Goal: Task Accomplishment & Management: Manage account settings

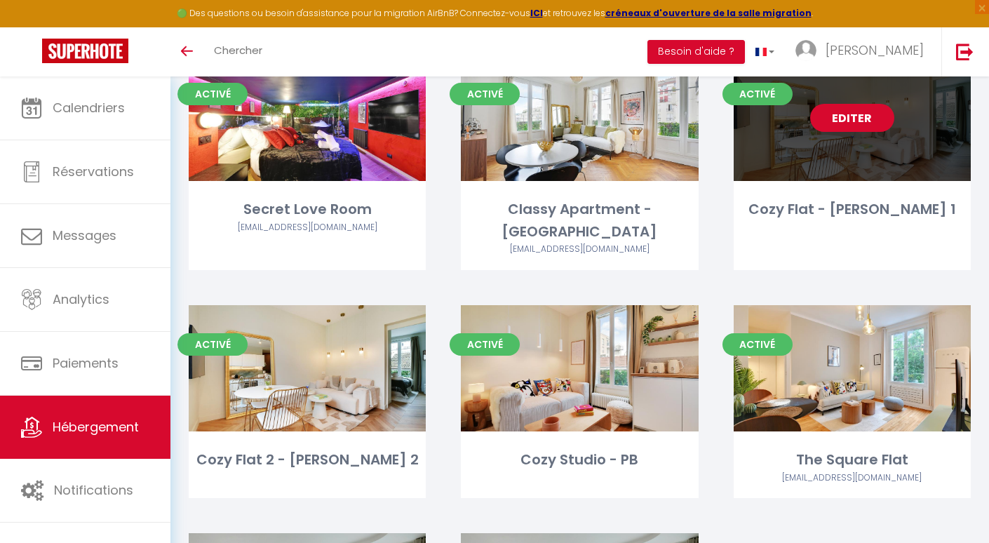
click at [852, 116] on link "Editer" at bounding box center [852, 118] width 84 height 28
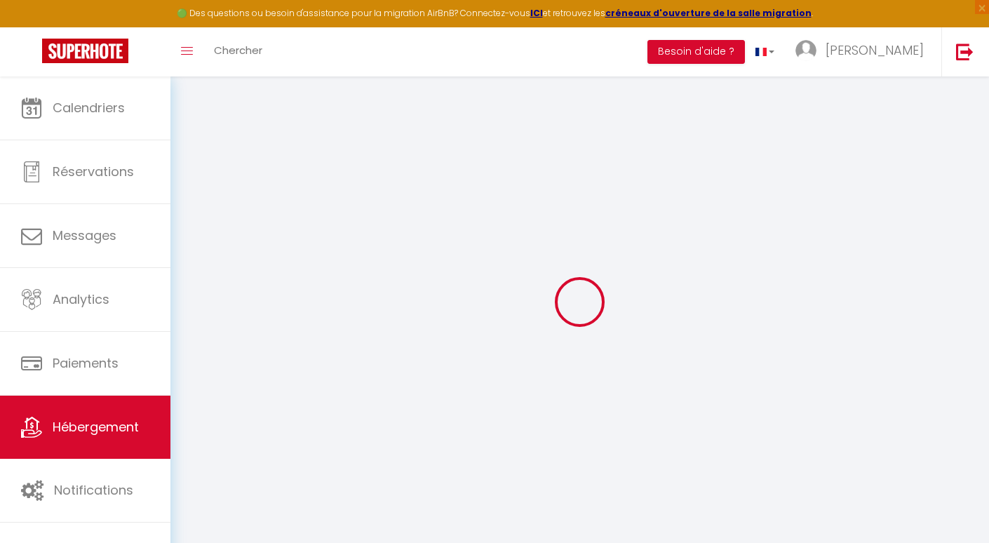
checkbox input "false"
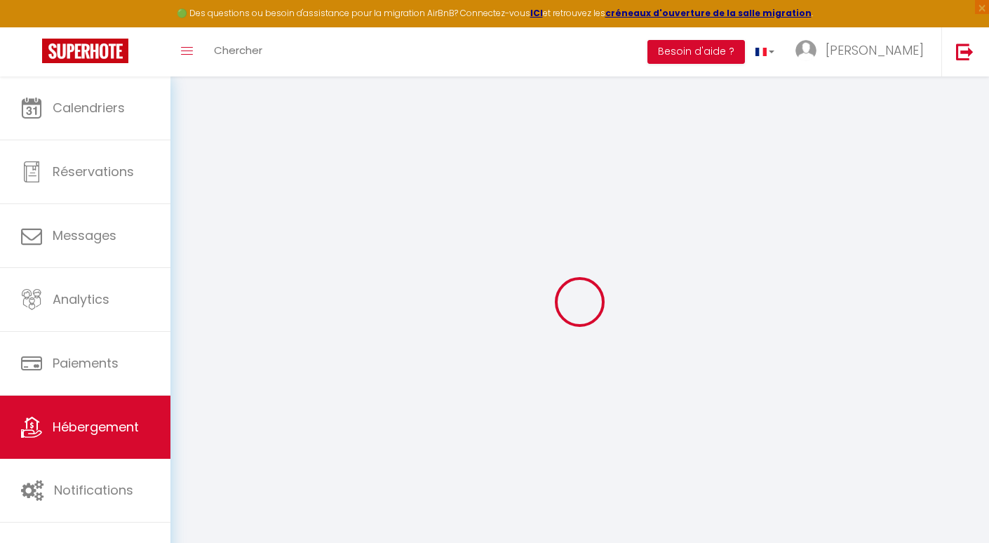
checkbox input "false"
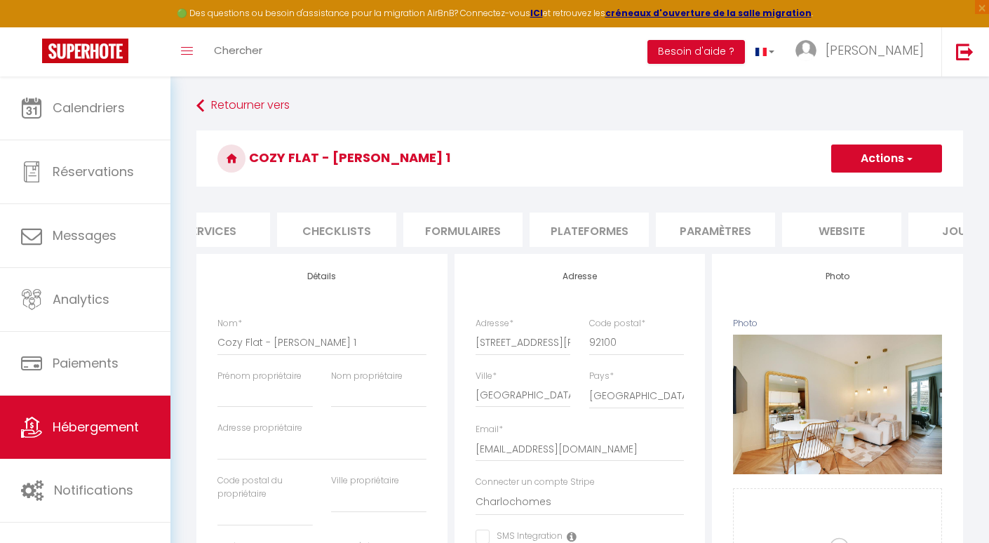
scroll to position [0, 496]
checkbox input "false"
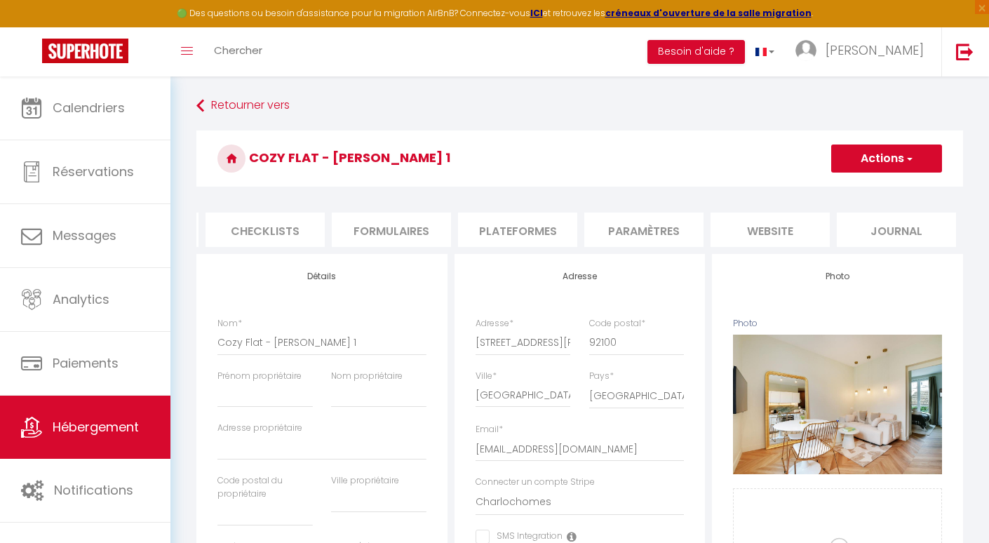
click at [517, 236] on li "Plateformes" at bounding box center [517, 230] width 119 height 34
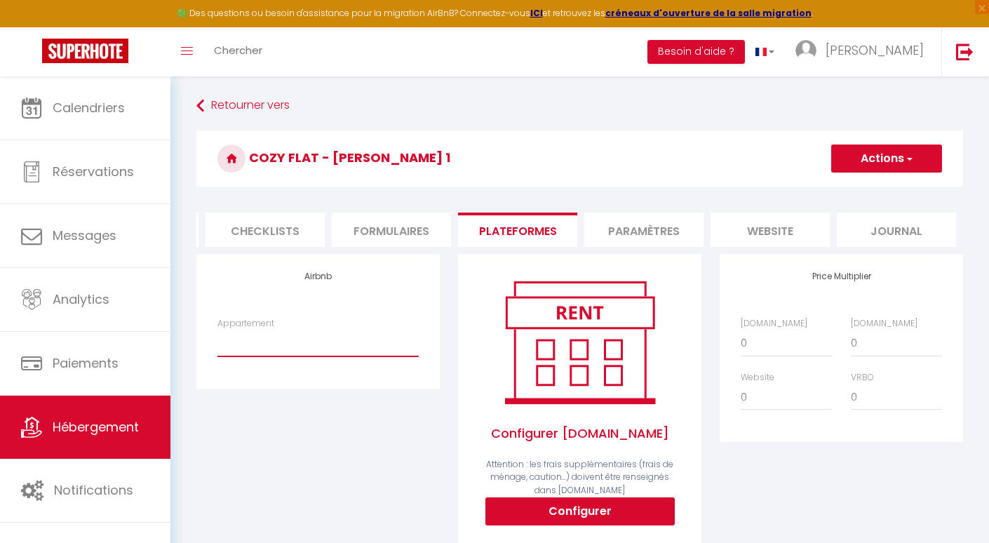
click at [319, 349] on select "[STREET_ADDRESS] · Luxury cocon - [EMAIL_ADDRESS][DOMAIN_NAME] [STREET_ADDRESS]…" at bounding box center [317, 343] width 201 height 27
select select "18524-1503530921958571268"
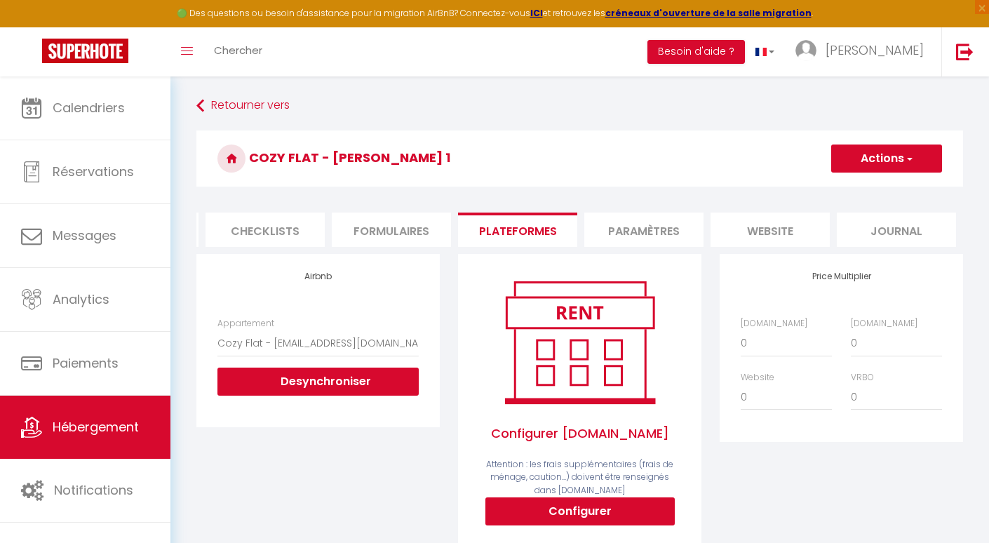
click at [885, 164] on button "Actions" at bounding box center [886, 159] width 111 height 28
click at [873, 189] on link "Enregistrer" at bounding box center [886, 189] width 111 height 18
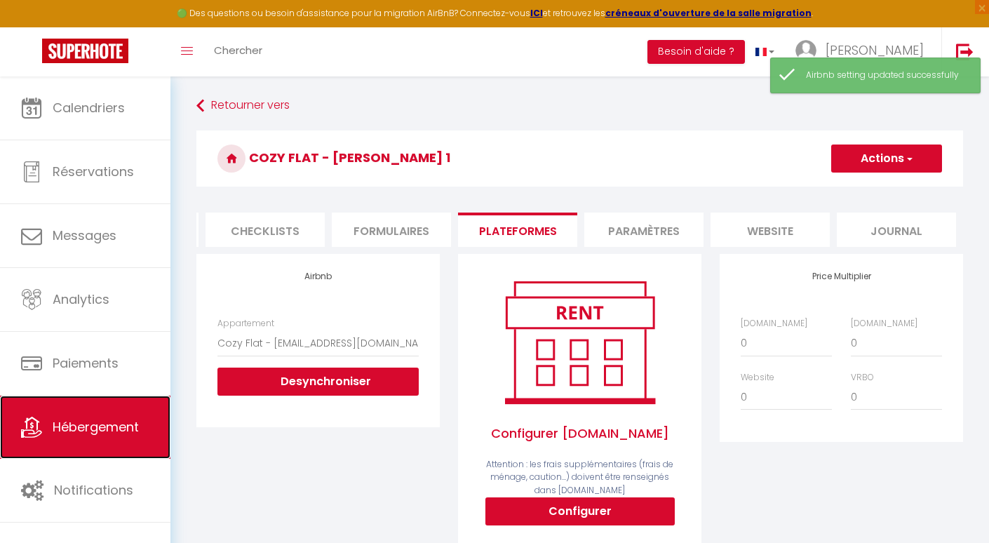
click at [73, 411] on link "Hébergement" at bounding box center [85, 427] width 170 height 63
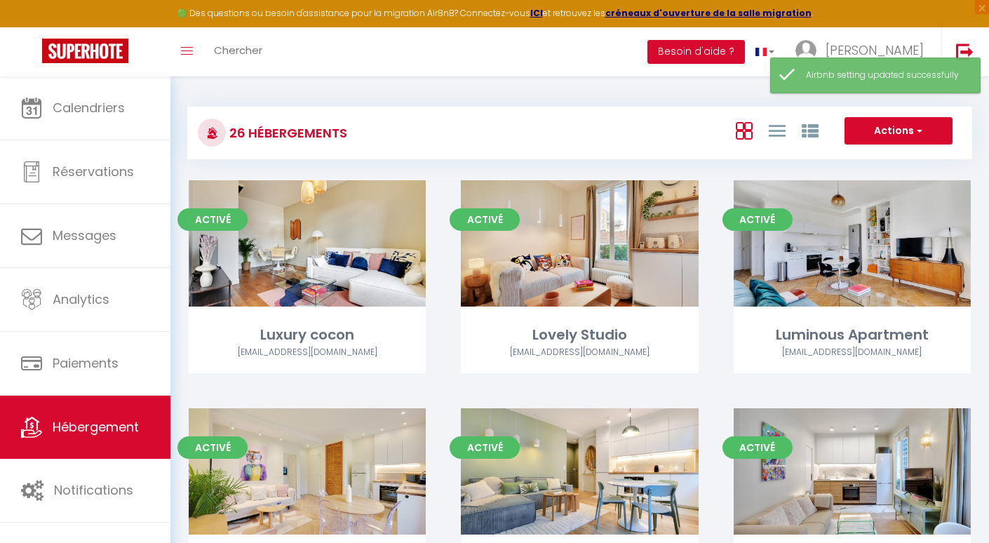
scroll to position [214, 0]
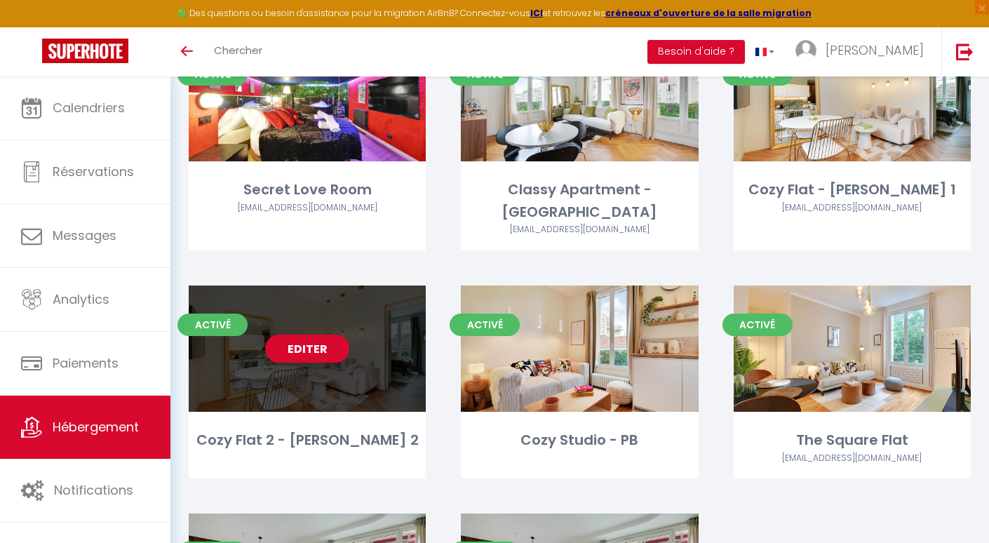
scroll to position [1529, 0]
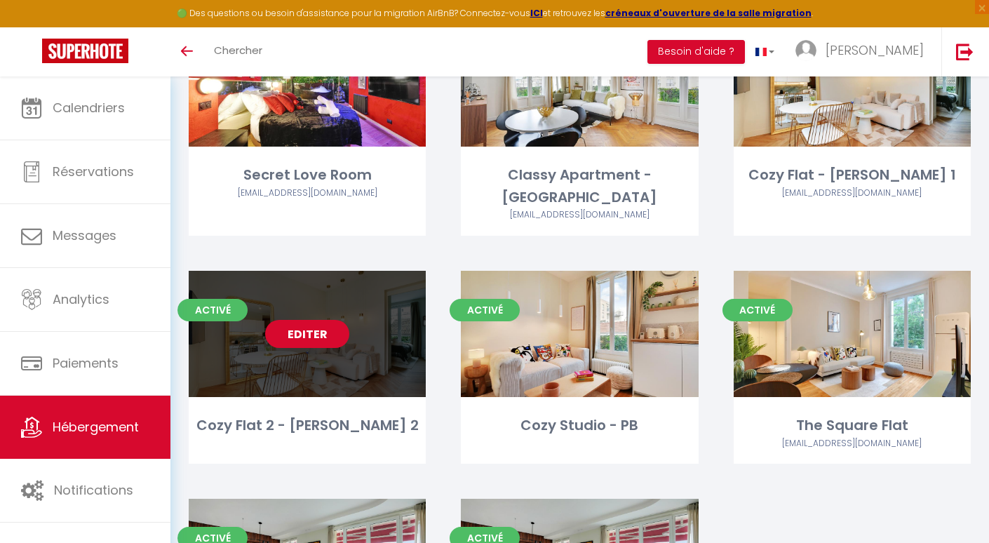
click at [323, 320] on link "Editer" at bounding box center [307, 334] width 84 height 28
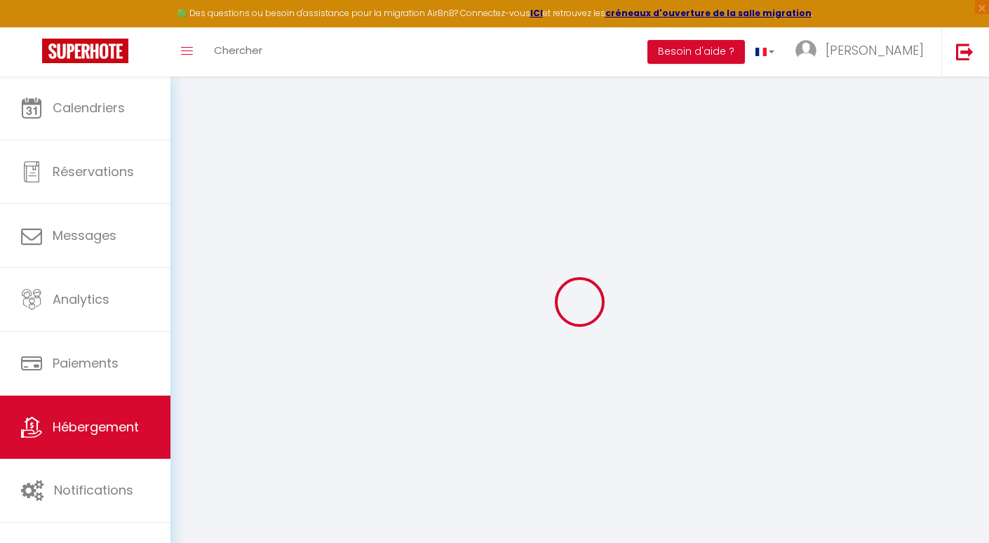
checkbox input "false"
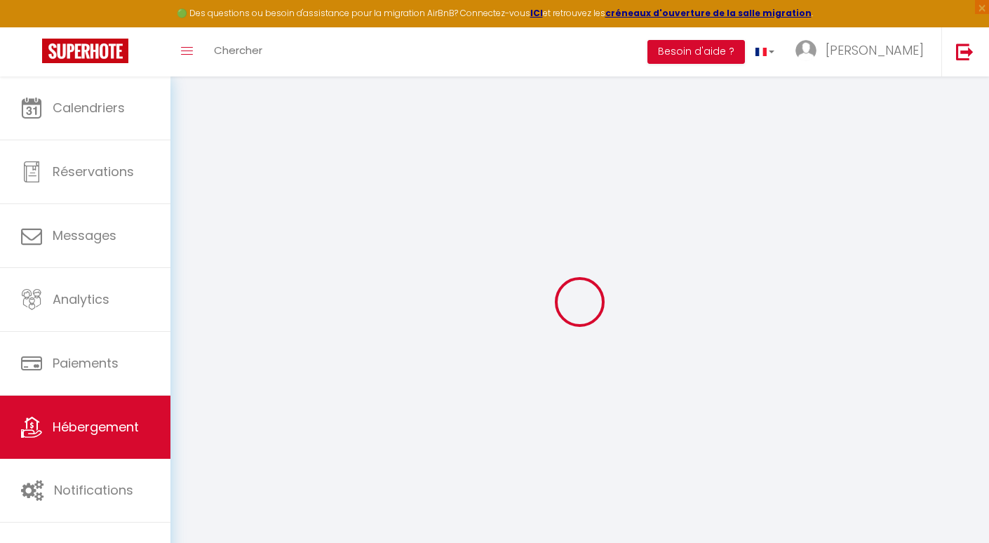
checkbox input "false"
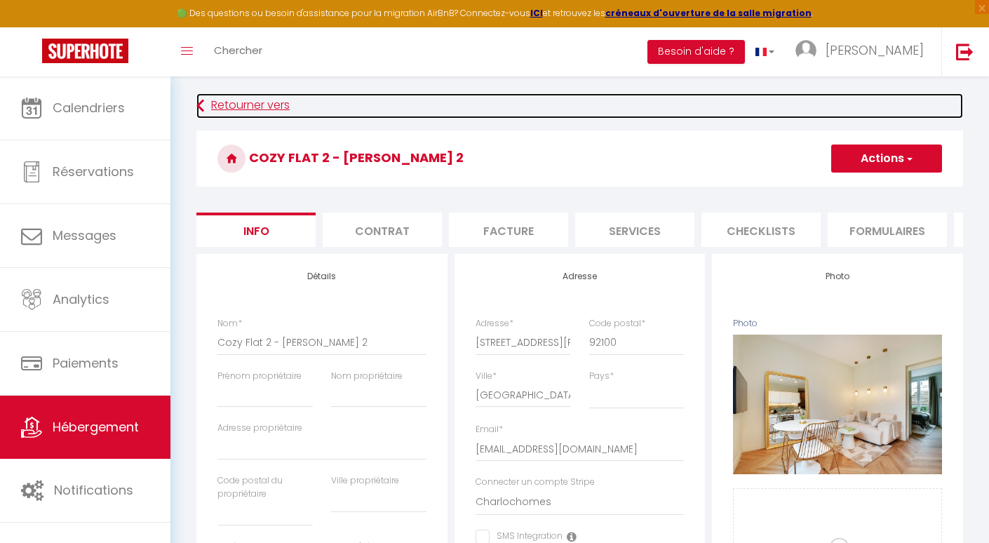
click at [222, 106] on link "Retourner vers" at bounding box center [579, 105] width 767 height 25
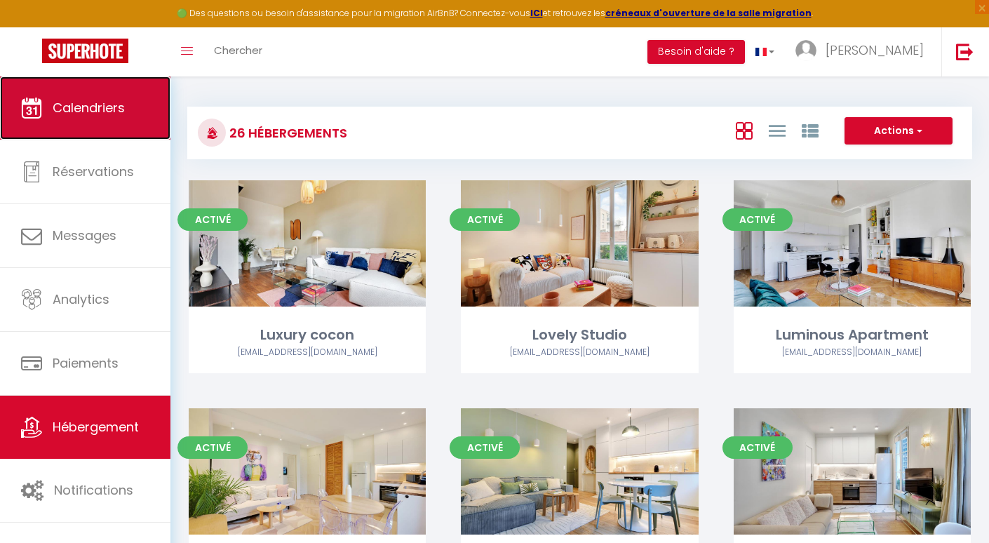
click at [157, 136] on link "Calendriers" at bounding box center [85, 107] width 170 height 63
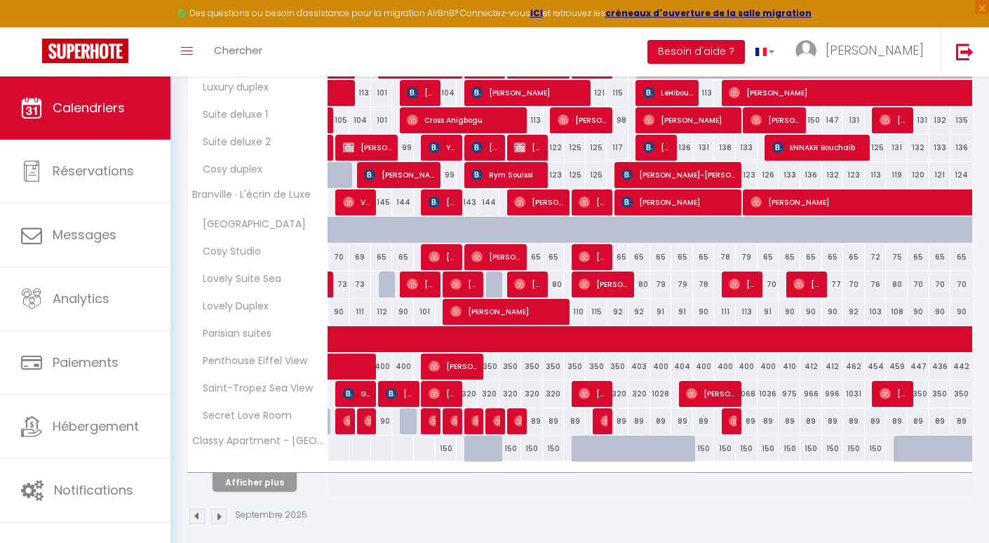
scroll to position [416, 0]
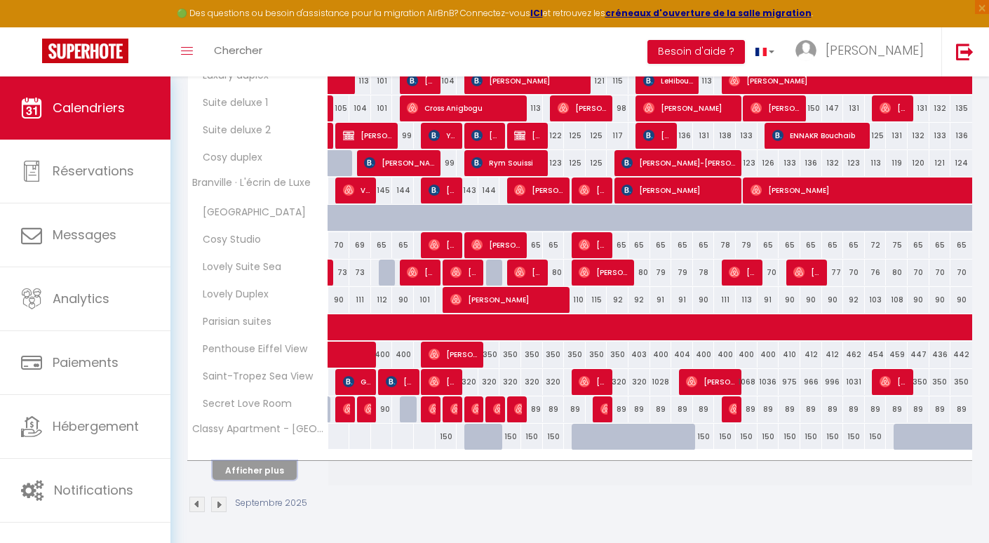
click at [256, 464] on button "Afficher plus" at bounding box center [255, 470] width 84 height 19
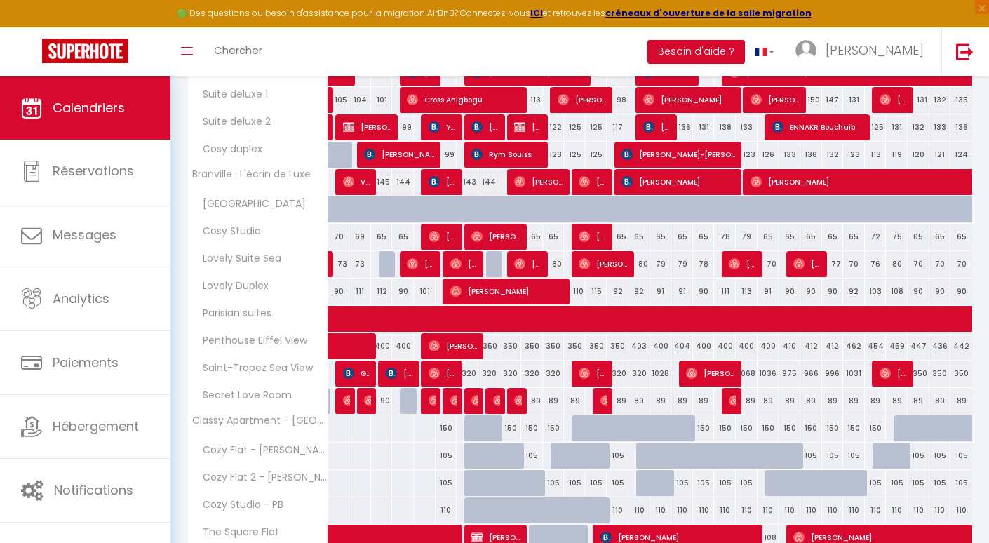
scroll to position [422, 0]
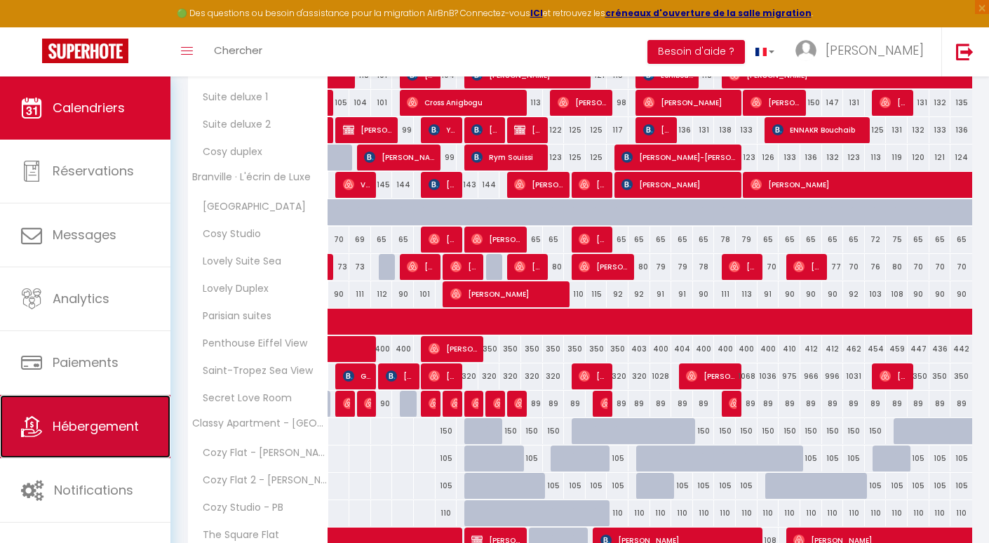
click at [114, 441] on link "Hébergement" at bounding box center [85, 426] width 170 height 63
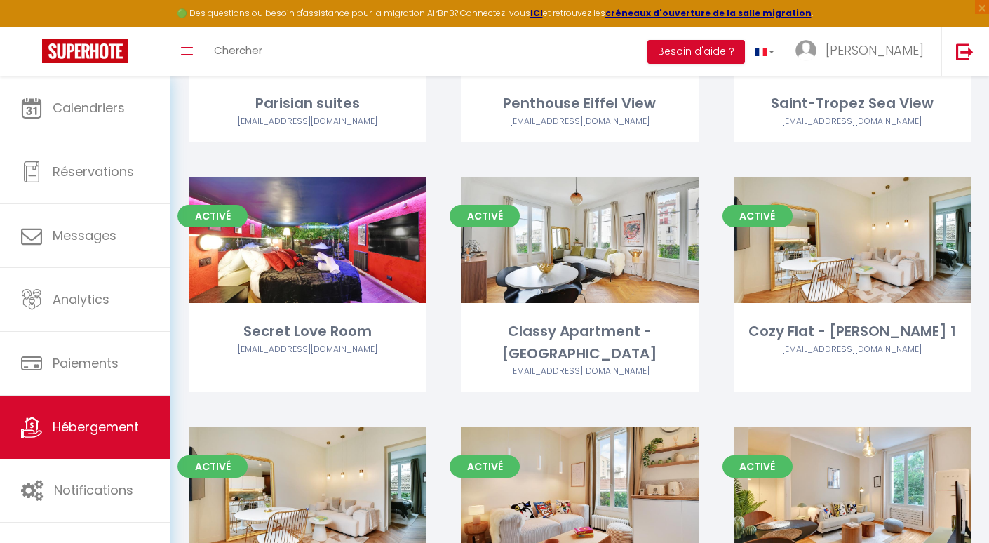
scroll to position [1334, 0]
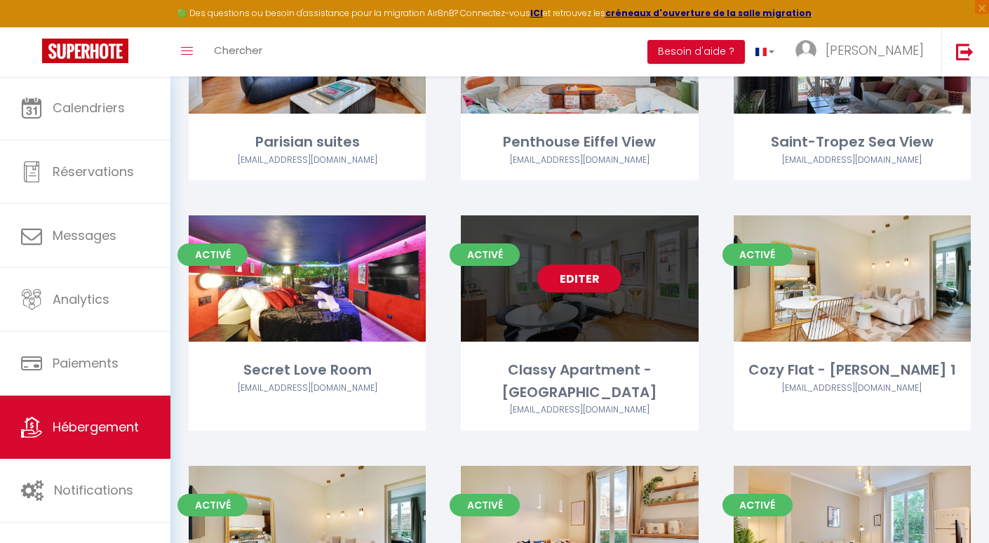
click at [576, 276] on link "Editer" at bounding box center [579, 278] width 84 height 28
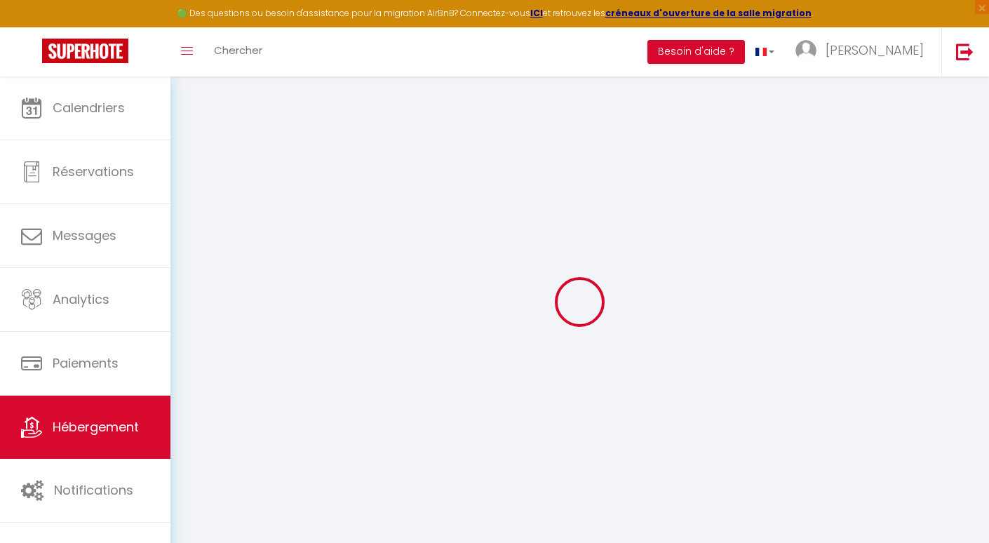
select select
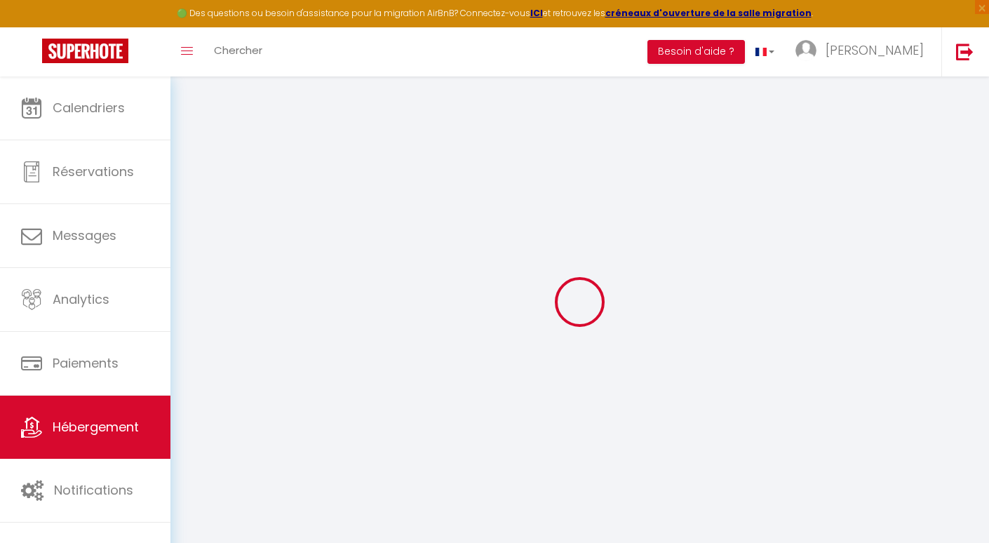
checkbox input "false"
select select
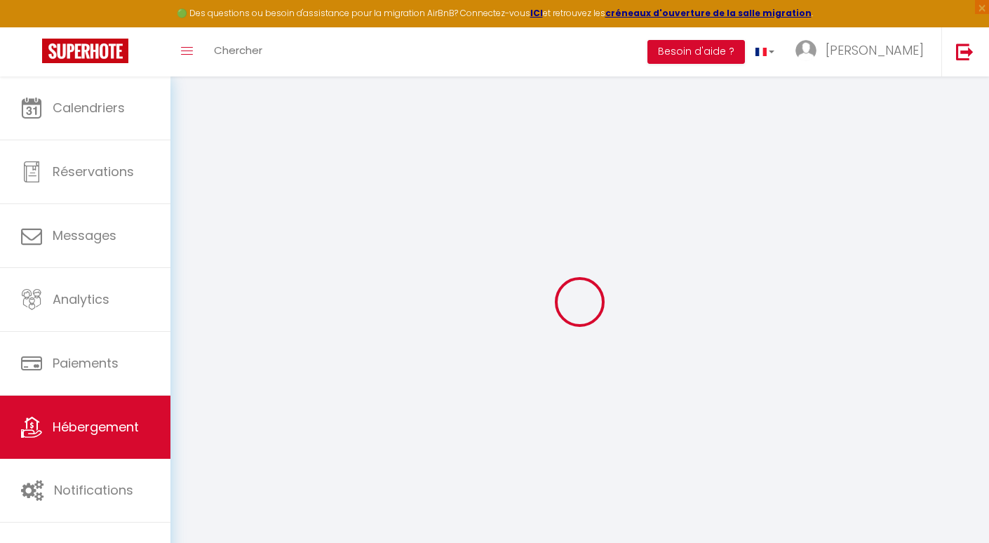
select select
checkbox input "false"
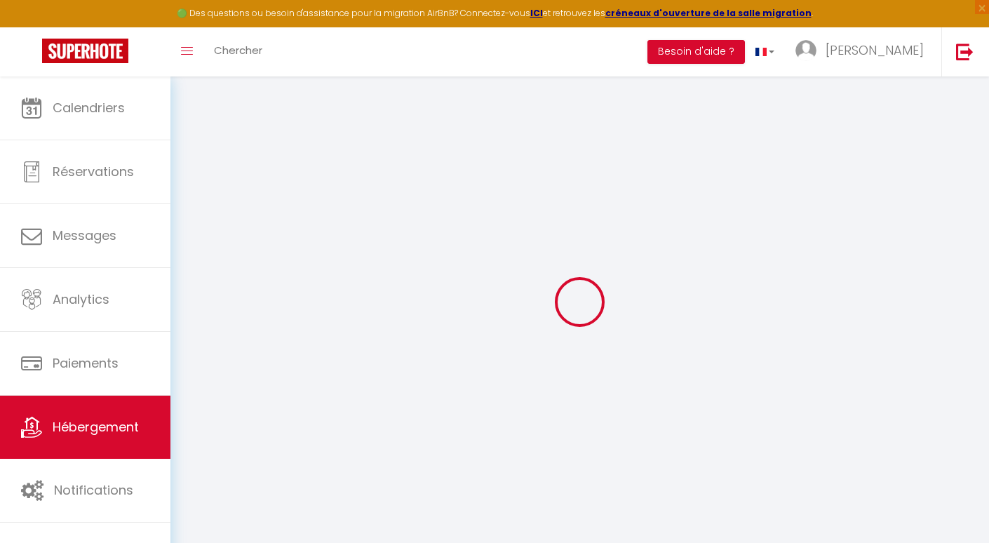
checkbox input "false"
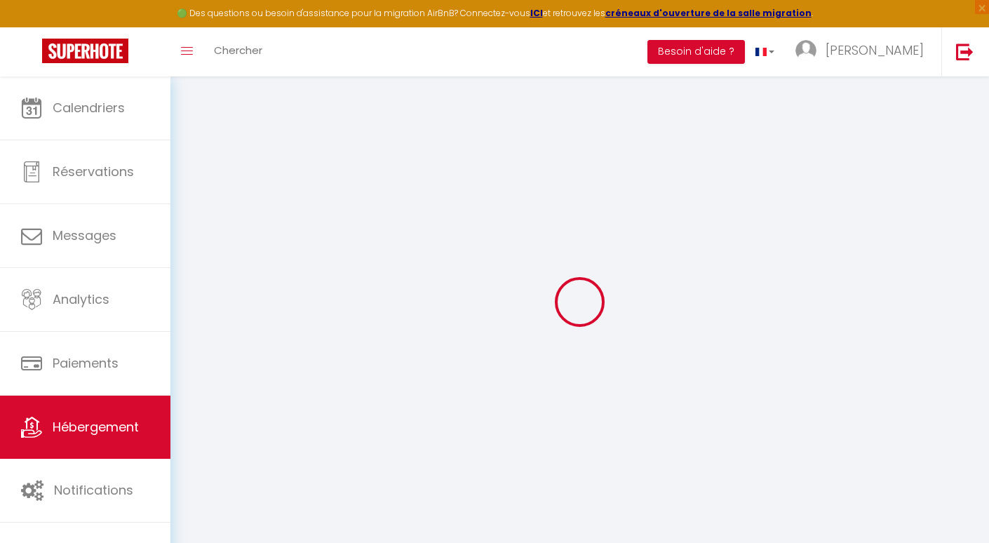
checkbox input "false"
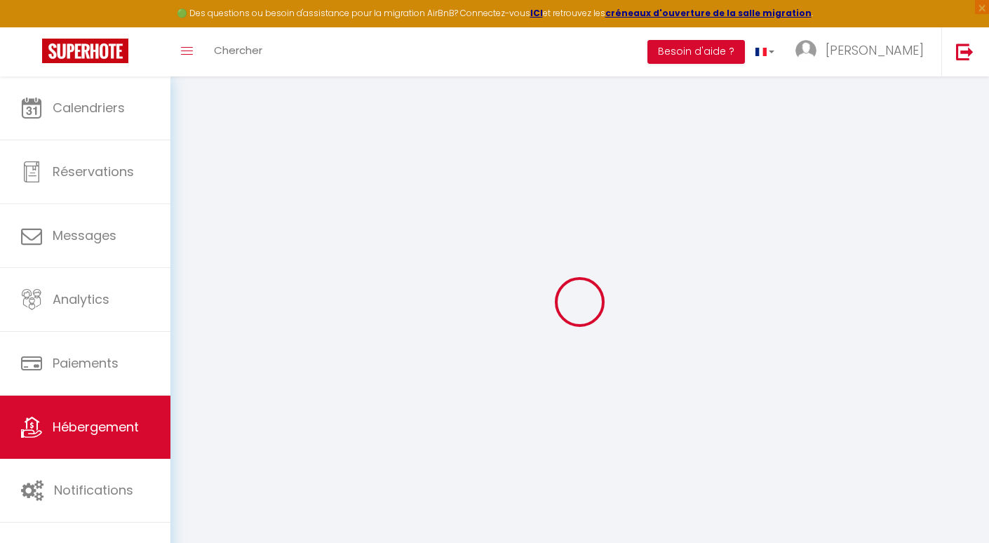
checkbox input "false"
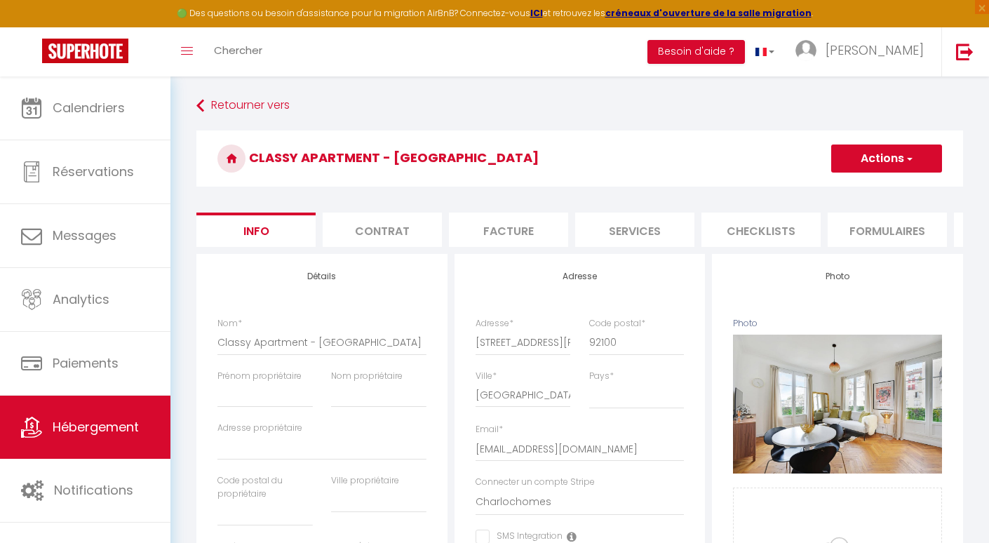
click at [401, 238] on li "Contrat" at bounding box center [382, 230] width 119 height 34
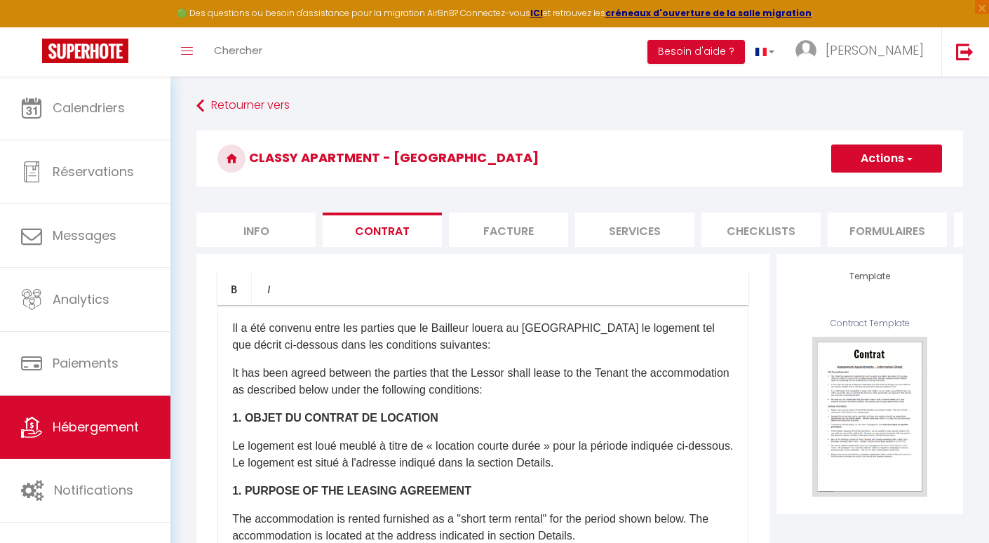
click at [490, 232] on li "Facture" at bounding box center [508, 230] width 119 height 34
select select
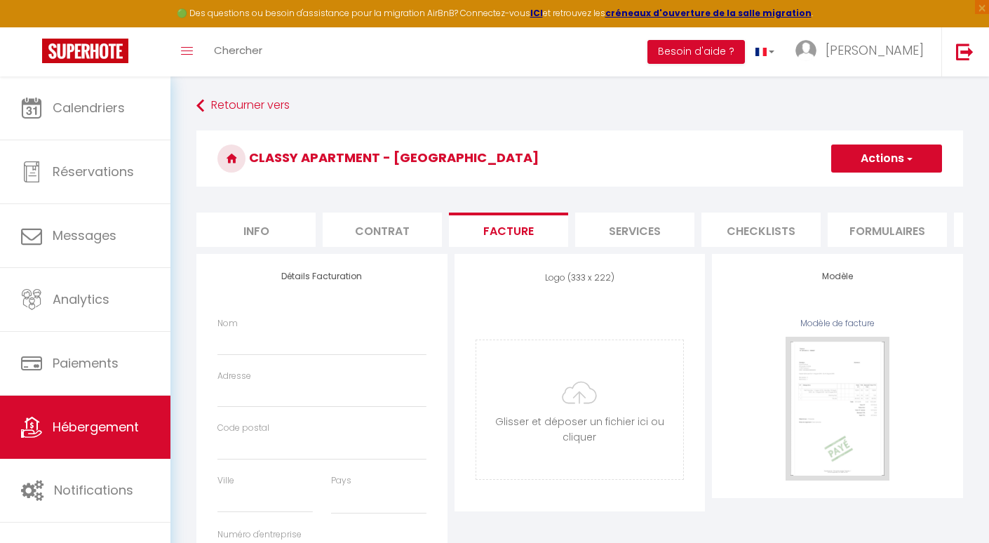
click at [634, 219] on li "Services" at bounding box center [634, 230] width 119 height 34
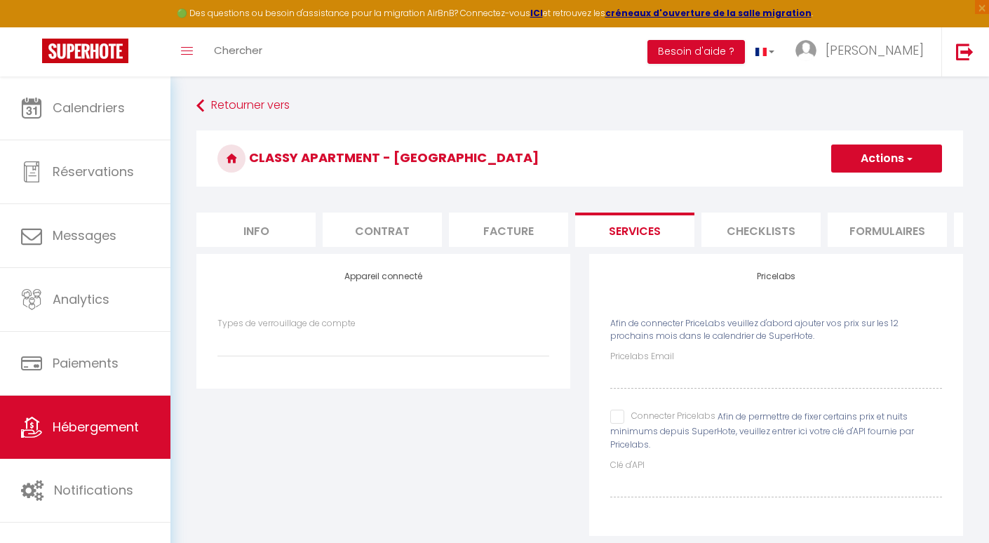
select select
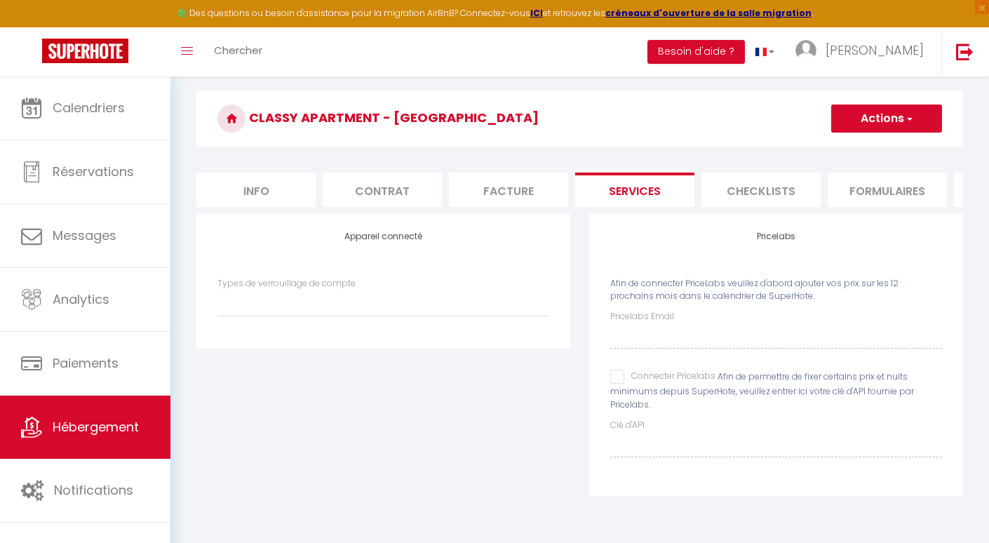
scroll to position [76, 0]
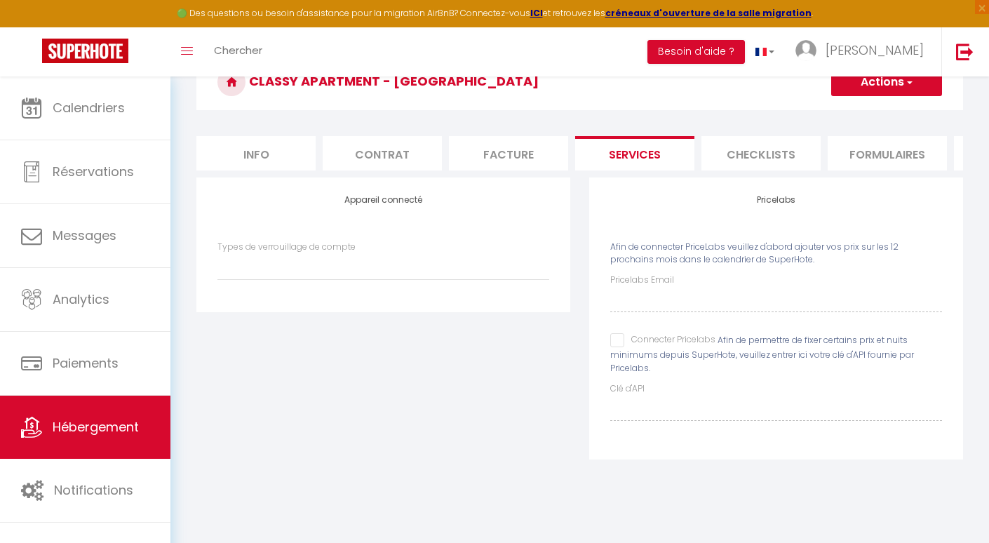
click at [737, 154] on li "Checklists" at bounding box center [761, 153] width 119 height 34
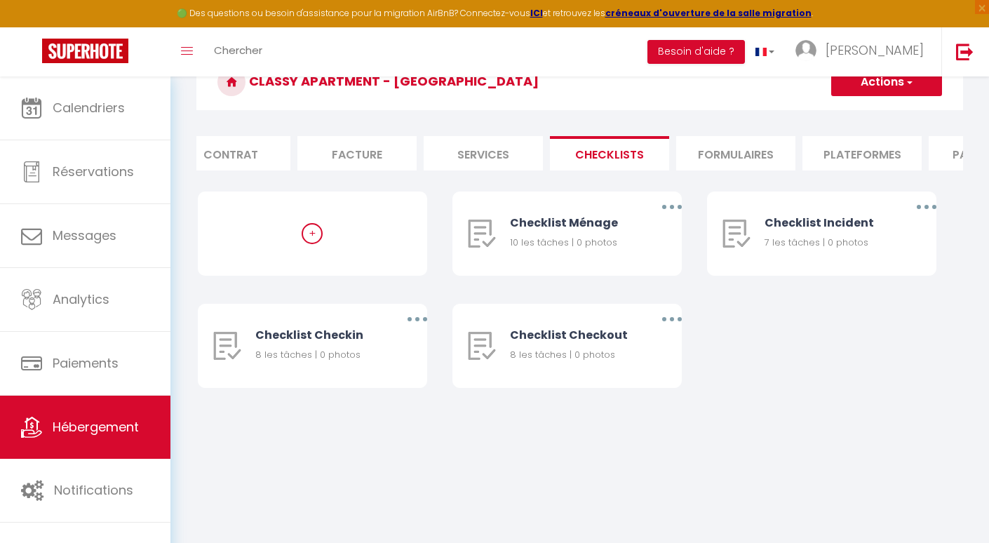
scroll to position [0, 210]
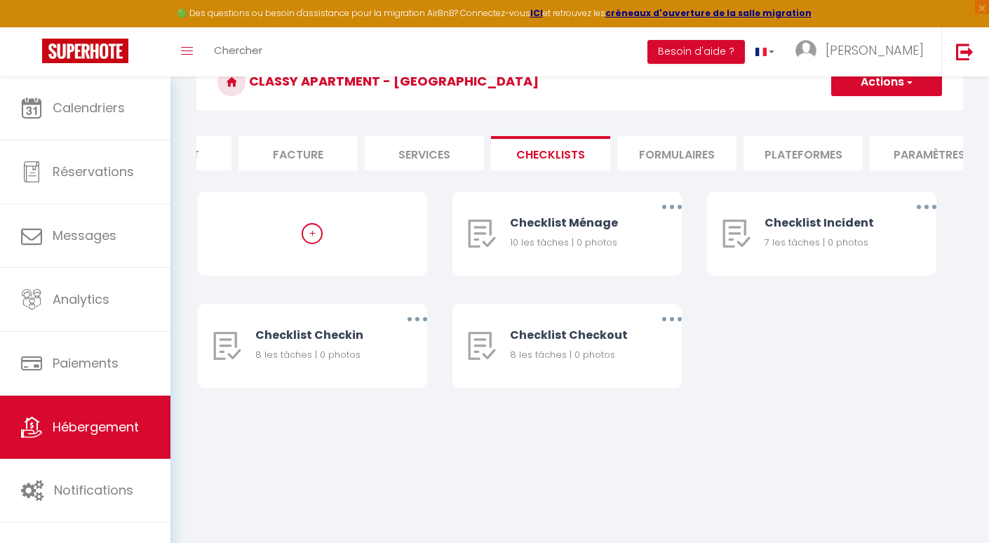
click at [725, 148] on li "Formulaires" at bounding box center [676, 153] width 119 height 34
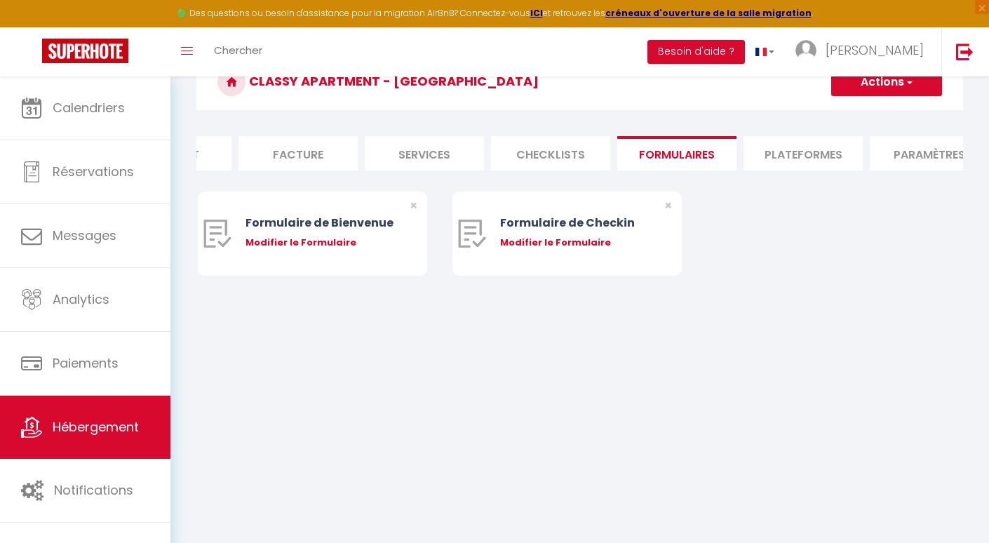
click at [782, 149] on li "Plateformes" at bounding box center [803, 153] width 119 height 34
select select
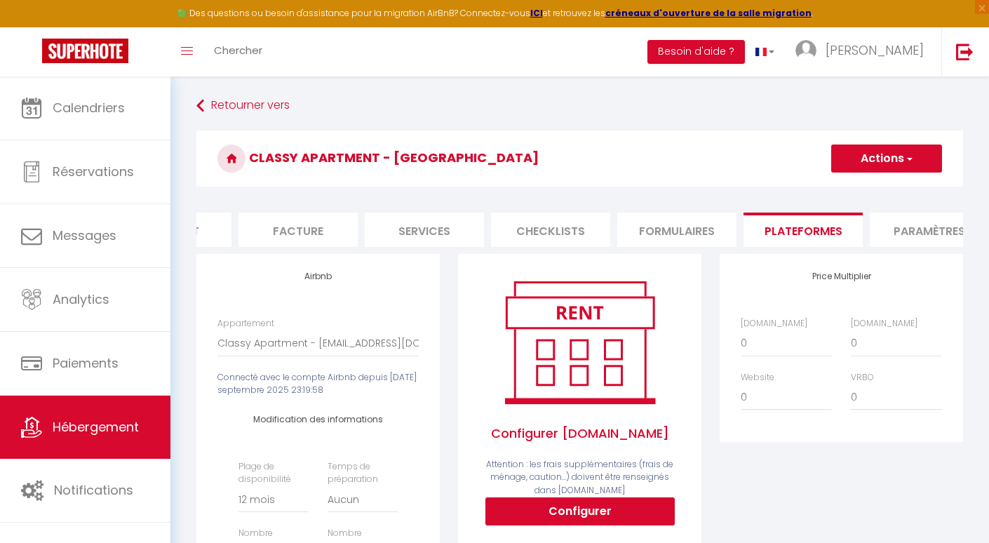
click at [901, 231] on li "Paramètres" at bounding box center [929, 230] width 119 height 34
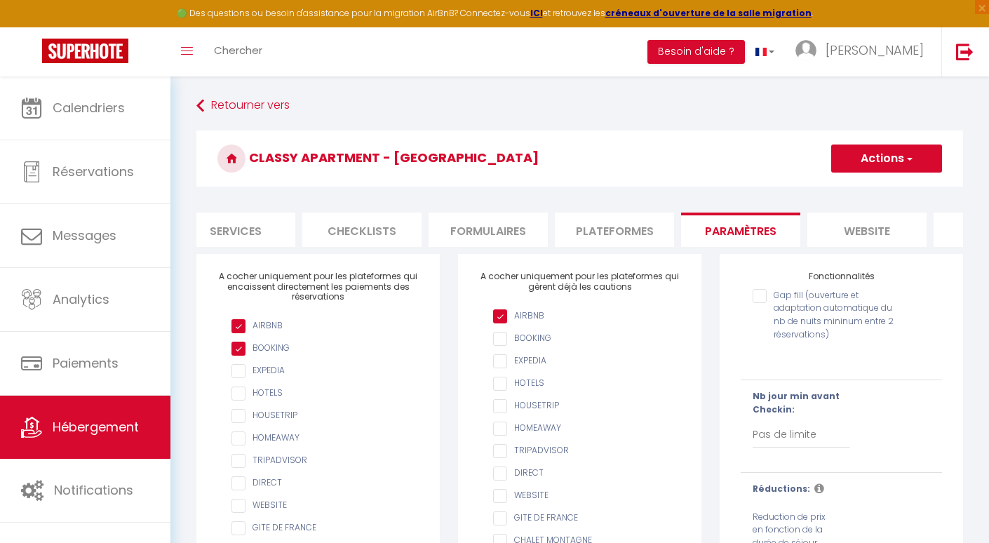
click at [860, 230] on li "website" at bounding box center [866, 230] width 119 height 34
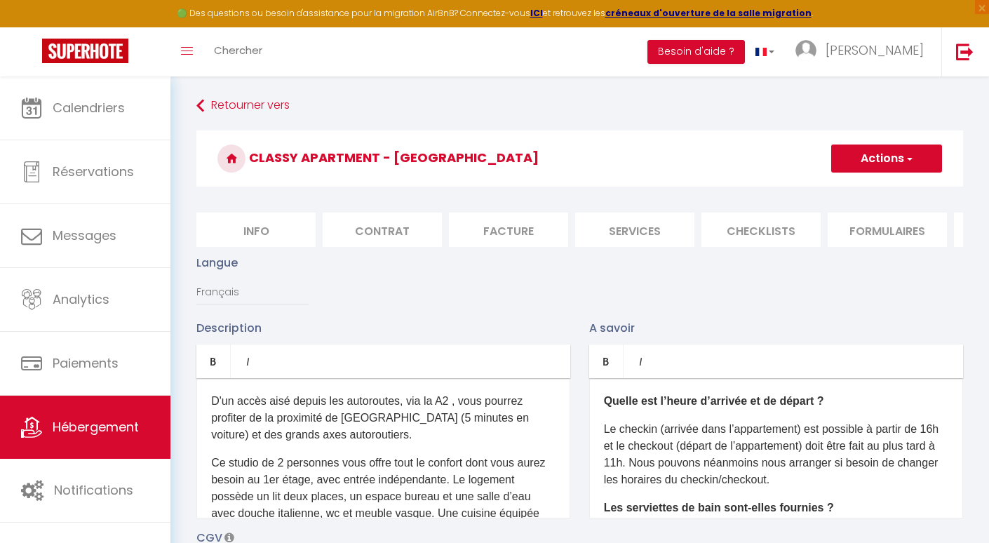
click at [259, 223] on li "Info" at bounding box center [255, 230] width 119 height 34
checkbox input "false"
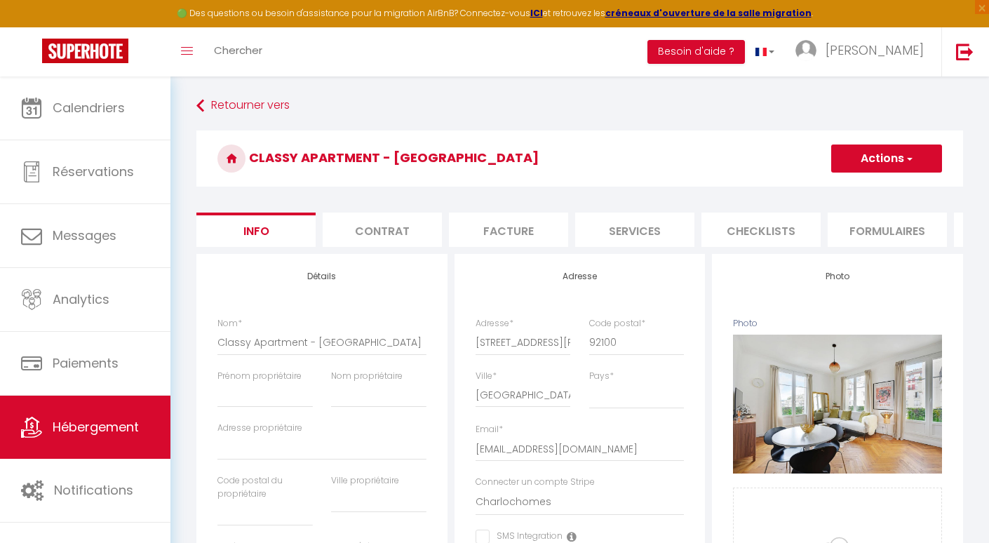
click at [351, 235] on li "Contrat" at bounding box center [382, 230] width 119 height 34
select select
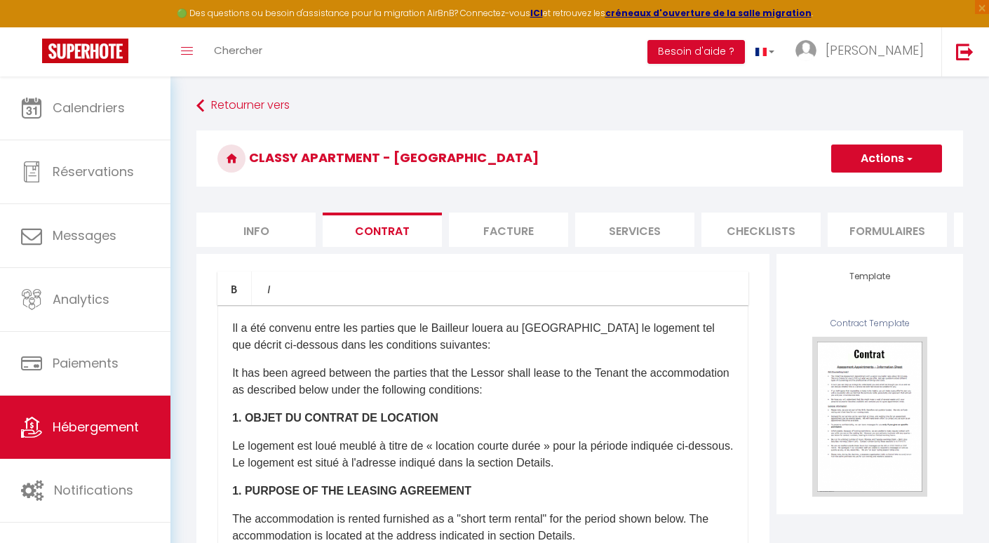
click at [506, 235] on li "Facture" at bounding box center [508, 230] width 119 height 34
select select
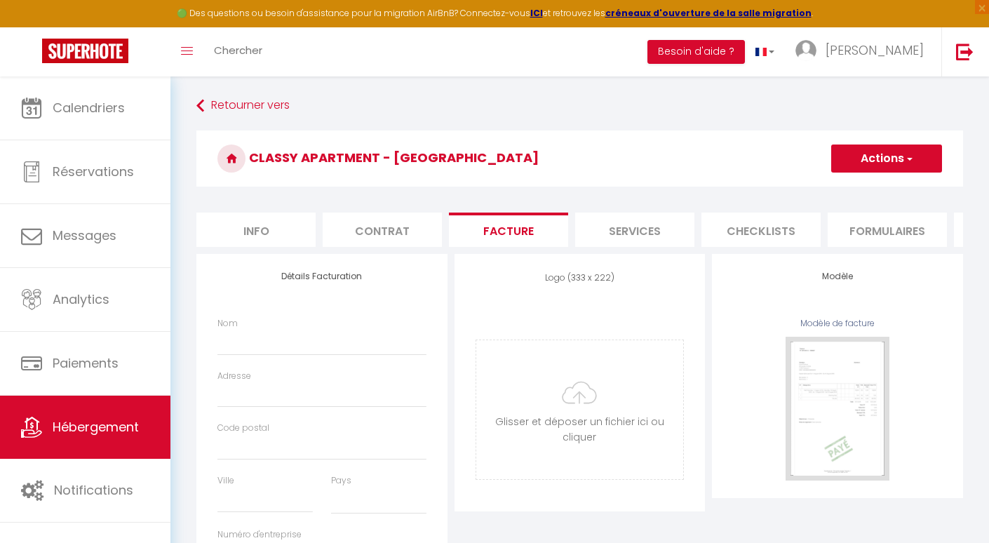
click at [661, 231] on li "Services" at bounding box center [634, 230] width 119 height 34
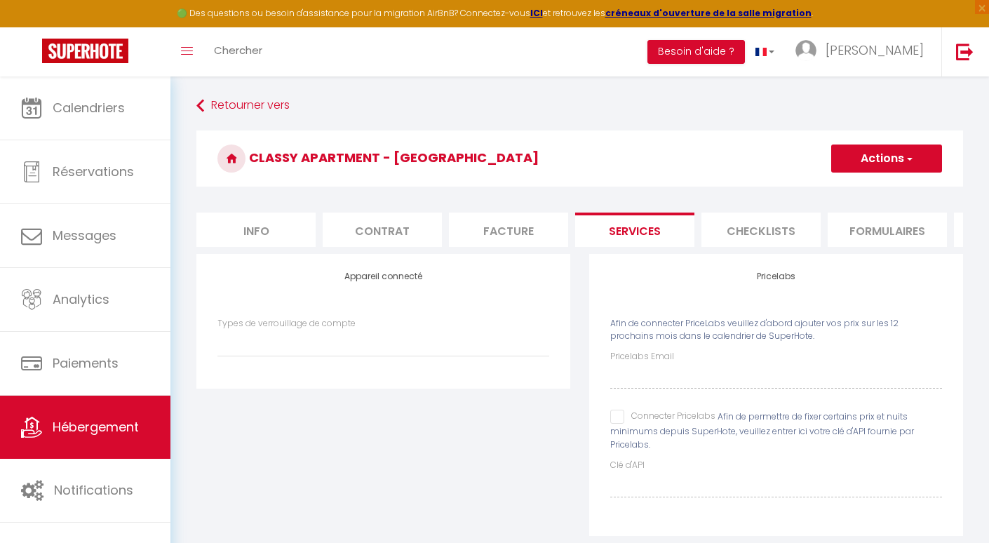
select select
click at [622, 417] on input "Connecter Pricelabs" at bounding box center [662, 417] width 105 height 14
checkbox input "true"
select select
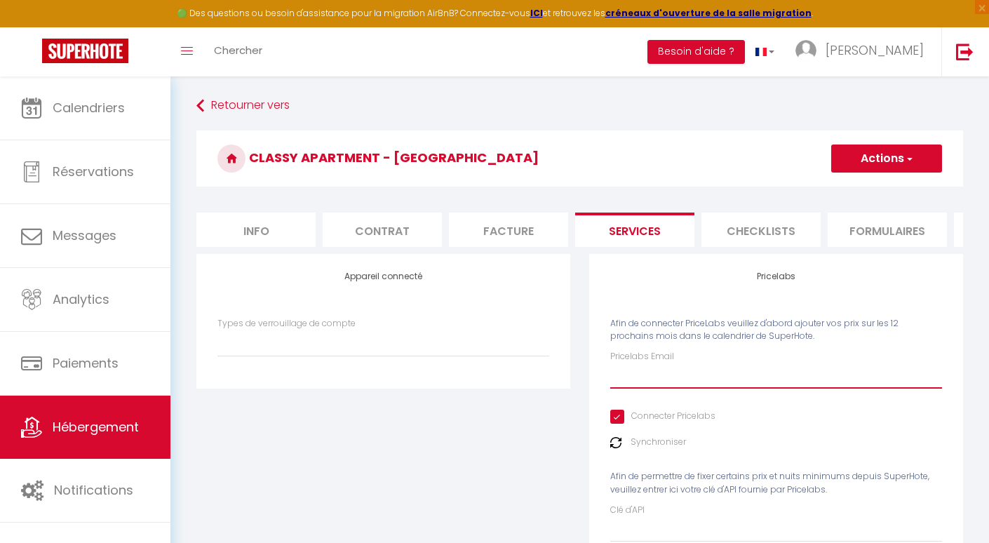
click at [646, 383] on input "Pricelabs Email" at bounding box center [776, 375] width 332 height 25
type input "C"
select select
type input "CH"
select select
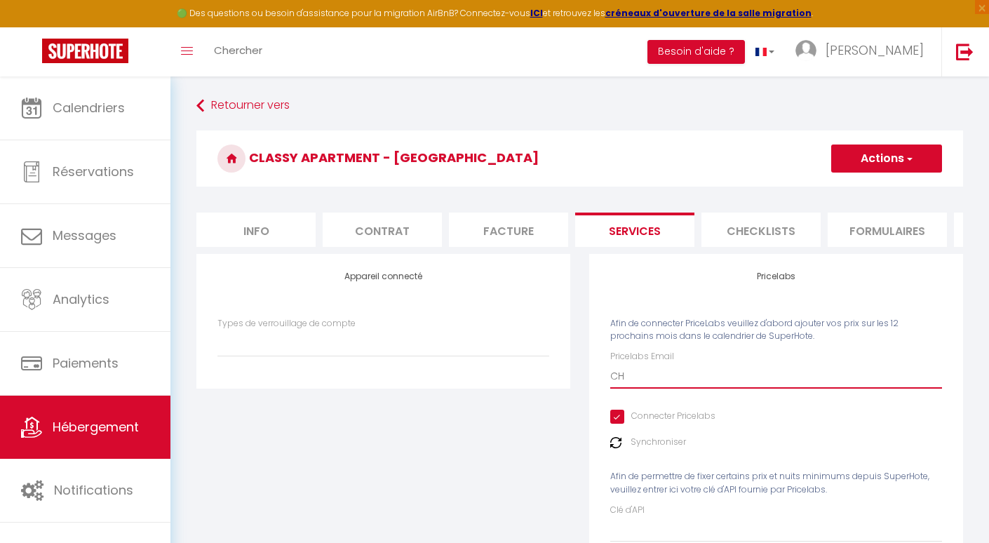
type input "CHA"
select select
type input "CH"
select select
type input "C"
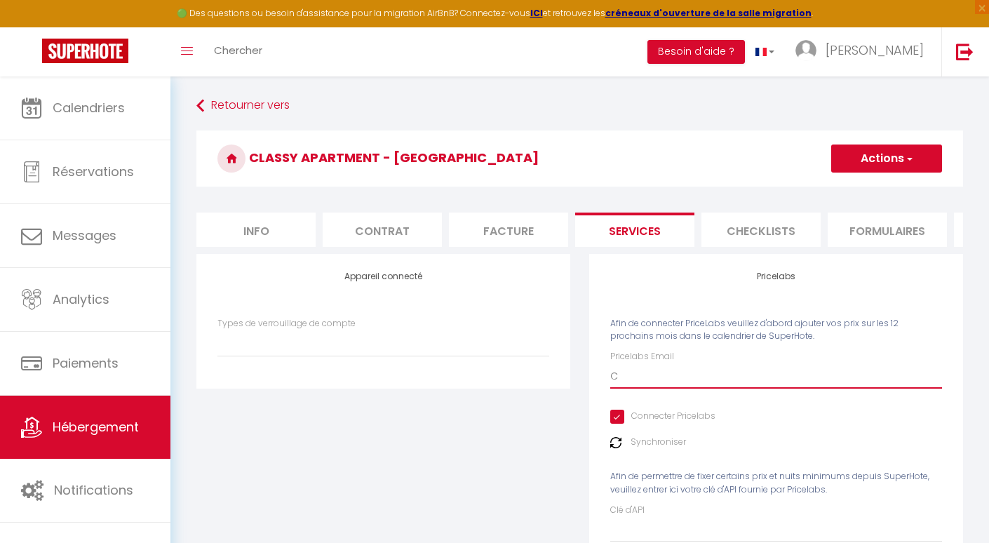
select select
type input "c"
select select
type input "ch"
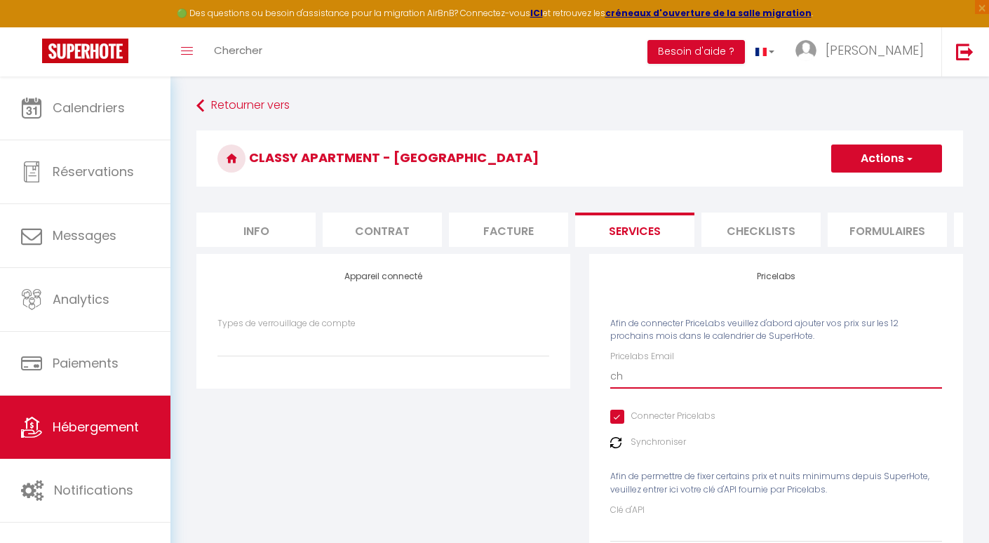
select select
type input "cha"
select select
type input "char"
select select
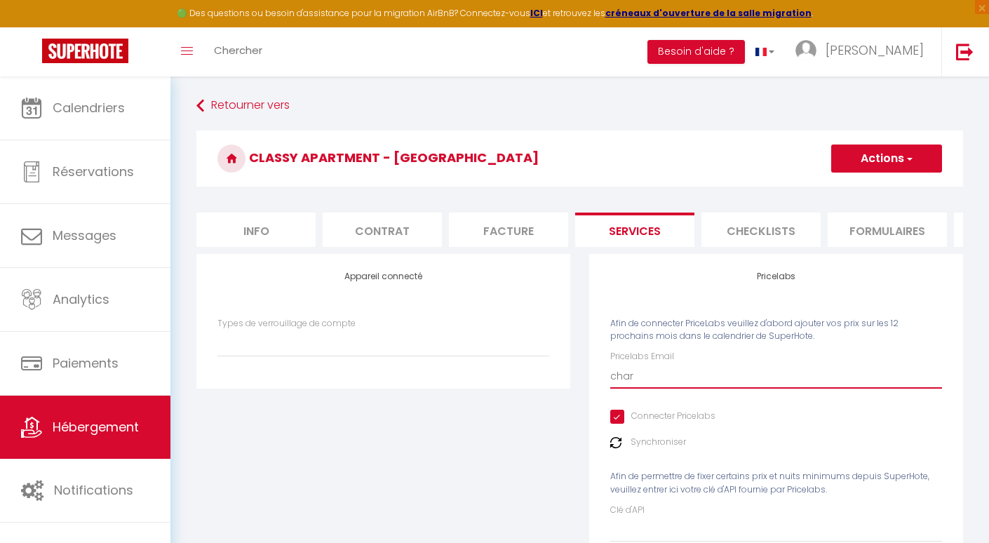
type input "charl"
select select
type input "charle"
select select
type input "charles"
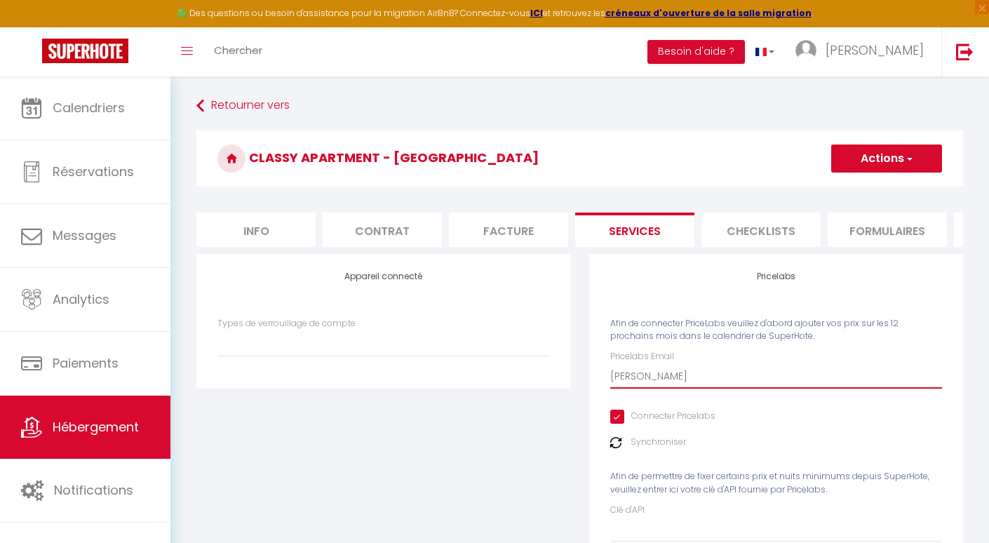
select select
type input "charles@"
select select
type input "charles@c"
select select
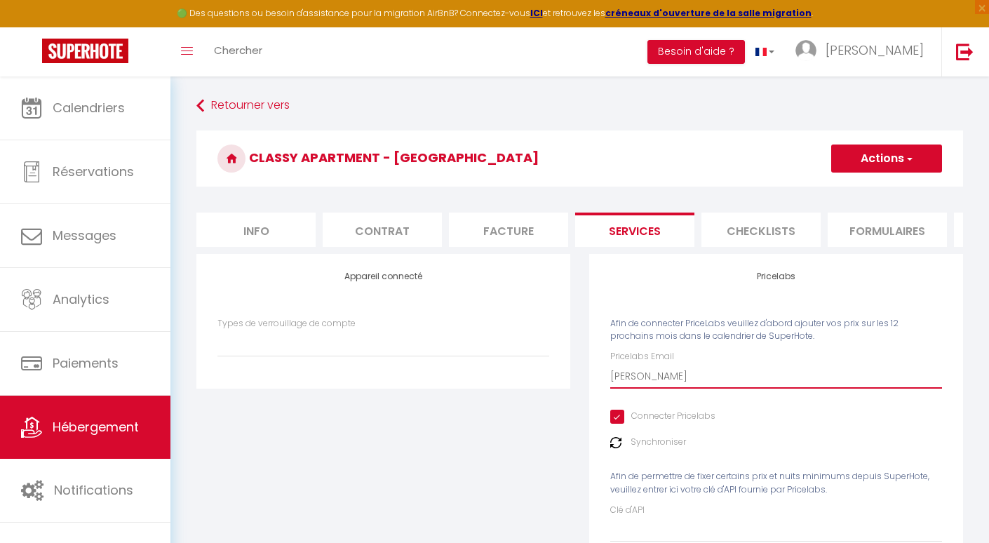
type input "charles@ch"
select select
type input "charles@cha"
select select
type input "charles@char"
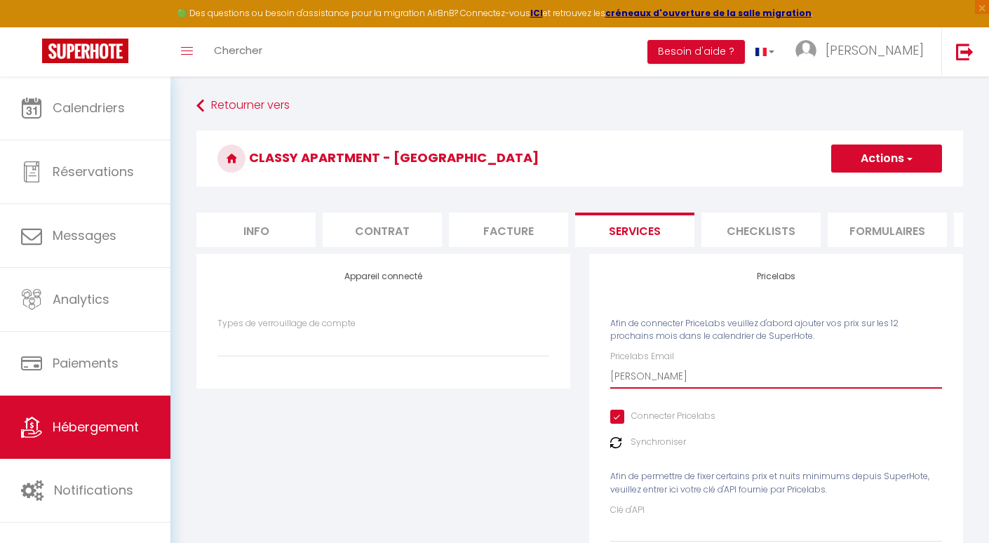
select select
type input "charles@charl"
select select
type input "charles@charlo"
select select
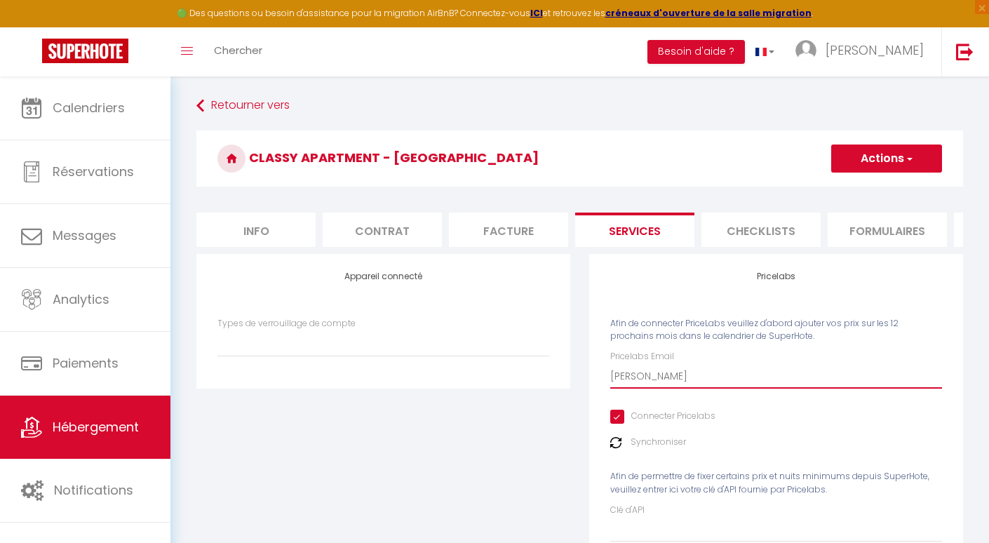
type input "charles@charloc"
select select
type input "charles@charloch"
select select
type input "charles@charlocho"
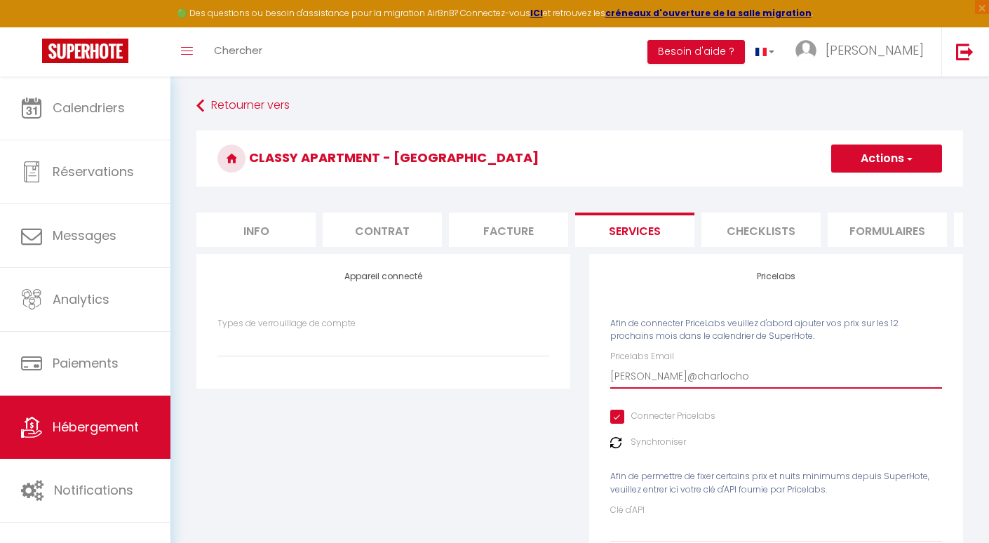
select select
type input "charles@charlochom"
select select
type input "charles@charlochome"
select select
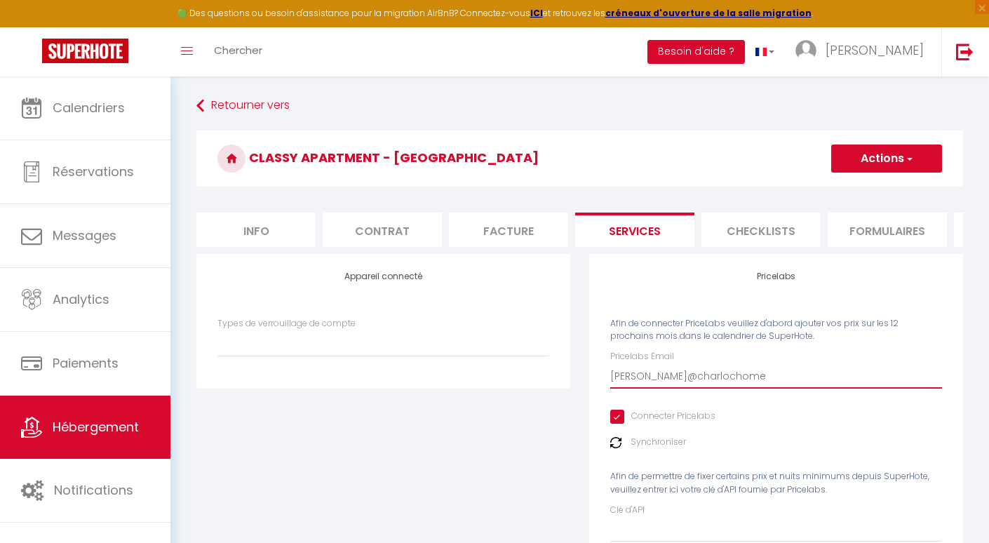
type input "charles@charlochomes"
select select
type input "charles@charlochomes."
select select
type input "charles@charlochomes.c"
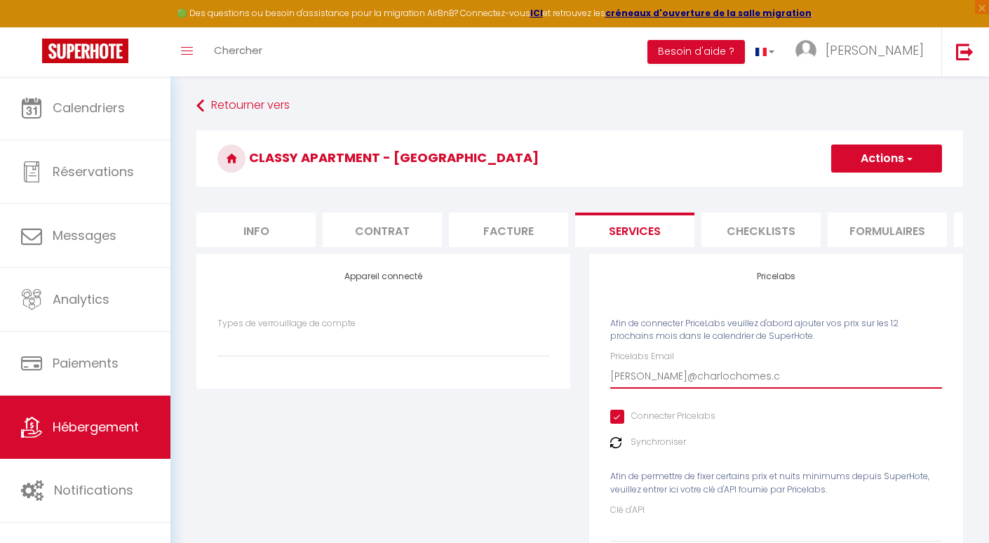
select select
type input "charles@charlochomes.co"
select select
type input "[PERSON_NAME][EMAIL_ADDRESS][DOMAIN_NAME]"
select select
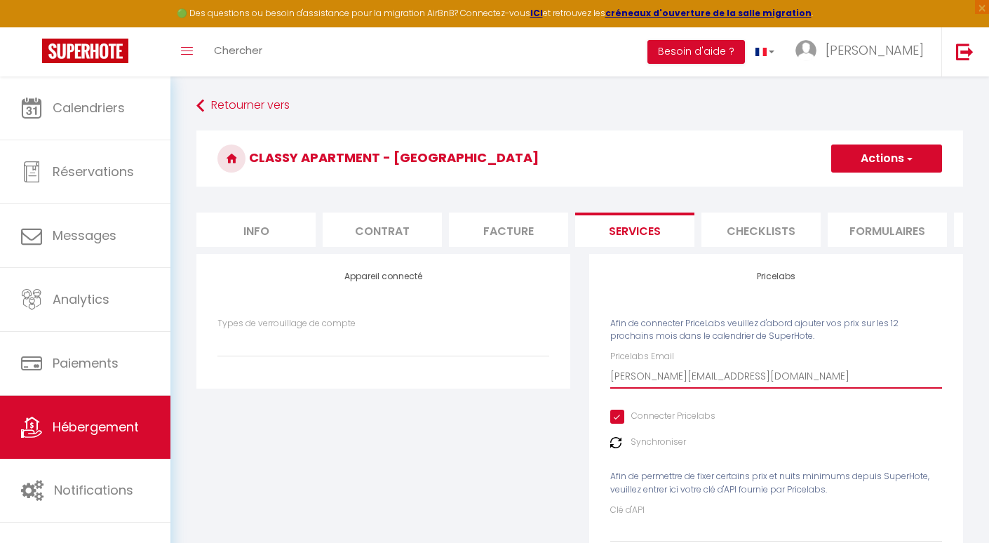
scroll to position [76, 0]
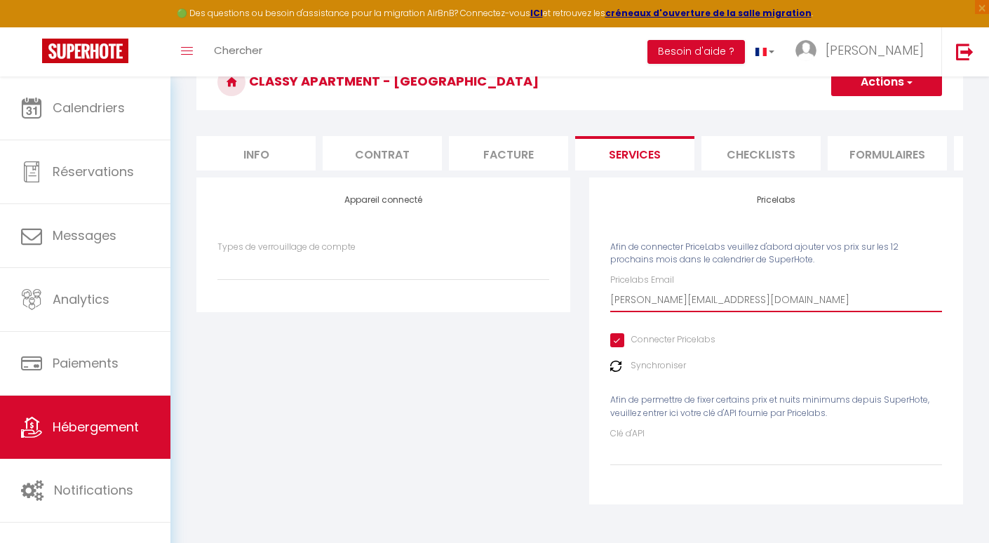
type input "[PERSON_NAME][EMAIL_ADDRESS][DOMAIN_NAME]"
click at [615, 369] on img at bounding box center [615, 366] width 11 height 11
click at [610, 371] on img at bounding box center [615, 366] width 11 height 11
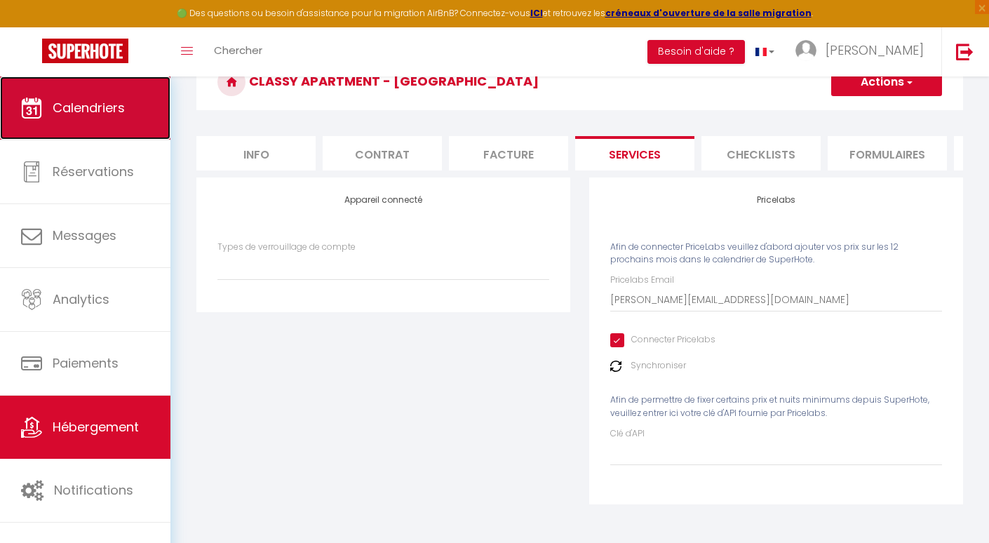
click at [114, 121] on link "Calendriers" at bounding box center [85, 107] width 170 height 63
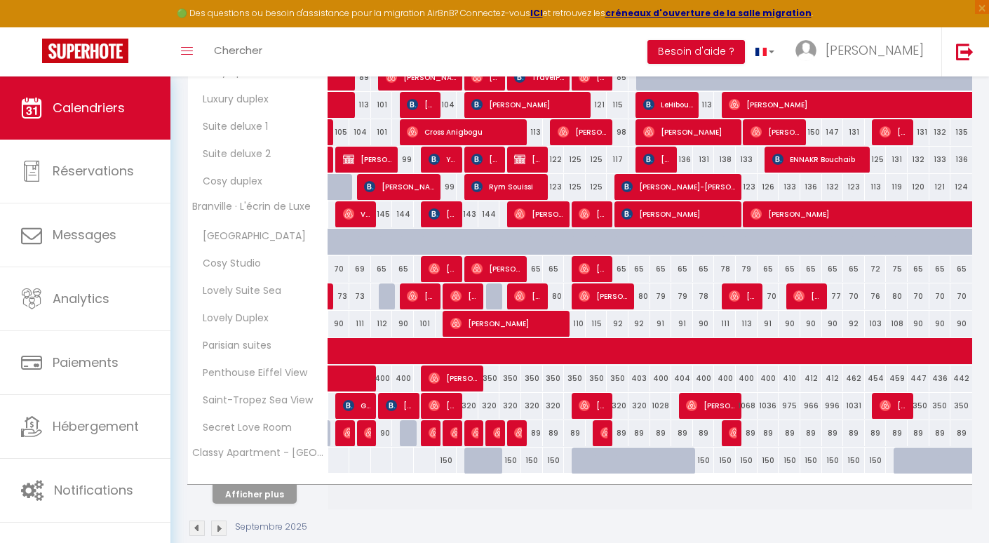
scroll to position [395, 0]
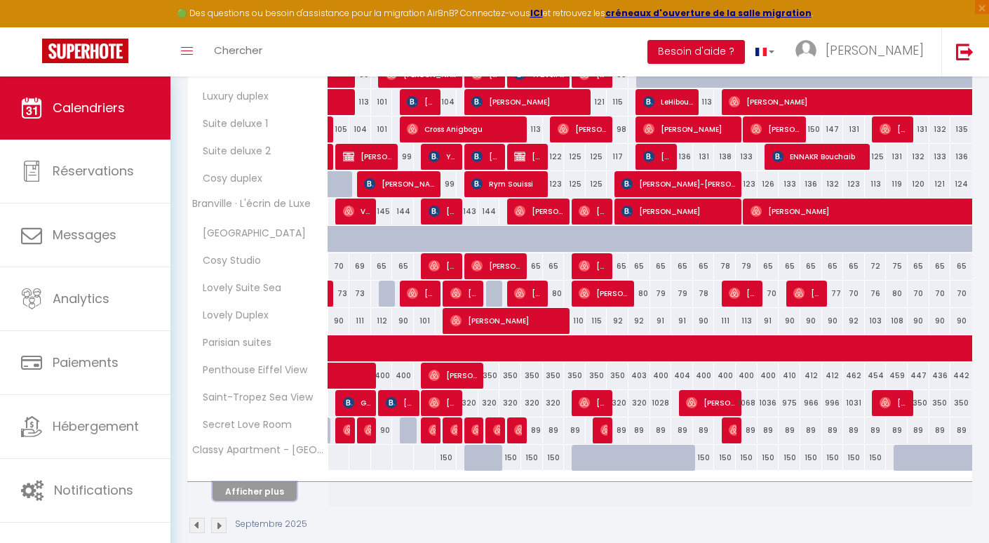
click at [276, 495] on button "Afficher plus" at bounding box center [255, 491] width 84 height 19
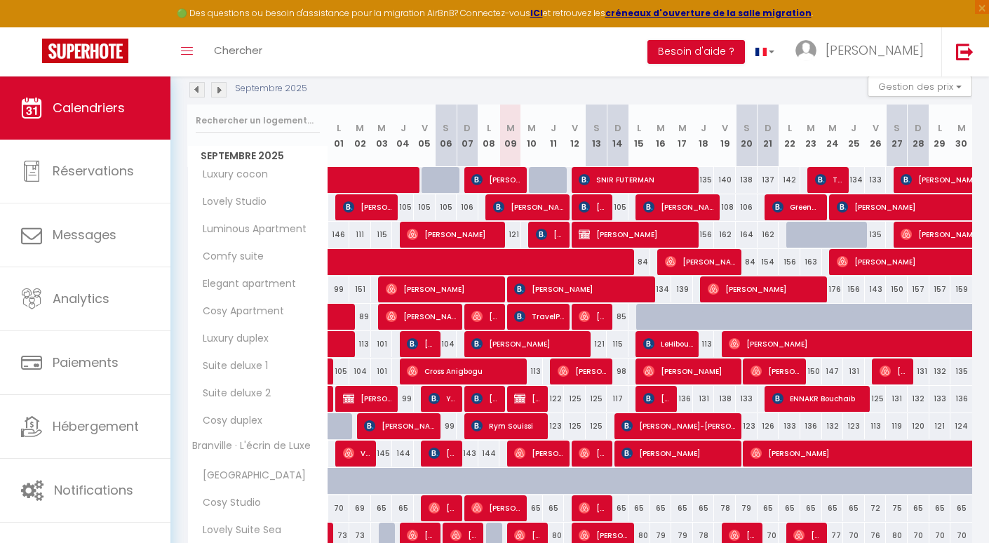
scroll to position [69, 0]
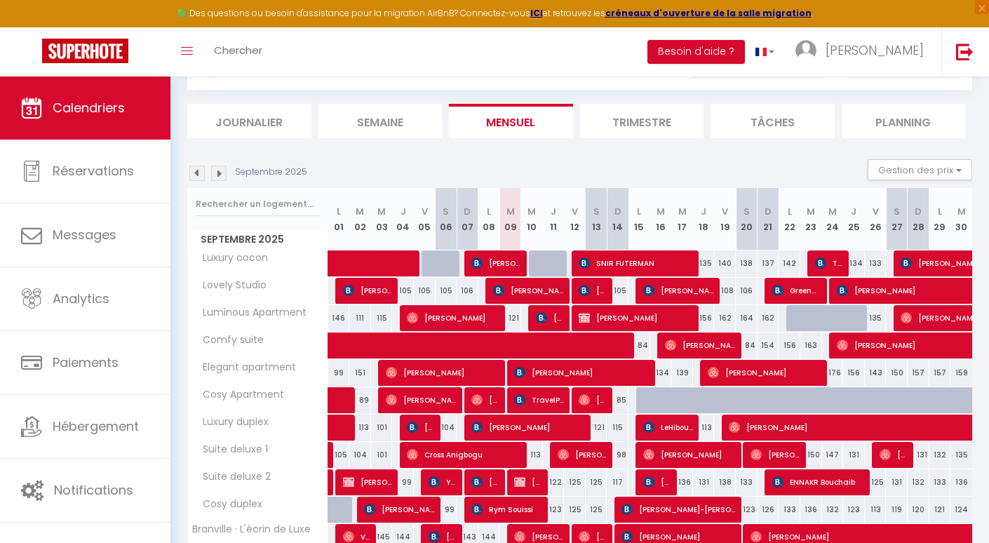
click at [223, 172] on img at bounding box center [218, 173] width 15 height 15
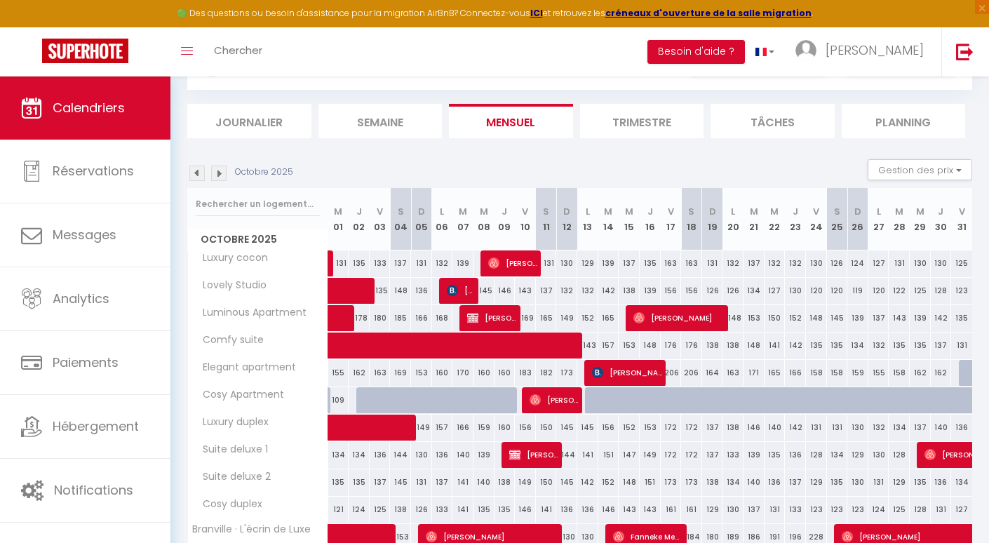
click at [223, 172] on img at bounding box center [218, 173] width 15 height 15
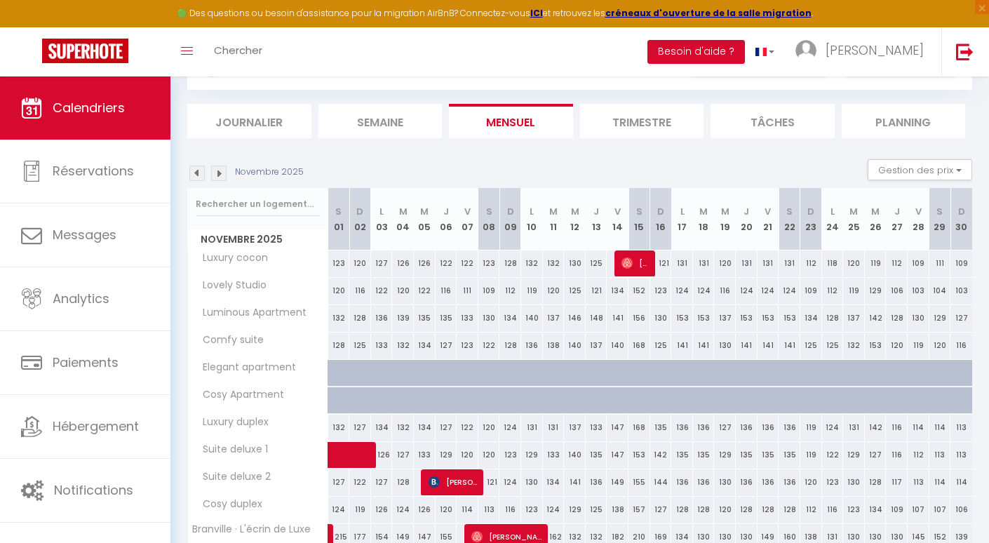
click at [222, 177] on img at bounding box center [218, 173] width 15 height 15
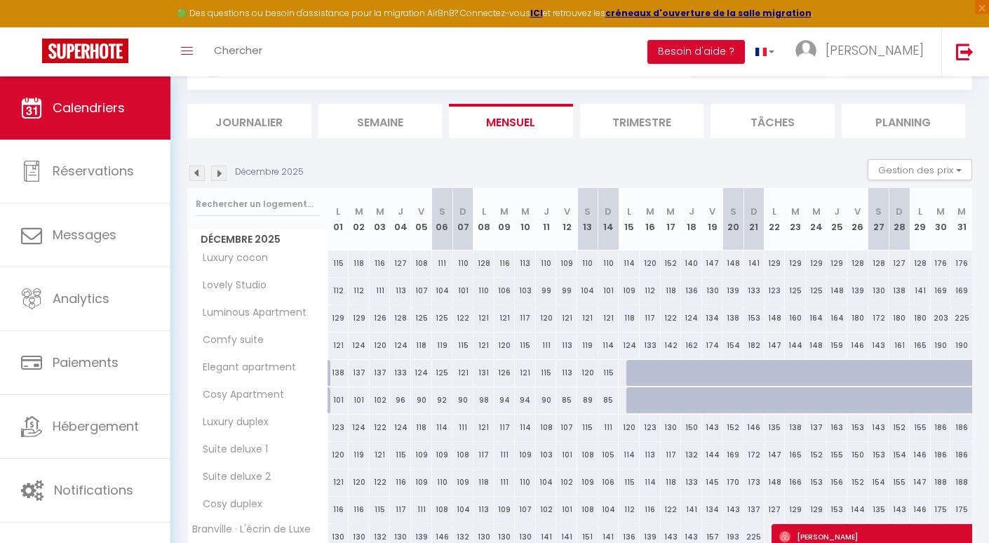
click at [222, 177] on img at bounding box center [218, 173] width 15 height 15
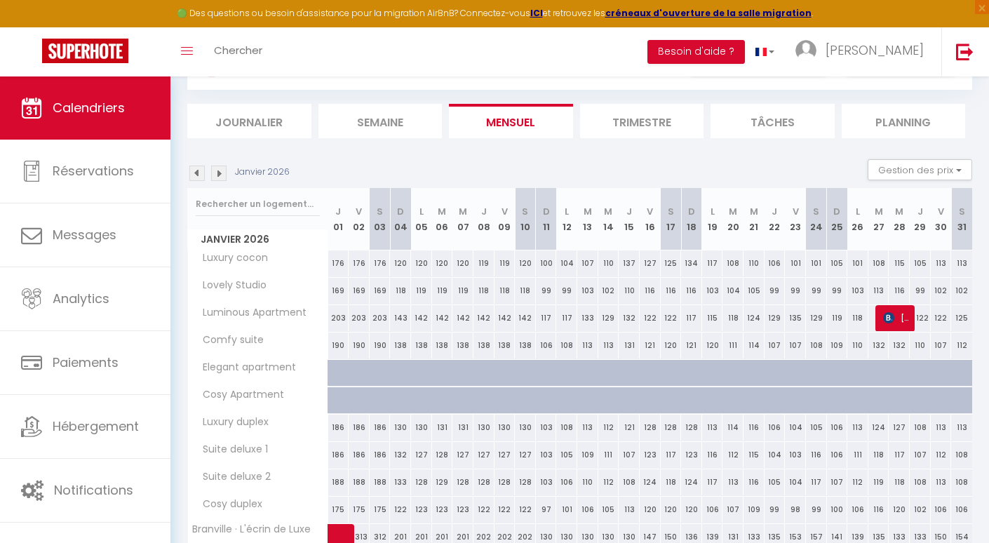
click at [222, 177] on img at bounding box center [218, 173] width 15 height 15
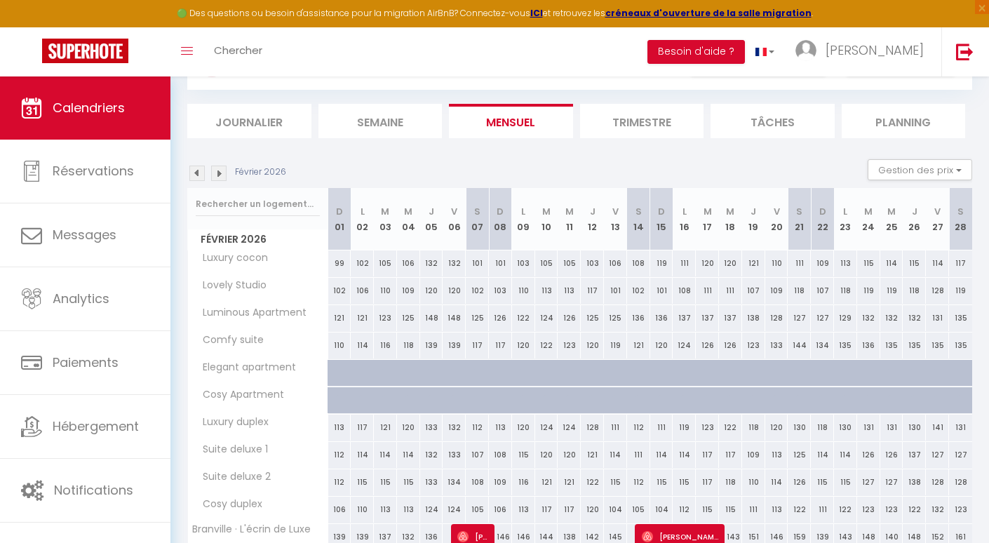
click at [222, 177] on img at bounding box center [218, 173] width 15 height 15
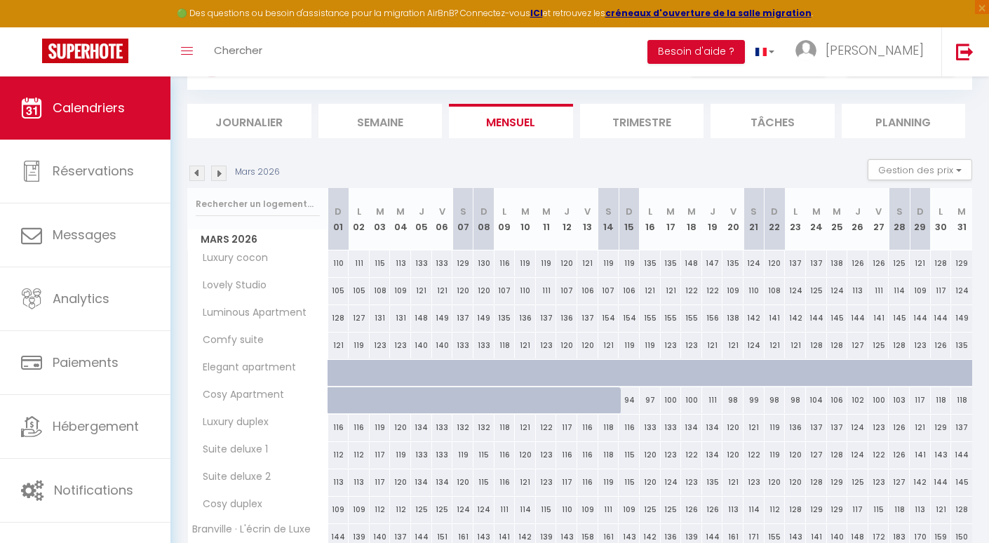
click at [222, 177] on img at bounding box center [218, 173] width 15 height 15
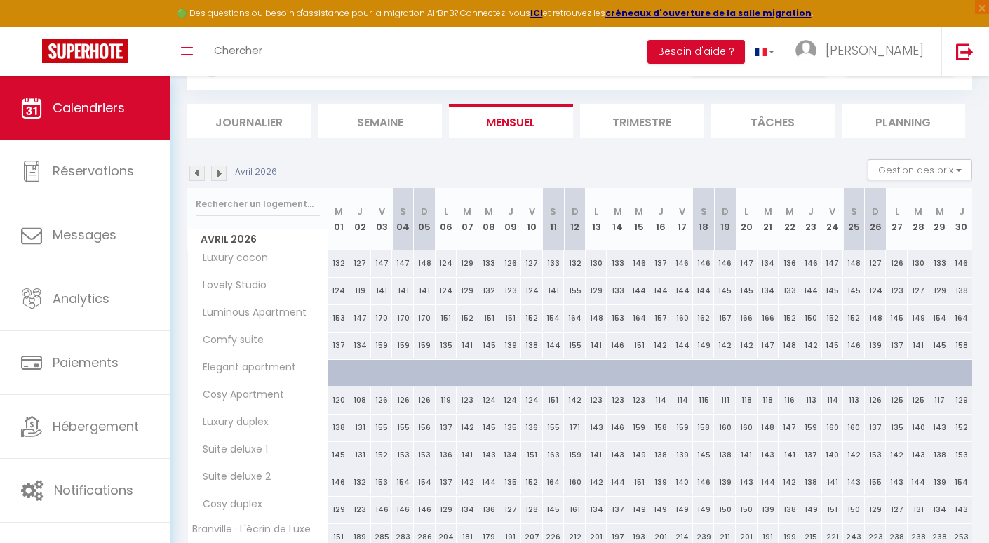
click at [222, 177] on img at bounding box center [218, 173] width 15 height 15
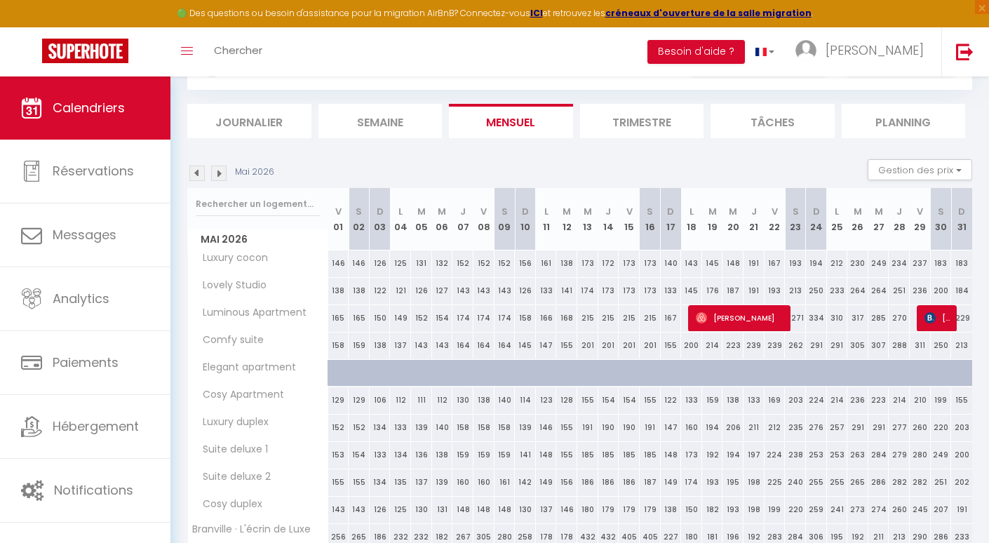
click at [222, 177] on img at bounding box center [218, 173] width 15 height 15
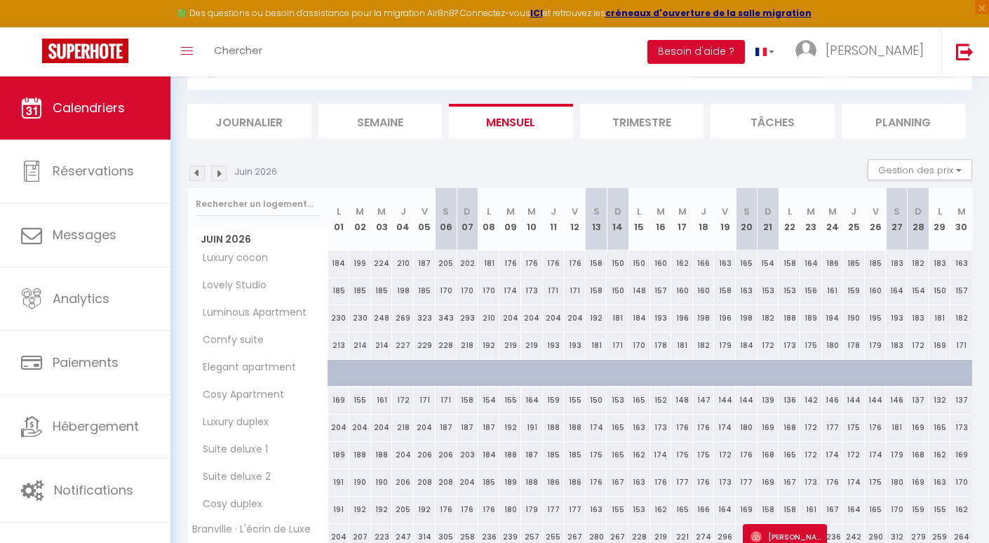
click at [222, 177] on img at bounding box center [218, 173] width 15 height 15
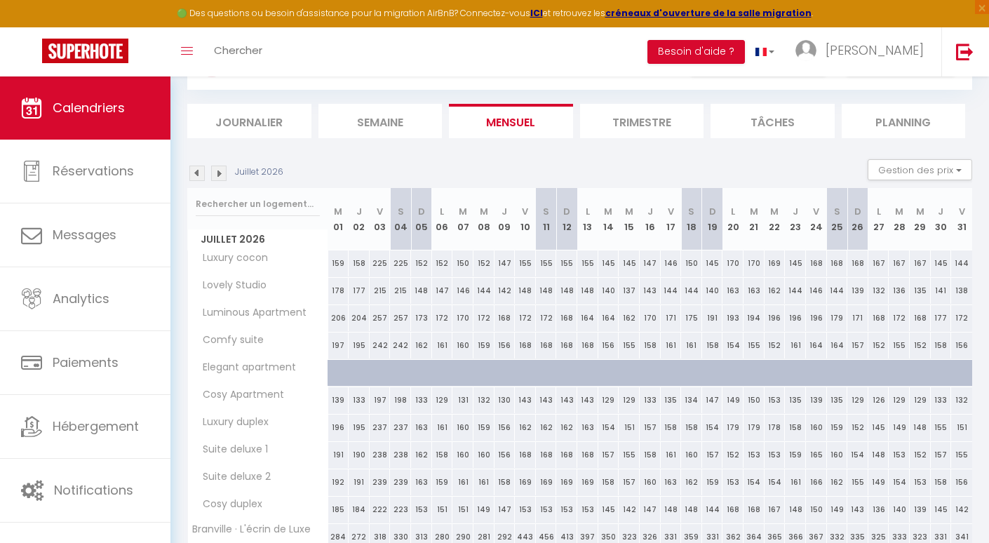
click at [222, 178] on img at bounding box center [218, 173] width 15 height 15
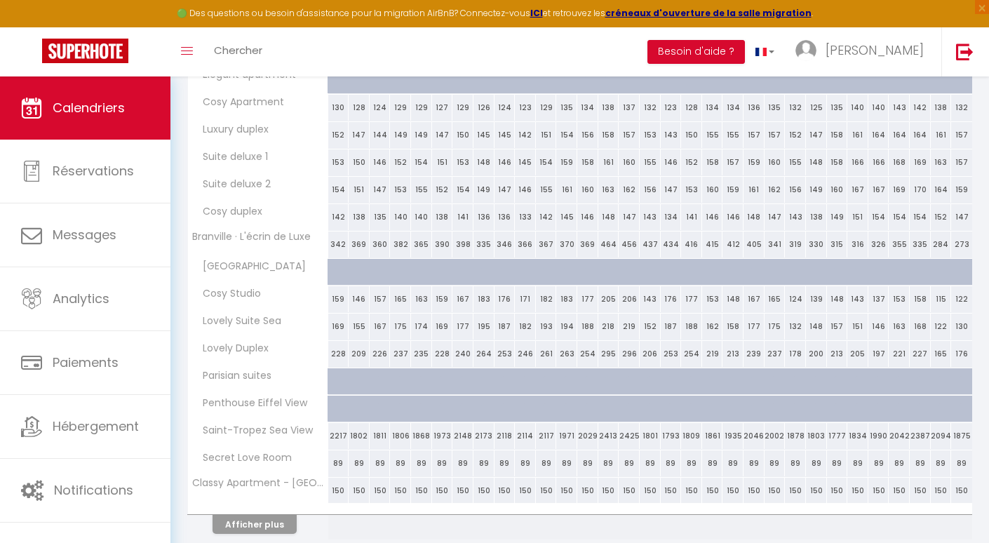
scroll to position [416, 0]
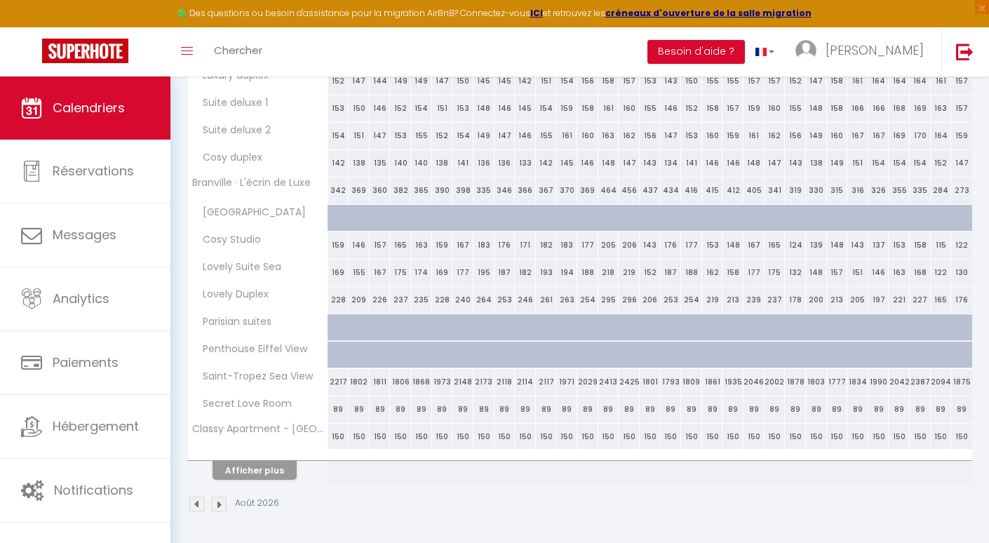
click at [220, 502] on img at bounding box center [218, 504] width 15 height 15
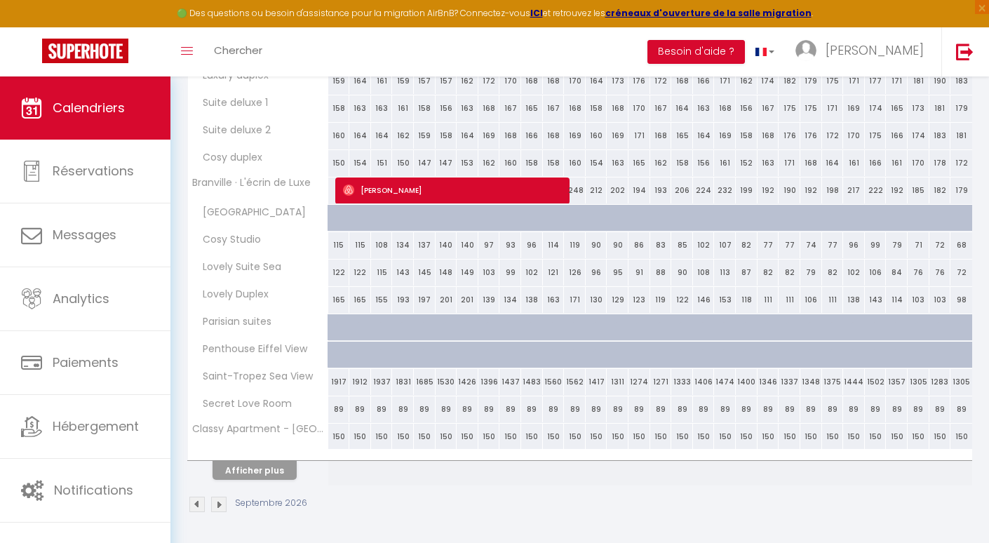
click at [214, 500] on img at bounding box center [218, 504] width 15 height 15
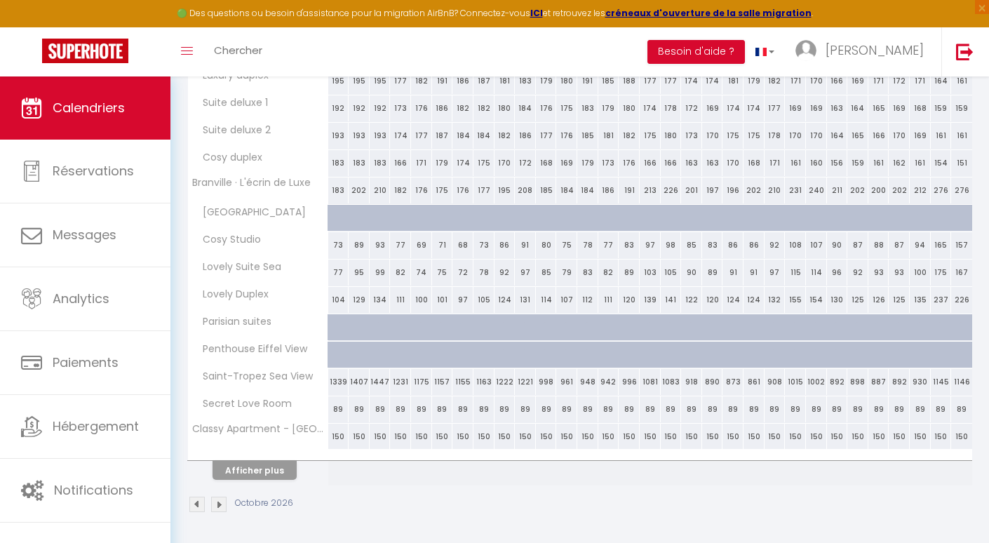
click at [214, 499] on img at bounding box center [218, 504] width 15 height 15
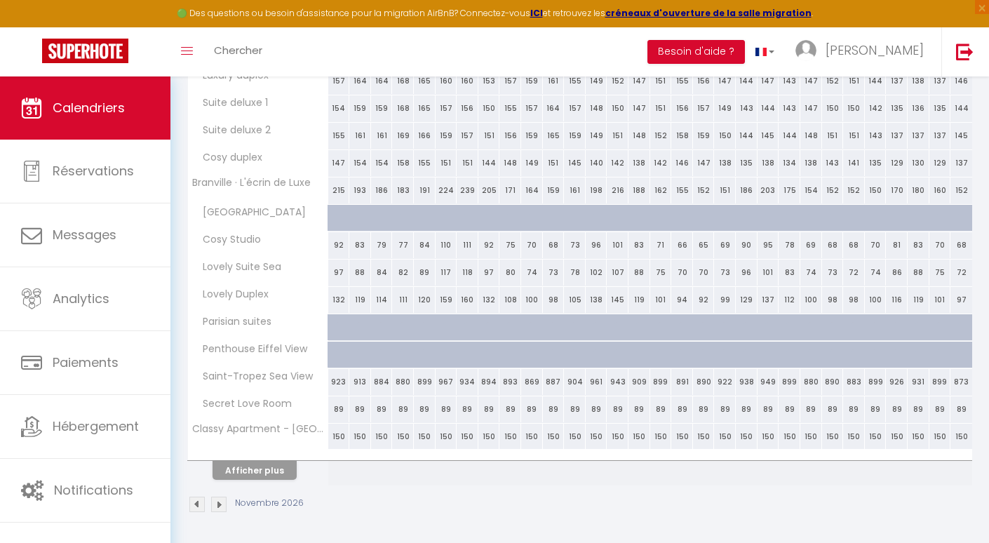
click at [214, 499] on img at bounding box center [218, 504] width 15 height 15
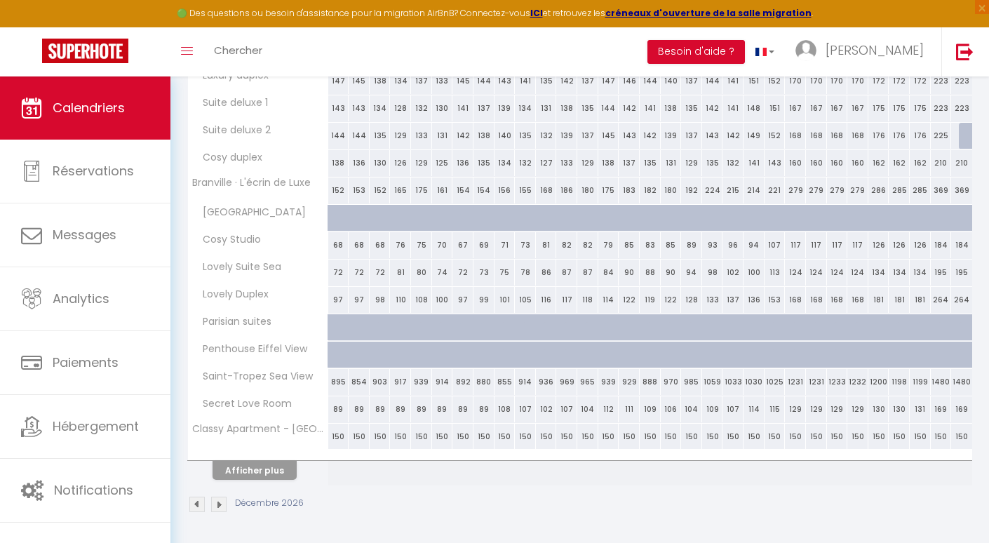
click at [214, 499] on img at bounding box center [218, 504] width 15 height 15
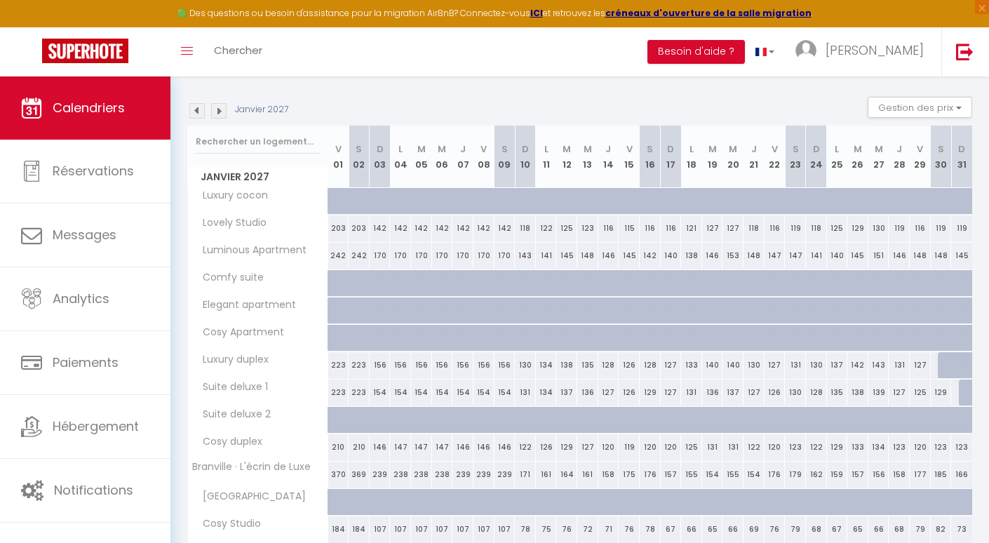
scroll to position [0, 0]
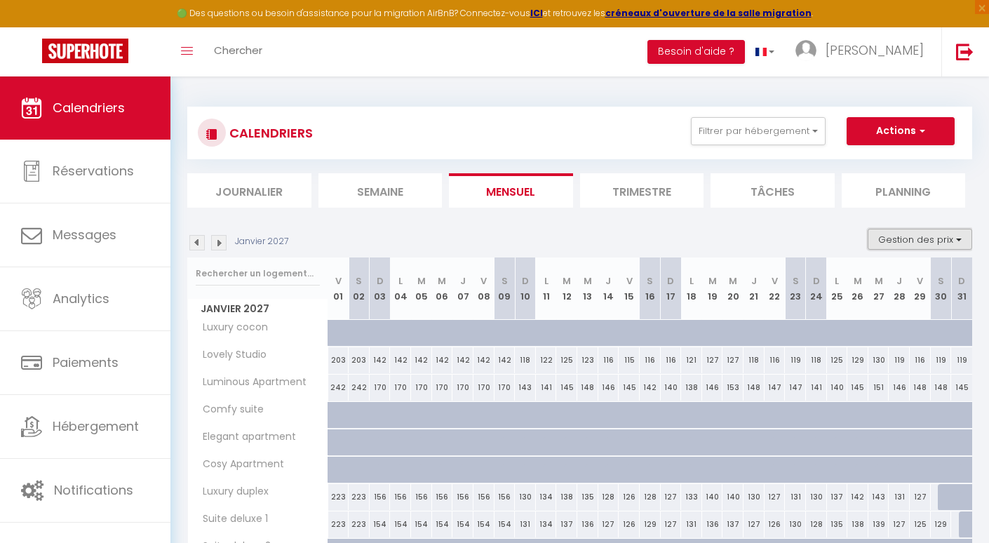
click at [902, 249] on button "Gestion des prix" at bounding box center [920, 239] width 105 height 21
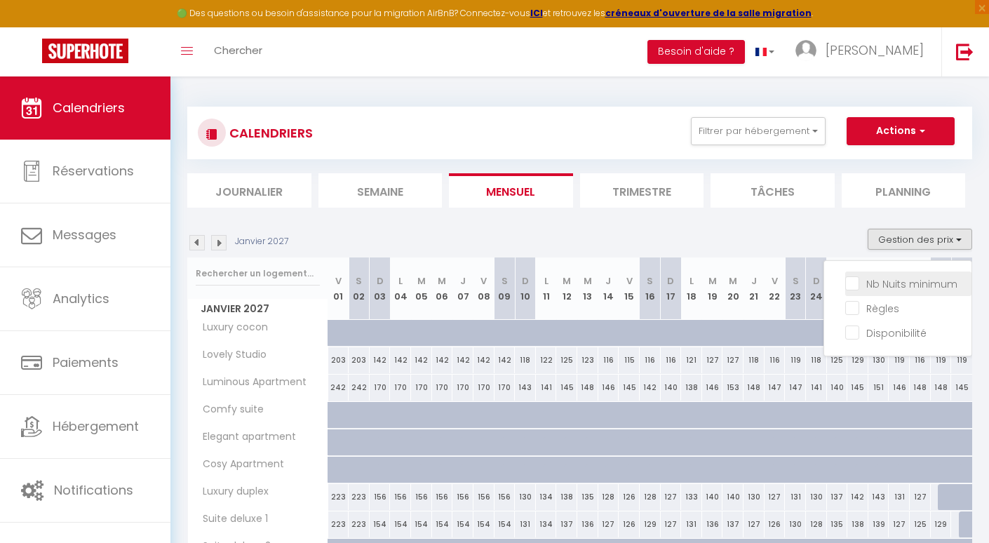
click at [886, 290] on label "Nb Nuits minimum" at bounding box center [908, 283] width 98 height 15
click at [886, 290] on input "Nb Nuits minimum" at bounding box center [908, 283] width 126 height 14
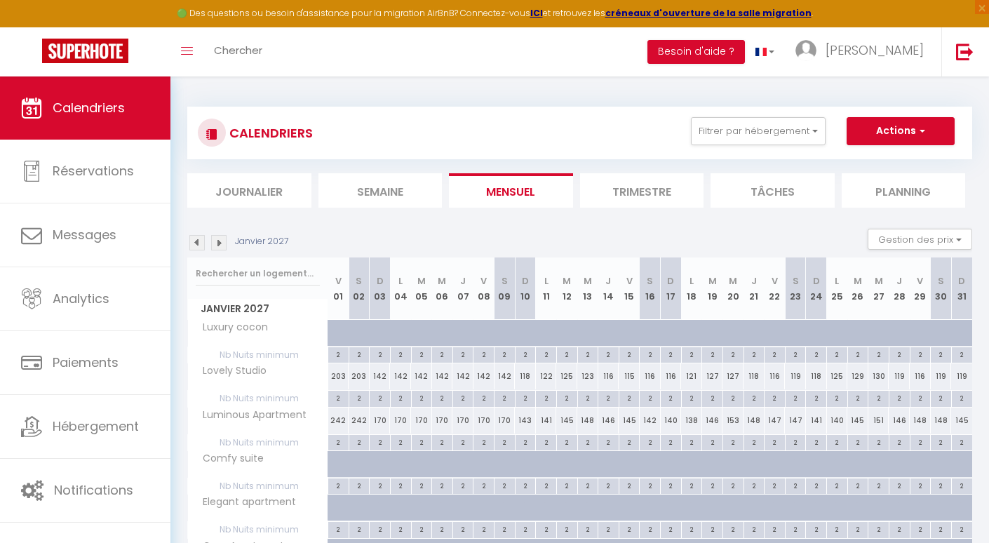
click at [905, 239] on button "Gestion des prix" at bounding box center [920, 239] width 105 height 21
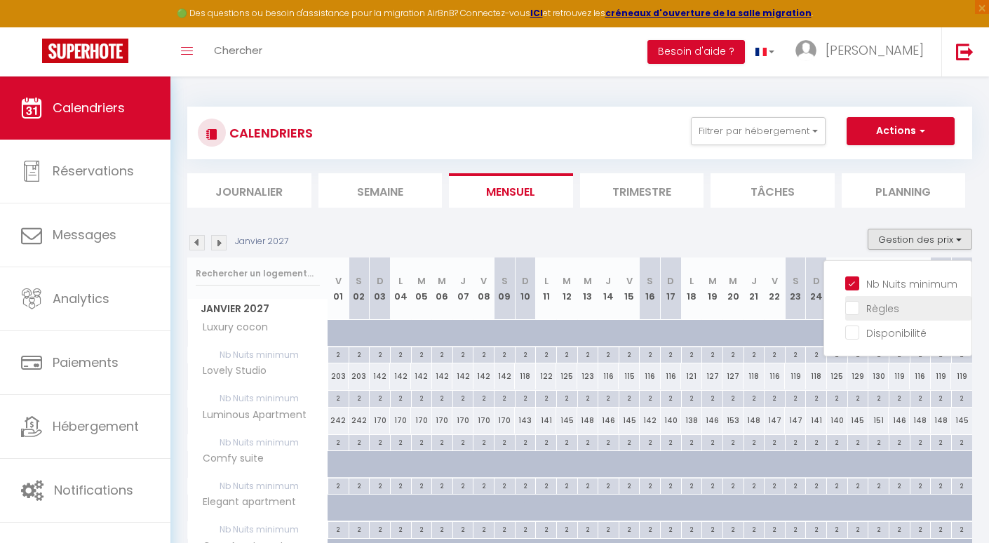
click at [889, 306] on input "Règles" at bounding box center [908, 307] width 126 height 14
checkbox input "true"
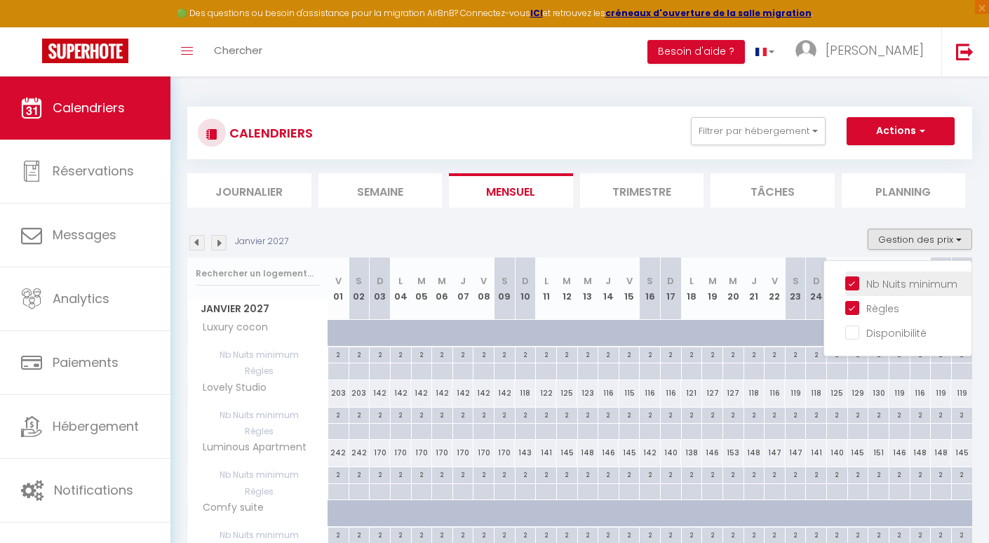
click at [893, 272] on li "Nb Nuits minimum" at bounding box center [908, 283] width 126 height 25
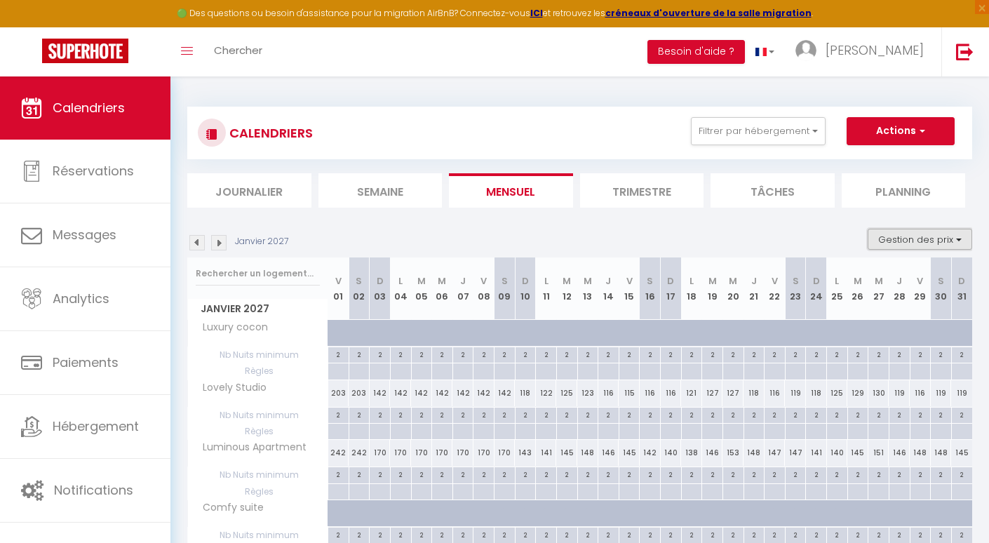
click at [899, 230] on button "Gestion des prix" at bounding box center [920, 239] width 105 height 21
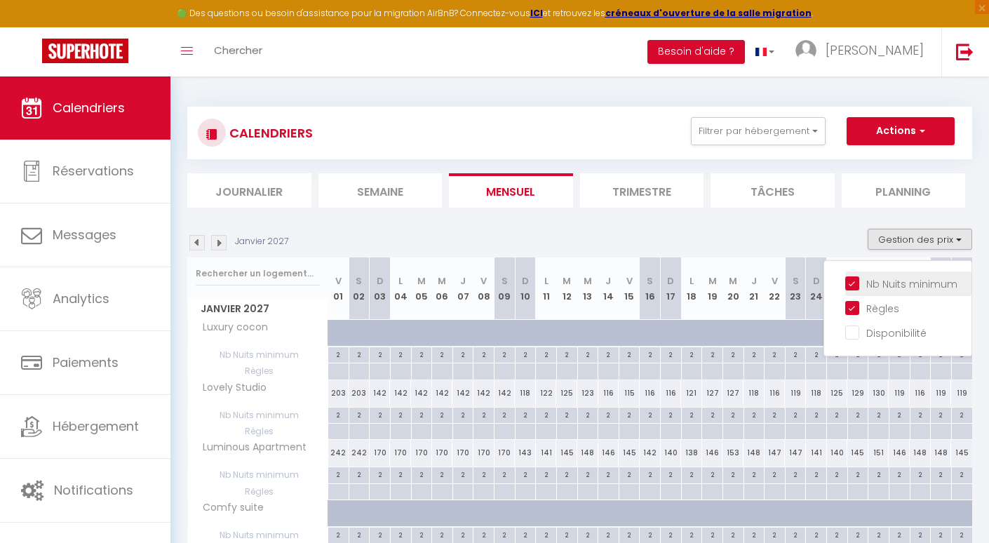
click at [896, 274] on li "Nb Nuits minimum" at bounding box center [908, 283] width 126 height 25
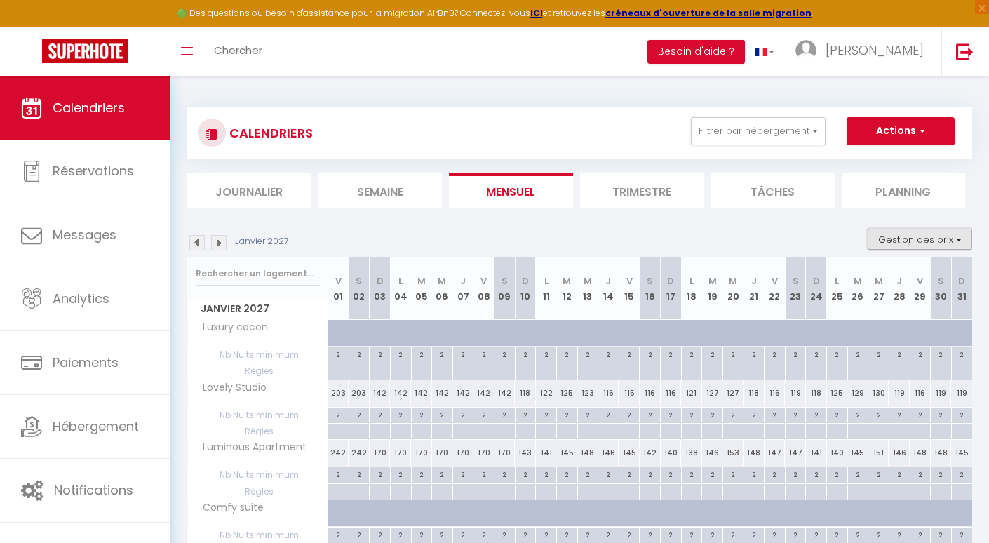
click at [906, 235] on button "Gestion des prix" at bounding box center [920, 239] width 105 height 21
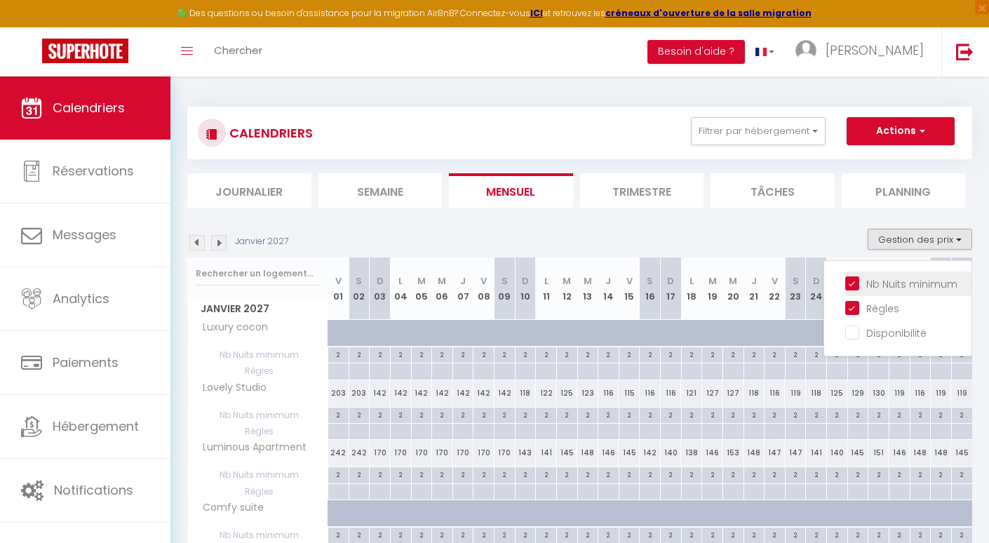
click at [859, 286] on input "Nb Nuits minimum" at bounding box center [908, 283] width 126 height 14
checkbox input "false"
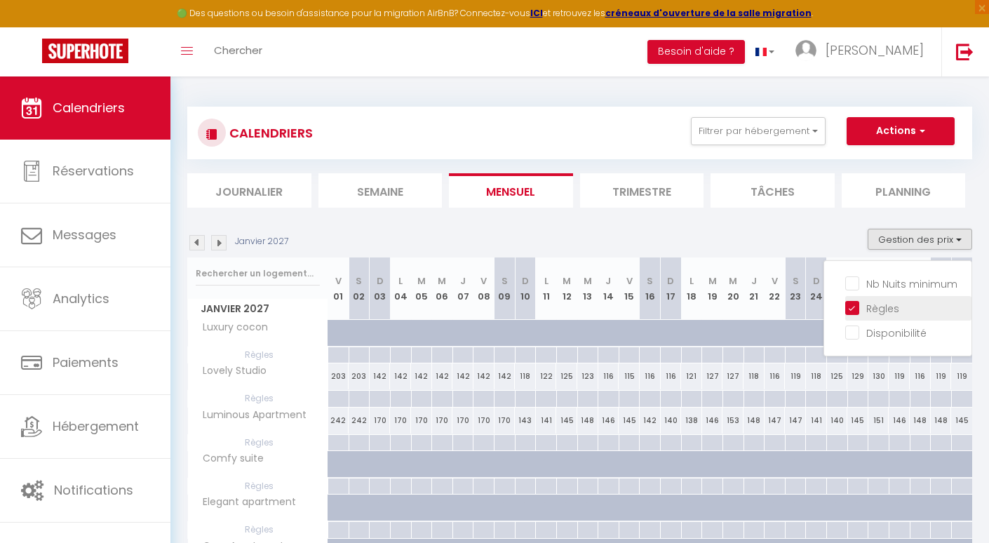
click at [857, 311] on input "Règles" at bounding box center [908, 307] width 126 height 14
checkbox input "false"
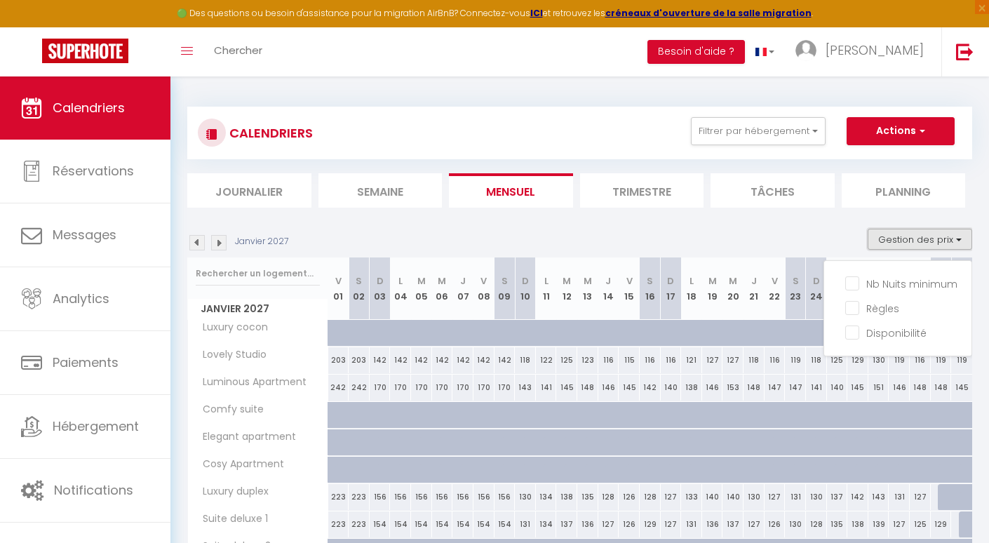
click at [890, 241] on button "Gestion des prix" at bounding box center [920, 239] width 105 height 21
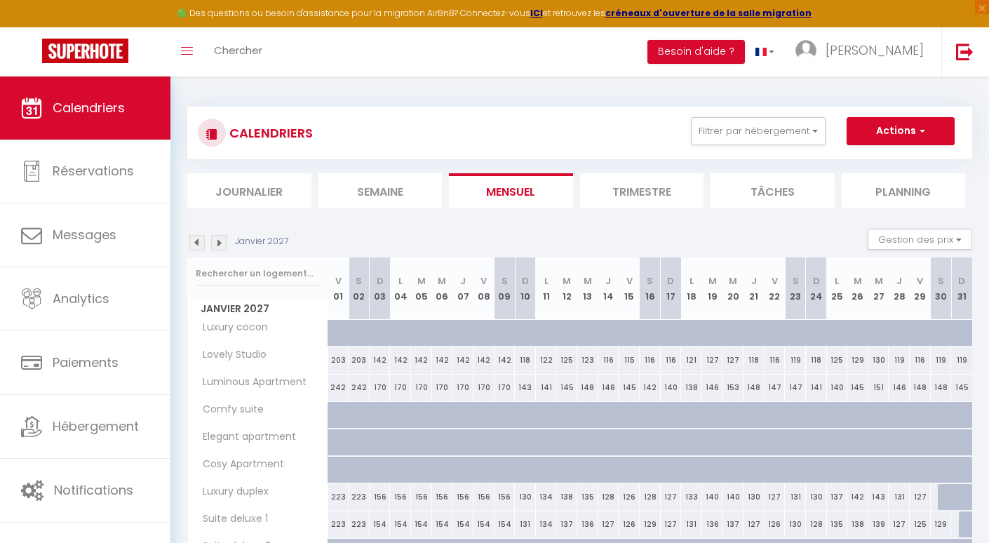
click at [899, 145] on div "CALENDRIERS Filtrer par hébergement Tous Luxury cocon Lovely Studio Luminous Ap…" at bounding box center [580, 133] width 764 height 32
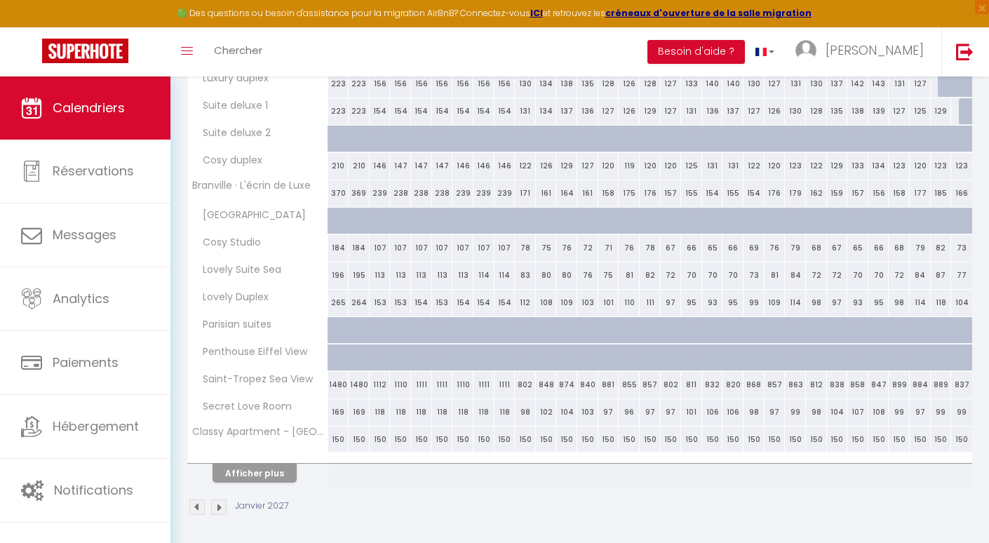
scroll to position [416, 0]
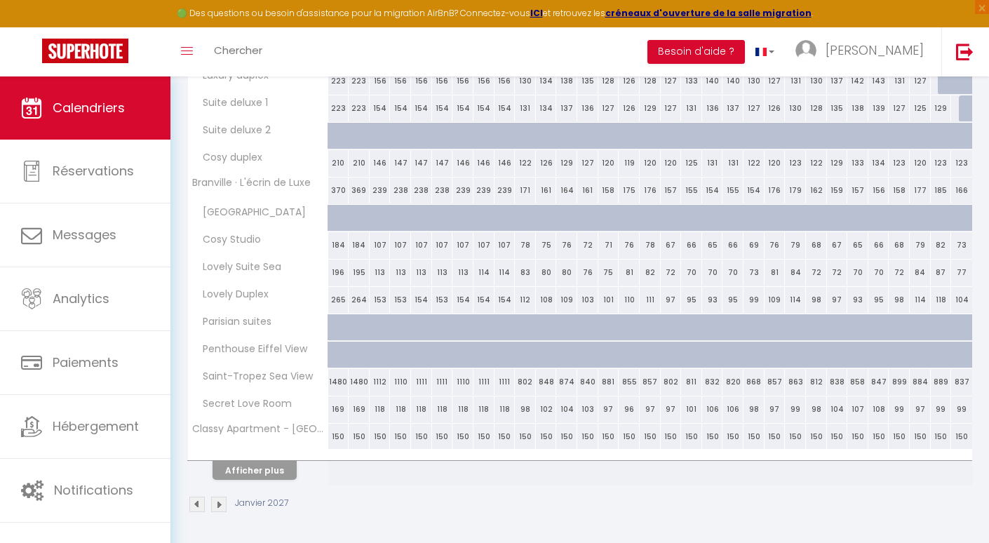
click at [358, 444] on div "150" at bounding box center [359, 437] width 21 height 26
type input "150"
type input "Sam 02 Janvier 2027"
type input "Dim 03 Janvier 2027"
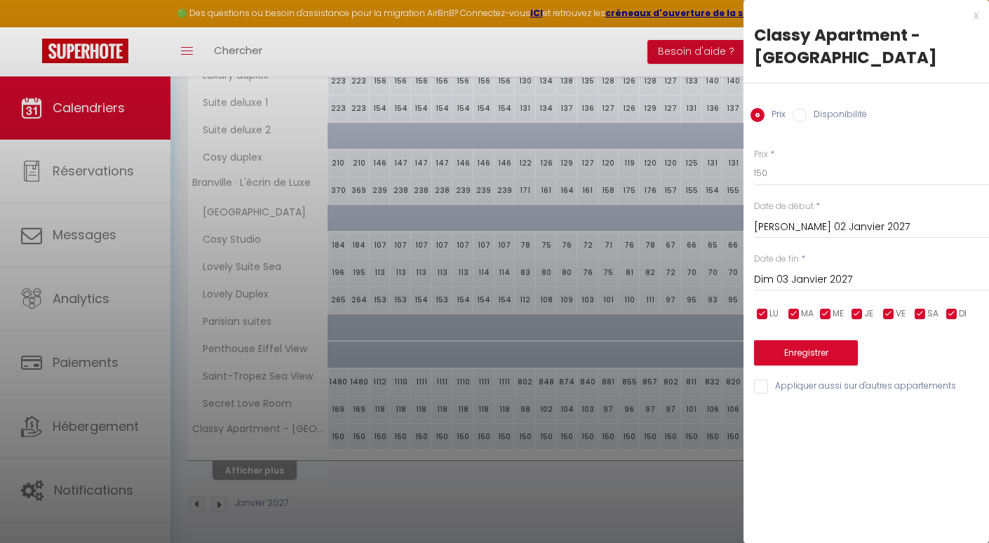
click at [651, 246] on div at bounding box center [494, 271] width 989 height 543
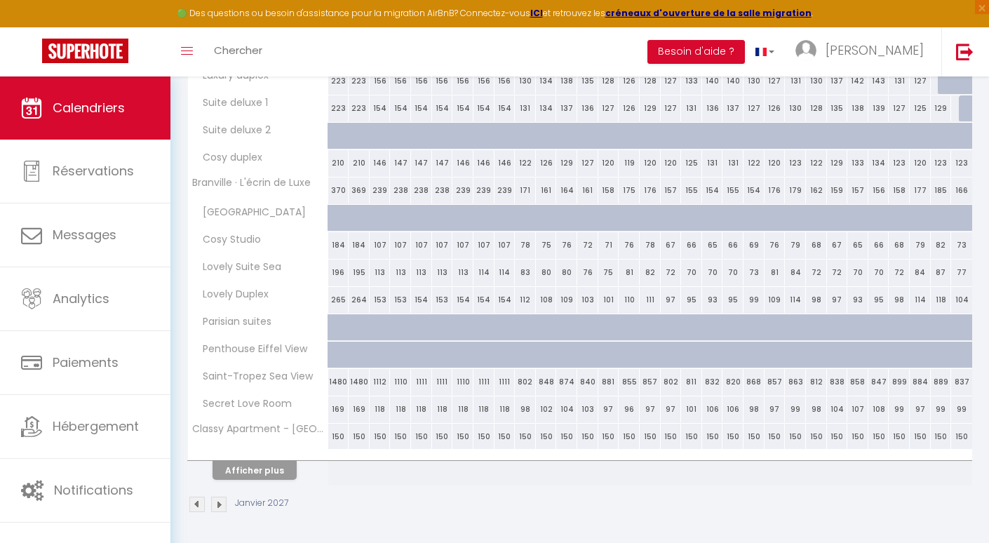
scroll to position [0, 0]
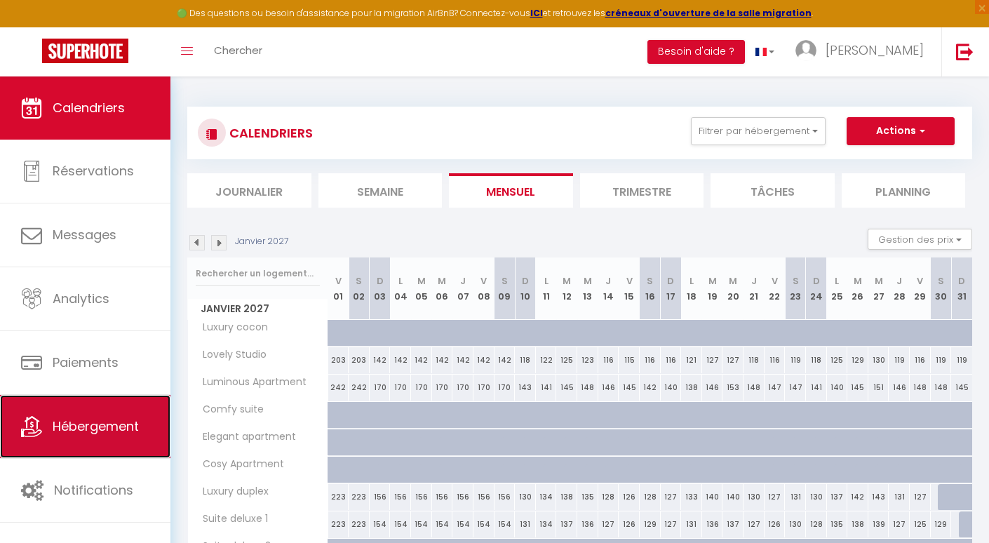
click at [118, 420] on span "Hébergement" at bounding box center [96, 426] width 86 height 18
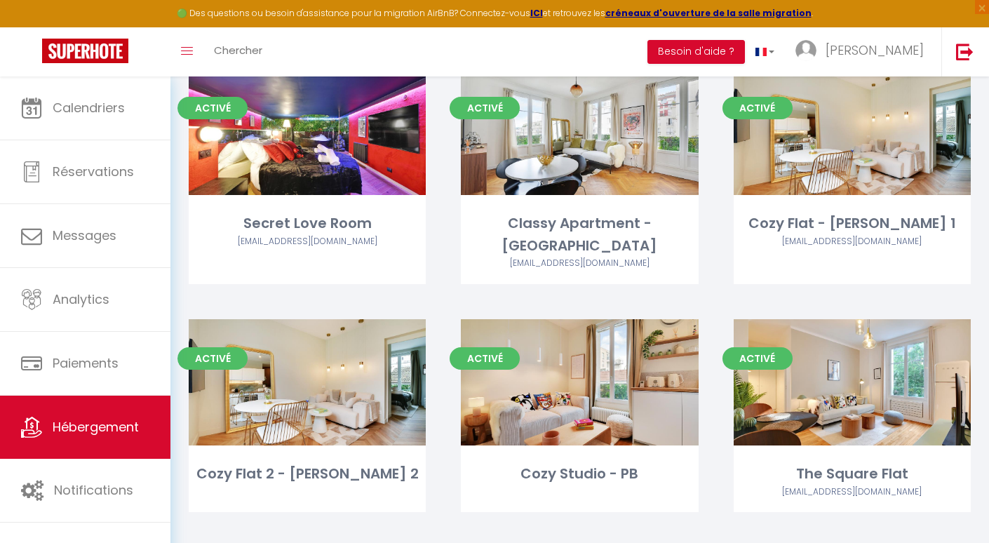
scroll to position [1360, 0]
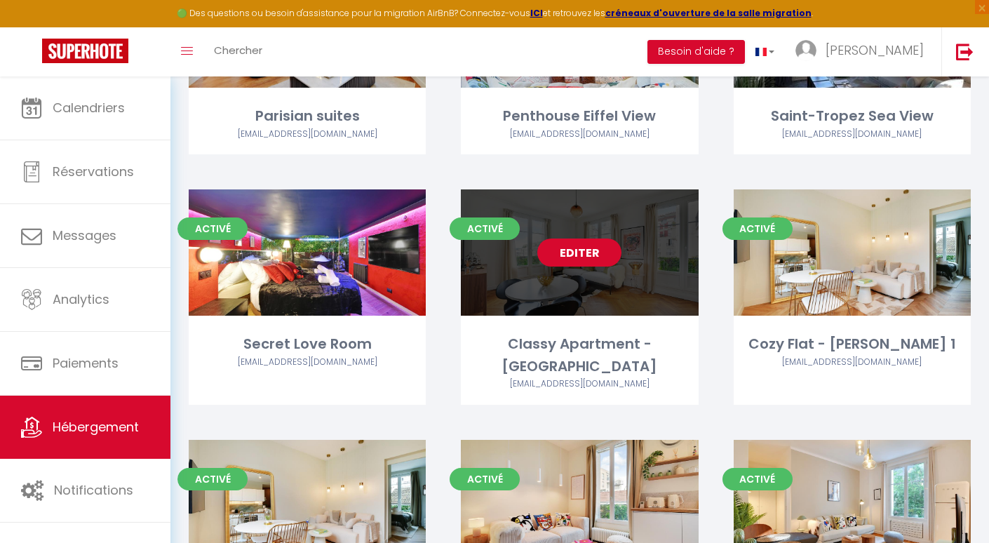
click at [578, 247] on link "Editer" at bounding box center [579, 253] width 84 height 28
click at [583, 257] on link "Editer" at bounding box center [579, 253] width 84 height 28
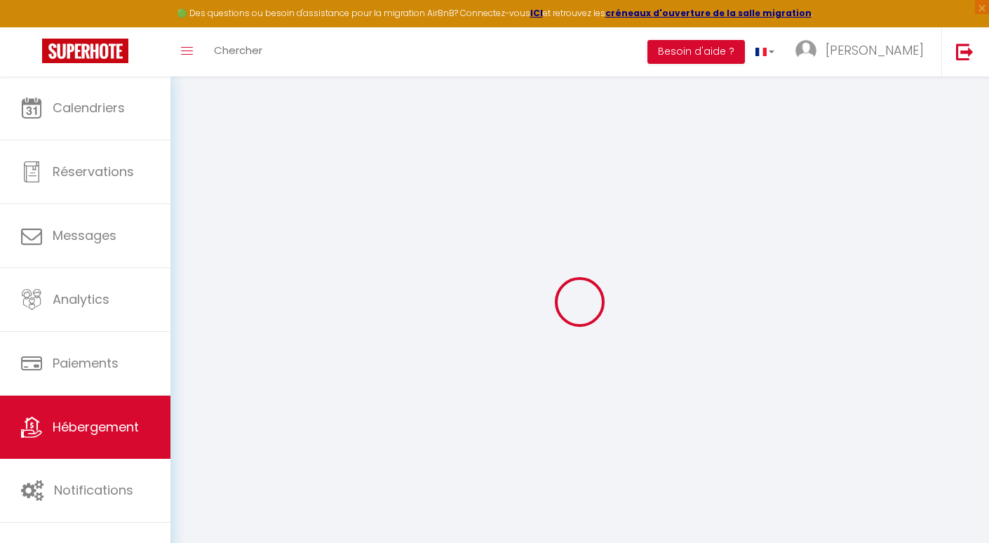
select select
checkbox input "false"
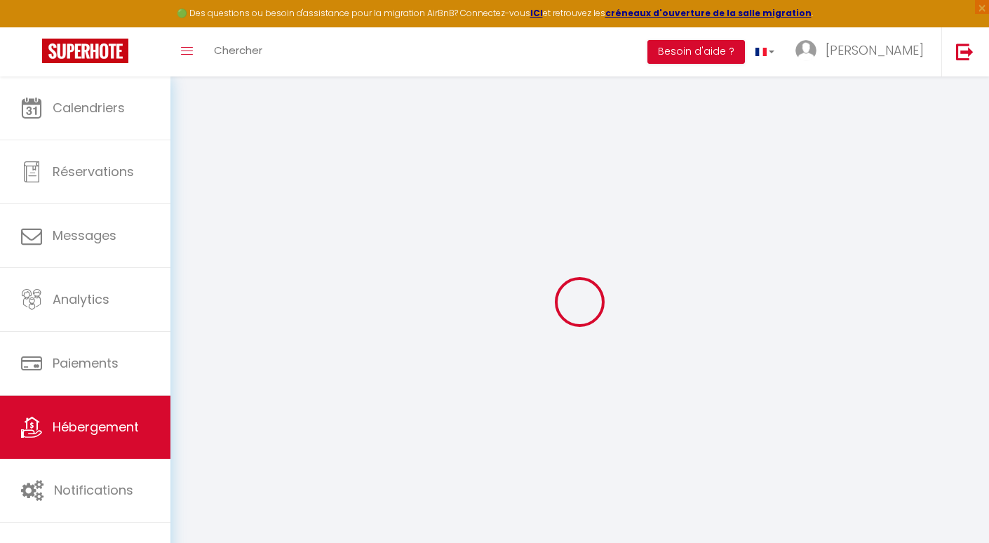
checkbox input "false"
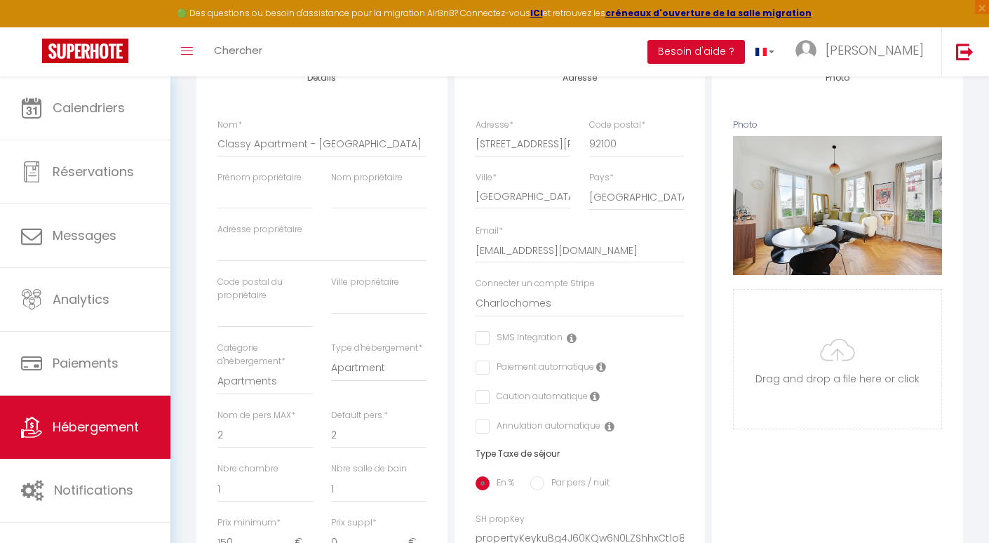
scroll to position [8, 0]
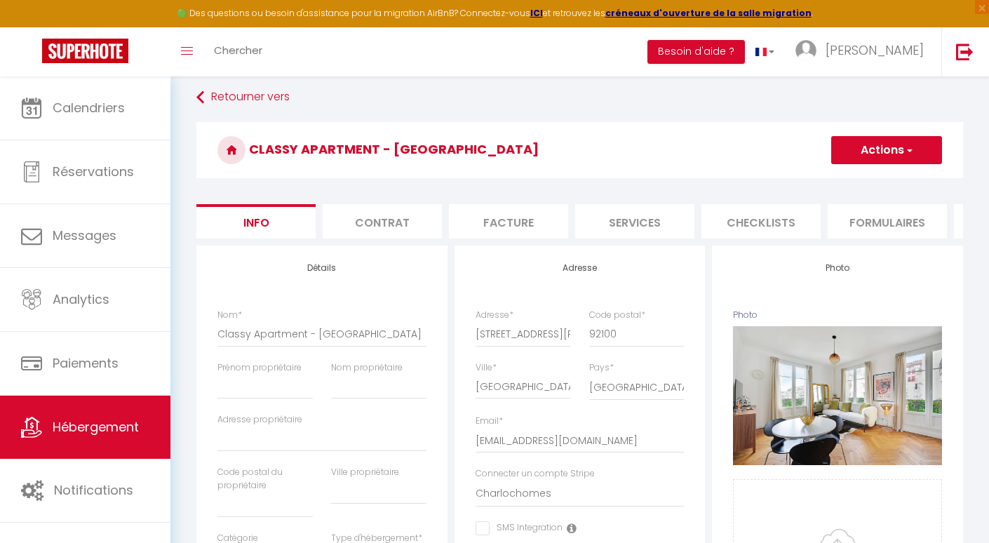
click at [401, 215] on li "Contrat" at bounding box center [382, 221] width 119 height 34
select select
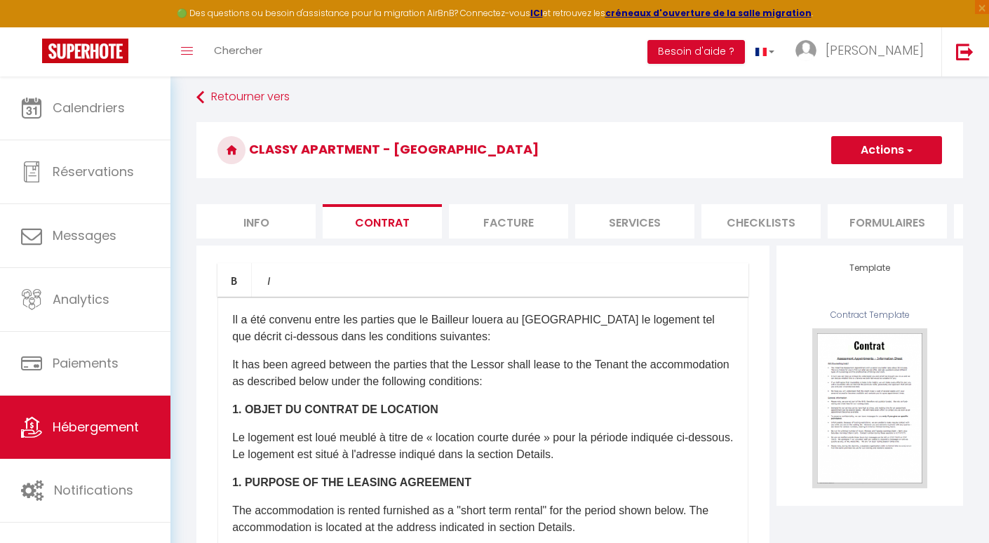
click at [485, 216] on li "Facture" at bounding box center [508, 221] width 119 height 34
select select
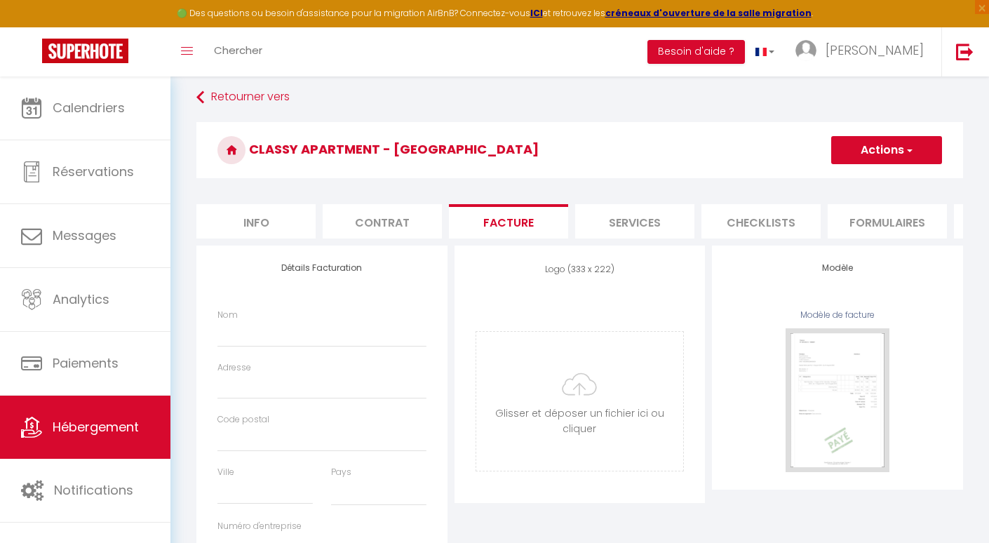
select select
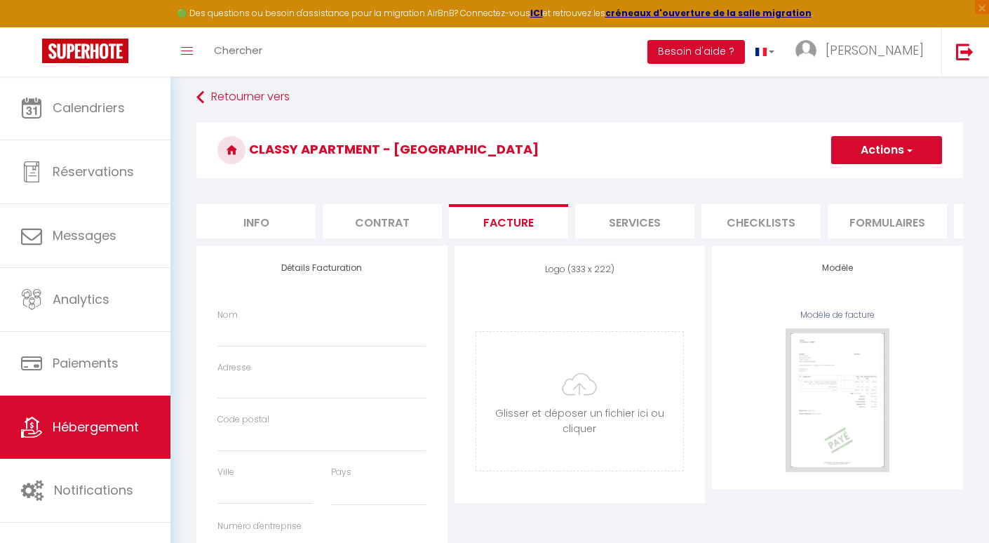
select select
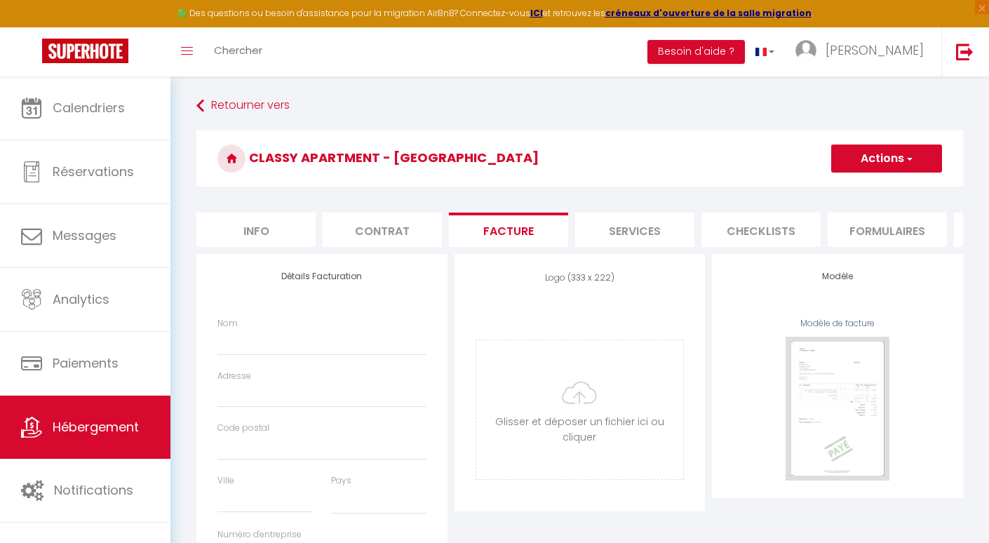
click at [615, 221] on li "Services" at bounding box center [634, 230] width 119 height 34
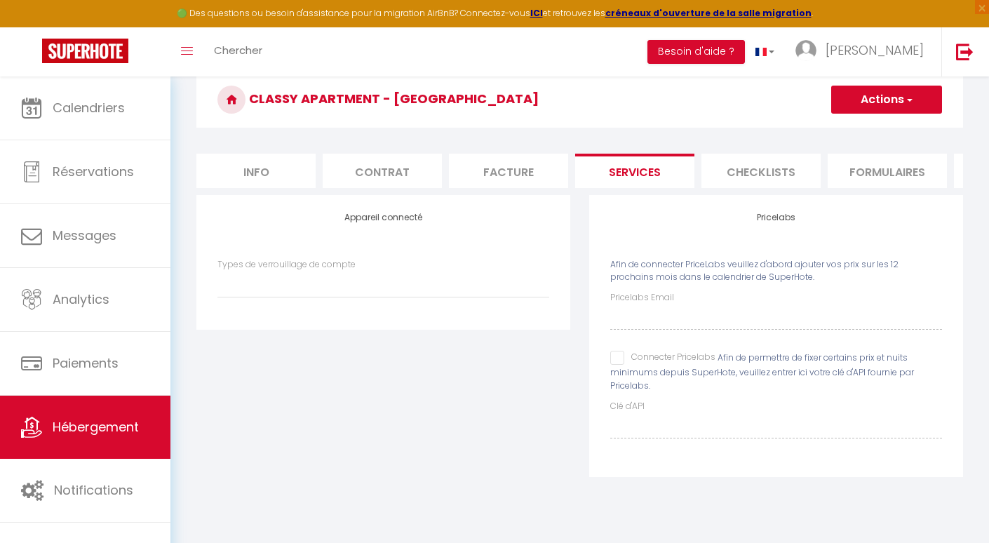
scroll to position [60, 0]
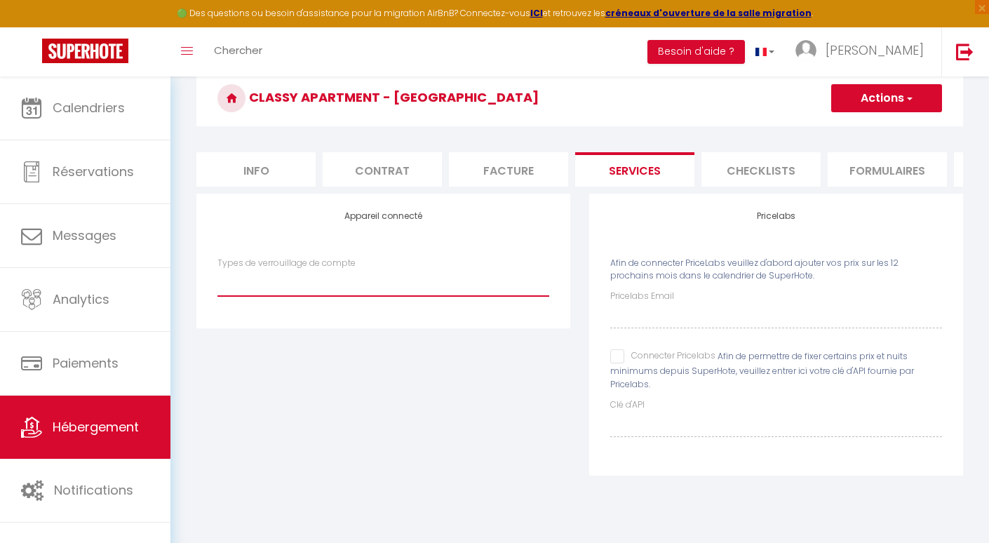
click at [530, 279] on select "Types de verrouillage de compte" at bounding box center [383, 282] width 332 height 27
select select
click at [615, 363] on div "Connecter Pricelabs" at bounding box center [662, 356] width 105 height 15
click at [622, 354] on input "Connecter Pricelabs" at bounding box center [662, 356] width 105 height 14
checkbox input "true"
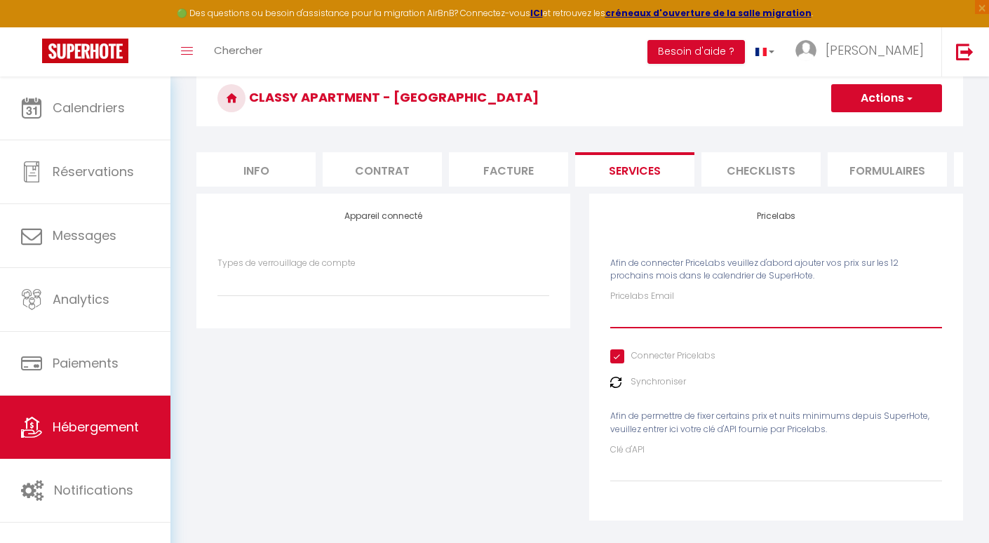
click at [643, 316] on input "Pricelabs Email" at bounding box center [776, 315] width 332 height 25
click at [640, 388] on label "Synchroniser" at bounding box center [658, 381] width 55 height 13
click at [635, 388] on label "Synchroniser" at bounding box center [658, 381] width 55 height 13
click at [635, 382] on label "Synchroniser" at bounding box center [658, 381] width 55 height 13
click at [615, 383] on img at bounding box center [615, 382] width 11 height 11
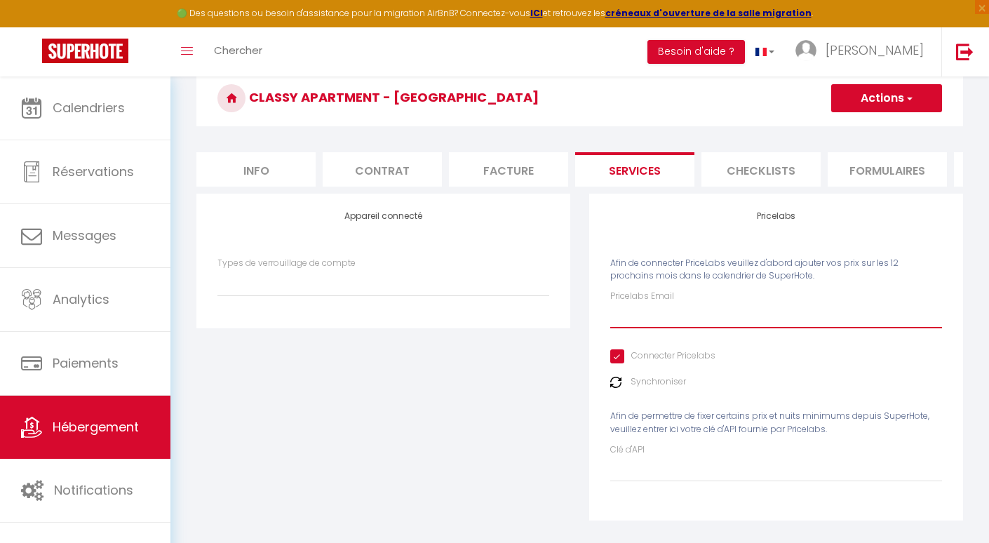
click at [624, 314] on input "Pricelabs Email" at bounding box center [776, 315] width 332 height 25
click at [704, 91] on h3 "Classy Apartment - [GEOGRAPHIC_DATA]" at bounding box center [579, 98] width 767 height 56
click at [657, 306] on input "Pricelabs Email" at bounding box center [776, 315] width 332 height 25
type input "d"
type input "[PERSON_NAME][EMAIL_ADDRESS][DOMAIN_NAME]"
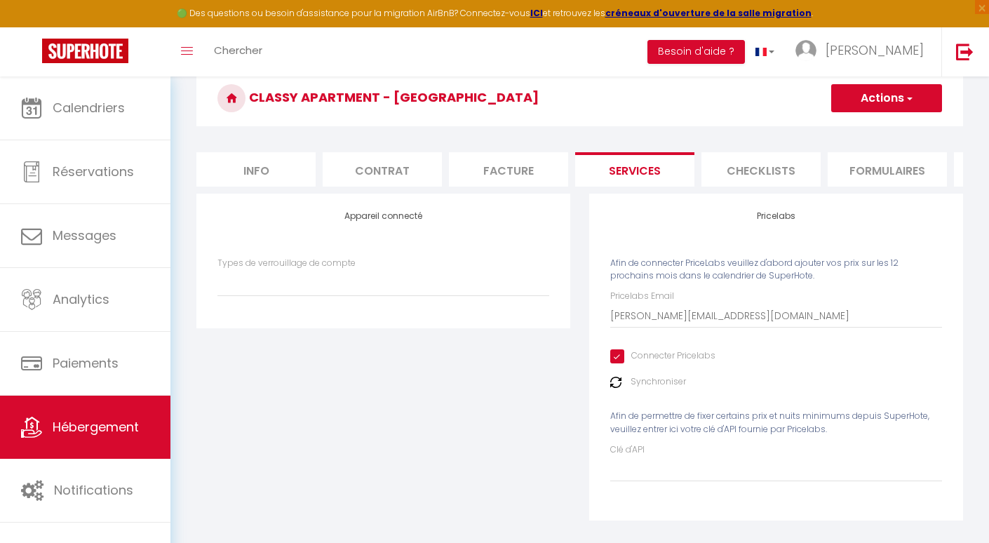
click at [878, 101] on button "Actions" at bounding box center [886, 98] width 111 height 28
click at [871, 121] on link "Enregistrer" at bounding box center [886, 129] width 111 height 18
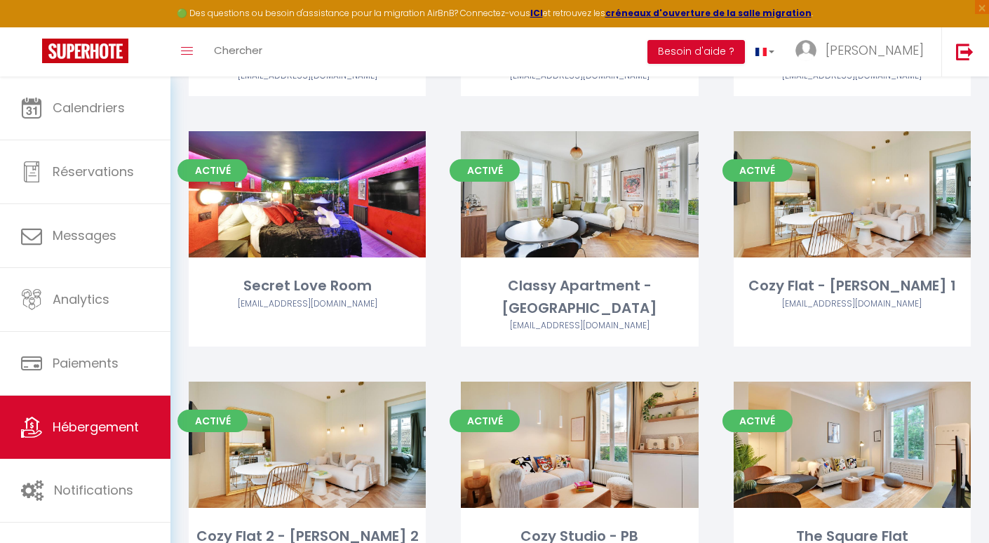
scroll to position [1423, 0]
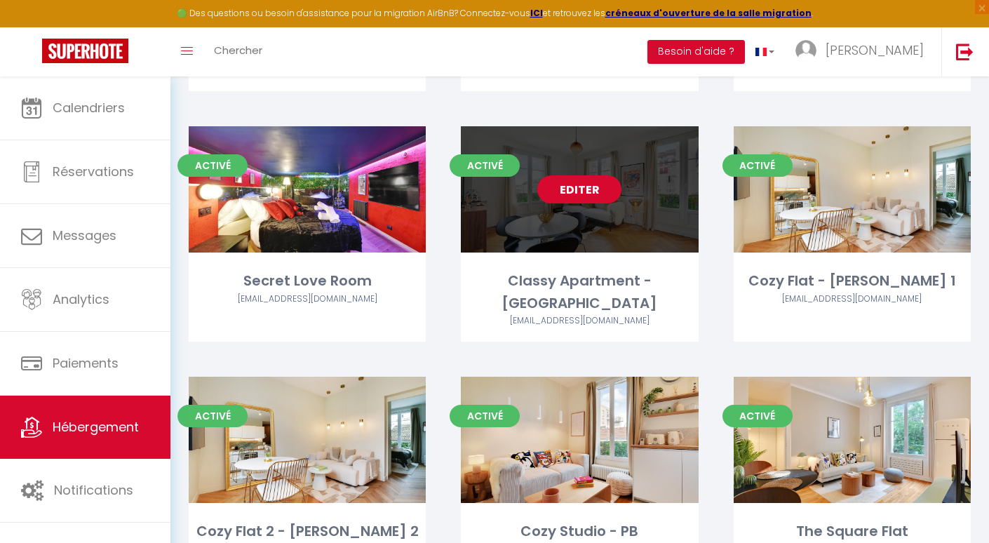
click at [601, 184] on link "Editer" at bounding box center [579, 189] width 84 height 28
select select "3"
select select "2"
select select "1"
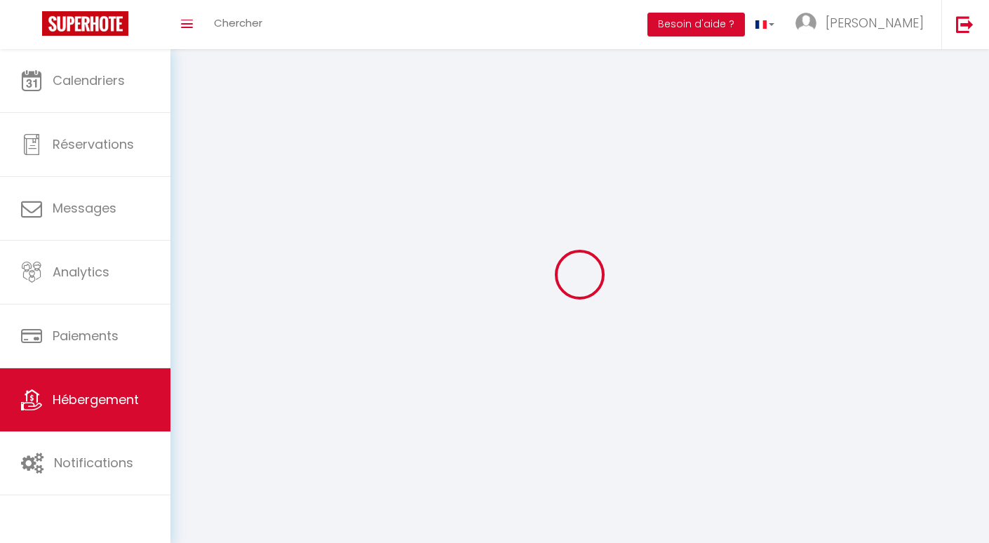
select select
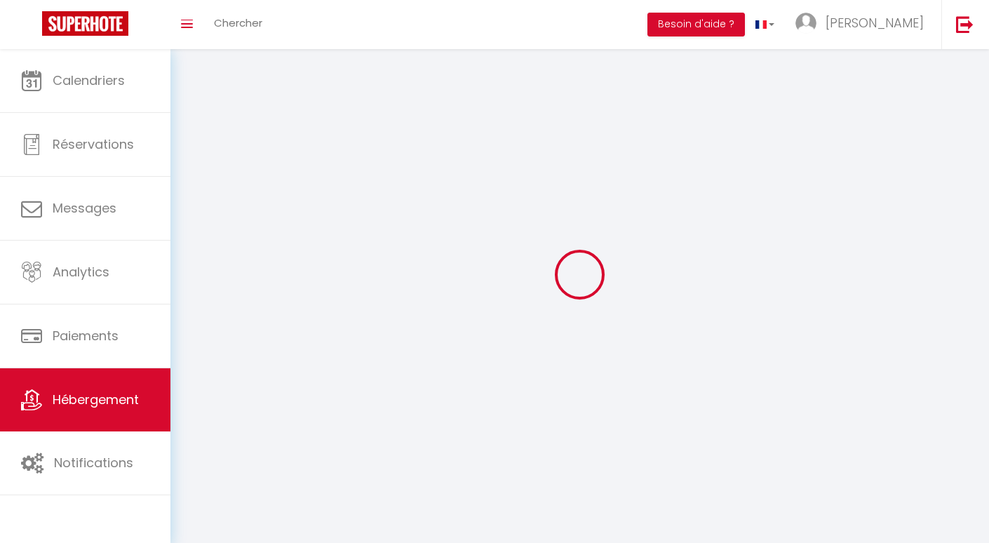
select select
checkbox input "false"
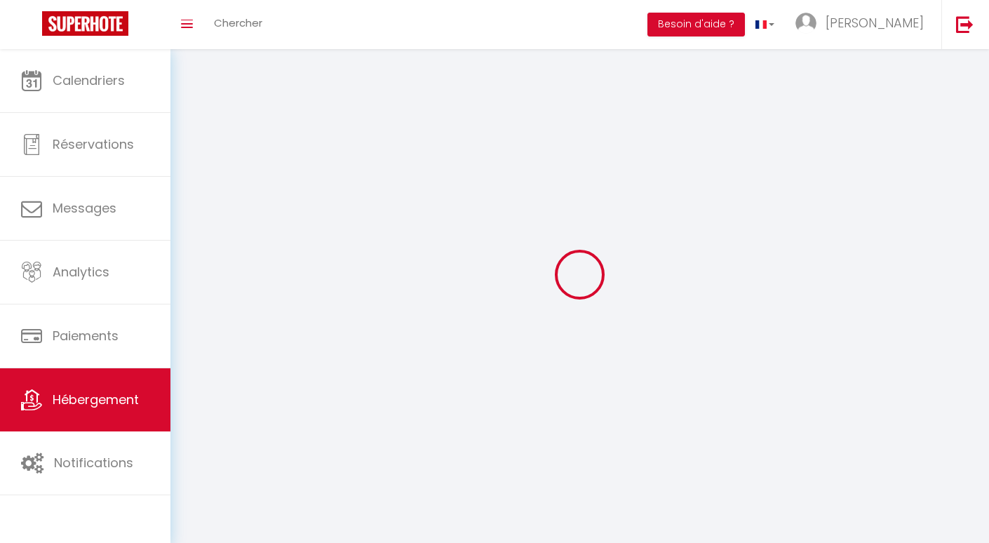
checkbox input "false"
select select
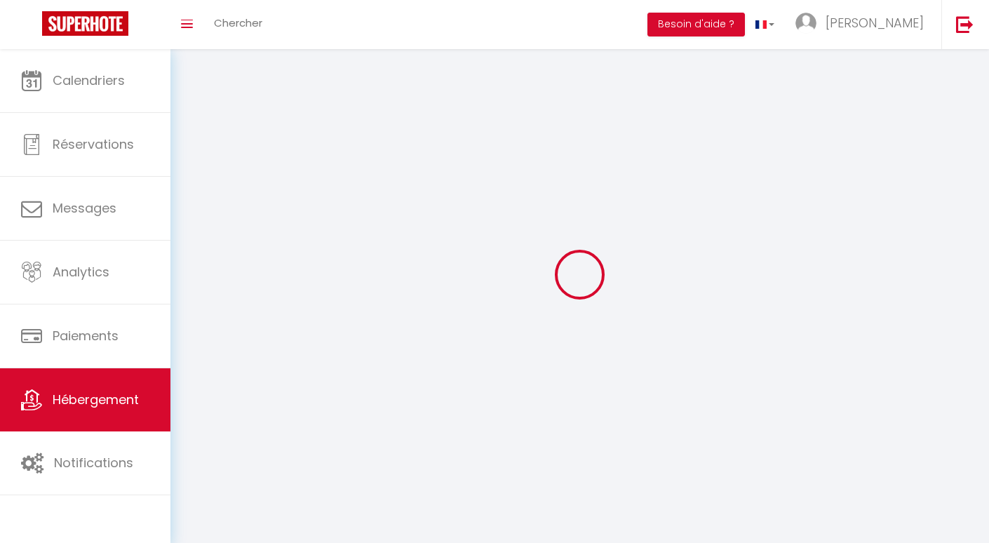
select select
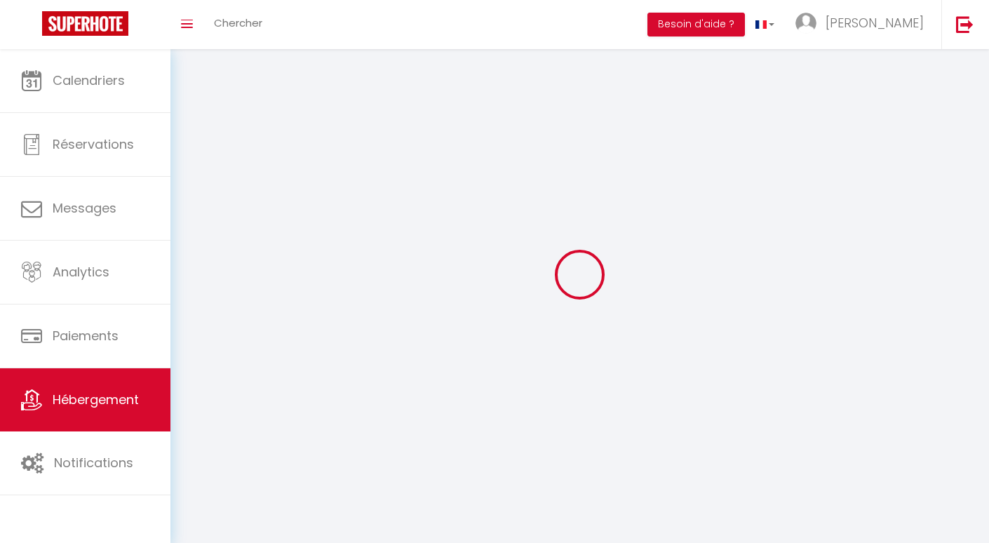
select select
checkbox input "false"
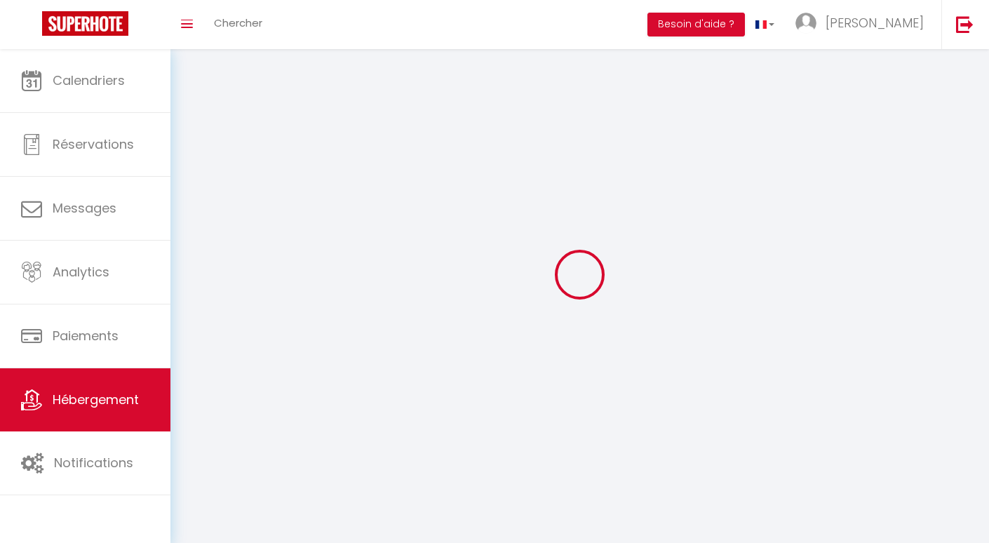
select select
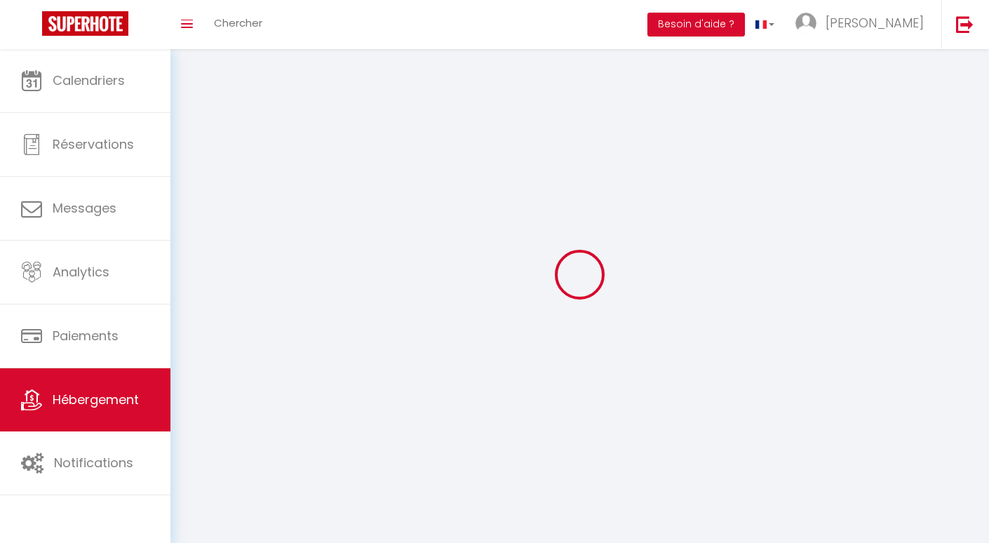
select select
checkbox input "false"
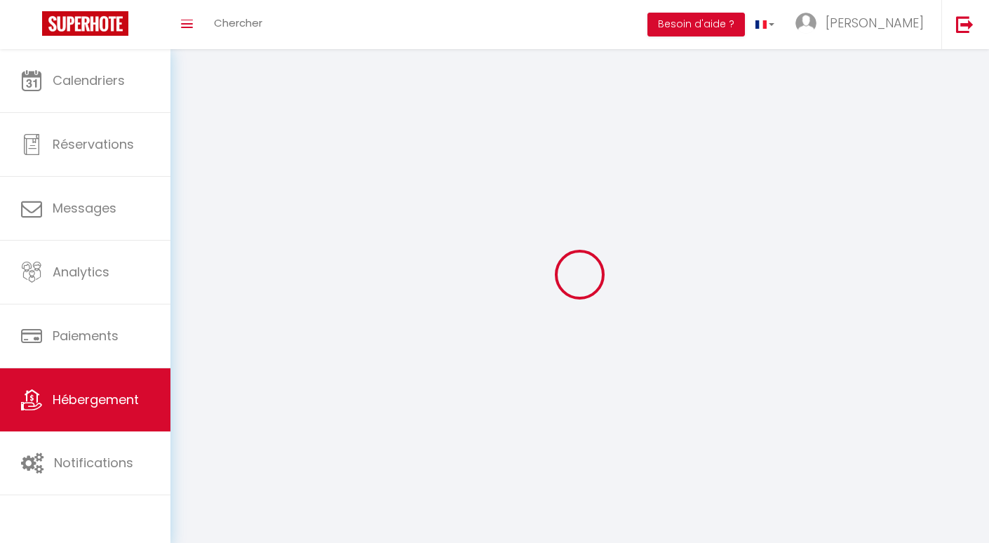
checkbox input "false"
select select
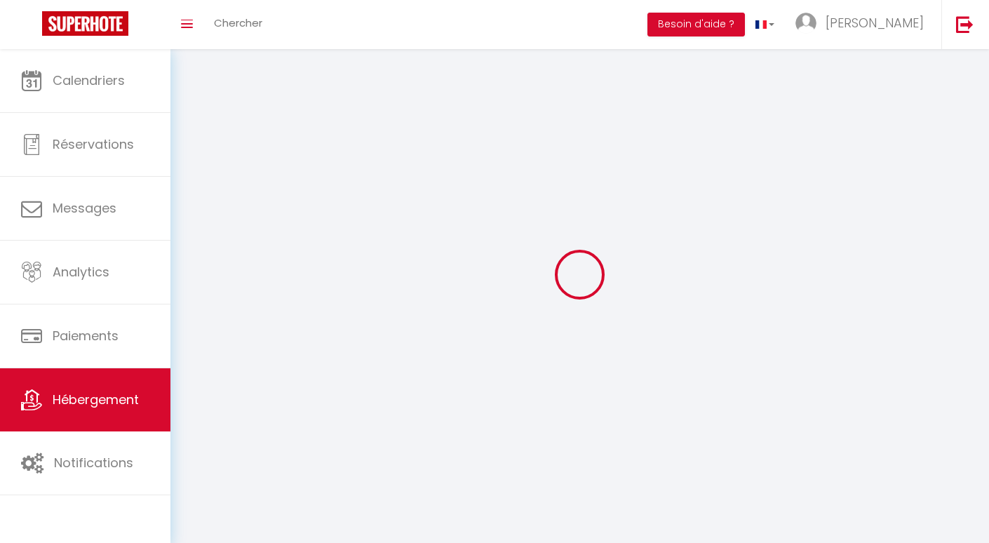
select select
checkbox input "false"
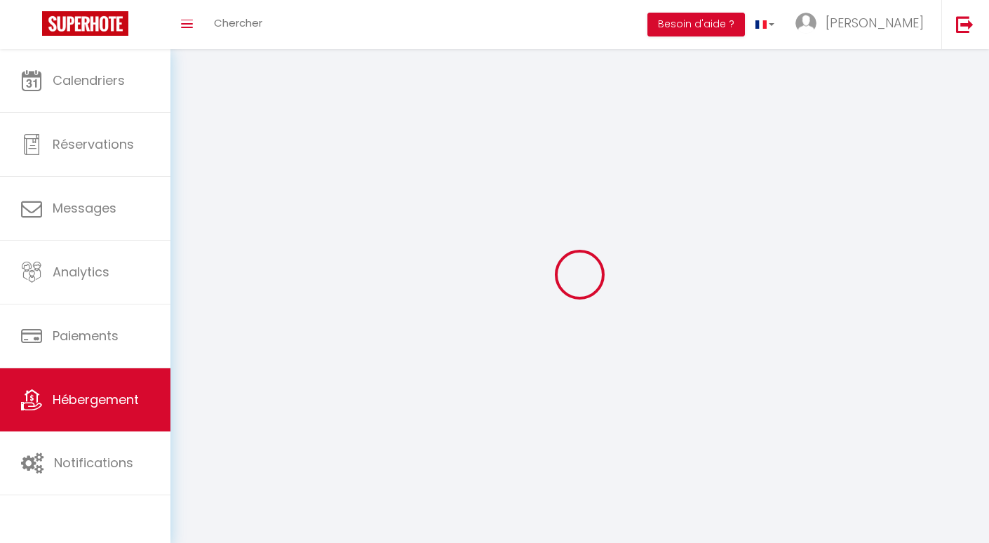
checkbox input "false"
select select
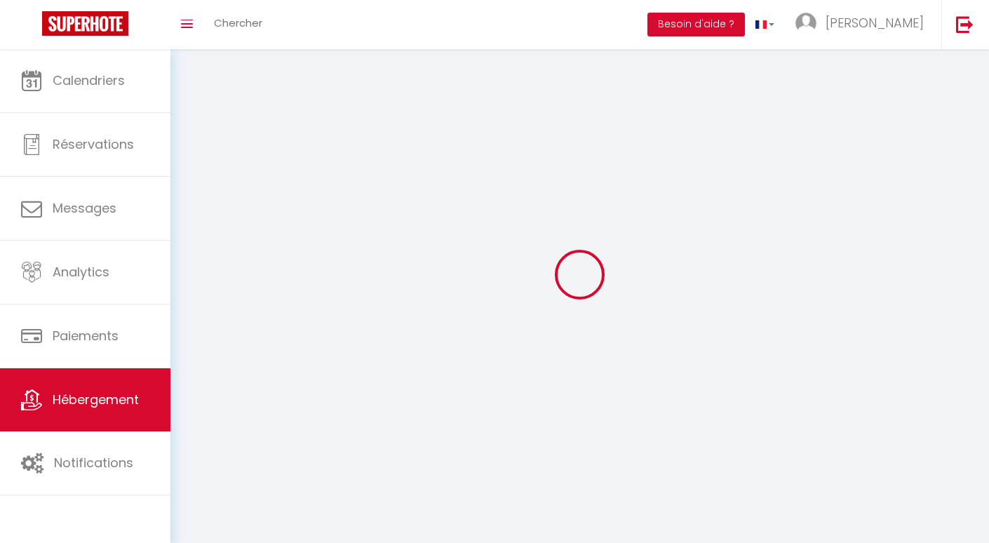
select select "1"
select select
select select "28"
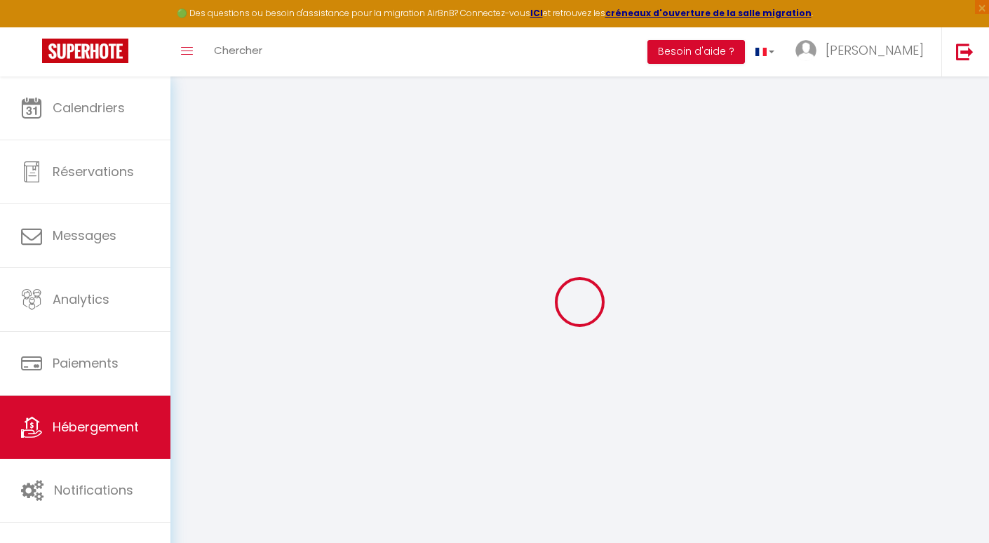
select select
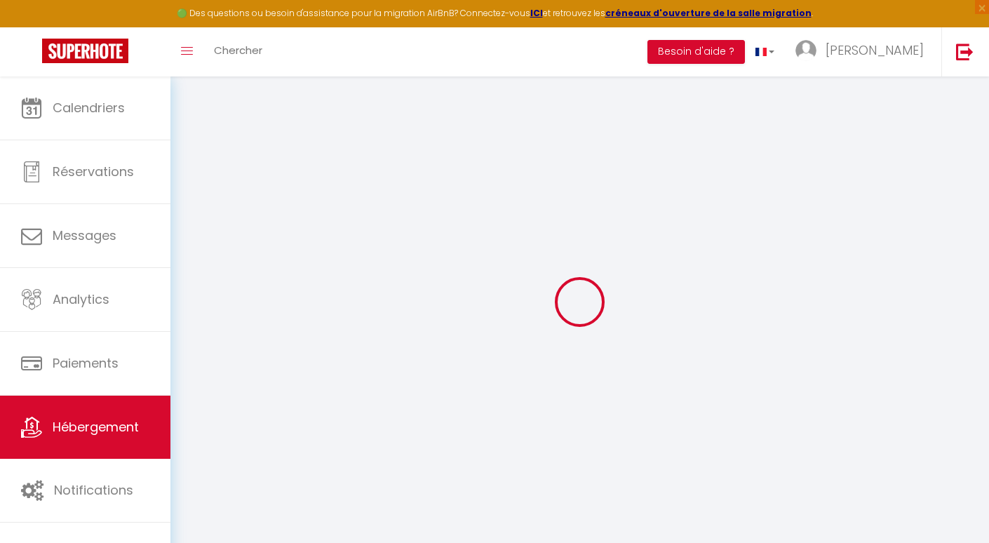
select select
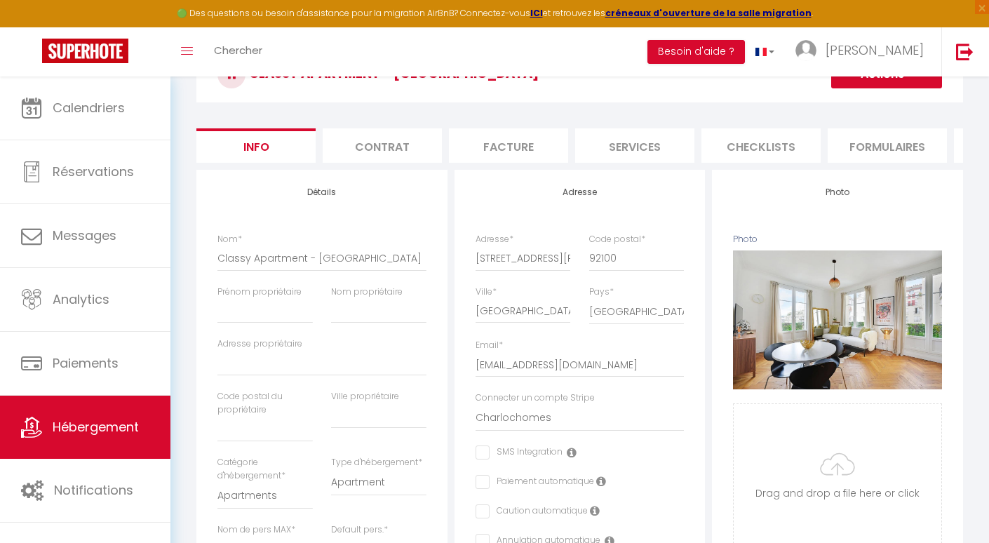
scroll to position [97, 0]
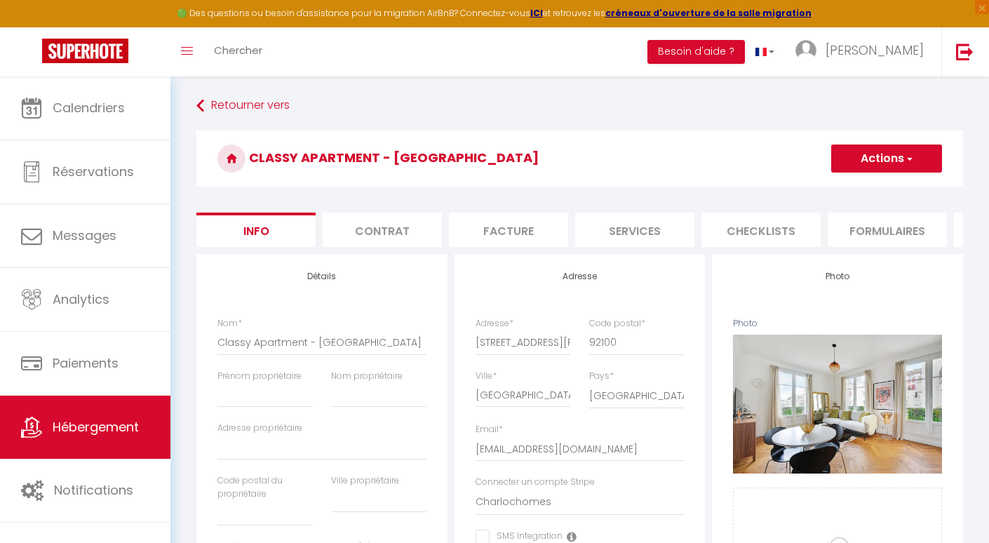
select select "2"
select select "1"
select select "16:00"
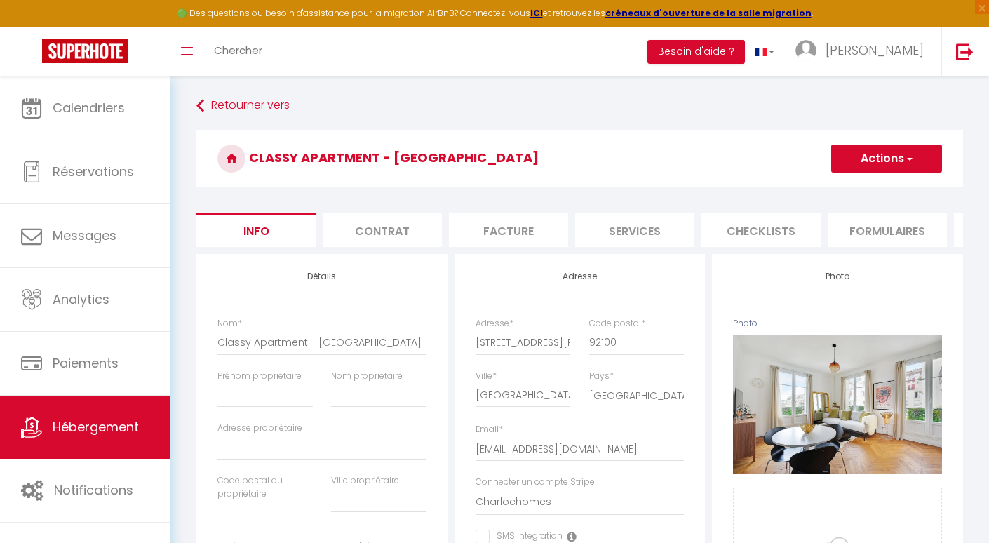
select select "23:45"
select select "11:00"
select select "30"
select select "120"
select select "28"
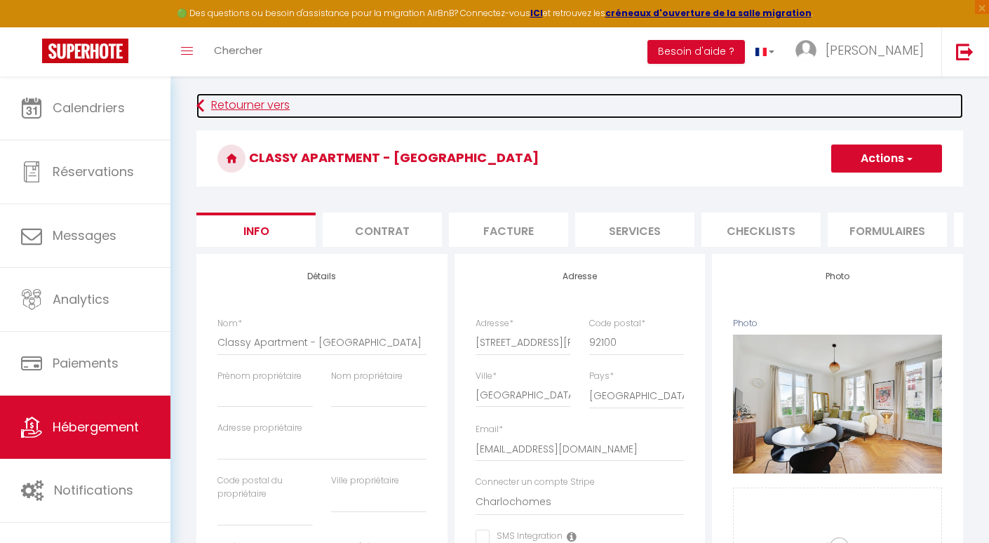
click at [269, 102] on link "Retourner vers" at bounding box center [579, 105] width 767 height 25
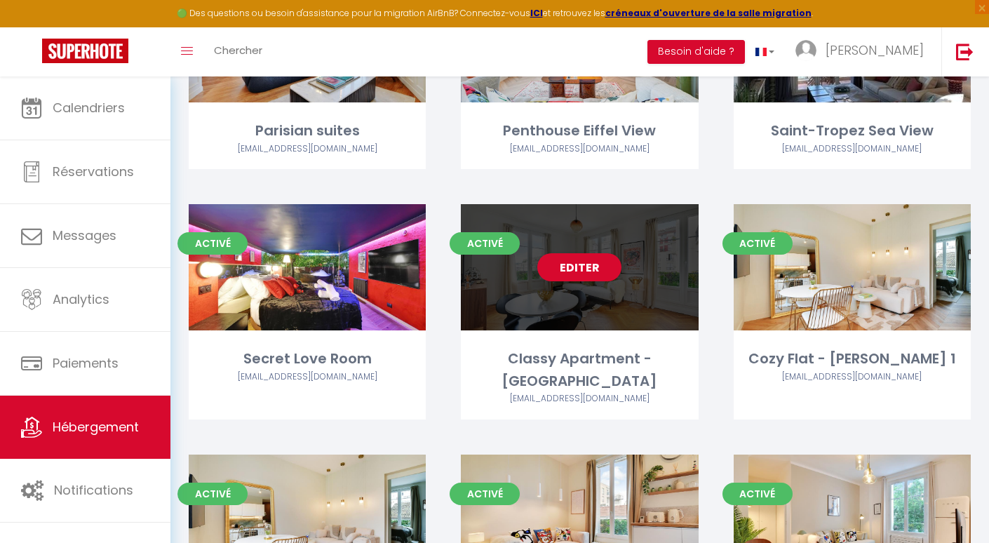
scroll to position [1349, 0]
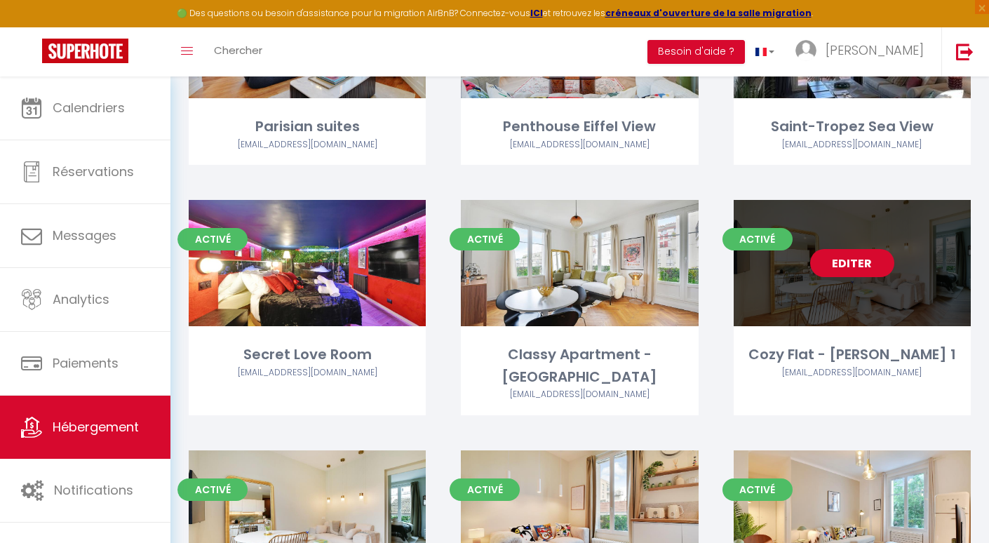
click at [845, 266] on link "Editer" at bounding box center [852, 263] width 84 height 28
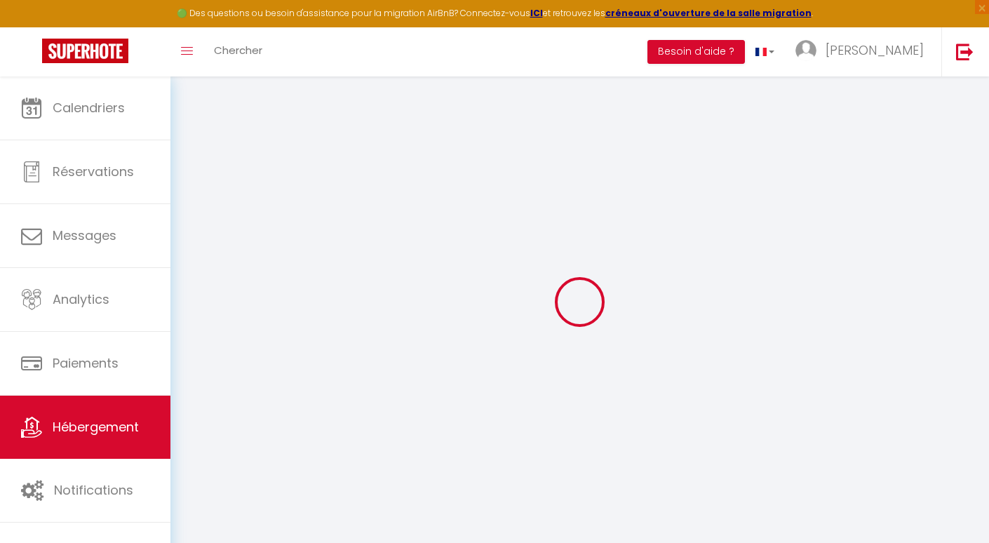
select select
checkbox input "false"
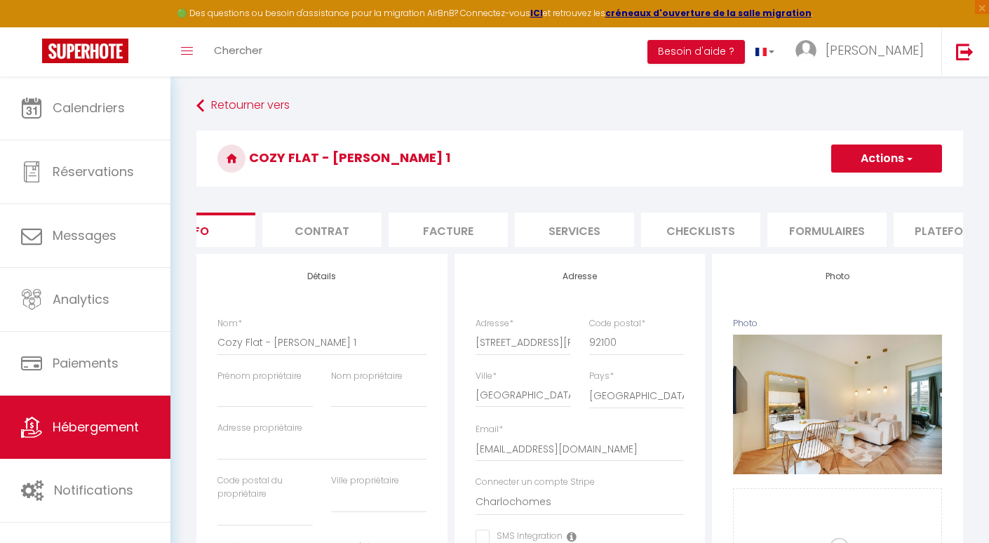
scroll to position [0, 81]
click at [545, 220] on li "Services" at bounding box center [554, 230] width 119 height 34
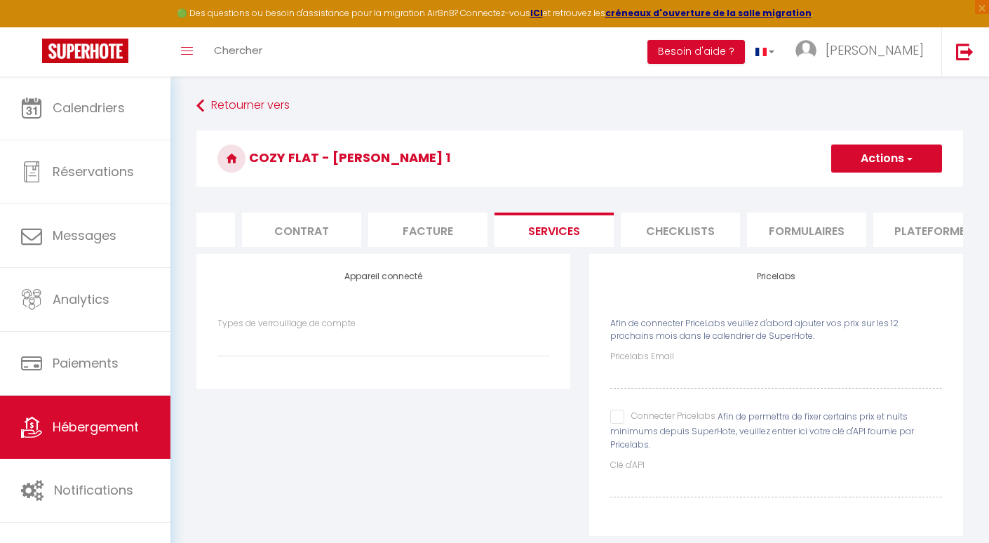
scroll to position [0, 211]
click at [775, 224] on li "Plateformes" at bounding box center [802, 230] width 119 height 34
select select
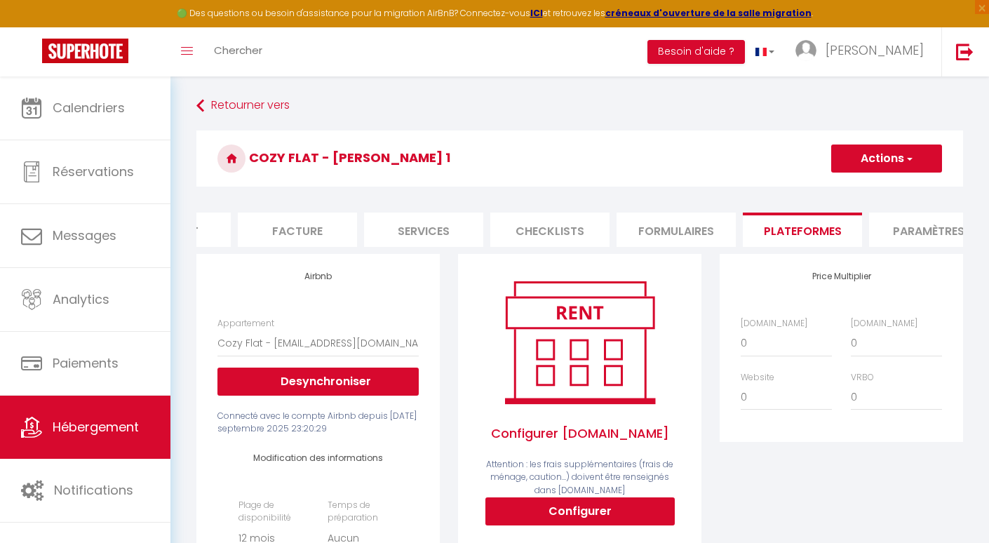
click at [422, 229] on li "Services" at bounding box center [423, 230] width 119 height 34
select select
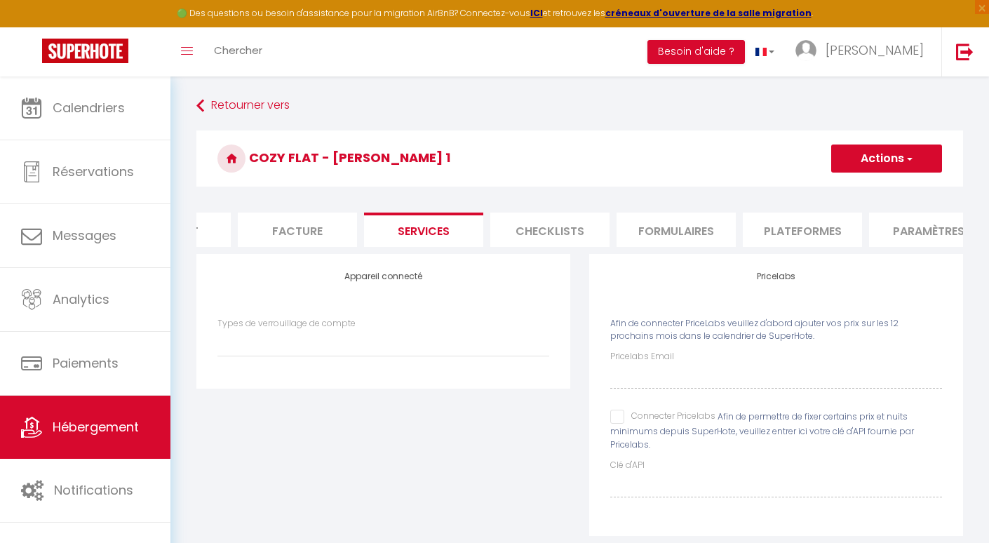
click at [622, 412] on input "Connecter Pricelabs" at bounding box center [662, 417] width 105 height 14
checkbox input "true"
select select
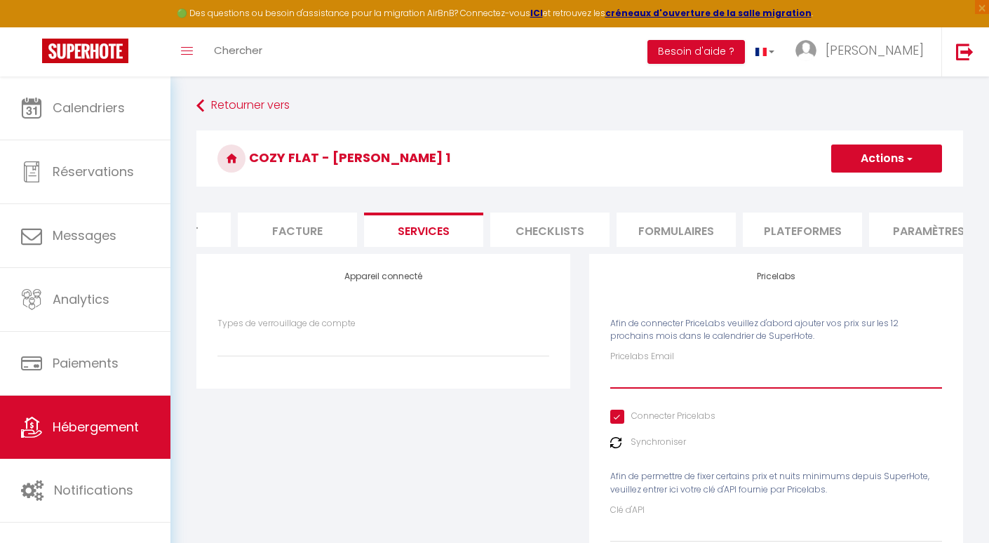
click at [638, 378] on input "Pricelabs Email" at bounding box center [776, 375] width 332 height 25
type input "c"
select select
type input "ch"
select select
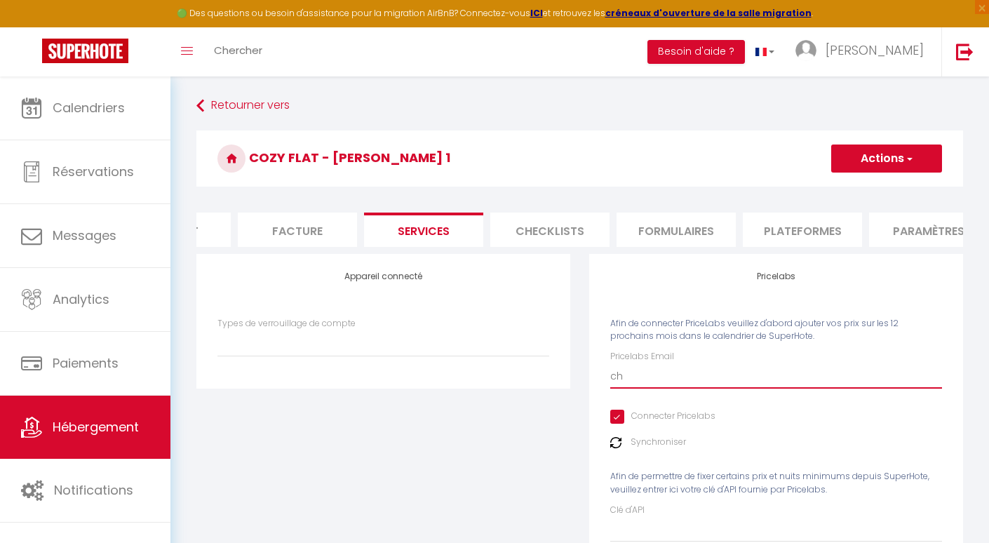
type input "cha"
select select
type input "char"
select select
type input "charl"
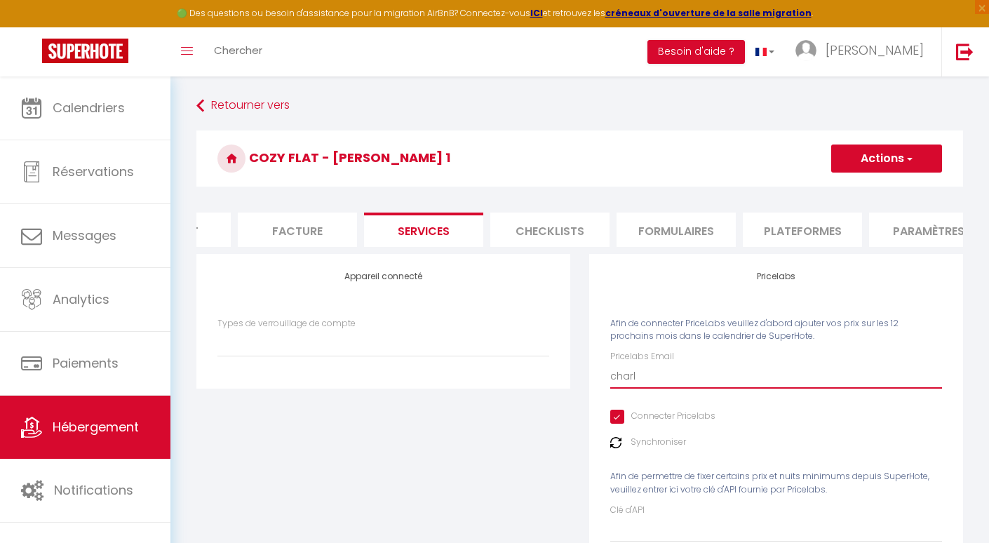
select select
type input "charle"
select select
type input "charles"
select select
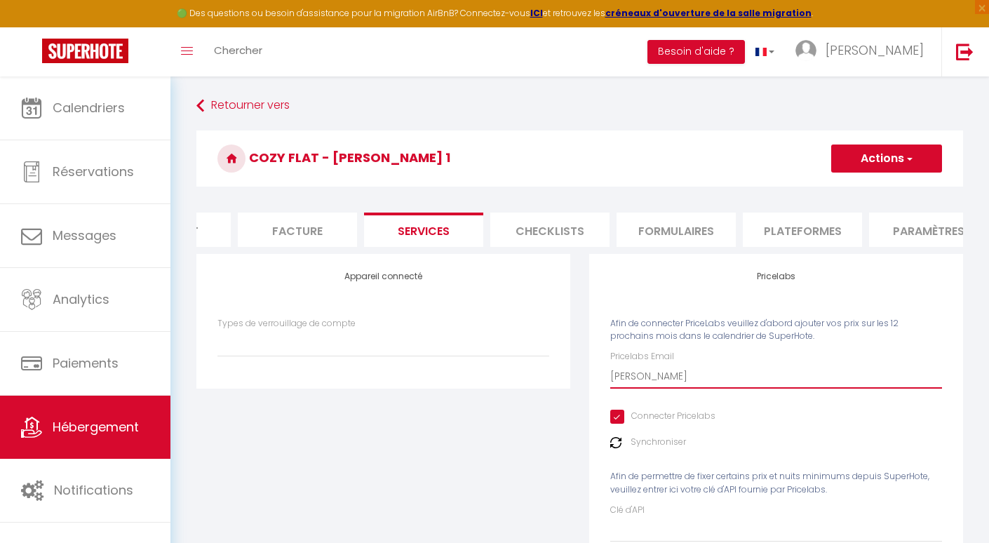
type input "charles@"
select select
type input "charles@c"
select select
type input "charles@ch"
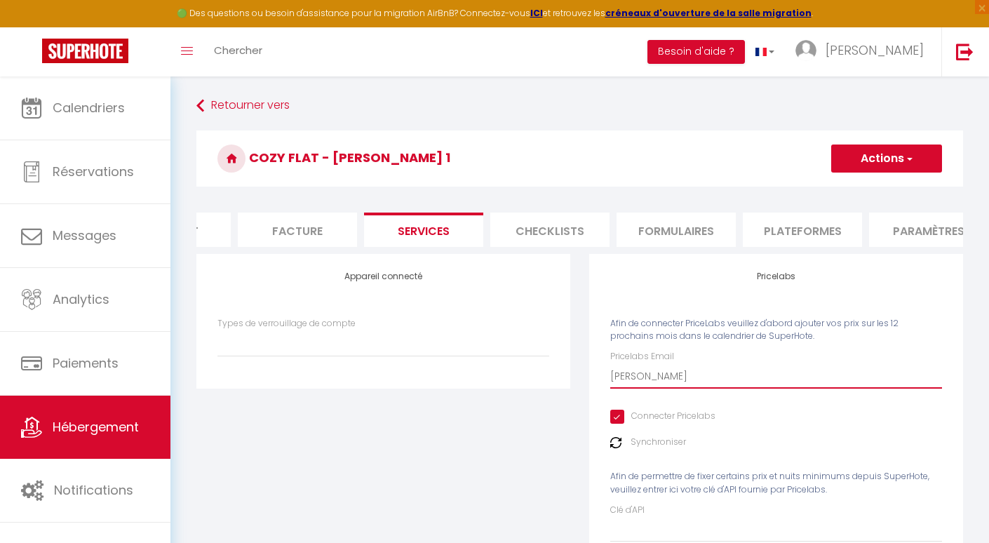
select select
type input "charles@cha"
select select
type input "charles@char"
select select
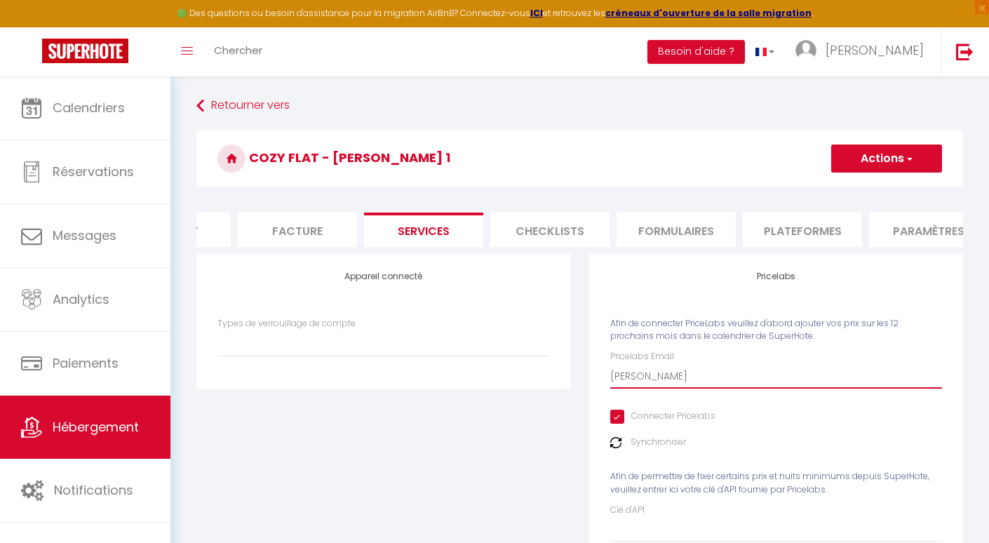
type input "charles@charl"
select select
type input "charles@charlo"
select select
type input "charles@charloc"
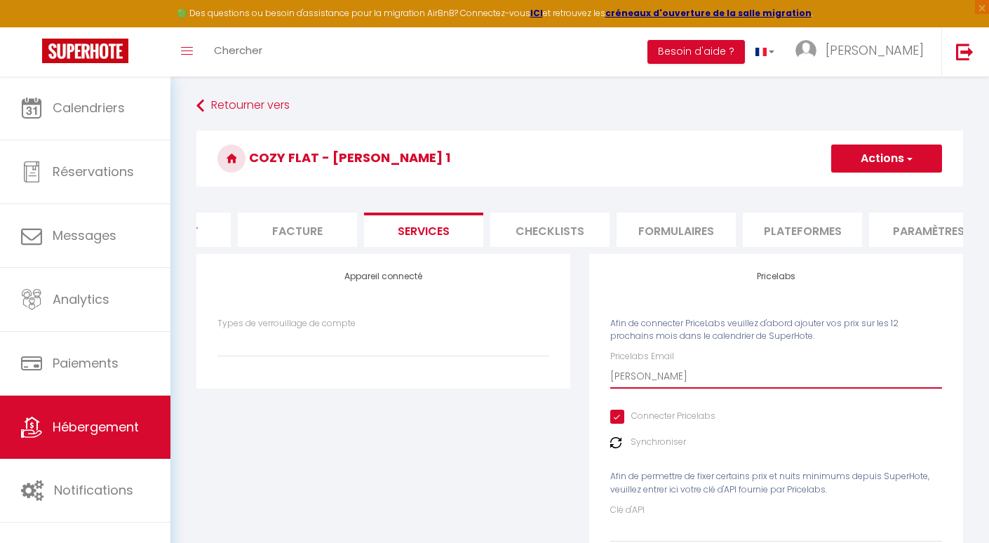
select select
type input "charles@charloch"
select select
type input "charles@charlocho"
select select
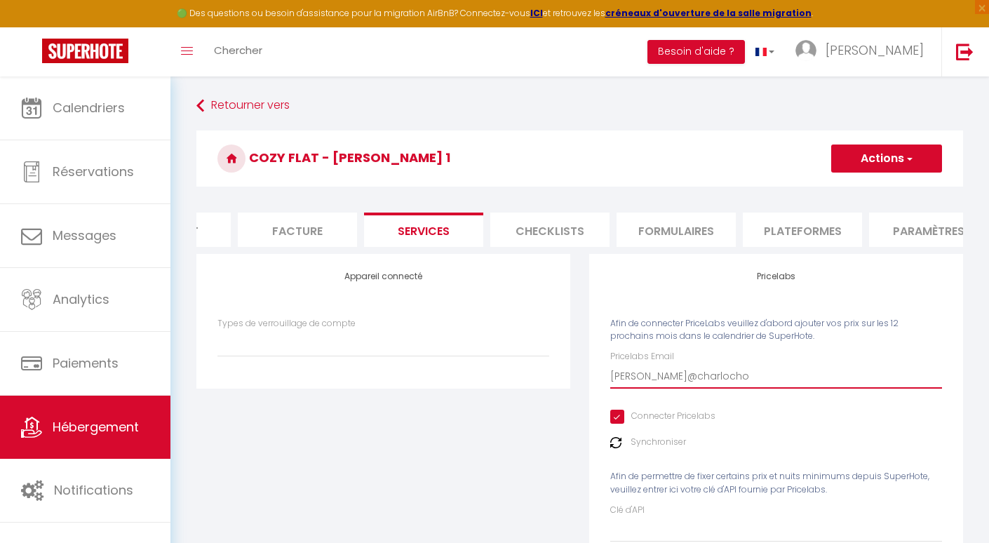
type input "charles@charlochom"
select select
type input "charles@charlochome"
select select
type input "charles@charlochomes"
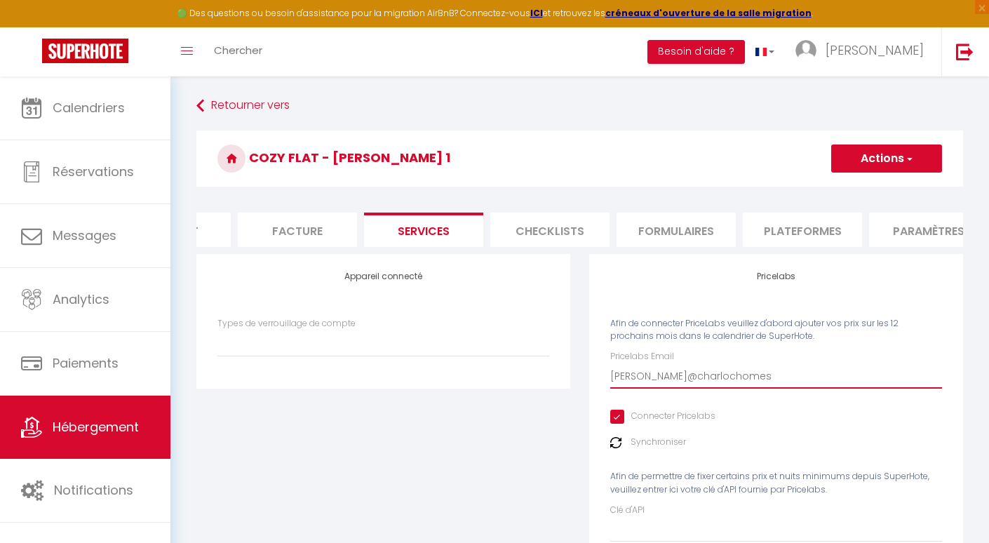
select select
type input "charles@charlochomes."
select select
type input "charles@charlochomes.c"
select select
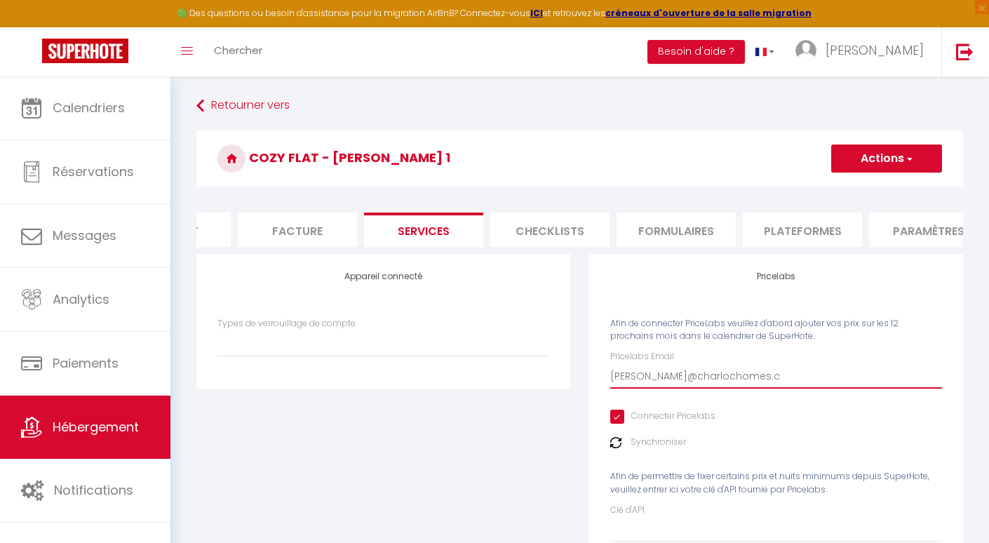
type input "charles@charlochomes.co"
select select
type input "[PERSON_NAME][EMAIL_ADDRESS][DOMAIN_NAME]"
select select
click at [647, 380] on input "[PERSON_NAME][EMAIL_ADDRESS][DOMAIN_NAME]" at bounding box center [776, 375] width 332 height 25
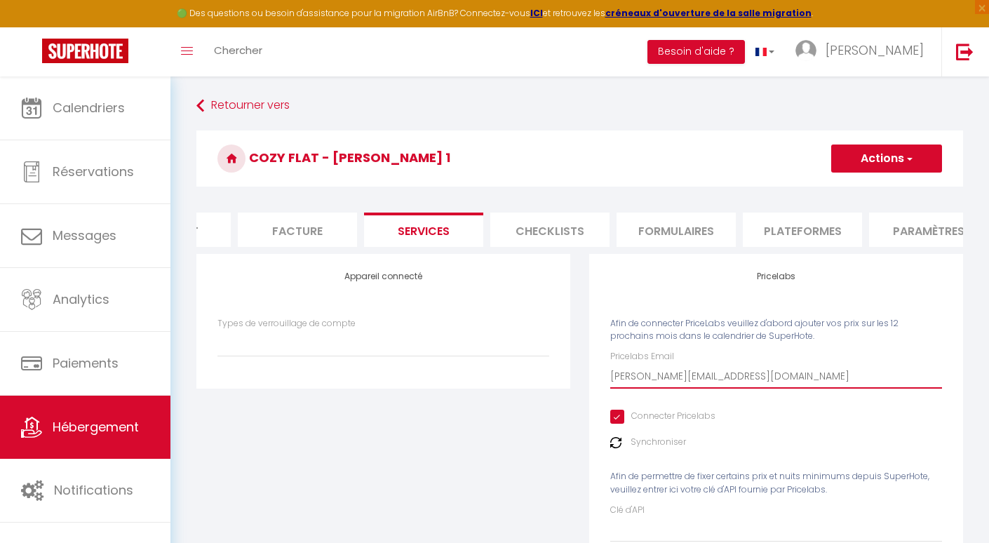
click at [647, 380] on input "[PERSON_NAME][EMAIL_ADDRESS][DOMAIN_NAME]" at bounding box center [776, 375] width 332 height 25
type input "[PERSON_NAME][EMAIL_ADDRESS][DOMAIN_NAME]"
click at [771, 316] on div "Pricelabs Afin de connecter PriceLabs veuillez d'abord ajouter vos prix sur les…" at bounding box center [776, 417] width 374 height 326
click at [897, 163] on button "Actions" at bounding box center [886, 159] width 111 height 28
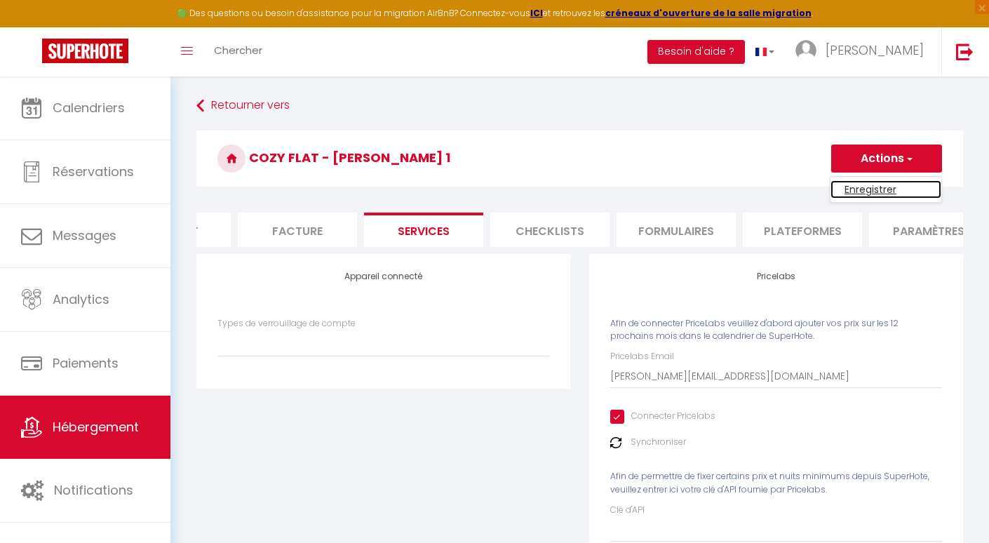
click at [878, 192] on link "Enregistrer" at bounding box center [886, 189] width 111 height 18
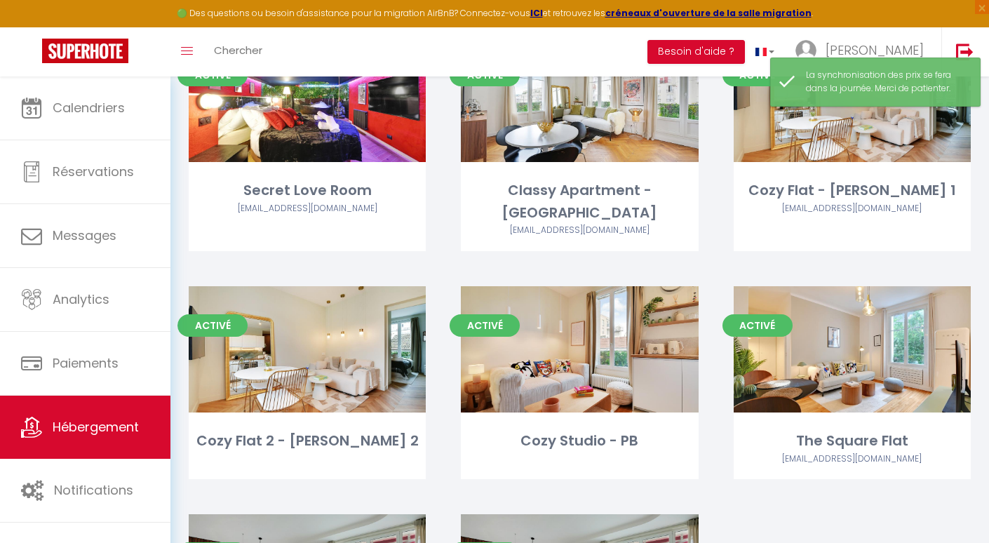
scroll to position [1542, 0]
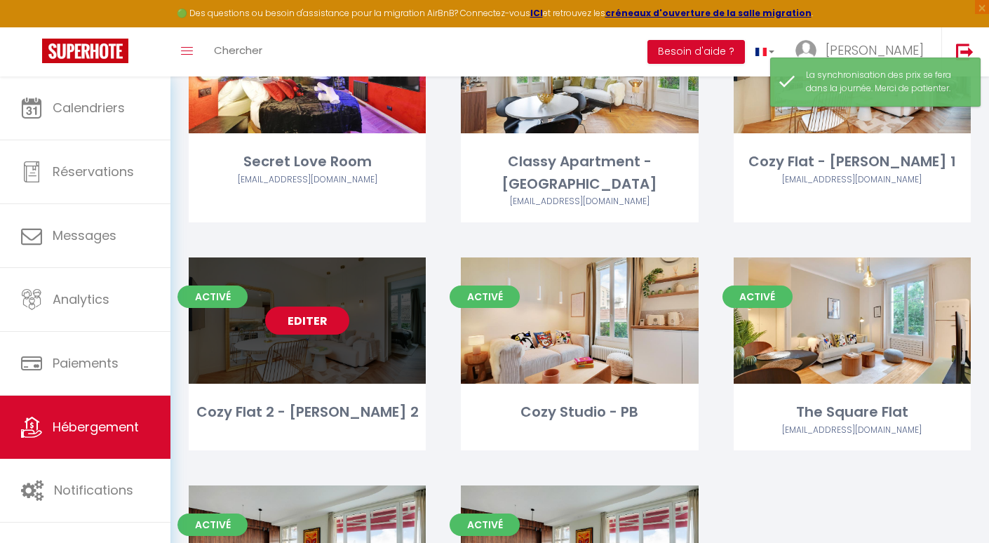
click at [316, 307] on link "Editer" at bounding box center [307, 321] width 84 height 28
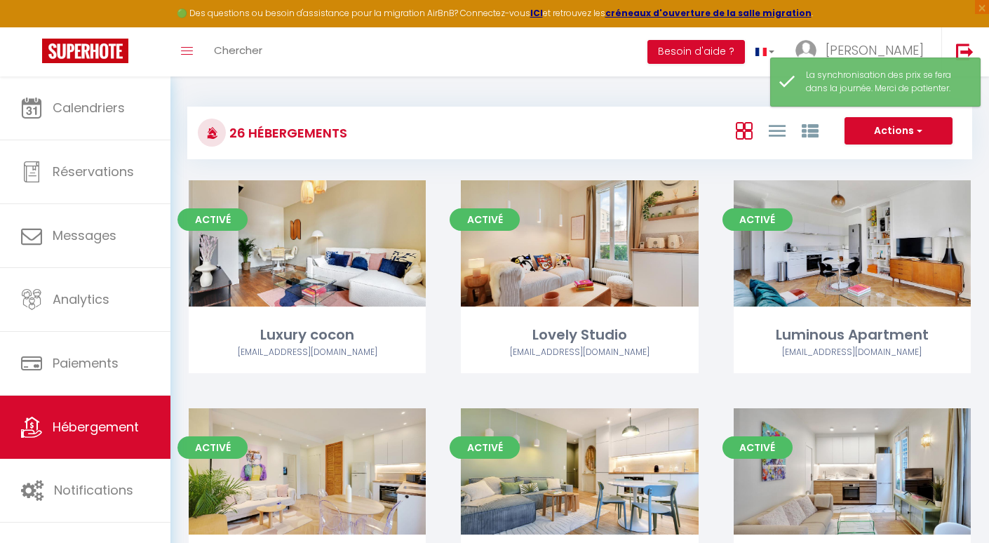
select select "3"
select select "2"
select select "1"
select select
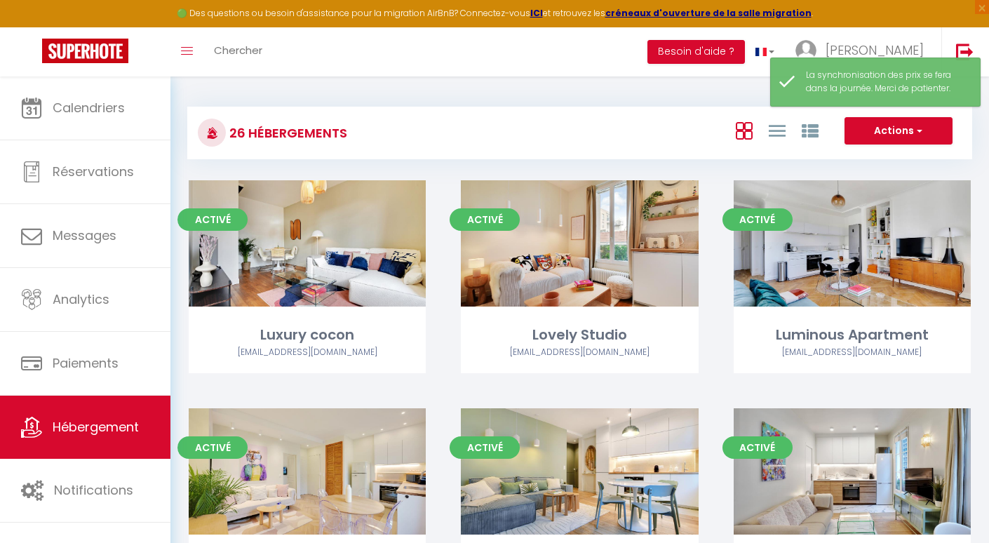
select select "28"
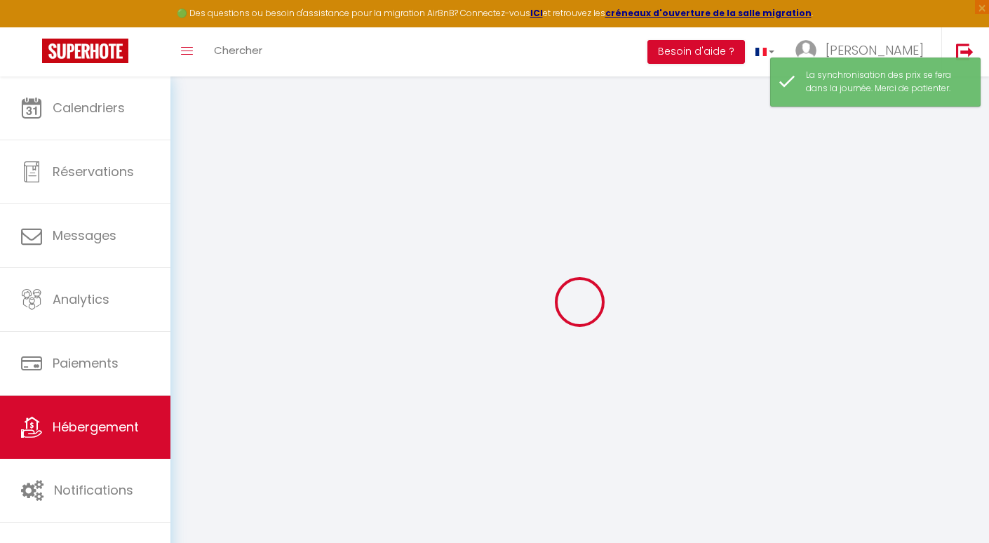
select select
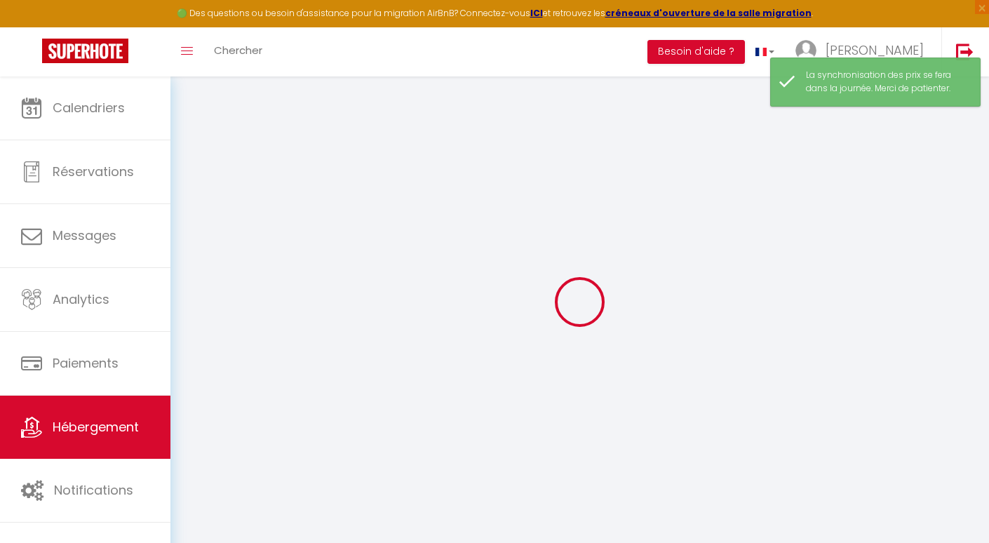
select select
checkbox input "false"
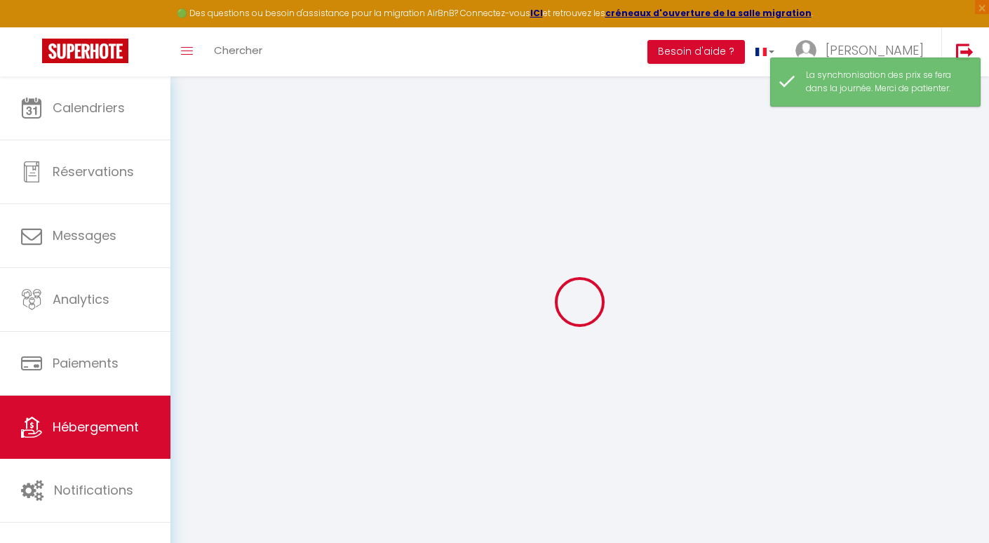
select select
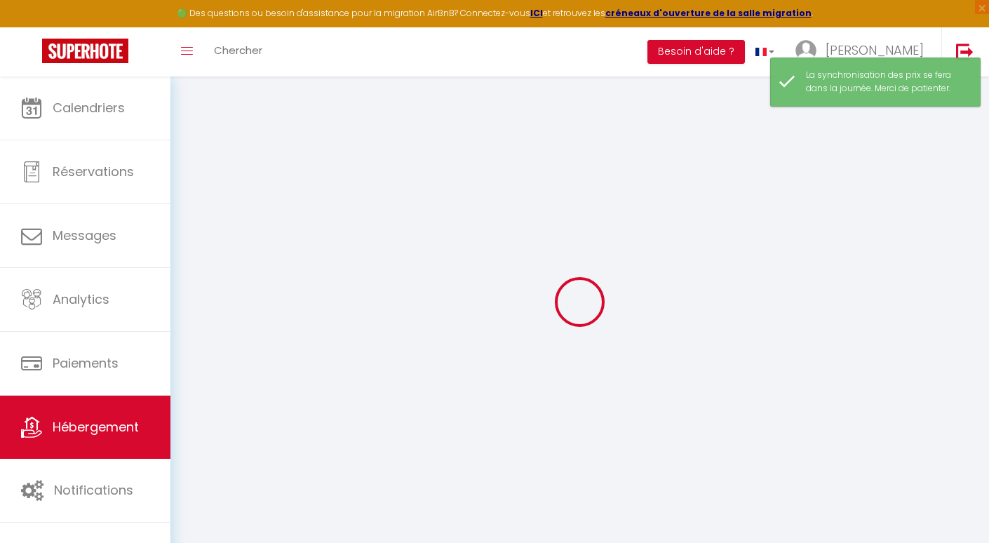
select select
checkbox input "false"
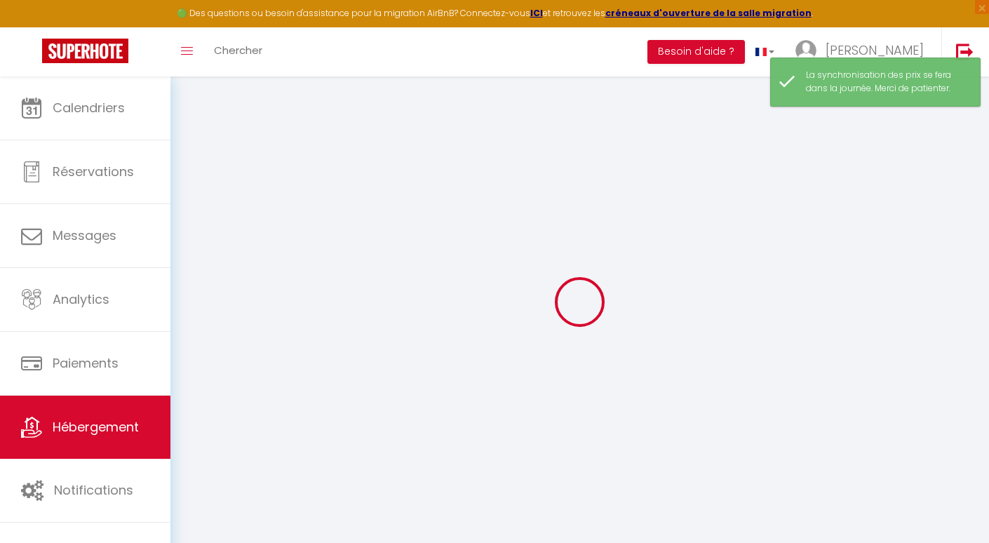
checkbox input "false"
select select
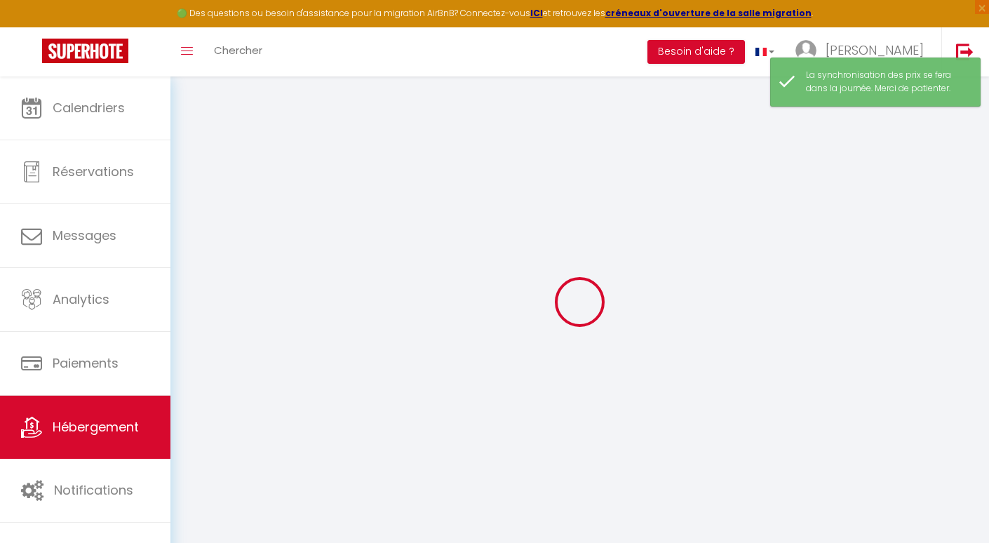
select select
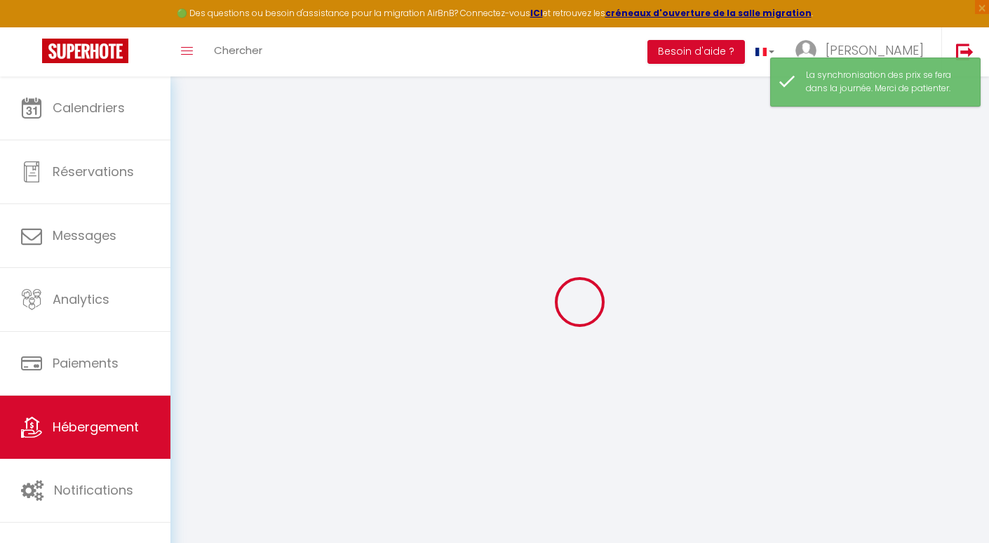
checkbox input "false"
select select
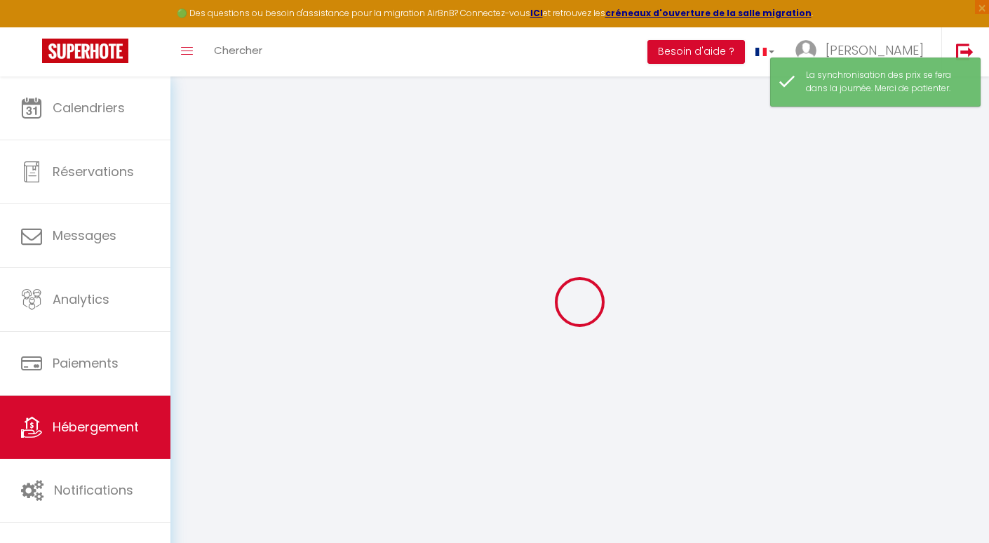
select select
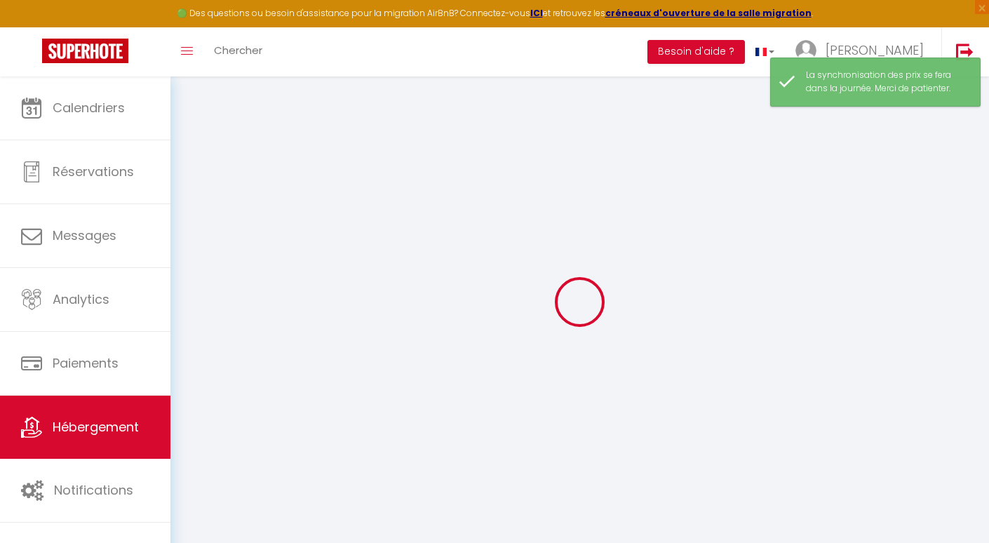
select select
checkbox input "false"
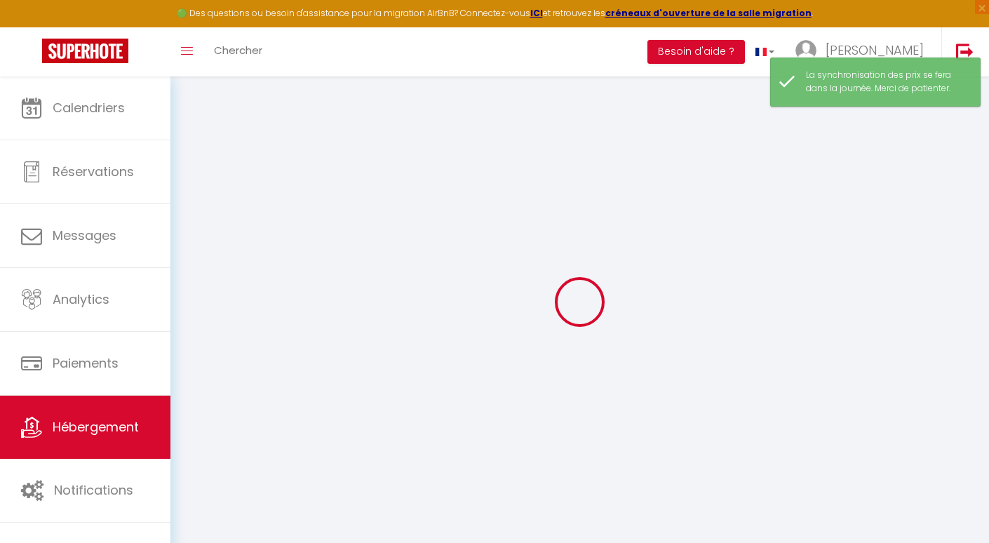
checkbox input "false"
select select
type input "Cozy Flat 2 - [PERSON_NAME] 2"
select select "2"
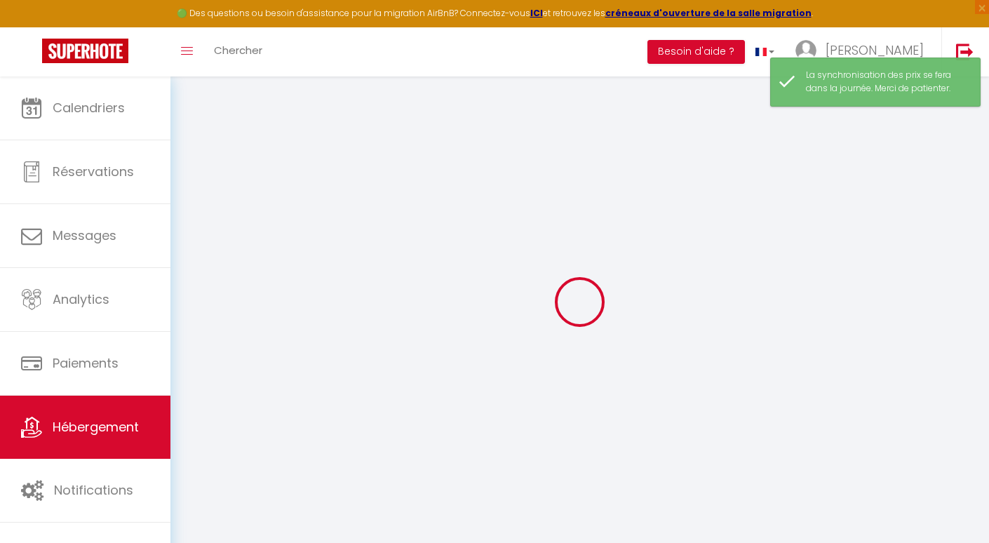
type input "105"
type input "37"
type input "16.25"
type input "14.95"
select select
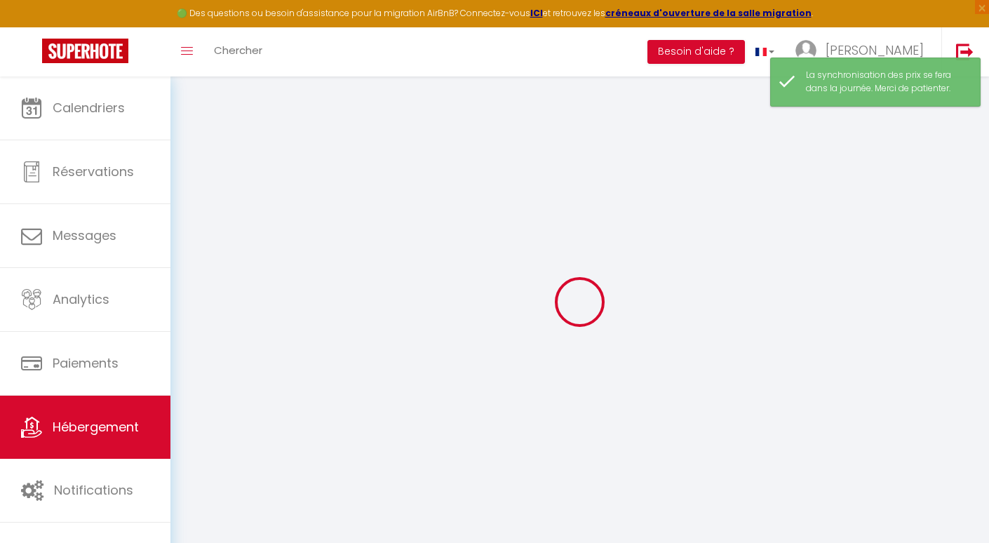
select select
type input "61 rue reinhardt"
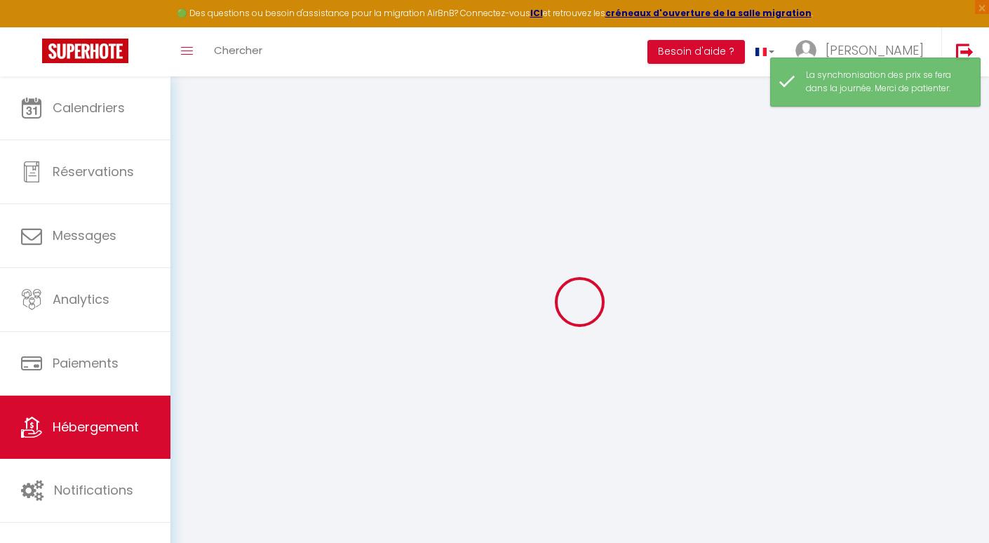
type input "92100"
type input "Boulogne Billancourt"
type input "apolline@charlochomes.com"
select select "6919"
checkbox input "false"
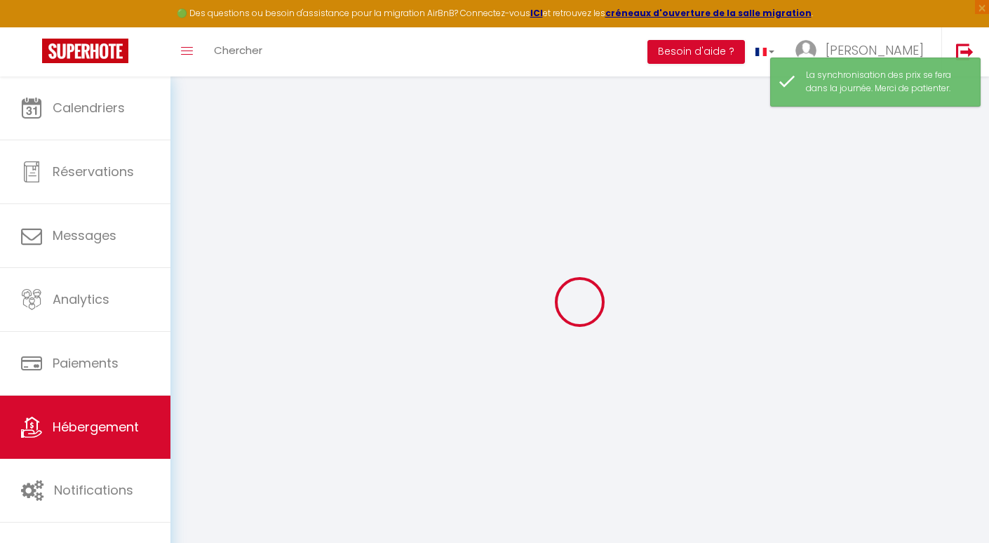
checkbox input "false"
radio input "true"
type input "0"
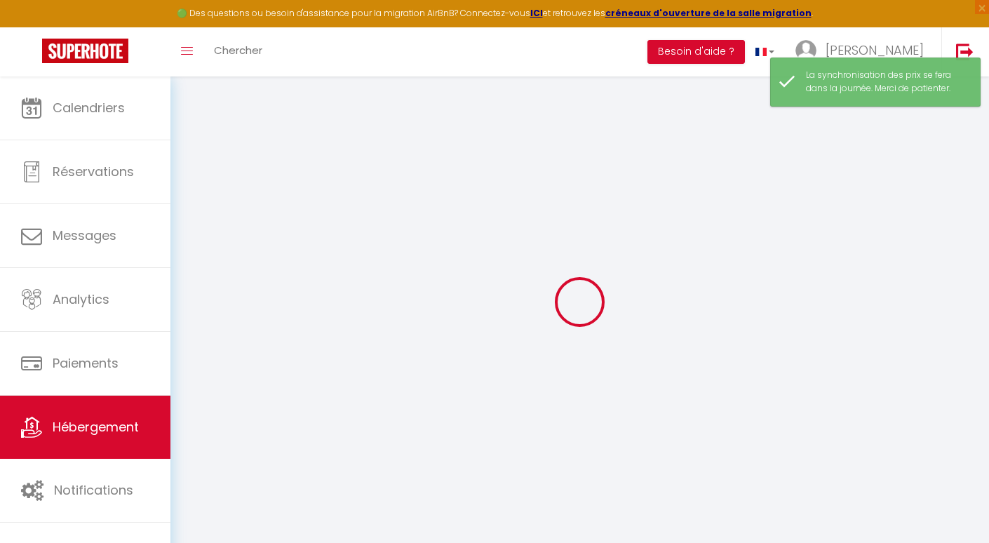
type input "0"
select select
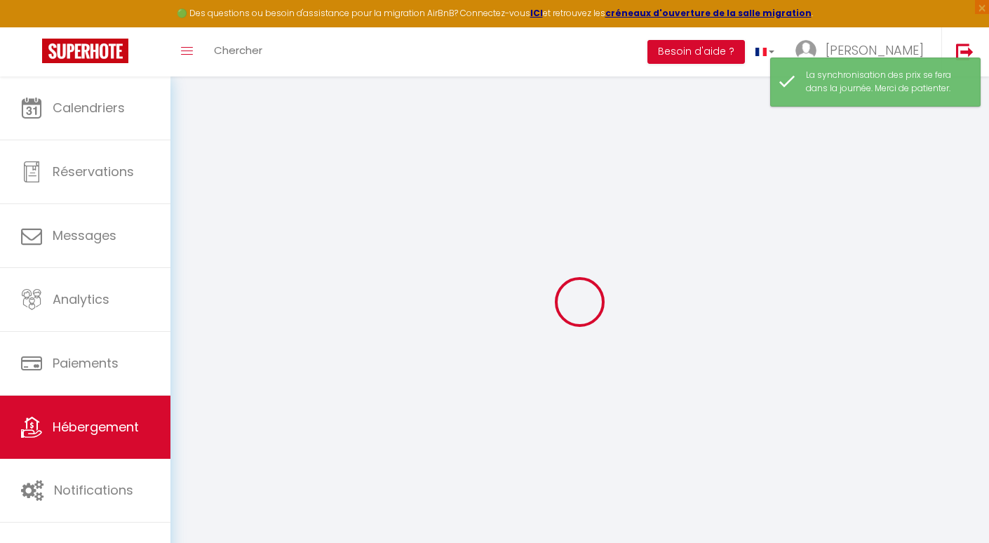
select select
checkbox input "false"
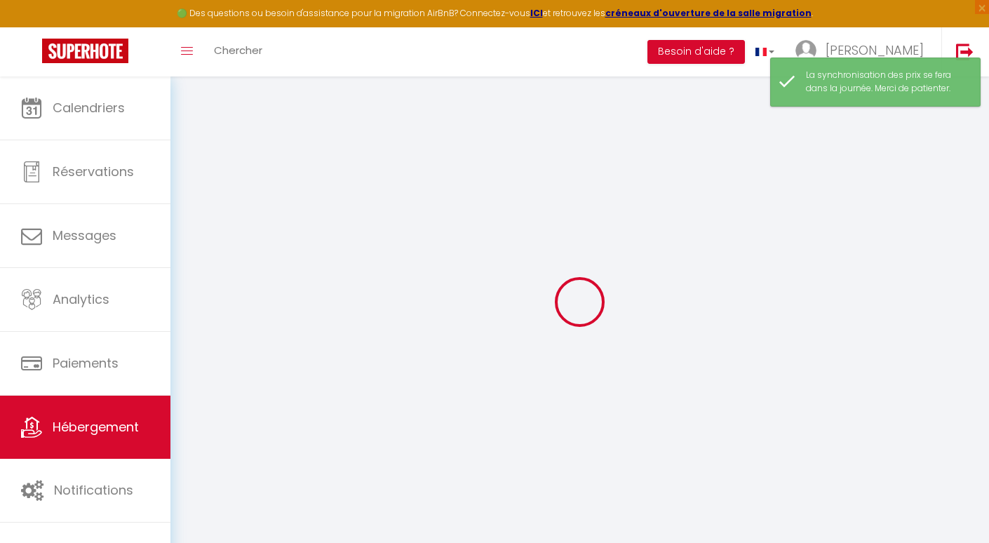
checkbox input "false"
select select
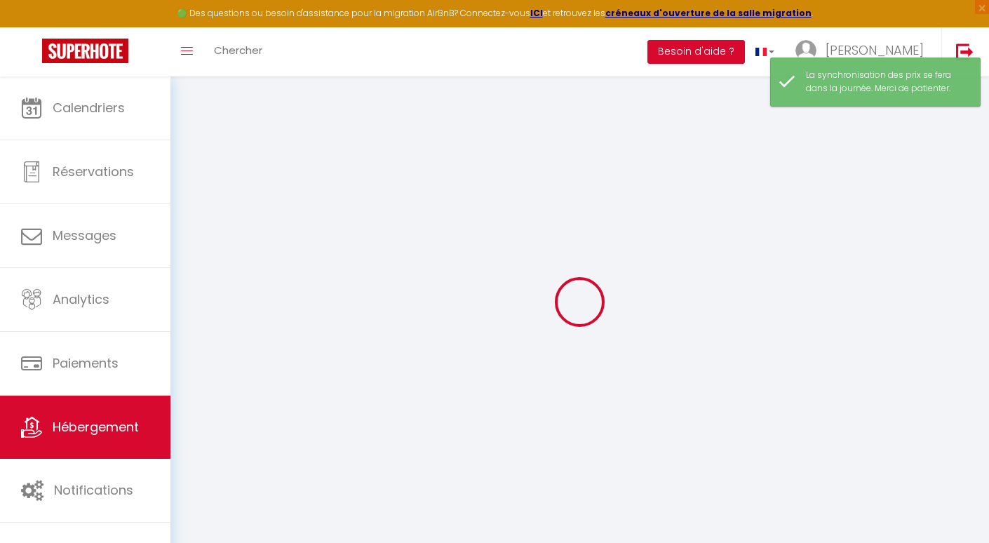
select select
checkbox input "false"
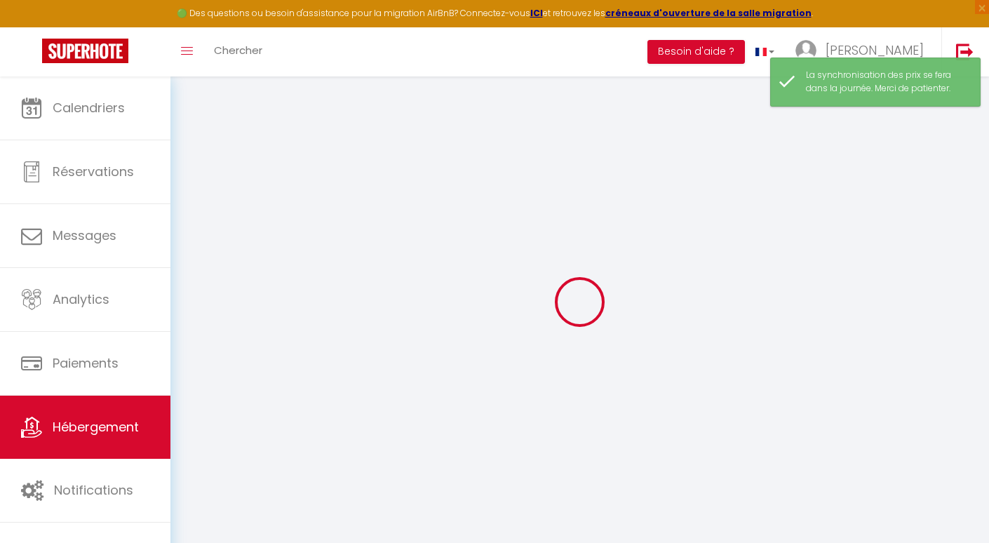
checkbox input "false"
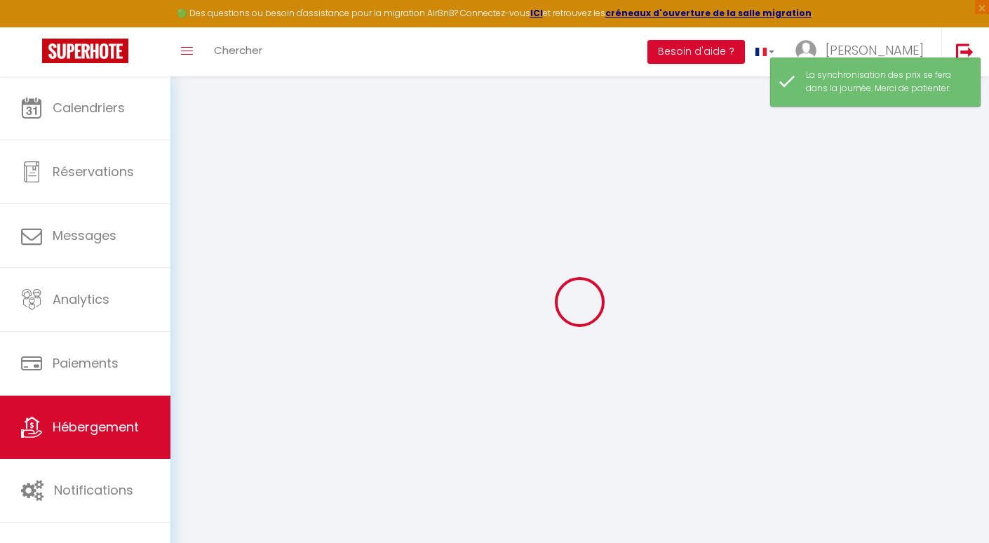
checkbox input "false"
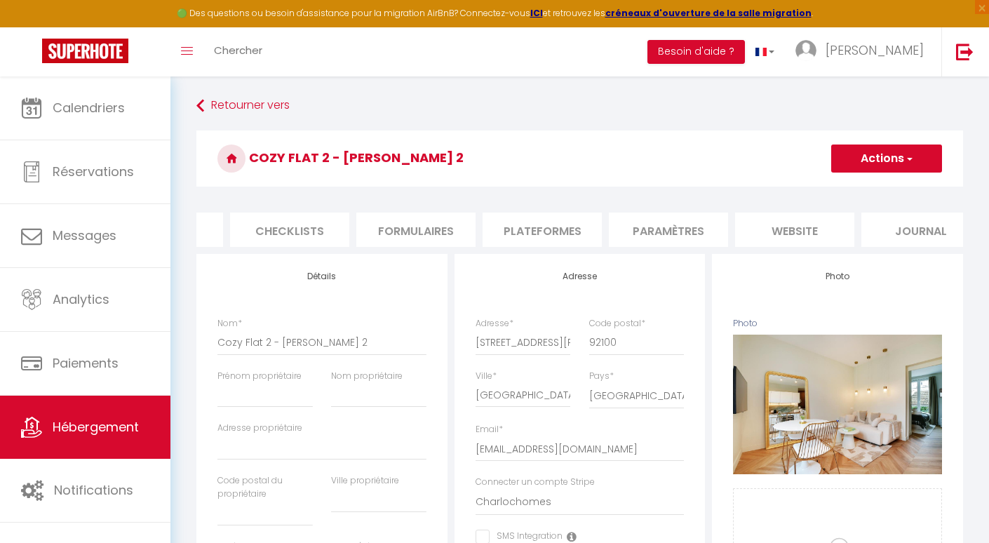
scroll to position [0, 496]
click at [532, 238] on li "Plateformes" at bounding box center [517, 230] width 119 height 34
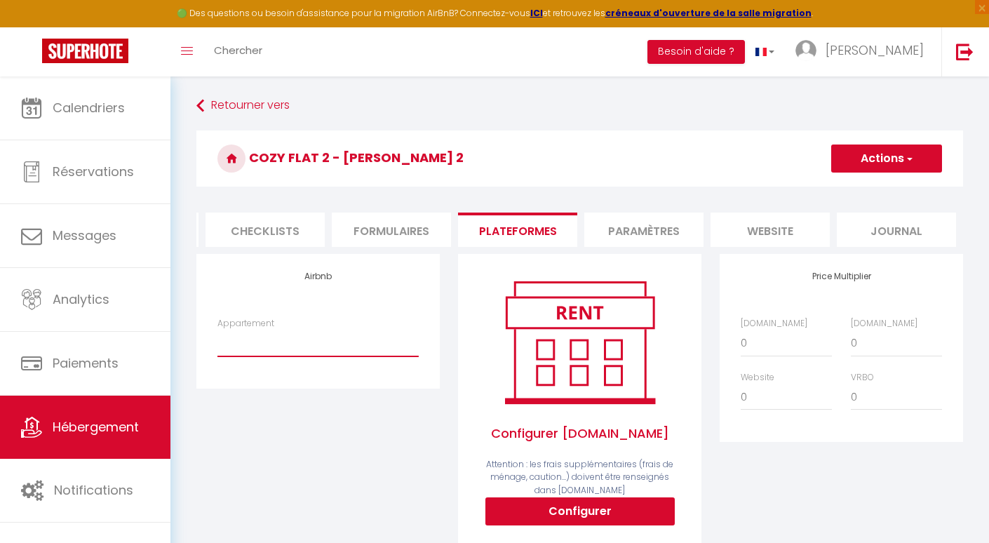
click at [345, 348] on select "5 rue de Clamart · Luxury cocon - apolline@charlochomes.com 261 Boulevard Jean-…" at bounding box center [317, 343] width 201 height 27
select select "18524-1503539344465668939"
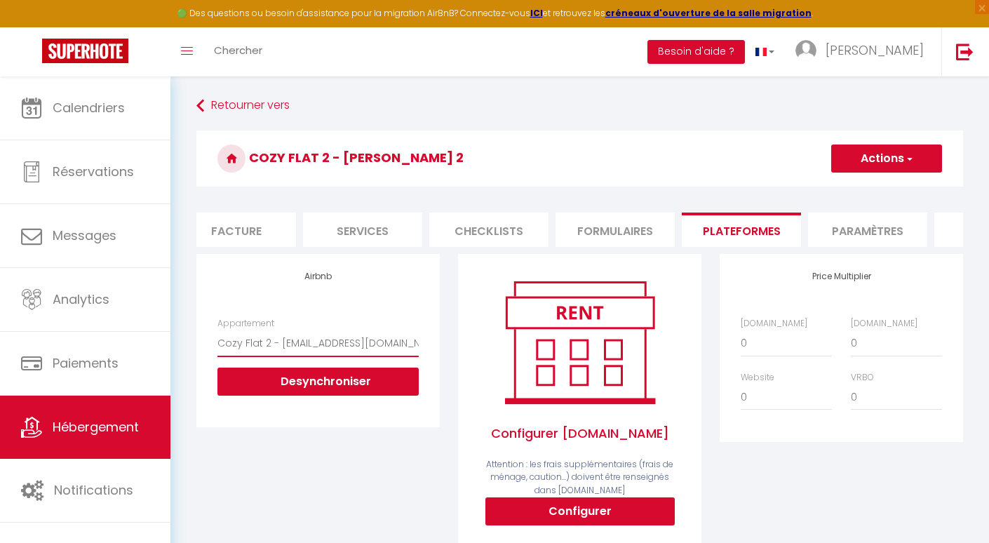
scroll to position [0, 262]
click at [408, 227] on li "Services" at bounding box center [373, 230] width 119 height 34
select select
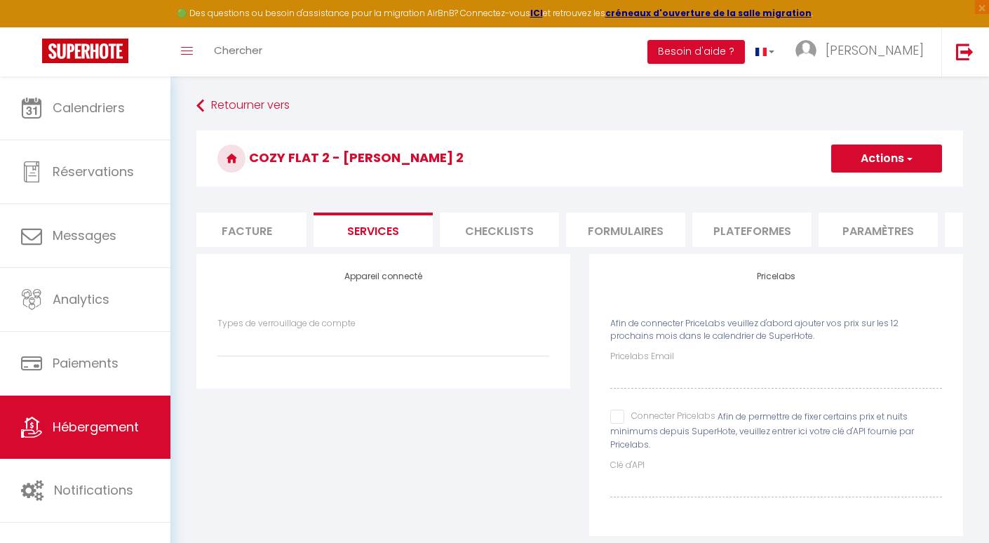
click at [613, 416] on input "Connecter Pricelabs" at bounding box center [662, 417] width 105 height 14
checkbox input "true"
select select
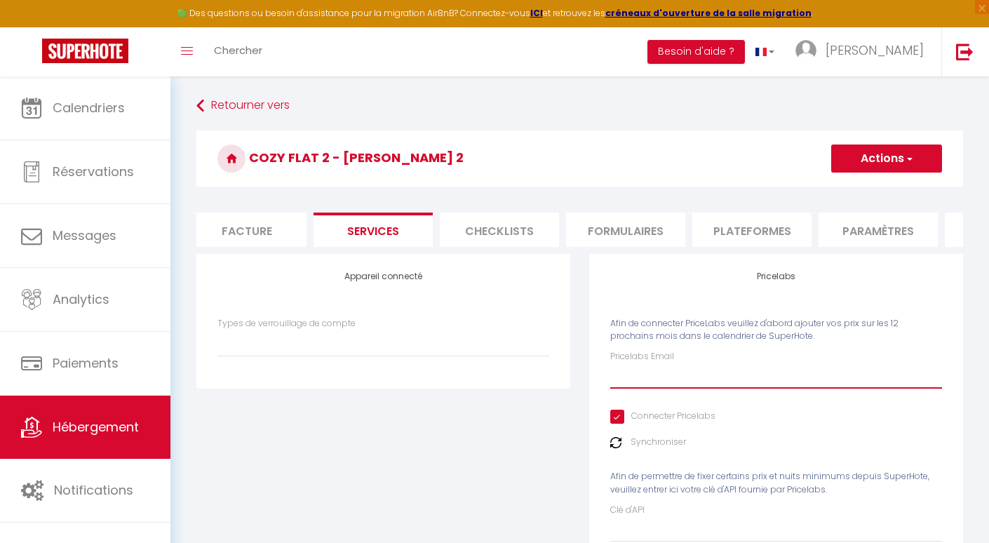
click at [645, 377] on input "Pricelabs Email" at bounding box center [776, 375] width 332 height 25
paste input "[PERSON_NAME][EMAIL_ADDRESS][DOMAIN_NAME]"
type input "[PERSON_NAME][EMAIL_ADDRESS][DOMAIN_NAME]"
select select
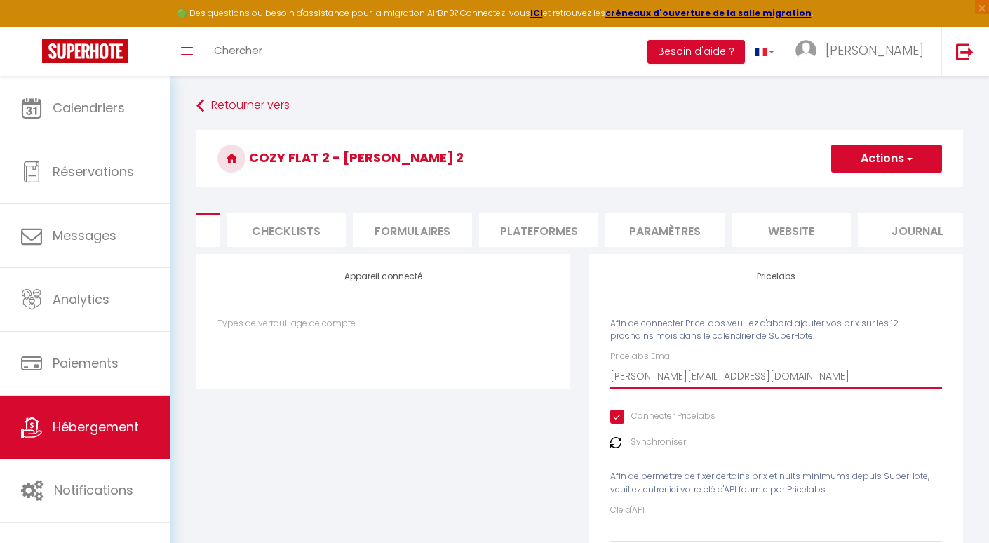
scroll to position [0, 496]
type input "[PERSON_NAME][EMAIL_ADDRESS][DOMAIN_NAME]"
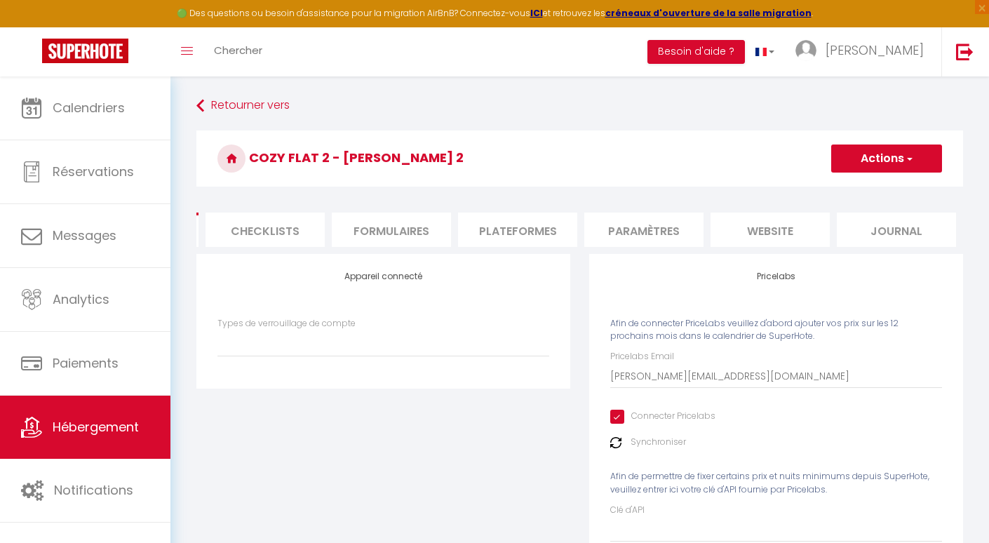
click at [759, 230] on li "website" at bounding box center [770, 230] width 119 height 34
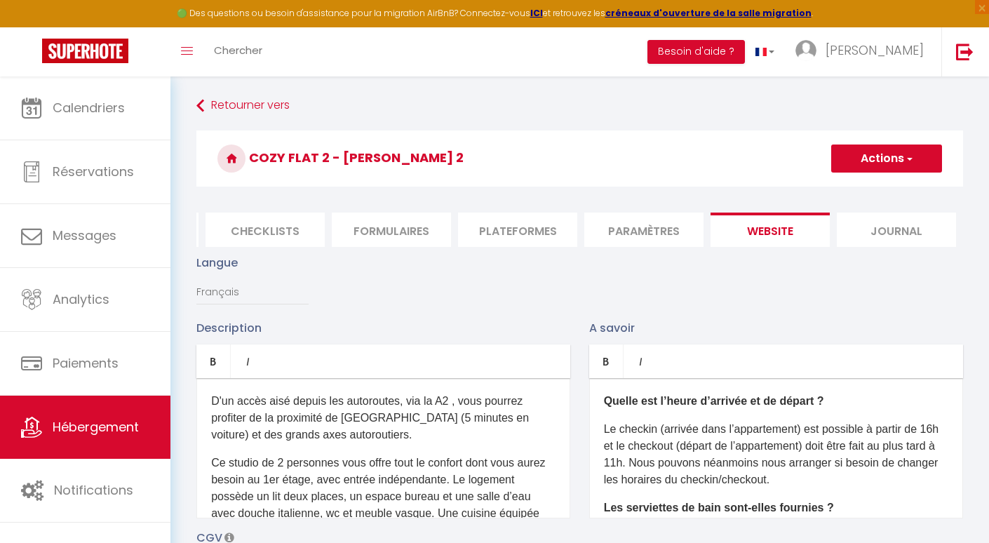
click at [554, 226] on li "Plateformes" at bounding box center [517, 230] width 119 height 34
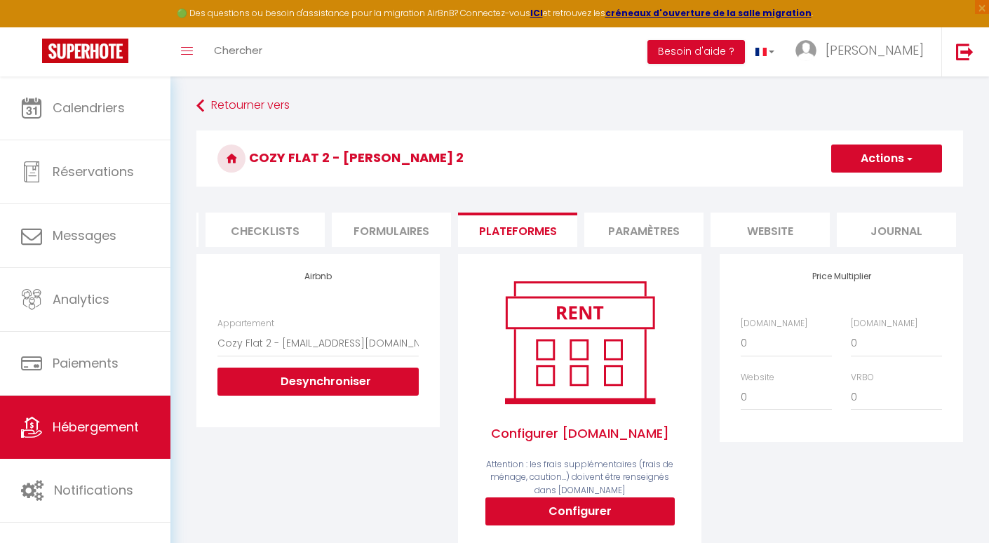
click at [880, 163] on button "Actions" at bounding box center [886, 159] width 111 height 28
click at [861, 187] on link "Enregistrer" at bounding box center [886, 189] width 111 height 18
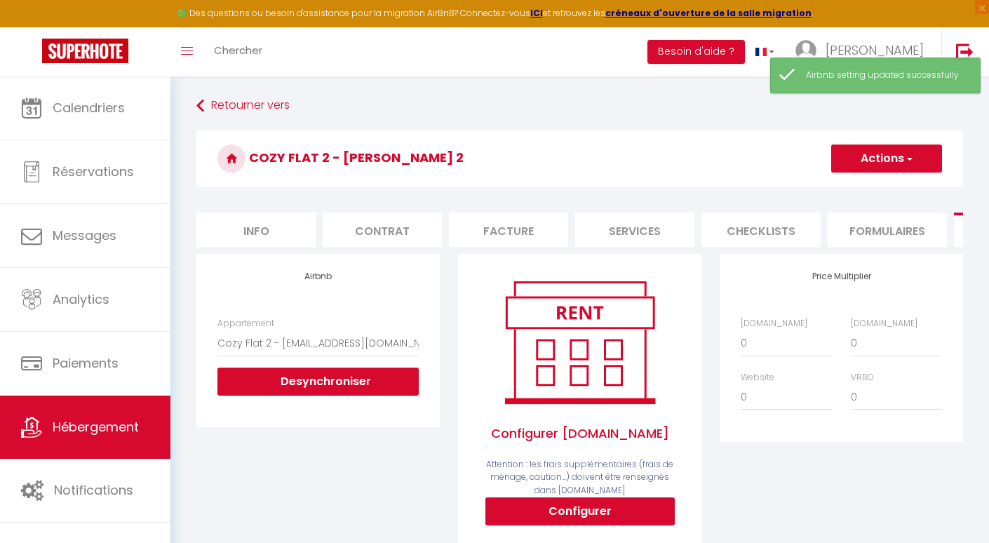
click at [630, 227] on li "Services" at bounding box center [634, 230] width 119 height 34
select select
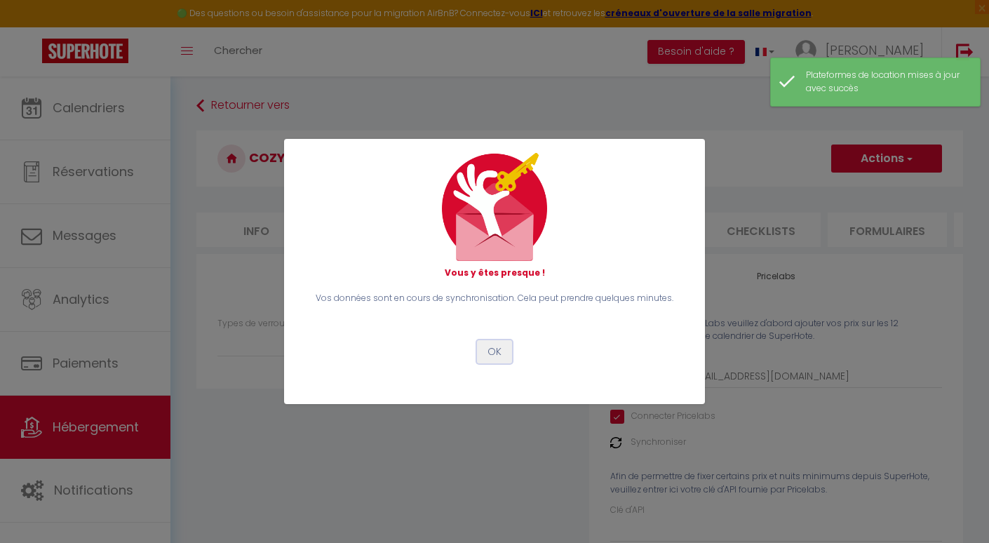
click at [496, 351] on button "OK" at bounding box center [494, 352] width 35 height 24
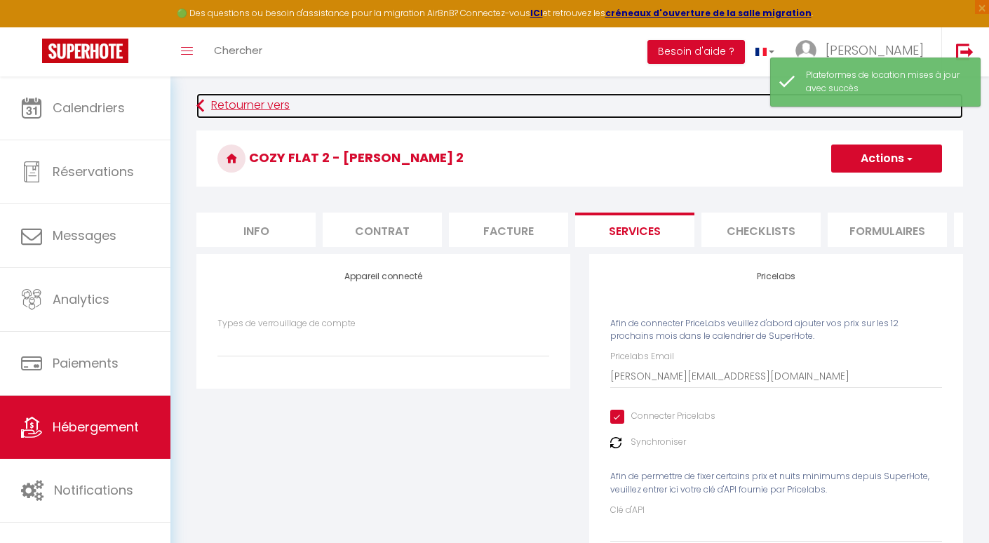
click at [253, 108] on link "Retourner vers" at bounding box center [579, 105] width 767 height 25
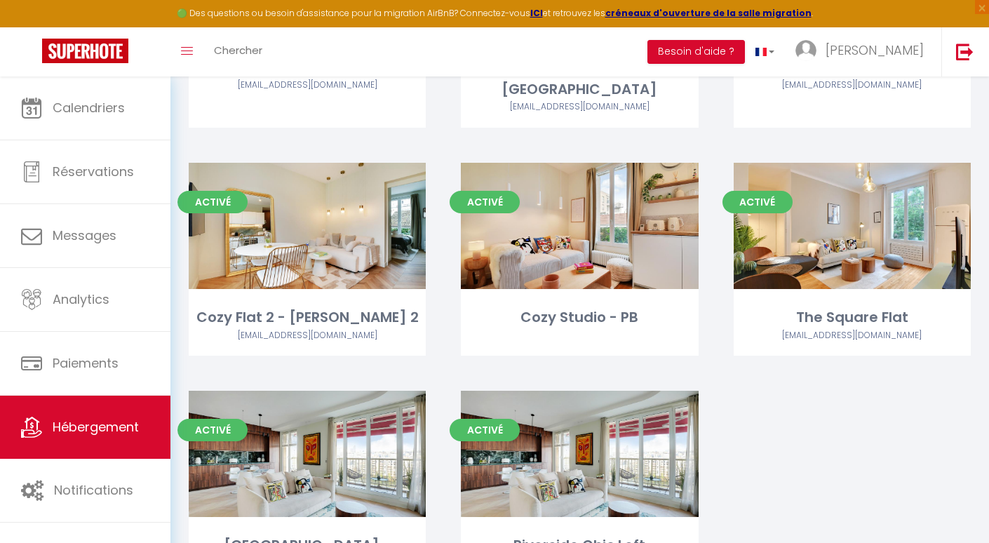
scroll to position [1717, 0]
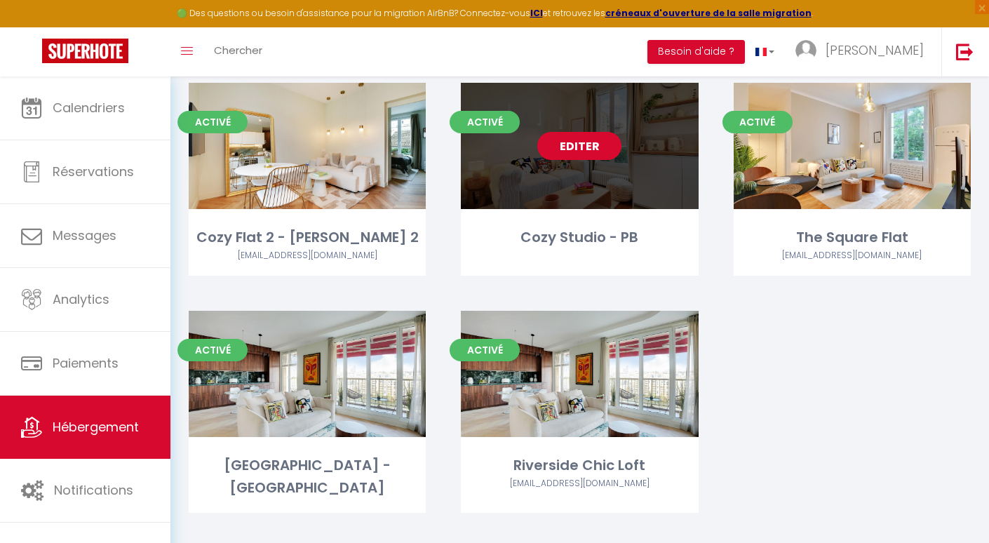
click at [581, 132] on link "Editer" at bounding box center [579, 146] width 84 height 28
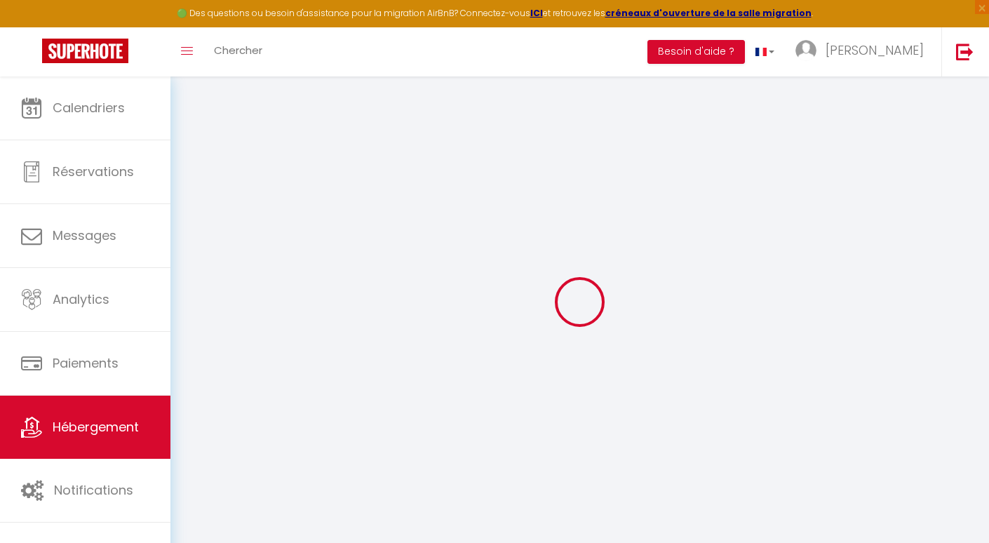
checkbox input "false"
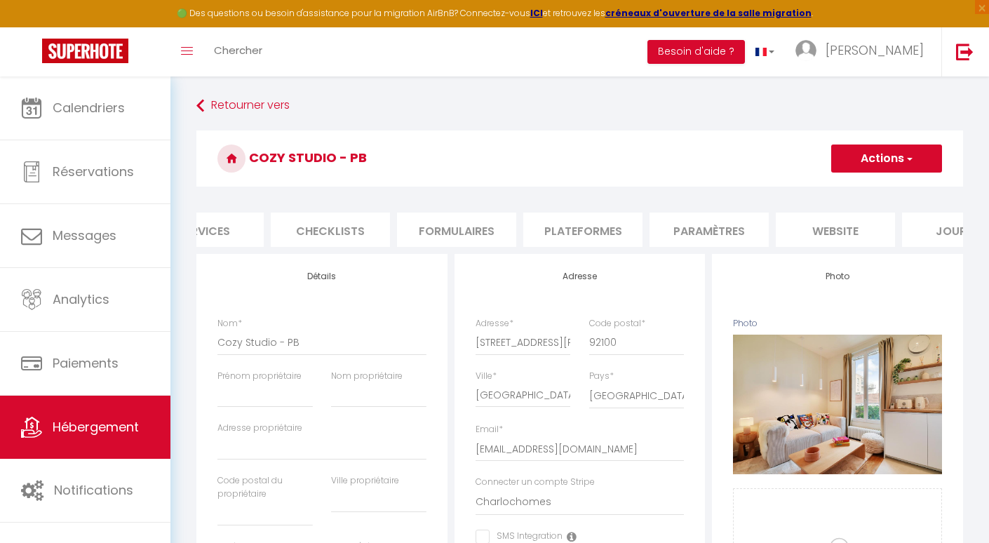
scroll to position [0, 481]
click at [680, 225] on li "Paramètres" at bounding box center [658, 230] width 119 height 34
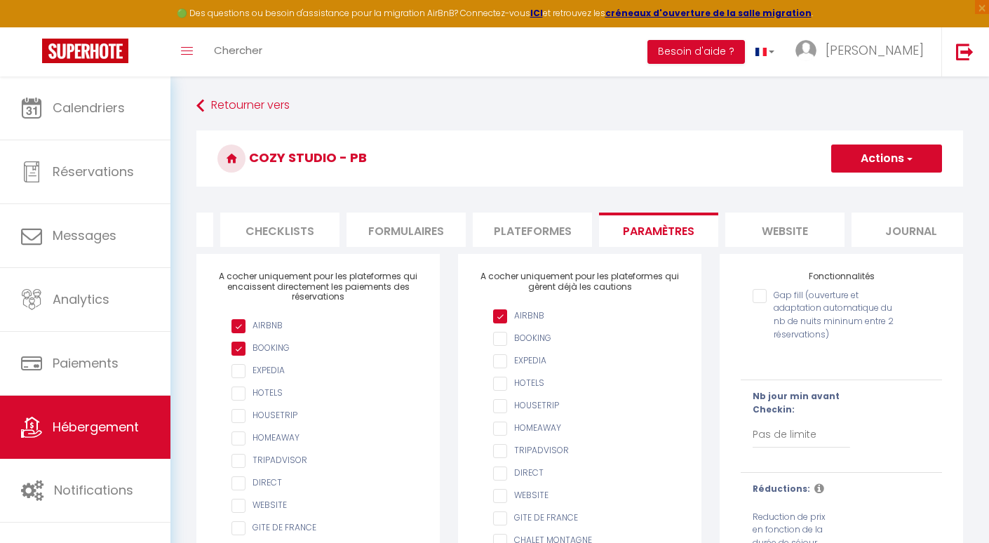
click at [540, 222] on li "Plateformes" at bounding box center [532, 230] width 119 height 34
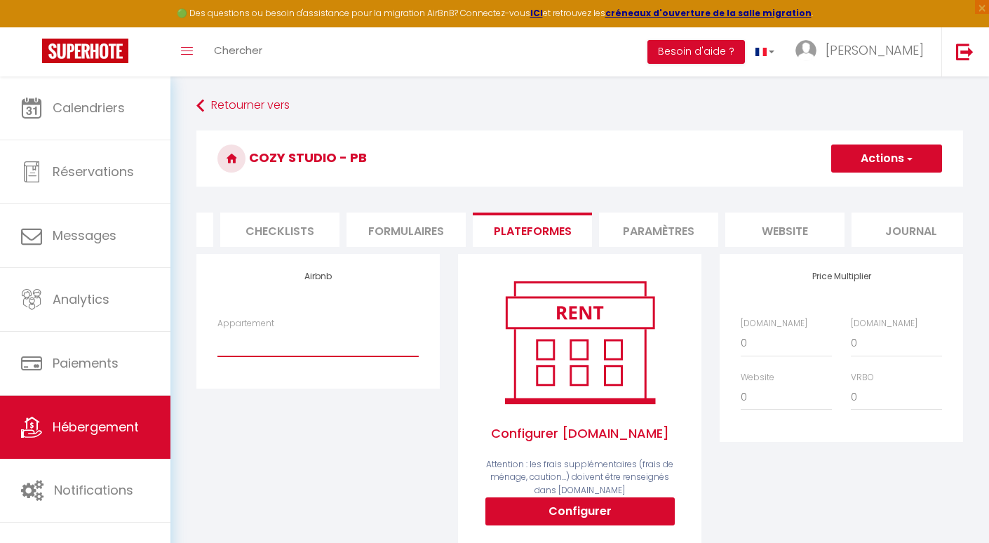
click at [342, 347] on select "5 rue de Clamart · Luxury cocon - apolline@charlochomes.com 261 Boulevard Jean-…" at bounding box center [317, 343] width 201 height 27
select select "18524-1503534822588149856"
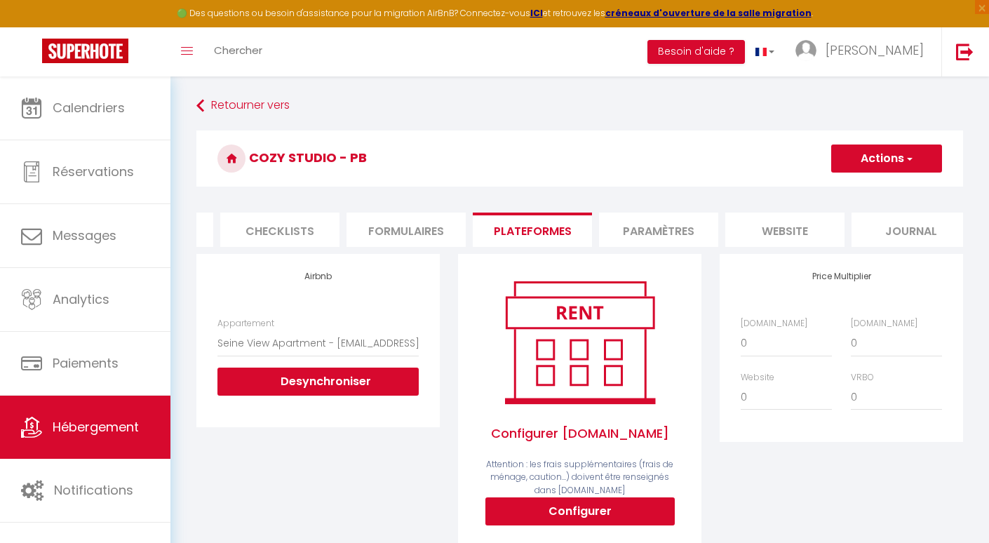
click at [861, 152] on button "Actions" at bounding box center [886, 159] width 111 height 28
click at [861, 189] on link "Enregistrer" at bounding box center [886, 189] width 111 height 18
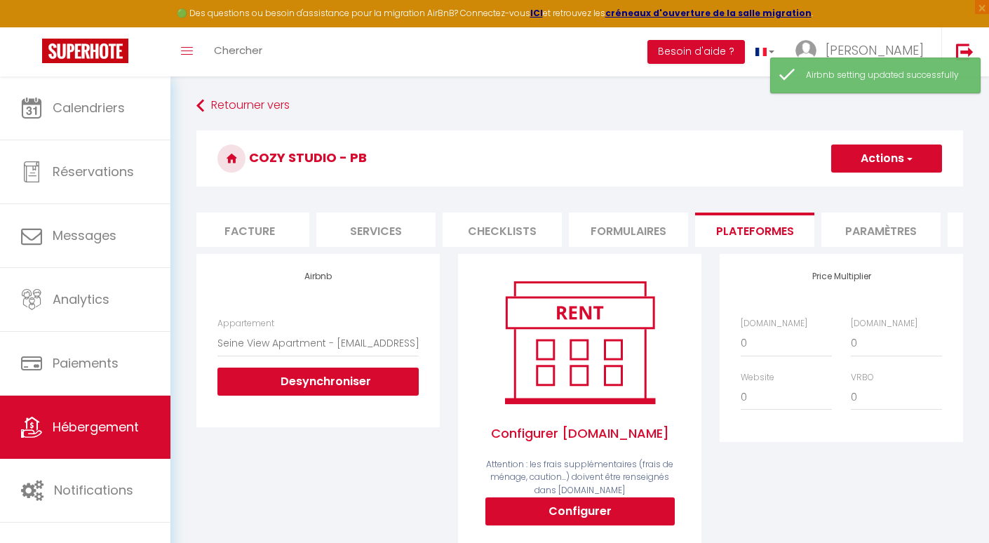
scroll to position [0, 208]
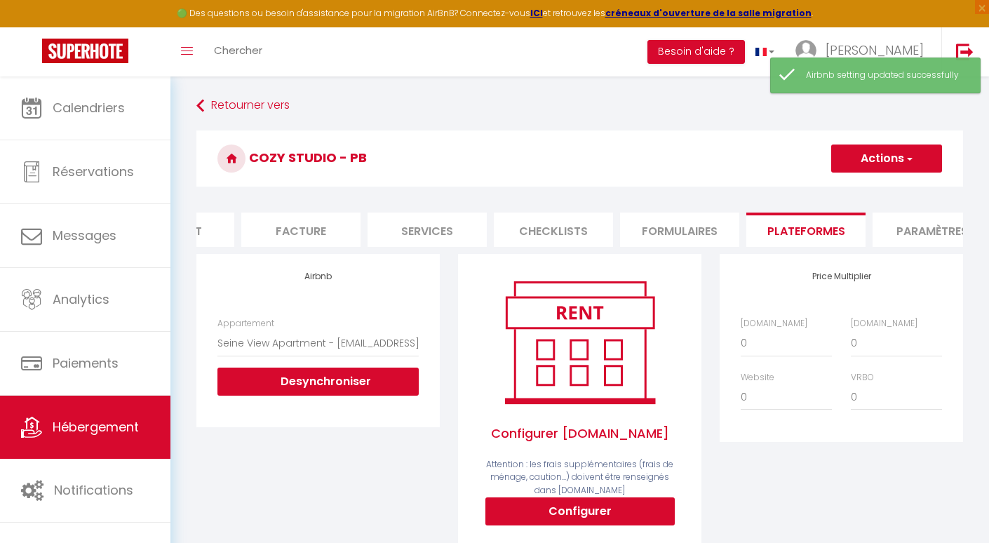
click at [429, 229] on li "Services" at bounding box center [427, 230] width 119 height 34
select select
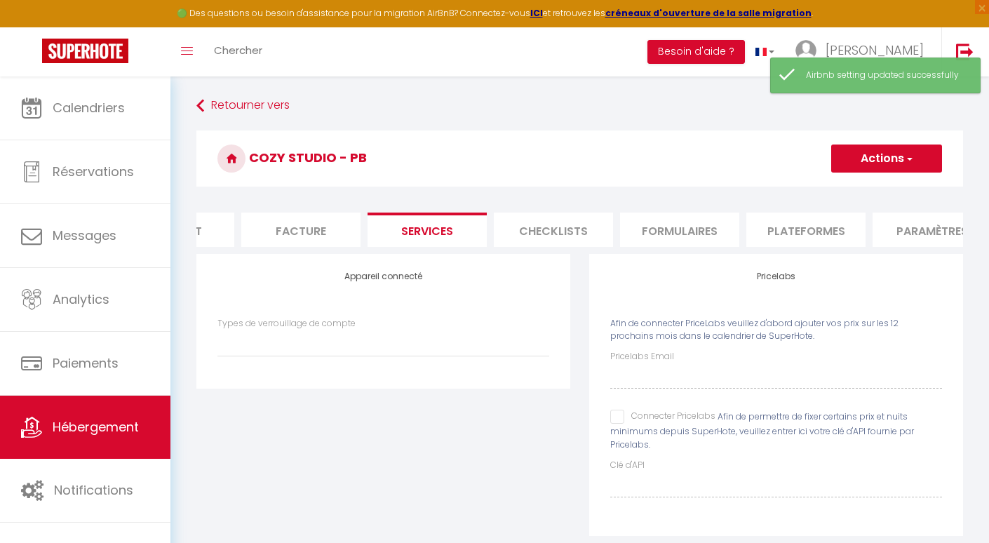
click at [610, 410] on input "Connecter Pricelabs" at bounding box center [662, 417] width 105 height 14
checkbox input "true"
select select
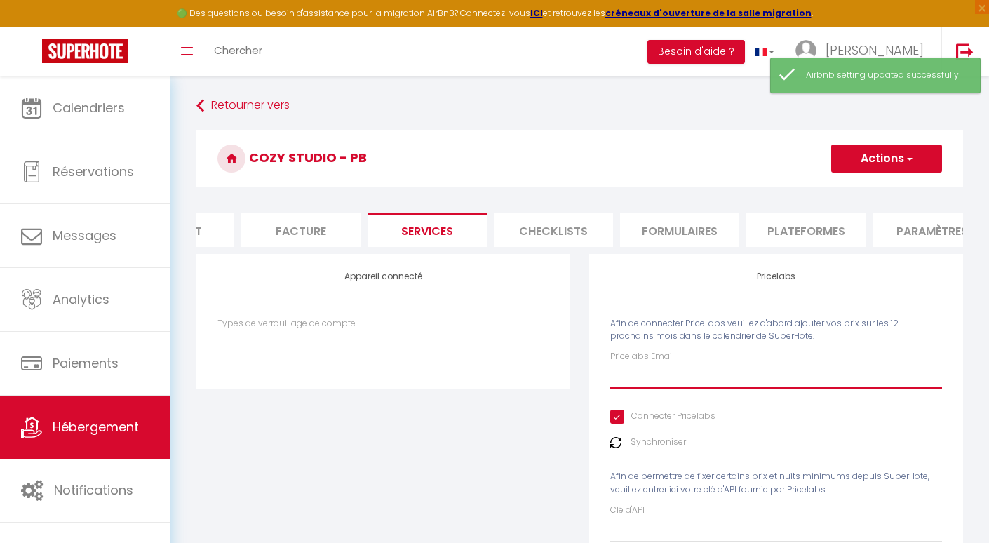
click at [649, 382] on input "Pricelabs Email" at bounding box center [776, 375] width 332 height 25
paste input "[PERSON_NAME][EMAIL_ADDRESS][DOMAIN_NAME]"
type input "[PERSON_NAME][EMAIL_ADDRESS][DOMAIN_NAME]"
select select
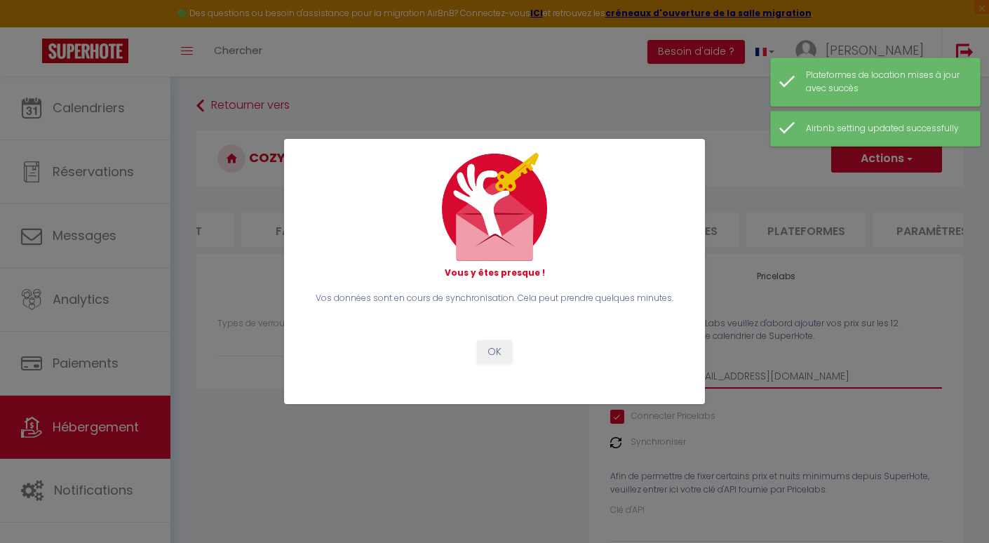
type input "[PERSON_NAME][EMAIL_ADDRESS][DOMAIN_NAME]"
click at [490, 343] on button "OK" at bounding box center [494, 352] width 35 height 24
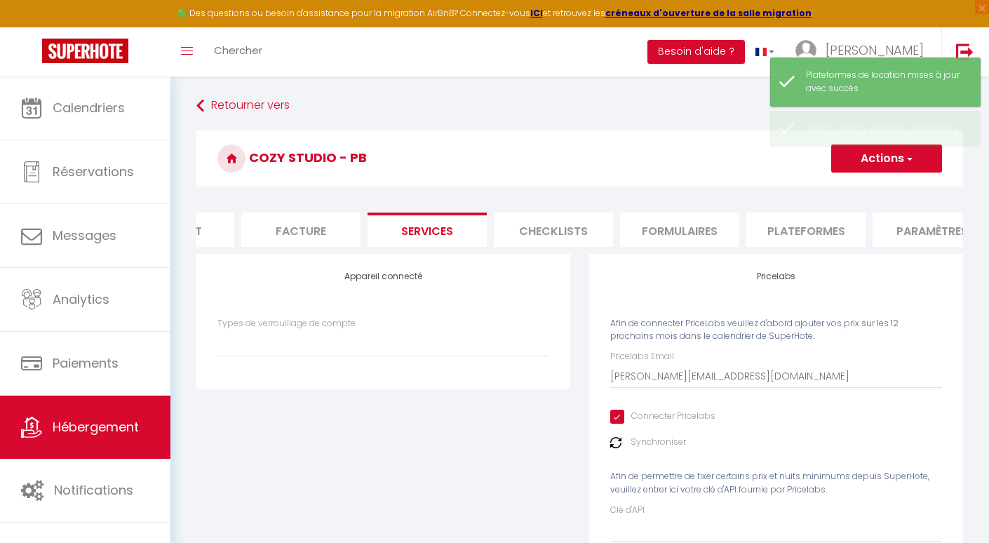
click at [891, 173] on h3 "Cozy Studio - PB" at bounding box center [579, 158] width 767 height 56
click at [878, 154] on button "Actions" at bounding box center [886, 159] width 111 height 28
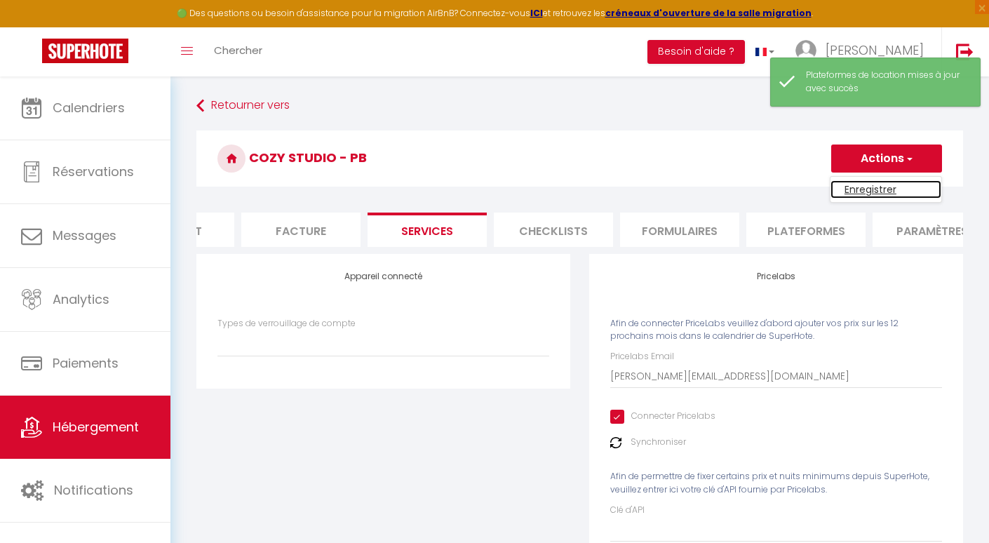
click at [865, 189] on link "Enregistrer" at bounding box center [886, 189] width 111 height 18
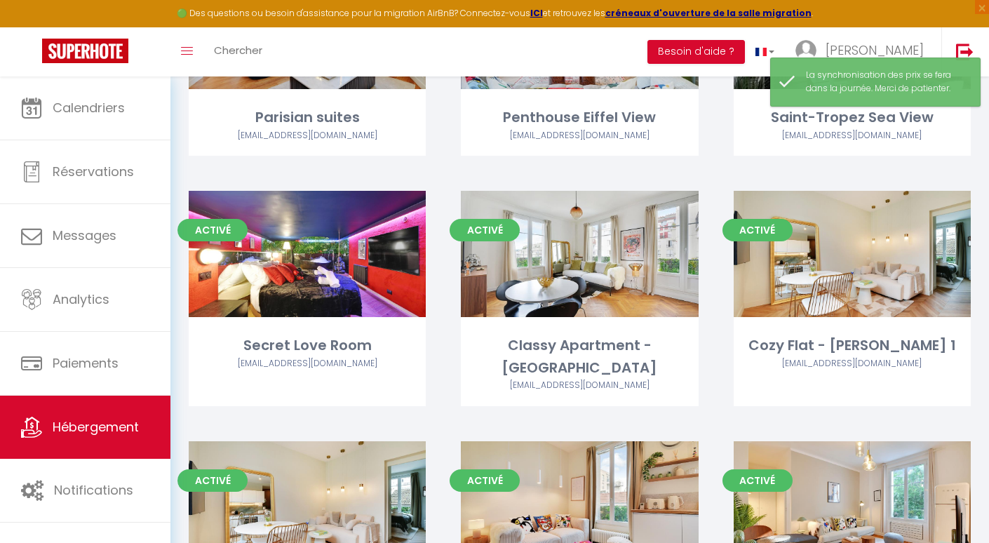
scroll to position [1717, 0]
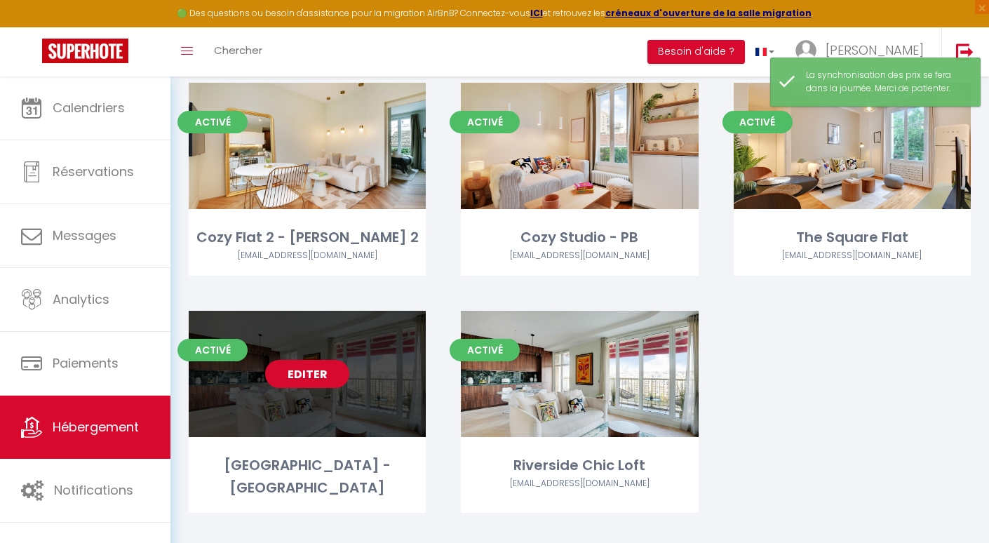
click at [293, 360] on link "Editer" at bounding box center [307, 374] width 84 height 28
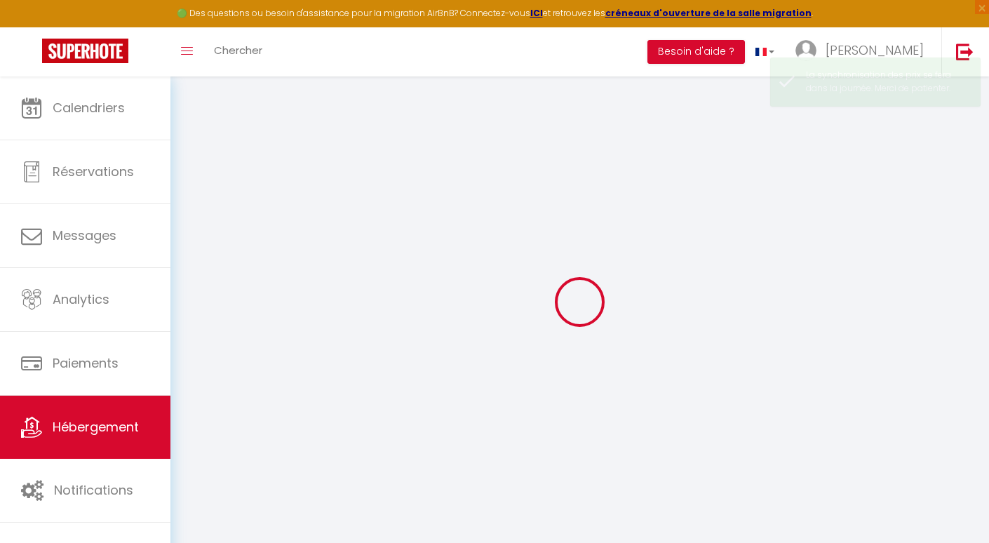
checkbox input "false"
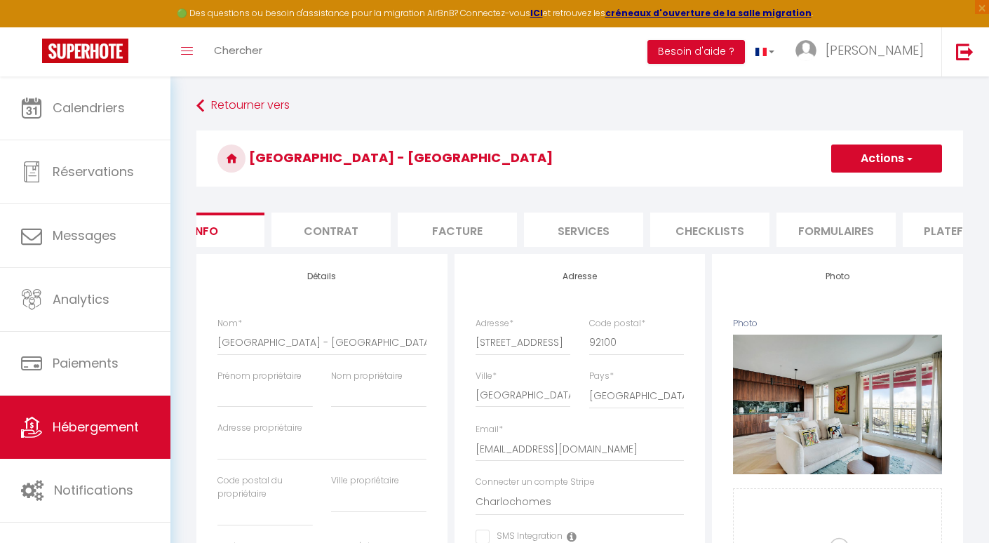
scroll to position [0, 124]
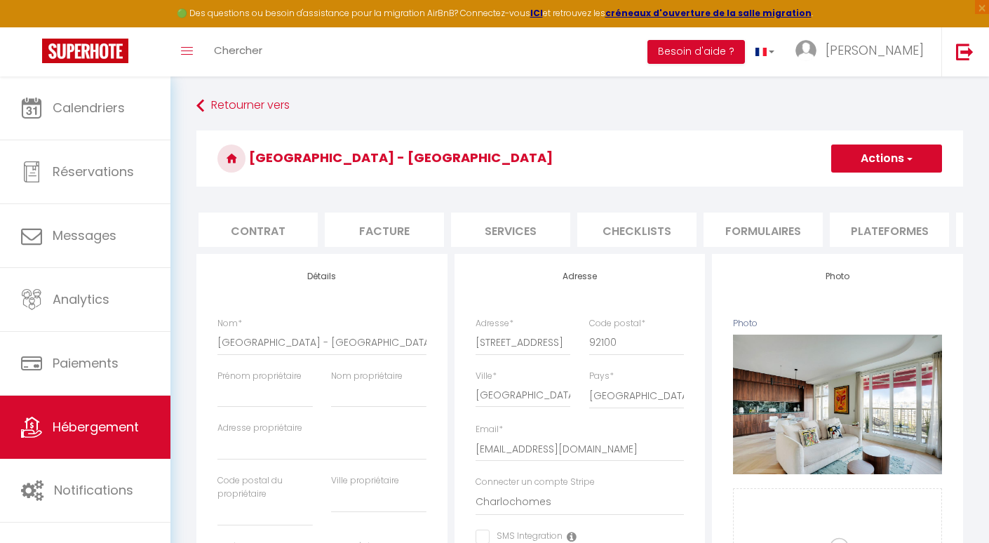
click at [859, 234] on li "Plateformes" at bounding box center [889, 230] width 119 height 34
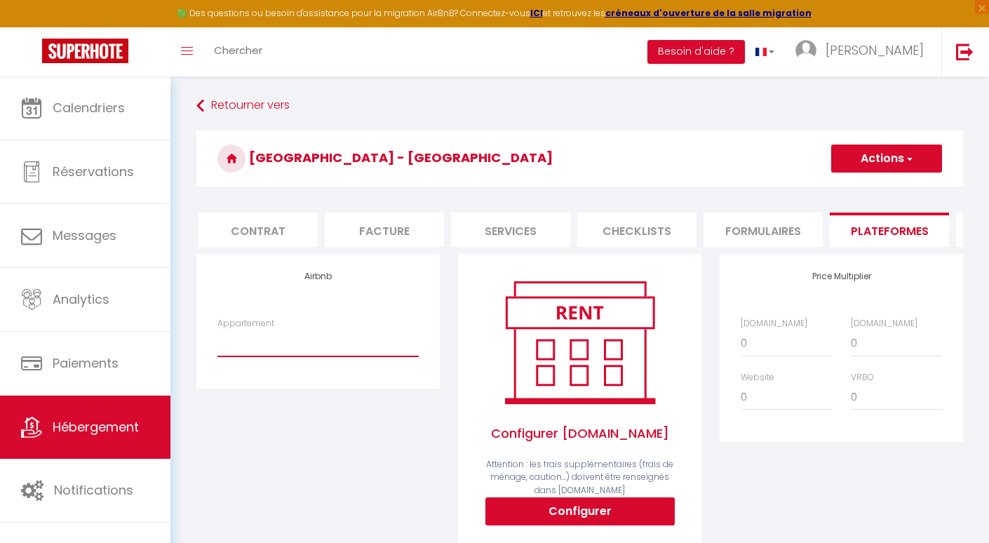
click at [392, 341] on select "5 rue de Clamart · Luxury cocon - apolline@charlochomes.com 261 Boulevard Jean-…" at bounding box center [317, 343] width 201 height 27
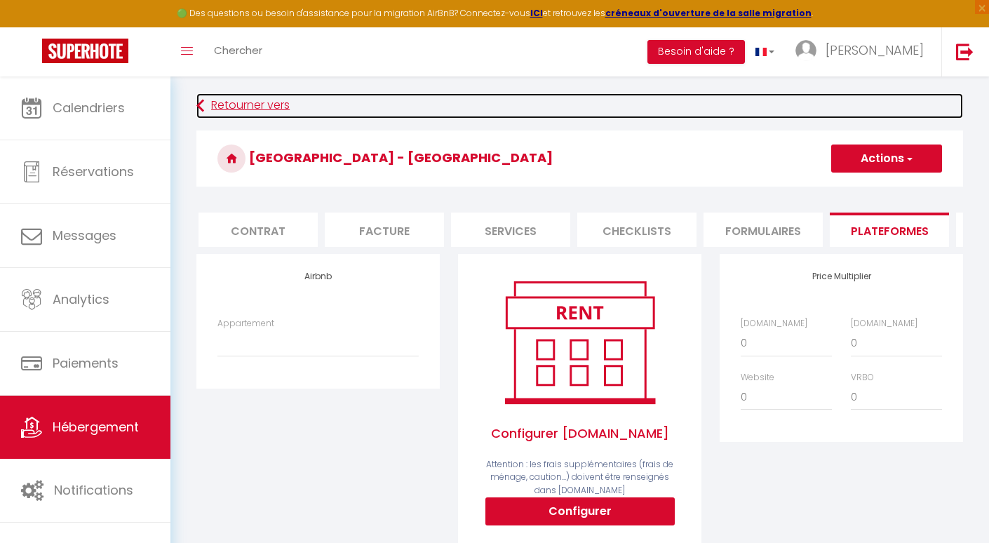
click at [224, 112] on link "Retourner vers" at bounding box center [579, 105] width 767 height 25
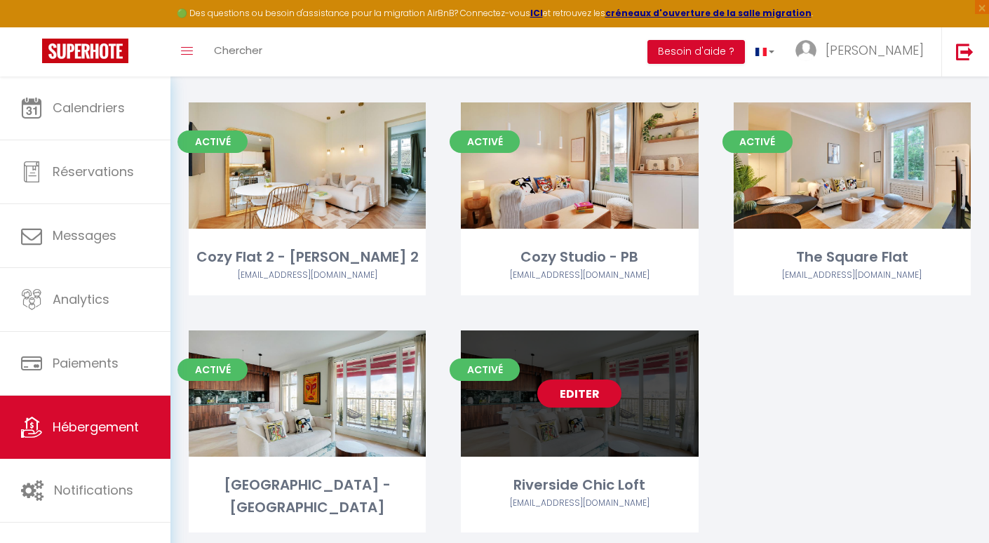
scroll to position [1717, 0]
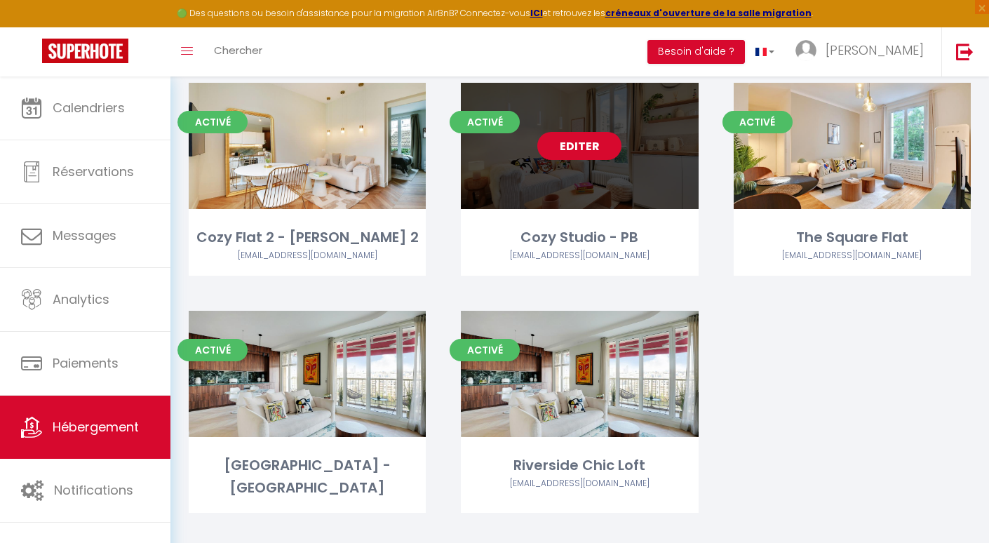
click at [579, 132] on link "Editer" at bounding box center [579, 146] width 84 height 28
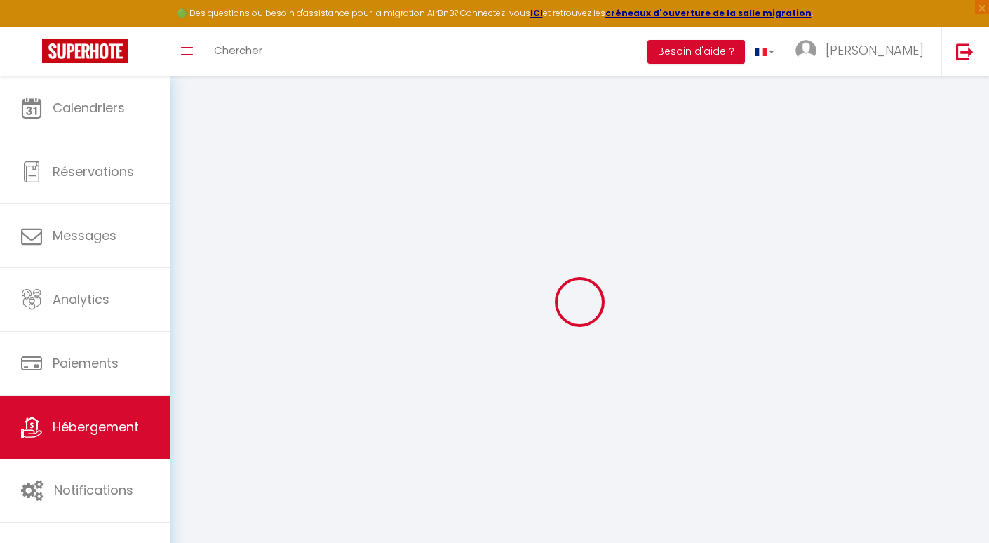
select select "18524-1503534822588149856"
checkbox input "false"
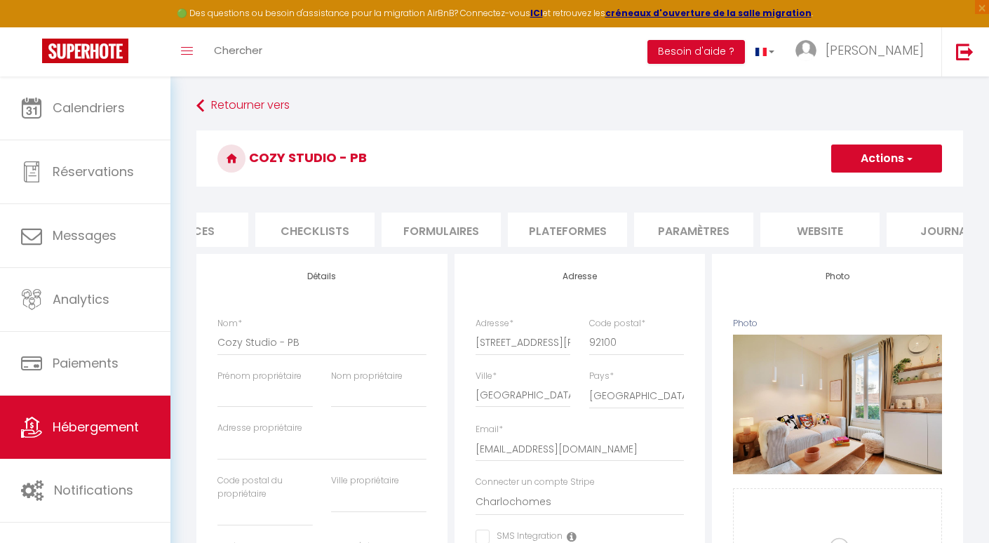
scroll to position [0, 496]
click at [490, 229] on li "Plateformes" at bounding box center [517, 230] width 119 height 34
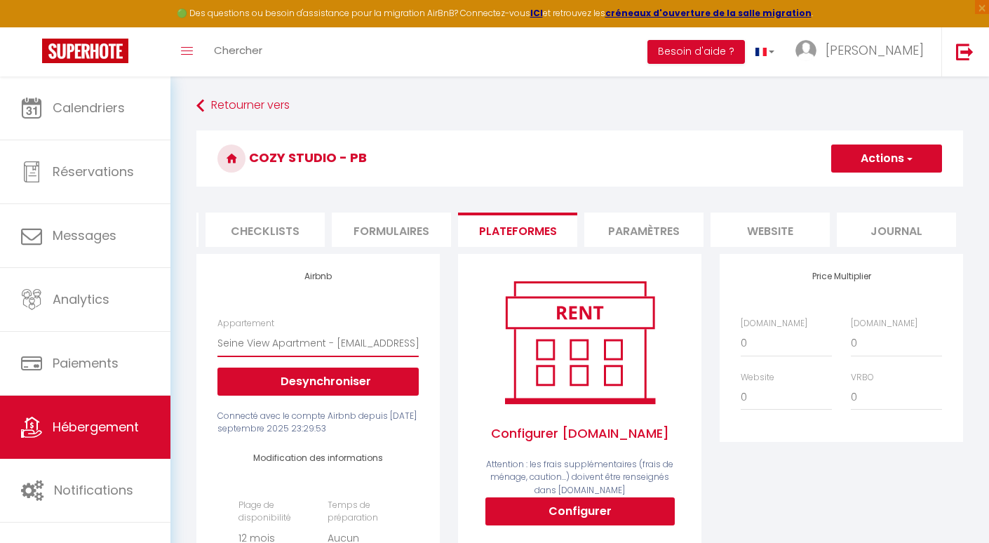
click at [368, 335] on select "5 rue de Clamart · Luxury cocon - apolline@charlochomes.com 261 Boulevard Jean-…" at bounding box center [317, 343] width 201 height 27
click at [349, 382] on button "Desynchroniser" at bounding box center [317, 382] width 201 height 28
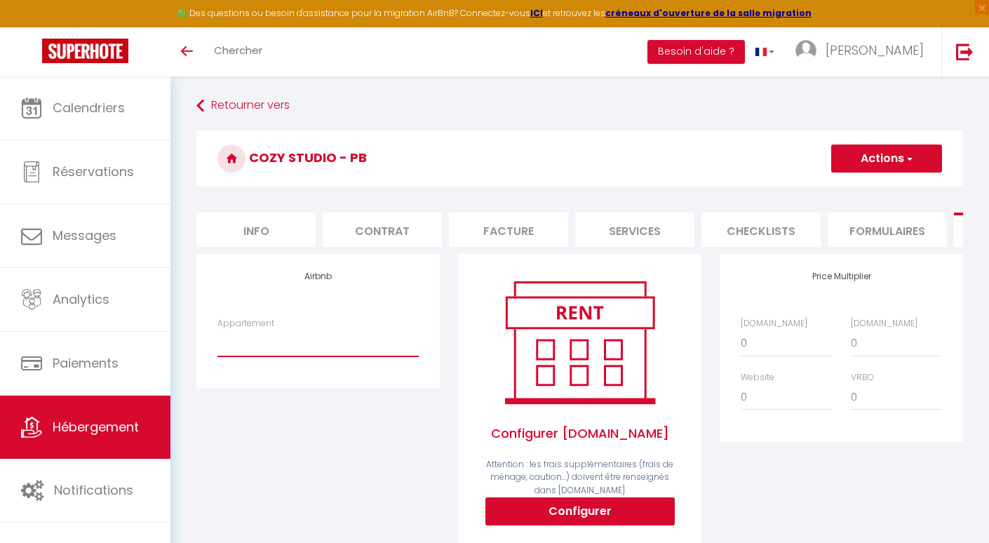
click at [344, 355] on select "[STREET_ADDRESS] · Luxury cocon - [EMAIL_ADDRESS][DOMAIN_NAME] [STREET_ADDRESS]…" at bounding box center [317, 343] width 201 height 27
select select "18524-1503541329025058497"
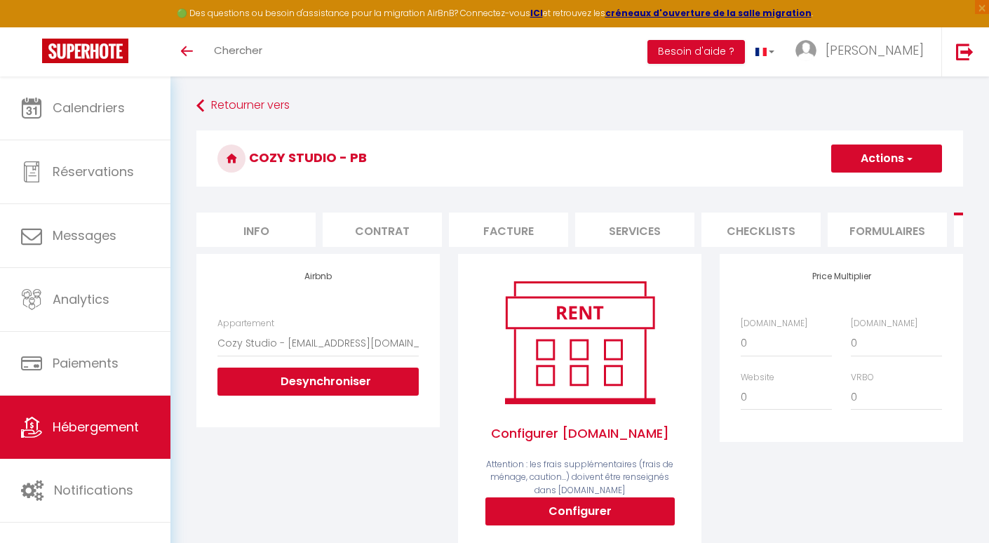
click at [883, 154] on button "Actions" at bounding box center [886, 159] width 111 height 28
click at [860, 192] on link "Enregistrer" at bounding box center [886, 189] width 111 height 18
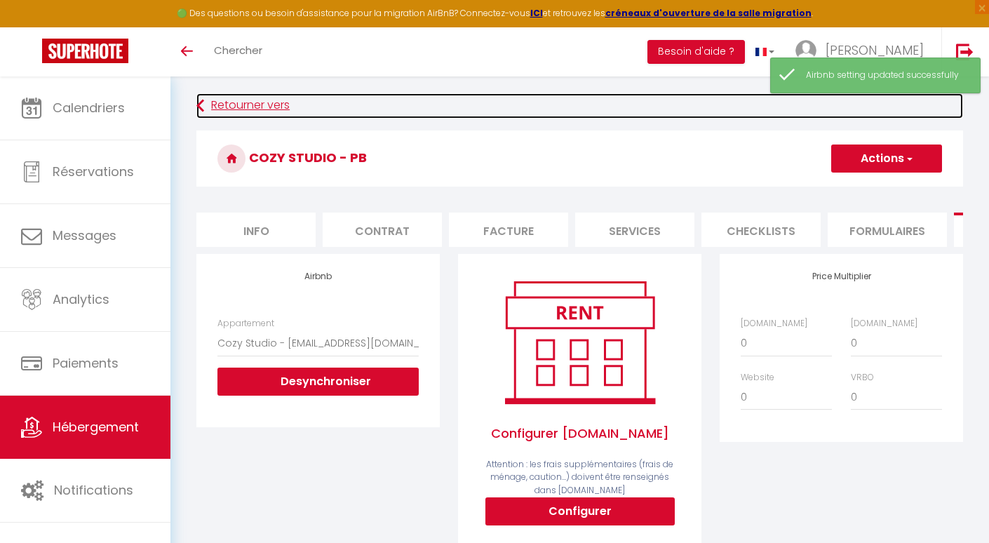
click at [272, 113] on link "Retourner vers" at bounding box center [579, 105] width 767 height 25
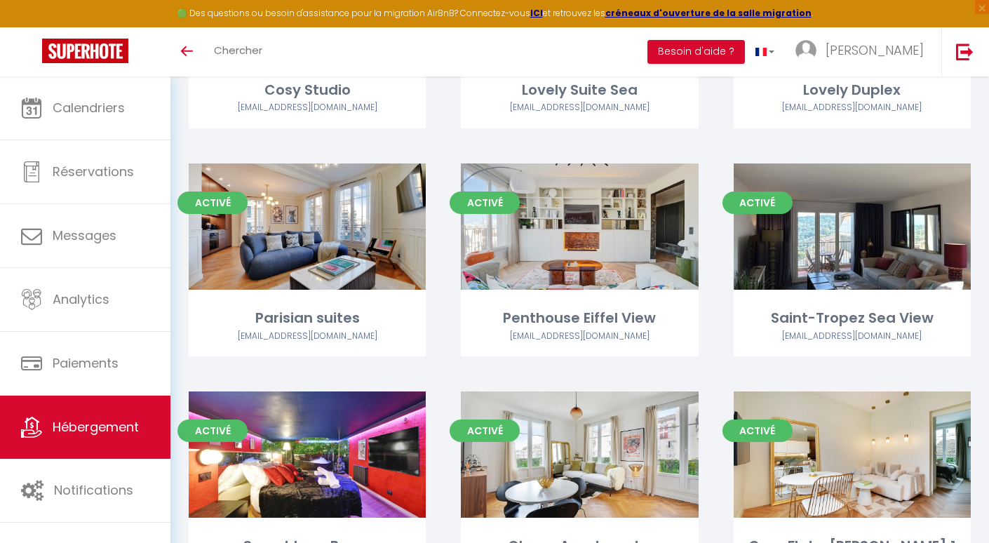
scroll to position [1717, 0]
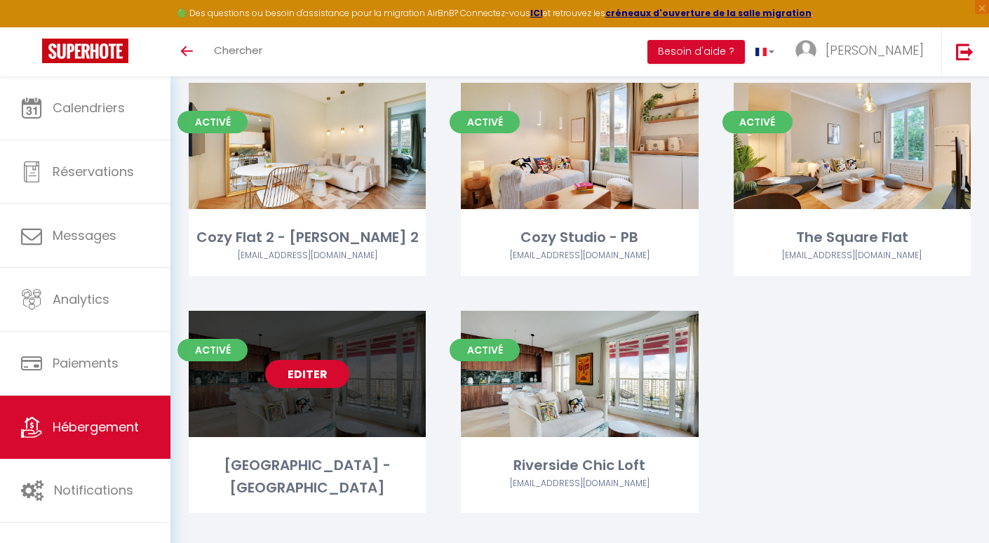
click at [321, 360] on link "Editer" at bounding box center [307, 374] width 84 height 28
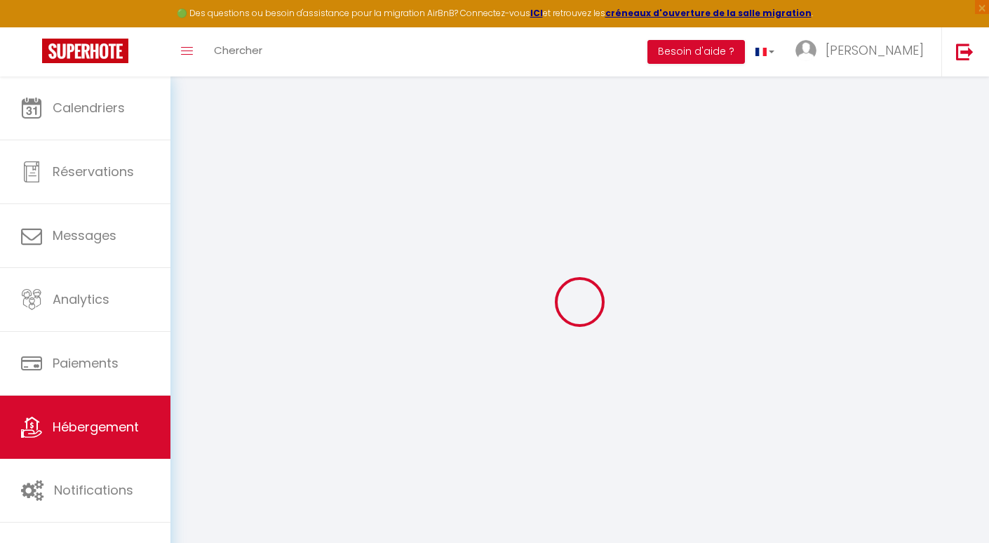
checkbox input "false"
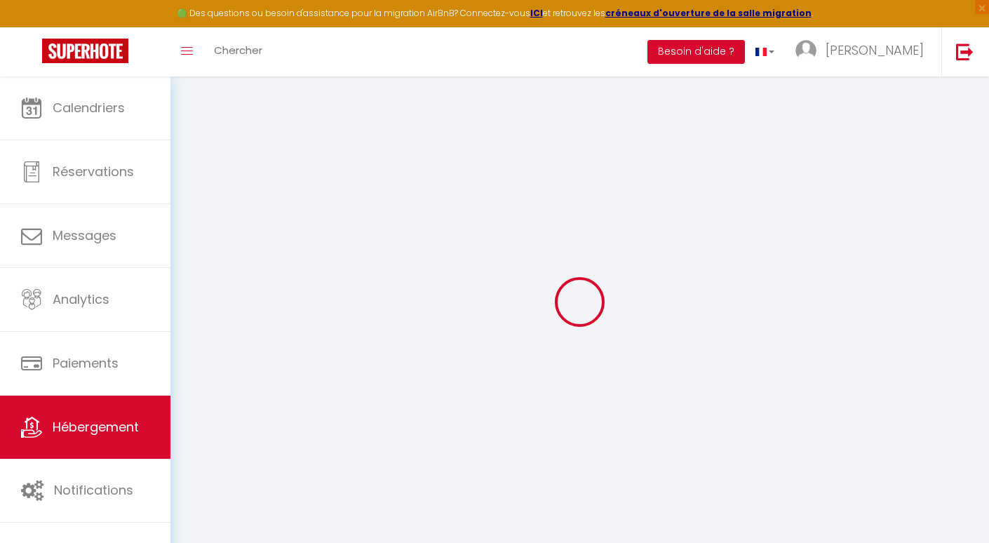
checkbox input "false"
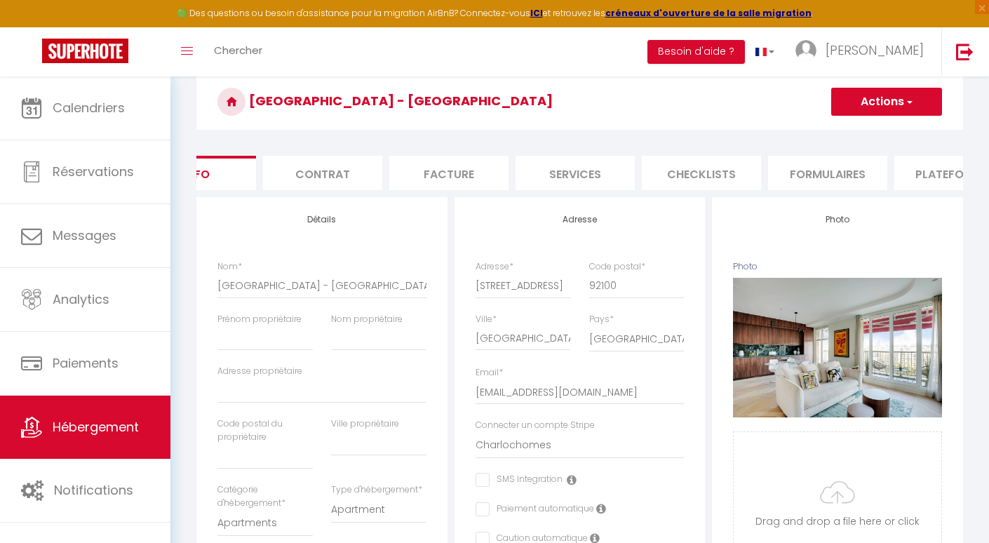
scroll to position [0, 70]
click at [591, 172] on li "Services" at bounding box center [564, 173] width 119 height 34
select select
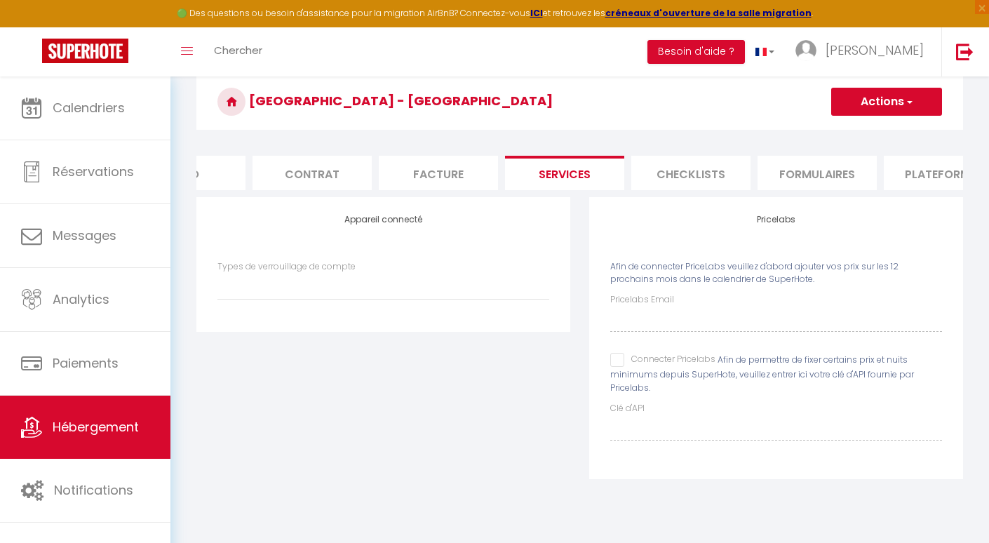
click at [801, 179] on li "Formulaires" at bounding box center [817, 173] width 119 height 34
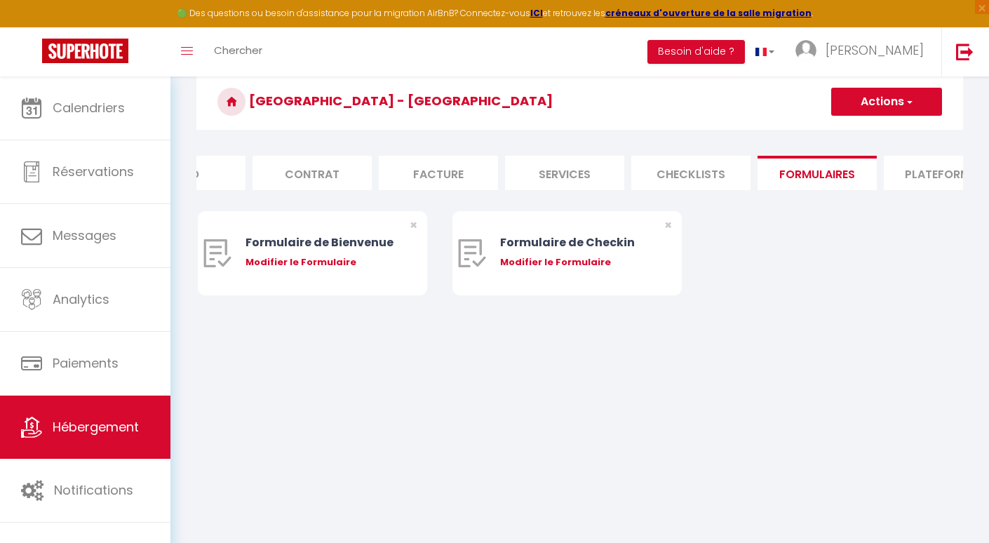
click at [929, 173] on li "Plateformes" at bounding box center [943, 173] width 119 height 34
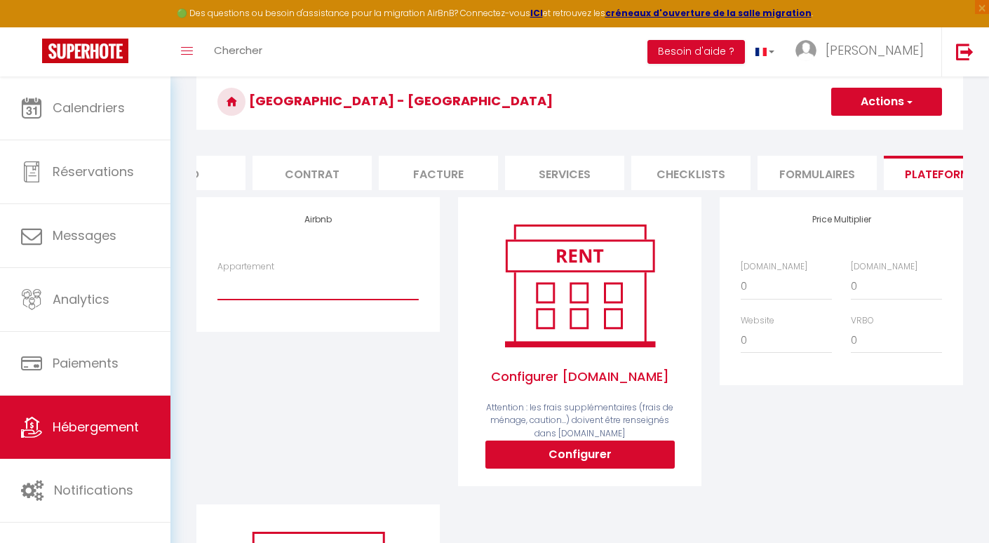
click at [398, 293] on select "[STREET_ADDRESS] · Luxury cocon - [EMAIL_ADDRESS][DOMAIN_NAME] [STREET_ADDRESS]…" at bounding box center [317, 286] width 201 height 27
click at [109, 413] on link "Hébergement" at bounding box center [85, 427] width 170 height 63
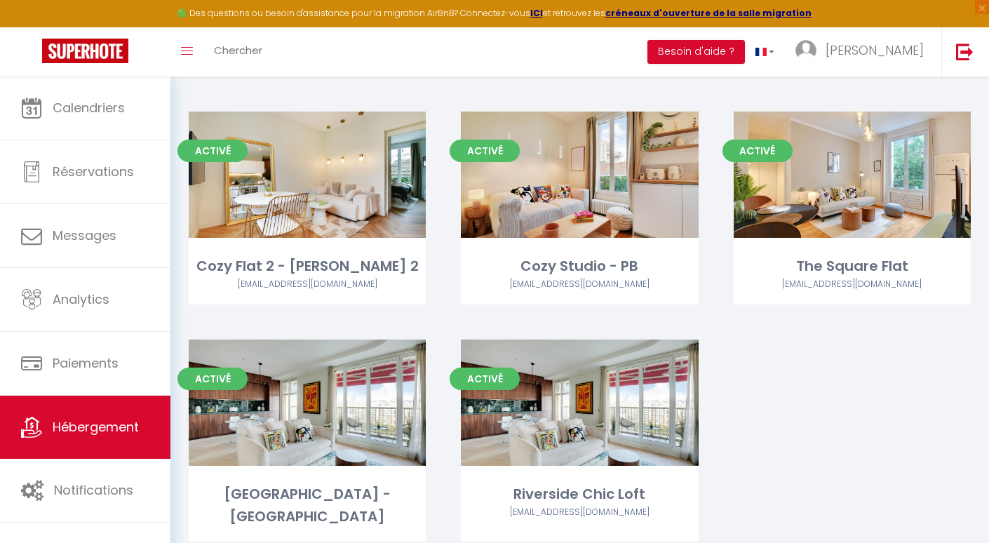
scroll to position [1698, 0]
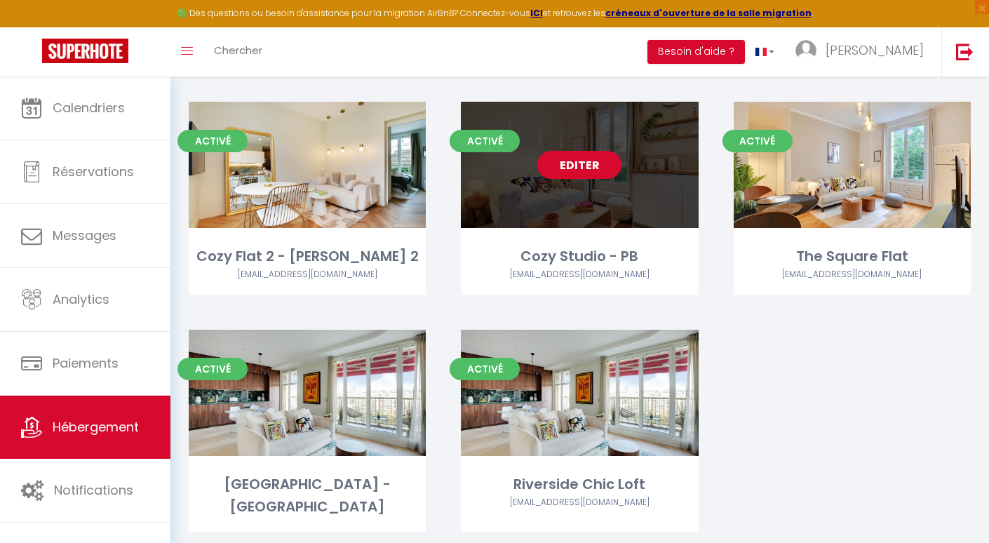
click at [590, 151] on link "Editer" at bounding box center [579, 165] width 84 height 28
select select "3"
select select "2"
select select "1"
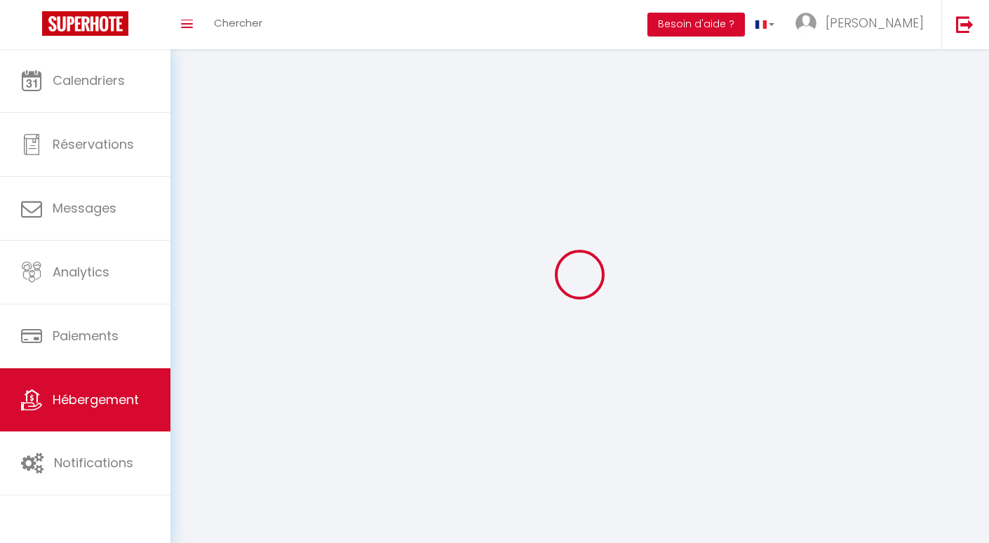
select select
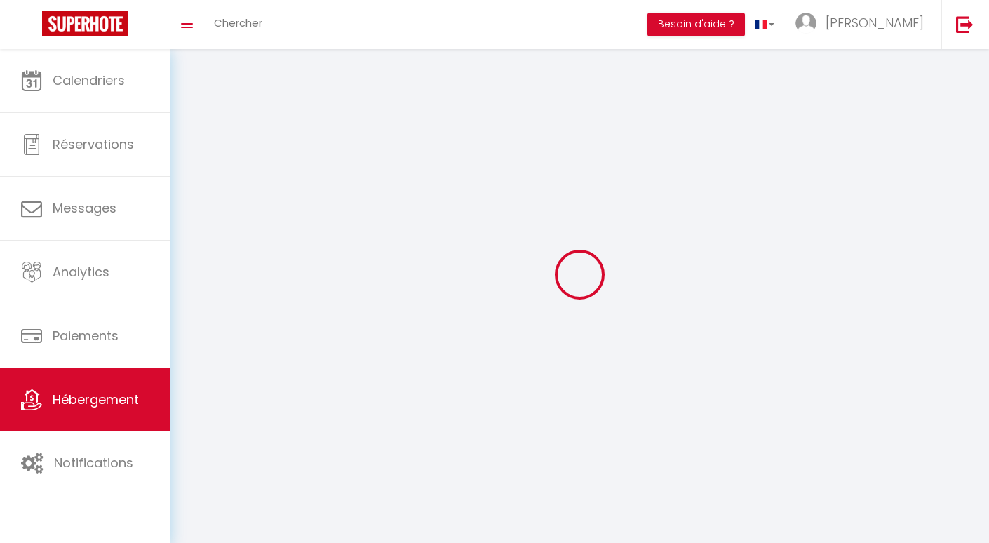
select select
checkbox input "false"
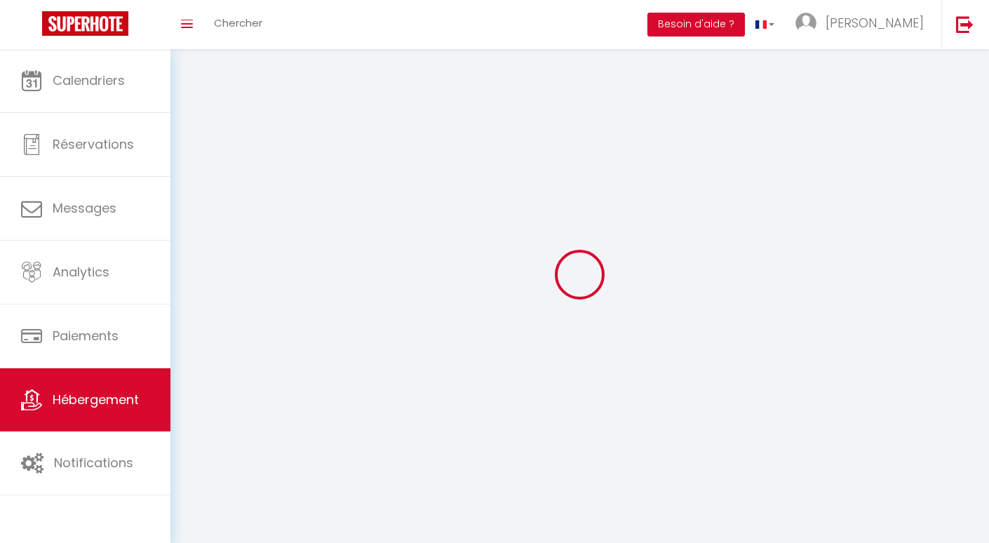
select select
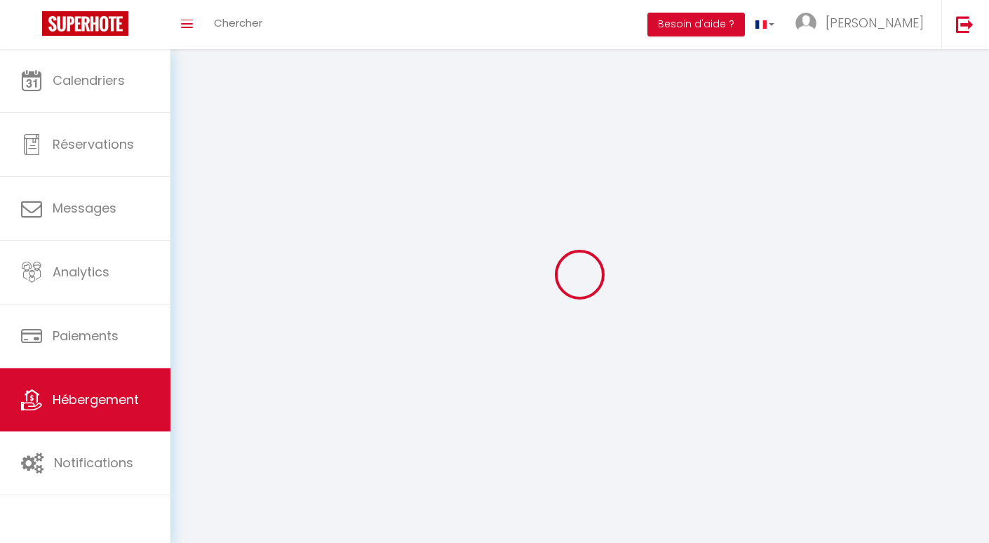
select select
checkbox input "false"
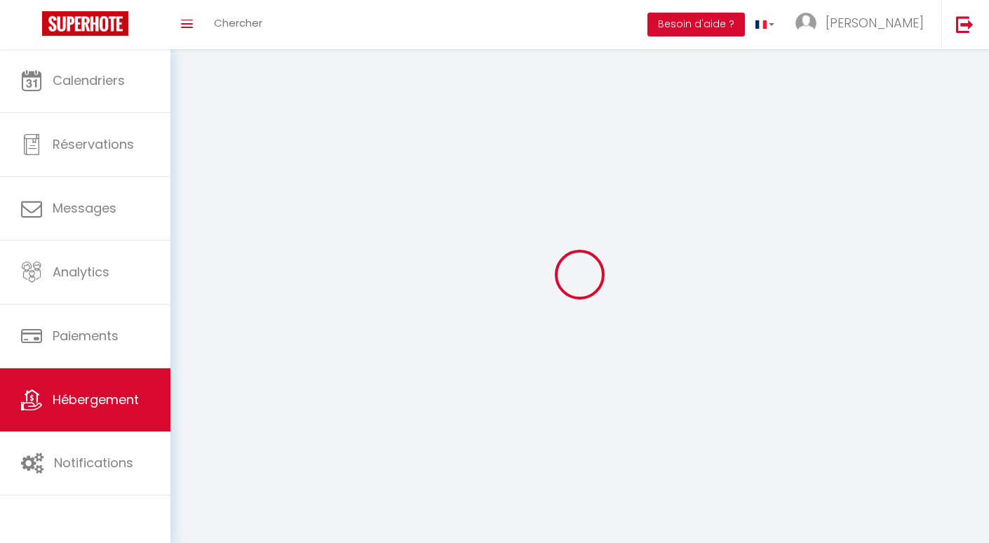
checkbox input "false"
select select
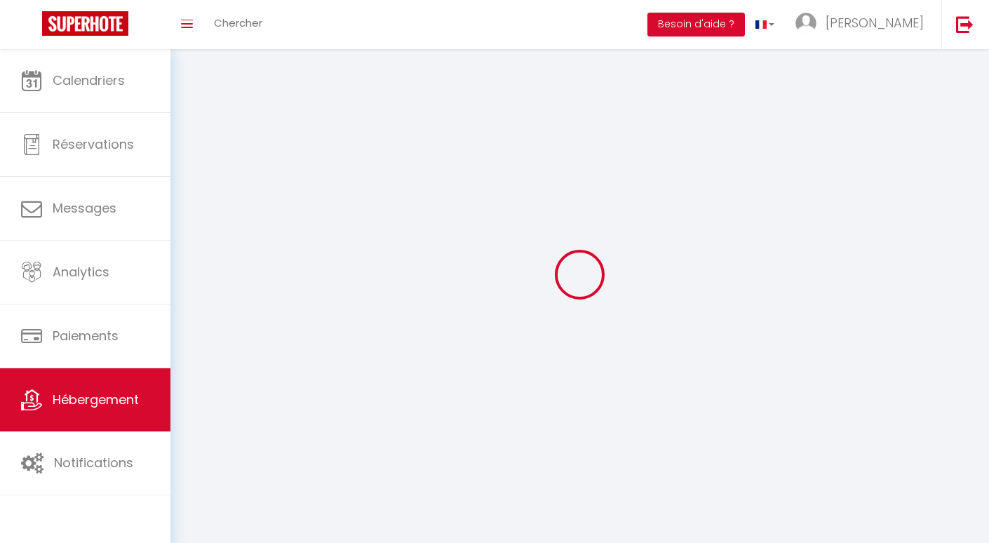
select select
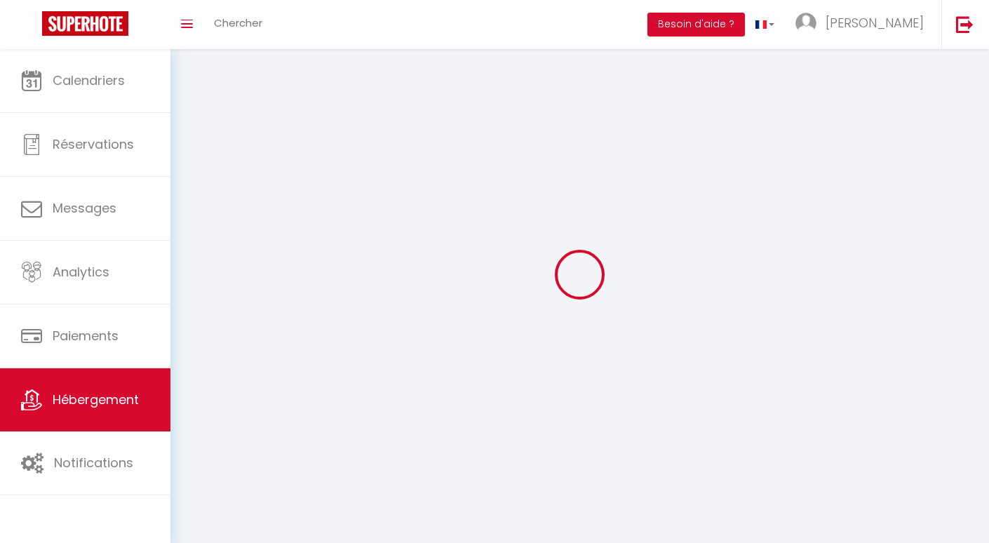
select select
checkbox input "false"
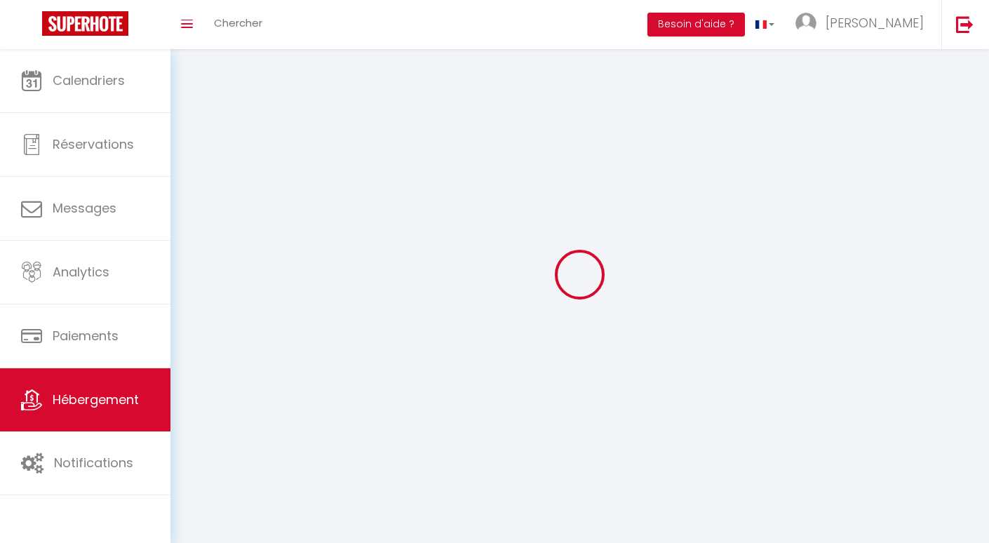
checkbox input "false"
select select
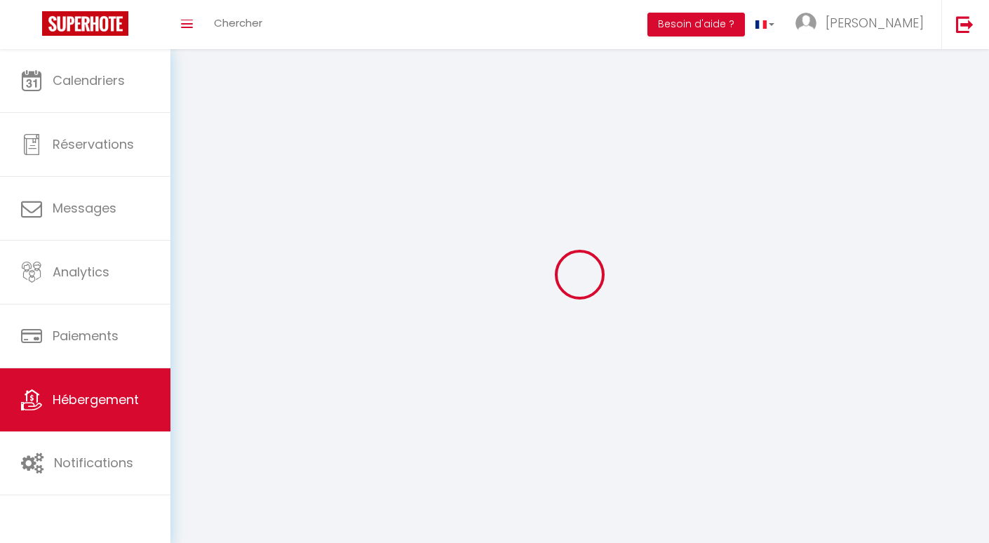
select select
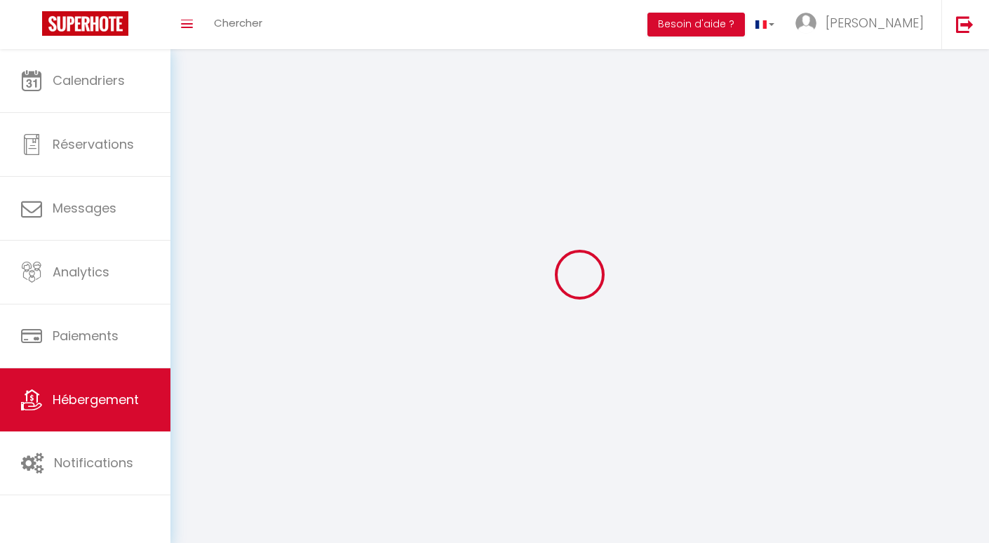
checkbox input "false"
select select
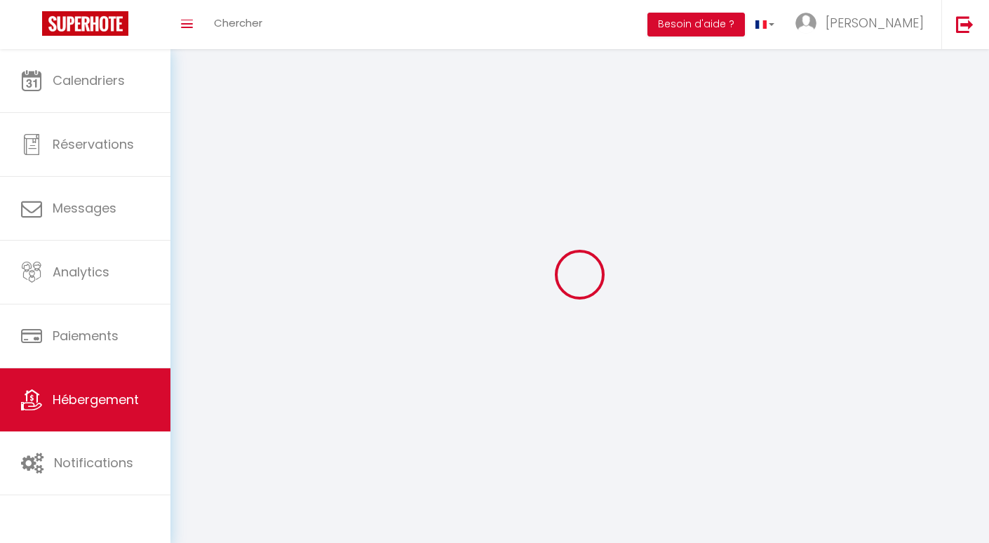
select select
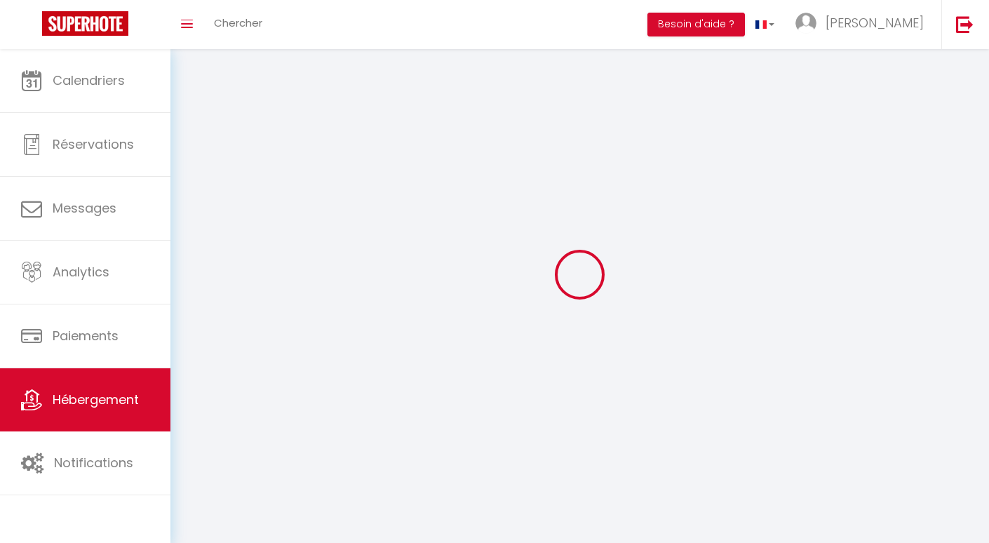
select select
checkbox input "false"
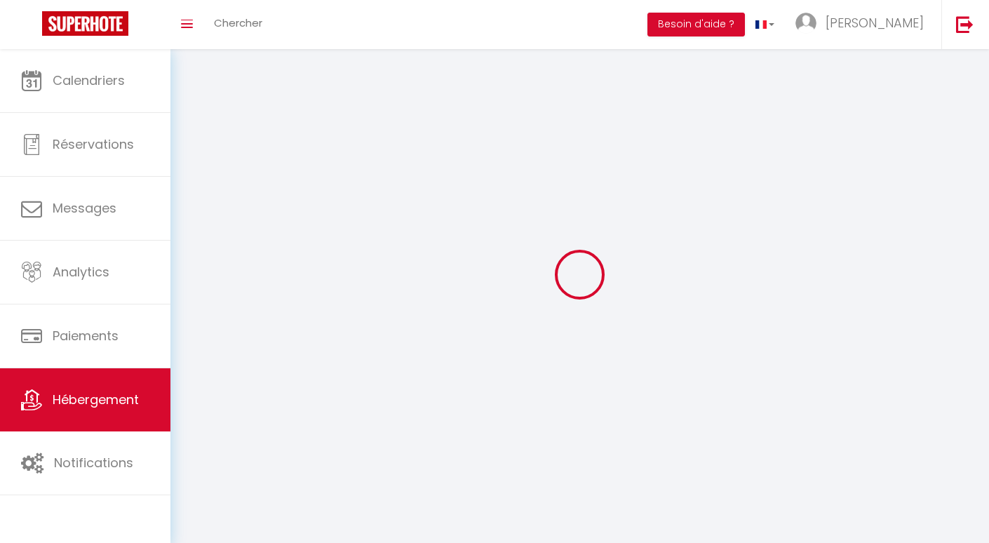
select select
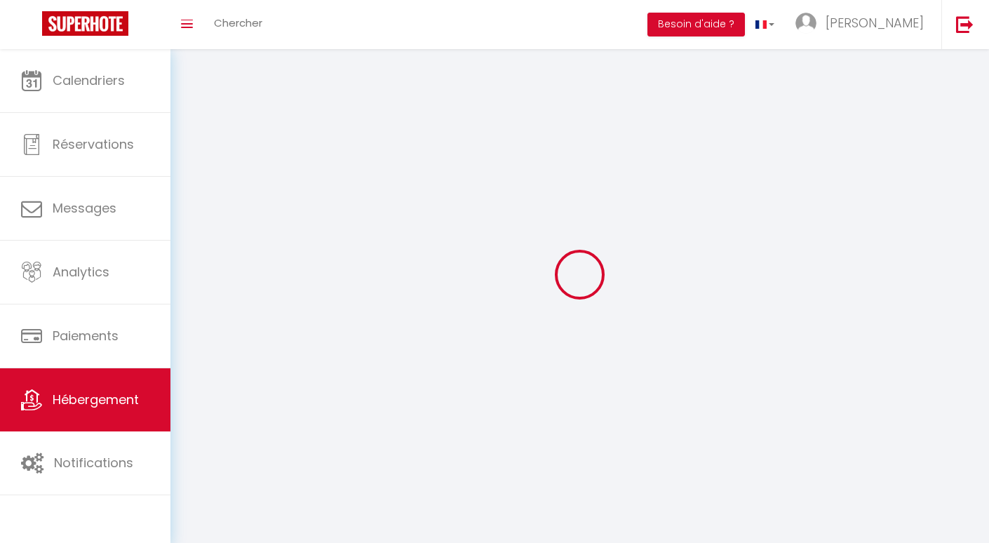
select select
checkbox input "false"
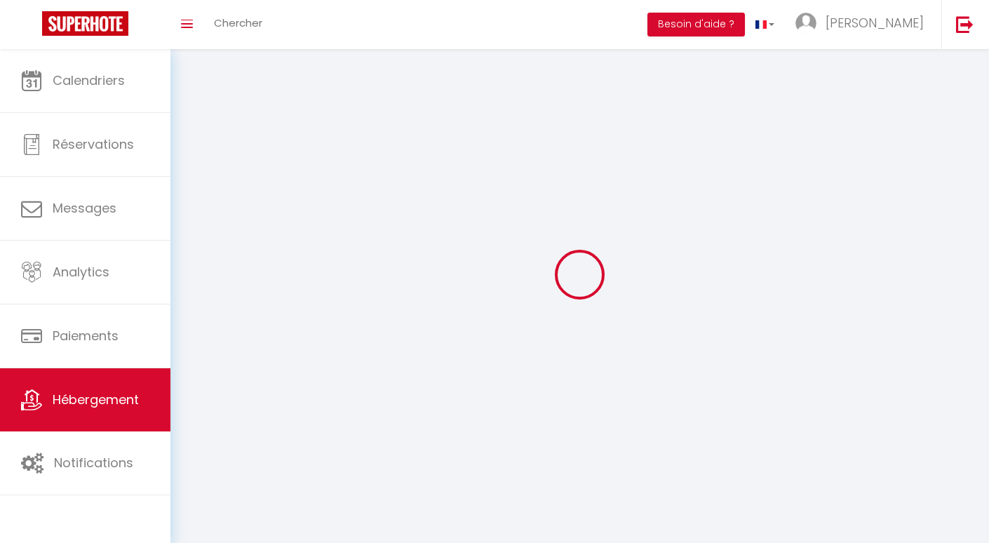
checkbox input "false"
select select
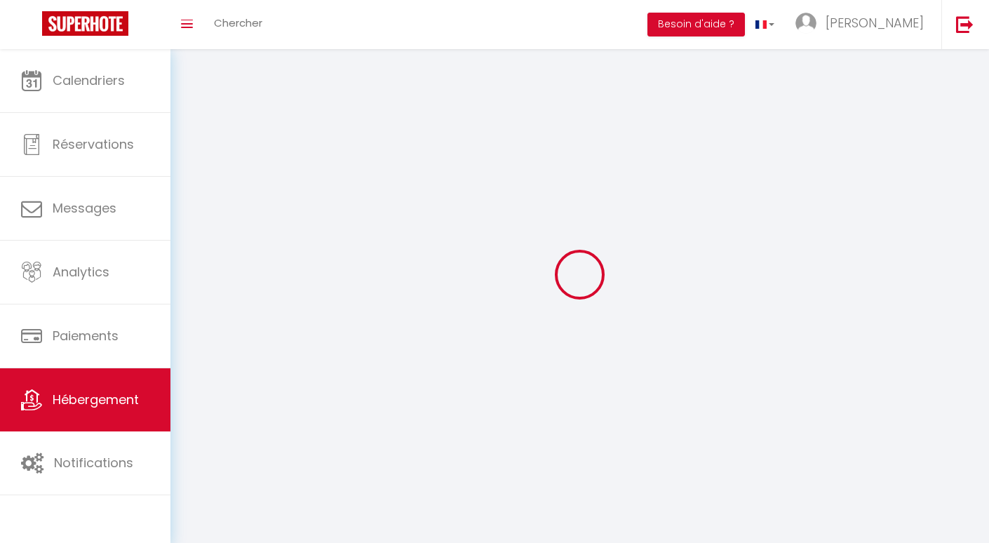
select select
checkbox input "false"
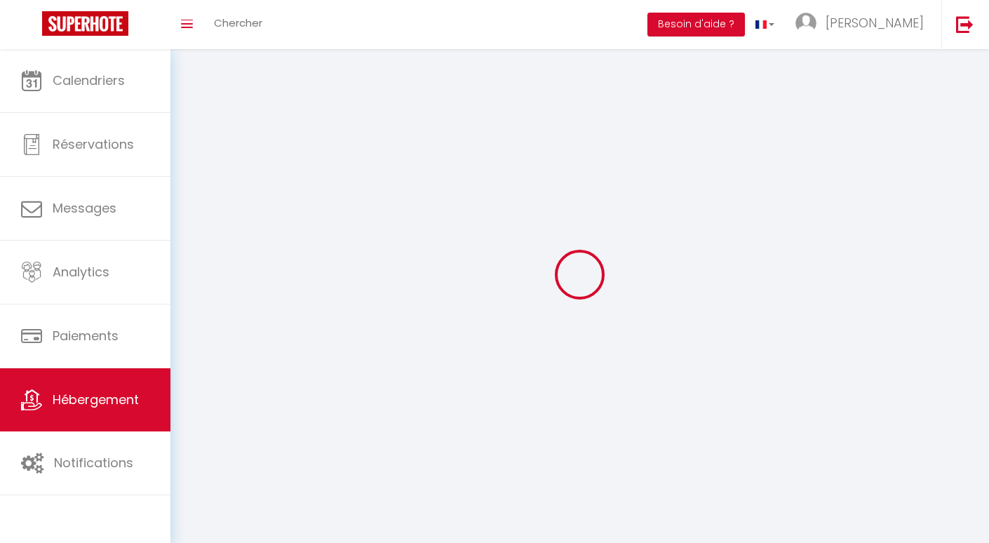
checkbox input "false"
select select
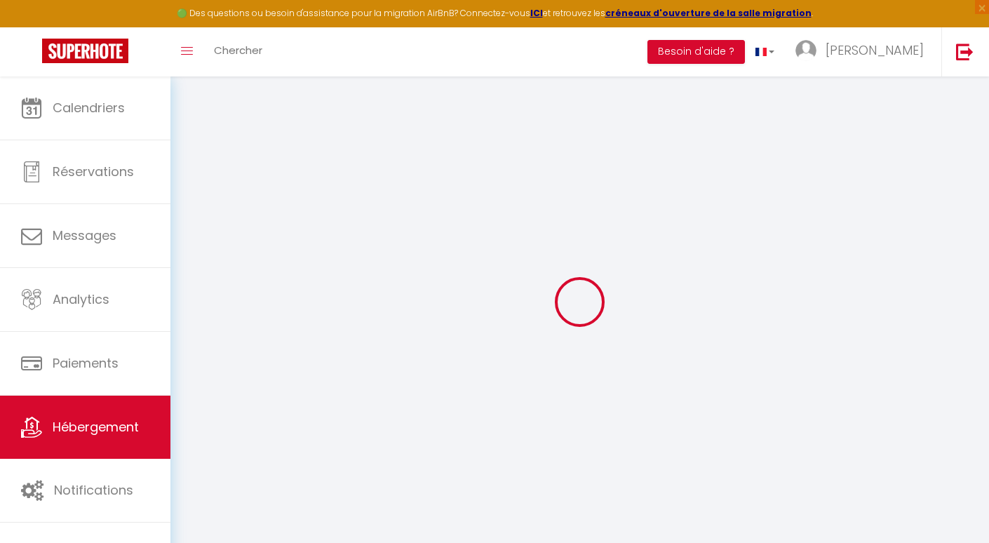
checkbox input "false"
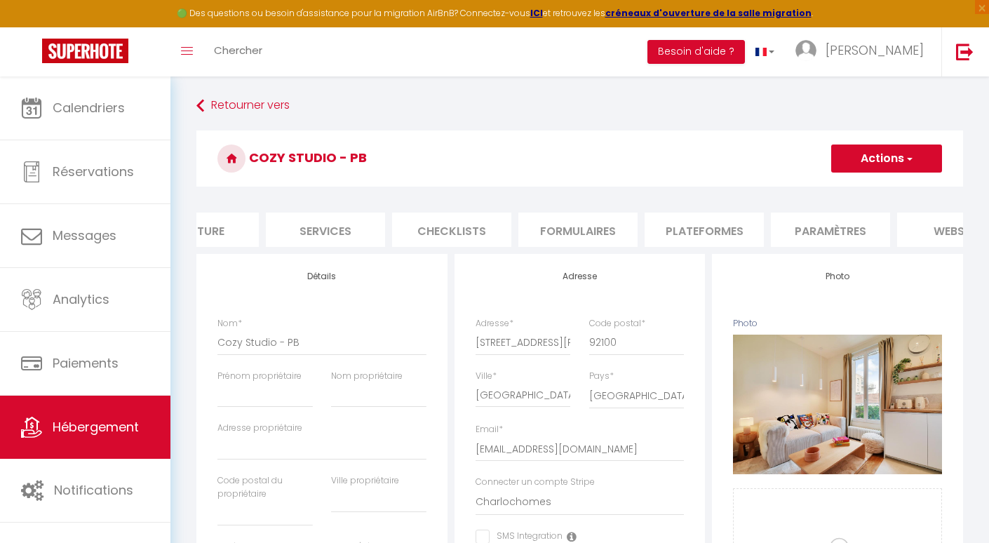
scroll to position [0, 334]
click at [673, 229] on li "Plateformes" at bounding box center [679, 230] width 119 height 34
select select
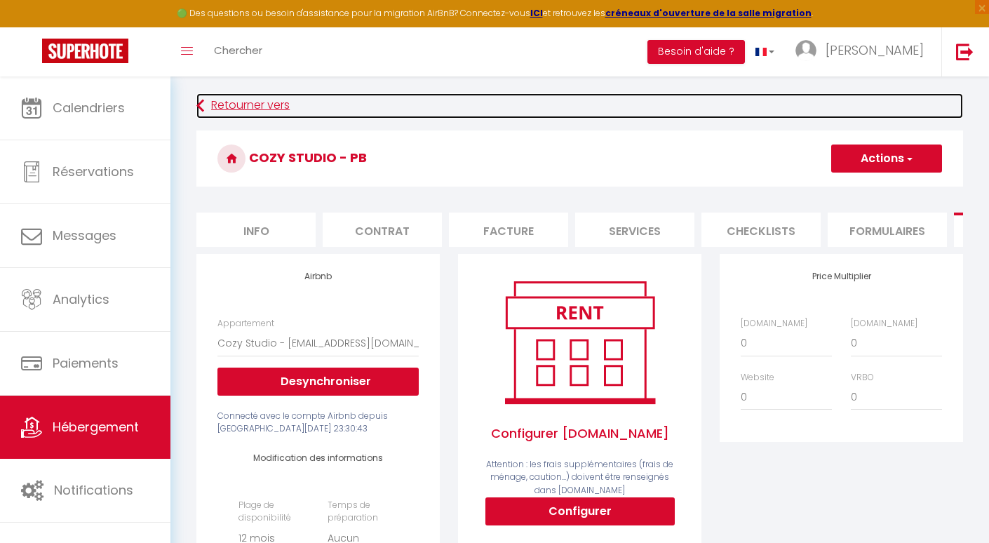
click at [246, 114] on link "Retourner vers" at bounding box center [579, 105] width 767 height 25
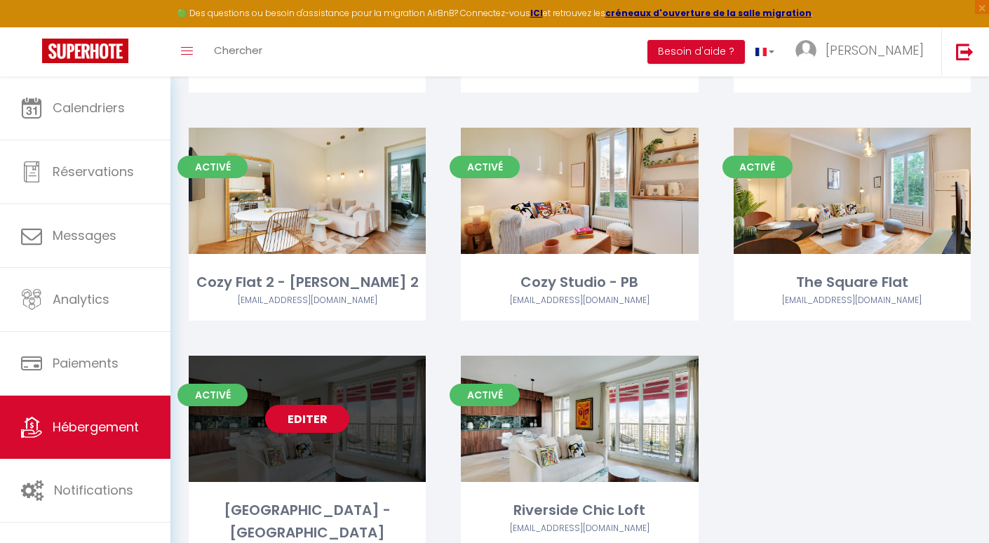
scroll to position [1705, 0]
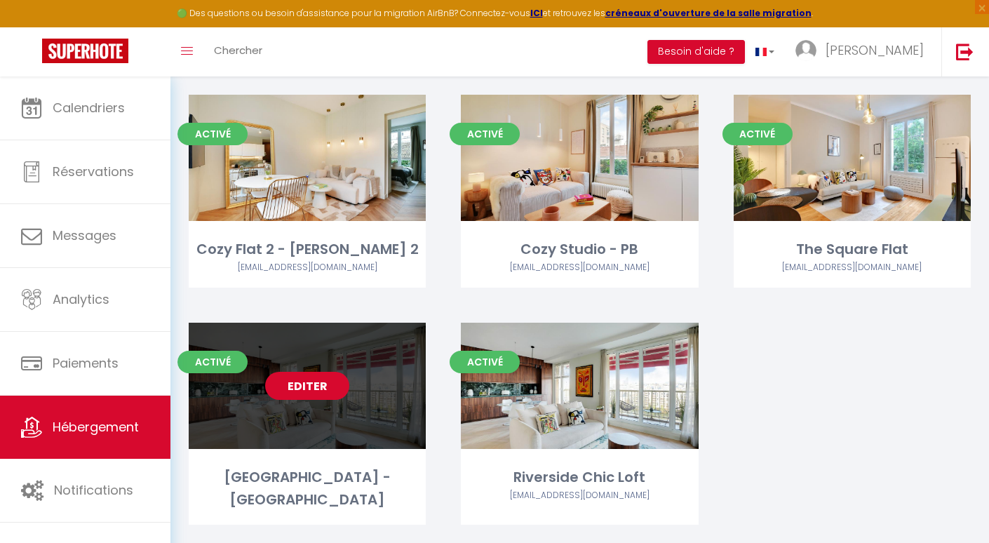
click at [324, 372] on link "Editer" at bounding box center [307, 386] width 84 height 28
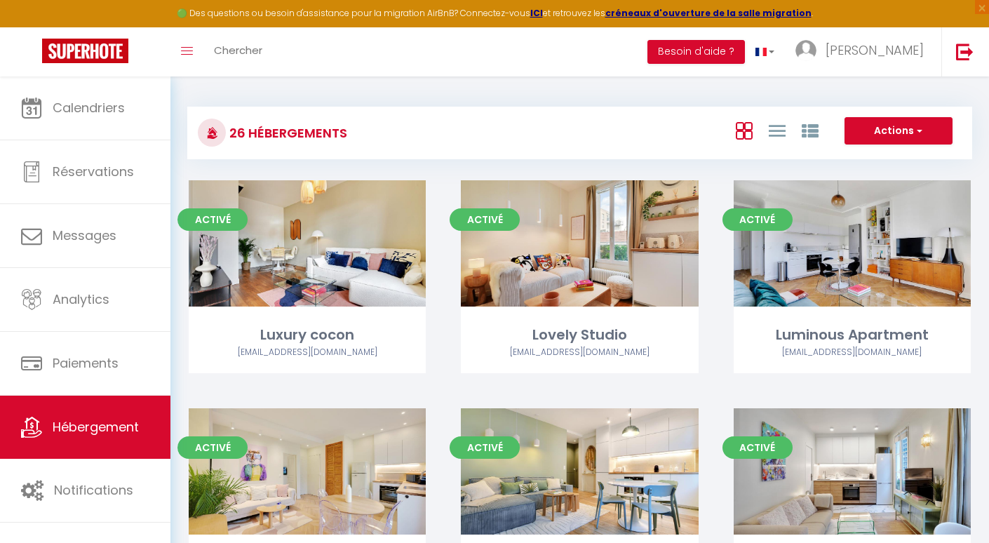
select select "3"
select select "2"
select select "1"
select select
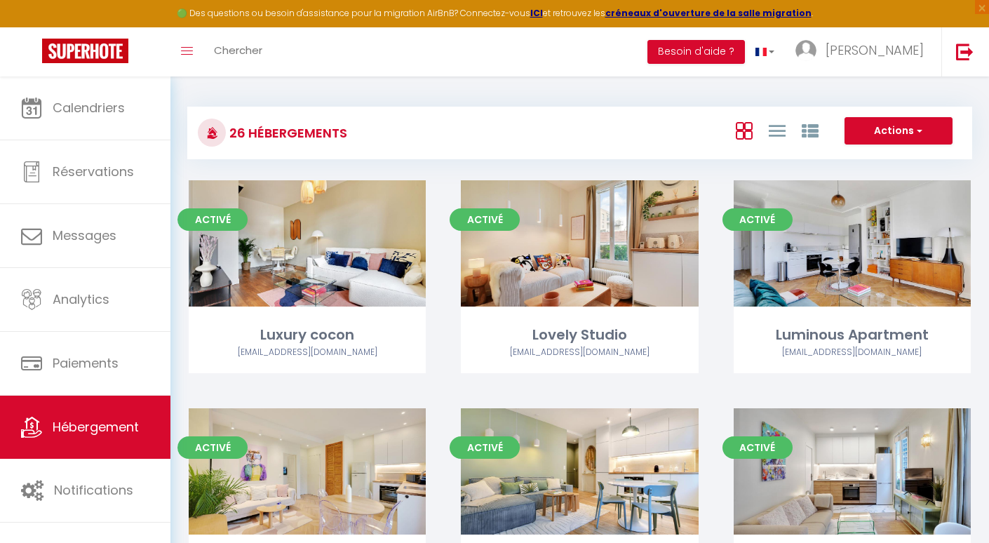
select select "28"
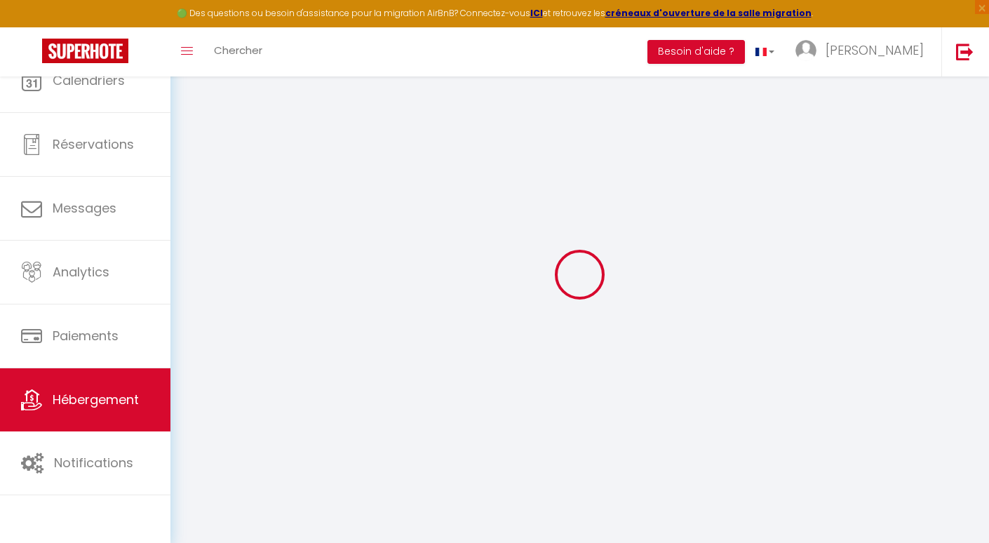
select select
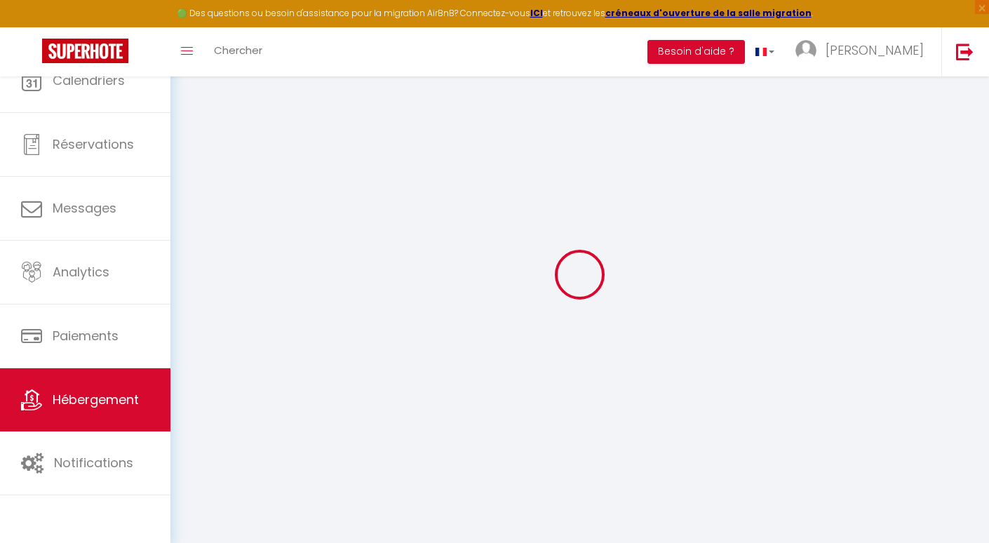
select select
checkbox input "false"
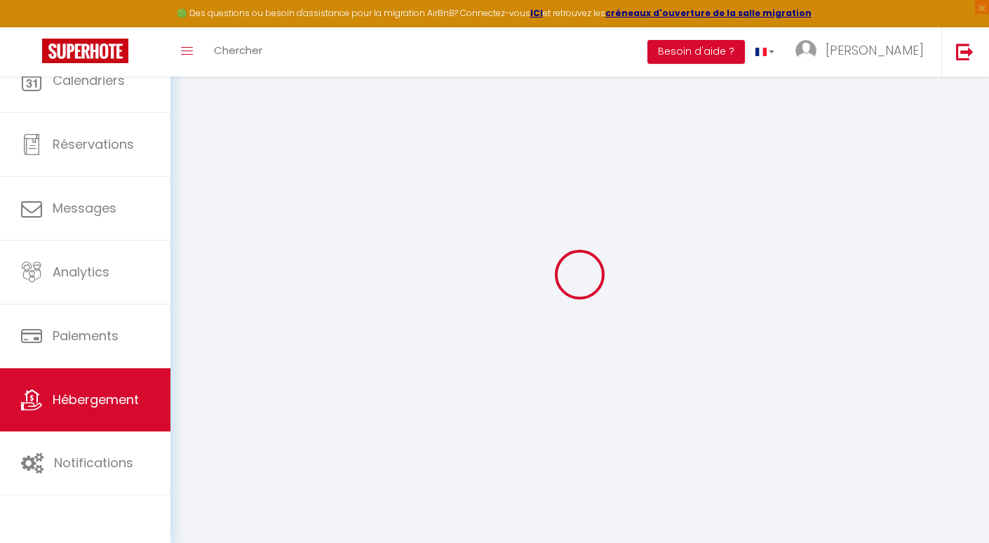
select select
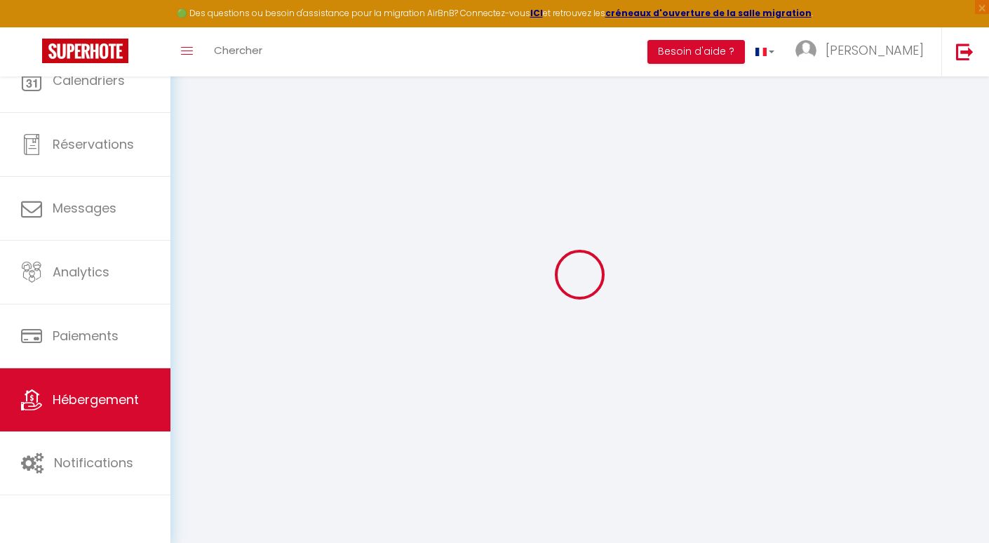
select select
checkbox input "false"
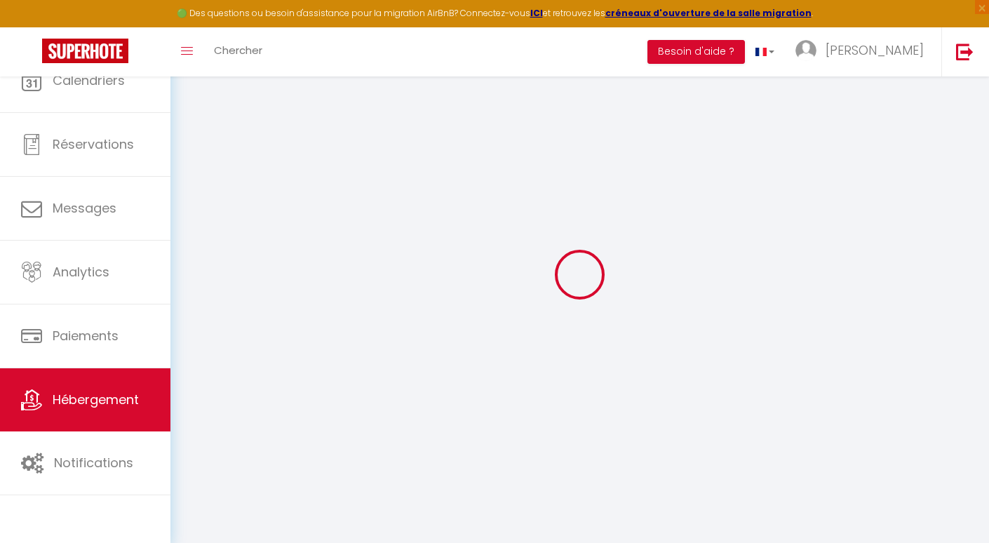
checkbox input "false"
select select
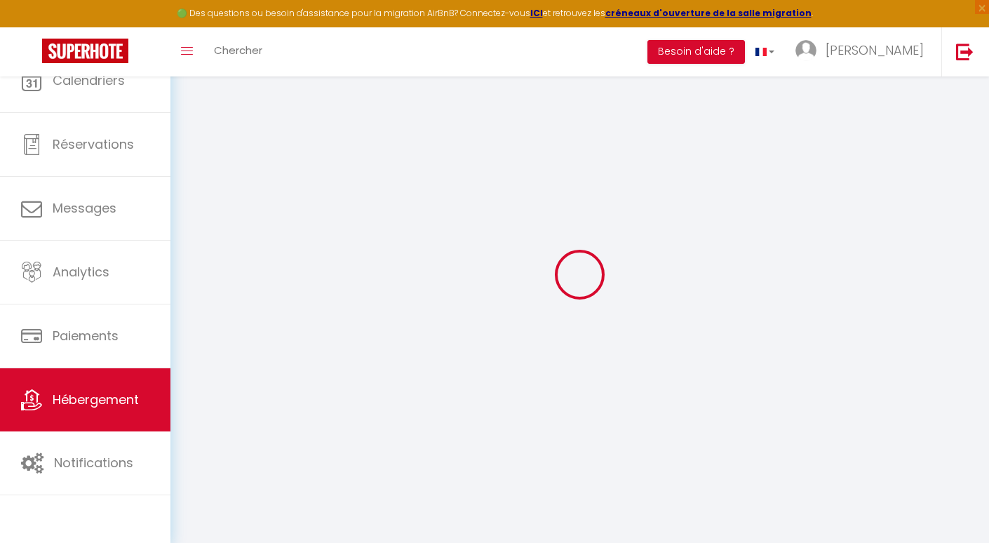
select select
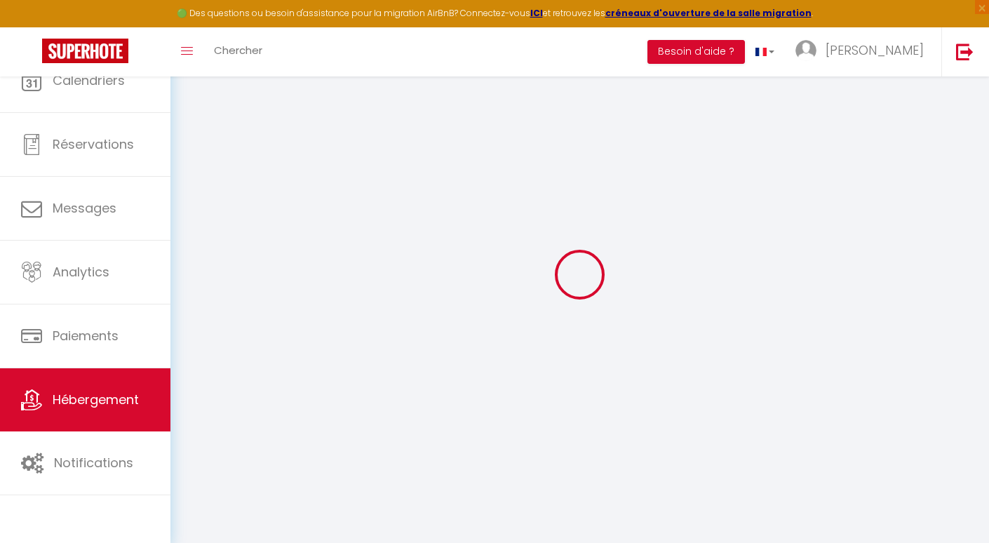
checkbox input "false"
select select
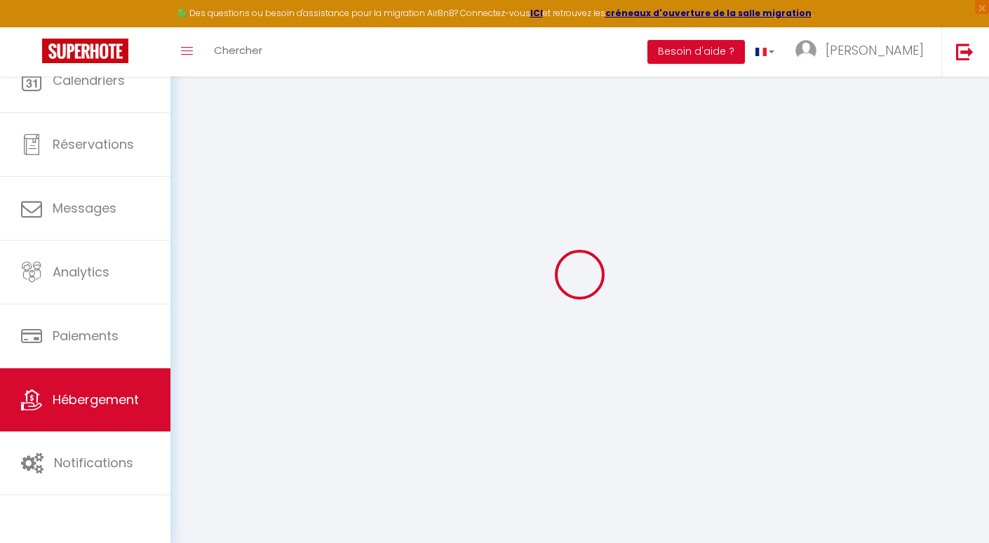
select select
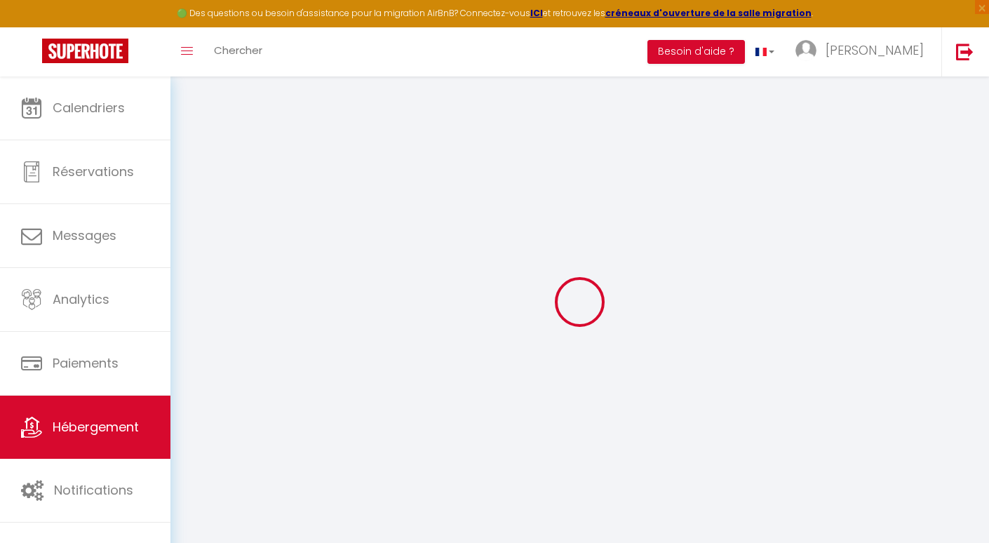
select select
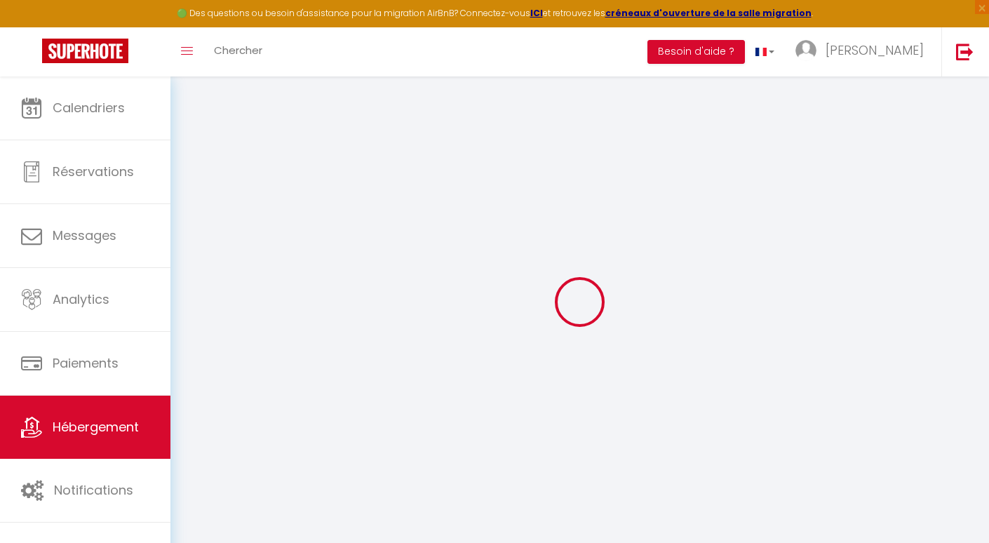
select select
checkbox input "false"
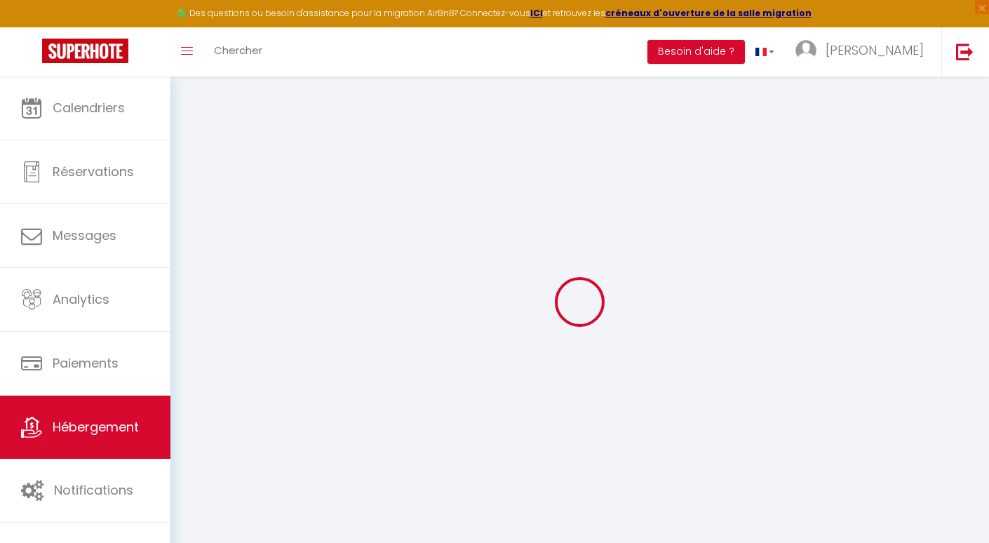
select select
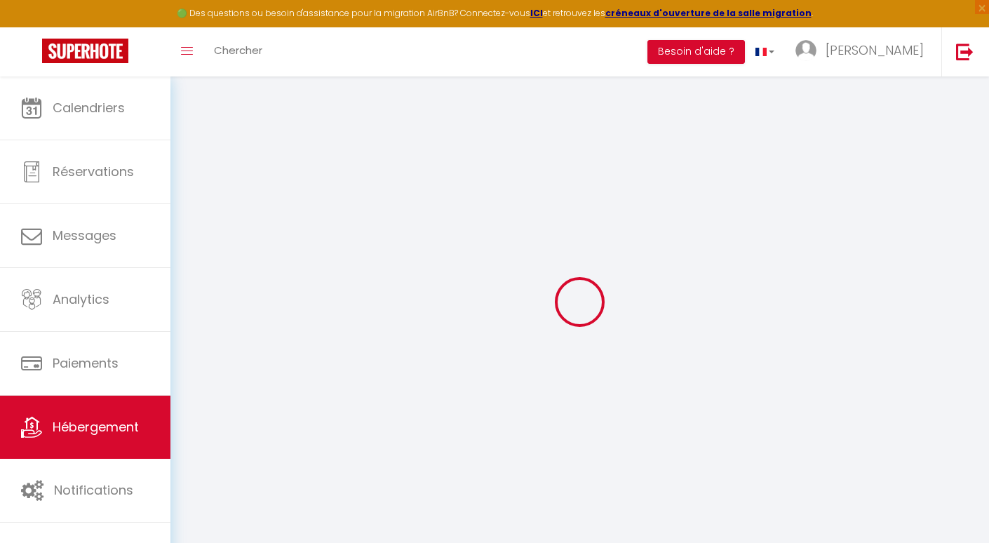
select select
checkbox input "false"
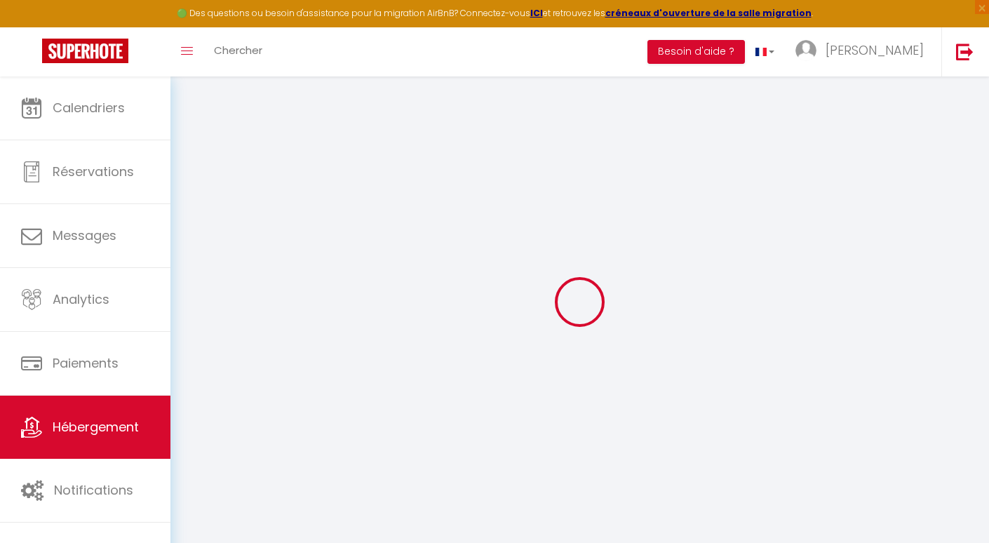
checkbox input "false"
select select
type input "[GEOGRAPHIC_DATA] - [GEOGRAPHIC_DATA]"
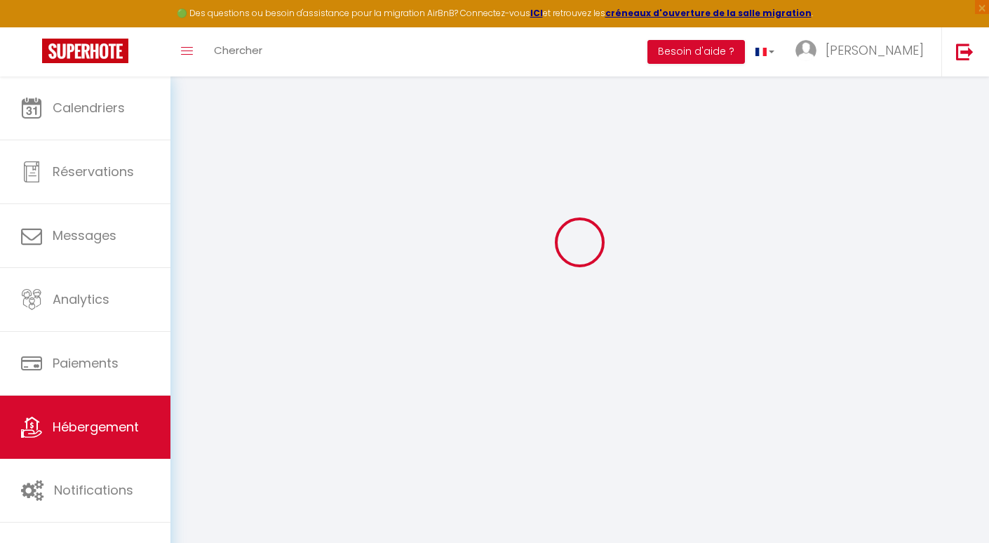
select select "4"
select select "2"
type input "190"
type input "89"
type input "16.25"
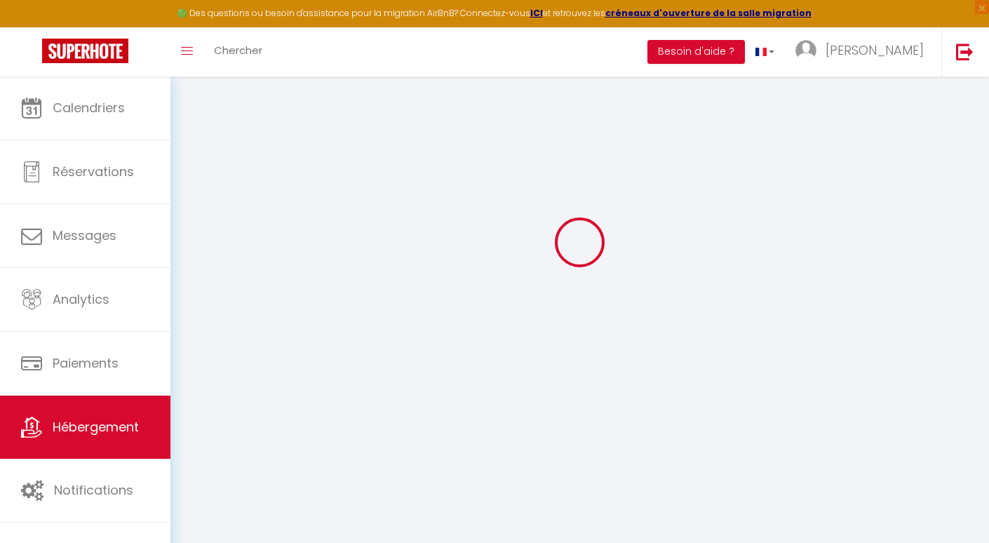
type input "14.95"
select select
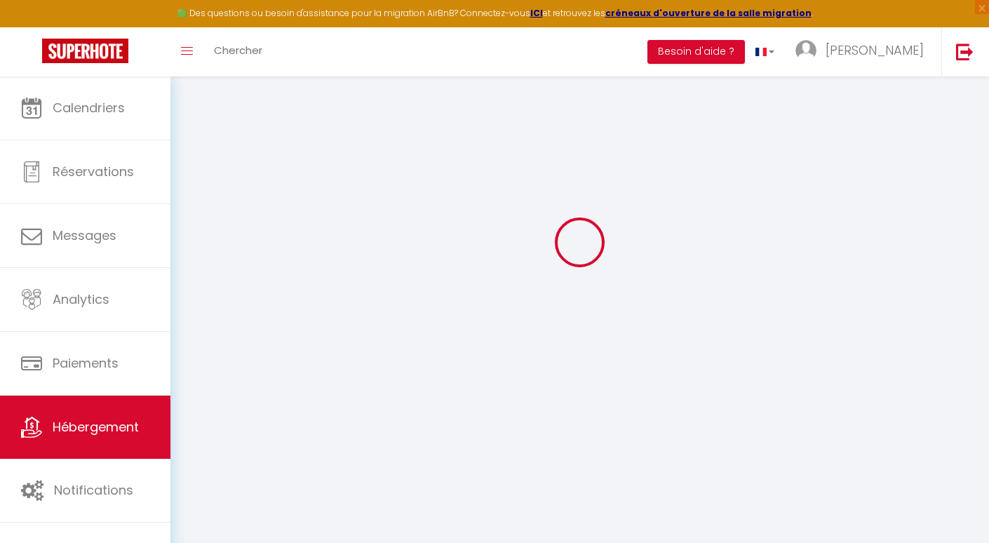
select select
type input "[STREET_ADDRESS]"
type input "92100"
type input "[GEOGRAPHIC_DATA]"
type input "[EMAIL_ADDRESS][DOMAIN_NAME]"
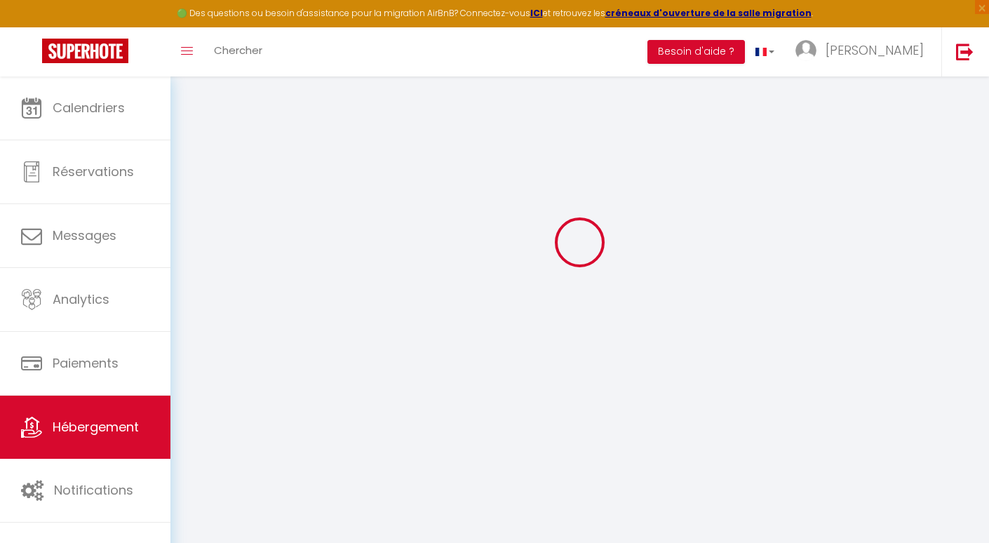
select select "6919"
checkbox input "false"
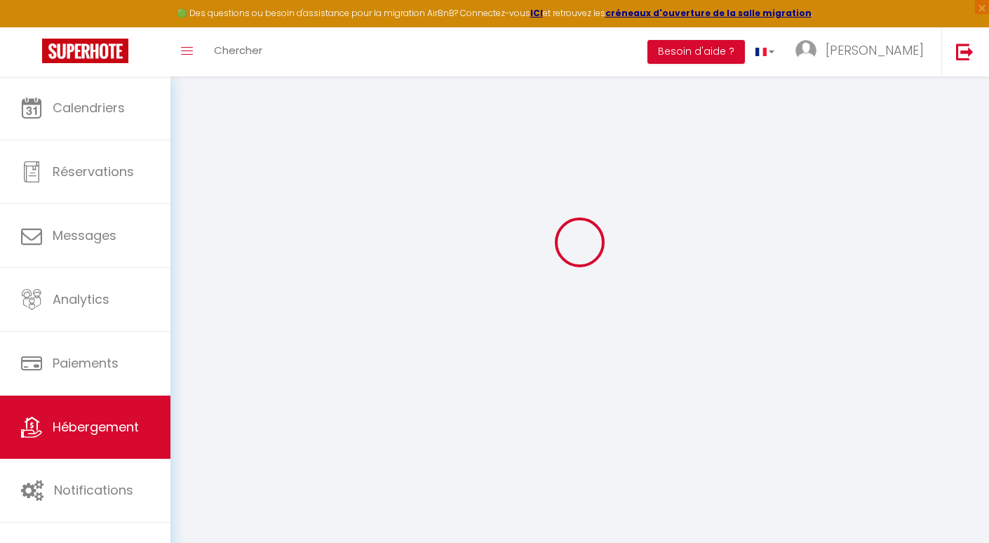
radio input "true"
type input "0"
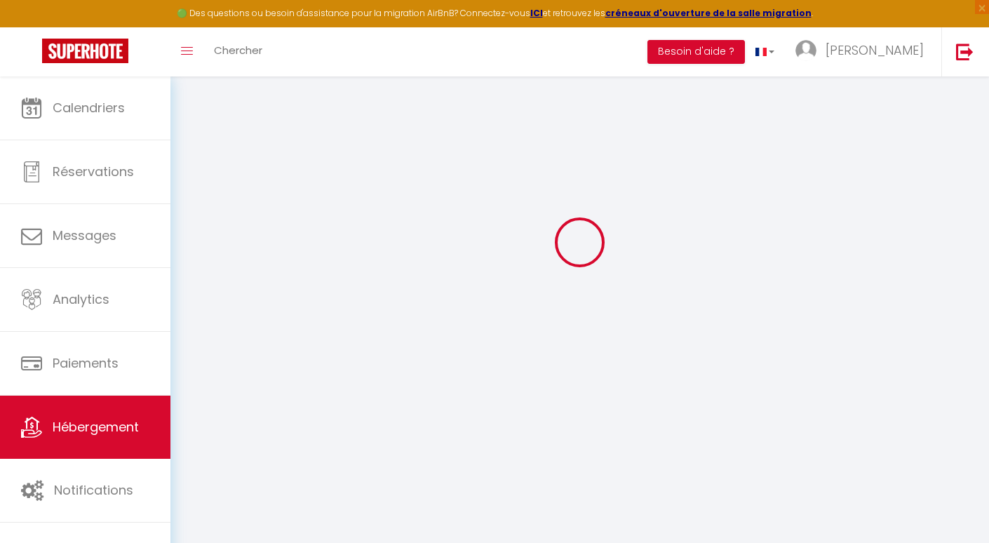
select select
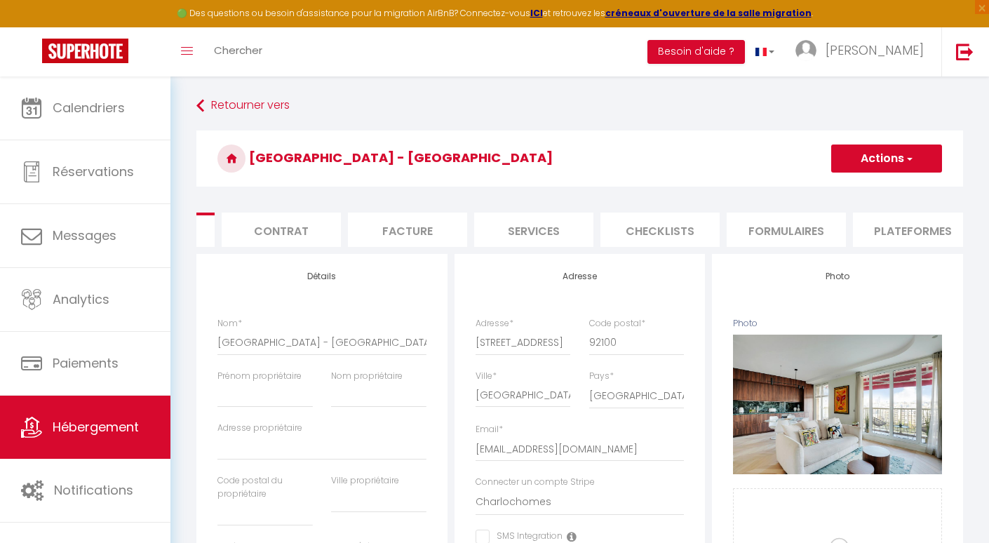
scroll to position [0, 126]
click at [639, 231] on li "Checklists" at bounding box center [635, 230] width 119 height 34
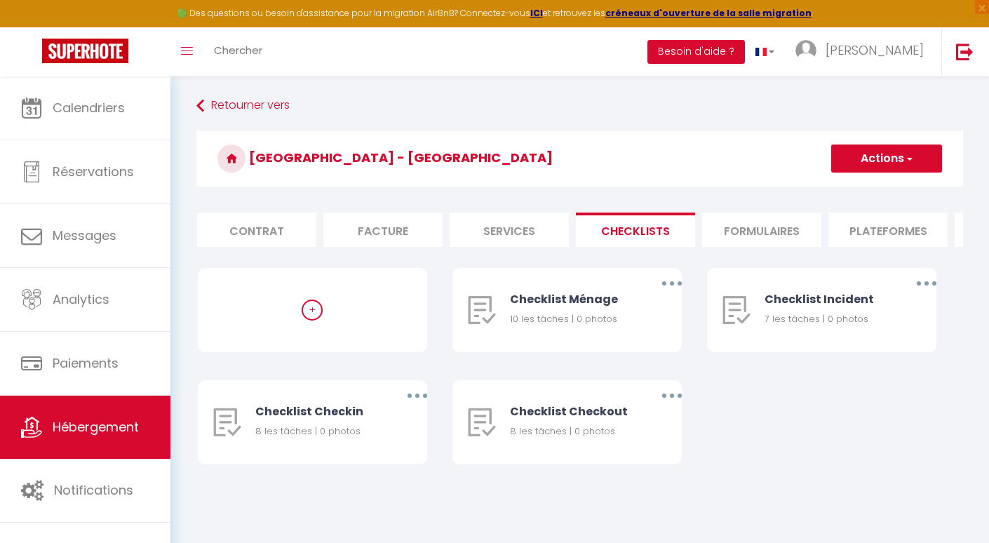
click at [536, 227] on li "Services" at bounding box center [509, 230] width 119 height 34
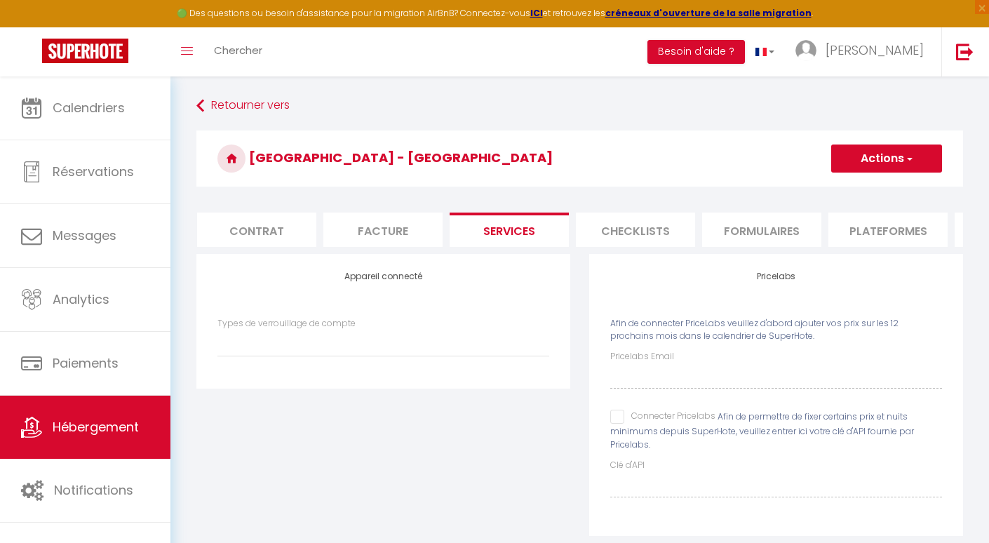
click at [415, 231] on li "Facture" at bounding box center [382, 230] width 119 height 34
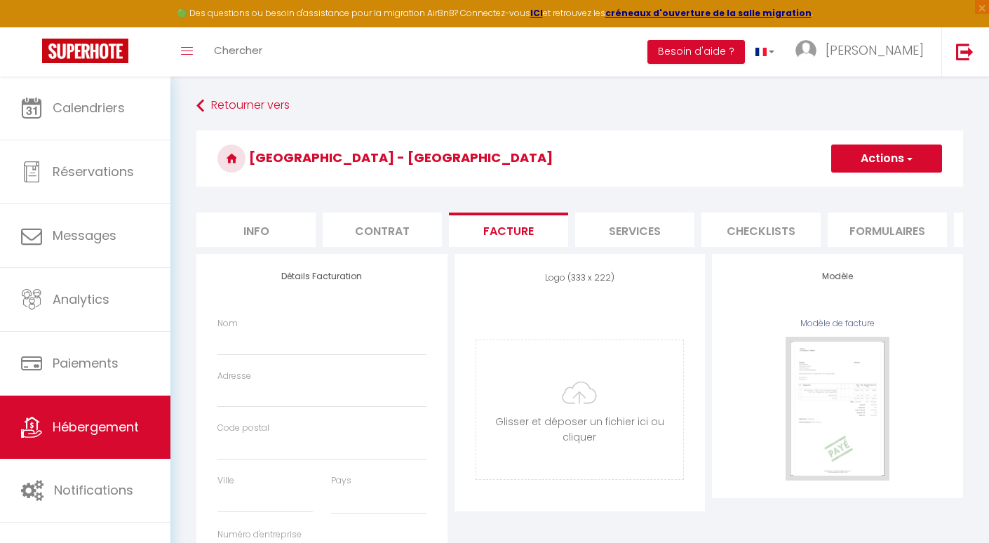
click at [363, 228] on li "Contrat" at bounding box center [382, 230] width 119 height 34
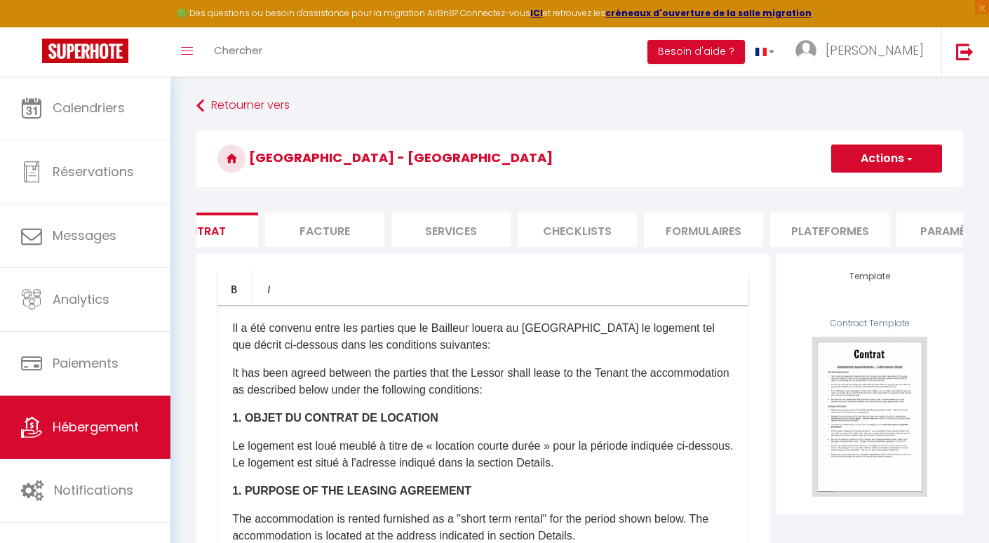
scroll to position [0, 203]
click at [577, 231] on li "Checklists" at bounding box center [558, 230] width 119 height 34
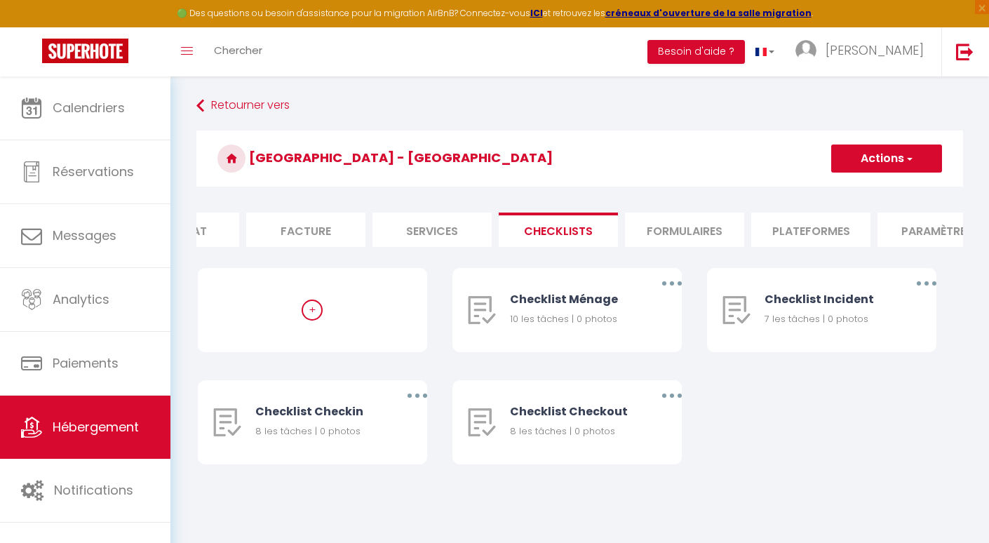
click at [676, 229] on li "Formulaires" at bounding box center [684, 230] width 119 height 34
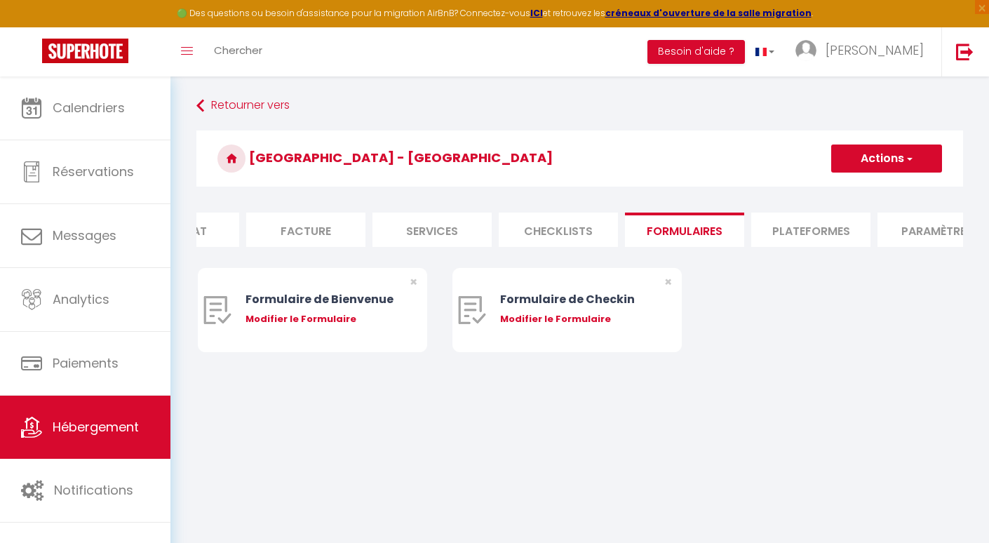
click at [795, 225] on li "Plateformes" at bounding box center [810, 230] width 119 height 34
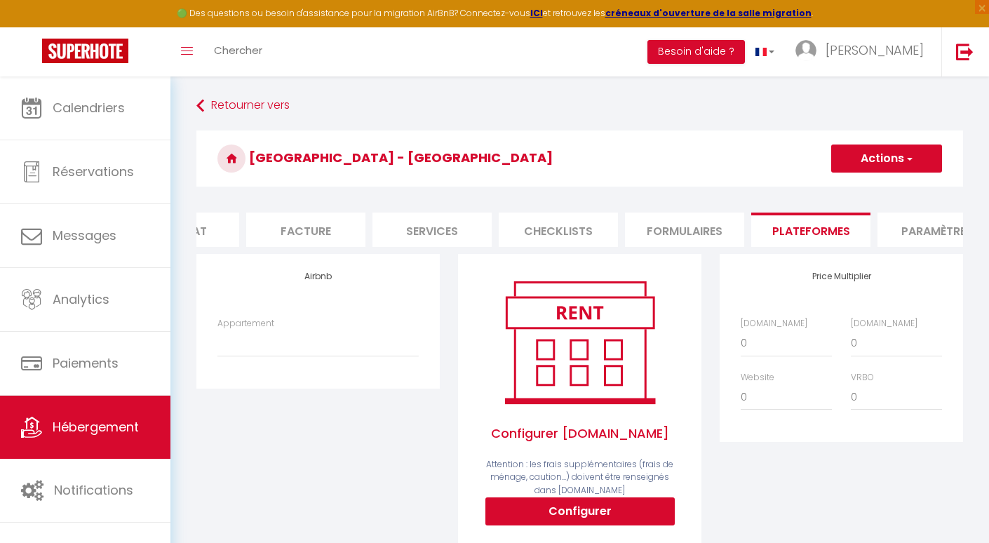
click at [316, 358] on div "Appartement 5 rue de Clamart · Luxury cocon - apolline@charlochomes.com 261 Bou…" at bounding box center [318, 344] width 220 height 54
click at [319, 349] on select "[STREET_ADDRESS] · Luxury cocon - [EMAIL_ADDRESS][DOMAIN_NAME] [STREET_ADDRESS]…" at bounding box center [317, 343] width 201 height 27
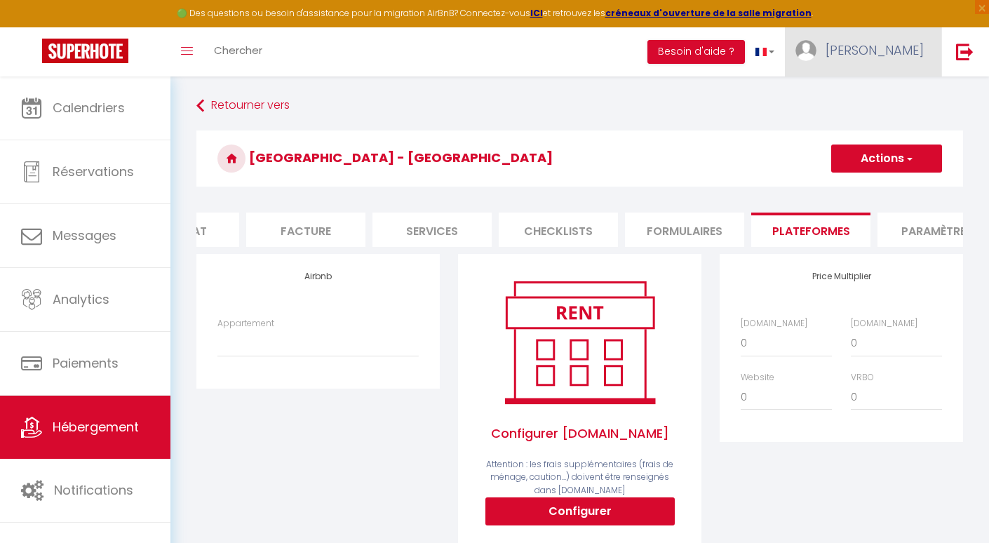
click at [880, 69] on link "[PERSON_NAME]" at bounding box center [863, 51] width 156 height 49
click at [858, 109] on link "Paramètres" at bounding box center [885, 98] width 104 height 24
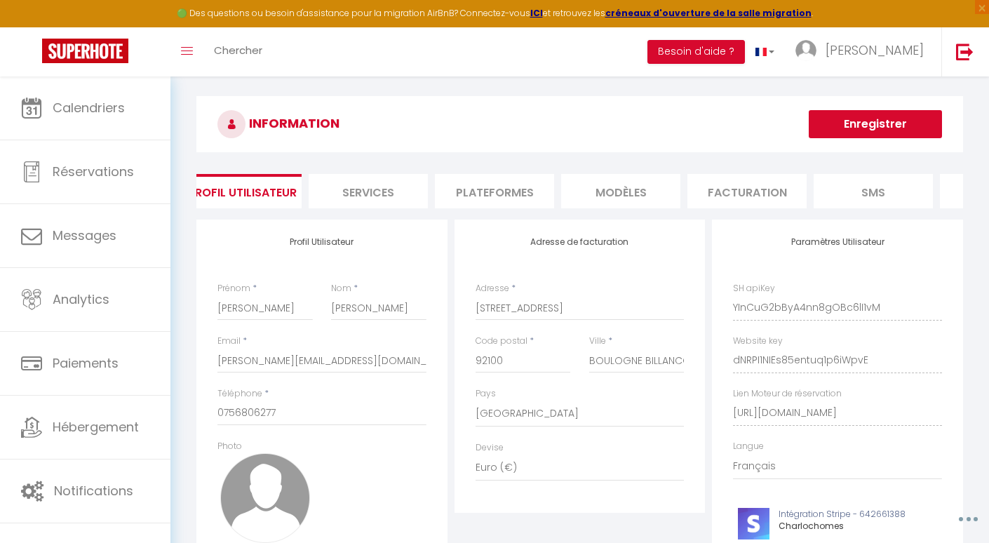
scroll to position [0, 15]
click at [830, 128] on button "Enregistrer" at bounding box center [875, 124] width 133 height 28
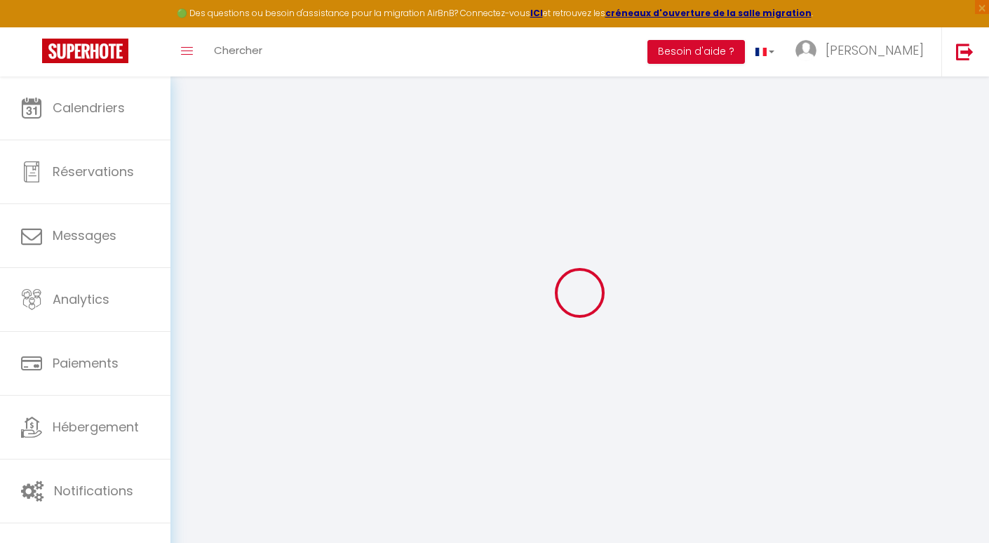
scroll to position [0, 0]
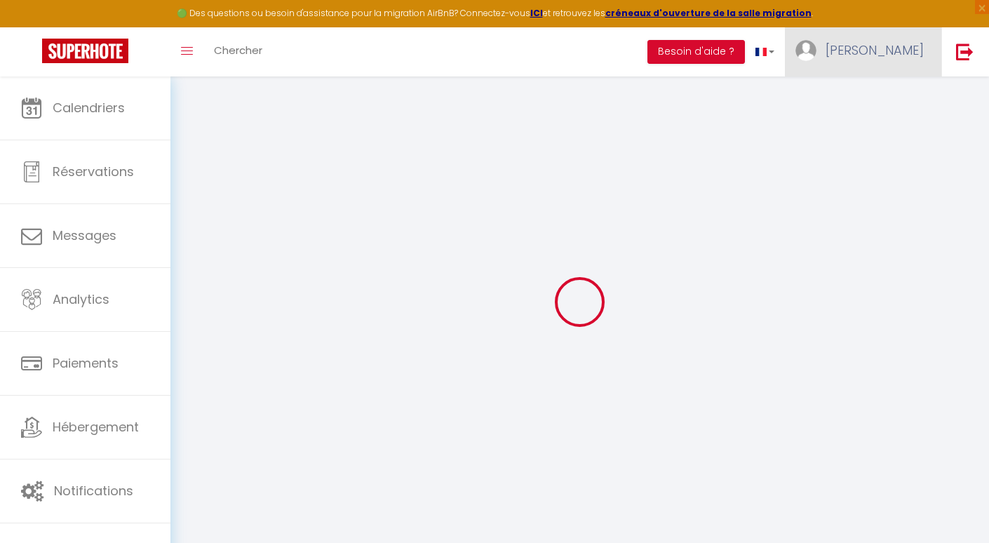
click at [868, 59] on link "[PERSON_NAME]" at bounding box center [863, 51] width 156 height 49
click at [873, 104] on link "Paramètres" at bounding box center [885, 98] width 104 height 24
click at [874, 100] on link "Paramètres" at bounding box center [885, 98] width 104 height 24
click at [818, 181] on div at bounding box center [579, 301] width 785 height 417
click at [873, 71] on link "[PERSON_NAME]" at bounding box center [863, 51] width 156 height 49
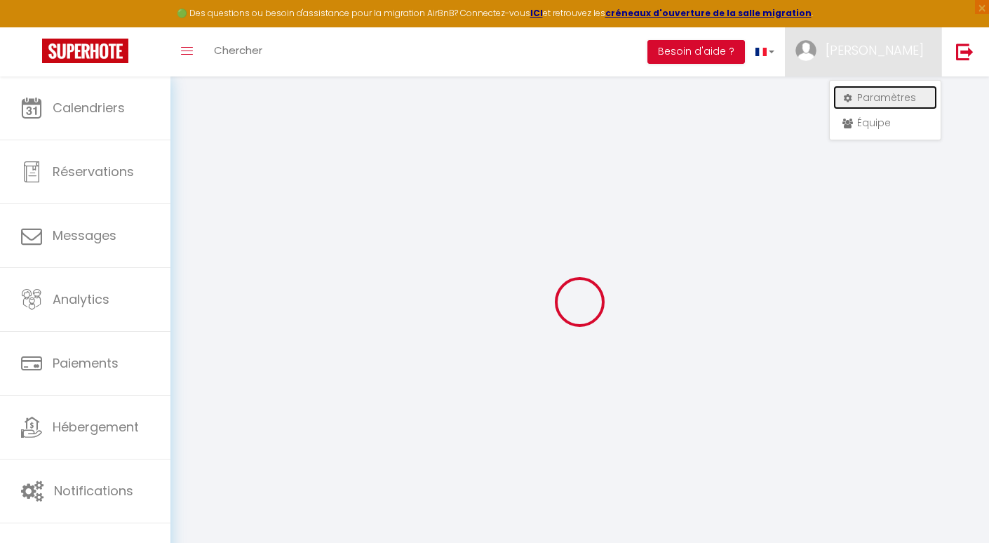
click at [867, 95] on link "Paramètres" at bounding box center [885, 98] width 104 height 24
click at [820, 196] on div at bounding box center [579, 301] width 785 height 417
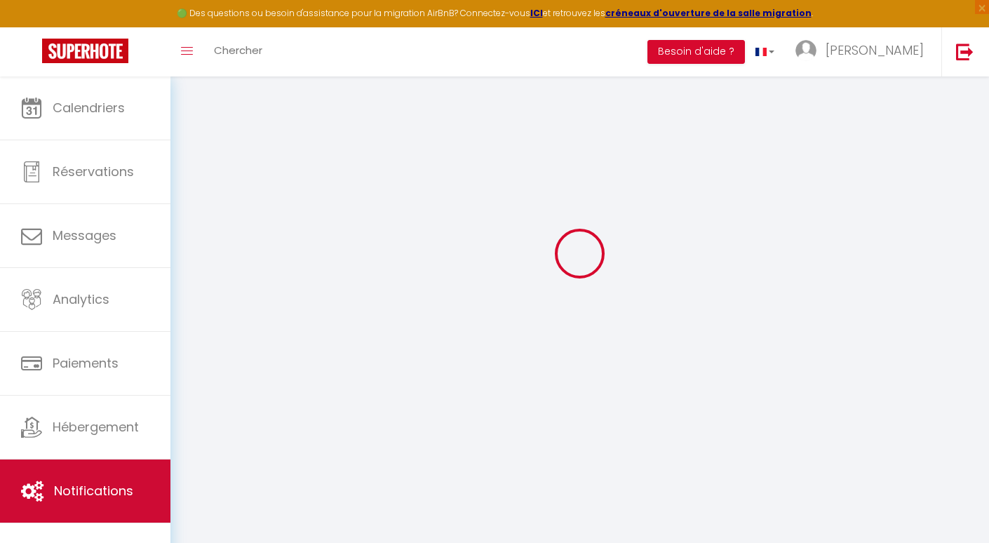
scroll to position [76, 0]
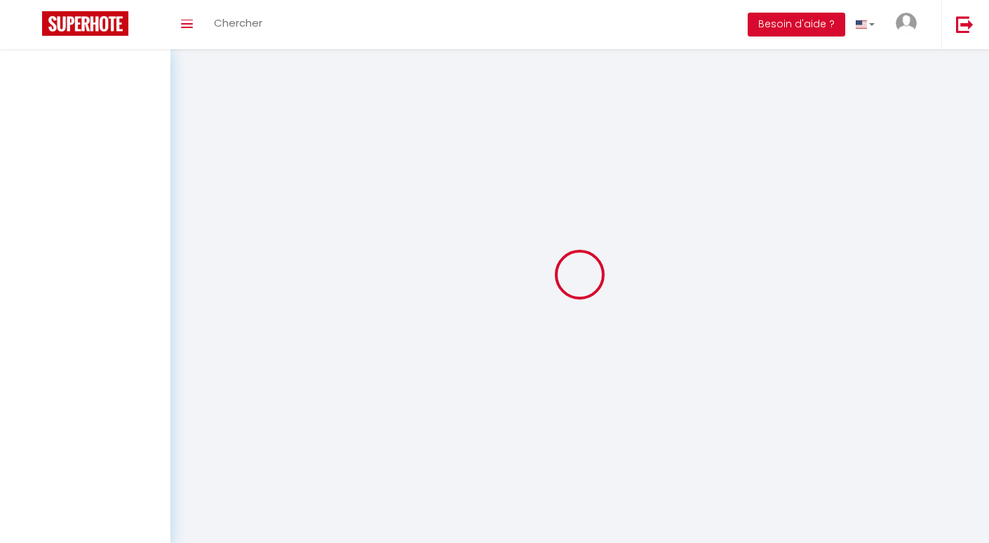
type input "[PERSON_NAME]"
type input "[PERSON_NAME][EMAIL_ADDRESS][DOMAIN_NAME]"
type input "0756806277"
type input "[STREET_ADDRESS]"
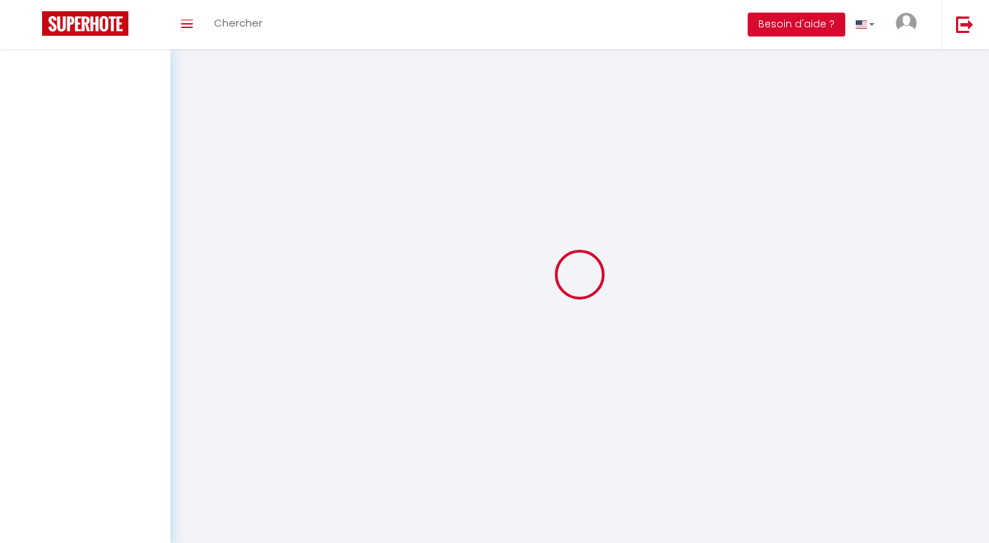
type input "92100"
type input "BOULOGNE BILLANCOURT"
type input "YInCuG2bByA4nn8gOBc6lI1vM"
type input "dNRPI1NIEs85entuq1p6iWpvE"
select select "28"
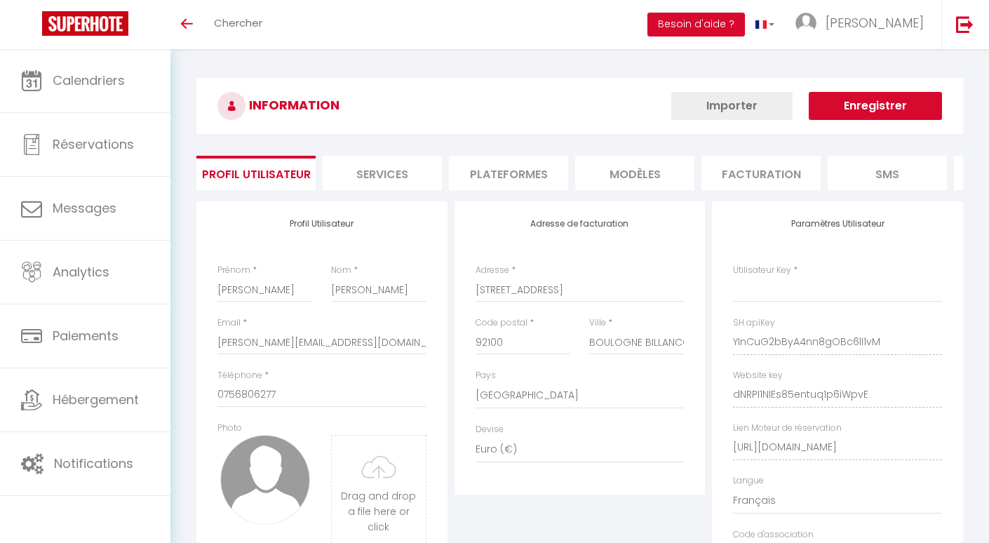
type input "YInCuG2bByA4nn8gOBc6lI1vM"
type input "dNRPI1NIEs85entuq1p6iWpvE"
type input "[URL][DOMAIN_NAME]"
select select "fr"
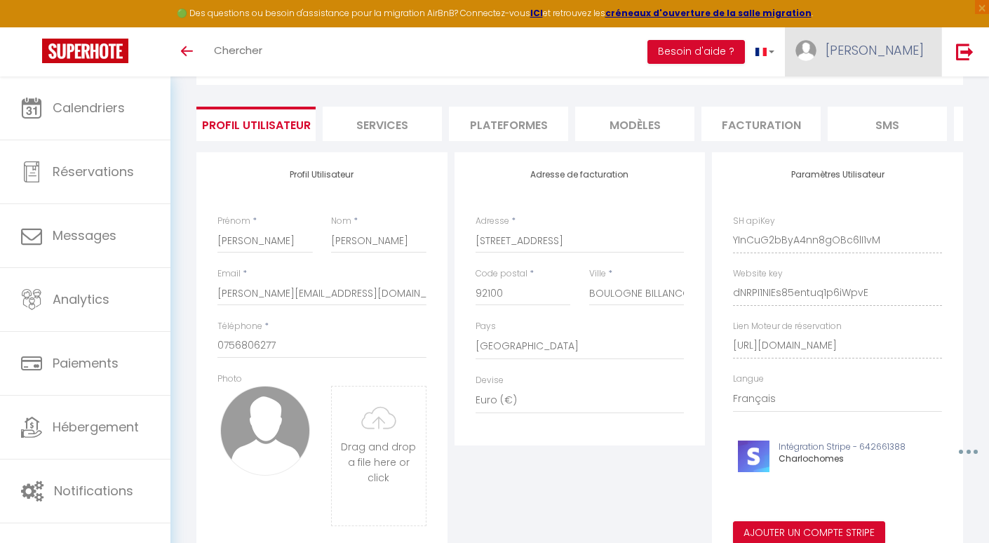
click at [878, 47] on span "[PERSON_NAME]" at bounding box center [875, 50] width 98 height 18
click at [870, 86] on link "Paramètres" at bounding box center [885, 98] width 104 height 24
click at [869, 93] on link "Paramètres" at bounding box center [885, 98] width 104 height 24
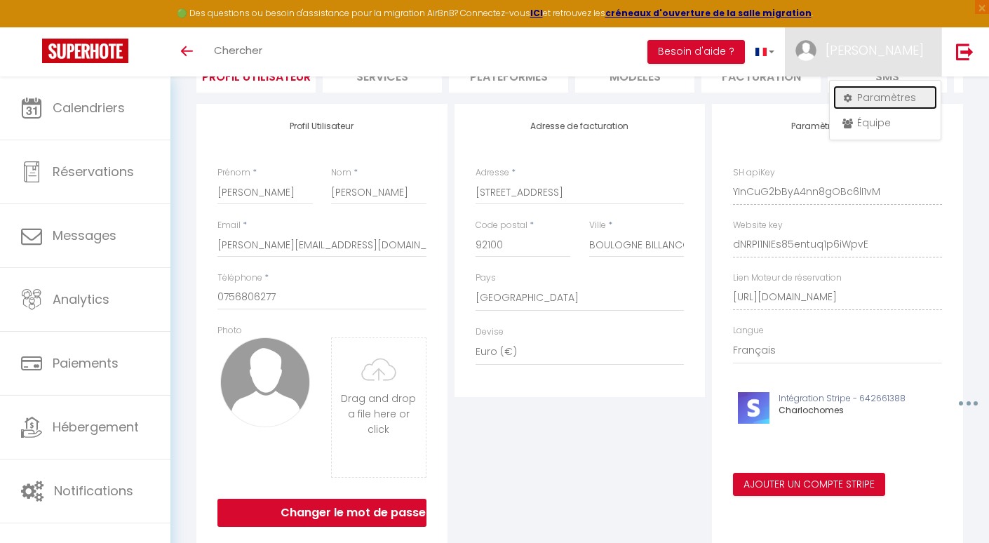
scroll to position [129, 0]
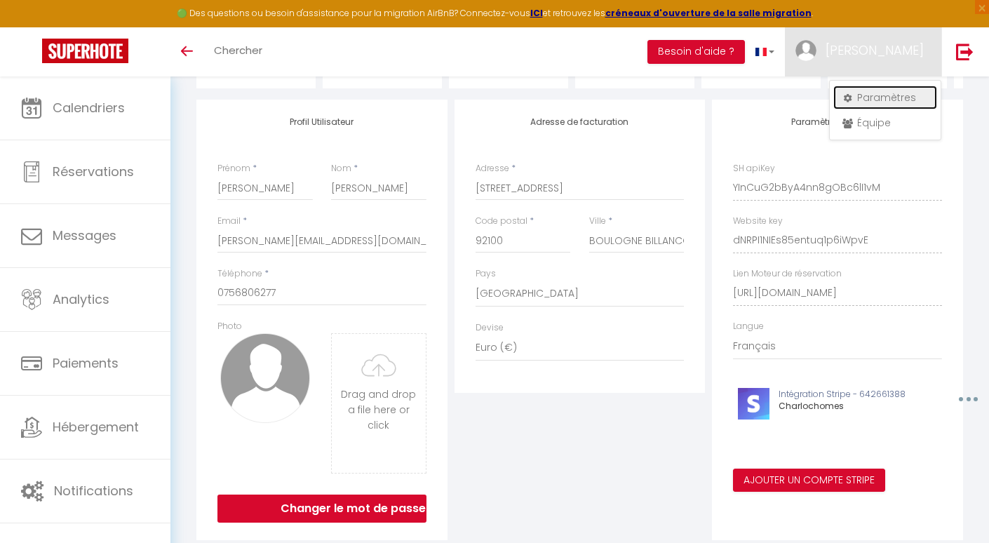
click at [868, 101] on link "Paramètres" at bounding box center [885, 98] width 104 height 24
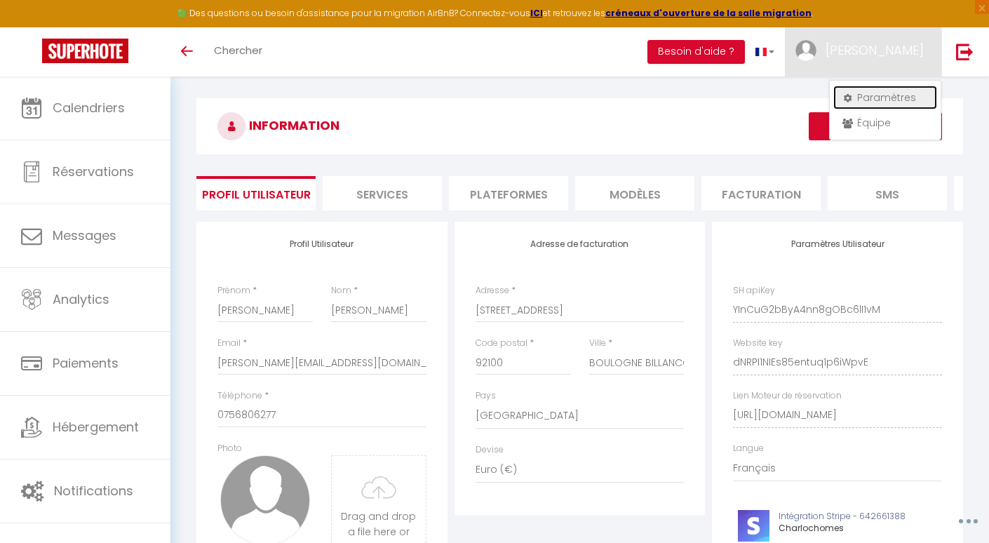
scroll to position [0, 0]
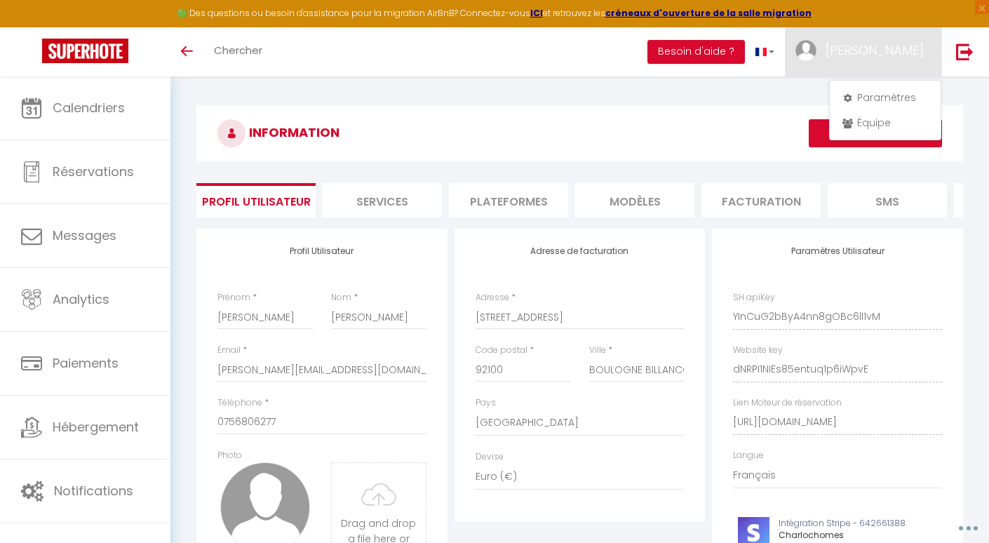
click at [538, 200] on li "Plateformes" at bounding box center [508, 200] width 119 height 34
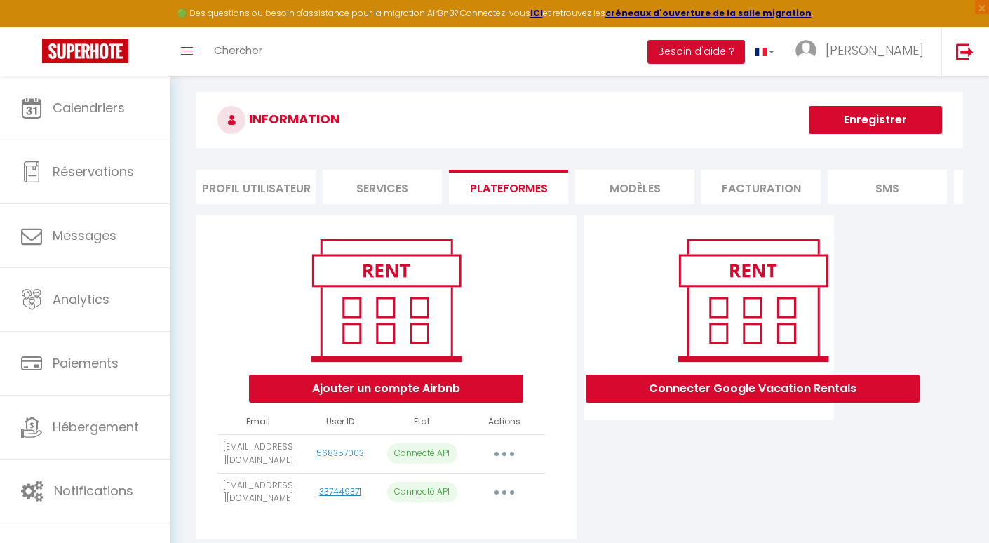
scroll to position [22, 0]
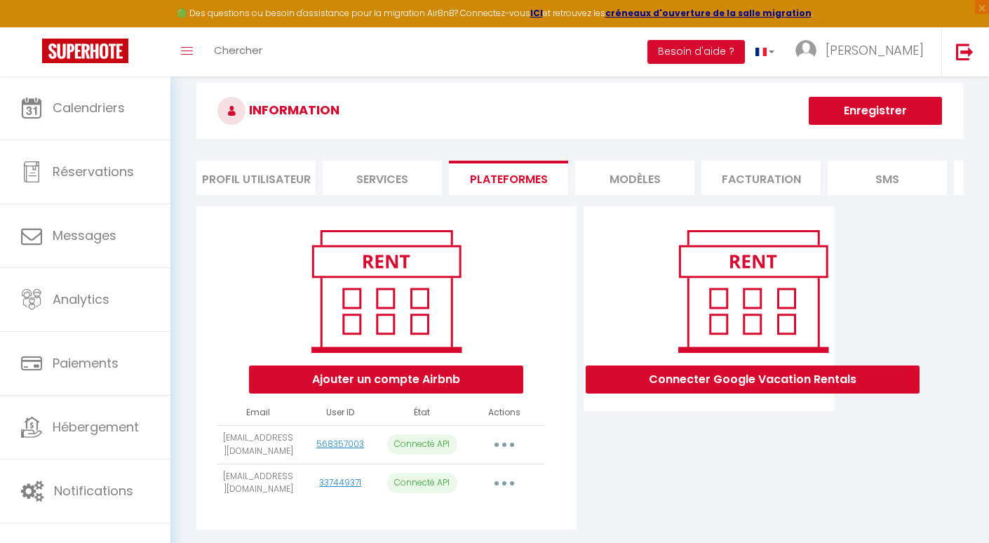
click at [506, 483] on button "button" at bounding box center [504, 483] width 39 height 22
click at [494, 514] on link "Importer les appartements" at bounding box center [442, 515] width 155 height 24
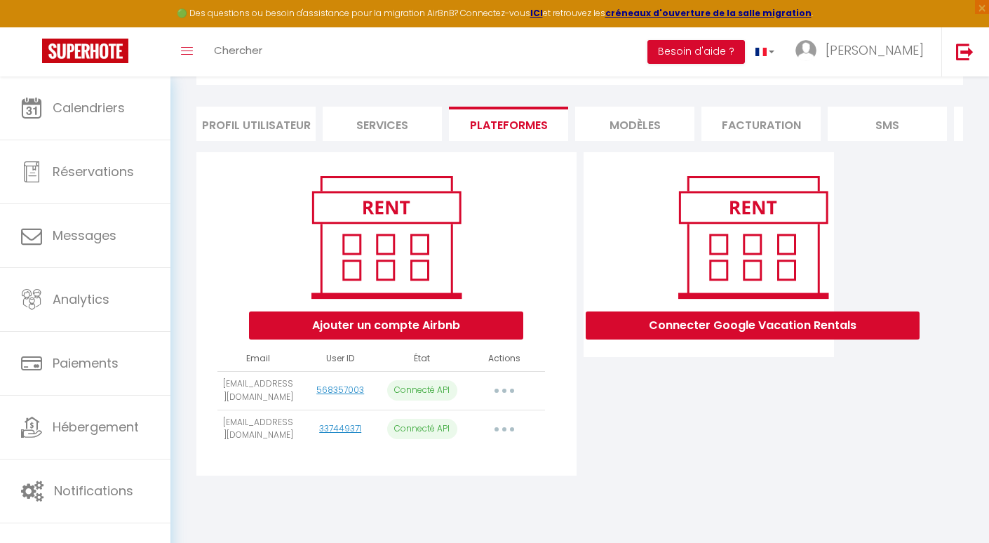
select select "76643"
select select "76653"
select select
select select "76654"
select select "76655"
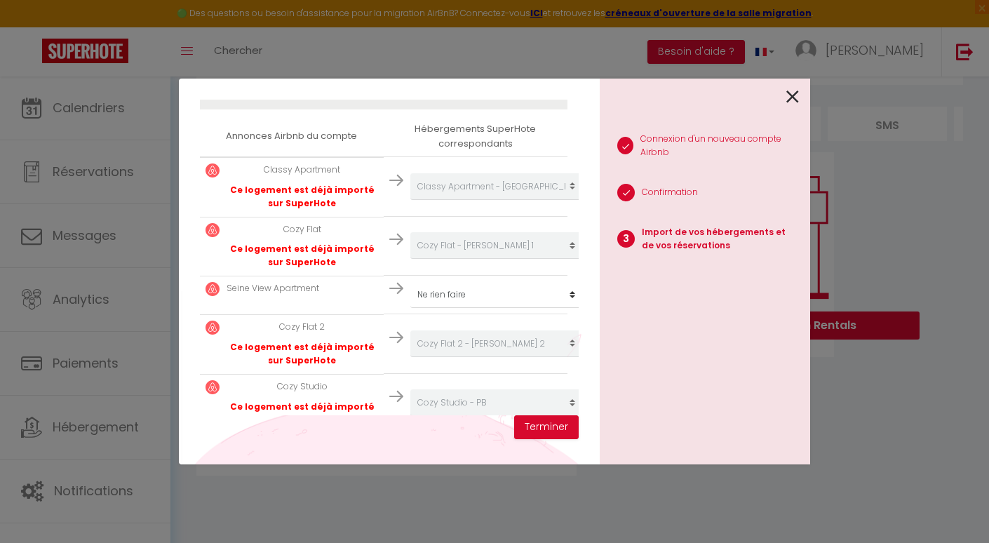
scroll to position [258, 0]
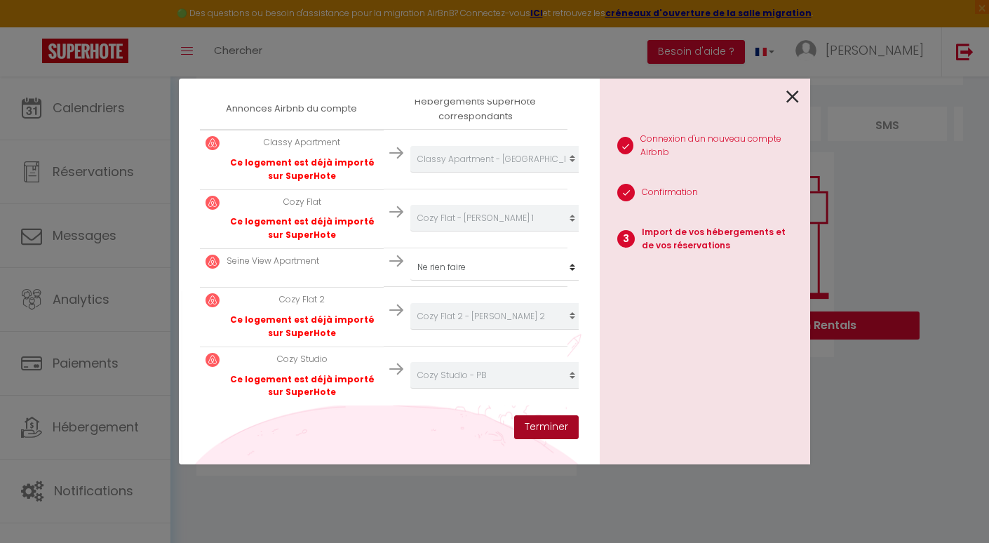
click at [535, 426] on button "Terminer" at bounding box center [546, 427] width 65 height 24
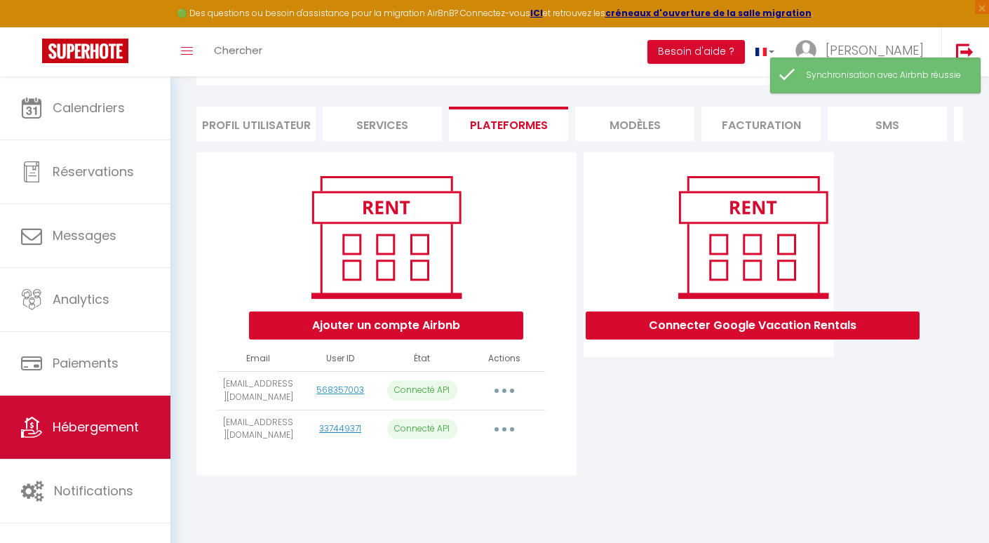
click at [110, 412] on link "Hébergement" at bounding box center [85, 427] width 170 height 63
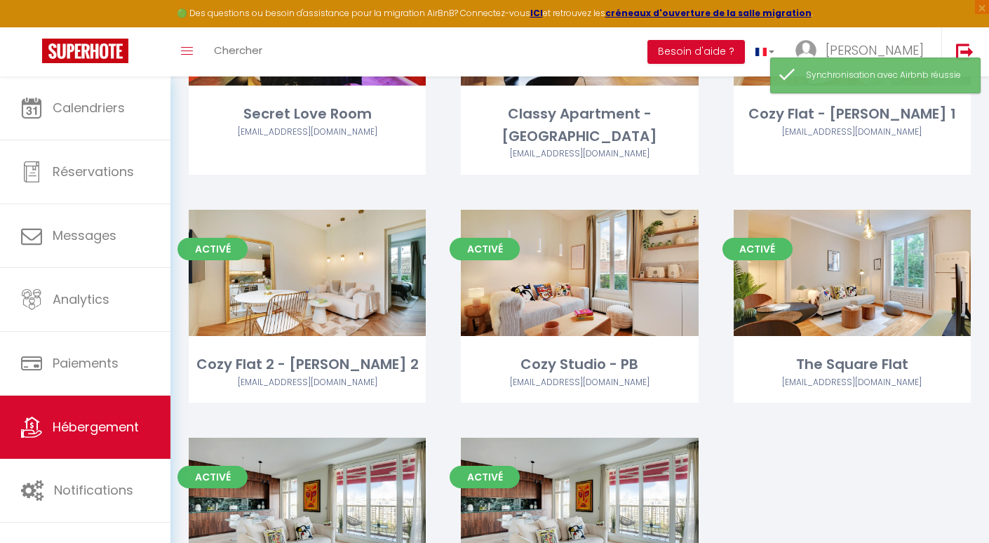
scroll to position [1717, 0]
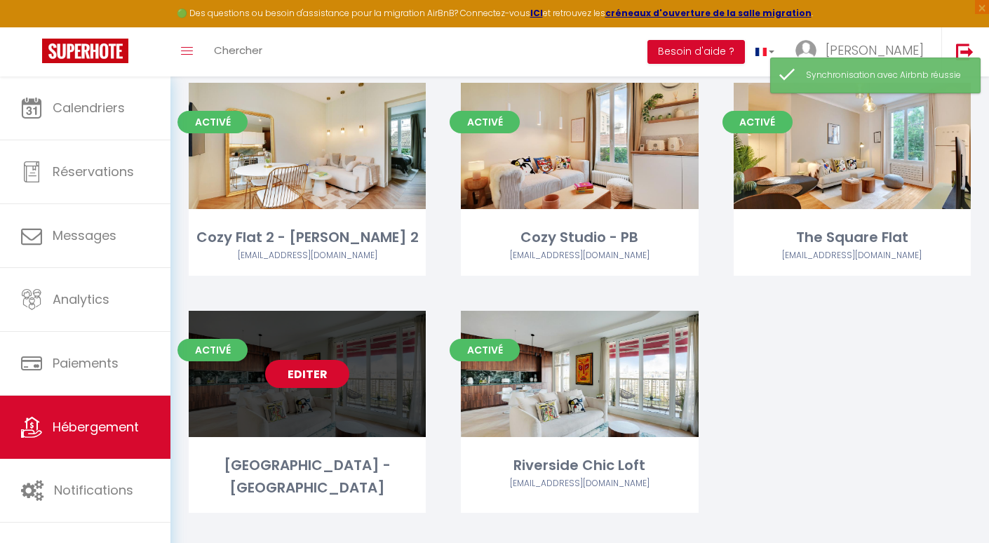
click at [293, 360] on link "Editer" at bounding box center [307, 374] width 84 height 28
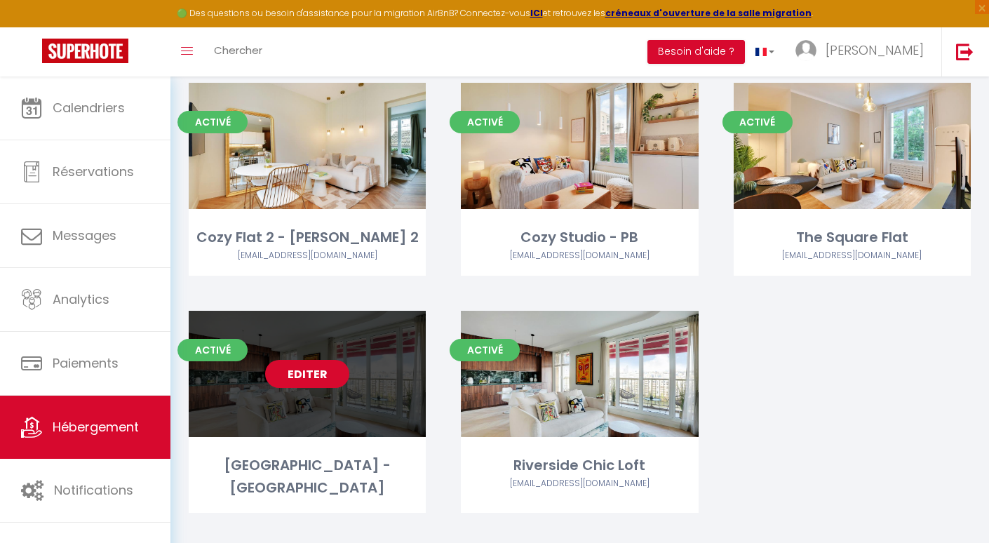
click at [323, 360] on link "Editer" at bounding box center [307, 374] width 84 height 28
select select "3"
select select "2"
select select "1"
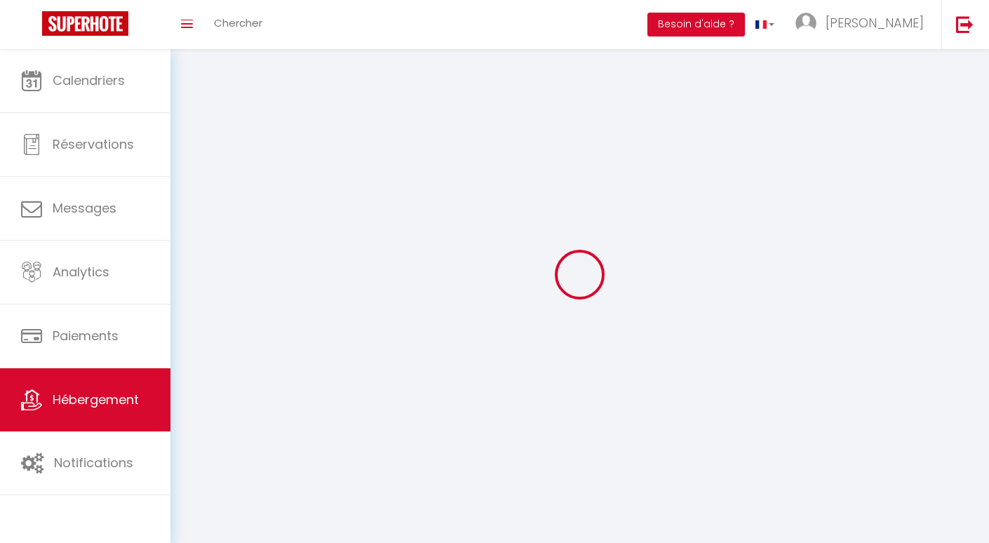
select select
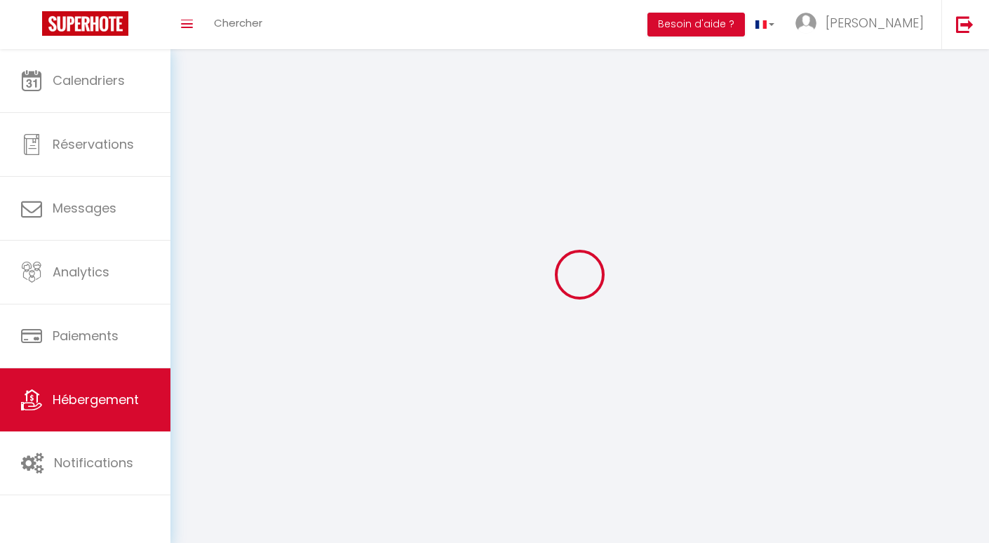
select select
checkbox input "false"
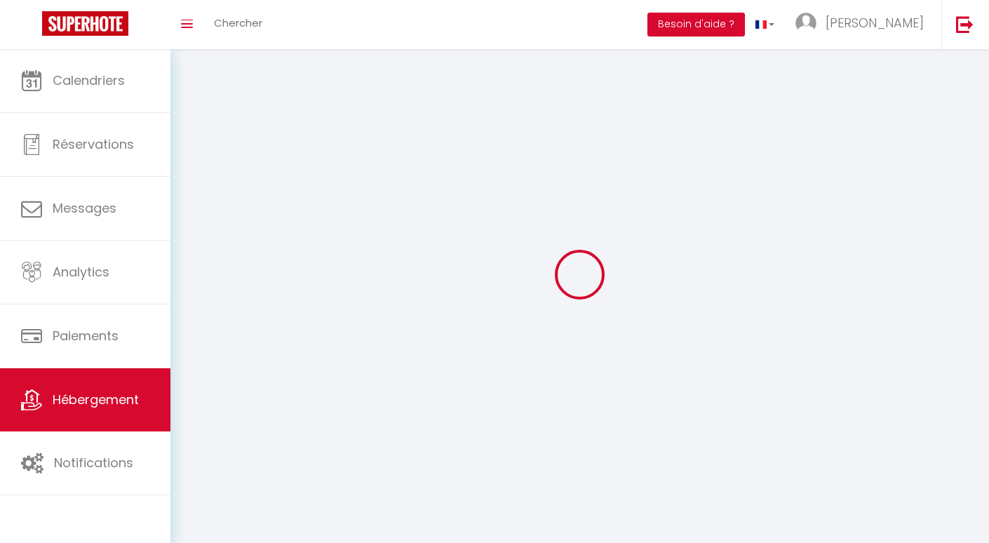
checkbox input "false"
select select
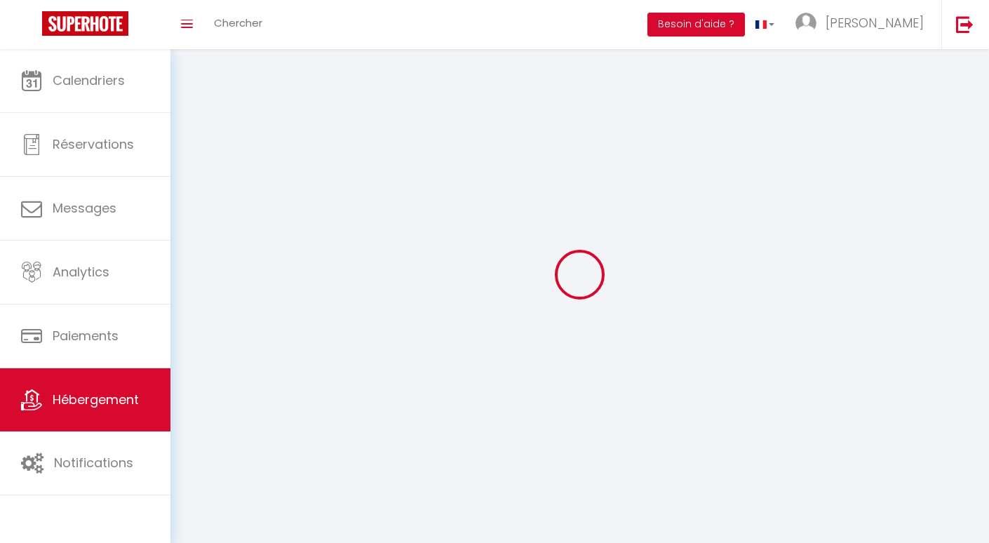
select select
checkbox input "false"
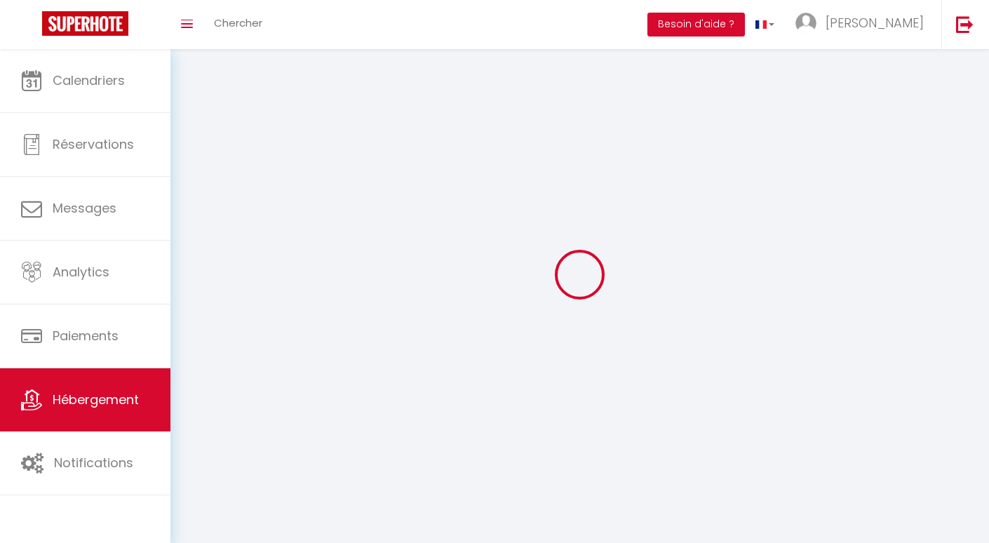
checkbox input "false"
select select
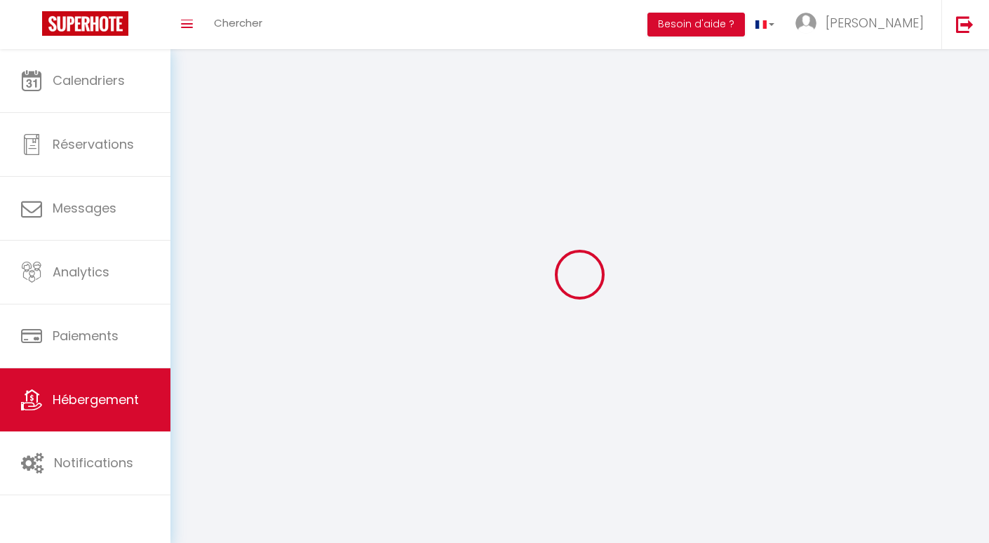
select select
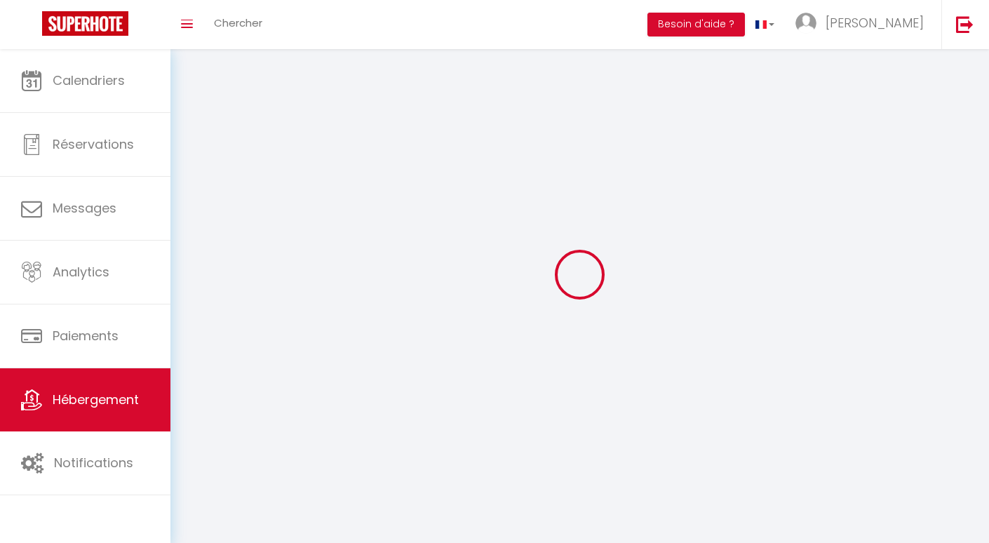
checkbox input "false"
select select
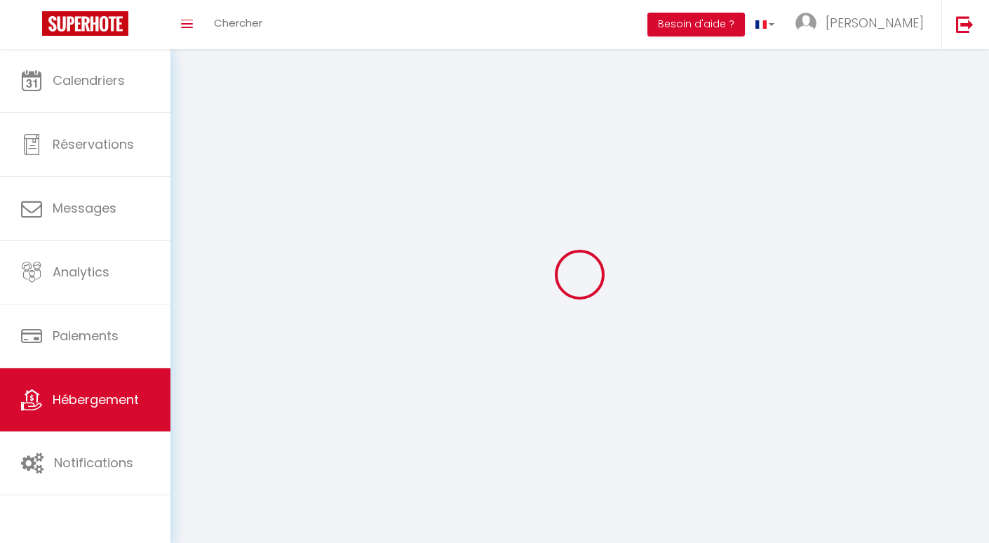
select select
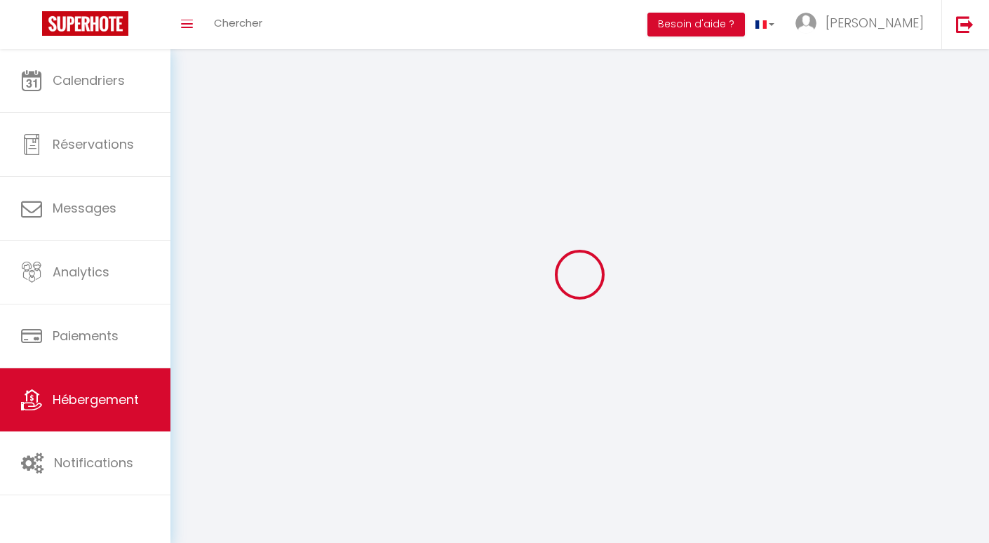
select select
checkbox input "false"
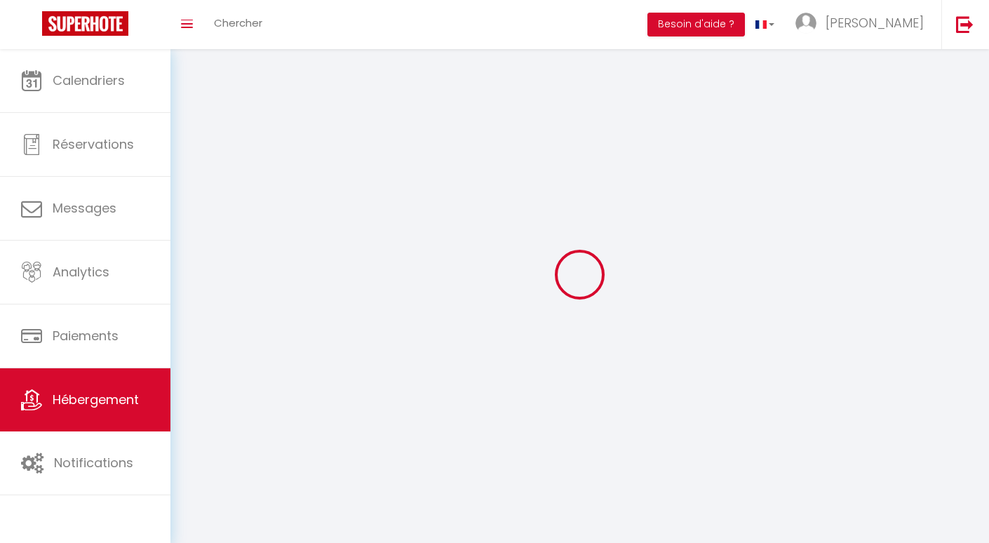
select select
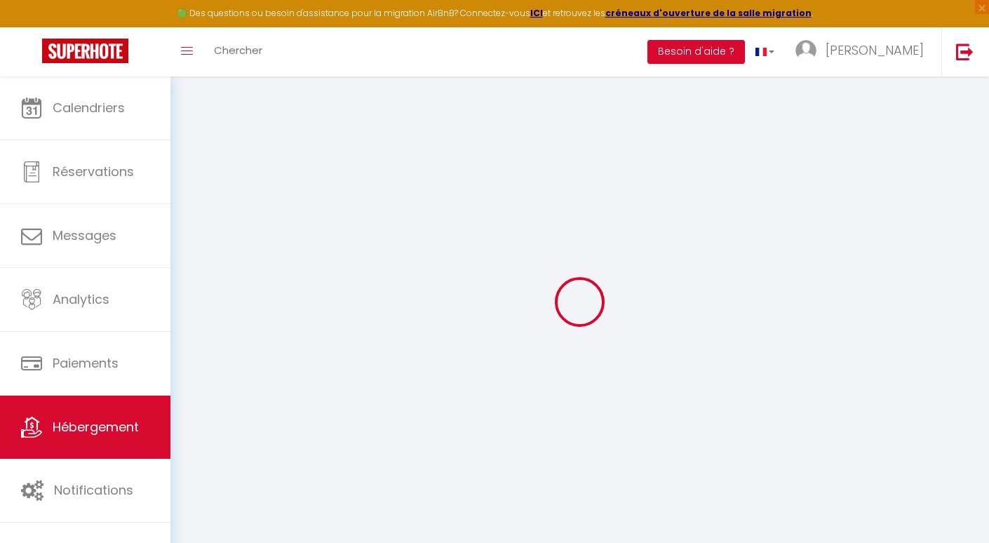
checkbox input "false"
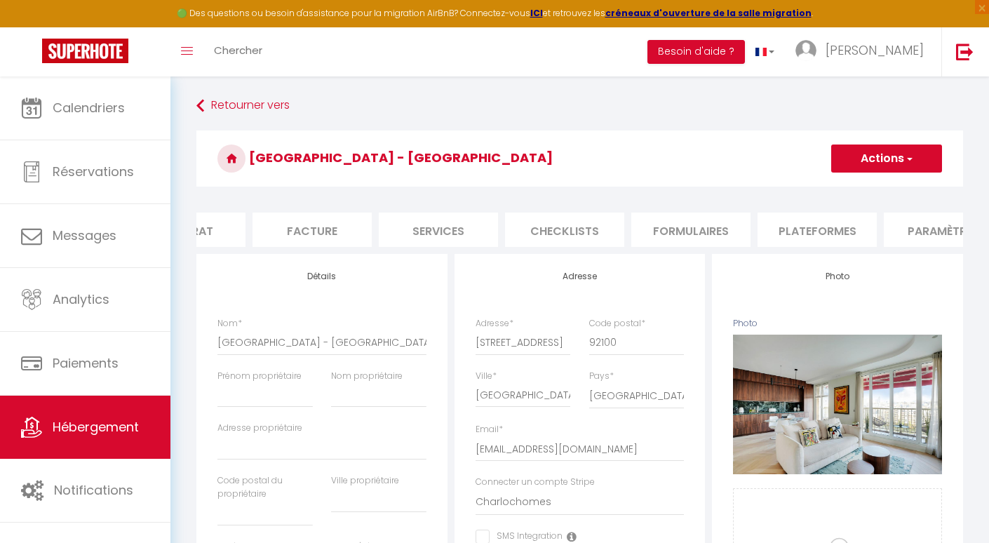
scroll to position [0, 284]
click at [686, 229] on li "Plateformes" at bounding box center [729, 230] width 119 height 34
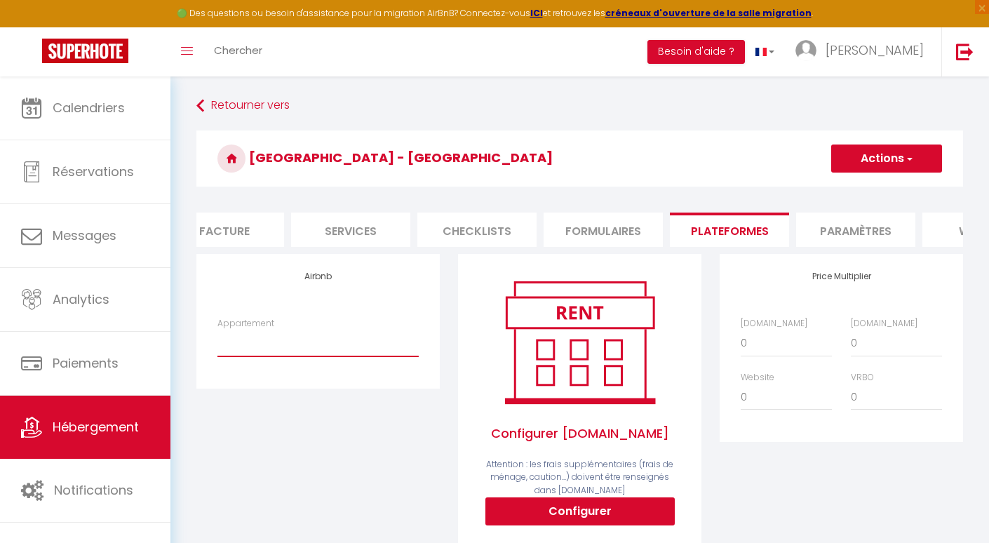
click at [359, 351] on select "[STREET_ADDRESS] · Luxury cocon - [EMAIL_ADDRESS][DOMAIN_NAME] [STREET_ADDRESS]…" at bounding box center [317, 343] width 201 height 27
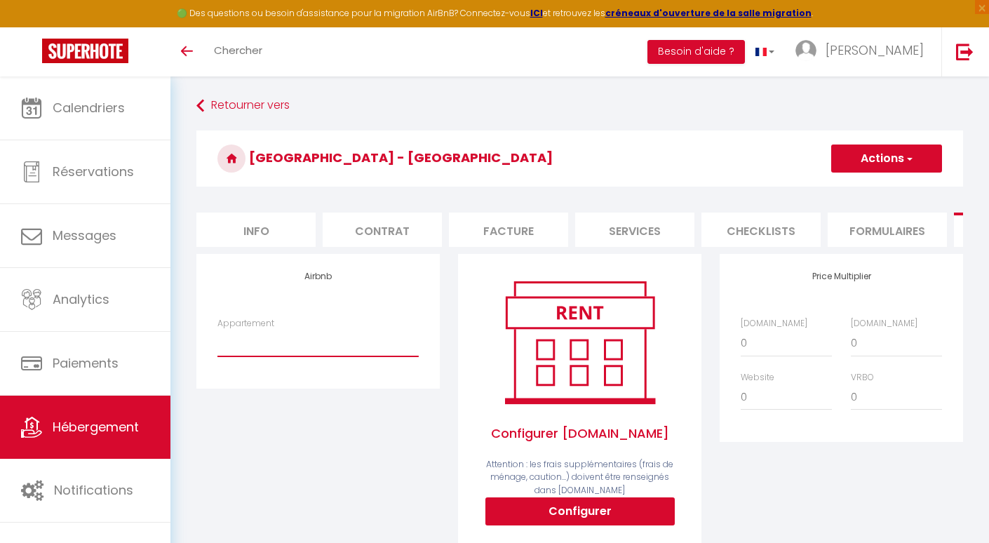
click at [279, 337] on select "[STREET_ADDRESS] · Luxury cocon - [EMAIL_ADDRESS][DOMAIN_NAME] [STREET_ADDRESS]…" at bounding box center [317, 343] width 201 height 27
click at [880, 157] on button "Actions" at bounding box center [886, 159] width 111 height 28
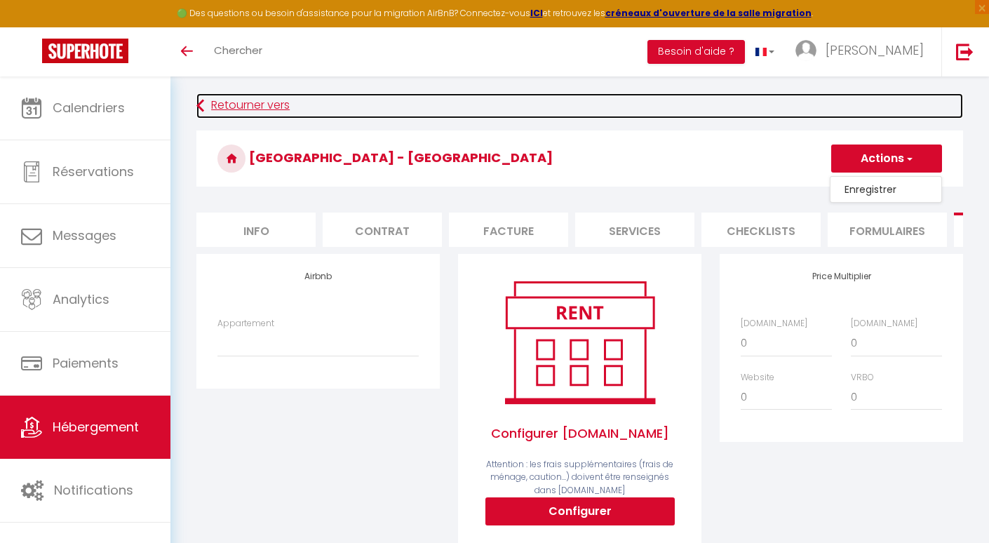
click at [867, 112] on link "Retourner vers" at bounding box center [579, 105] width 767 height 25
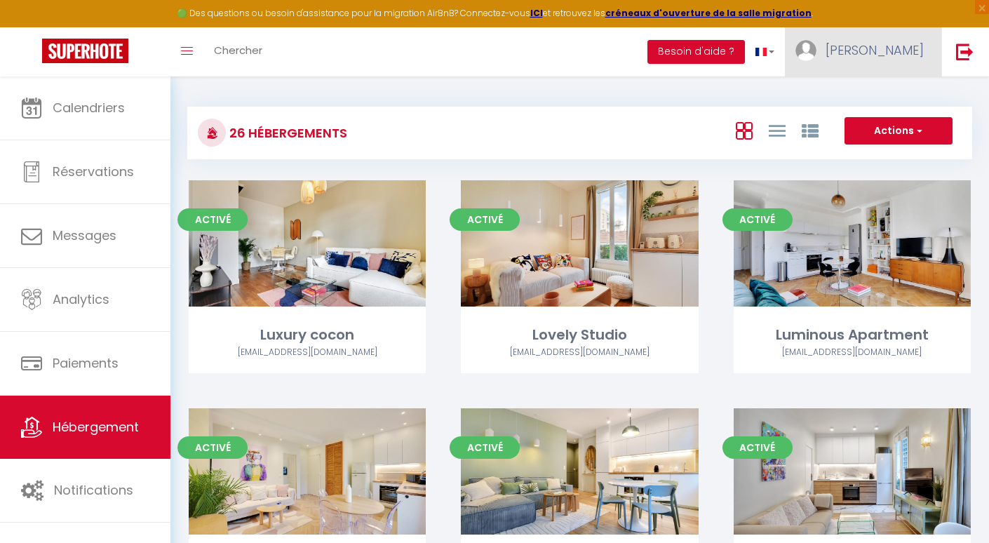
click at [880, 39] on link "[PERSON_NAME]" at bounding box center [863, 51] width 156 height 49
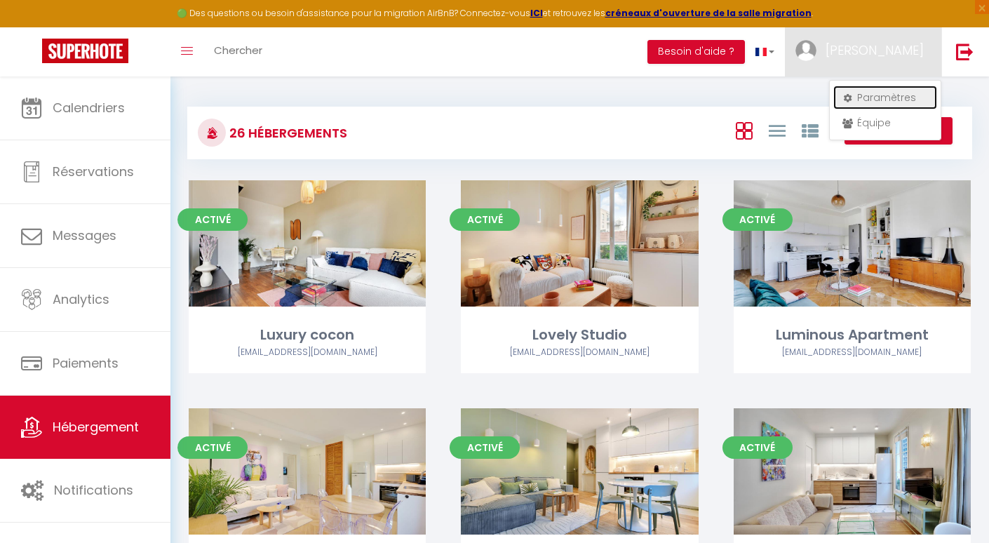
click at [865, 97] on link "Paramètres" at bounding box center [885, 98] width 104 height 24
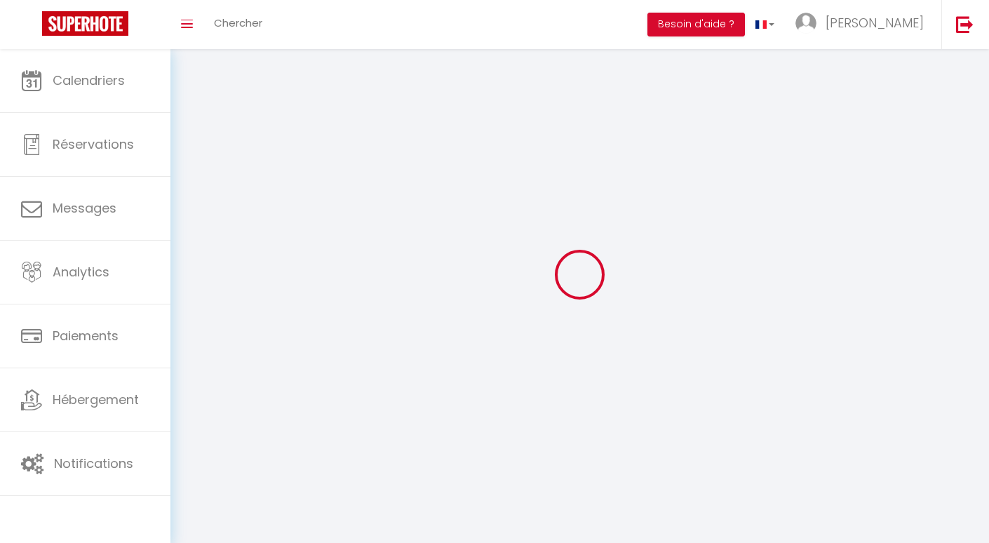
type input "[PERSON_NAME]"
type input "0756806277"
type input "[STREET_ADDRESS]"
type input "92100"
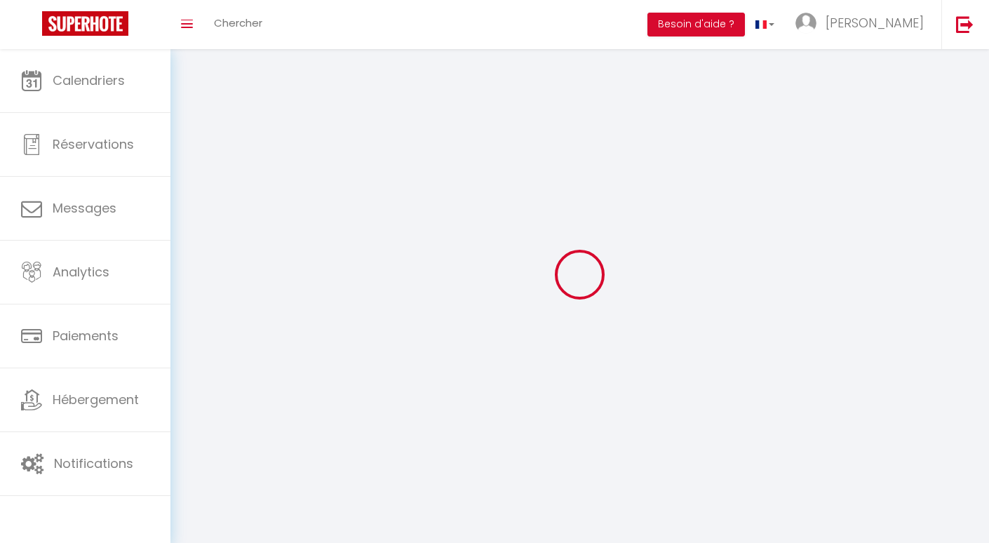
type input "BOULOGNE BILLANCOURT"
type input "YInCuG2bByA4nn8gOBc6lI1vM"
type input "dNRPI1NIEs85entuq1p6iWpvE"
type input "[URL][DOMAIN_NAME]"
select select "1"
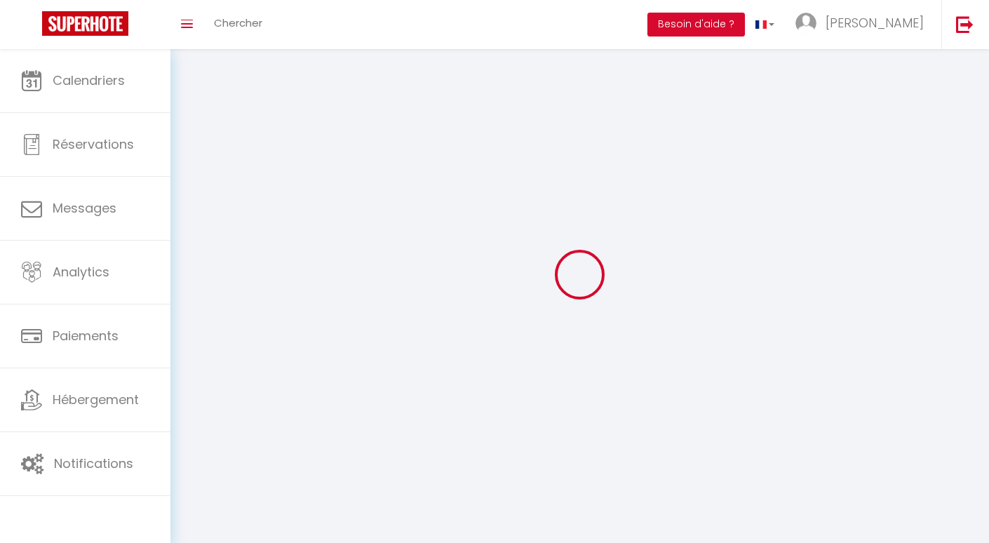
select select "28"
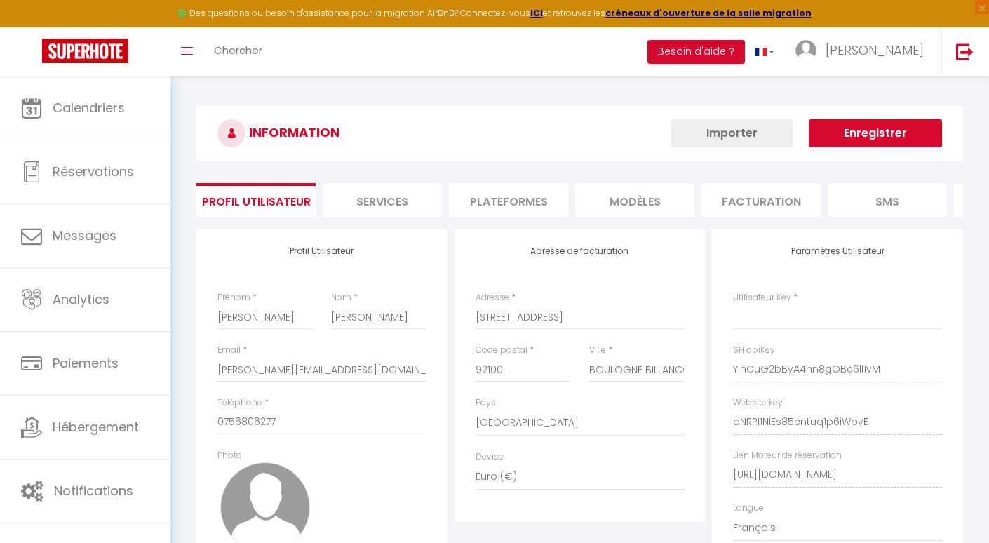
type input "YInCuG2bByA4nn8gOBc6lI1vM"
type input "dNRPI1NIEs85entuq1p6iWpvE"
type input "[URL][DOMAIN_NAME]"
select select "fr"
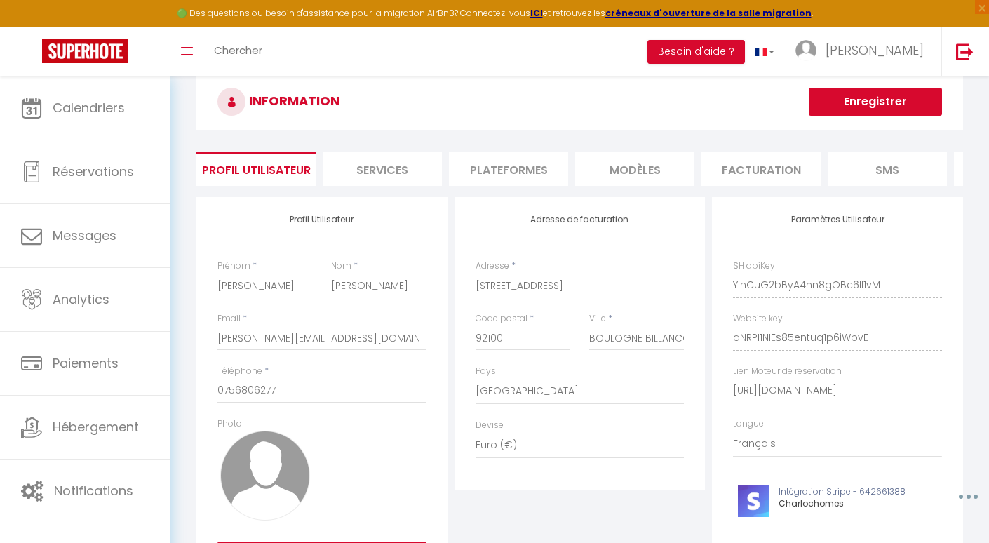
scroll to position [32, 0]
click at [551, 177] on li "Plateformes" at bounding box center [508, 168] width 119 height 34
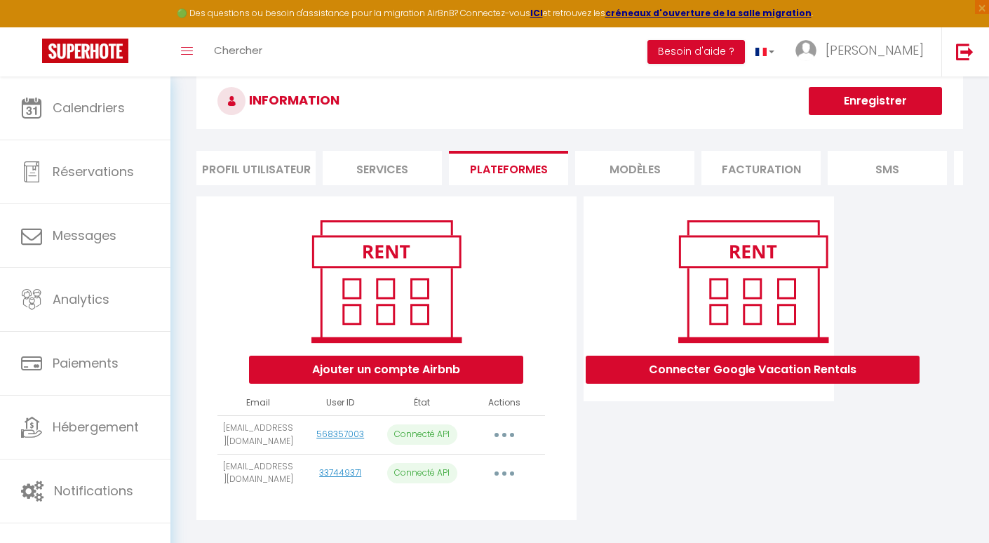
scroll to position [76, 0]
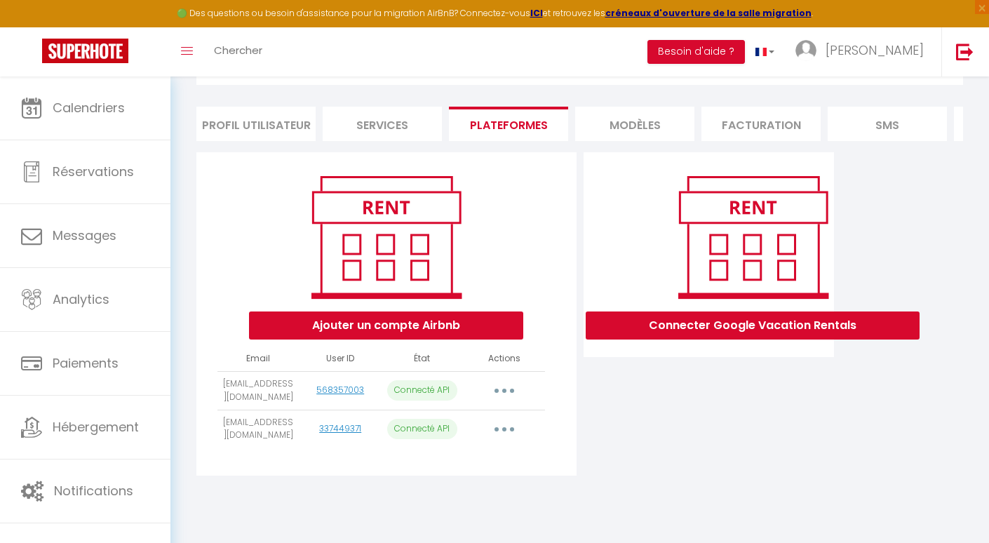
click at [493, 425] on button "button" at bounding box center [504, 429] width 39 height 22
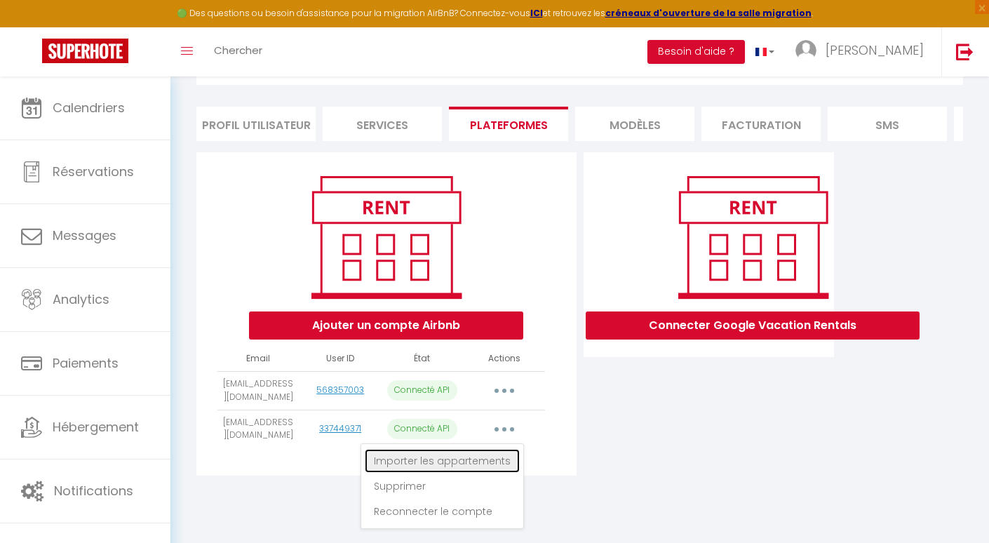
click at [497, 462] on link "Importer les appartements" at bounding box center [442, 461] width 155 height 24
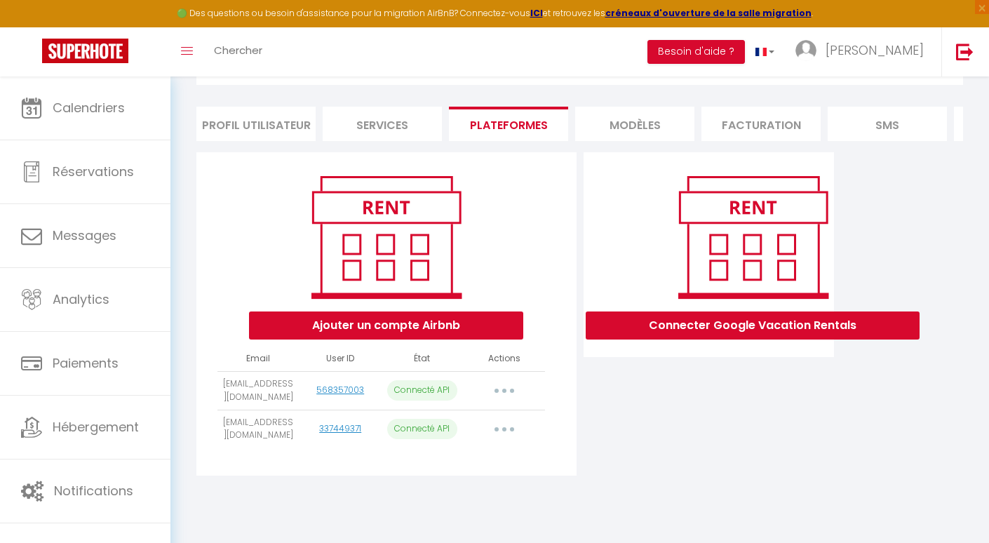
select select "76643"
select select "76653"
select select
select select "76654"
select select "76655"
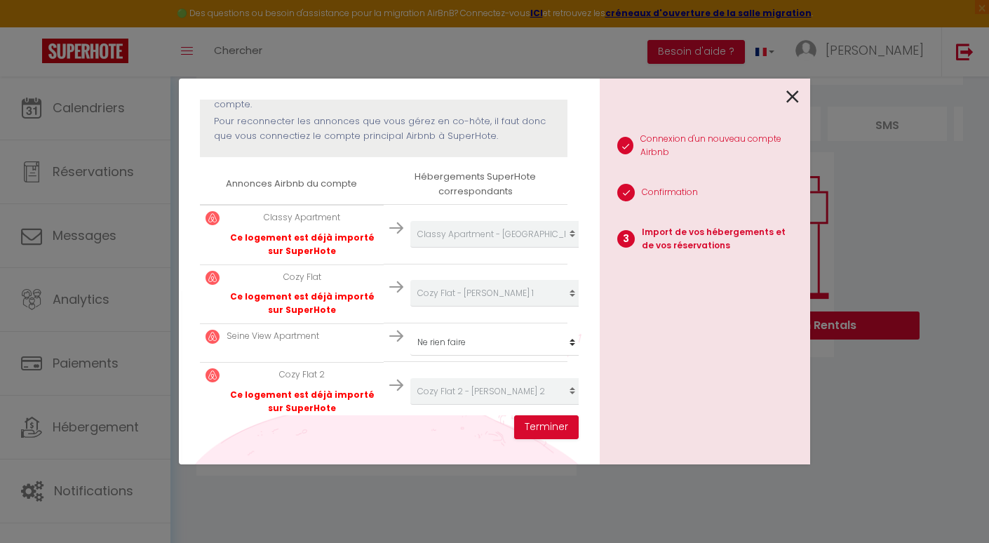
scroll to position [188, 0]
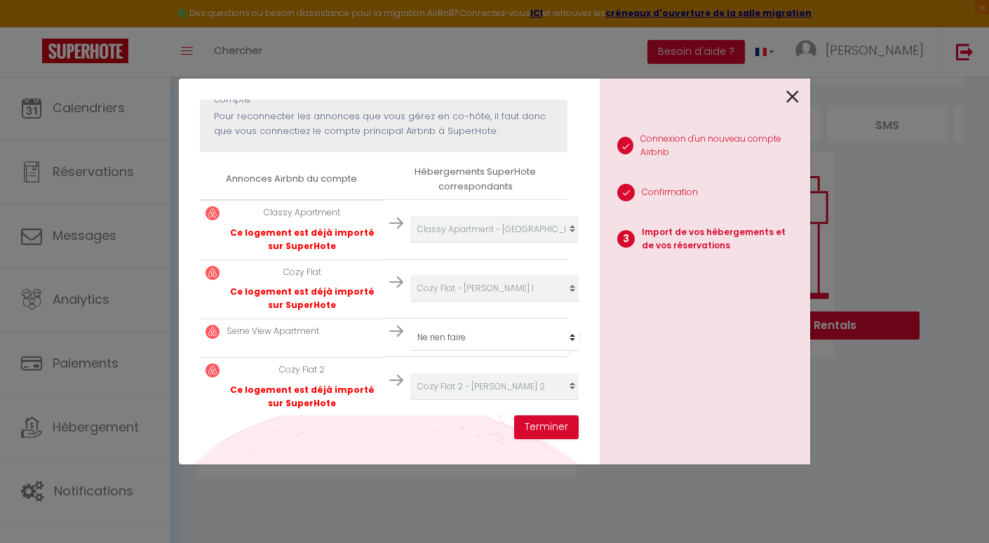
click at [390, 329] on img at bounding box center [396, 331] width 14 height 14
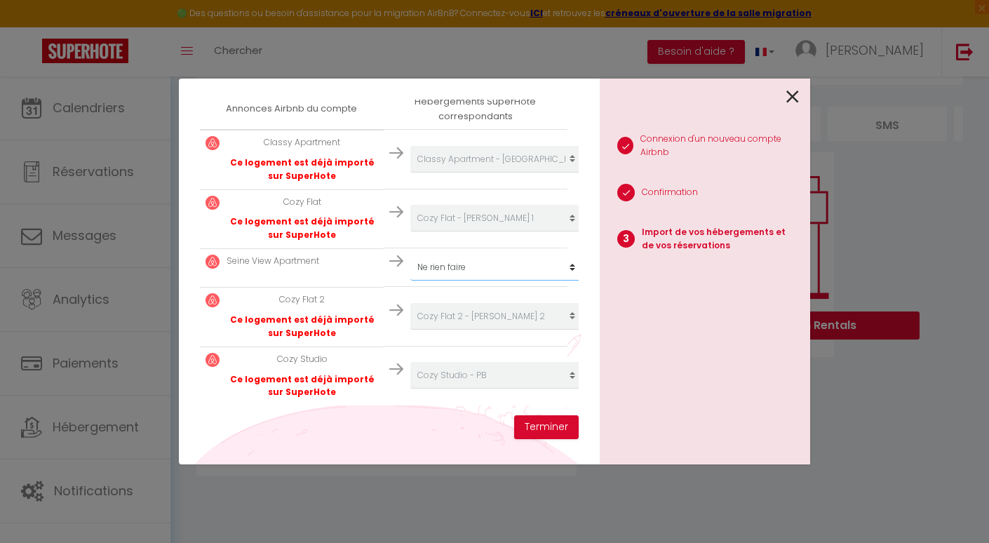
click at [469, 266] on select "Créer un nouvel hébergement Ne rien faire Luxury cocon Lovely Studio [GEOGRAPHI…" at bounding box center [496, 267] width 173 height 27
click at [470, 266] on select "Créer un nouvel hébergement Ne rien faire Luxury cocon Lovely Studio [GEOGRAPHI…" at bounding box center [496, 267] width 173 height 27
select select "76661"
click at [539, 428] on button "Terminer" at bounding box center [546, 427] width 65 height 24
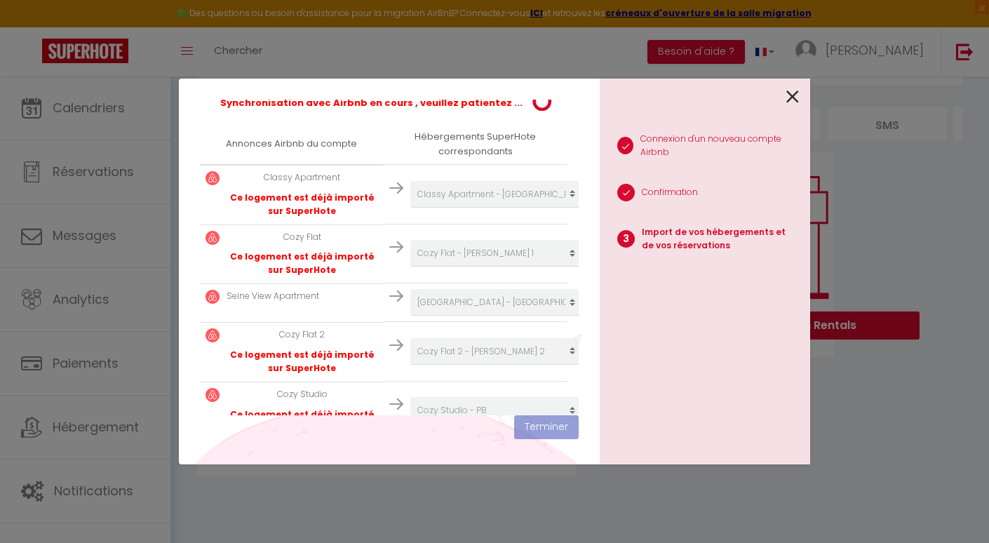
scroll to position [293, 0]
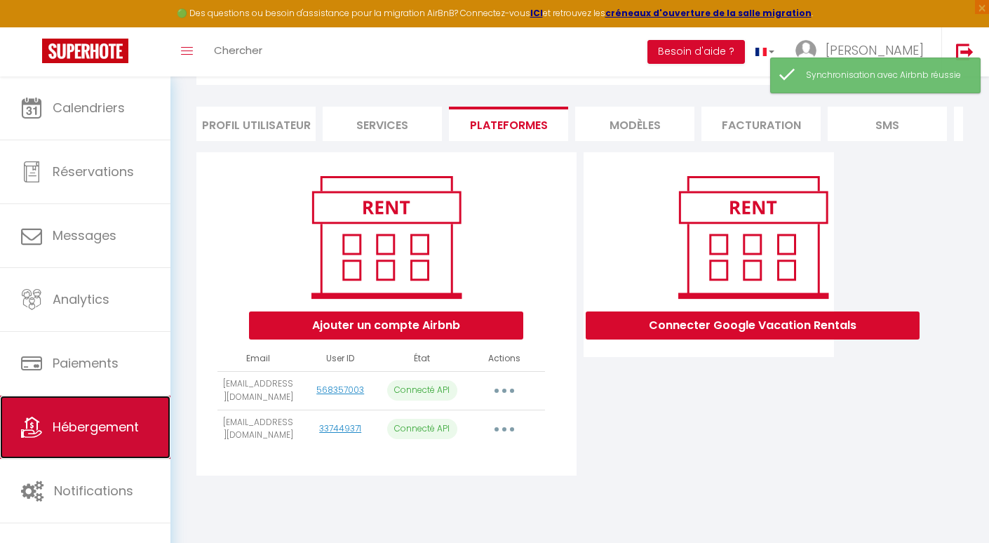
click at [141, 429] on link "Hébergement" at bounding box center [85, 427] width 170 height 63
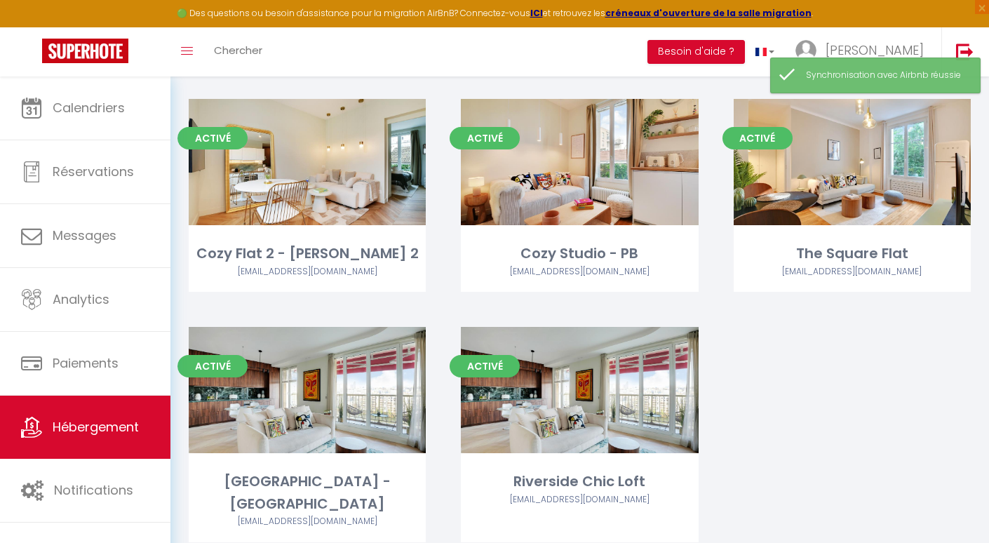
scroll to position [1726, 0]
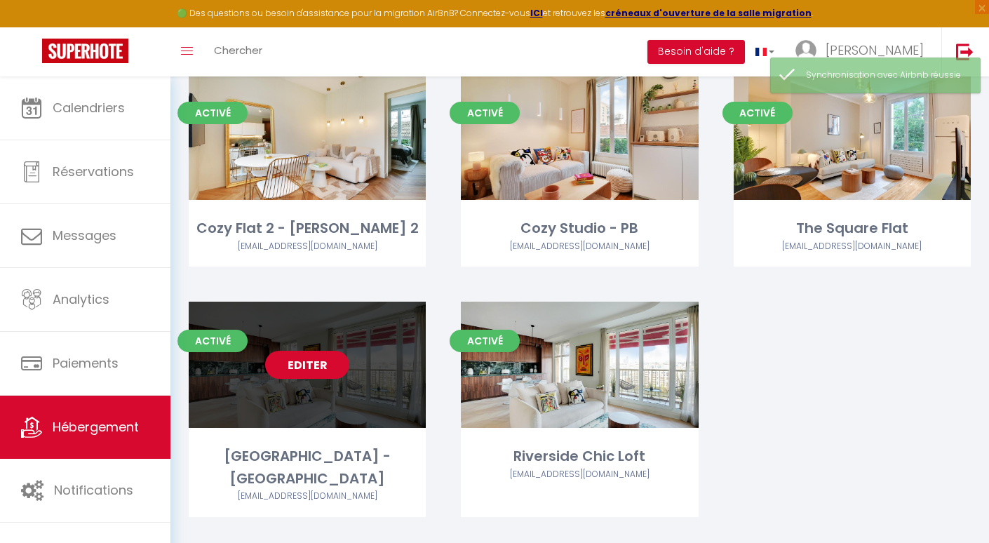
click at [322, 351] on link "Editer" at bounding box center [307, 365] width 84 height 28
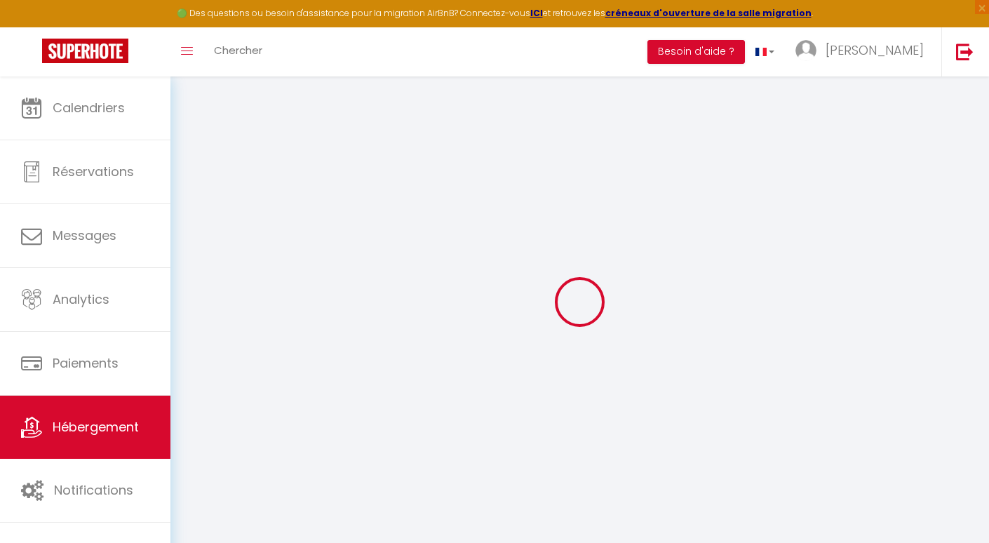
select select
checkbox input "false"
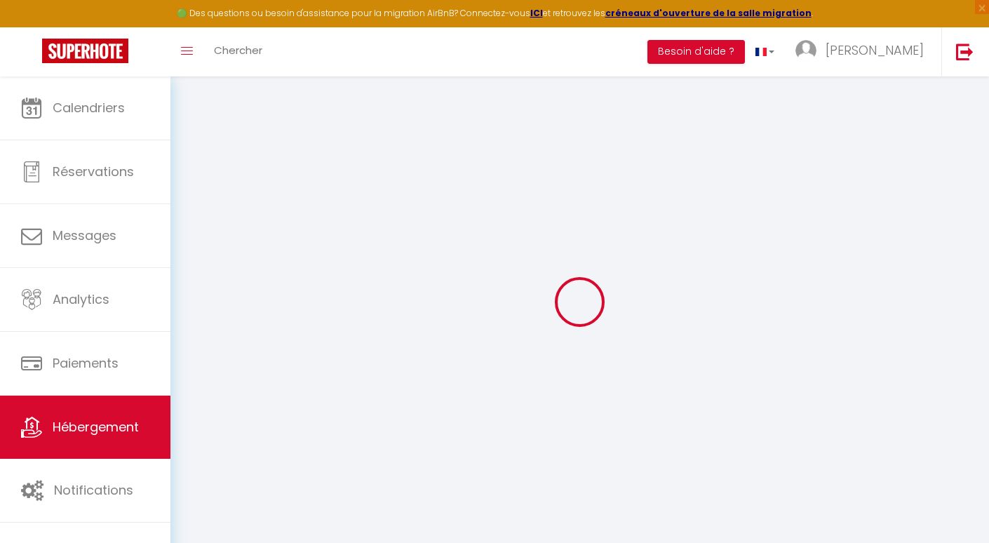
select select
select select "365"
select select "EUR"
select select
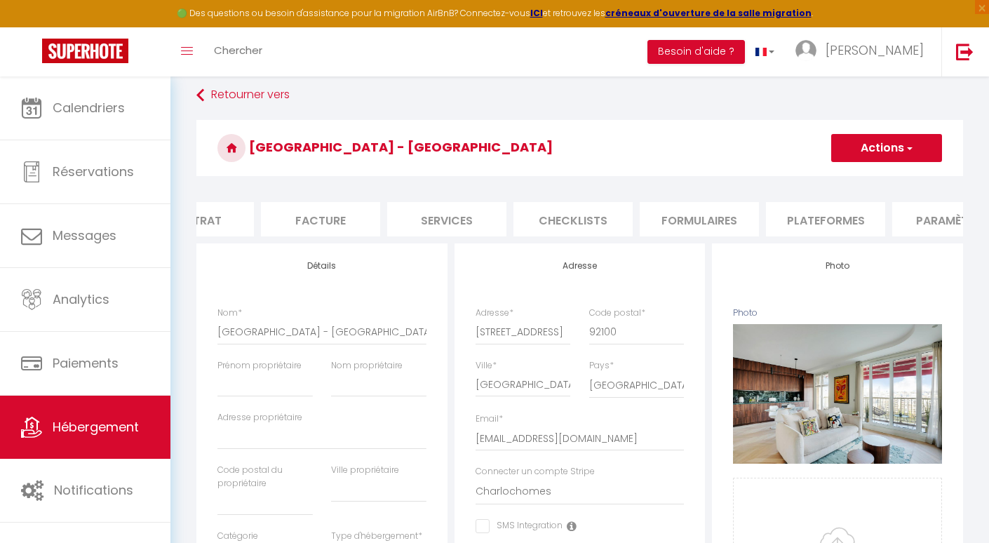
scroll to position [0, 224]
click at [798, 217] on li "Plateformes" at bounding box center [789, 219] width 119 height 34
select select
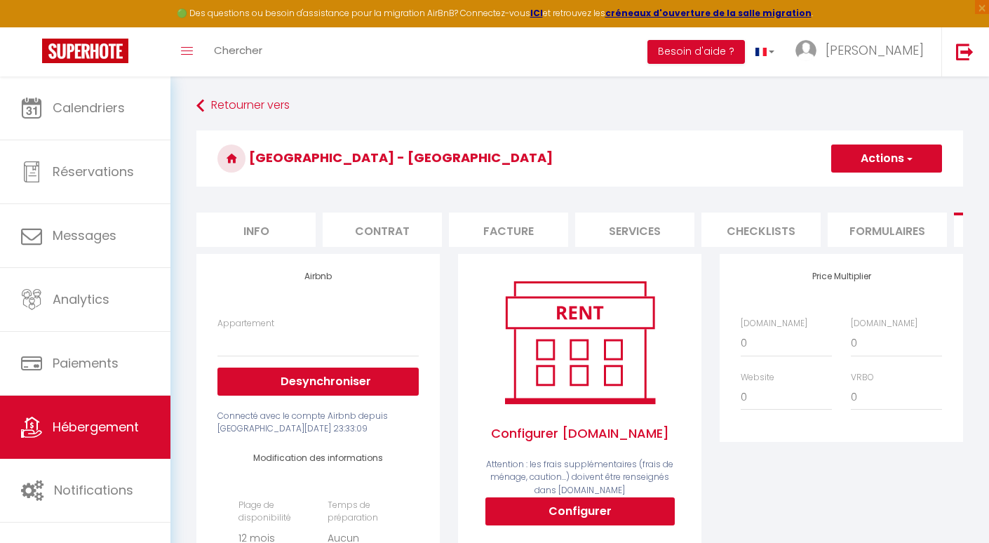
click at [663, 214] on li "Services" at bounding box center [634, 230] width 119 height 34
select select
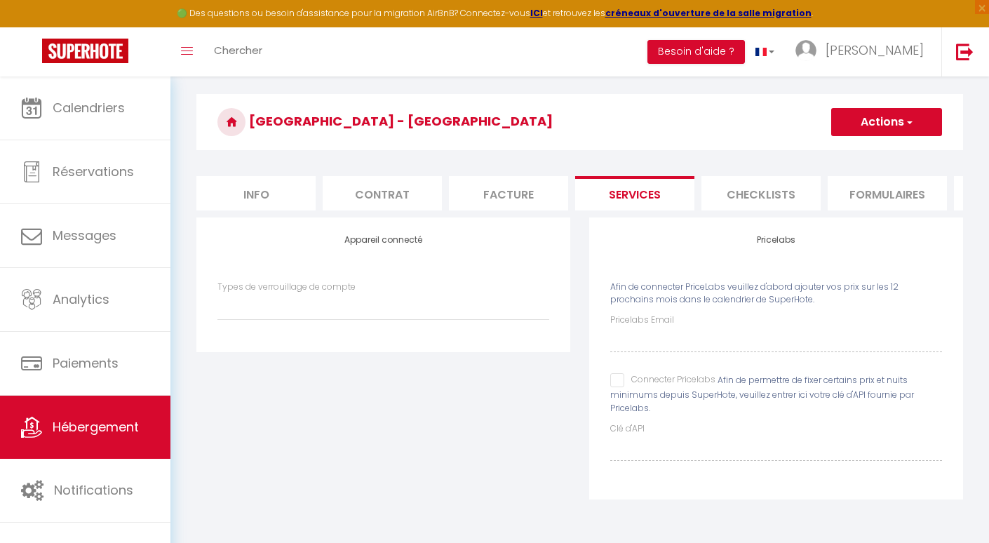
scroll to position [58, 0]
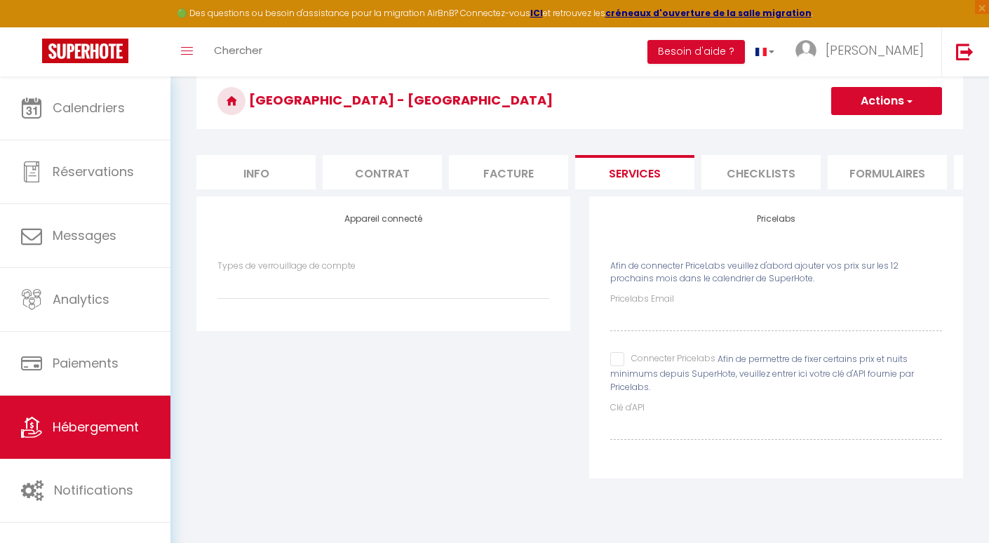
click at [620, 357] on input "Connecter Pricelabs" at bounding box center [662, 359] width 105 height 14
checkbox input "true"
select select
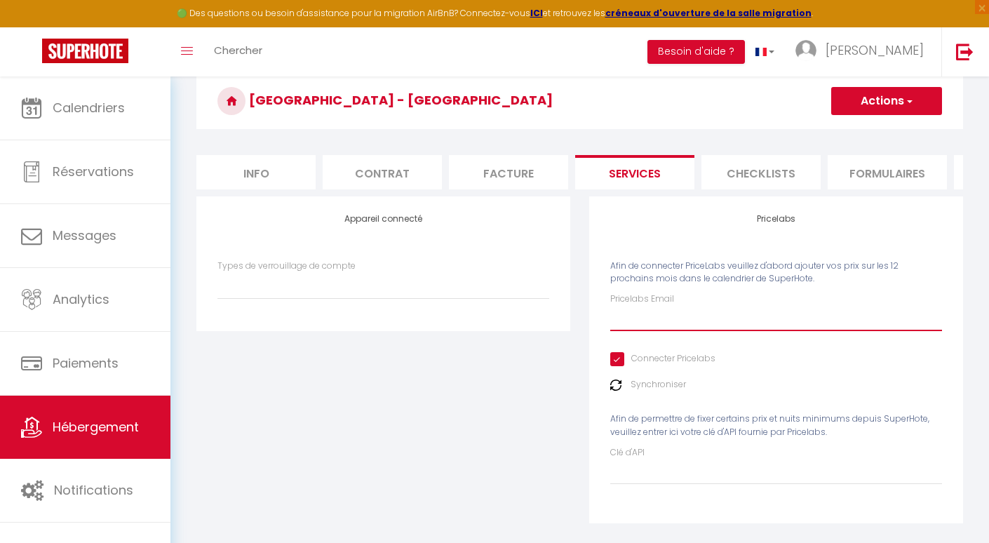
click at [642, 325] on input "Pricelabs Email" at bounding box center [776, 318] width 332 height 25
paste input "[PERSON_NAME][EMAIL_ADDRESS][DOMAIN_NAME]"
type input "[PERSON_NAME][EMAIL_ADDRESS][DOMAIN_NAME]"
select select
type input "[PERSON_NAME][EMAIL_ADDRESS][DOMAIN_NAME]"
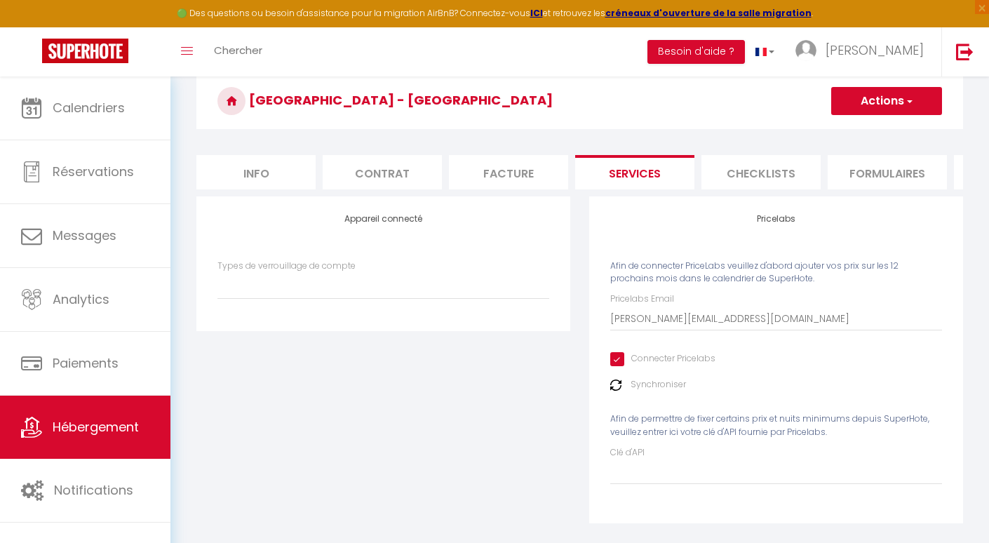
click at [898, 86] on h3 "[GEOGRAPHIC_DATA] - [GEOGRAPHIC_DATA]" at bounding box center [579, 101] width 767 height 56
click at [888, 101] on button "Actions" at bounding box center [886, 101] width 111 height 28
click at [869, 130] on link "Enregistrer" at bounding box center [886, 132] width 111 height 18
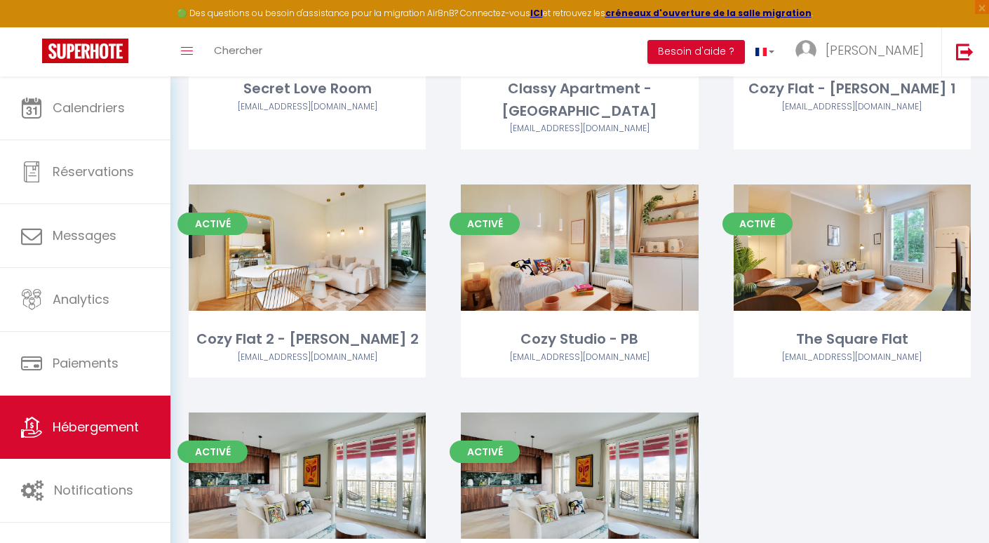
scroll to position [1616, 0]
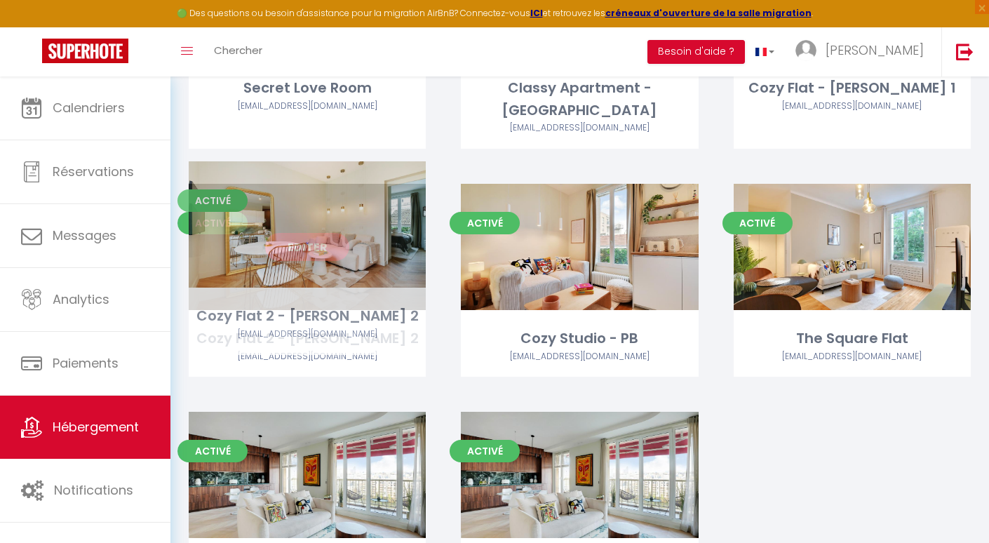
click at [319, 233] on link "Editer" at bounding box center [307, 247] width 84 height 28
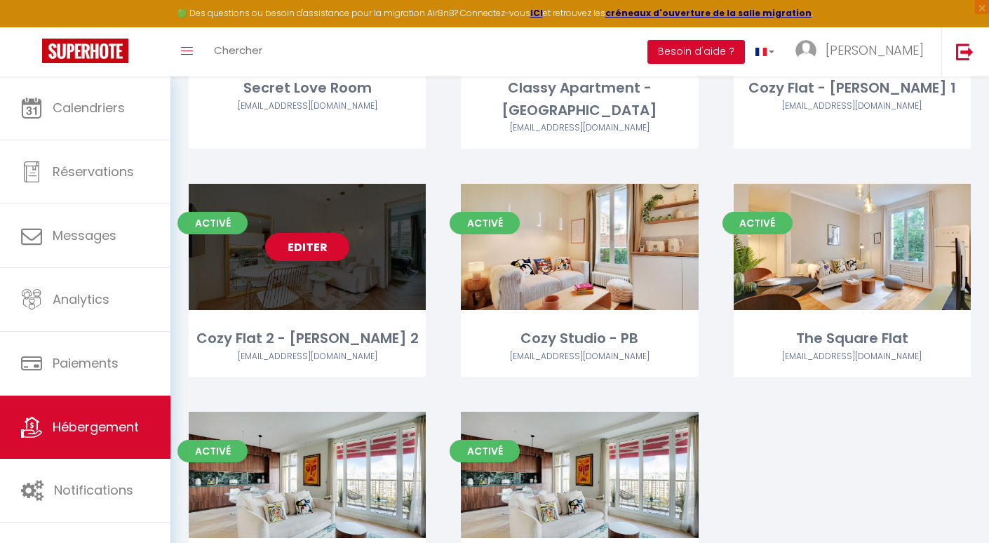
click at [335, 233] on link "Editer" at bounding box center [307, 247] width 84 height 28
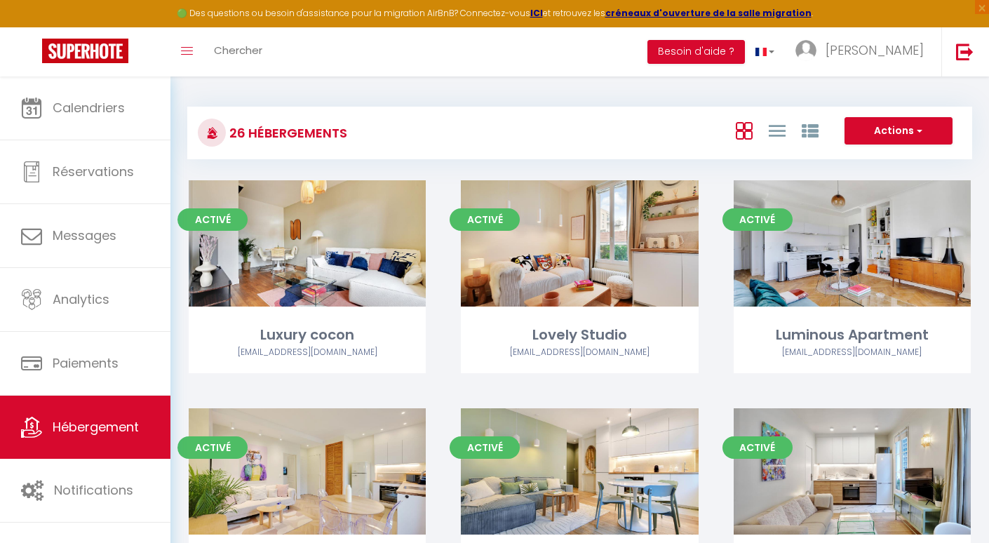
select select "3"
select select "2"
select select "1"
select select
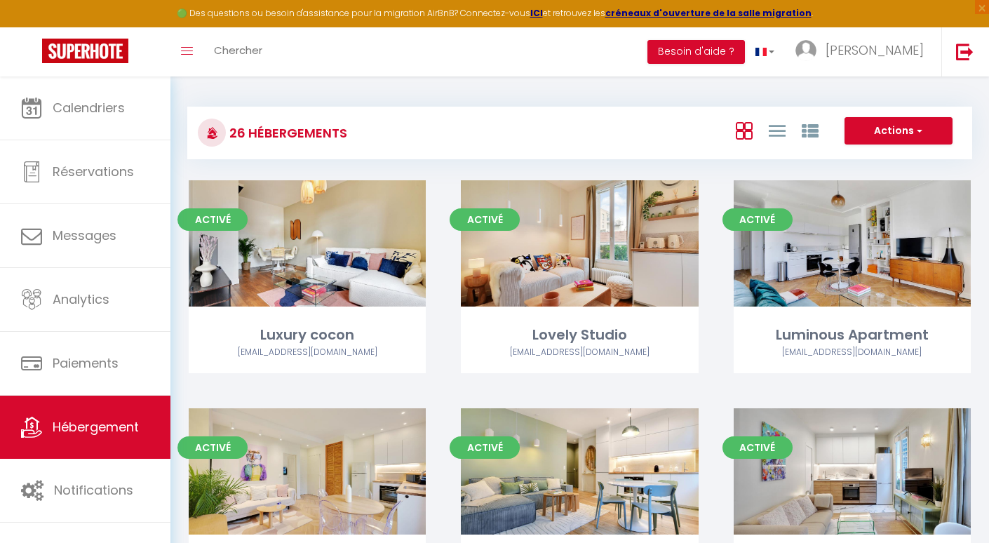
select select "28"
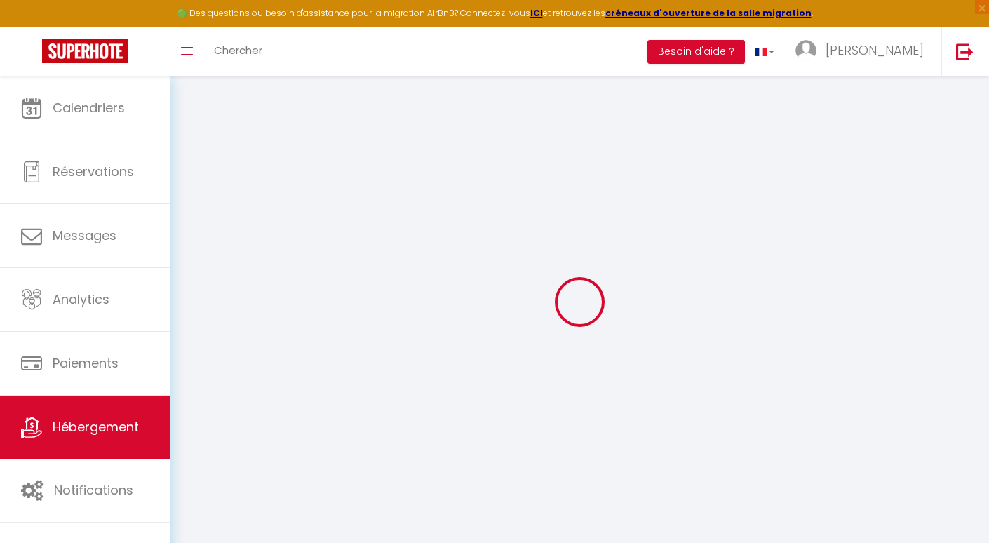
select select
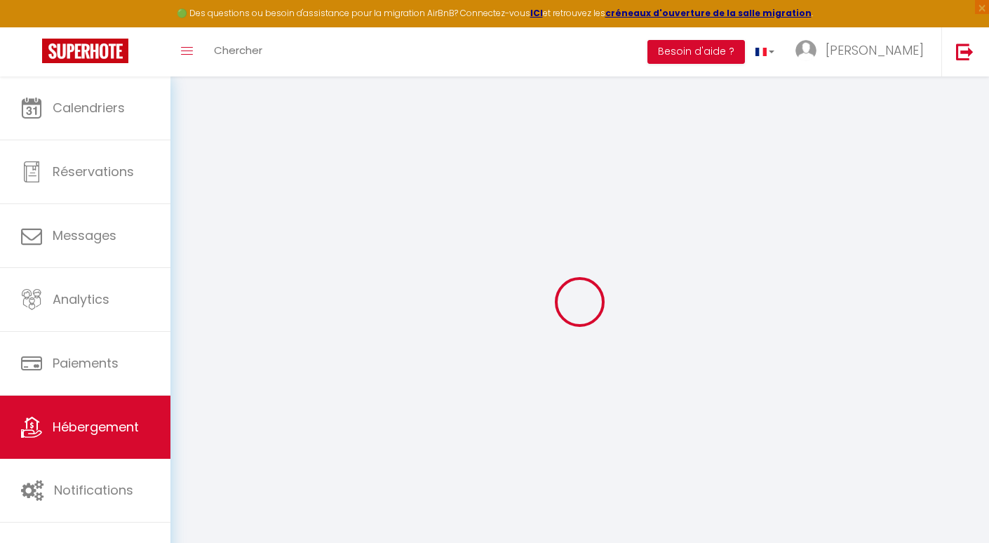
select select
checkbox input "false"
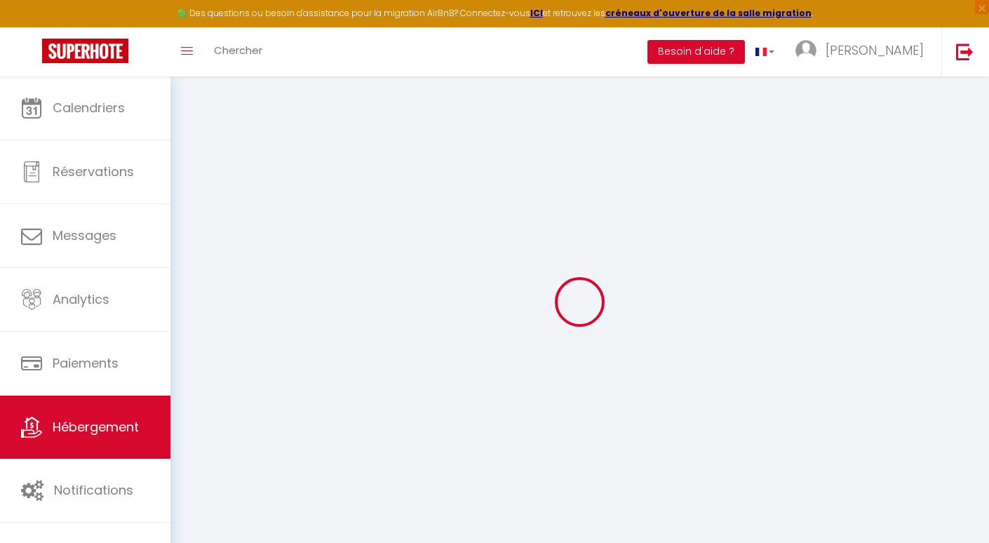
select select
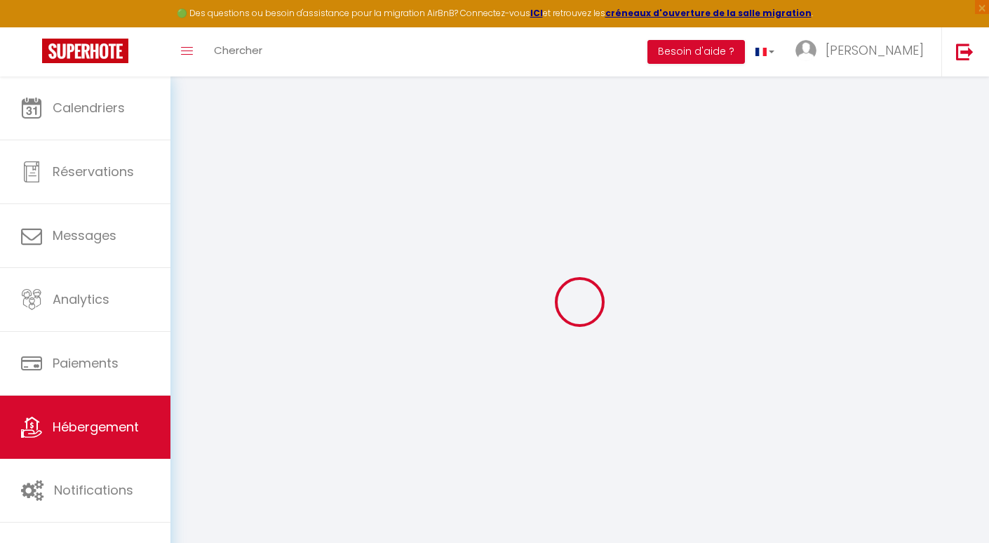
select select
checkbox input "false"
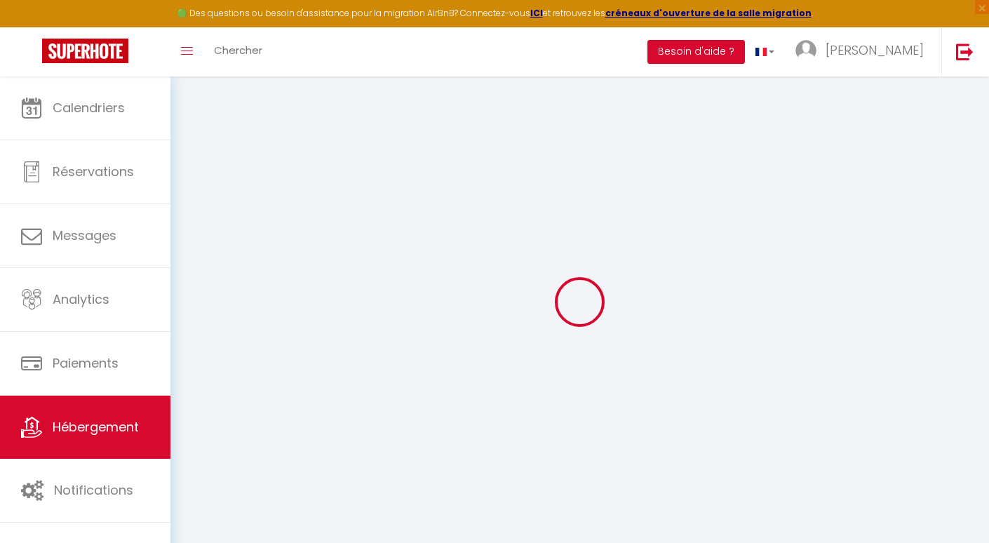
checkbox input "false"
select select
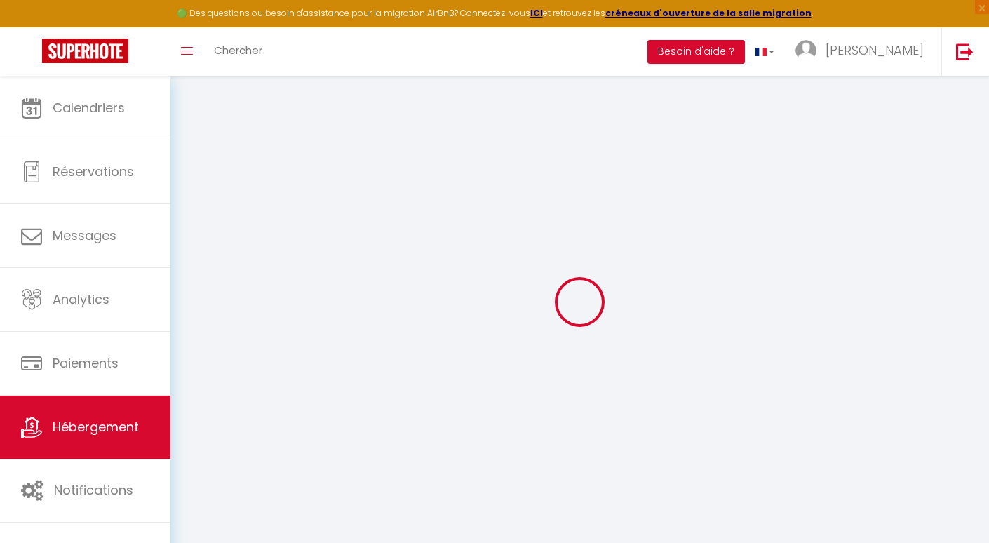
select select
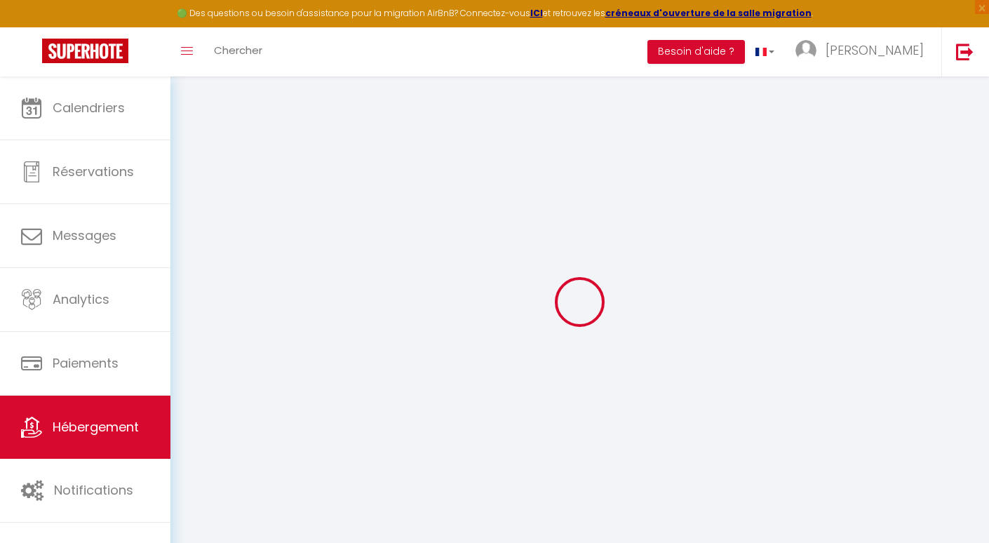
checkbox input "false"
select select
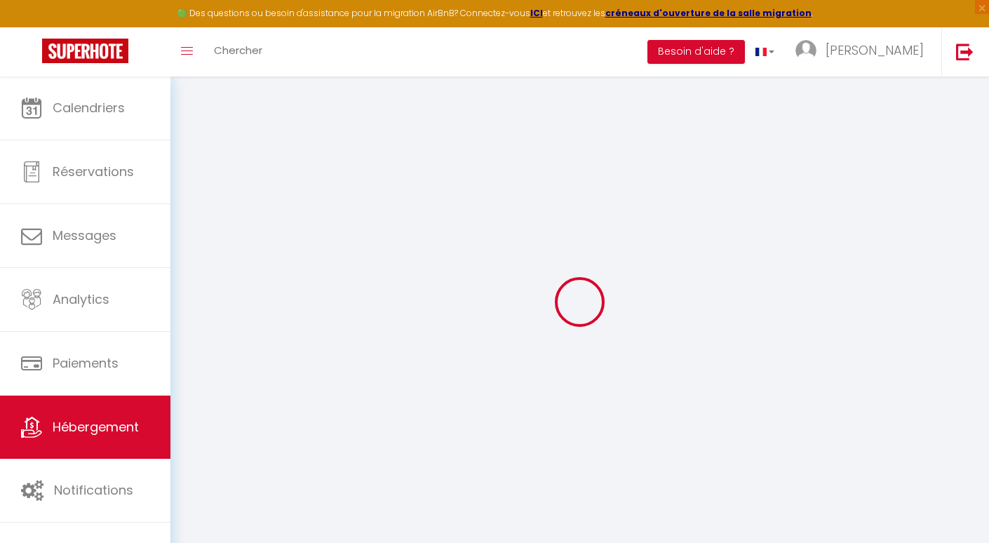
select select
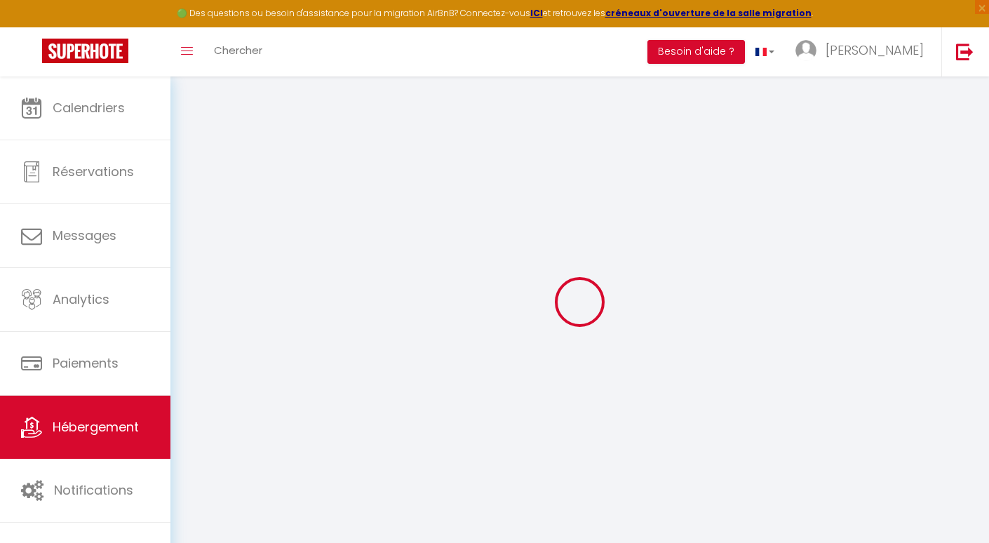
select select
checkbox input "false"
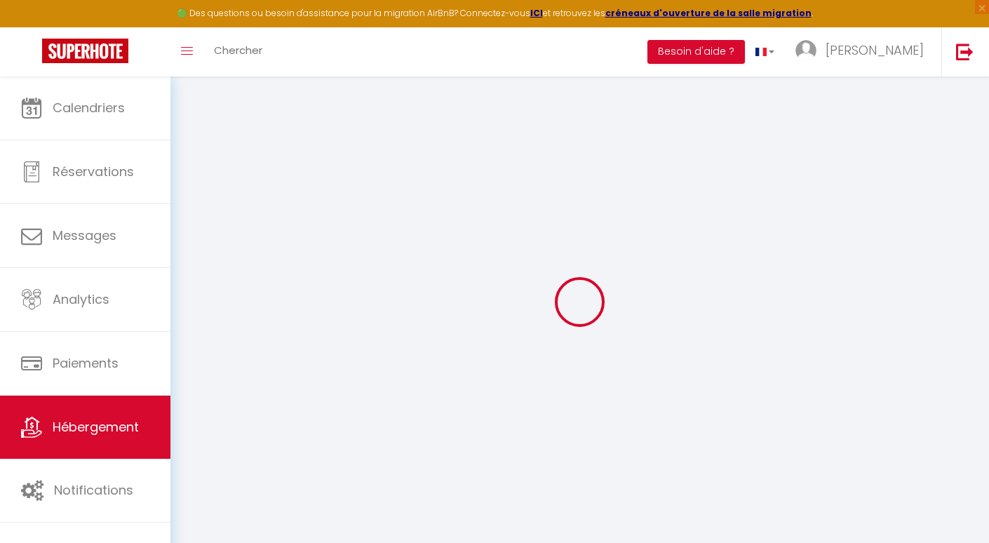
checkbox input "false"
select select
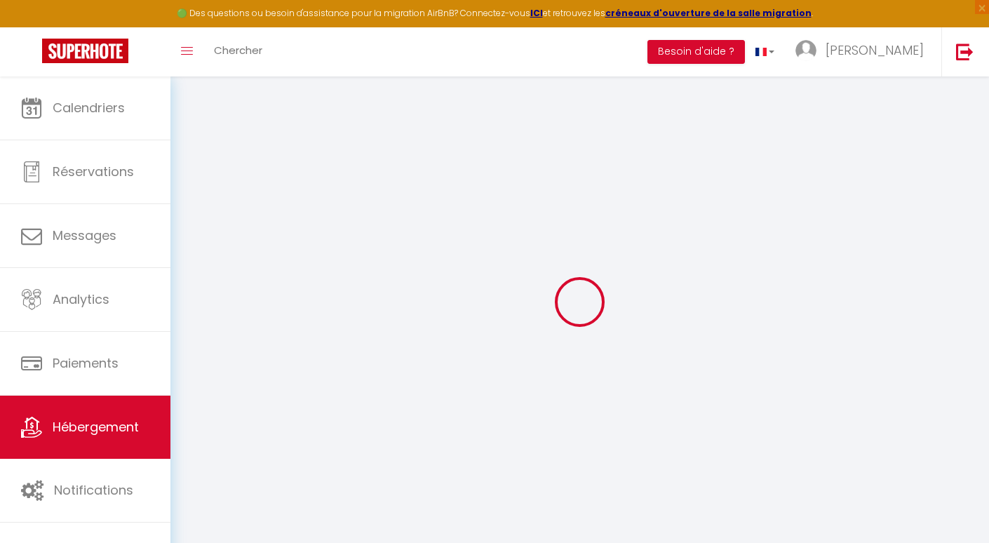
select select
checkbox input "false"
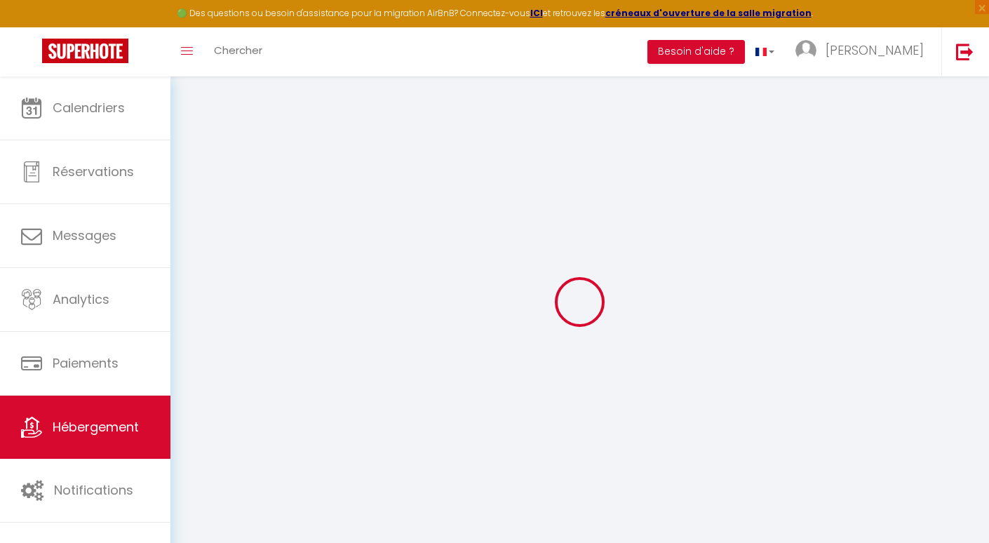
checkbox input "false"
select select
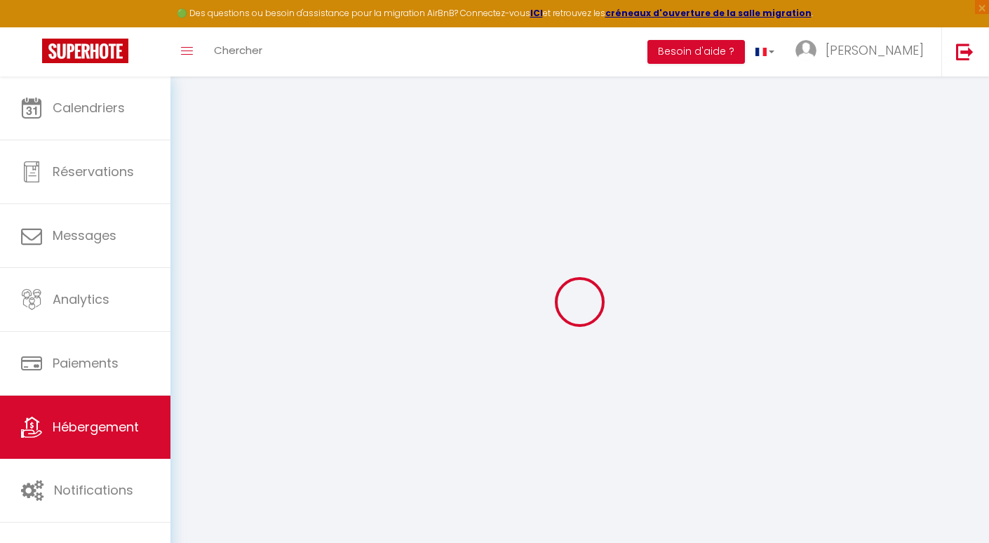
type input "Cozy Flat 2 - [PERSON_NAME] 2"
select select "2"
type input "105"
type input "37"
type input "16.25"
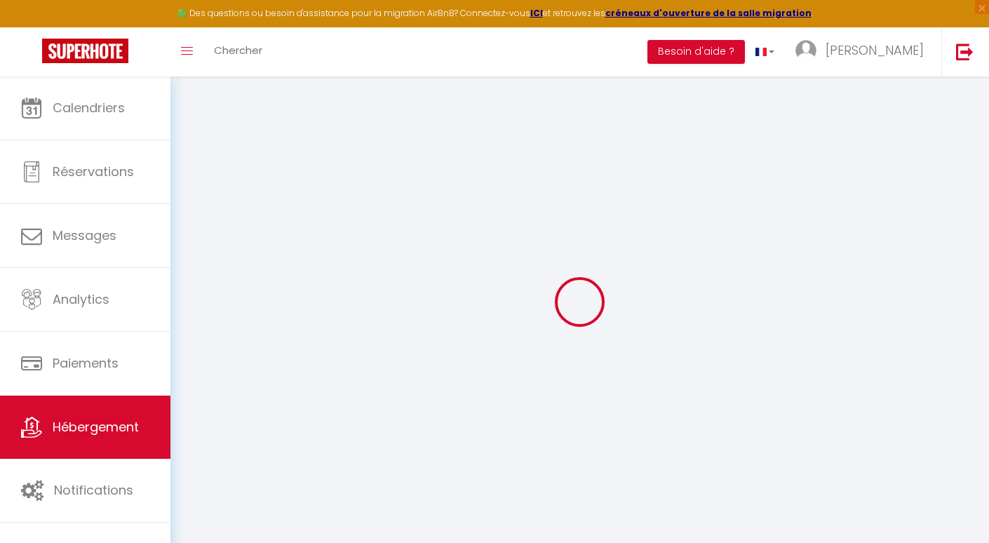
type input "14.95"
select select
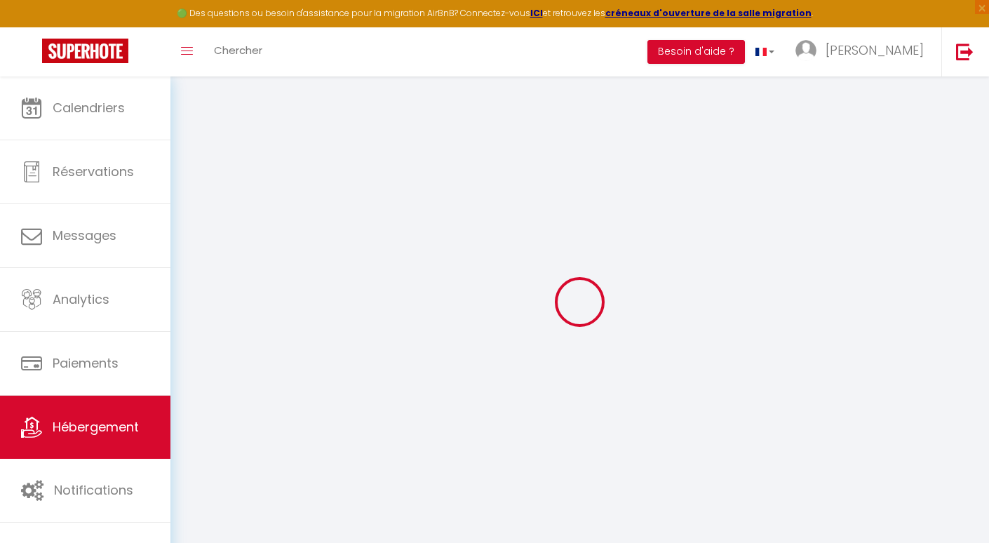
select select
type input "61 rue reinhardt"
type input "92100"
type input "Boulogne Billancourt"
type input "[EMAIL_ADDRESS][DOMAIN_NAME]"
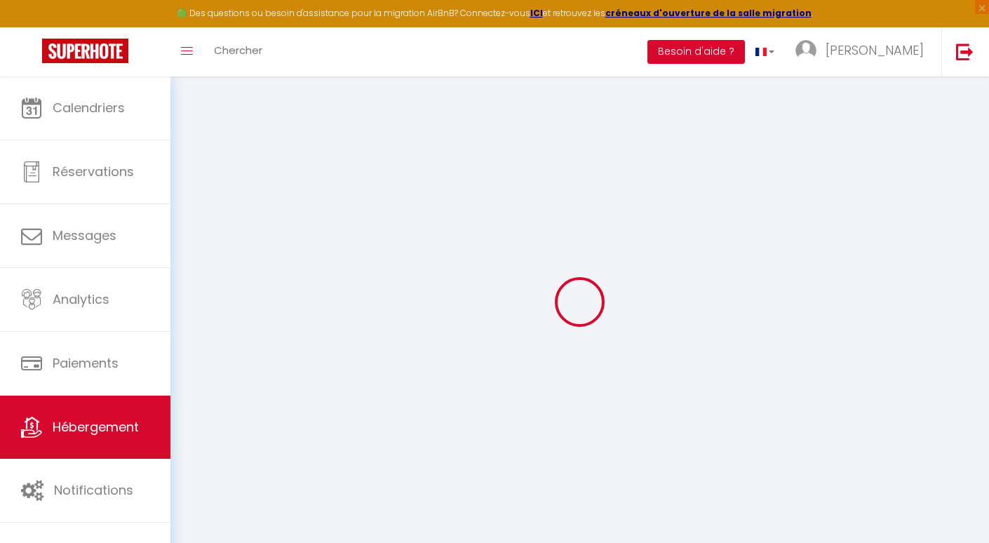
select select "6919"
checkbox input "false"
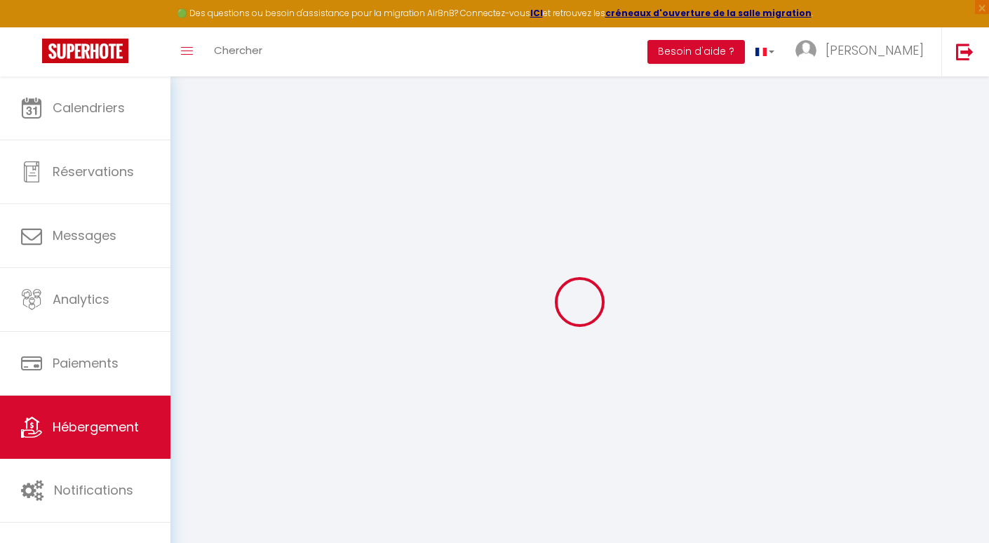
radio input "true"
type input "0"
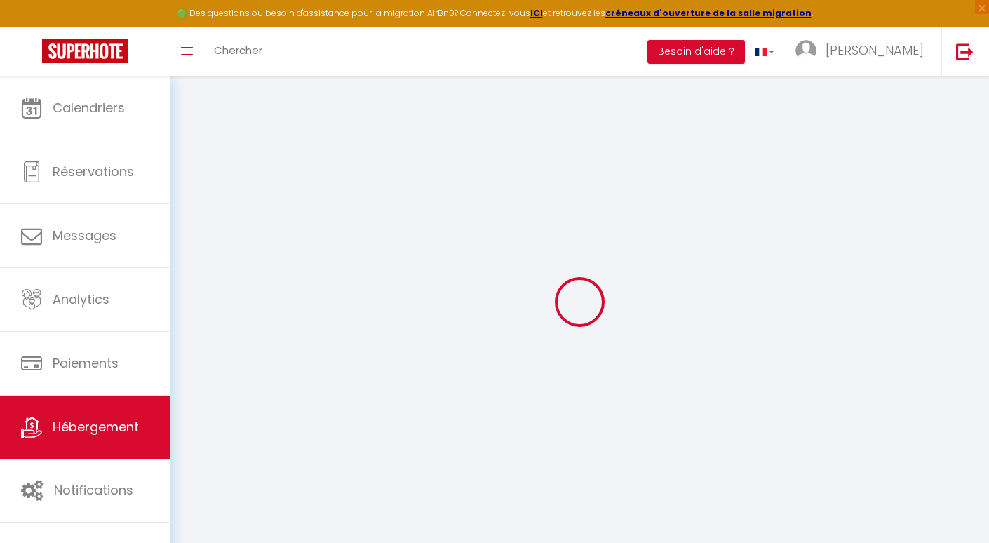
select select
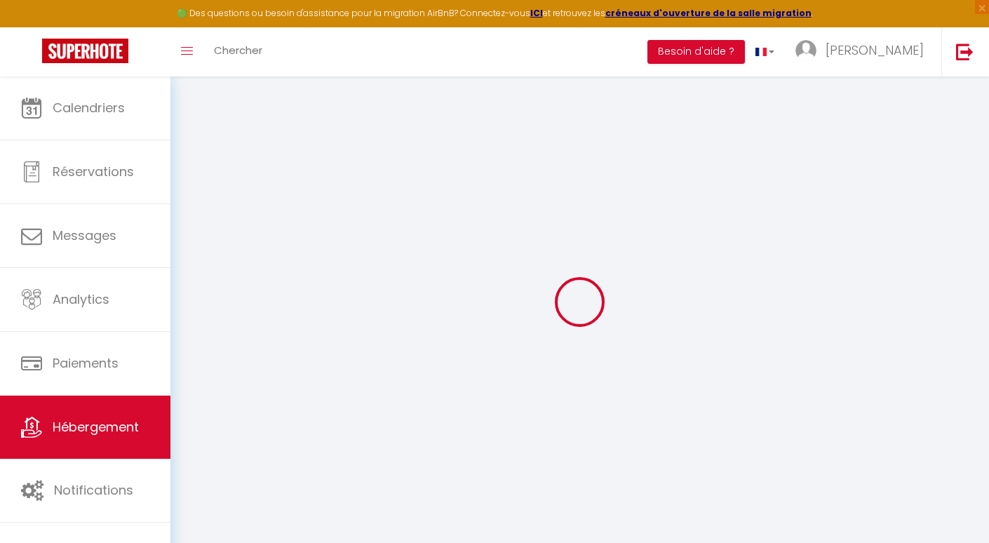
checkbox input "false"
select select
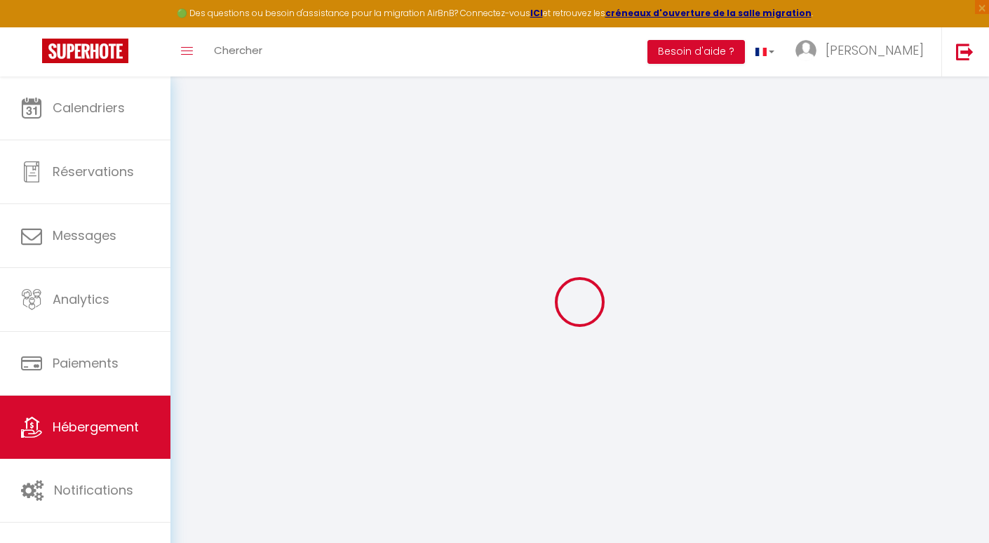
select select
checkbox input "false"
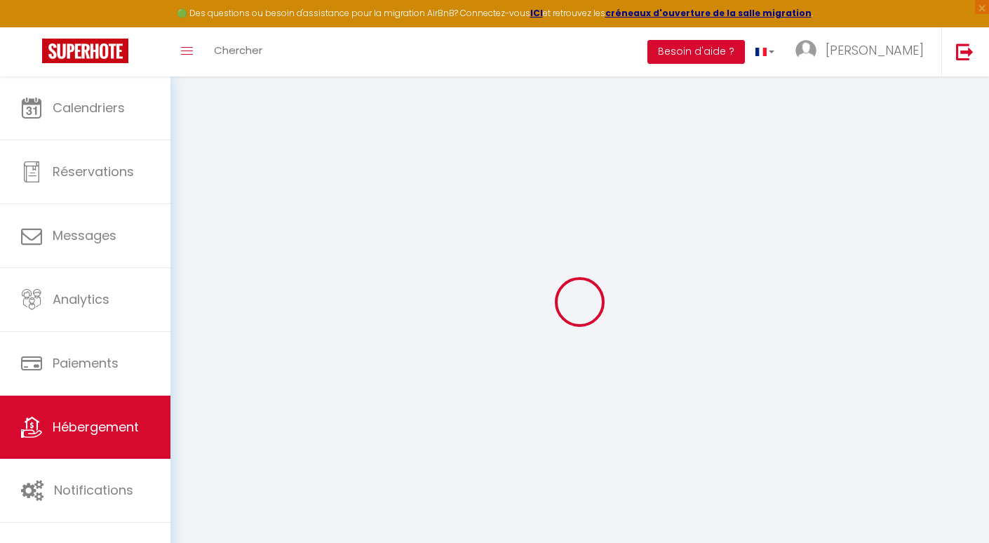
checkbox input "false"
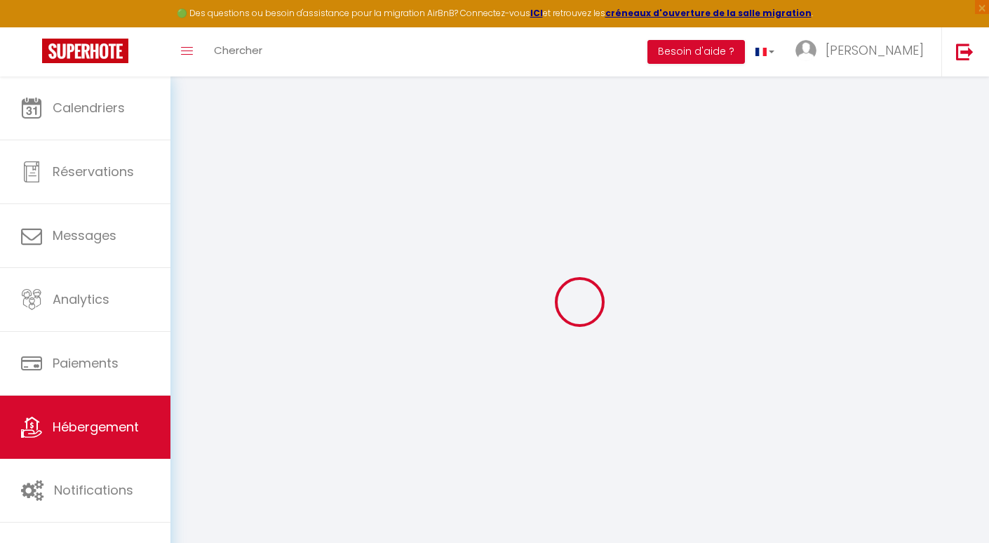
checkbox input "false"
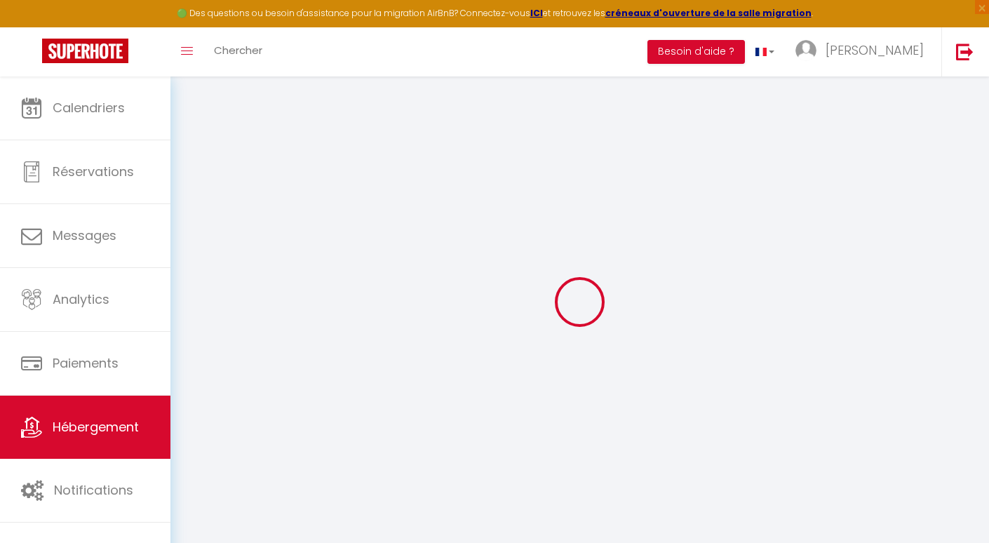
checkbox input "false"
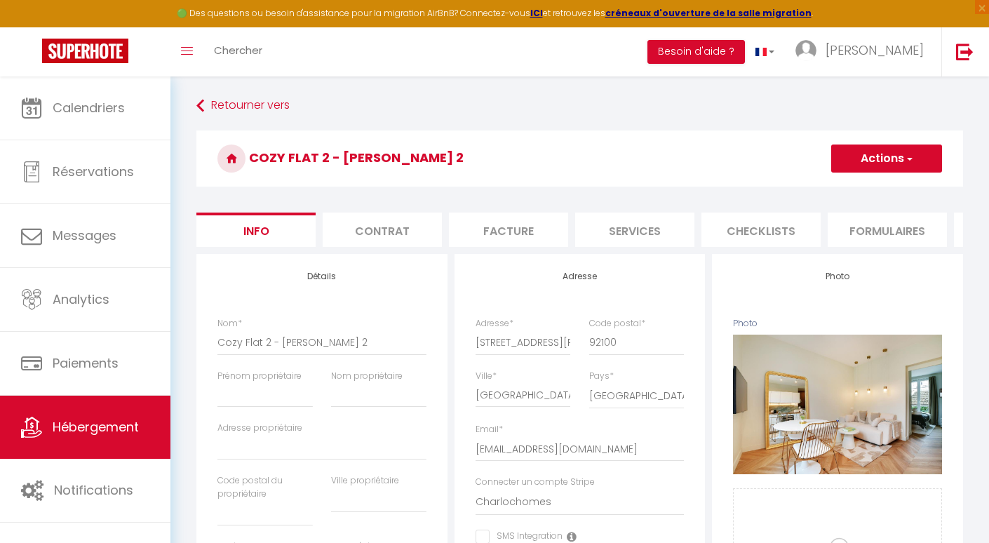
click at [608, 222] on li "Services" at bounding box center [634, 230] width 119 height 34
select select
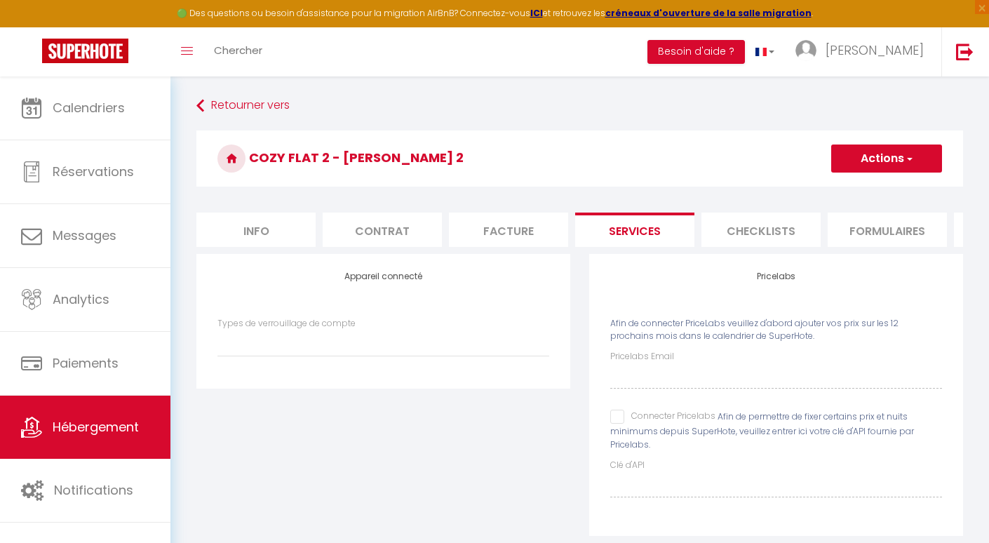
click at [620, 418] on input "Connecter Pricelabs" at bounding box center [662, 417] width 105 height 14
checkbox input "true"
select select
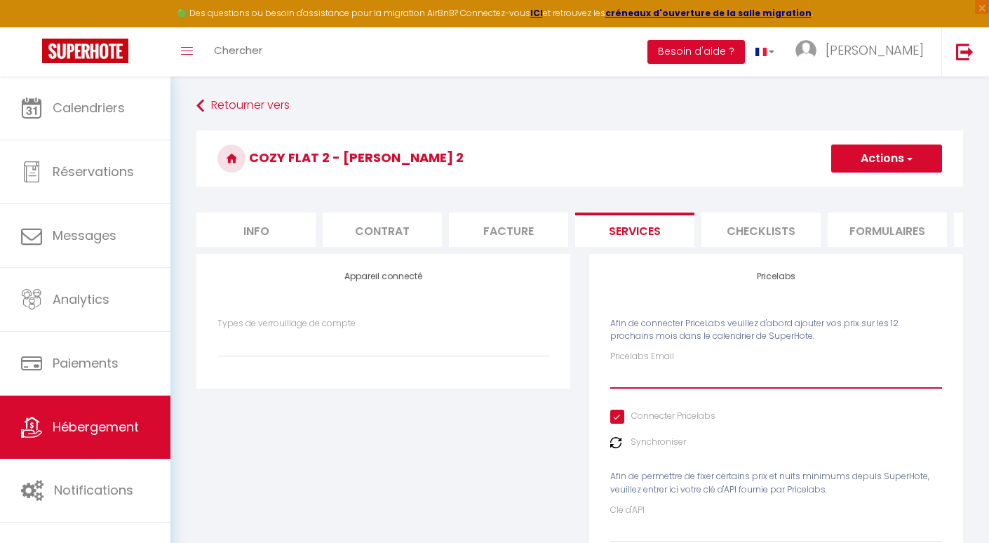
click at [639, 370] on input "Pricelabs Email" at bounding box center [776, 375] width 332 height 25
paste input "[PERSON_NAME][EMAIL_ADDRESS][DOMAIN_NAME]"
type input "[PERSON_NAME][EMAIL_ADDRESS][DOMAIN_NAME]"
select select
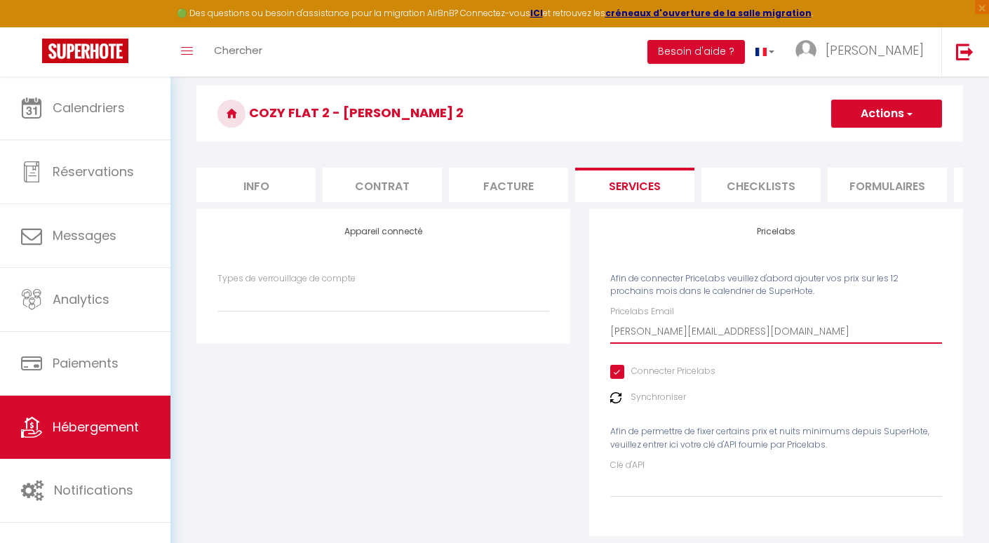
scroll to position [76, 0]
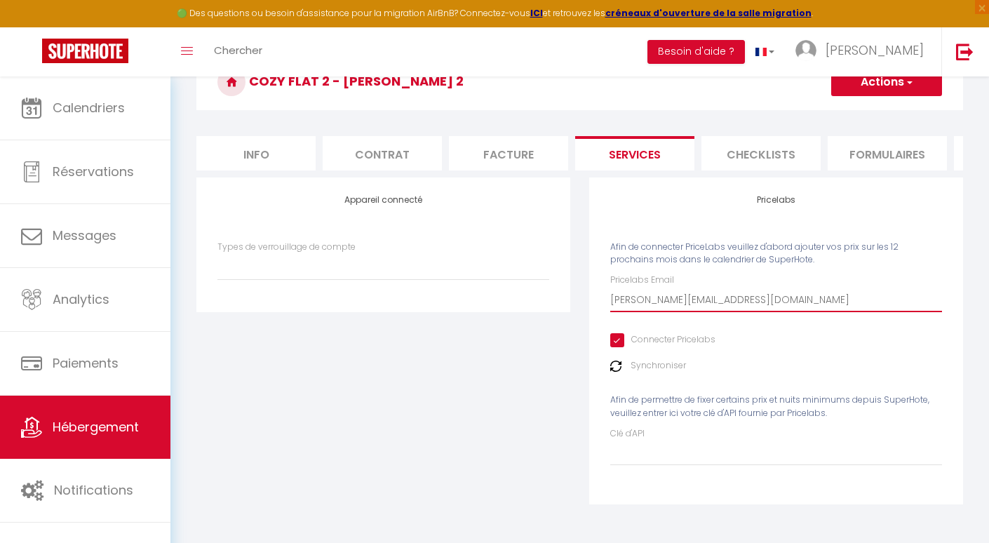
type input "[PERSON_NAME][EMAIL_ADDRESS][DOMAIN_NAME]"
click at [859, 81] on button "Actions" at bounding box center [886, 82] width 111 height 28
click at [851, 106] on link "Enregistrer" at bounding box center [886, 113] width 111 height 18
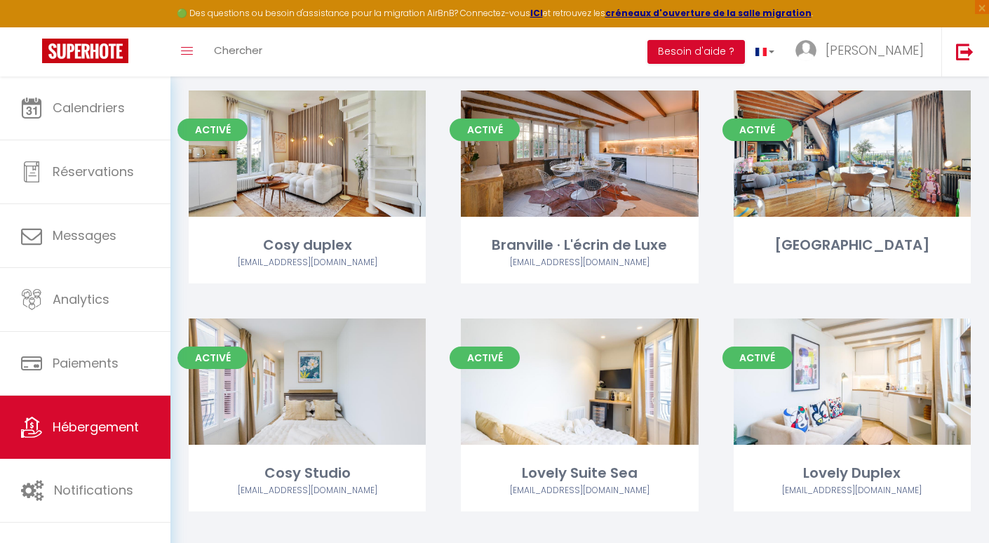
scroll to position [1150, 0]
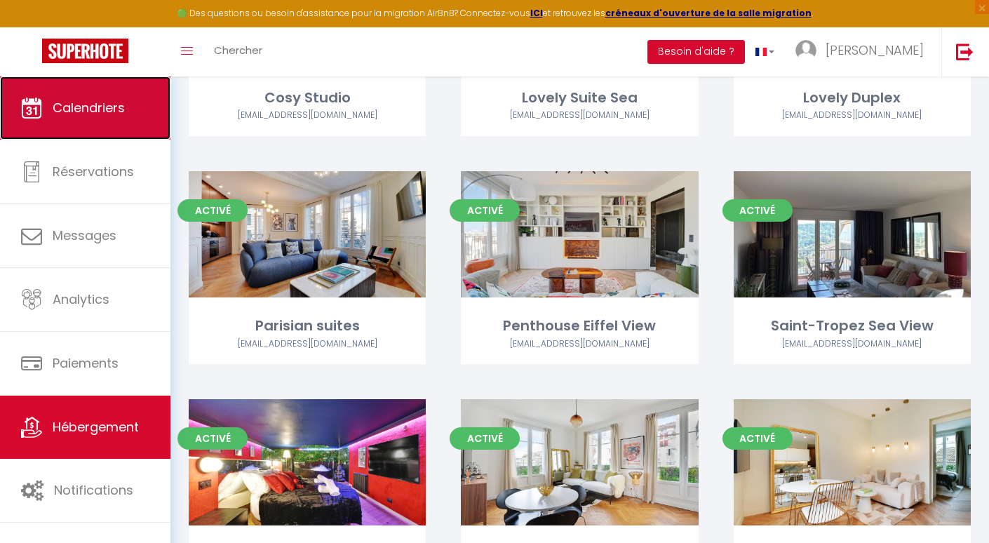
click at [69, 105] on span "Calendriers" at bounding box center [89, 108] width 72 height 18
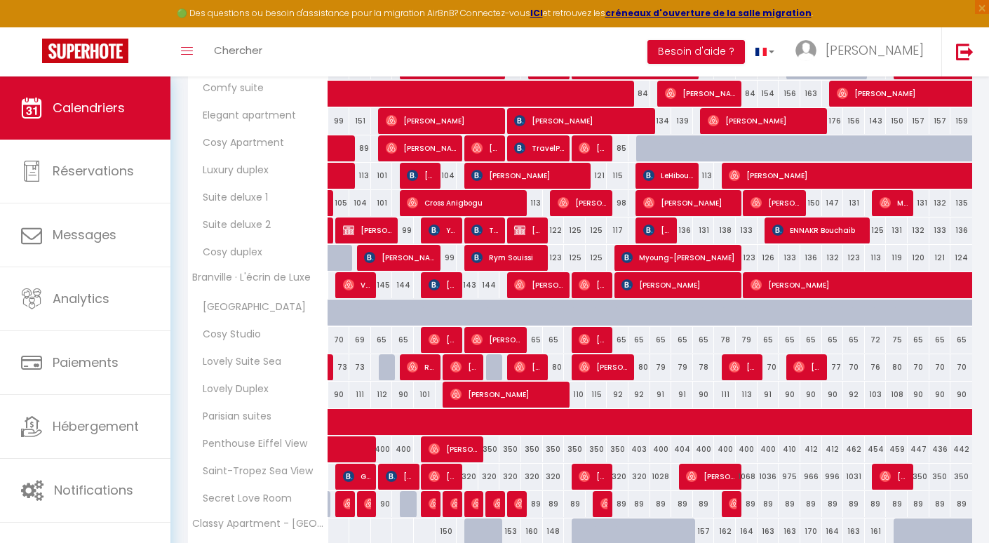
scroll to position [416, 0]
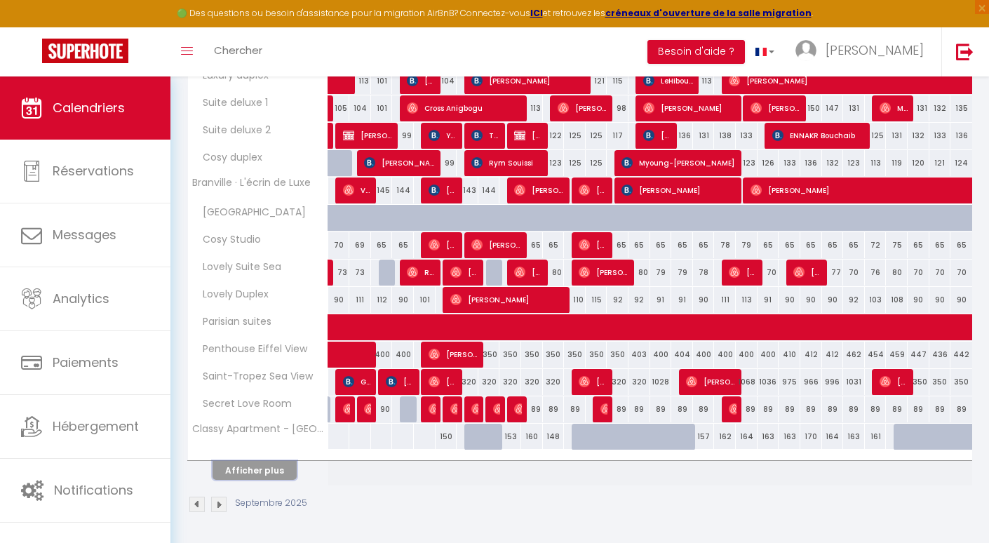
click at [258, 469] on button "Afficher plus" at bounding box center [255, 470] width 84 height 19
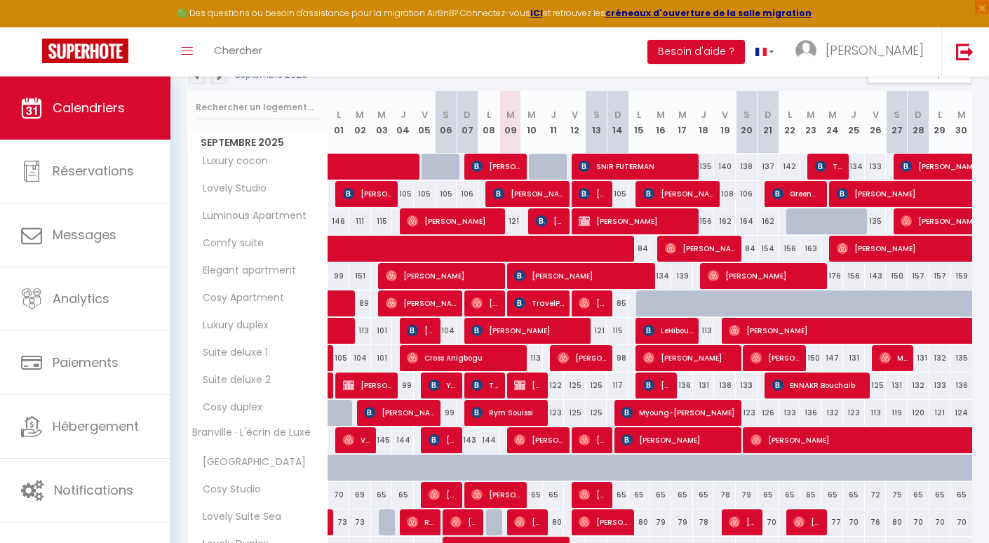
scroll to position [177, 0]
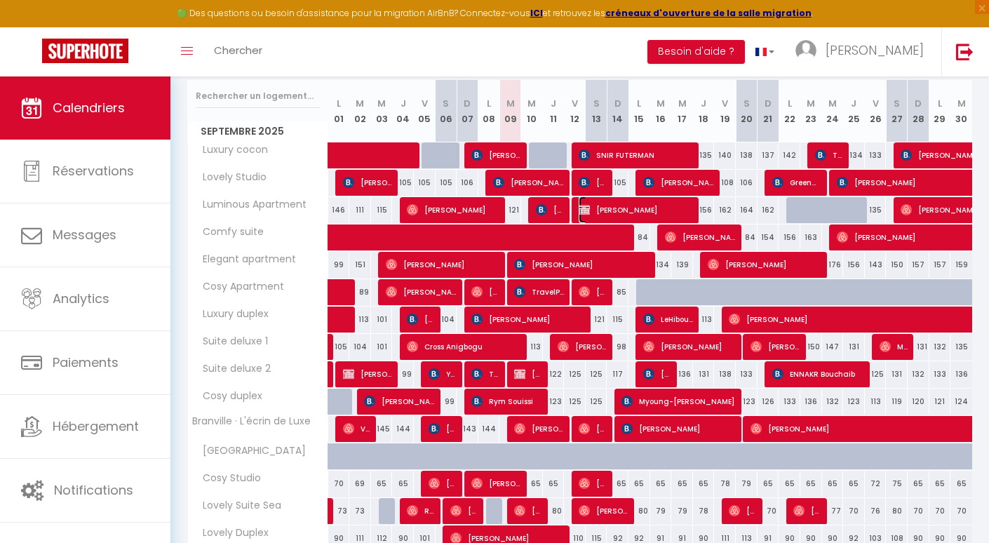
click at [678, 206] on span "[PERSON_NAME]" at bounding box center [637, 209] width 116 height 27
select select "OK"
select select "KO"
select select "1"
select select "0"
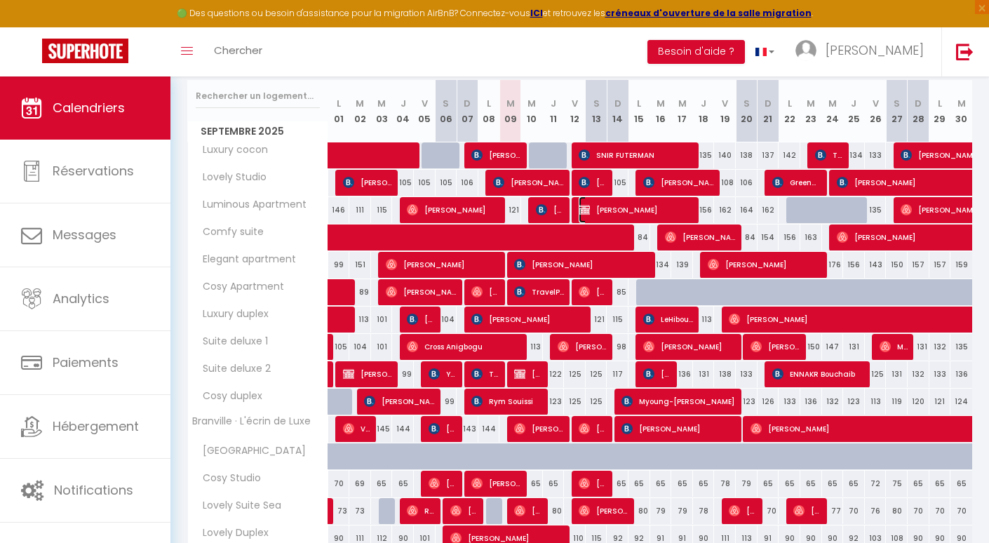
select select "1"
select select
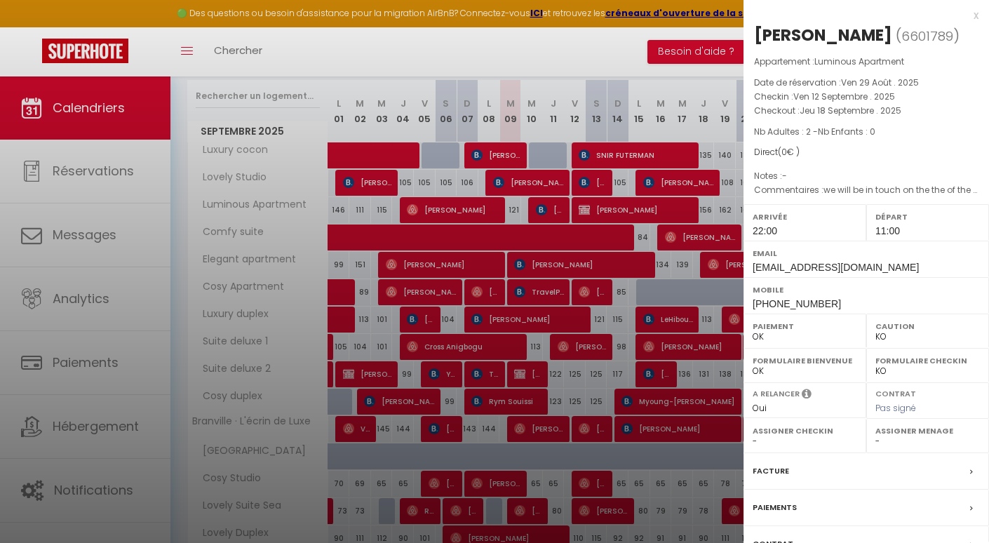
click at [646, 279] on div at bounding box center [494, 271] width 989 height 543
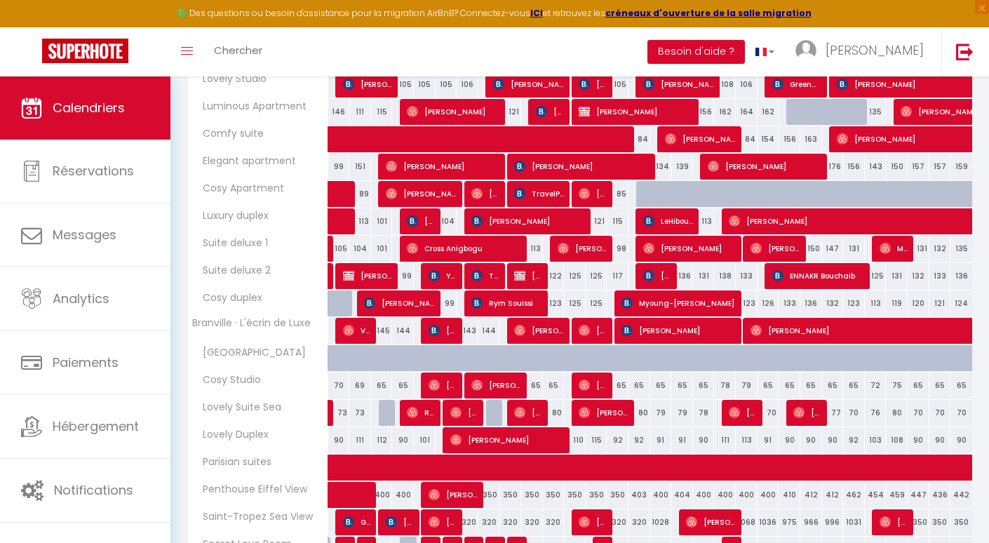
scroll to position [479, 0]
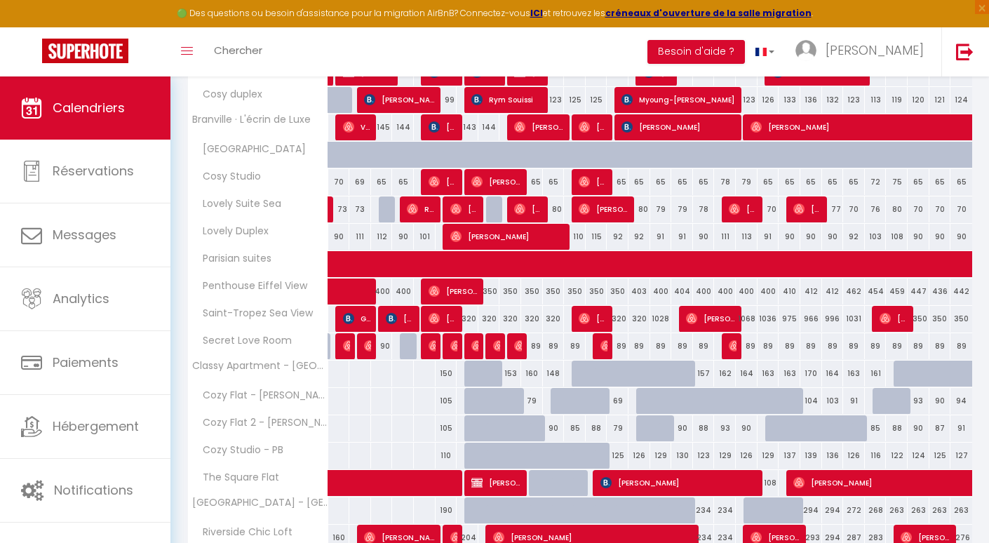
click at [705, 371] on div "157" at bounding box center [704, 374] width 22 height 26
type input "157"
type input "Jeu 18 Septembre 2025"
type input "Ven 19 Septembre 2025"
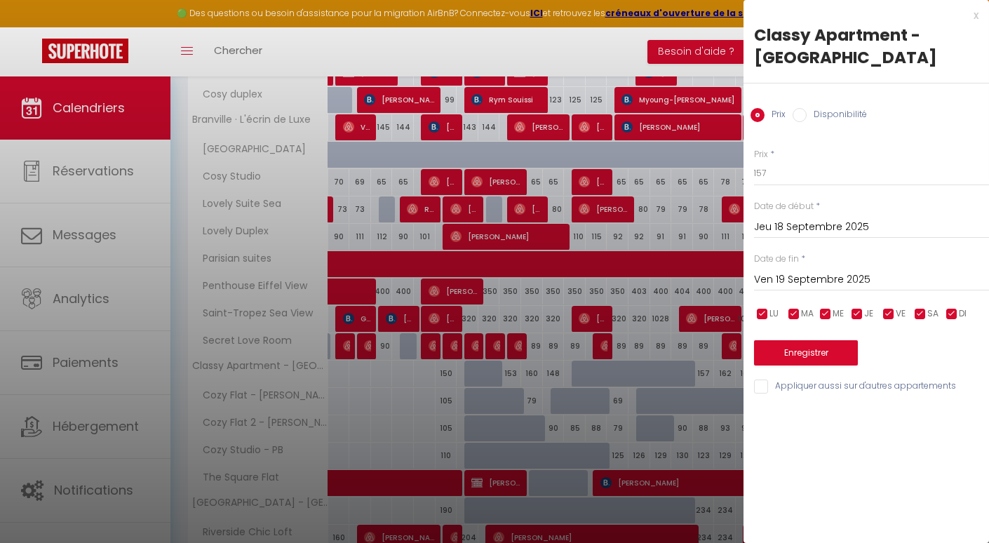
click at [699, 326] on div at bounding box center [494, 271] width 989 height 543
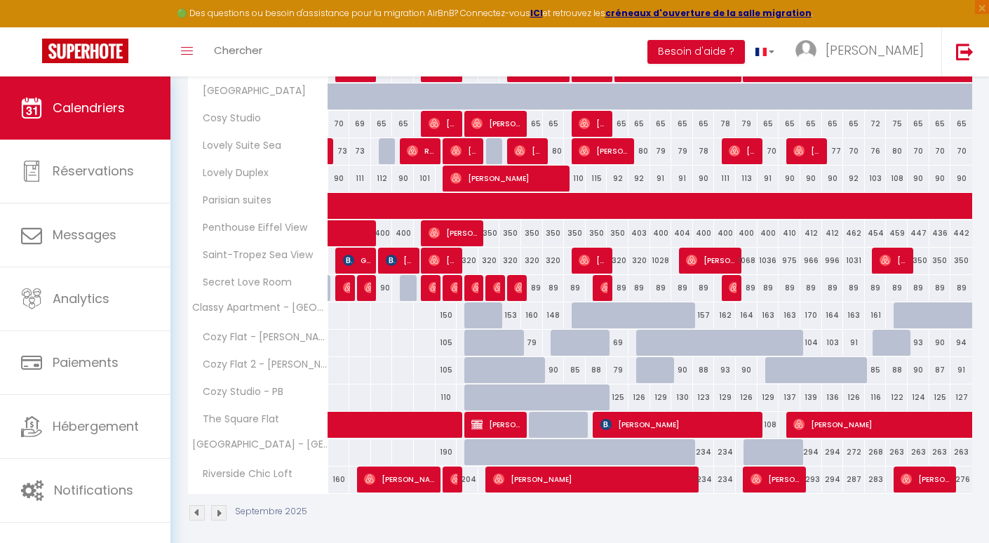
scroll to position [546, 0]
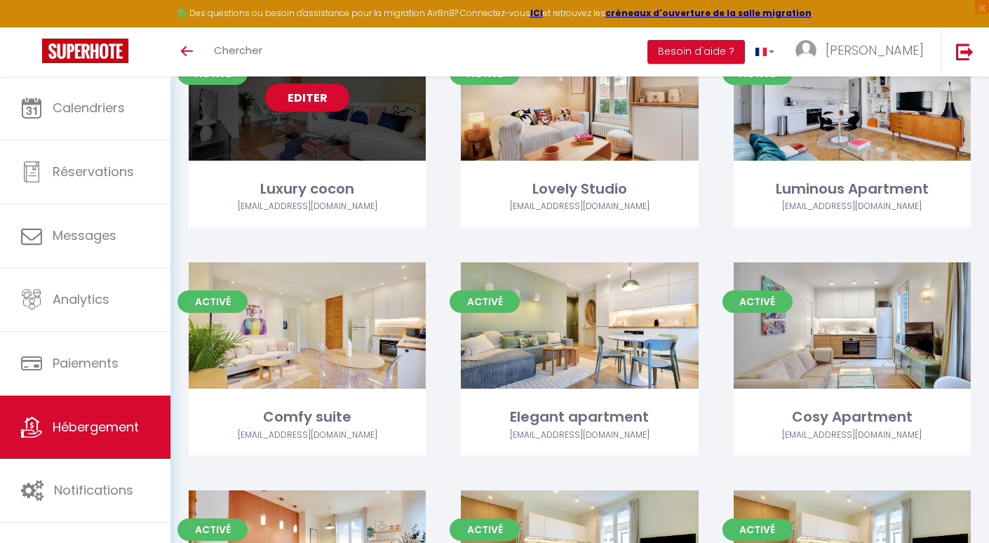
scroll to position [242, 0]
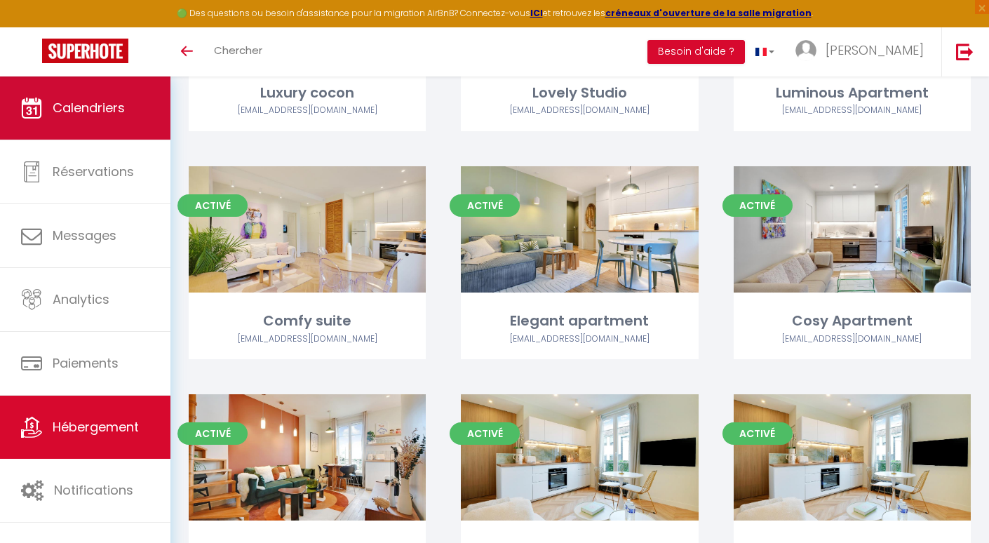
click at [107, 114] on span "Calendriers" at bounding box center [89, 108] width 72 height 18
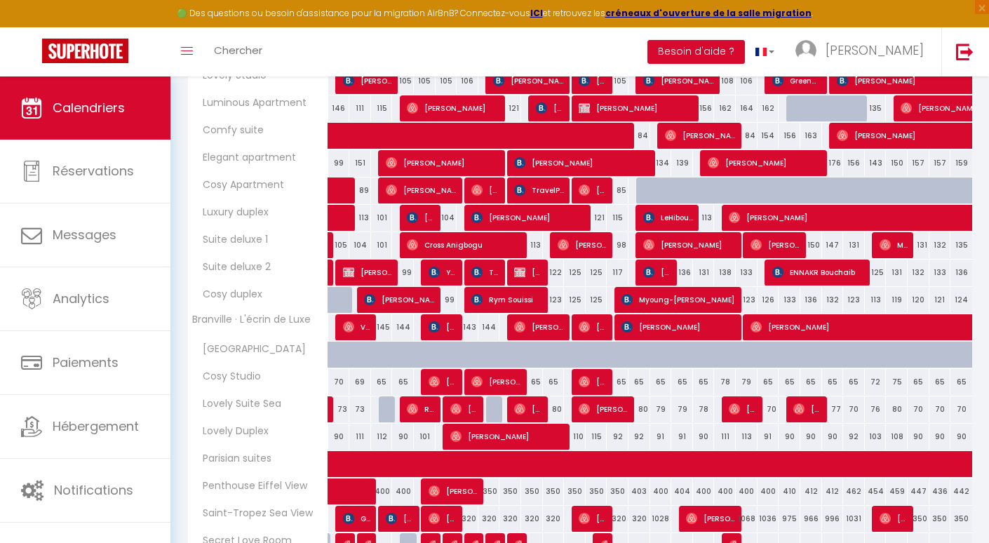
scroll to position [161, 0]
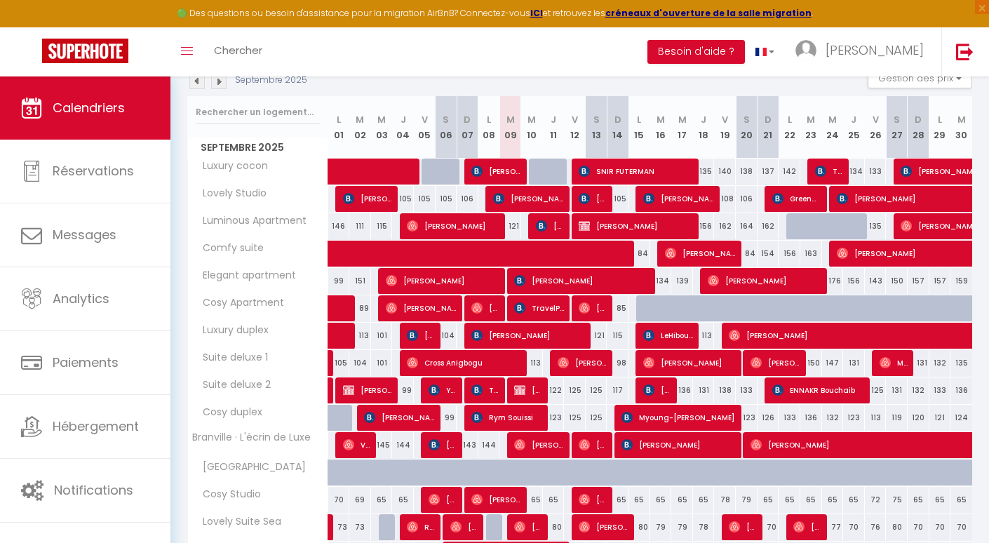
click at [217, 85] on img at bounding box center [218, 81] width 15 height 15
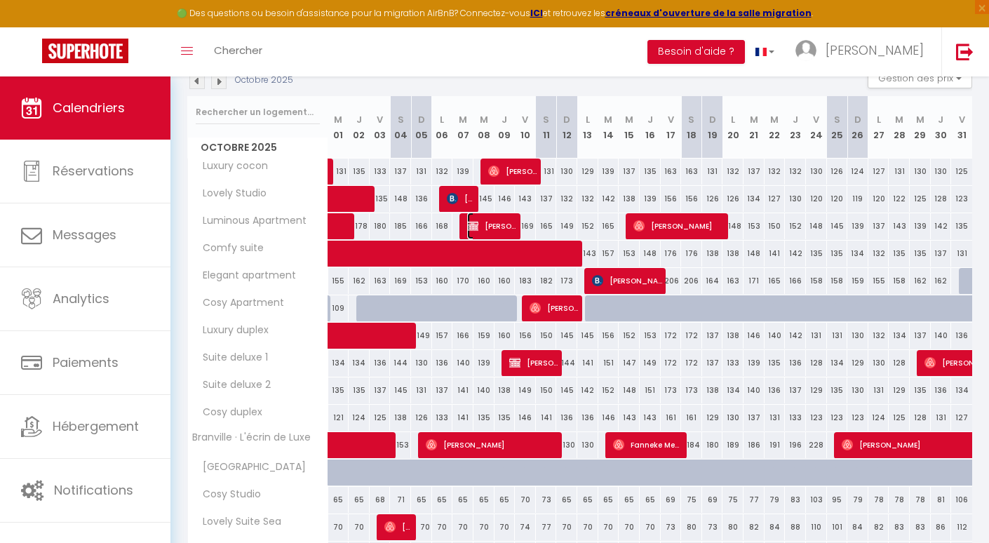
click at [471, 224] on img at bounding box center [472, 225] width 11 height 11
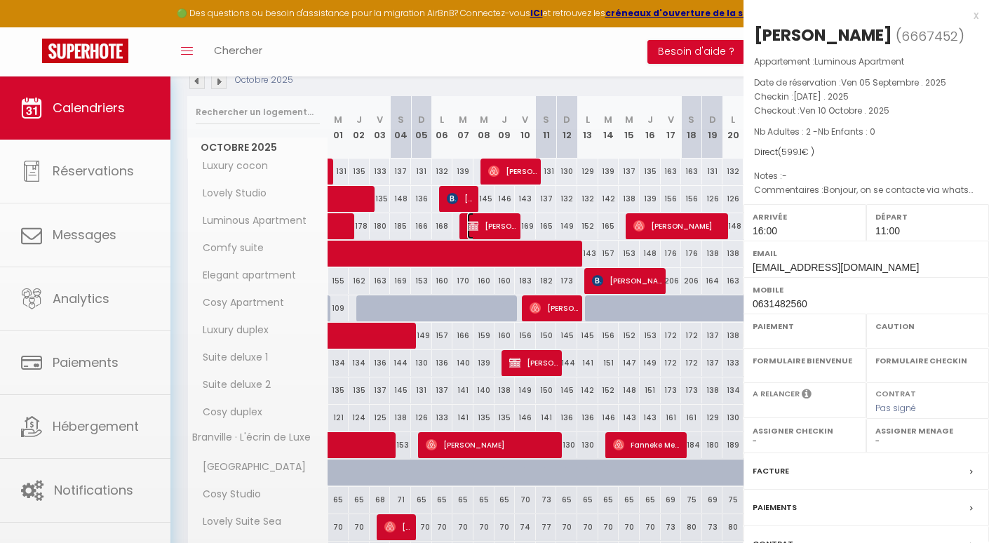
select select "OK"
select select "KO"
select select "1"
select select "0"
select select "1"
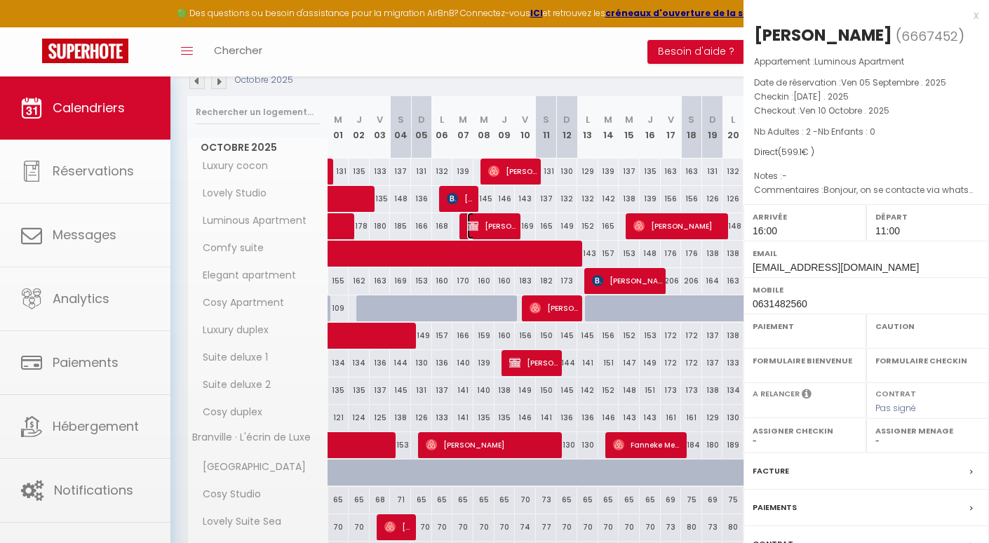
select select
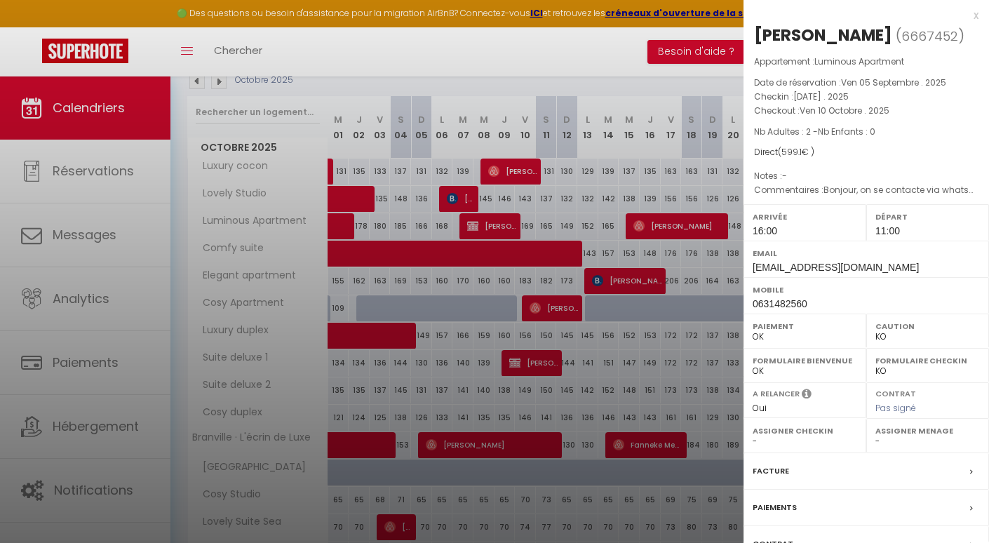
click at [422, 176] on div at bounding box center [494, 271] width 989 height 543
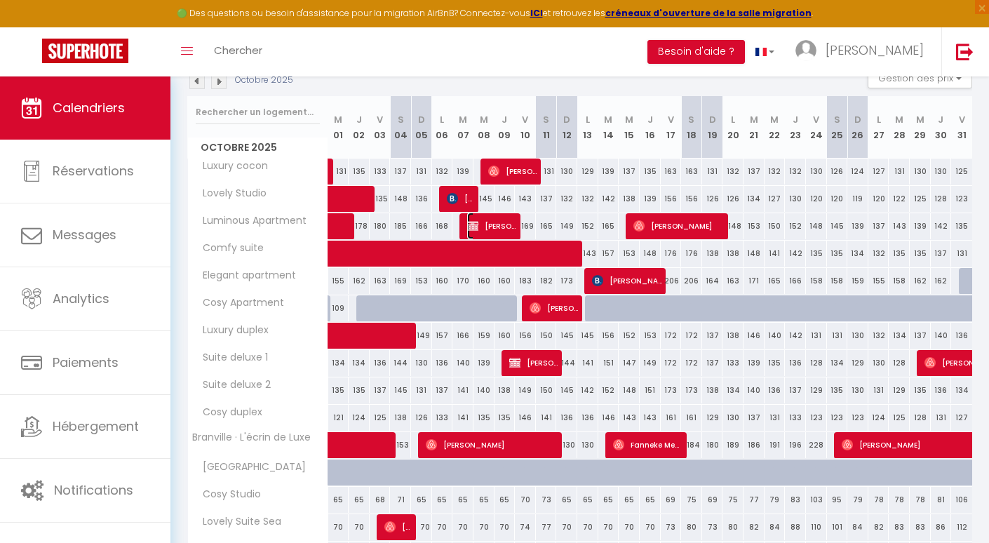
click at [486, 227] on span "[PERSON_NAME]" at bounding box center [491, 226] width 49 height 27
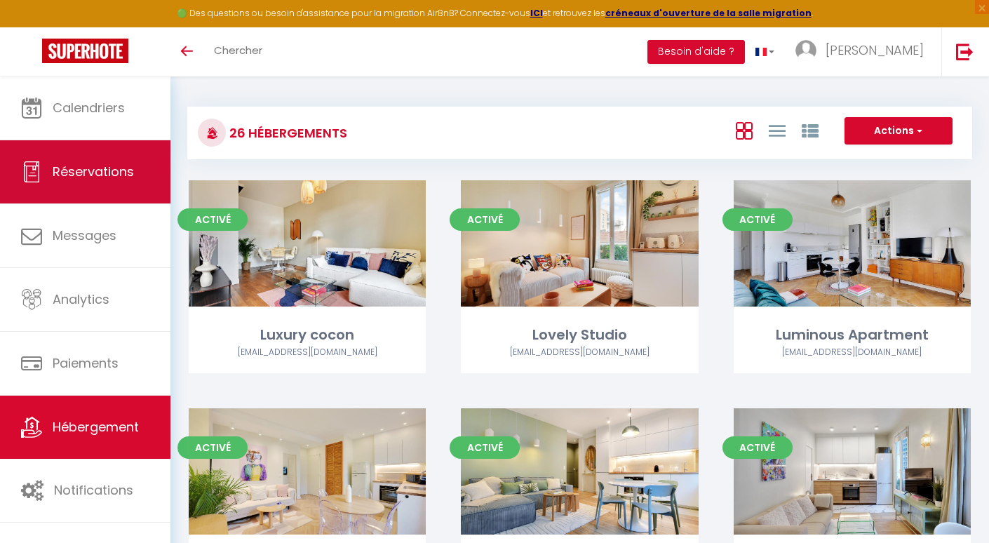
click at [128, 142] on link "Réservations" at bounding box center [85, 171] width 170 height 63
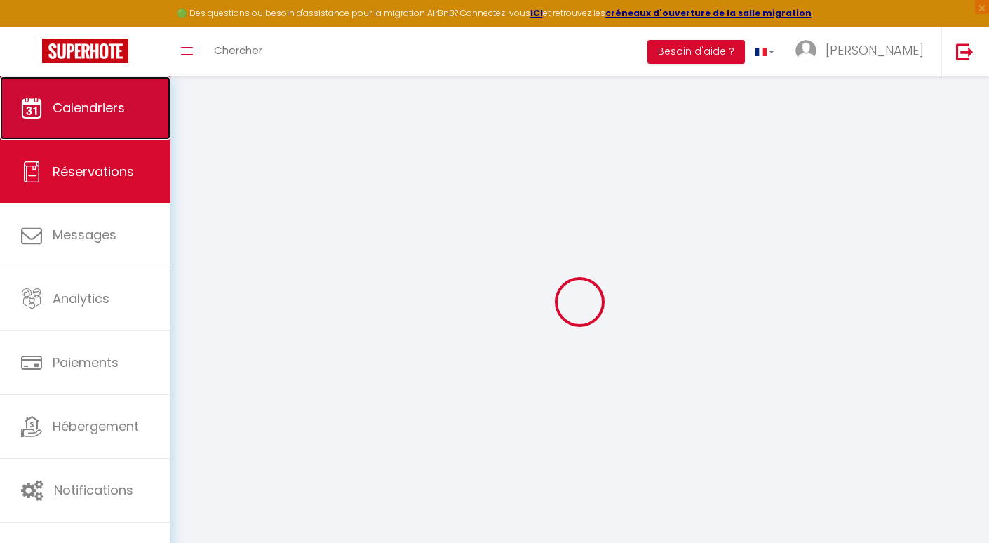
click at [126, 119] on link "Calendriers" at bounding box center [85, 107] width 170 height 63
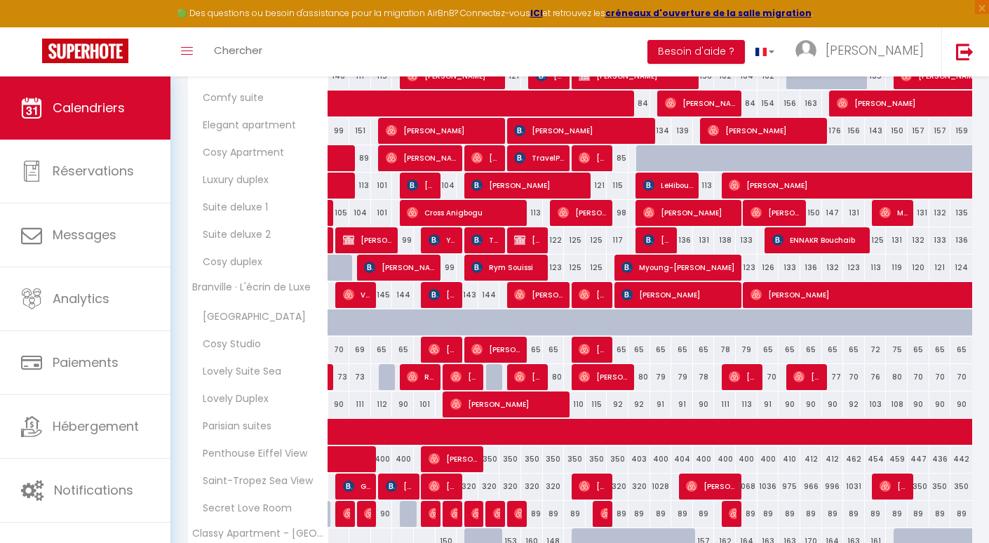
scroll to position [416, 0]
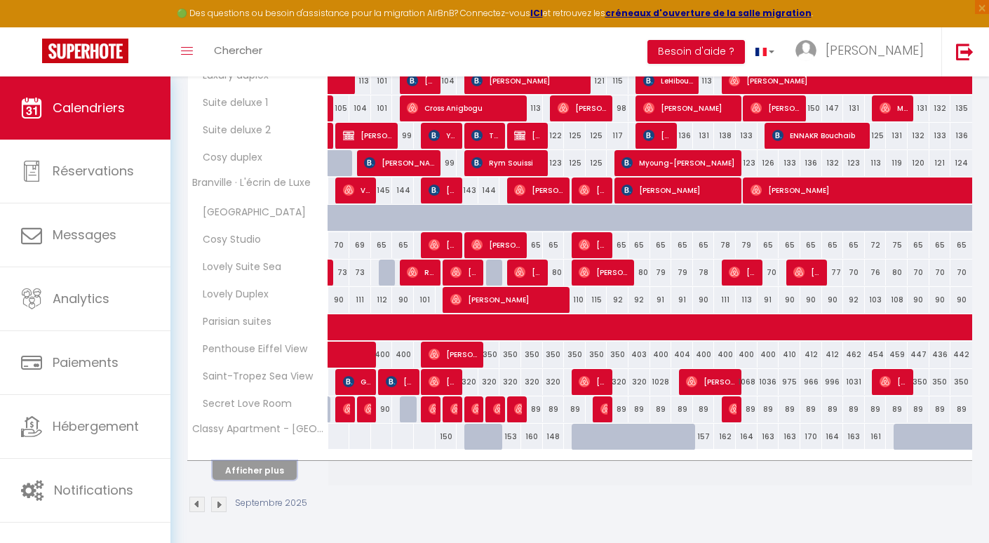
click at [261, 473] on button "Afficher plus" at bounding box center [255, 470] width 84 height 19
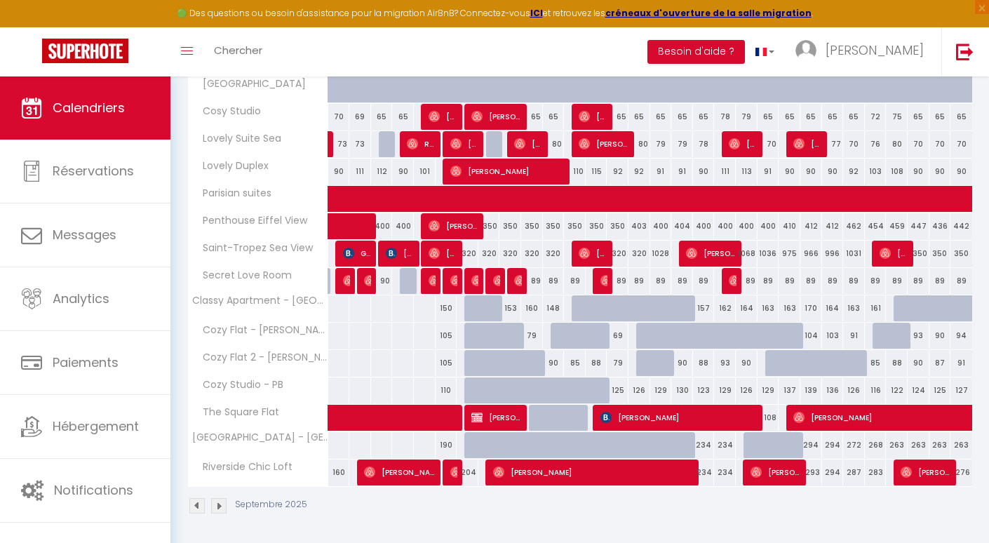
scroll to position [546, 0]
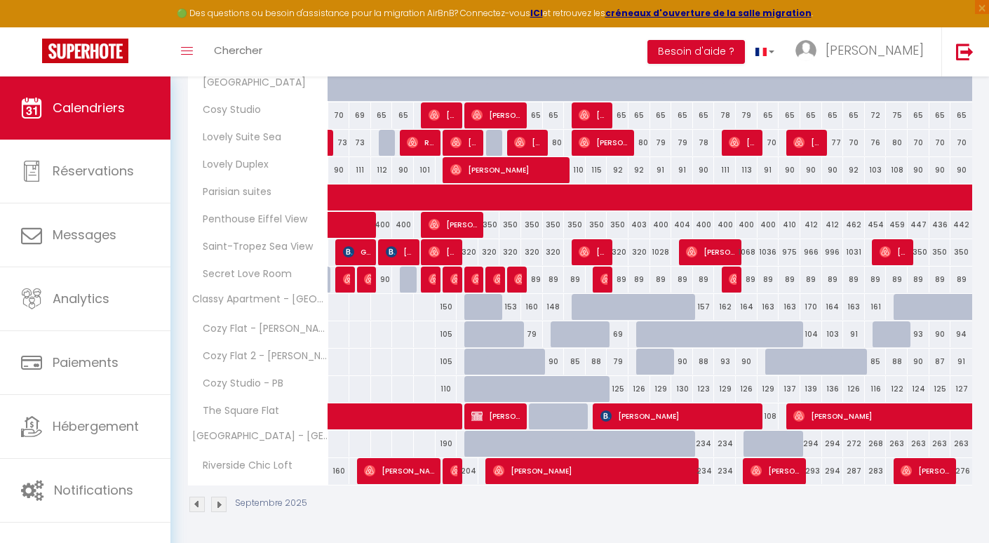
click at [213, 504] on img at bounding box center [218, 504] width 15 height 15
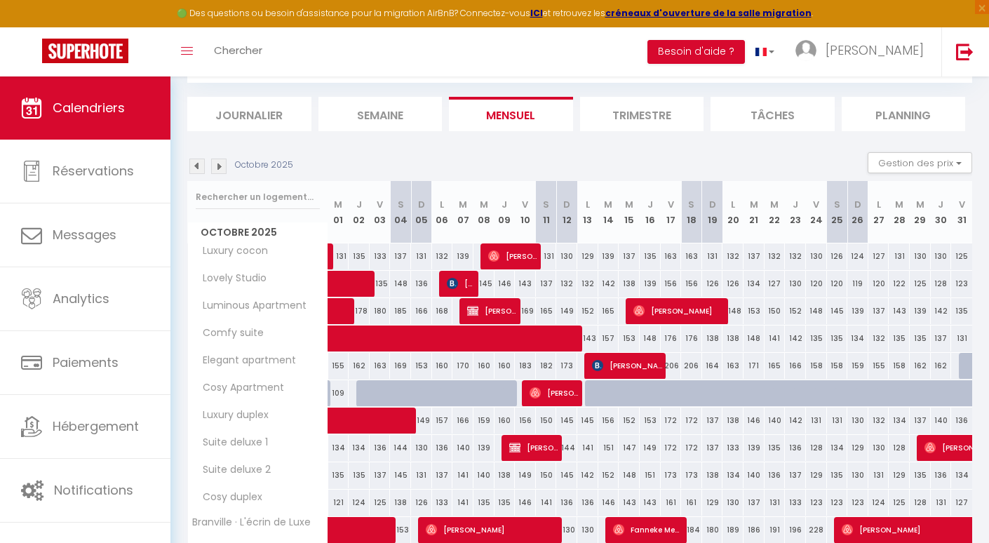
scroll to position [416, 0]
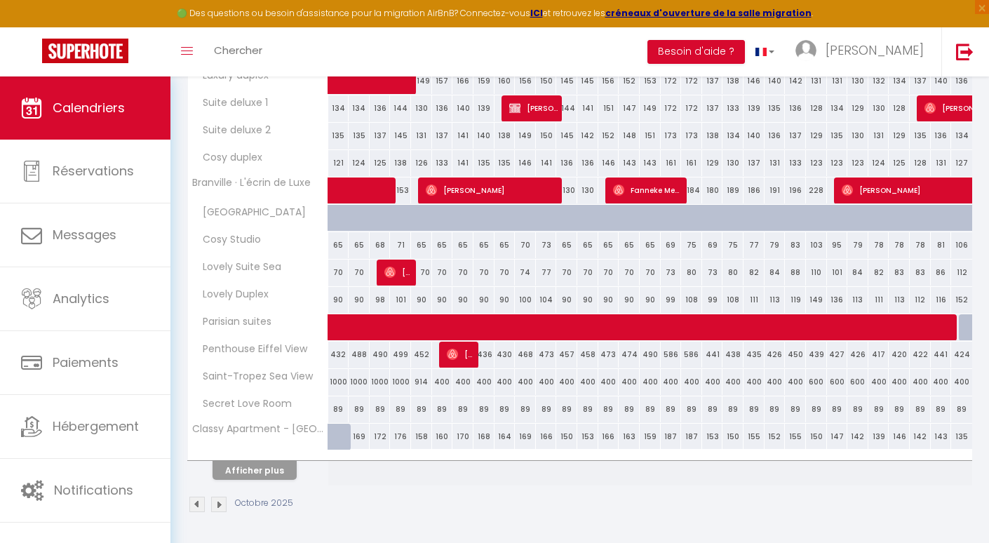
click at [422, 441] on div "158" at bounding box center [421, 437] width 21 height 26
type input "158"
type input "Dim 05 Octobre 2025"
type input "Lun 06 Octobre 2025"
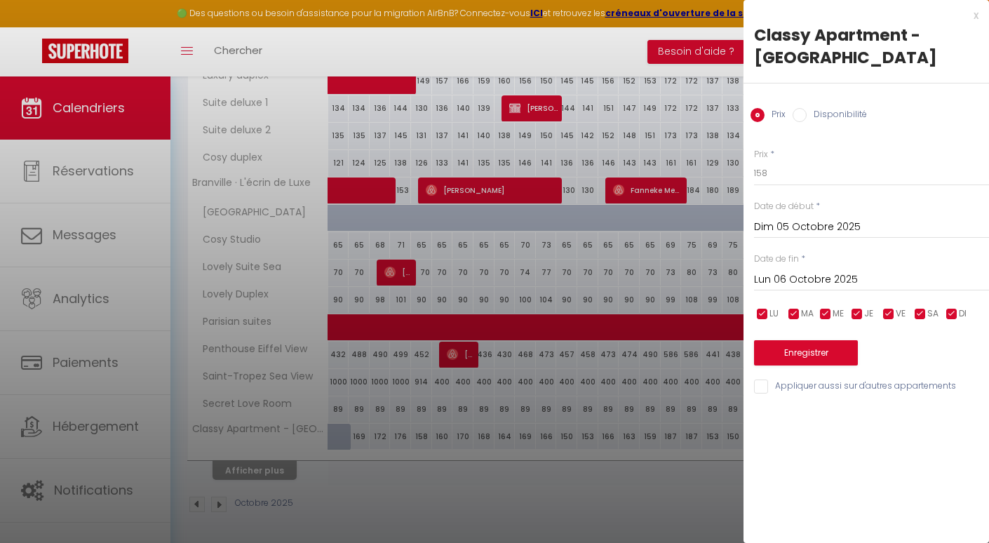
click at [826, 231] on input "Dim 05 Octobre 2025" at bounding box center [871, 227] width 235 height 18
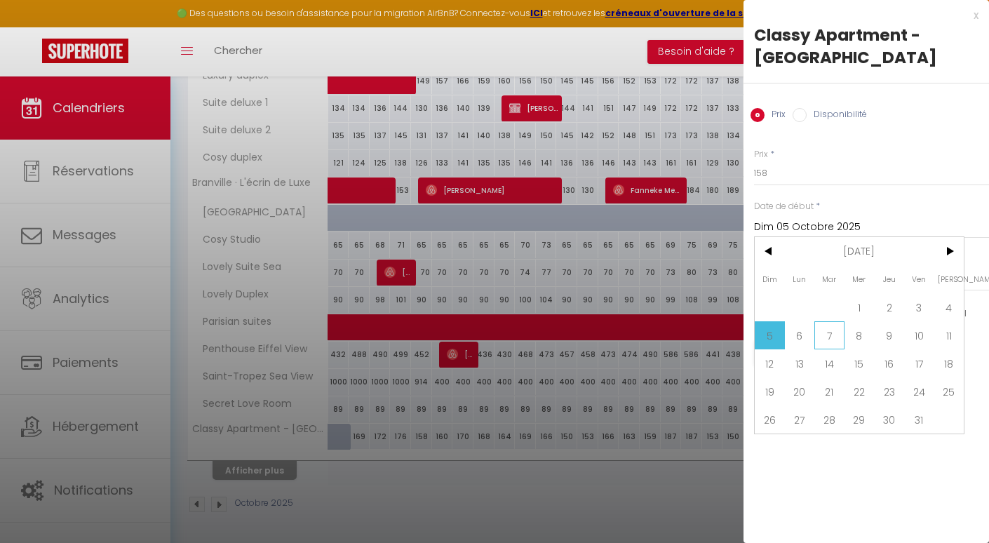
click at [824, 342] on span "7" at bounding box center [829, 335] width 30 height 28
type input "[DATE] Octobre 2025"
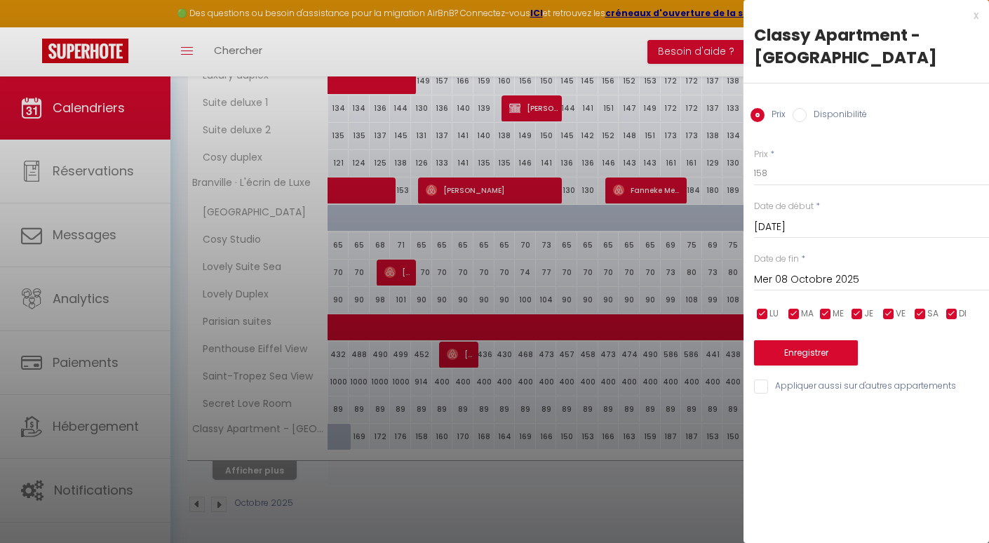
click at [861, 275] on input "Mer 08 Octobre 2025" at bounding box center [871, 280] width 235 height 18
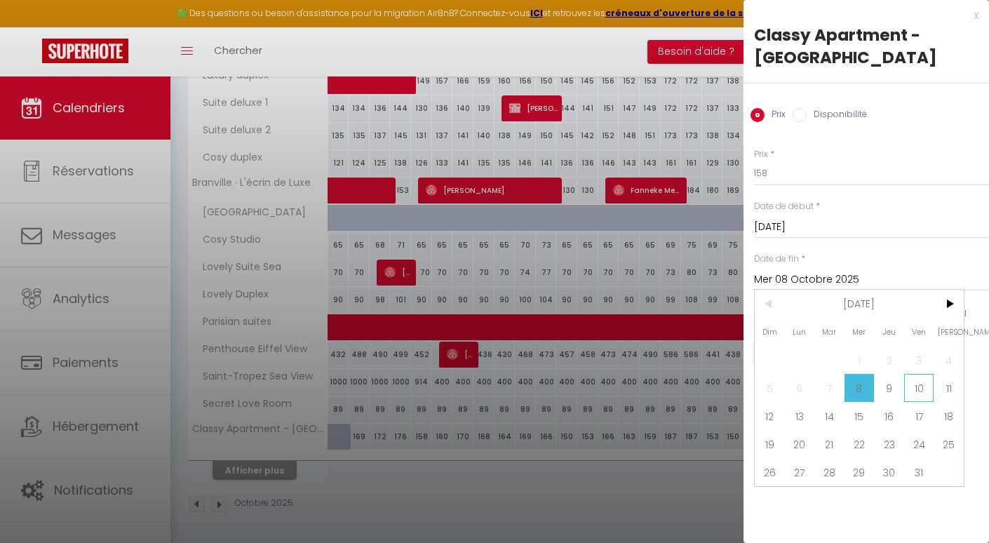
click at [918, 384] on span "10" at bounding box center [919, 388] width 30 height 28
type input "Ven 10 Octobre 2025"
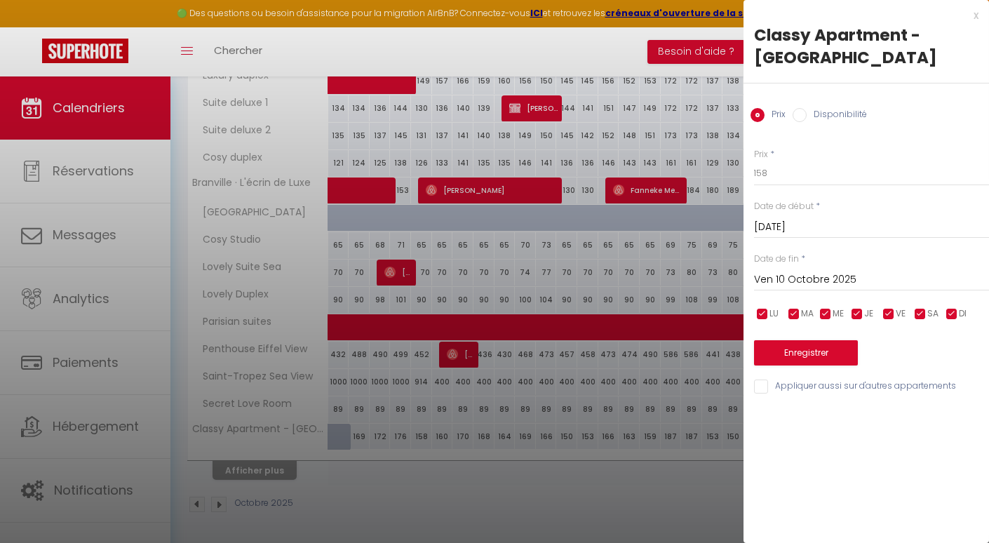
click at [855, 114] on label "Disponibilité" at bounding box center [837, 115] width 60 height 15
click at [807, 114] on input "Disponibilité" at bounding box center [800, 115] width 14 height 14
radio input "true"
radio input "false"
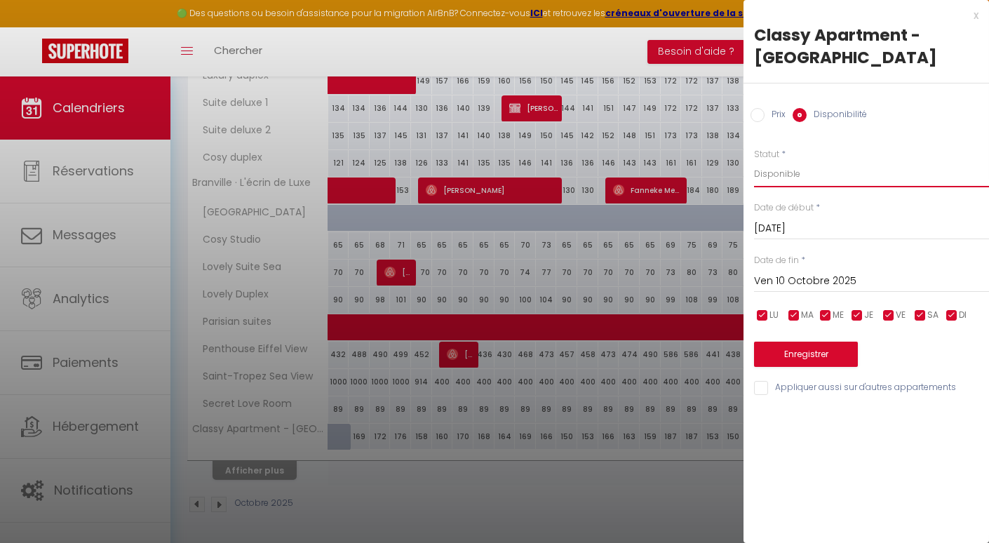
click at [833, 170] on select "Disponible Indisponible" at bounding box center [871, 174] width 235 height 27
select select "0"
click at [803, 354] on button "Enregistrer" at bounding box center [806, 354] width 104 height 25
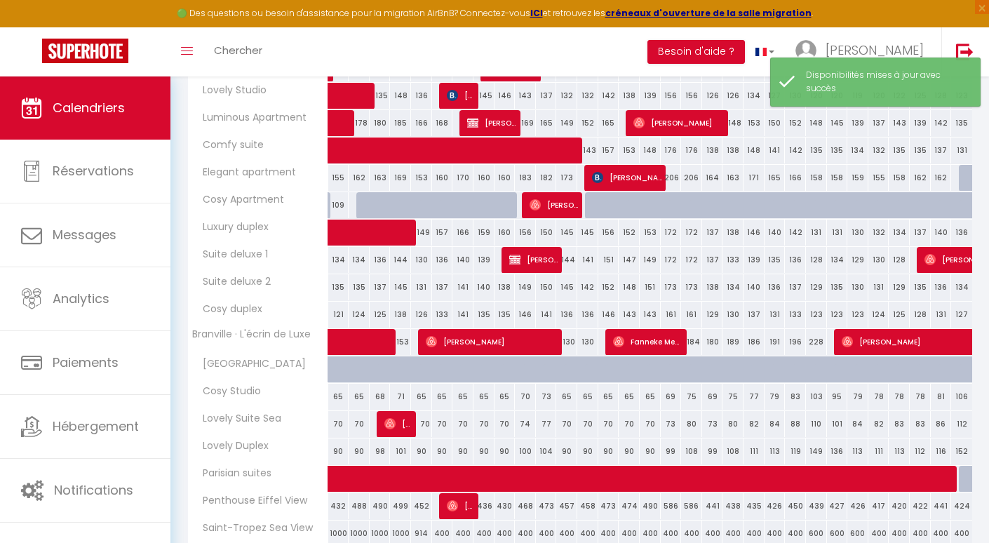
scroll to position [265, 0]
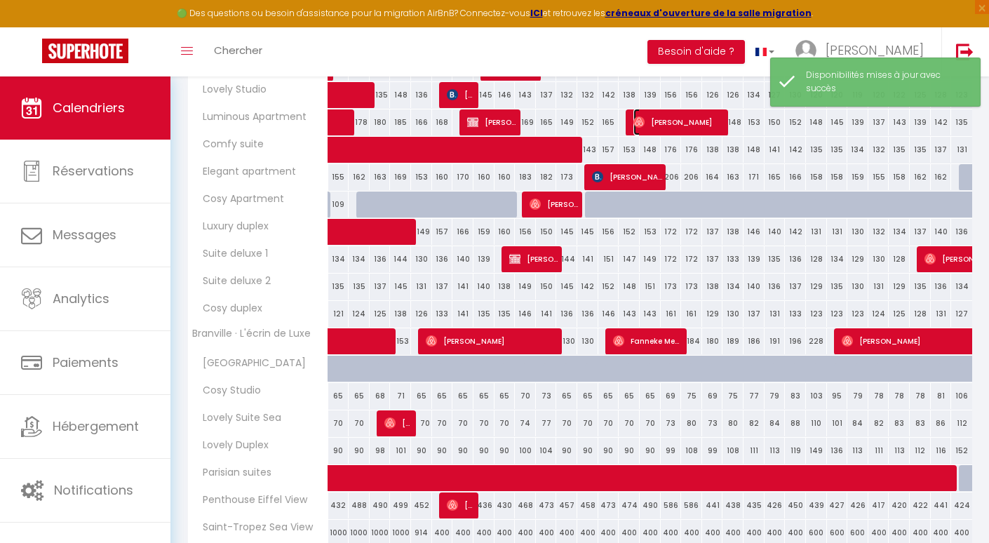
click at [663, 125] on span "[PERSON_NAME]" at bounding box center [678, 122] width 91 height 27
select select "OK"
select select "0"
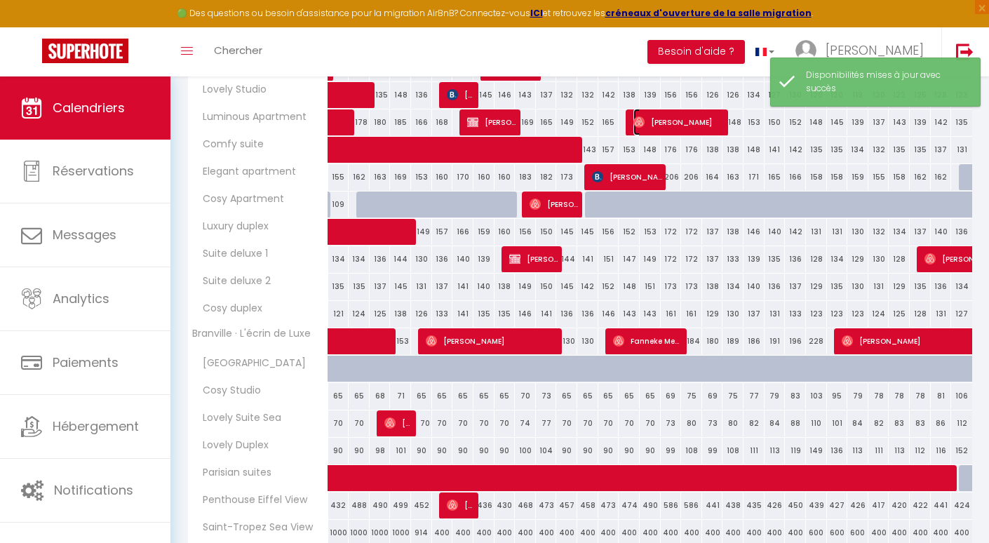
select select "1"
select select
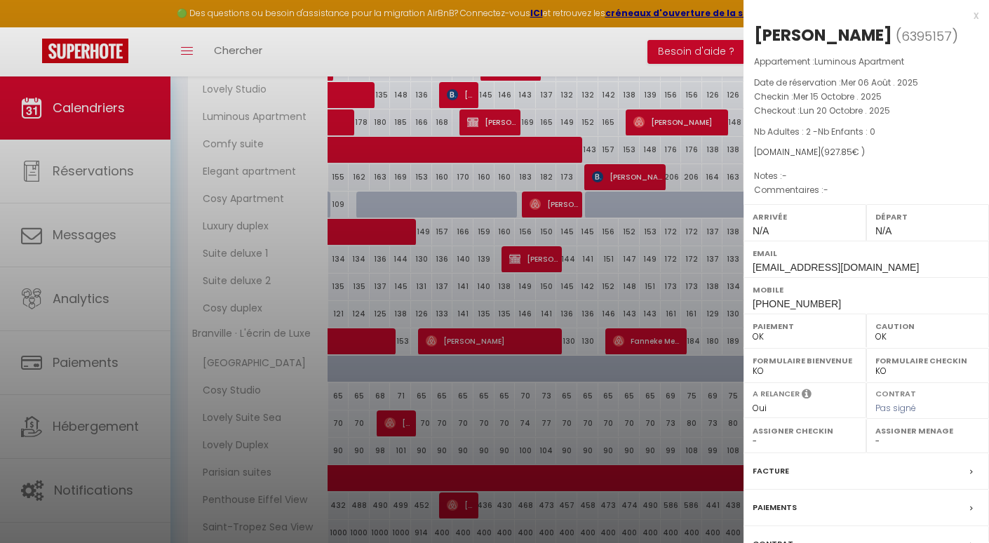
click at [636, 187] on div at bounding box center [494, 271] width 989 height 543
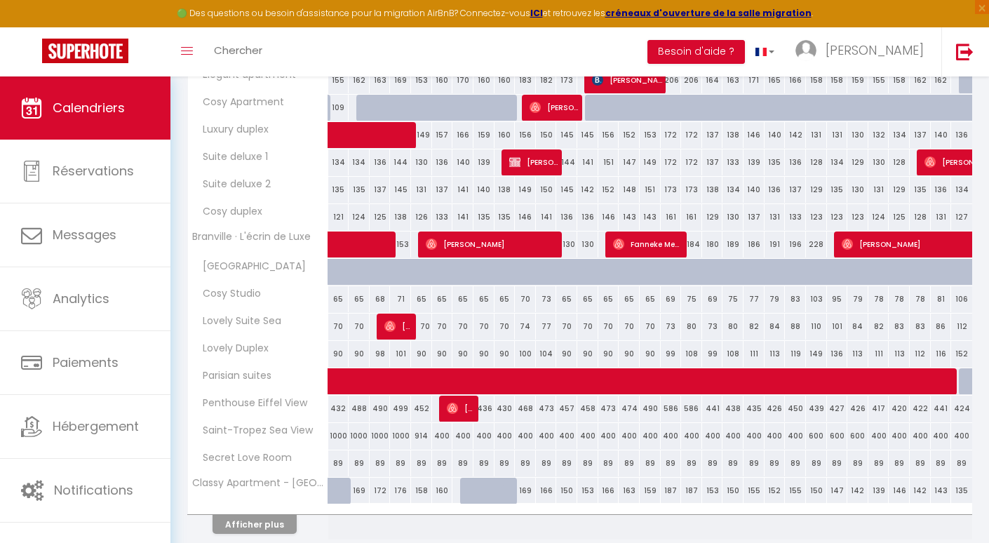
scroll to position [416, 0]
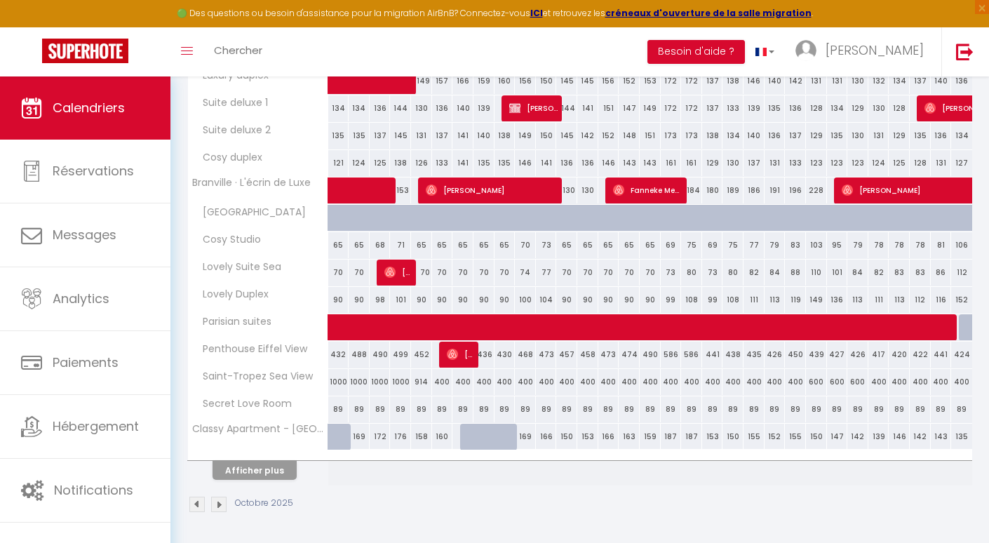
click at [622, 436] on div "163" at bounding box center [629, 437] width 21 height 26
select select "1"
type input "Mer 15 Octobre 2025"
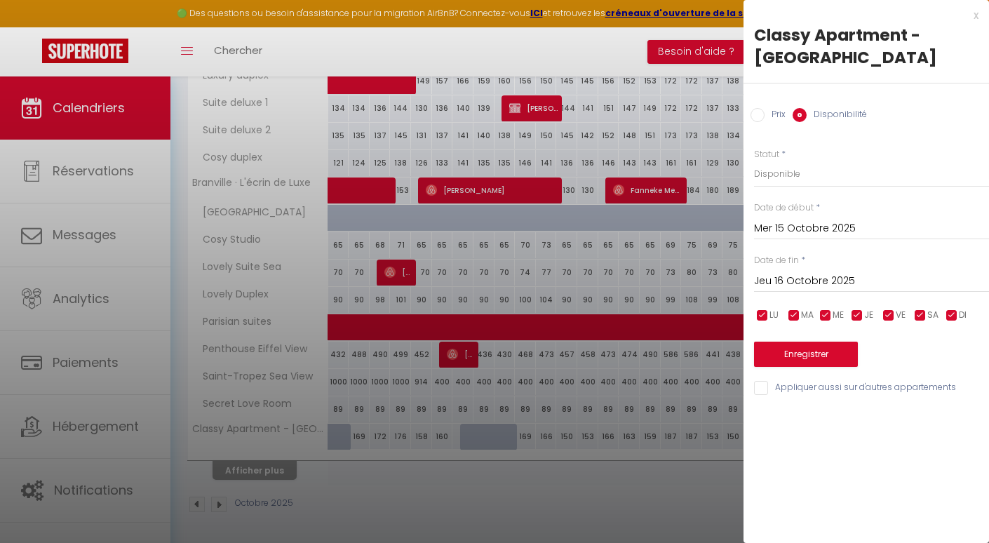
click at [800, 286] on input "Jeu 16 Octobre 2025" at bounding box center [871, 281] width 235 height 18
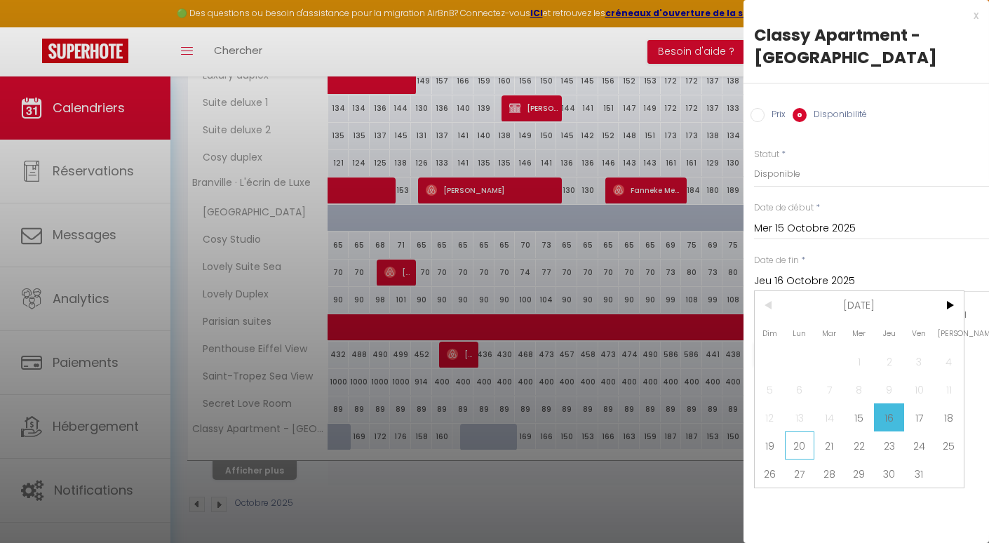
click at [802, 443] on span "20" at bounding box center [800, 445] width 30 height 28
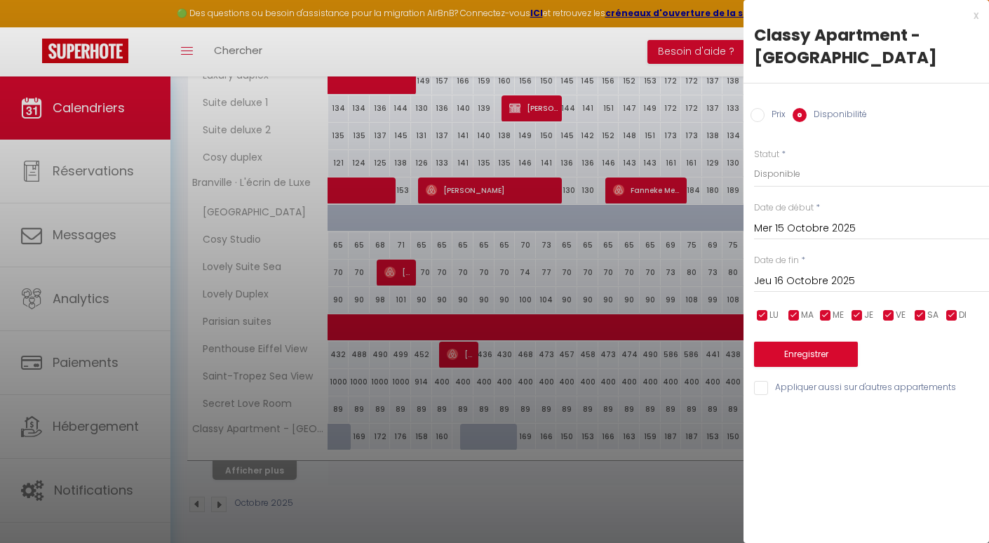
type input "Lun 20 Octobre 2025"
click at [827, 179] on select "Disponible Indisponible" at bounding box center [871, 174] width 235 height 27
select select "0"
click at [817, 347] on button "Enregistrer" at bounding box center [806, 354] width 104 height 25
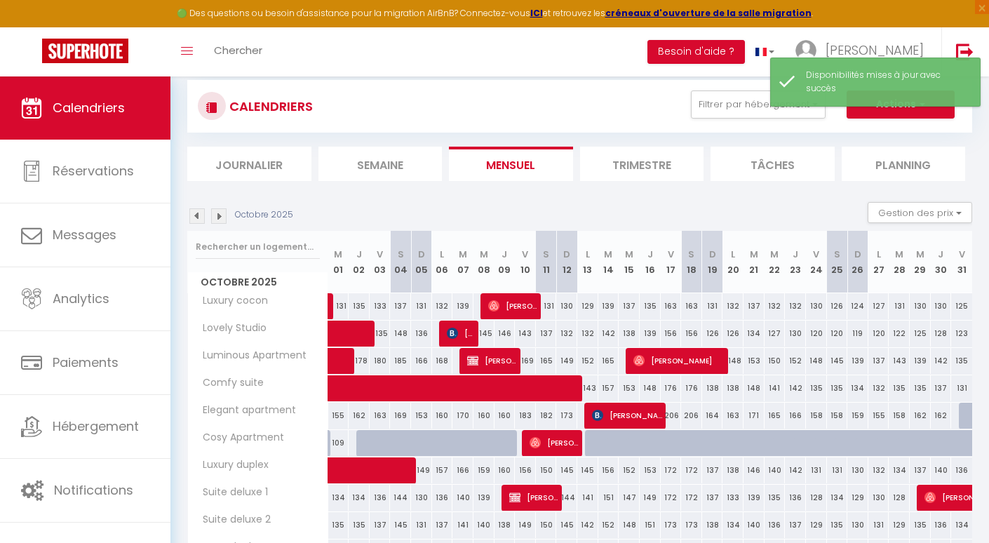
scroll to position [33, 0]
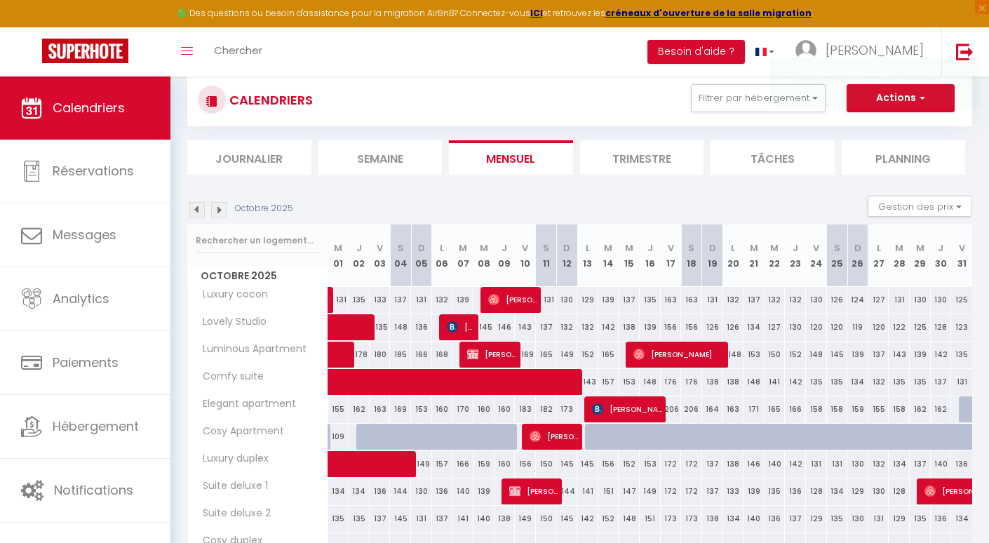
click at [223, 203] on img at bounding box center [218, 209] width 15 height 15
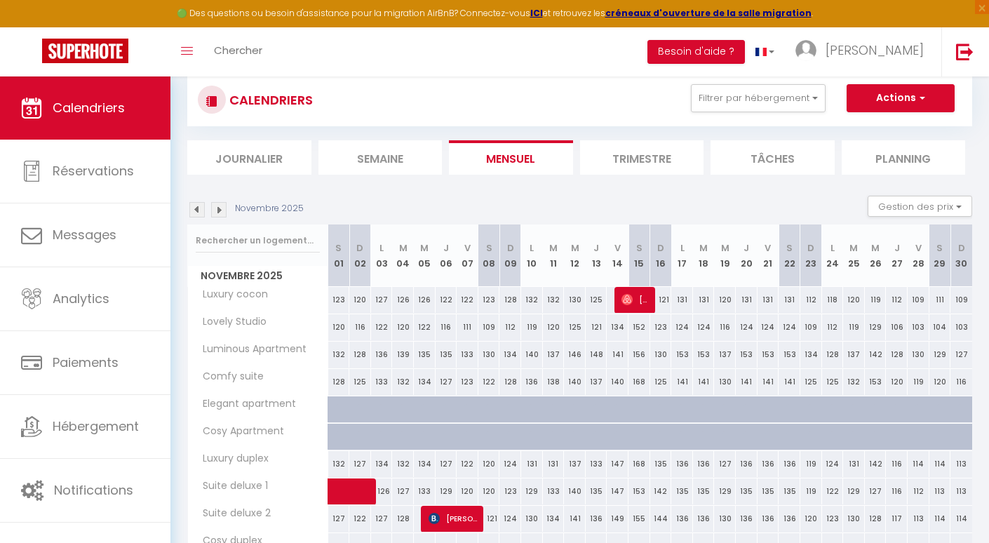
scroll to position [36, 0]
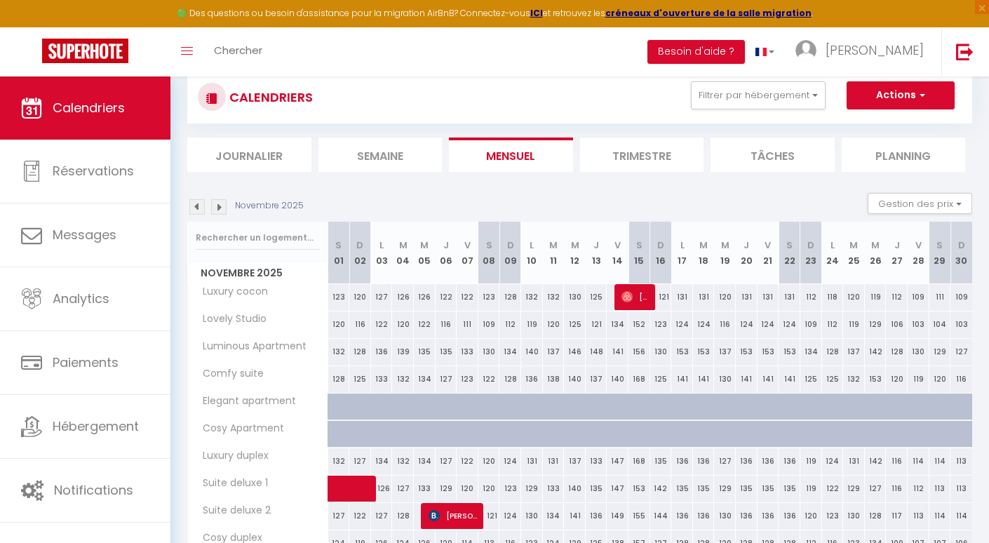
click at [213, 208] on img at bounding box center [218, 206] width 15 height 15
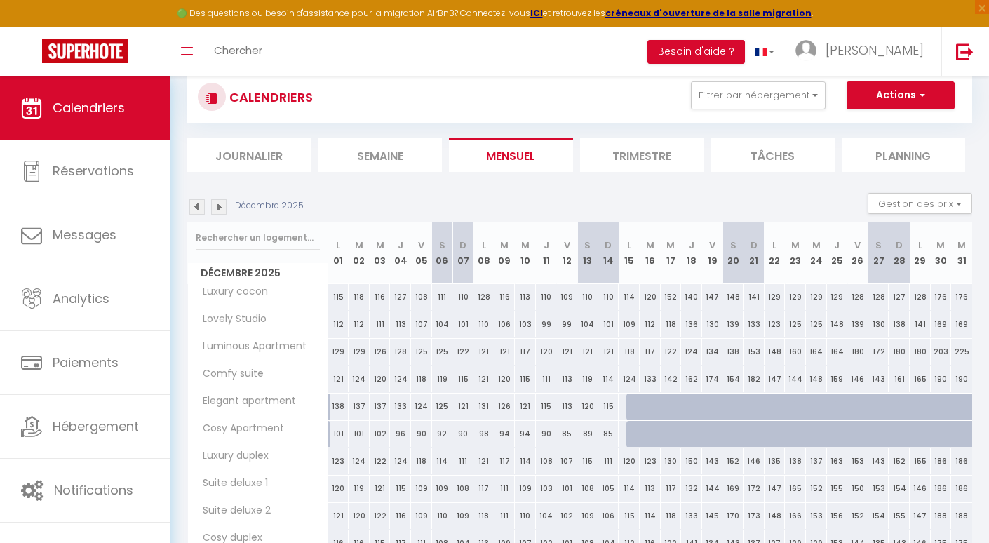
click at [213, 208] on img at bounding box center [218, 206] width 15 height 15
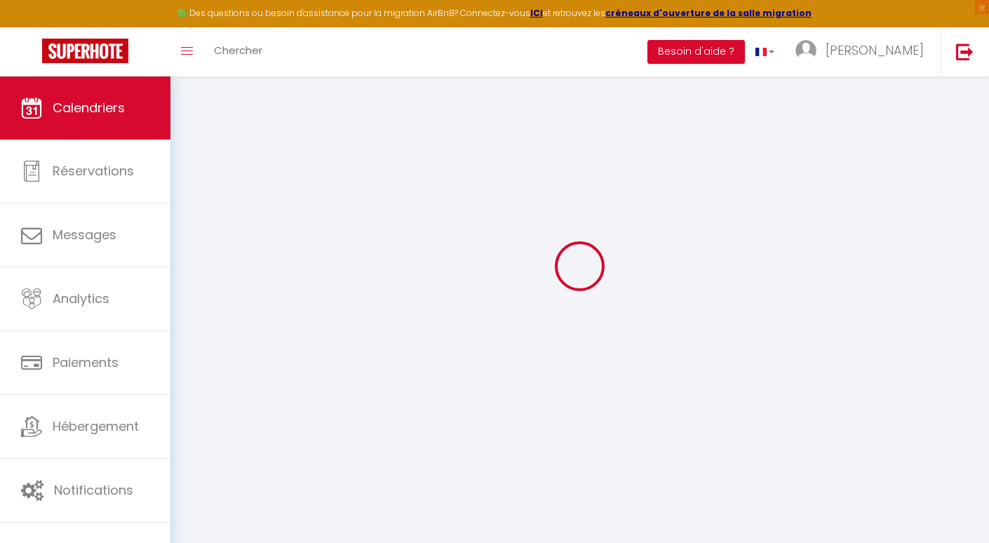
select select
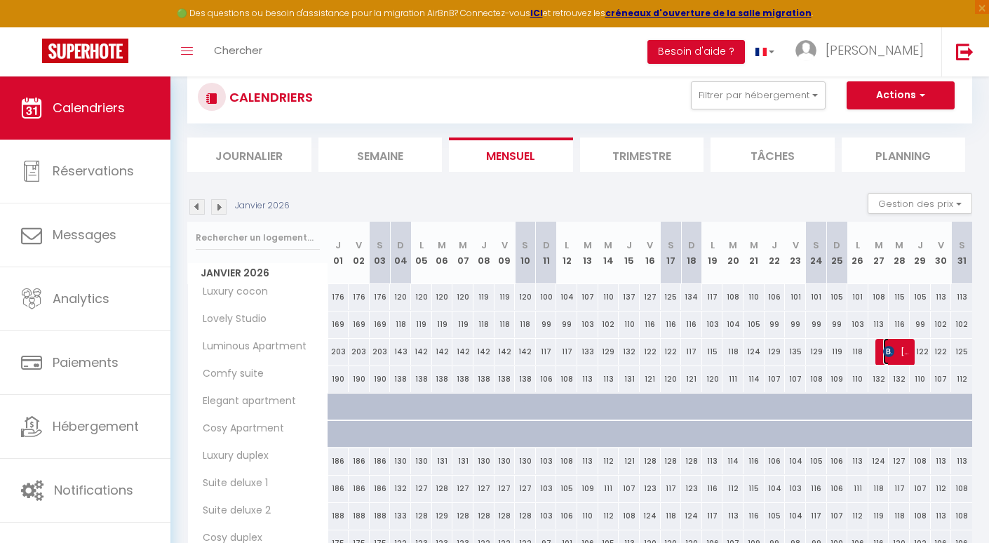
click at [895, 342] on span "[PERSON_NAME]" at bounding box center [897, 351] width 28 height 27
select select "KO"
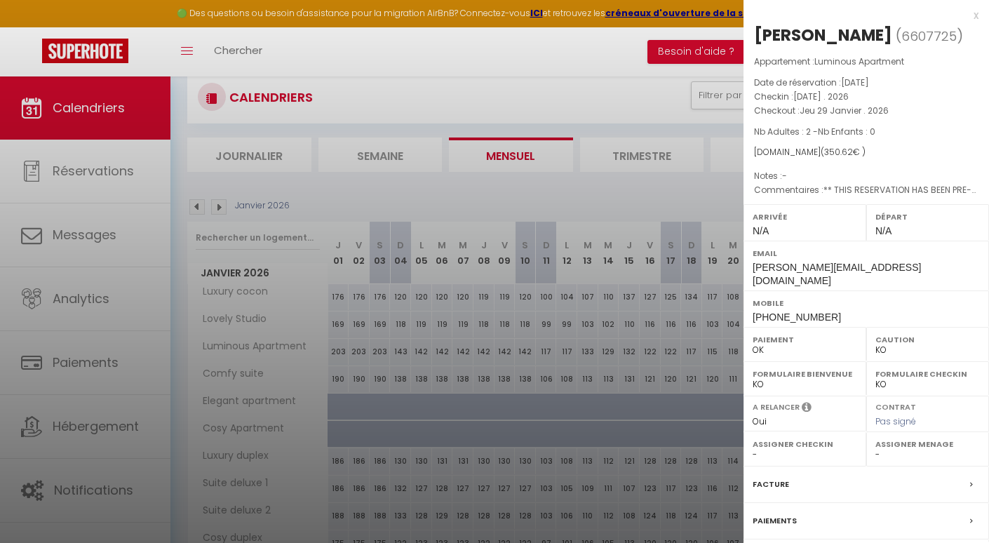
click at [701, 367] on div at bounding box center [494, 271] width 989 height 543
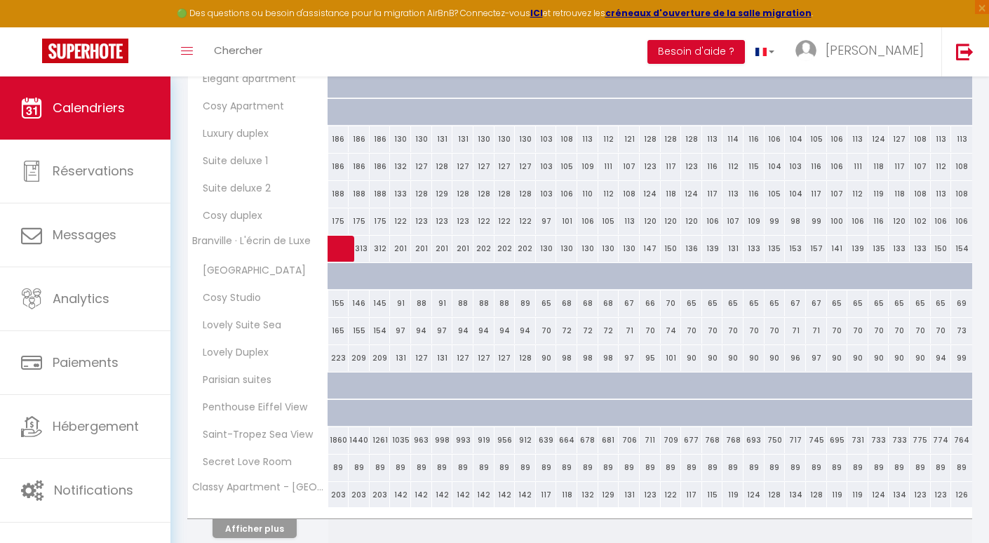
scroll to position [416, 0]
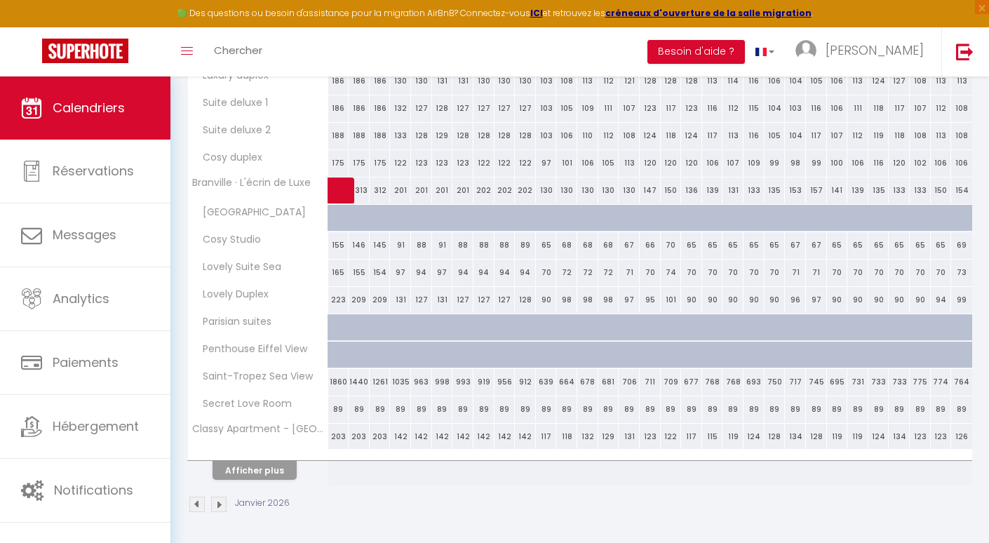
click at [754, 437] on div "124" at bounding box center [754, 437] width 21 height 26
select select "1"
type input "Mer 21 Janvier 2026"
type input "Jeu 22 Janvier 2026"
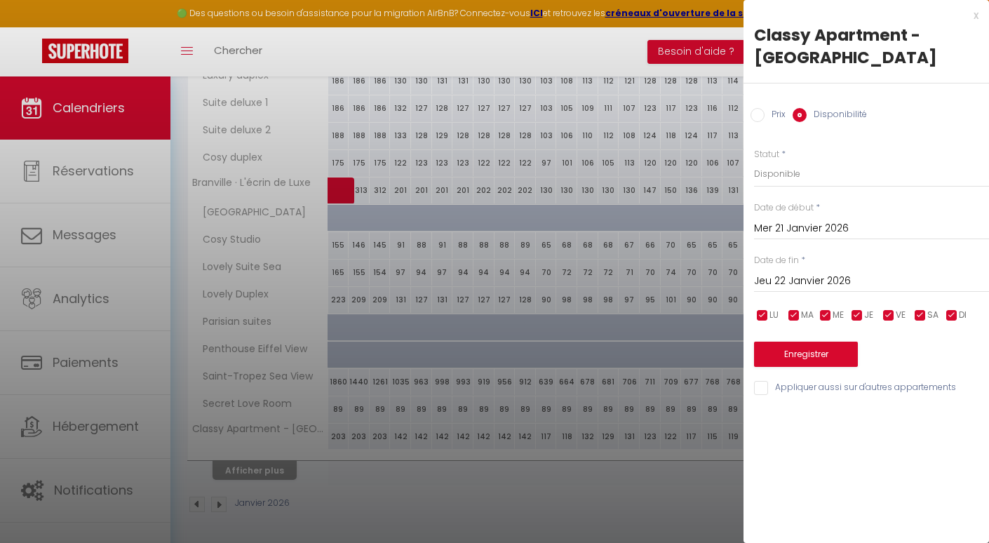
click at [849, 231] on input "Mer 21 Janvier 2026" at bounding box center [871, 229] width 235 height 18
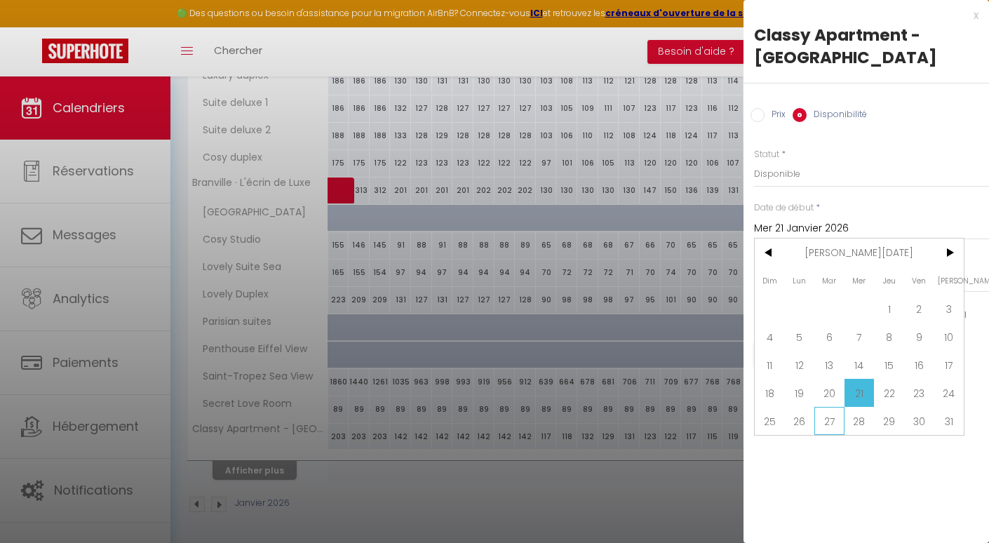
click at [823, 419] on span "27" at bounding box center [829, 421] width 30 height 28
type input "Mar 27 Janvier 2026"
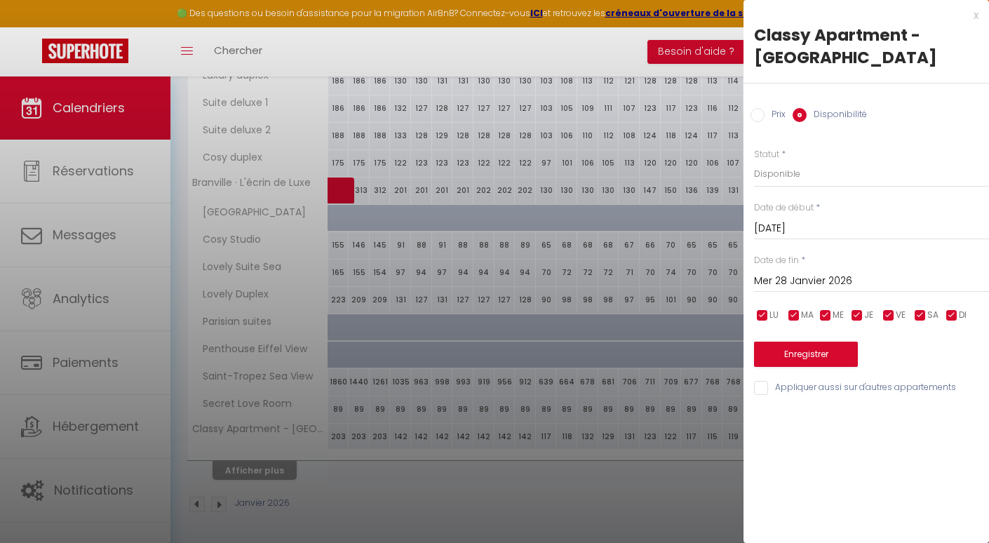
click at [857, 269] on div "Mer 28 Janvier 2026 < Jan 2026 > Dim Lun Mar Mer Jeu Ven Sam 1 2 3 4 5 6 7 8 9 …" at bounding box center [871, 279] width 235 height 25
click at [856, 276] on input "Mer 28 Janvier 2026" at bounding box center [871, 281] width 235 height 18
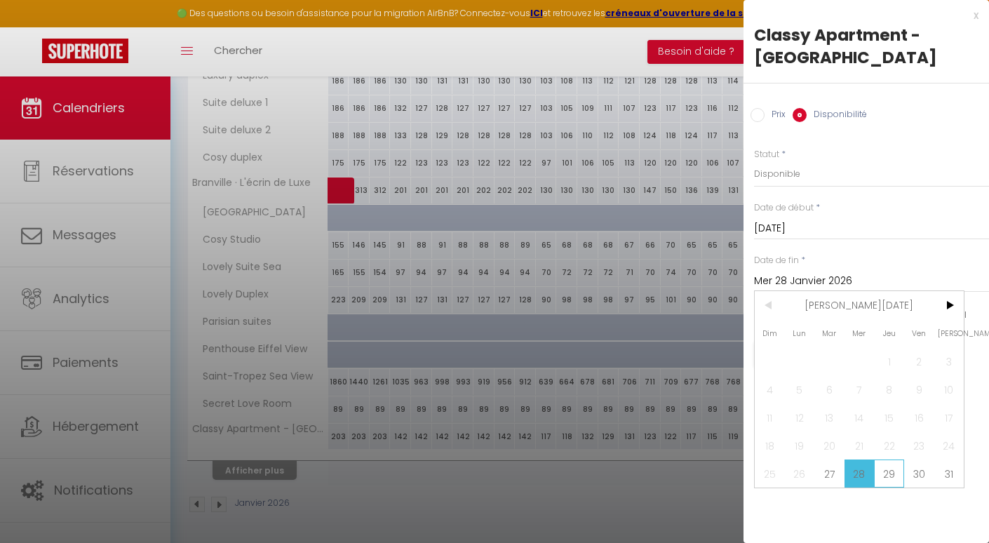
click at [894, 476] on span "29" at bounding box center [889, 473] width 30 height 28
type input "Jeu 29 Janvier 2026"
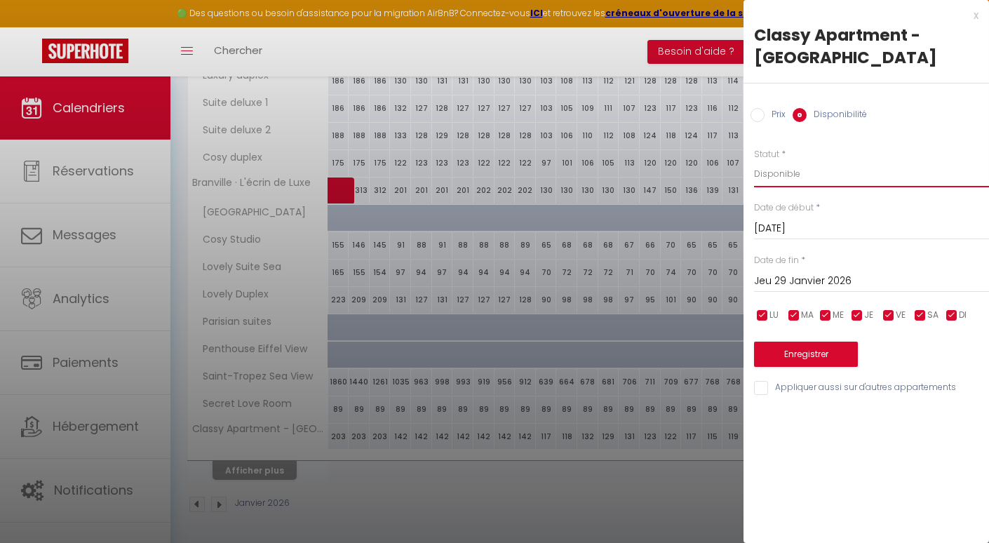
click at [838, 174] on select "Disponible Indisponible" at bounding box center [871, 174] width 235 height 27
select select "0"
click at [818, 350] on button "Enregistrer" at bounding box center [806, 354] width 104 height 25
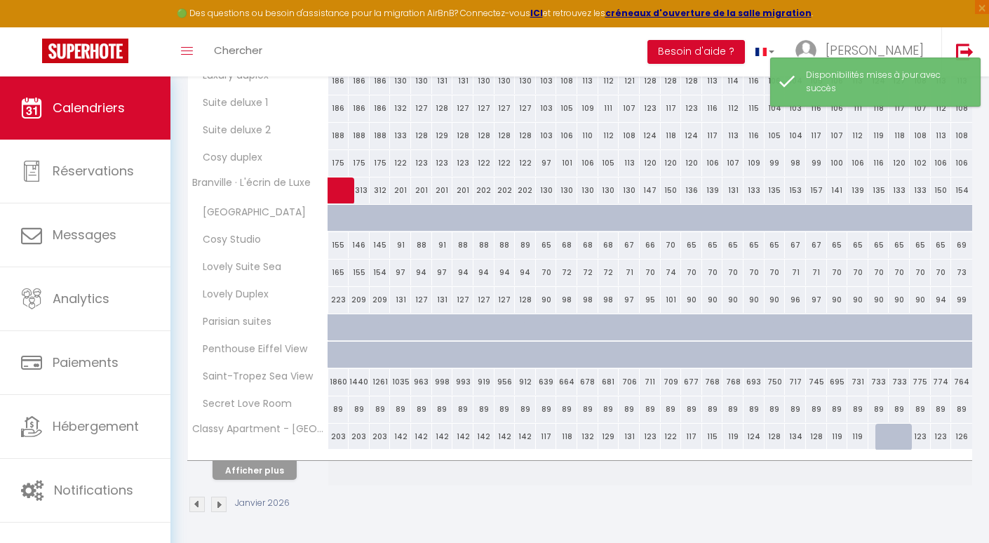
click at [217, 506] on img at bounding box center [218, 504] width 15 height 15
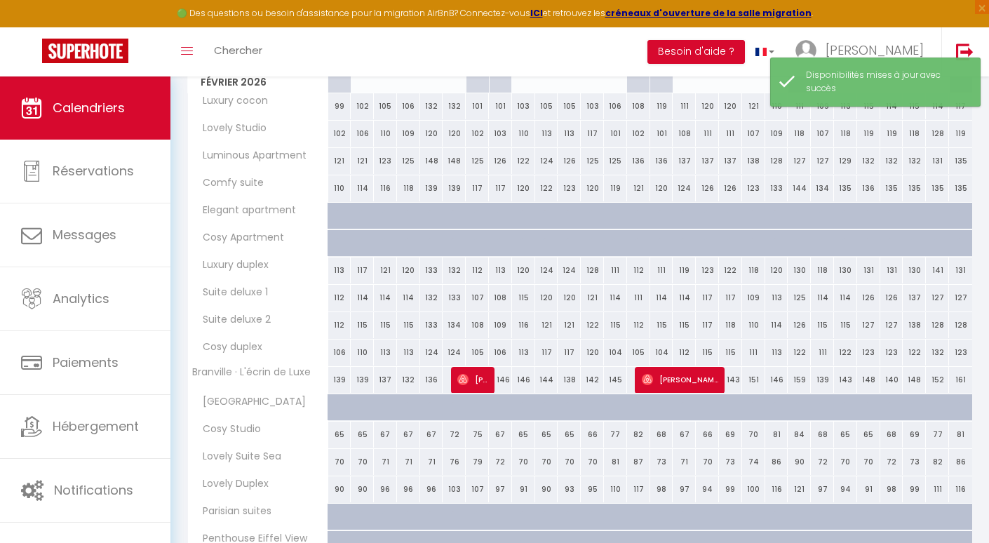
scroll to position [0, 0]
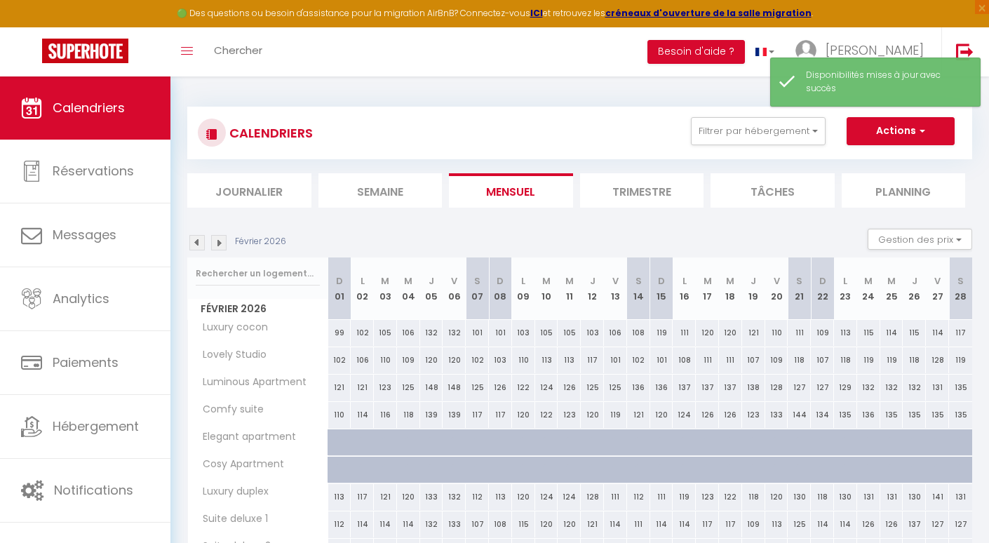
click at [218, 240] on img at bounding box center [218, 242] width 15 height 15
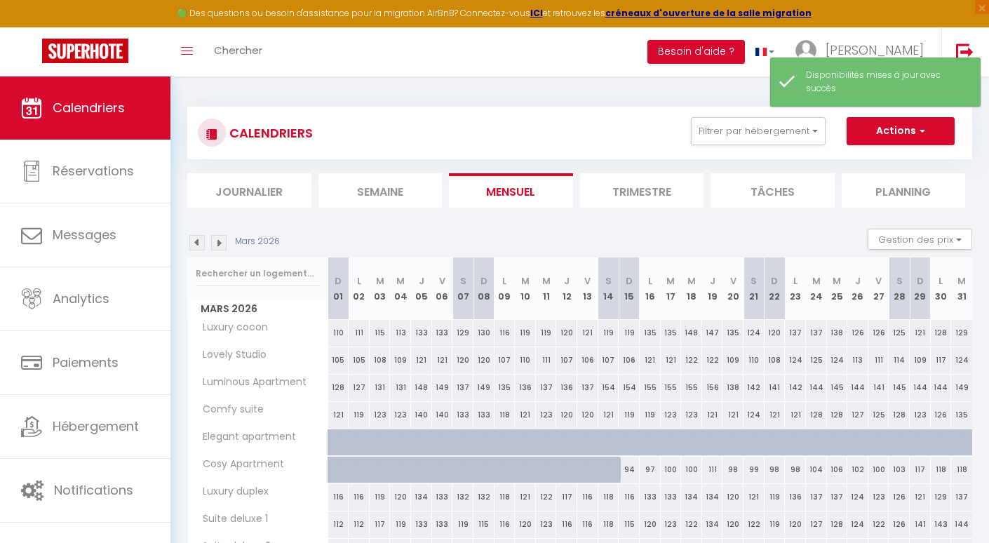
click at [218, 240] on img at bounding box center [218, 242] width 15 height 15
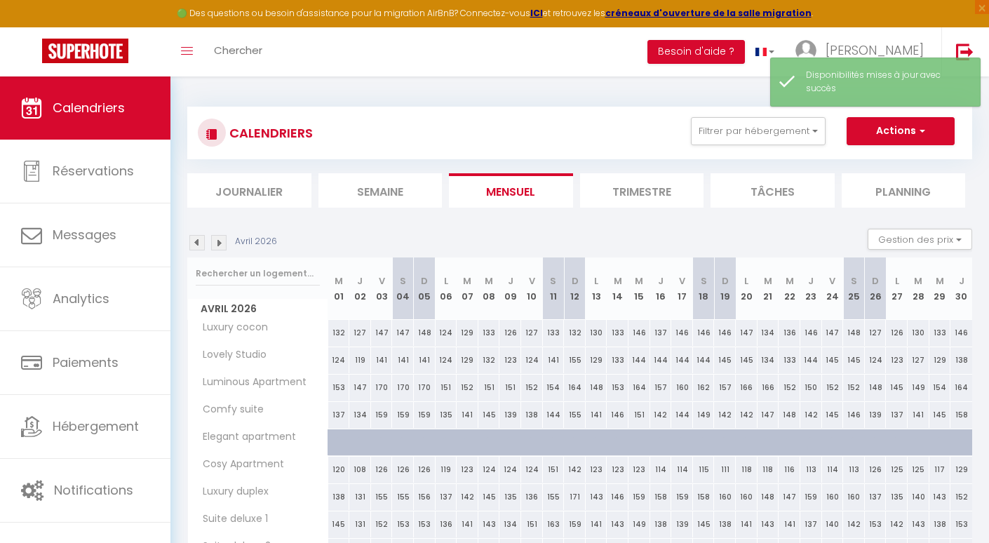
click at [218, 240] on img at bounding box center [218, 242] width 15 height 15
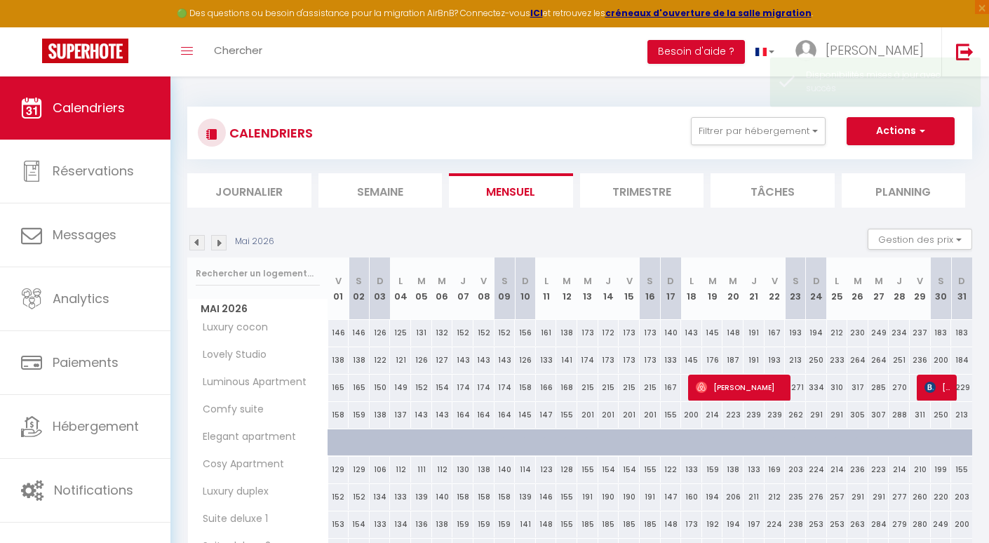
click at [218, 240] on img at bounding box center [218, 242] width 15 height 15
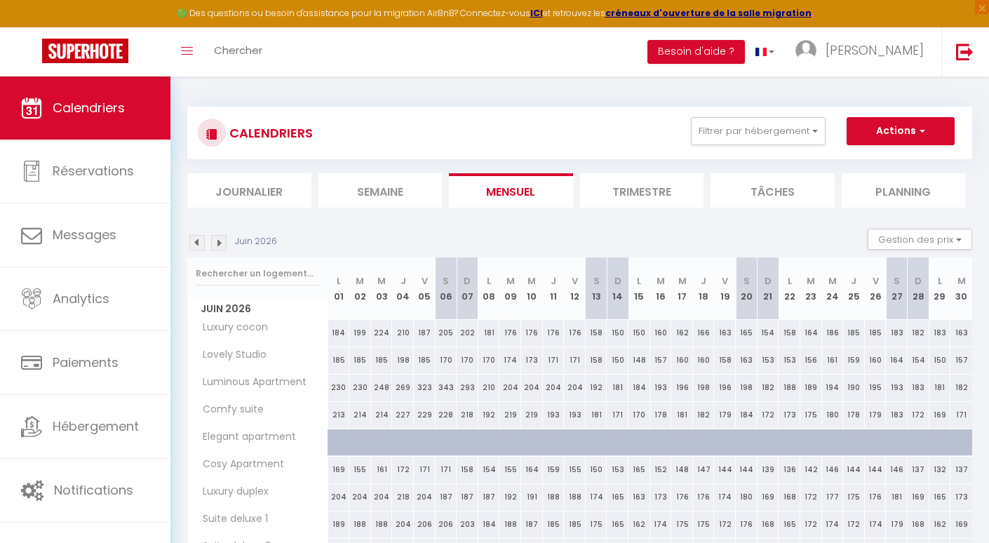
click at [196, 241] on img at bounding box center [196, 242] width 15 height 15
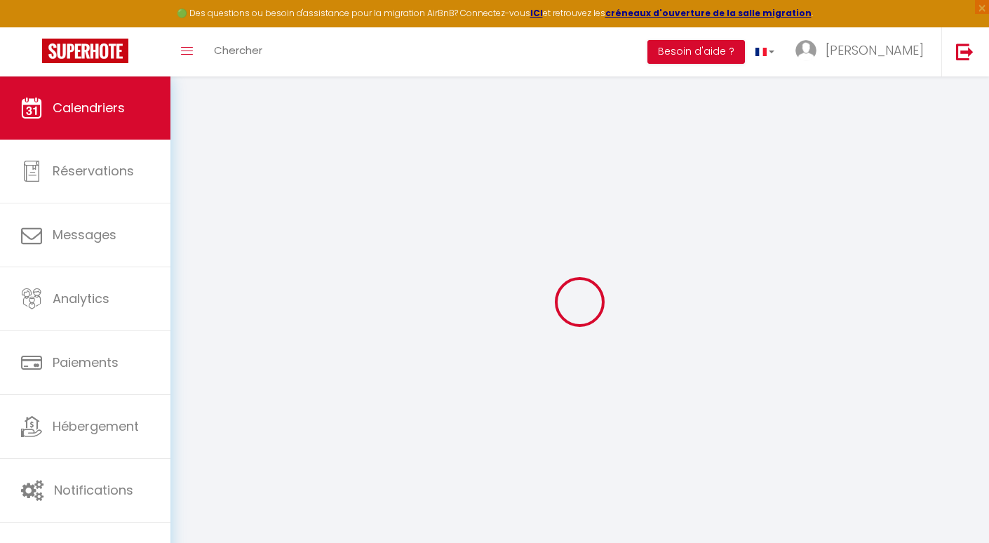
select select
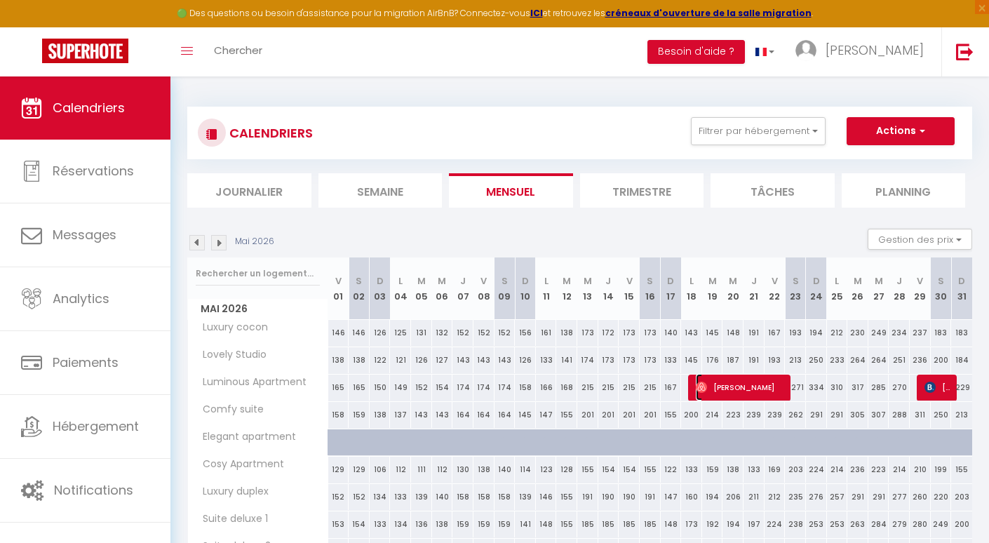
click at [720, 387] on span "Angela Hajenius" at bounding box center [741, 387] width 91 height 27
select select "OK"
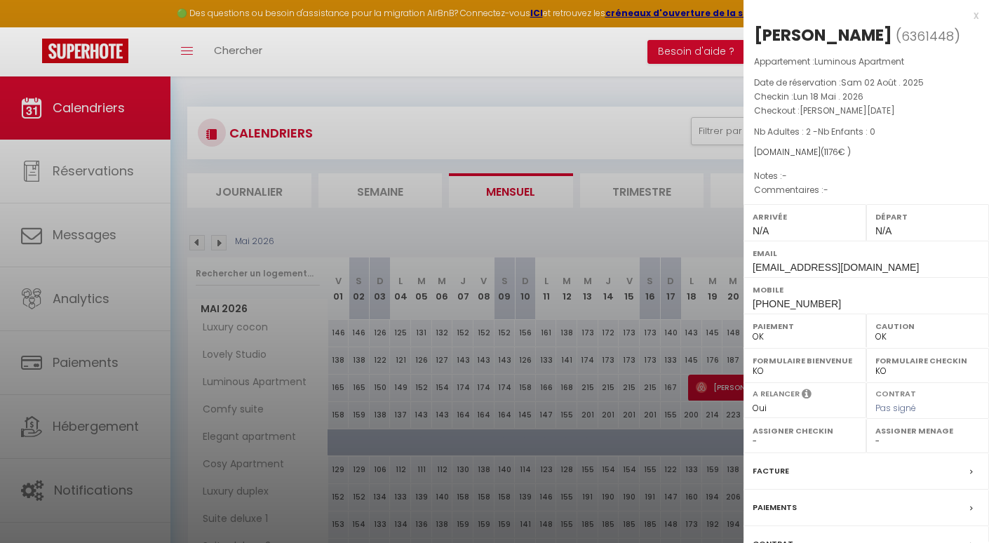
click at [686, 392] on div at bounding box center [494, 271] width 989 height 543
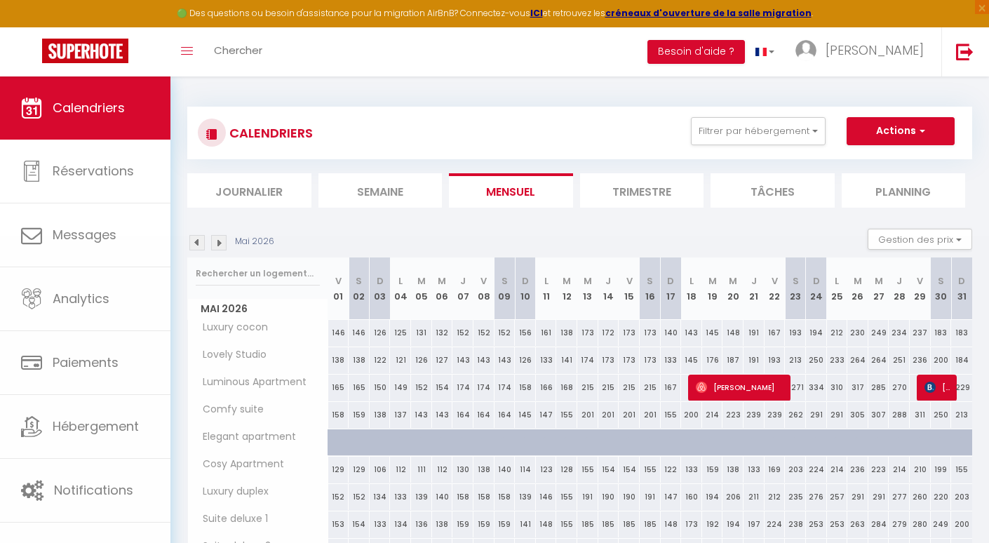
scroll to position [416, 0]
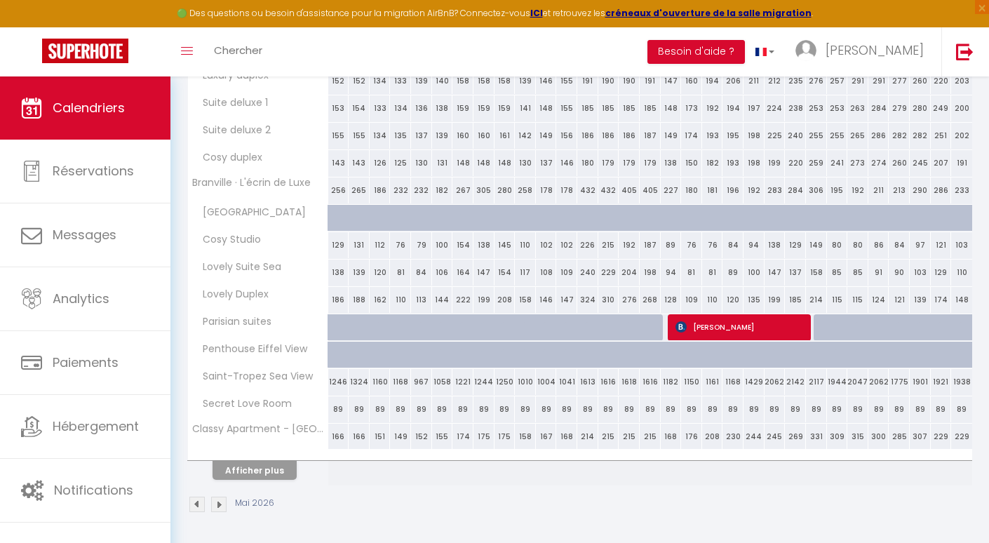
click at [671, 441] on div "168" at bounding box center [671, 437] width 21 height 26
select select "1"
type input "Dim 17 Mai 2026"
type input "Lun 18 Mai 2026"
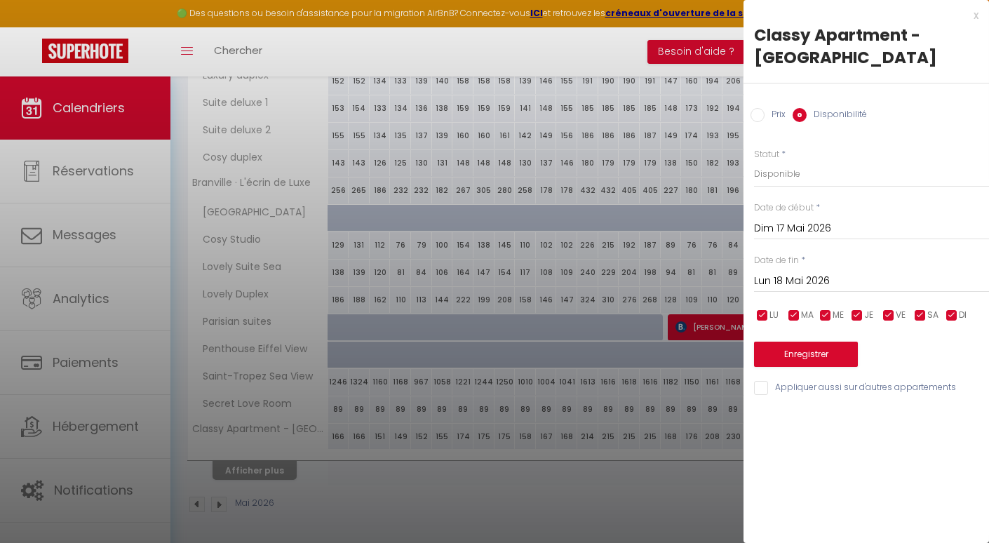
click at [803, 222] on input "Dim 17 Mai 2026" at bounding box center [871, 229] width 235 height 18
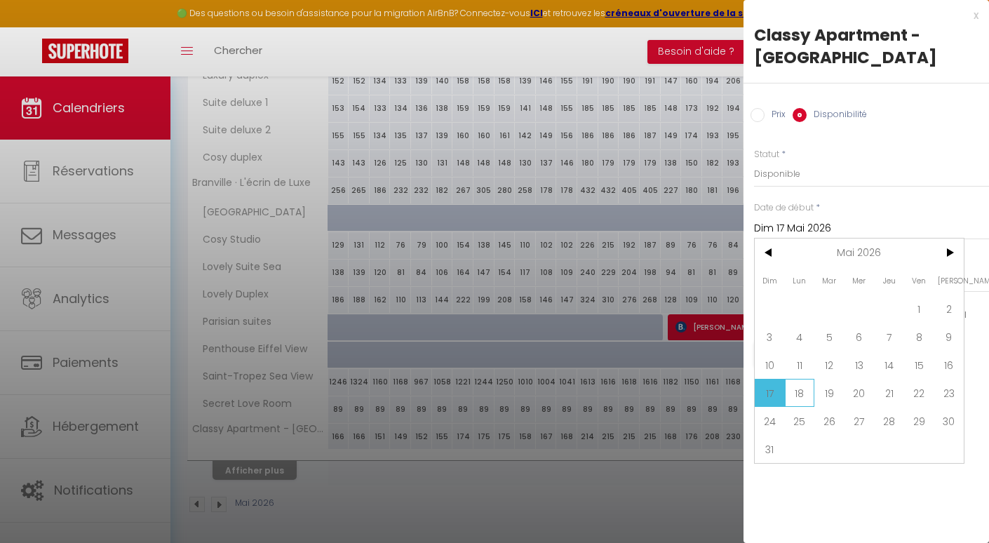
click at [804, 395] on span "18" at bounding box center [800, 393] width 30 height 28
type input "Lun 18 Mai 2026"
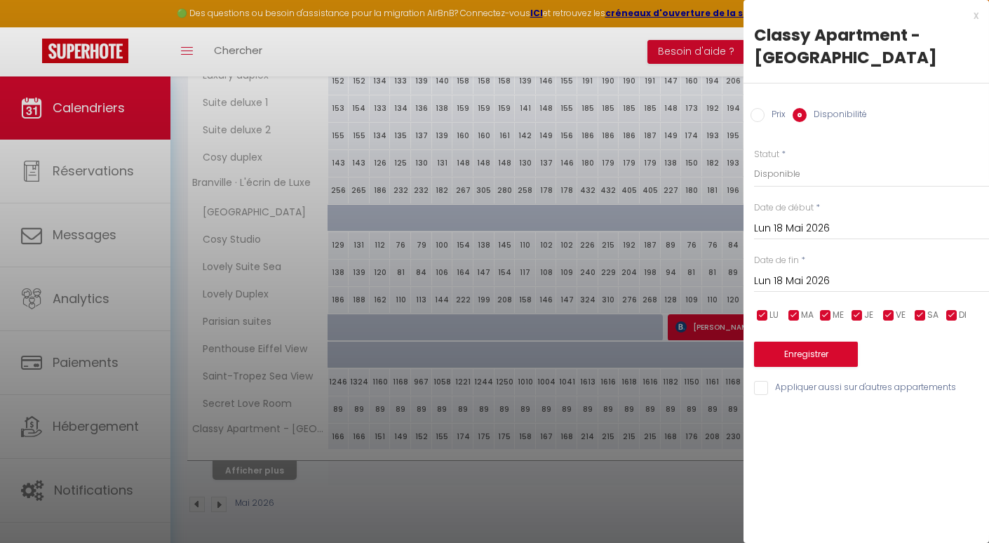
click at [833, 276] on input "Lun 18 Mai 2026" at bounding box center [871, 281] width 235 height 18
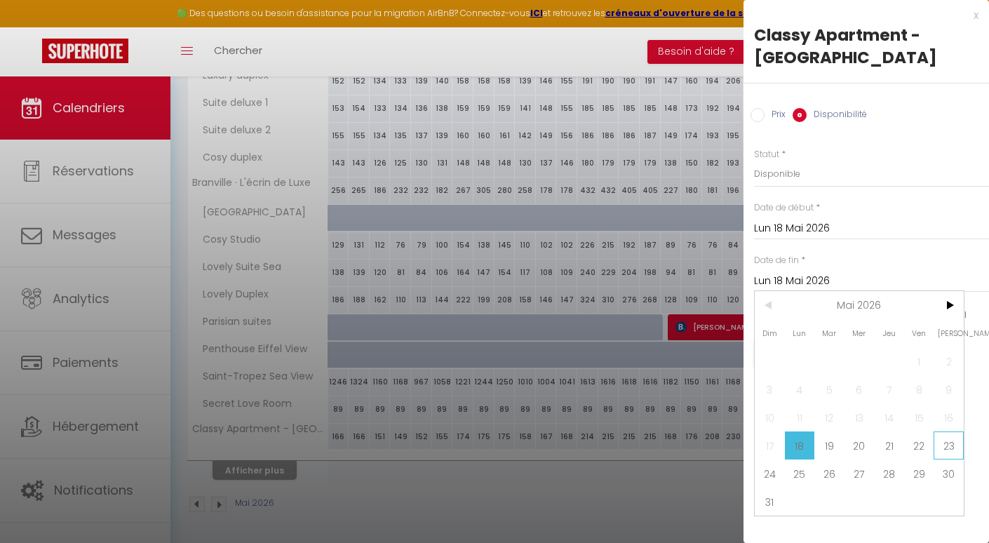
click at [942, 448] on span "23" at bounding box center [949, 445] width 30 height 28
type input "Sam 23 Mai 2026"
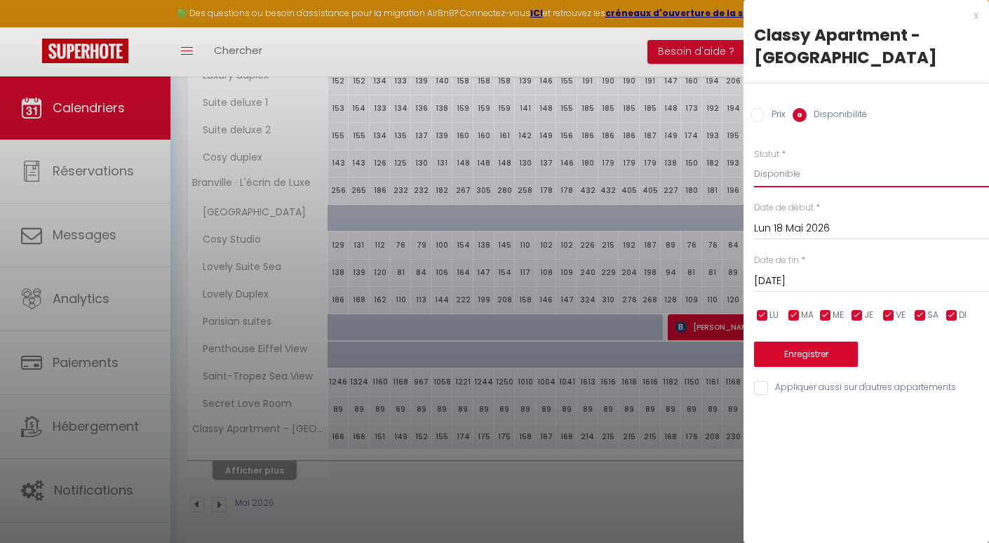
click at [847, 185] on select "Disponible Indisponible" at bounding box center [871, 174] width 235 height 27
select select "0"
click at [802, 359] on button "Enregistrer" at bounding box center [806, 354] width 104 height 25
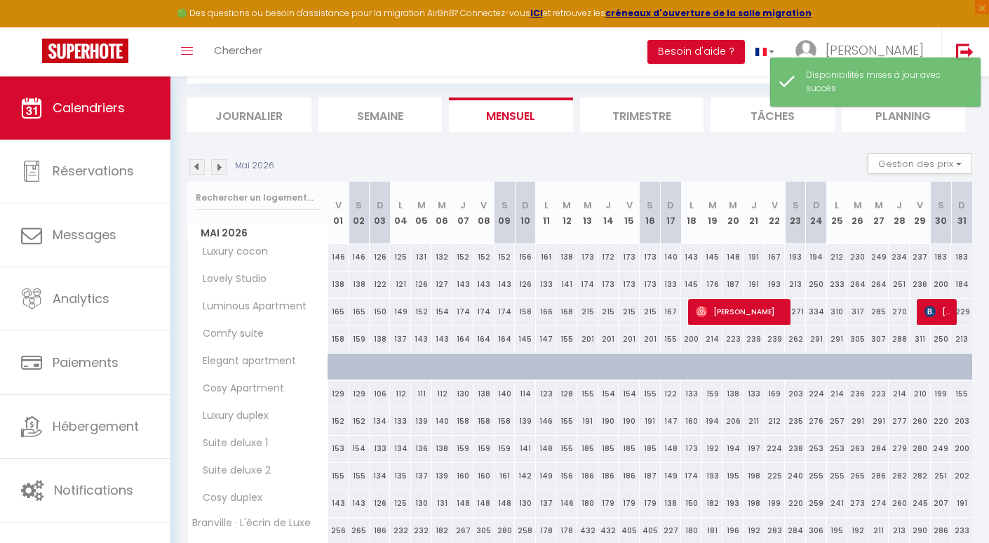
scroll to position [75, 0]
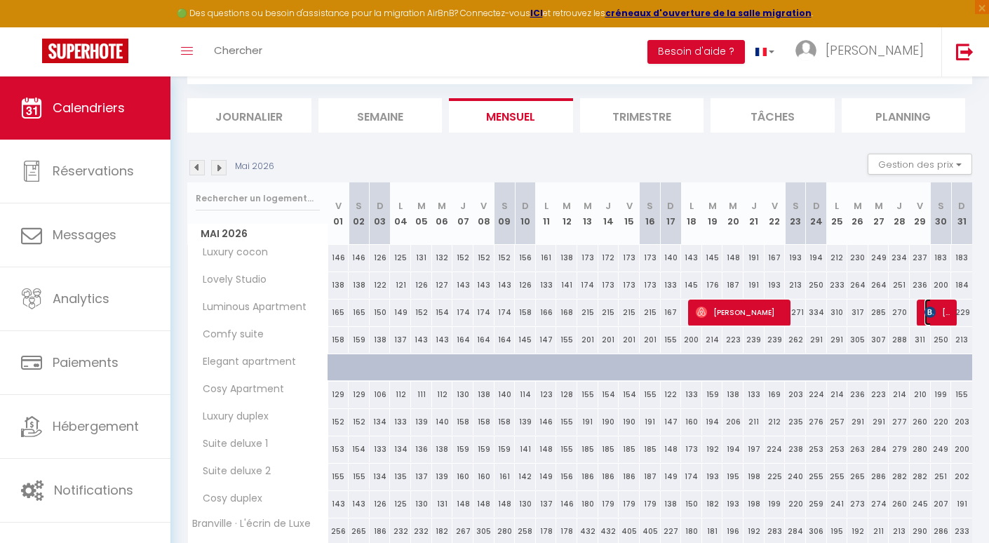
click at [935, 316] on img at bounding box center [930, 312] width 11 height 11
select select "KO"
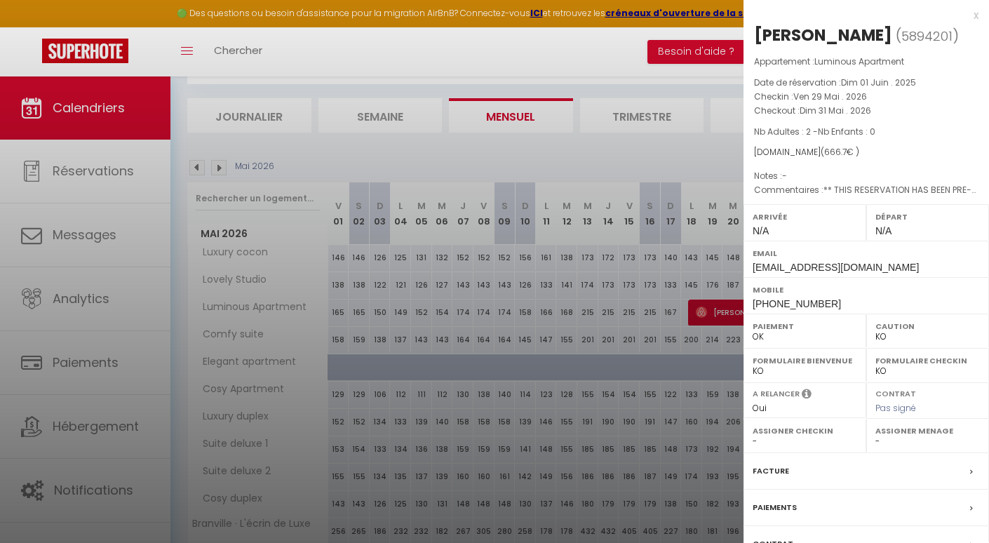
click at [644, 386] on div at bounding box center [494, 271] width 989 height 543
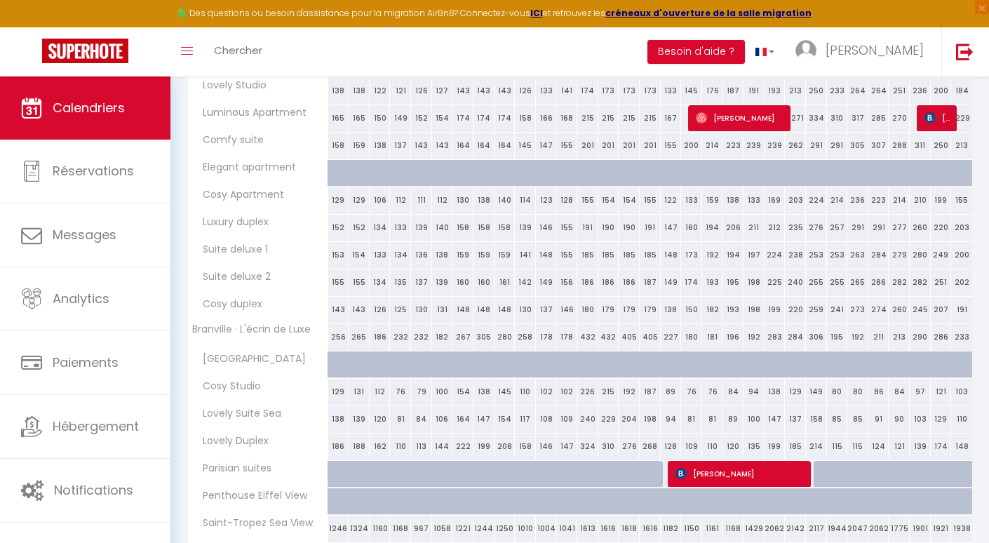
scroll to position [416, 0]
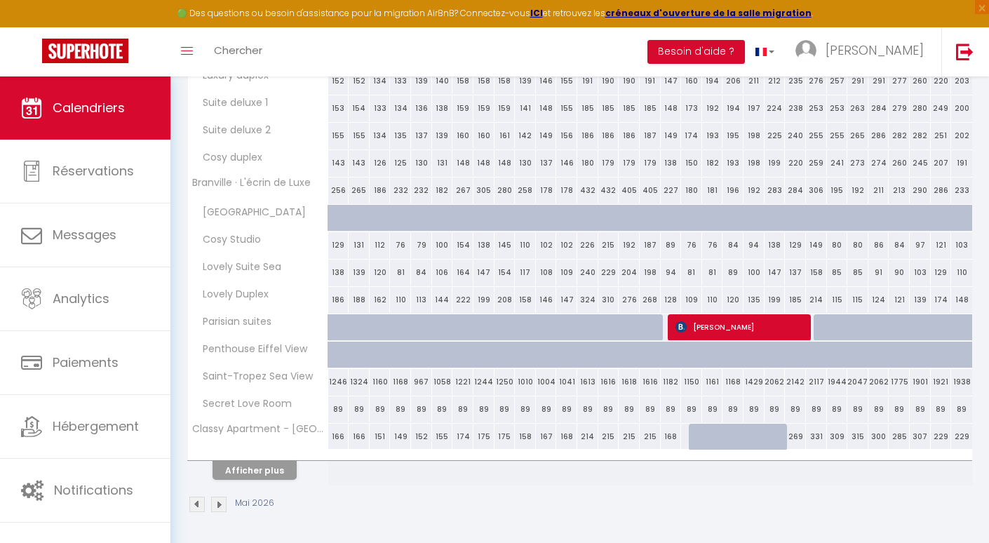
click at [863, 431] on div "315" at bounding box center [857, 437] width 21 height 26
select select "1"
type input "Mar 26 Mai 2026"
type input "Mer 27 Mai 2026"
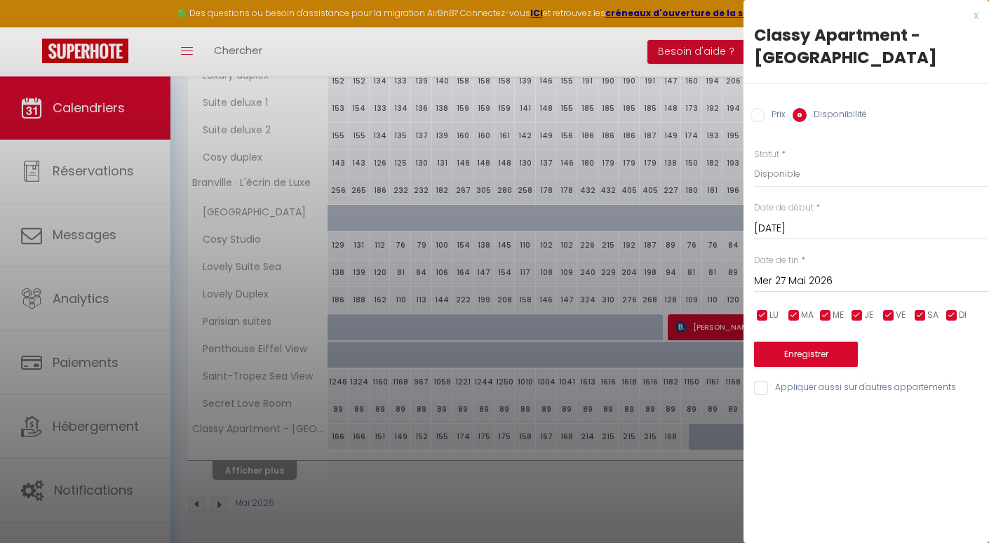
click at [840, 227] on input "Mar 26 Mai 2026" at bounding box center [871, 229] width 235 height 18
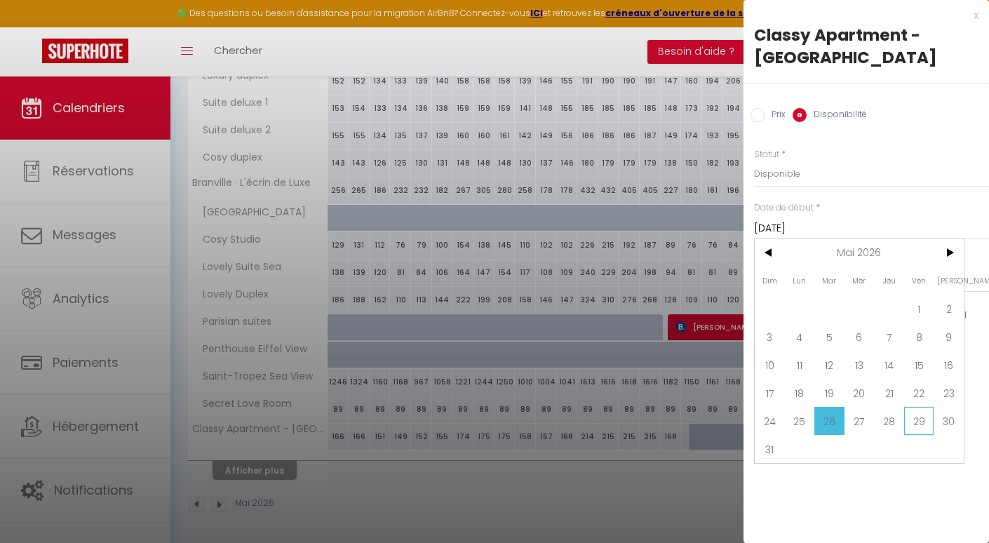
click at [919, 422] on span "29" at bounding box center [919, 421] width 30 height 28
type input "Ven 29 Mai 2026"
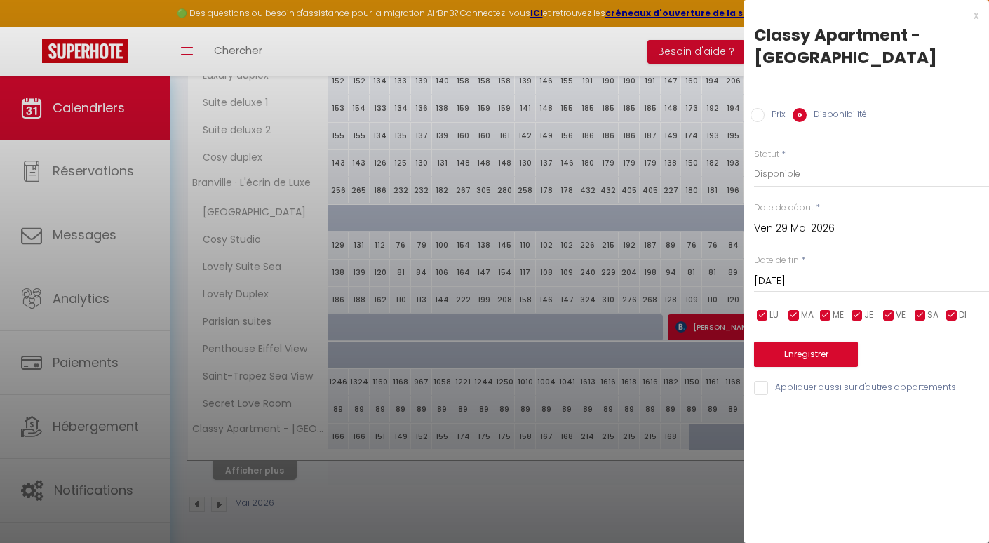
click at [843, 281] on input "Sam 30 Mai 2026" at bounding box center [871, 281] width 235 height 18
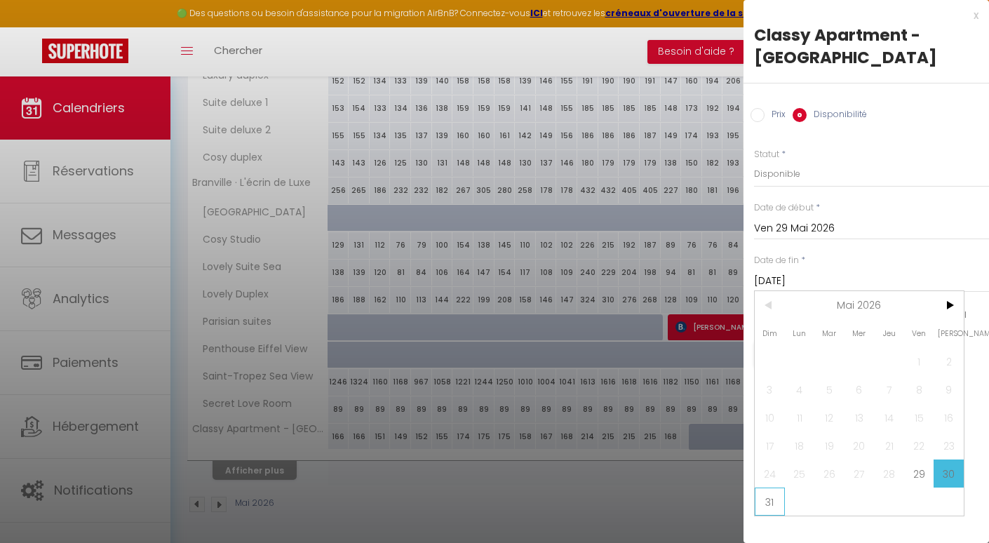
click at [770, 504] on span "31" at bounding box center [770, 502] width 30 height 28
type input "Dim 31 Mai 2026"
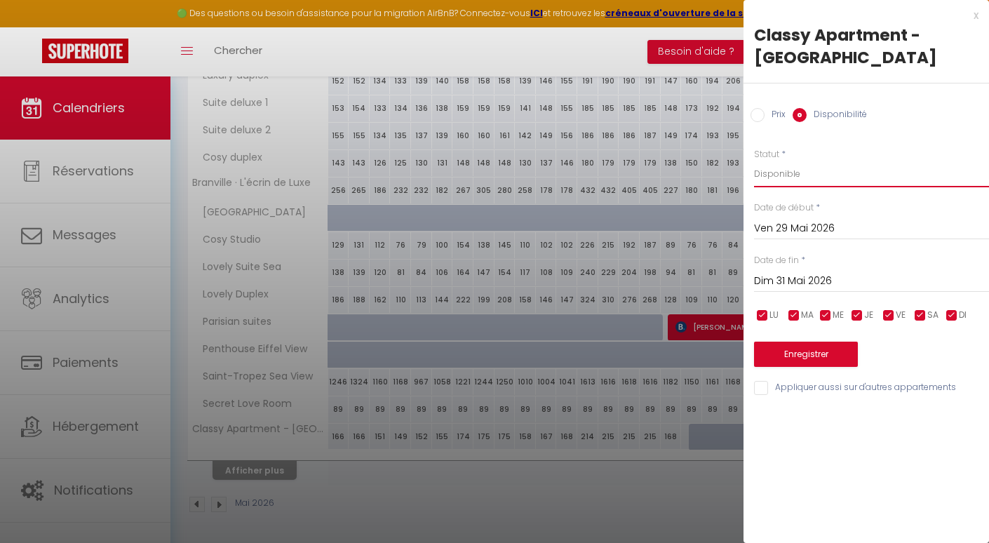
click at [819, 175] on select "Disponible Indisponible" at bounding box center [871, 174] width 235 height 27
select select "0"
click at [821, 354] on button "Enregistrer" at bounding box center [806, 354] width 104 height 25
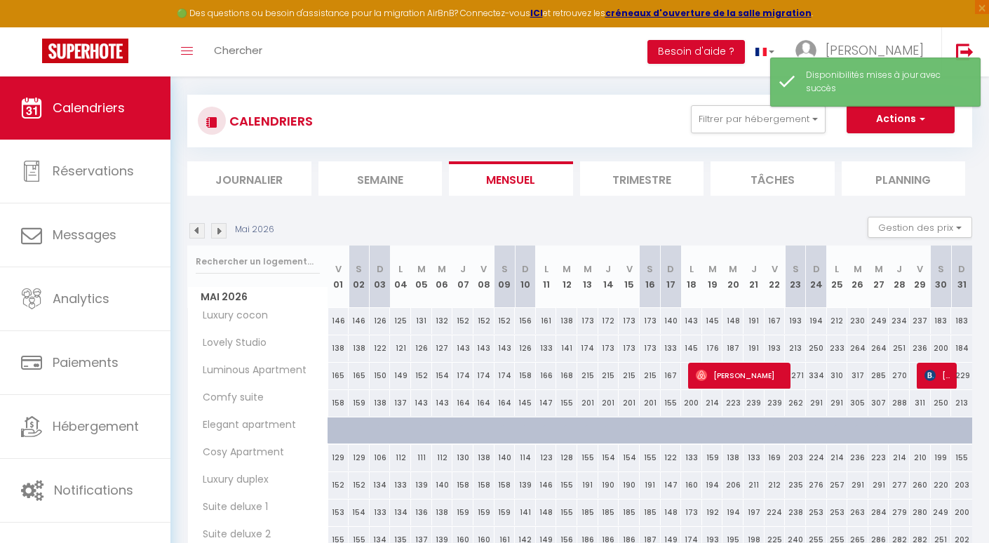
scroll to position [0, 0]
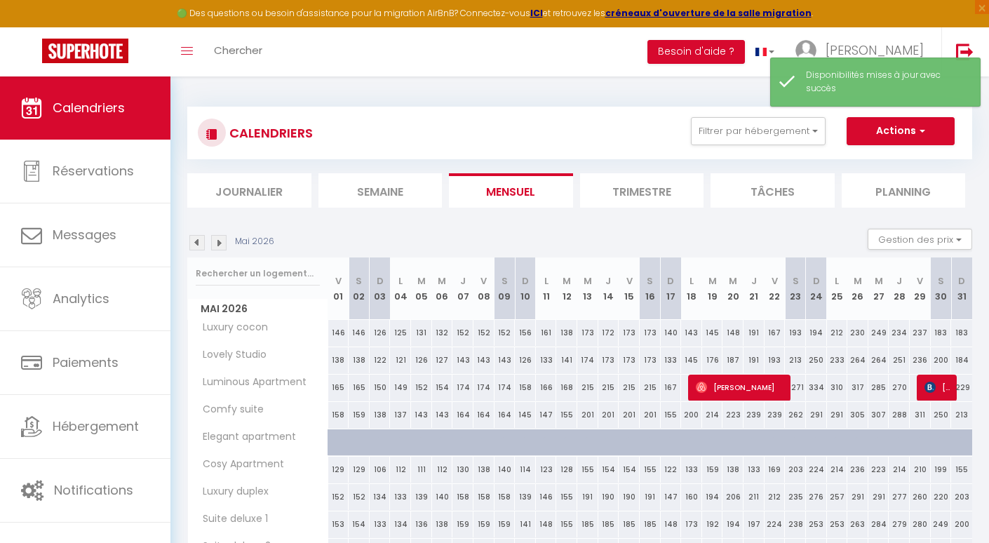
click at [227, 253] on div "Mai 2026 Gestion des prix Nb Nuits minimum Règles Disponibilité" at bounding box center [579, 243] width 785 height 29
click at [220, 246] on img at bounding box center [218, 242] width 15 height 15
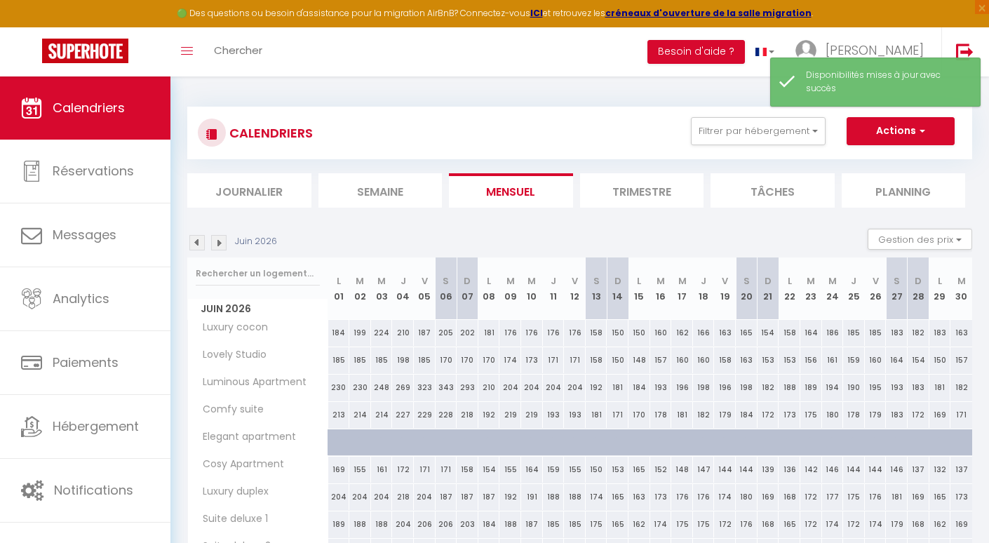
click at [220, 246] on img at bounding box center [218, 242] width 15 height 15
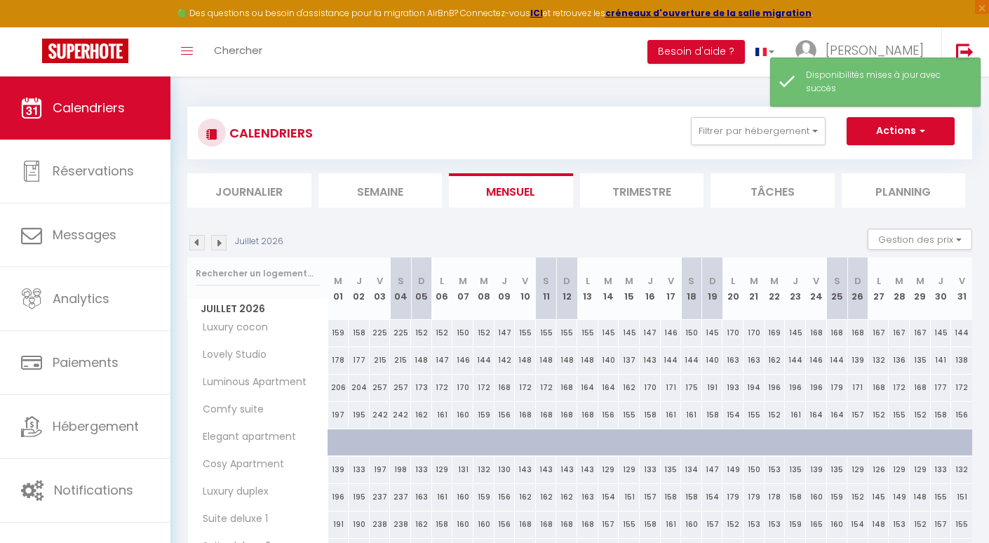
click at [220, 246] on img at bounding box center [218, 242] width 15 height 15
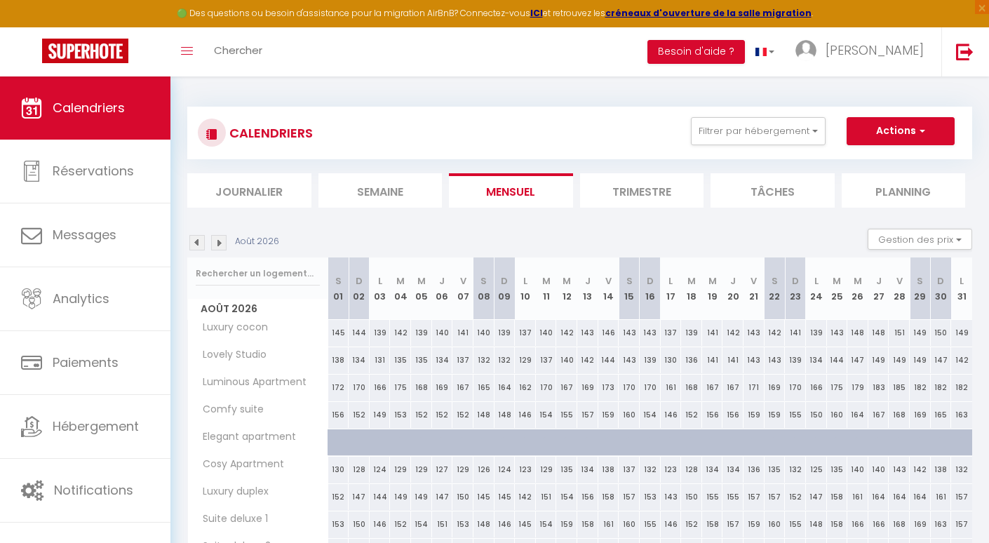
click at [220, 246] on img at bounding box center [218, 242] width 15 height 15
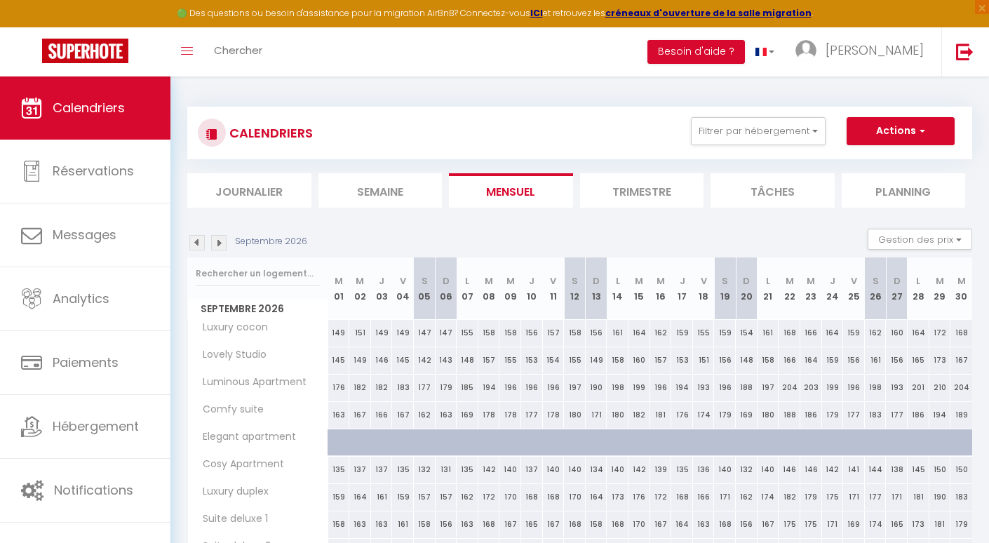
click at [220, 246] on img at bounding box center [218, 242] width 15 height 15
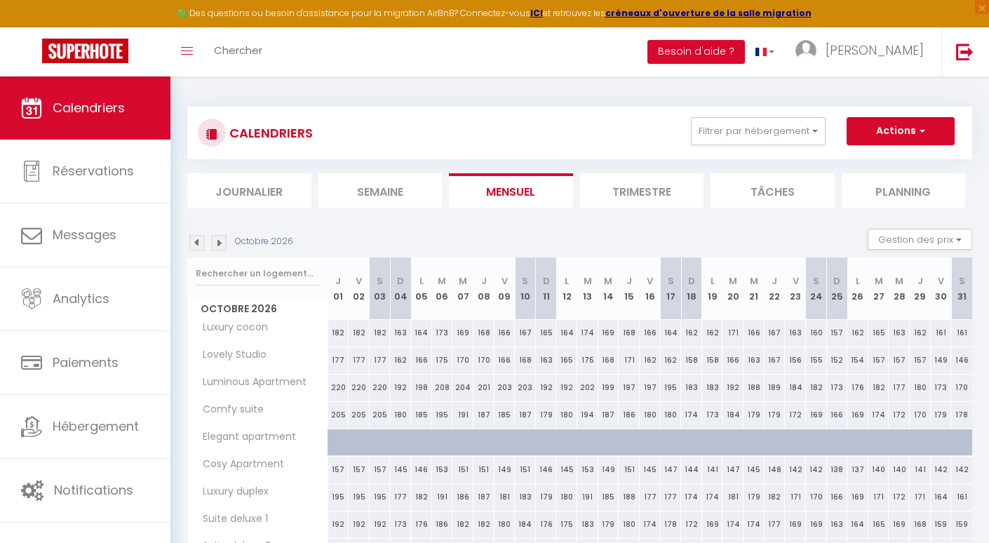
click at [220, 246] on img at bounding box center [218, 242] width 15 height 15
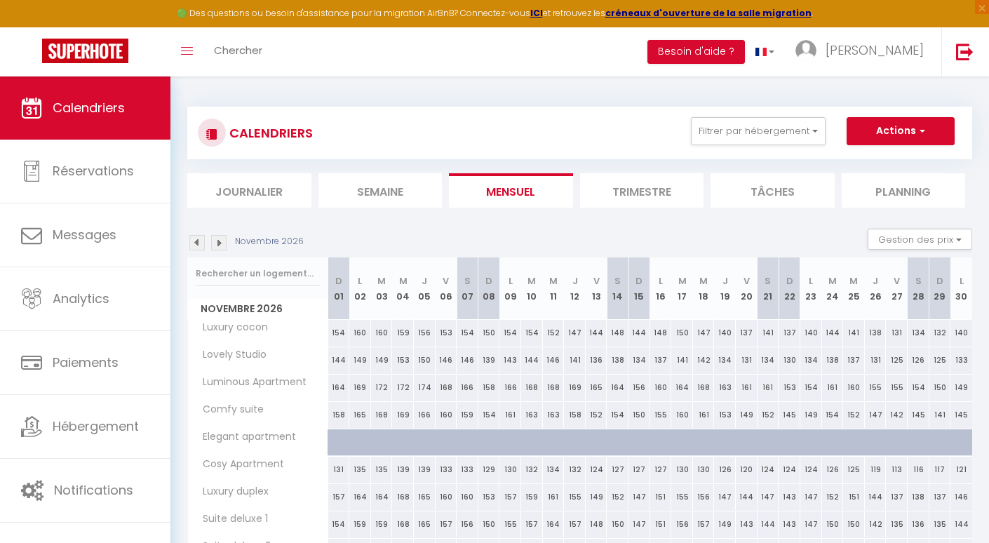
click at [220, 246] on img at bounding box center [218, 242] width 15 height 15
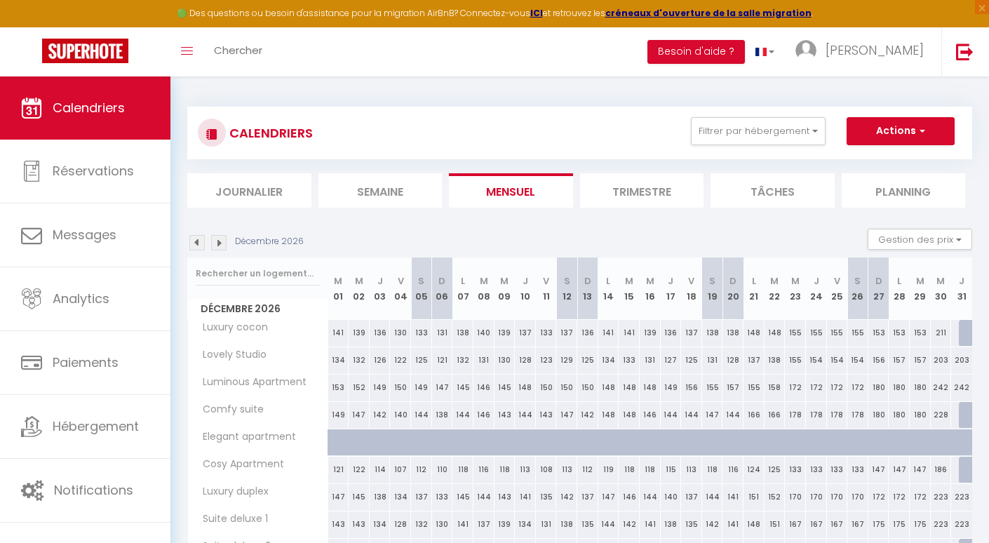
click at [220, 246] on img at bounding box center [218, 242] width 15 height 15
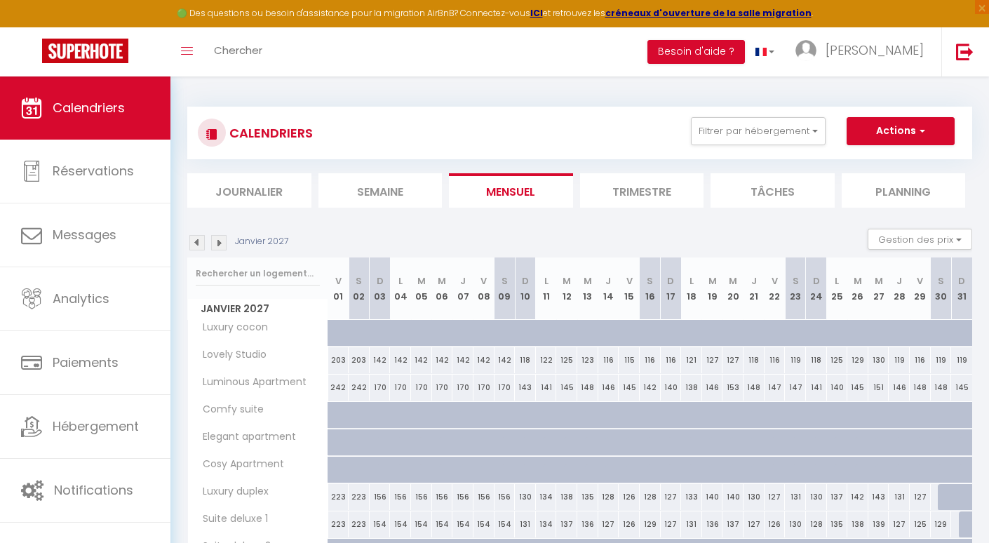
click at [220, 246] on img at bounding box center [218, 242] width 15 height 15
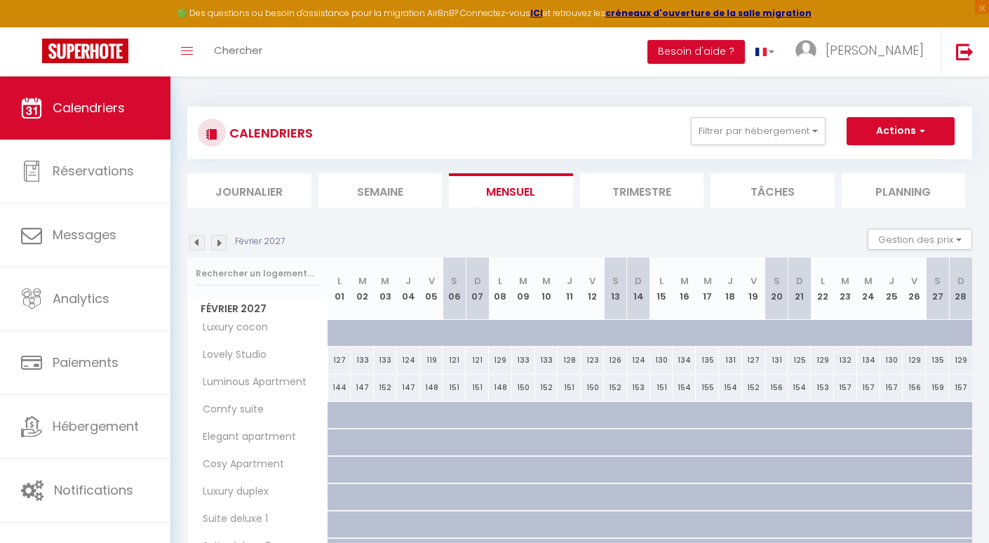
click at [220, 246] on img at bounding box center [218, 242] width 15 height 15
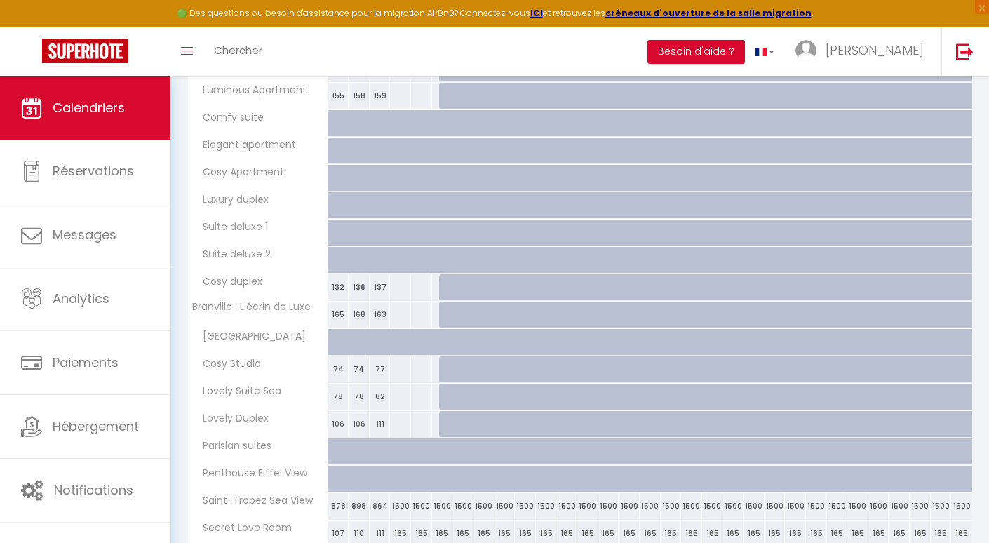
scroll to position [72, 0]
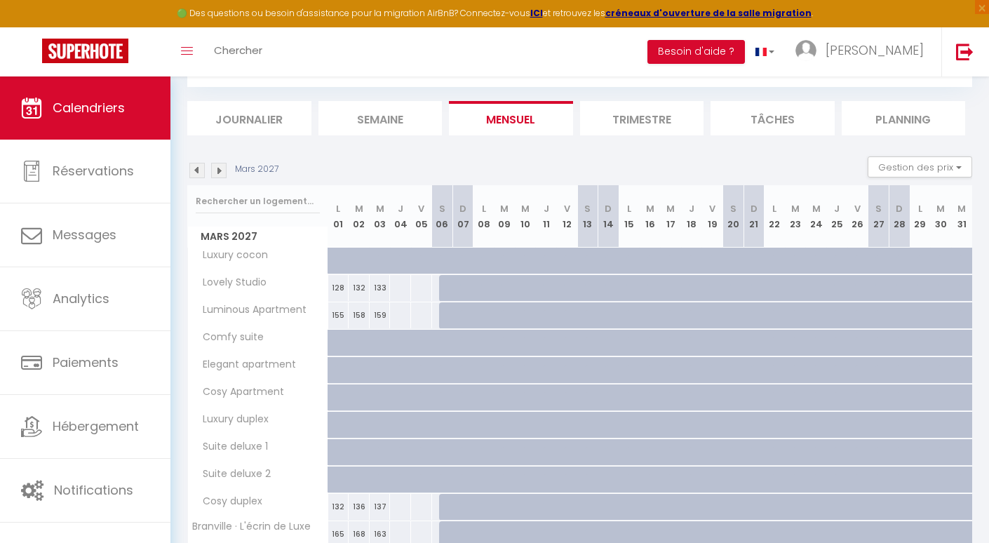
click at [199, 171] on img at bounding box center [196, 170] width 15 height 15
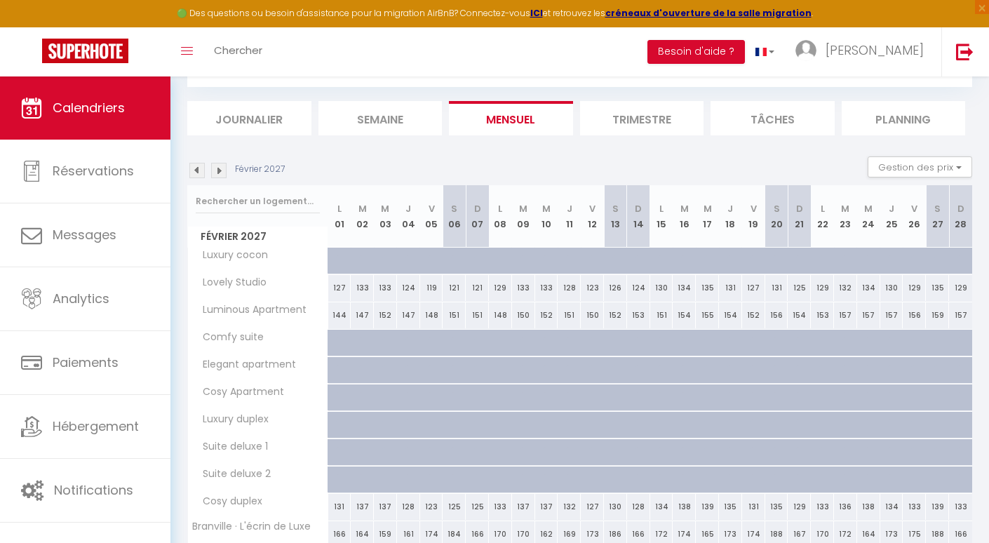
click at [199, 171] on img at bounding box center [196, 170] width 15 height 15
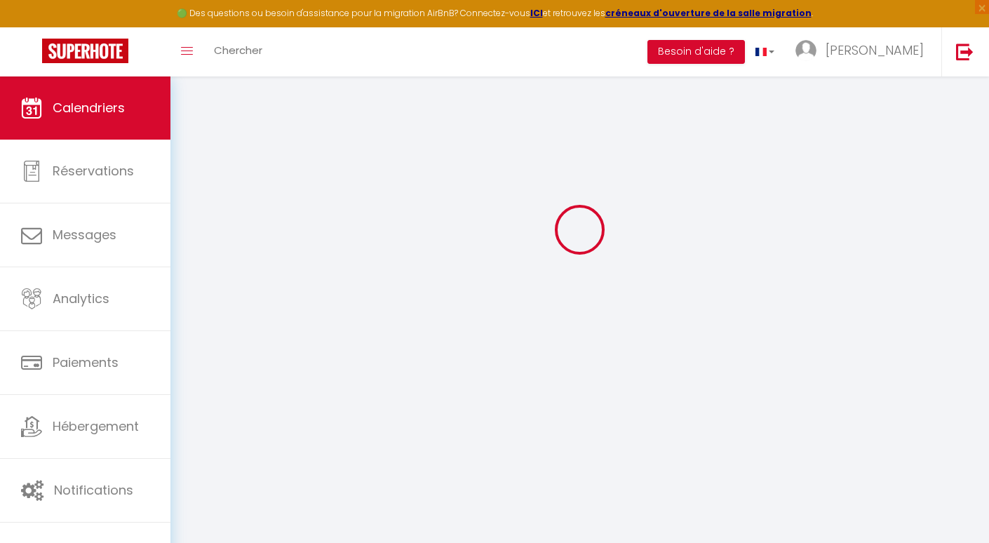
click at [199, 171] on div at bounding box center [579, 229] width 785 height 417
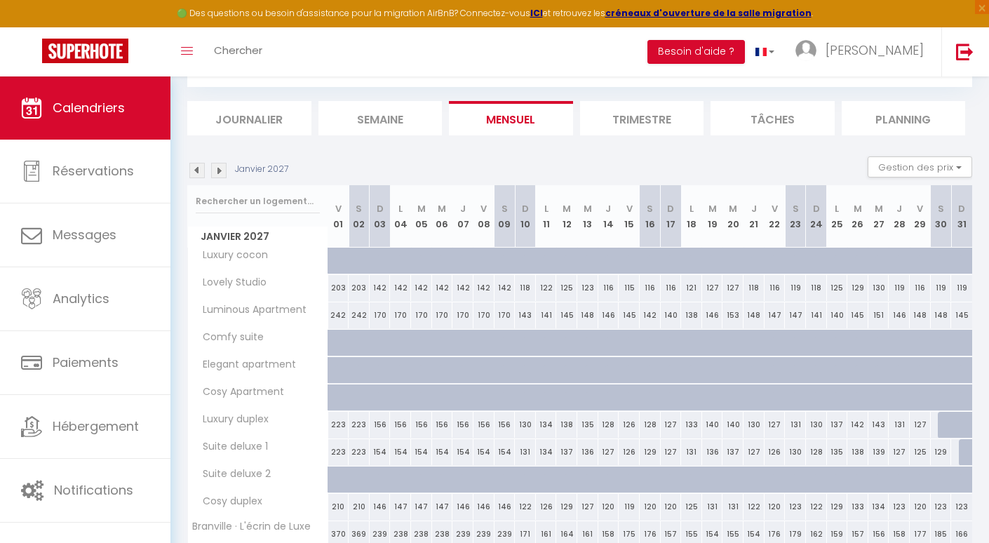
click at [199, 171] on img at bounding box center [196, 170] width 15 height 15
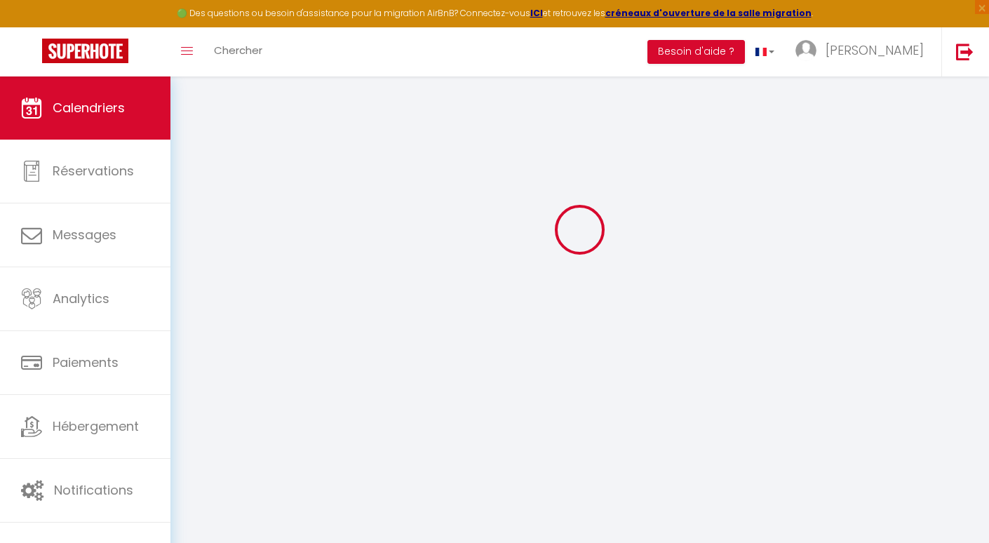
click at [199, 171] on div at bounding box center [579, 229] width 785 height 417
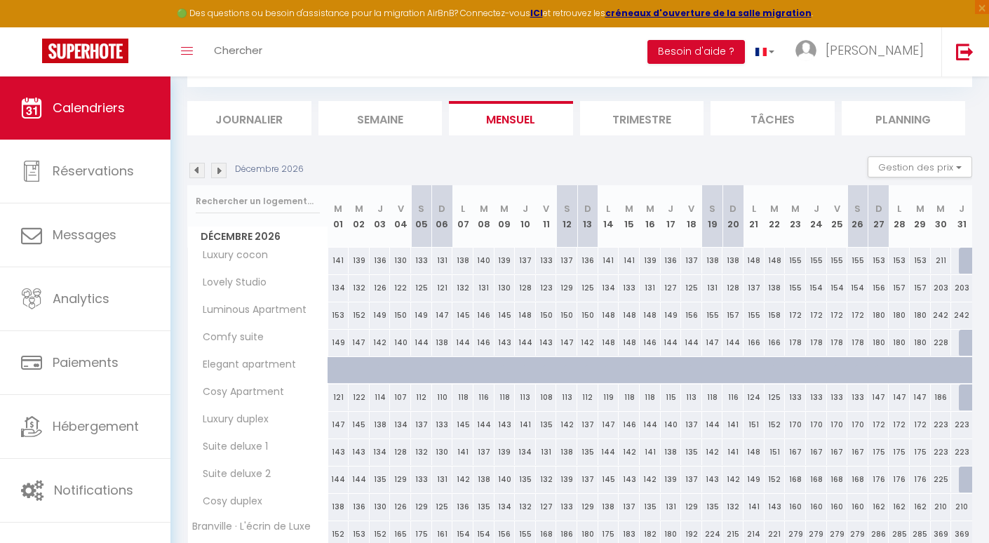
click at [199, 171] on img at bounding box center [196, 170] width 15 height 15
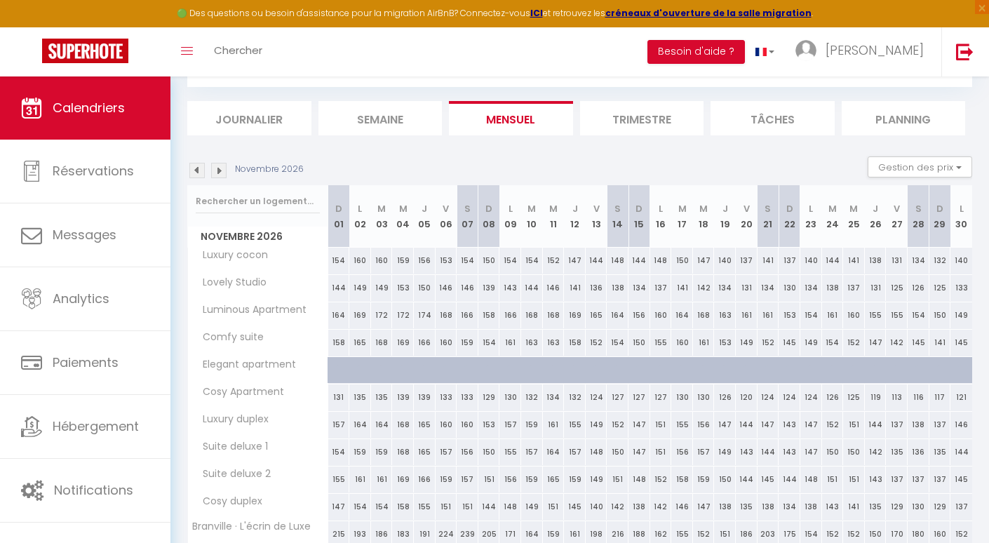
click at [199, 171] on img at bounding box center [196, 170] width 15 height 15
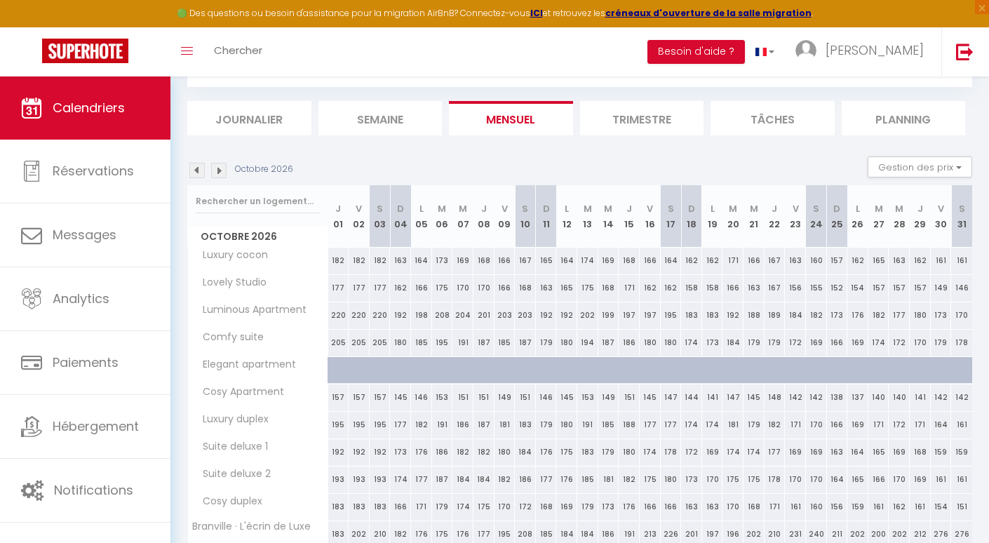
click at [199, 171] on img at bounding box center [196, 170] width 15 height 15
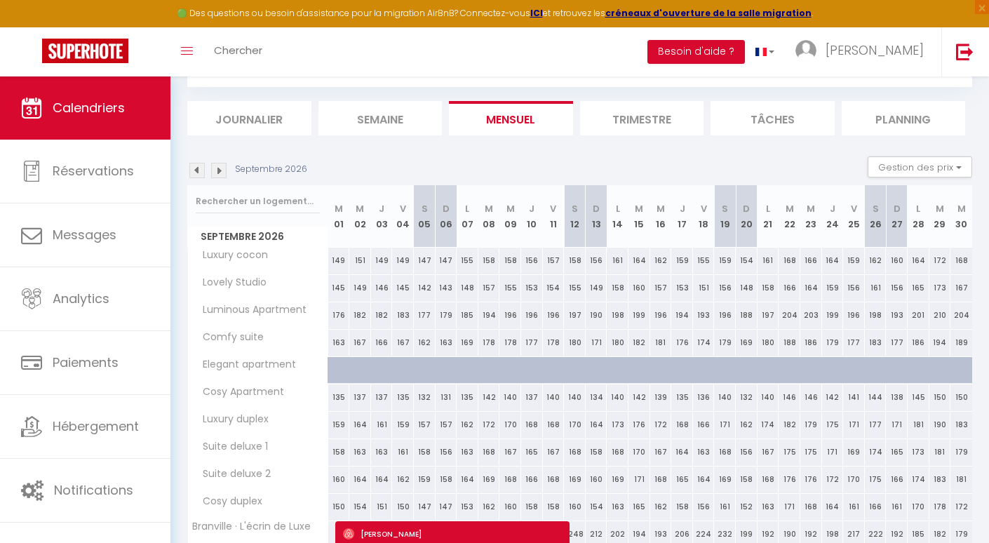
click at [199, 171] on img at bounding box center [196, 170] width 15 height 15
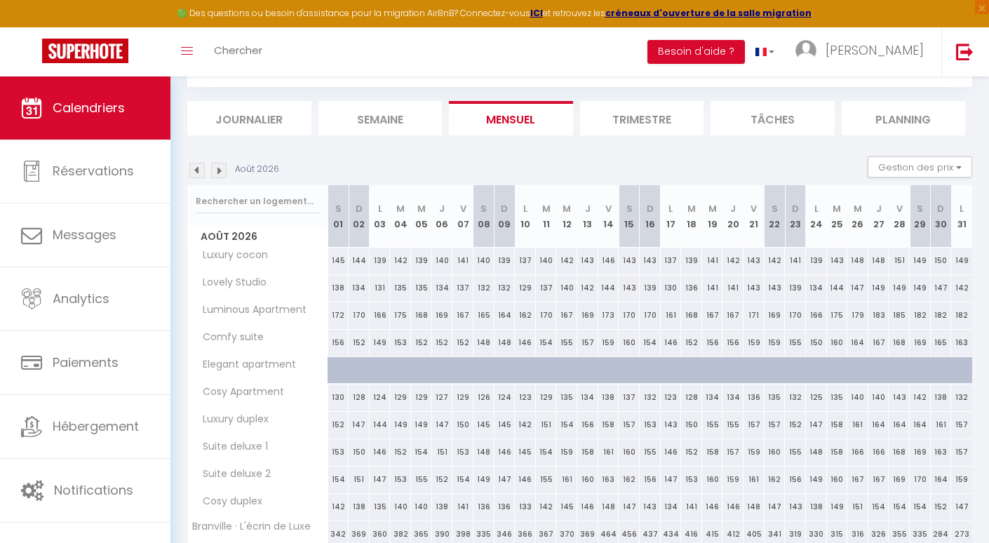
click at [199, 171] on img at bounding box center [196, 170] width 15 height 15
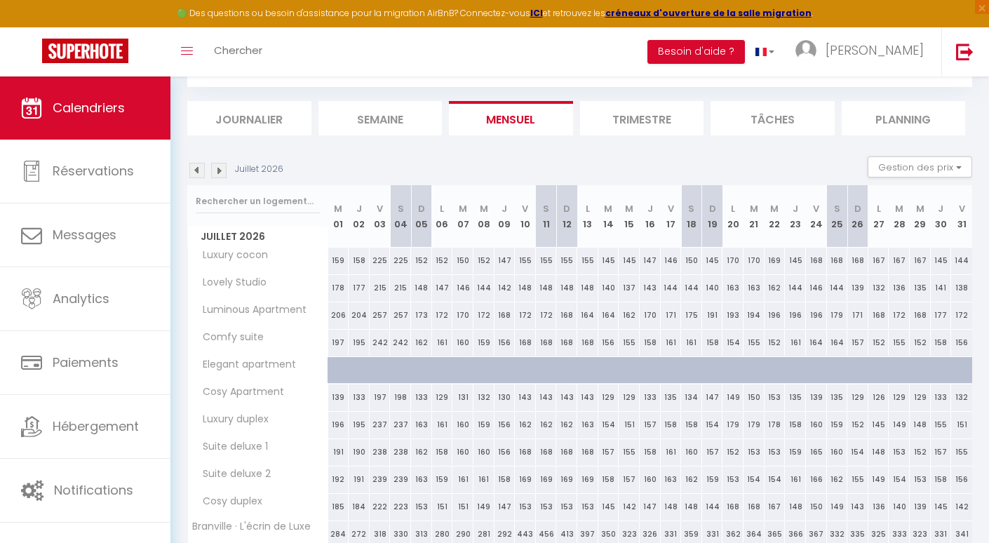
click at [199, 171] on img at bounding box center [196, 170] width 15 height 15
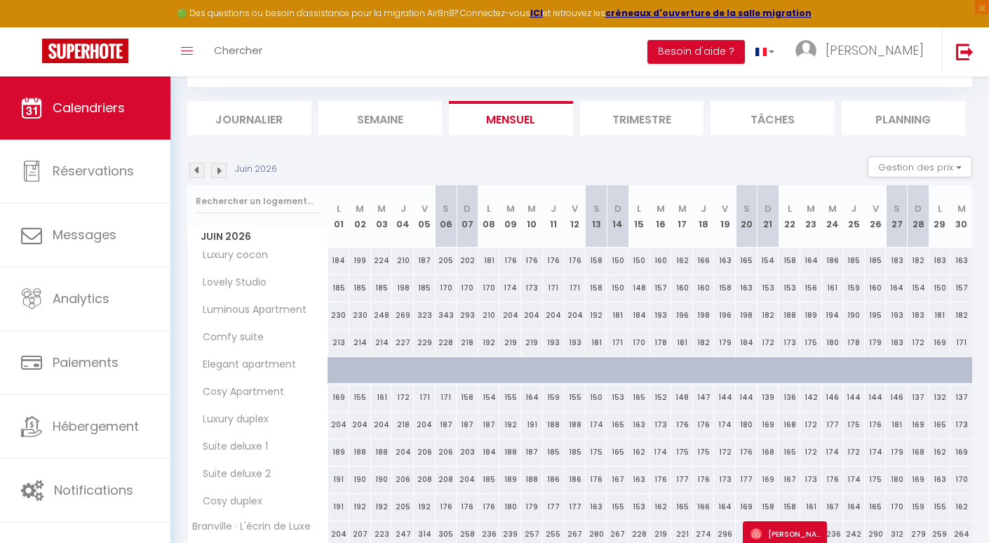
click at [199, 171] on img at bounding box center [196, 170] width 15 height 15
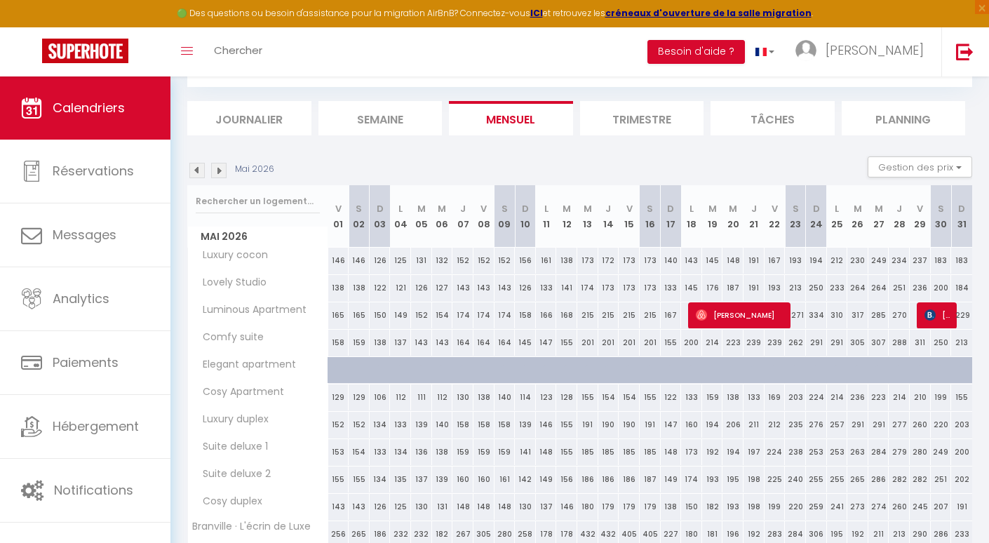
click at [199, 171] on img at bounding box center [196, 170] width 15 height 15
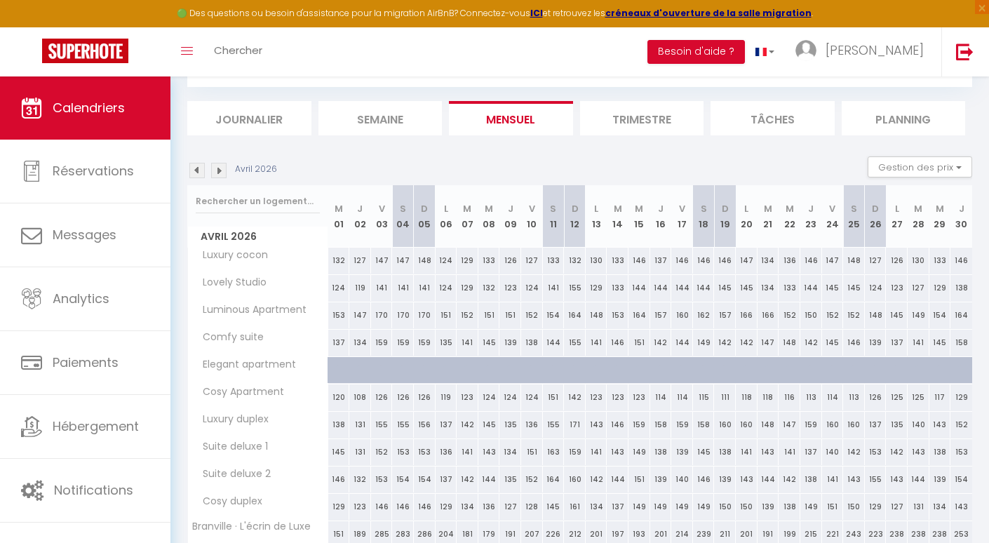
click at [199, 171] on img at bounding box center [196, 170] width 15 height 15
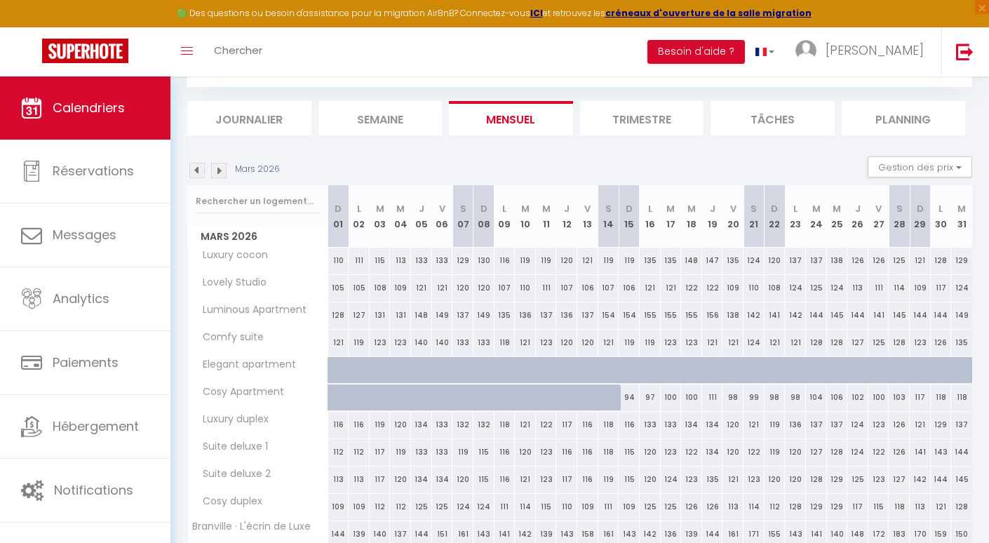
click at [199, 171] on img at bounding box center [196, 170] width 15 height 15
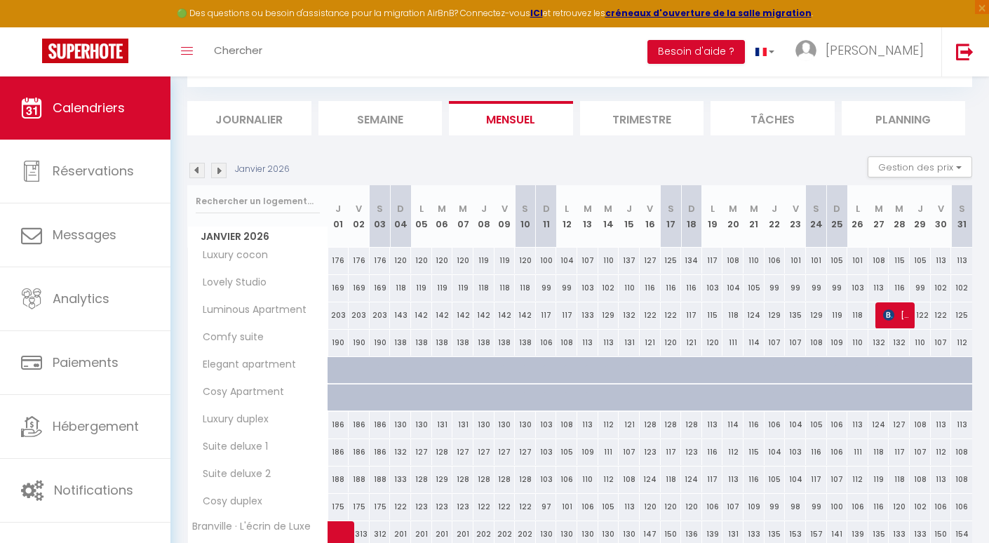
click at [199, 171] on img at bounding box center [196, 170] width 15 height 15
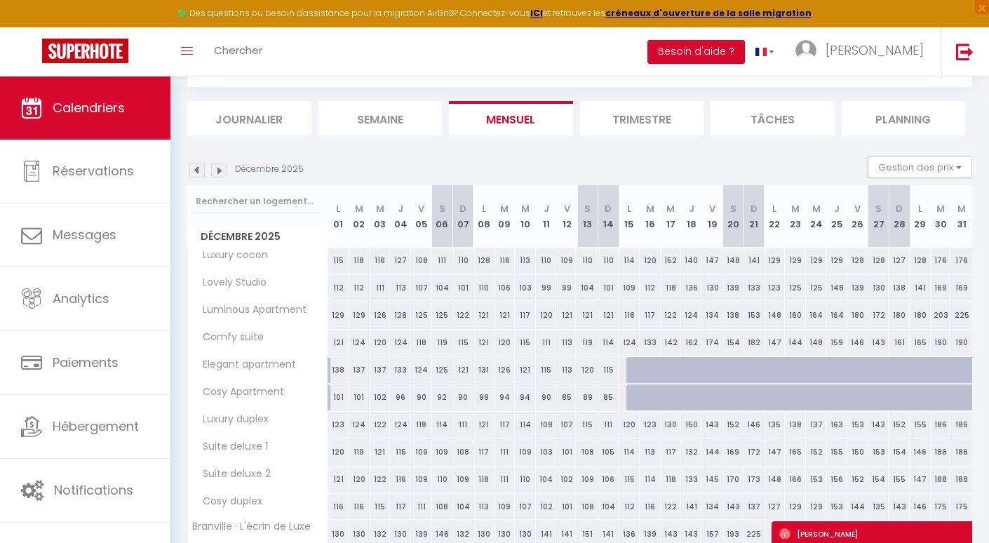
click at [199, 171] on img at bounding box center [196, 170] width 15 height 15
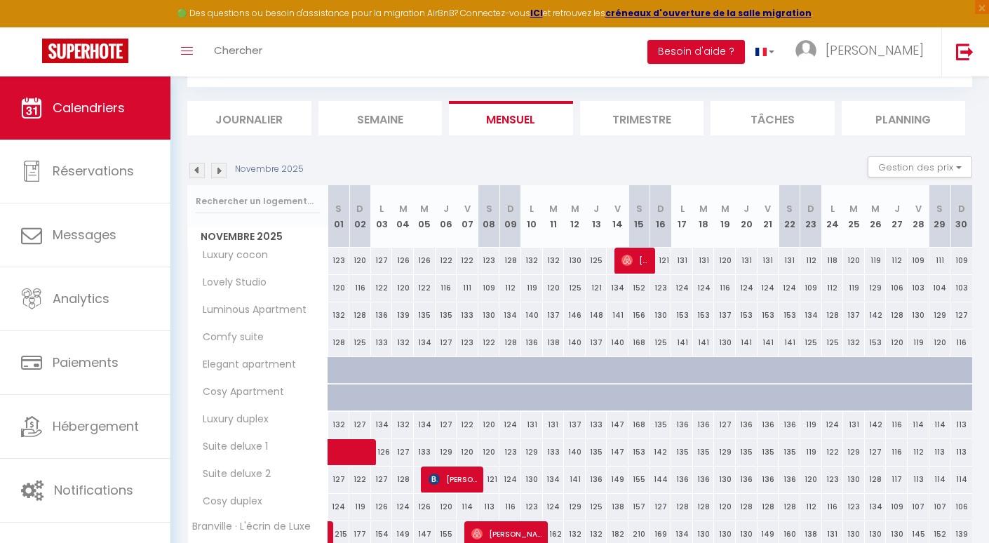
click at [199, 171] on img at bounding box center [196, 170] width 15 height 15
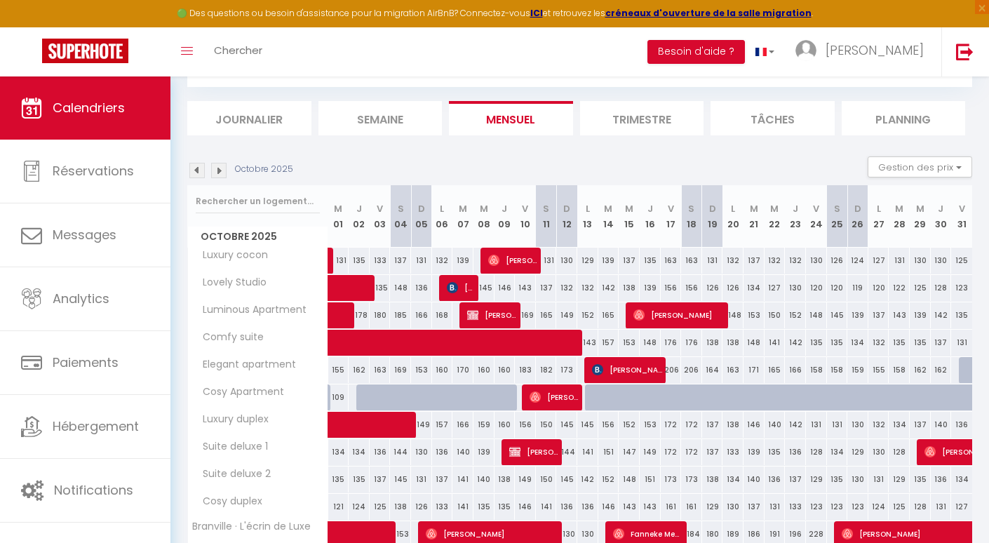
click at [199, 171] on img at bounding box center [196, 170] width 15 height 15
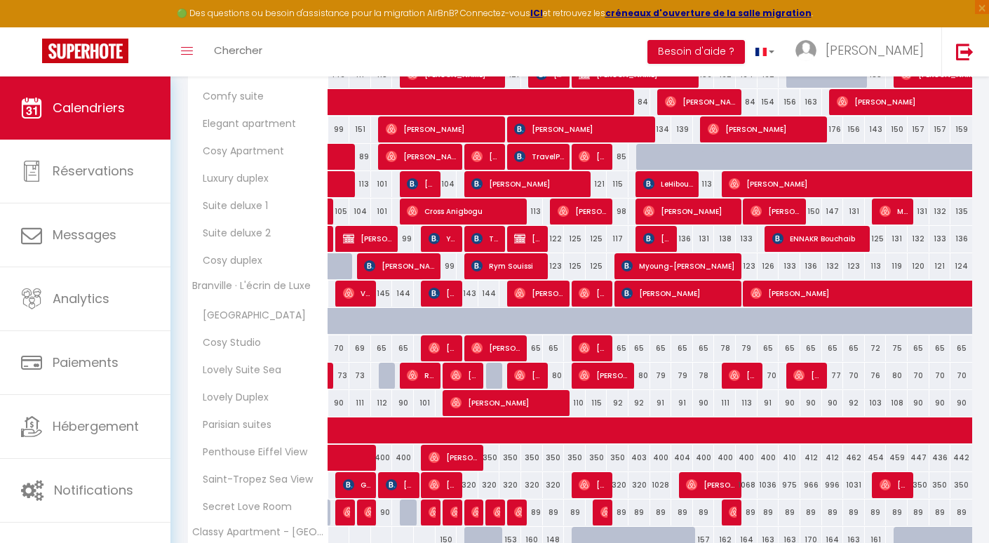
scroll to position [361, 0]
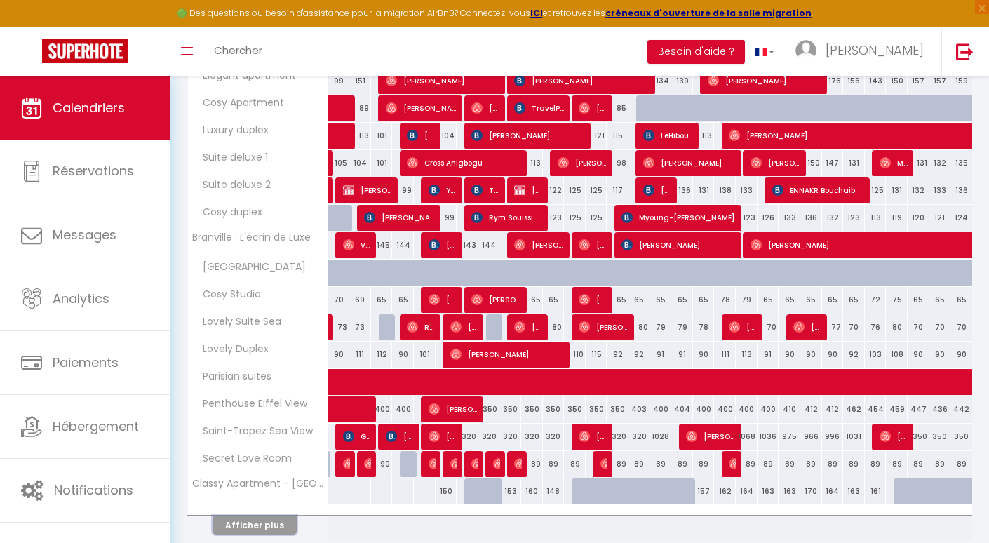
click at [248, 520] on button "Afficher plus" at bounding box center [255, 525] width 84 height 19
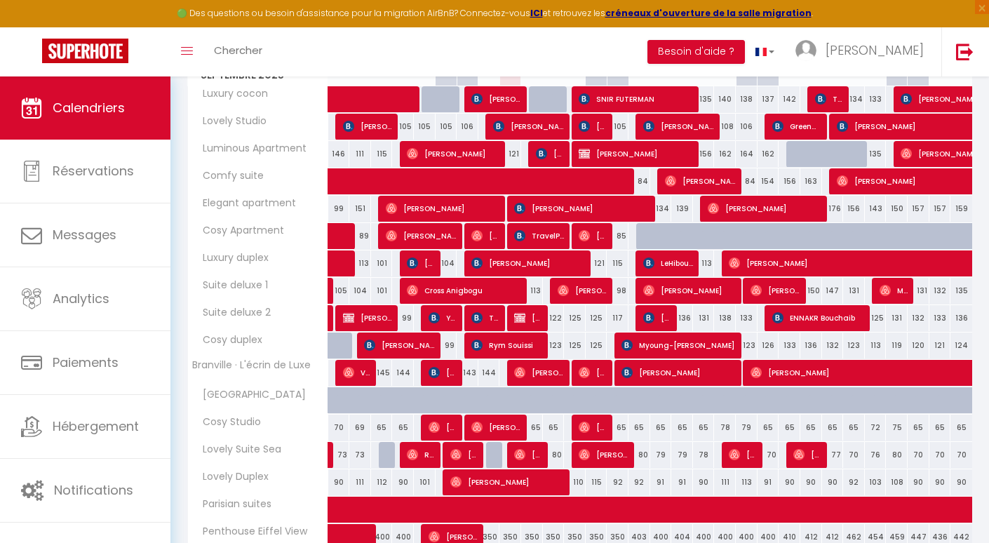
scroll to position [233, 0]
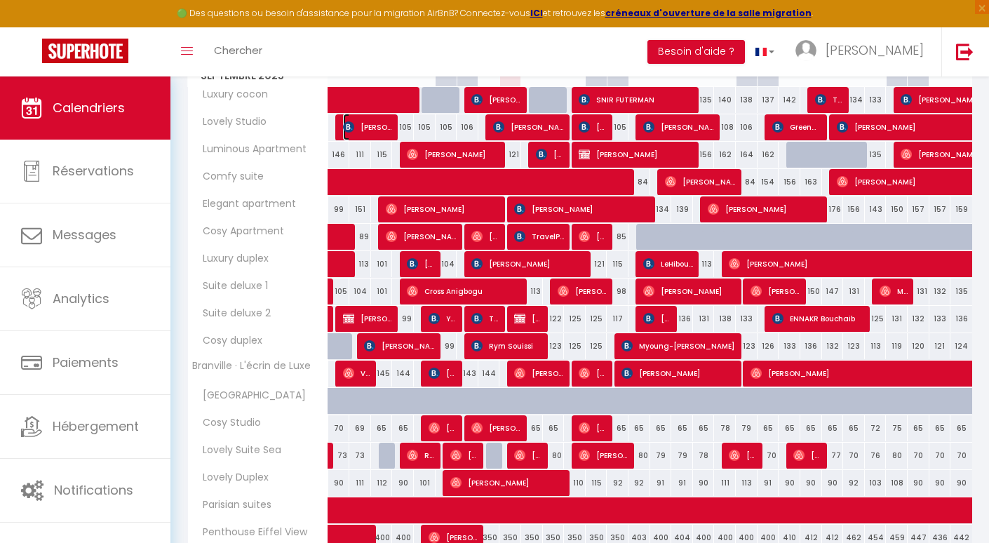
click at [363, 128] on span "[PERSON_NAME]" at bounding box center [368, 127] width 51 height 27
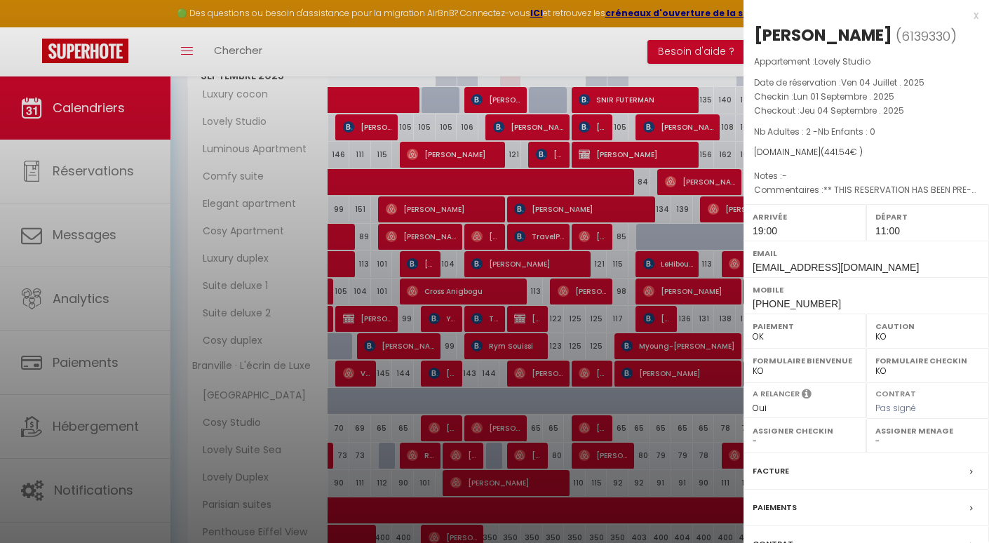
click at [363, 128] on div at bounding box center [494, 271] width 989 height 543
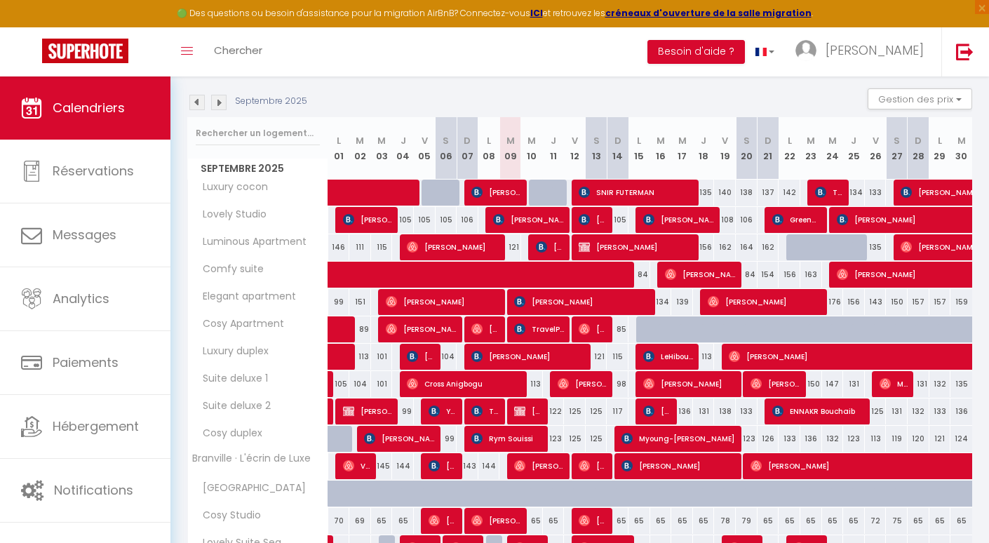
scroll to position [163, 0]
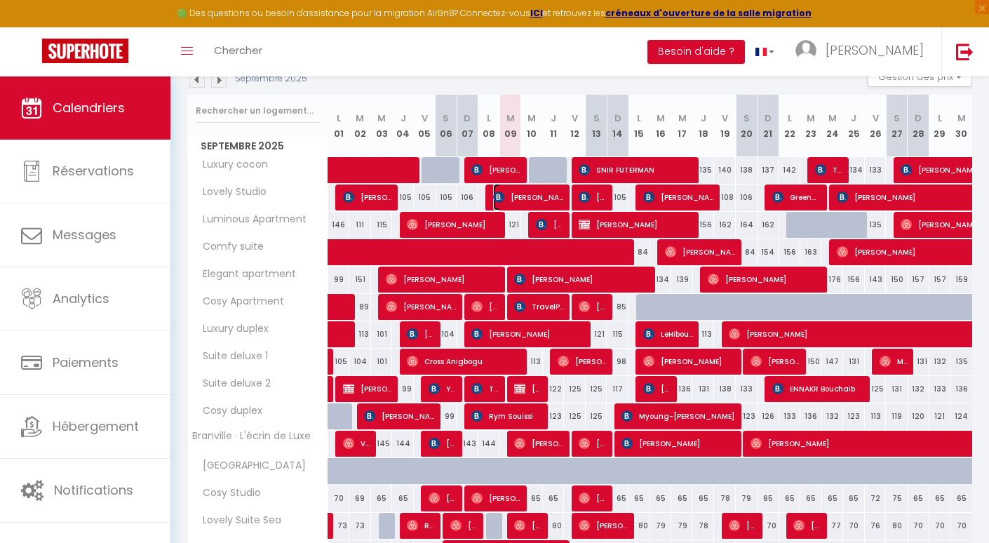
click at [532, 201] on span "[PERSON_NAME]" at bounding box center [529, 197] width 72 height 27
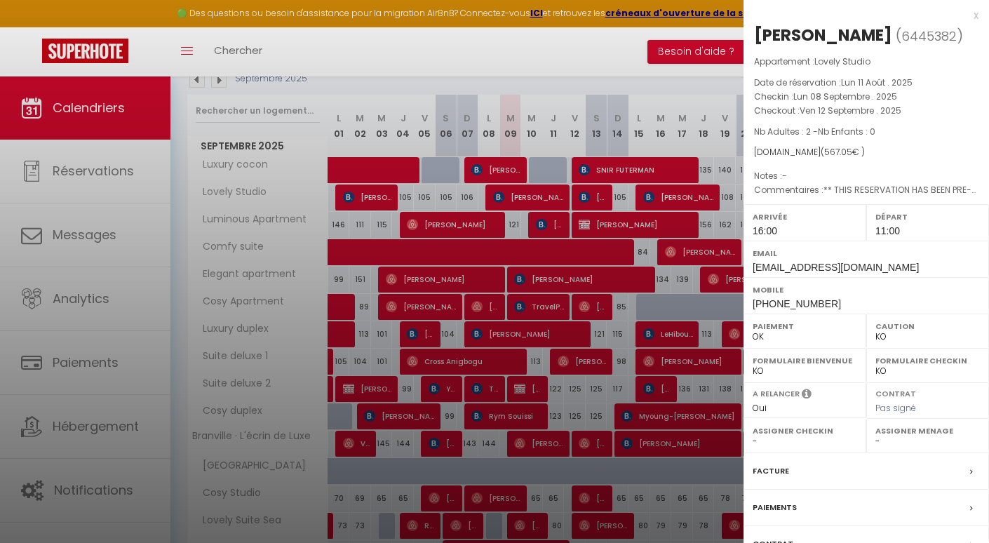
click at [544, 201] on div at bounding box center [494, 271] width 989 height 543
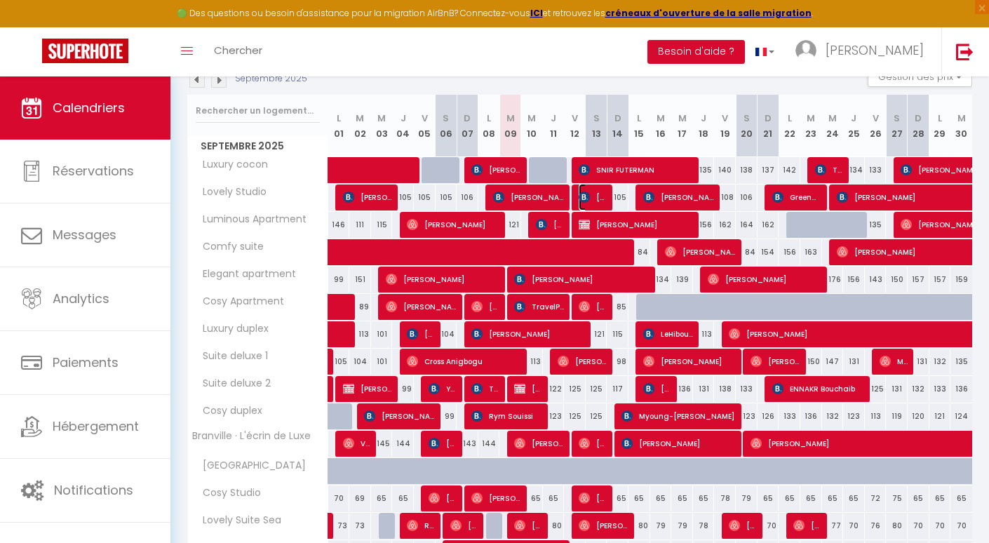
click at [598, 199] on span "[PERSON_NAME]" at bounding box center [593, 197] width 29 height 27
select select "0"
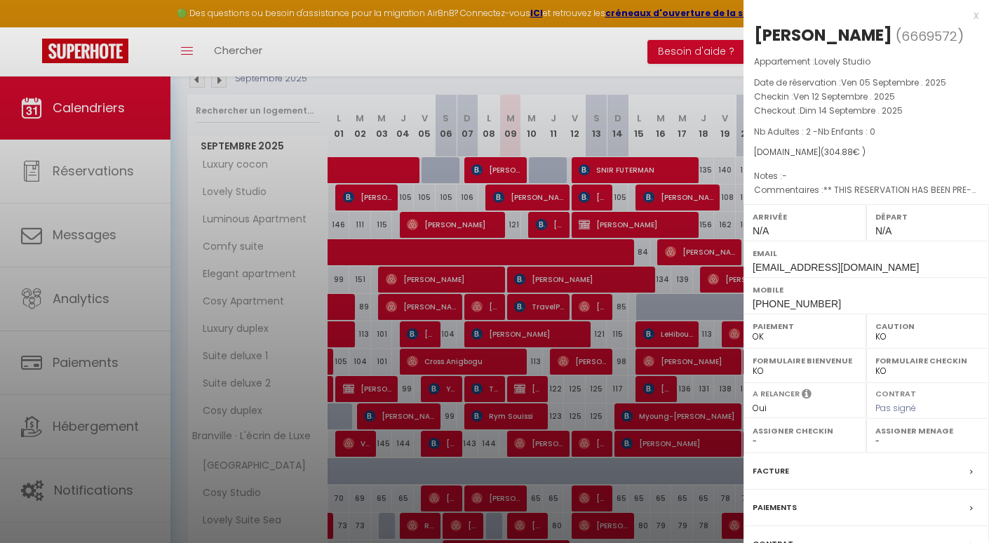
click at [568, 210] on div at bounding box center [494, 271] width 989 height 543
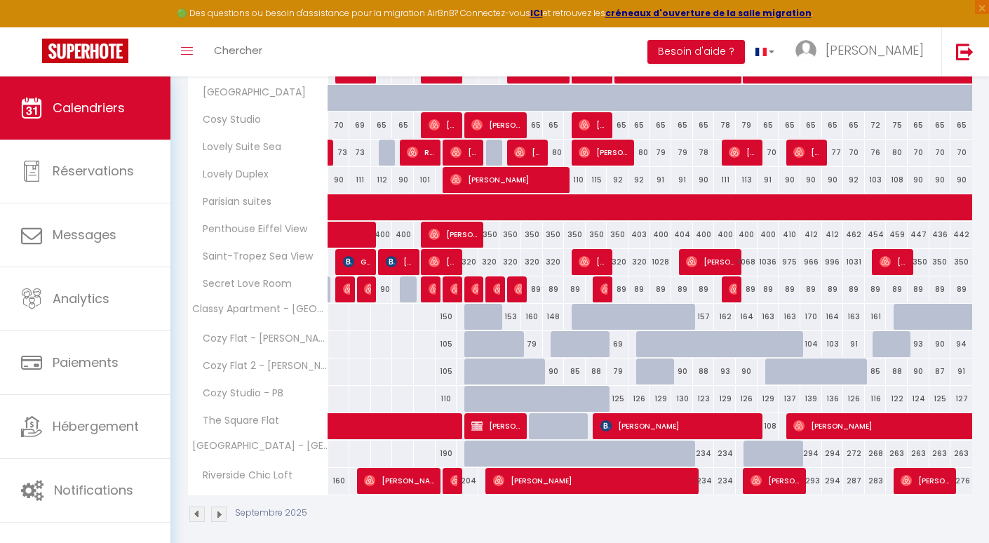
scroll to position [546, 0]
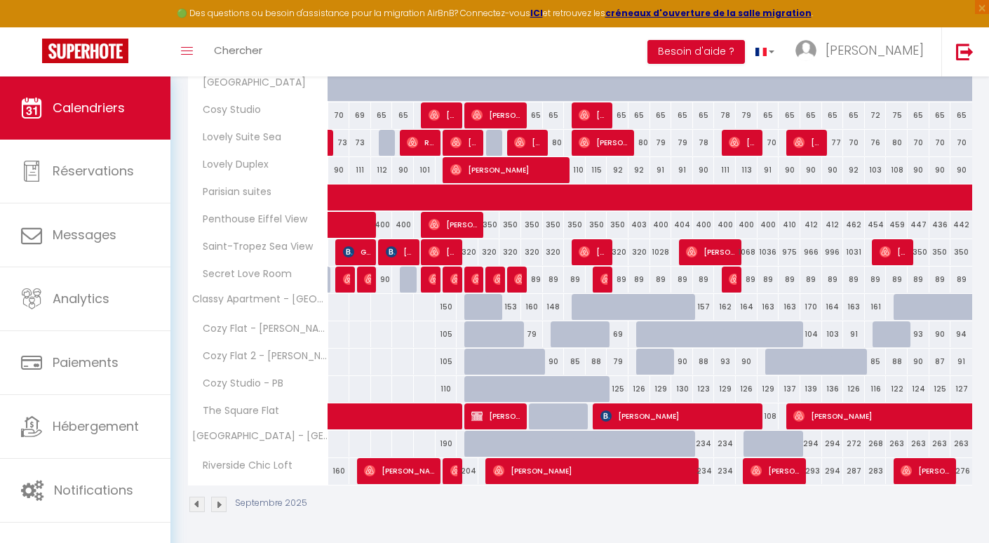
click at [582, 310] on div at bounding box center [583, 307] width 22 height 27
select select "1"
type input "Ven 12 Septembre 2025"
type input "Sam 13 Septembre 2025"
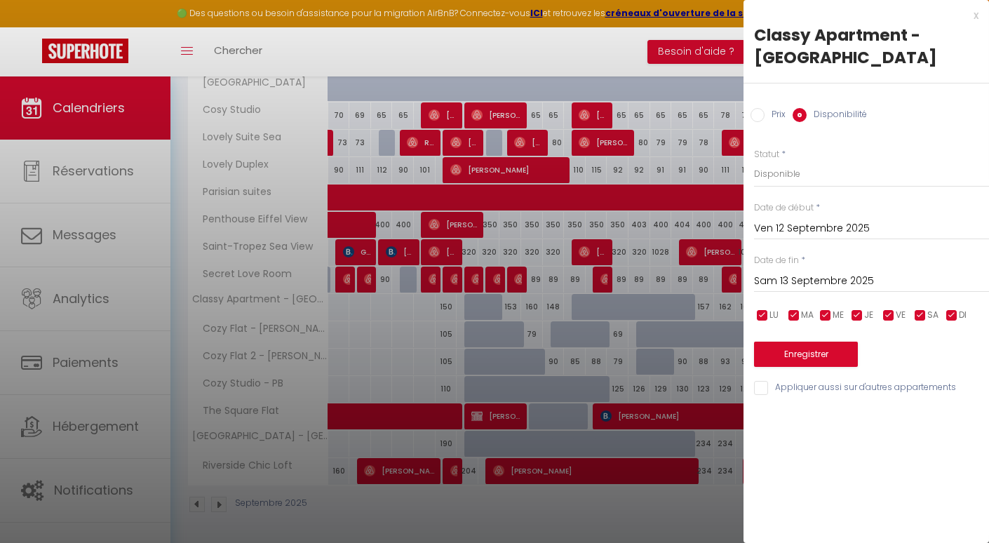
click at [594, 311] on div at bounding box center [494, 271] width 989 height 543
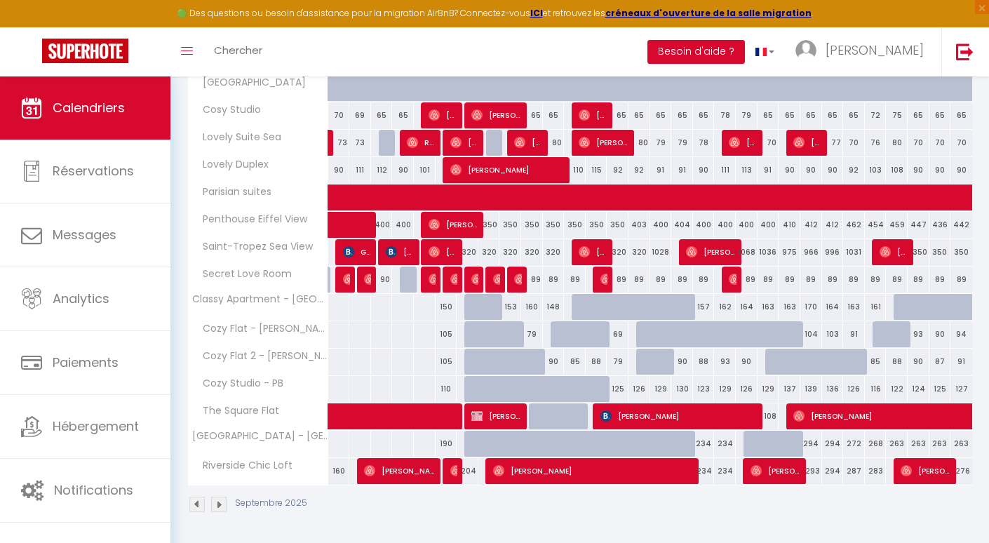
click at [532, 307] on div "160" at bounding box center [532, 307] width 22 height 26
select select "1"
type input "Mer 10 Septembre 2025"
type input "Jeu 11 Septembre 2025"
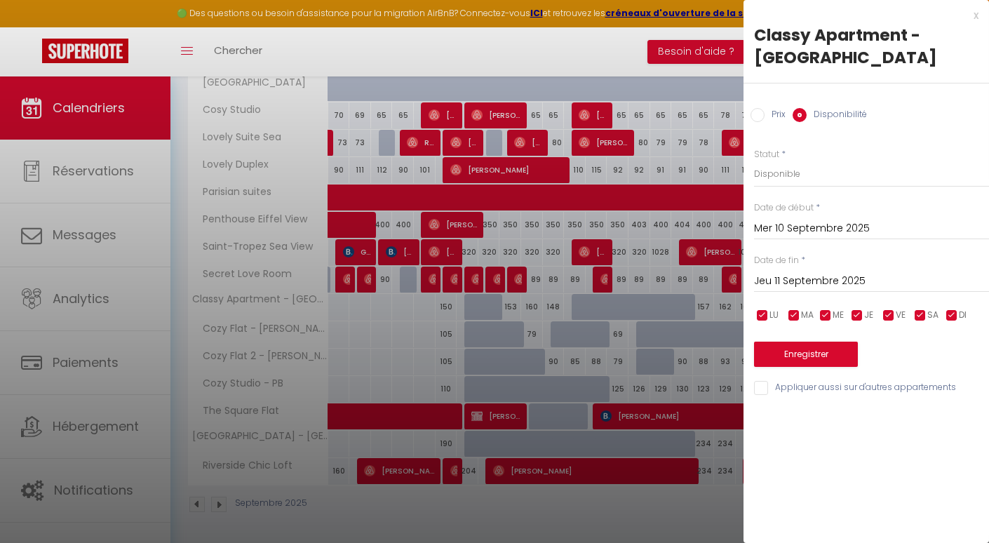
click at [532, 307] on div at bounding box center [494, 271] width 989 height 543
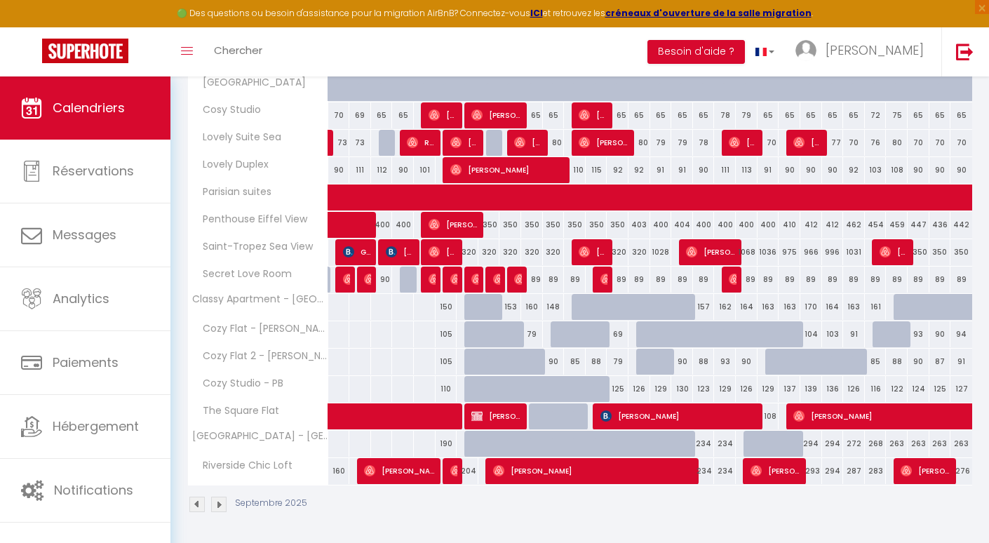
click at [492, 307] on div at bounding box center [497, 315] width 22 height 27
select select "1"
type input "Lun 08 Septembre 2025"
type input "Mar 09 Septembre 2025"
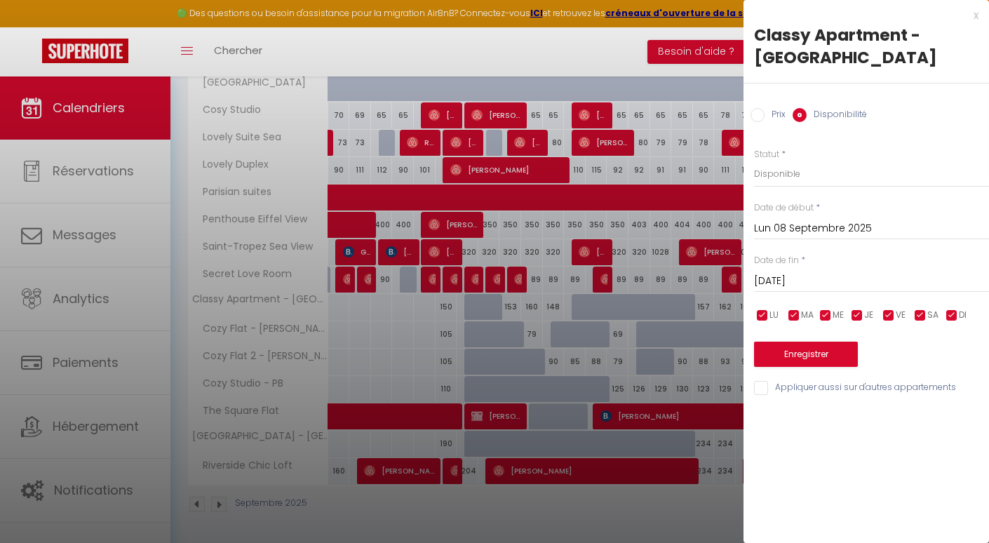
click at [518, 307] on div at bounding box center [494, 271] width 989 height 543
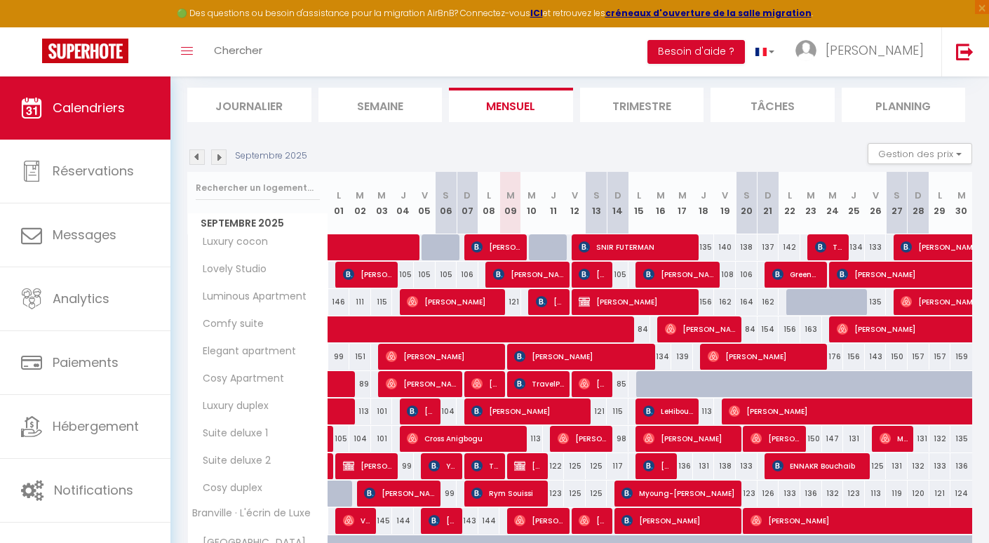
scroll to position [97, 0]
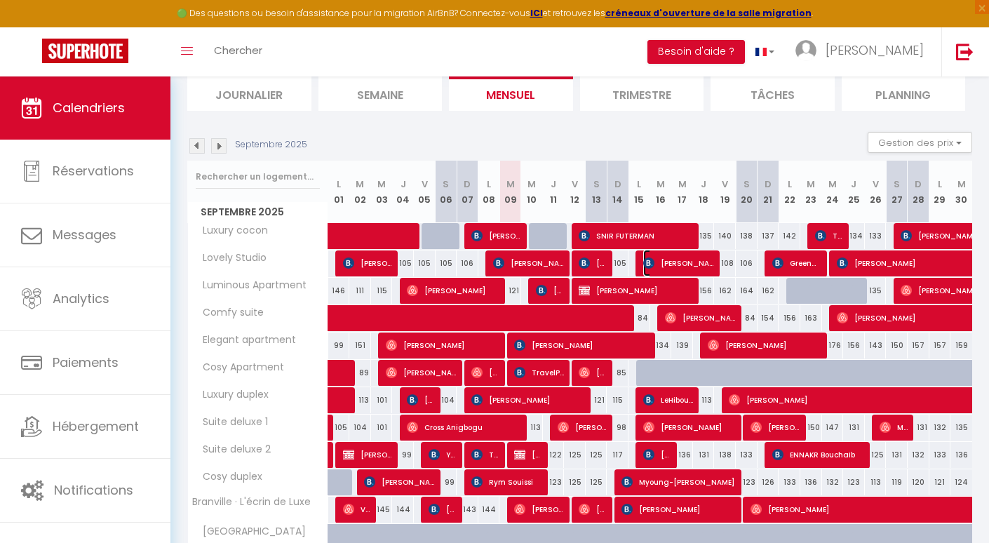
click at [678, 266] on span "[PERSON_NAME]" at bounding box center [679, 263] width 72 height 27
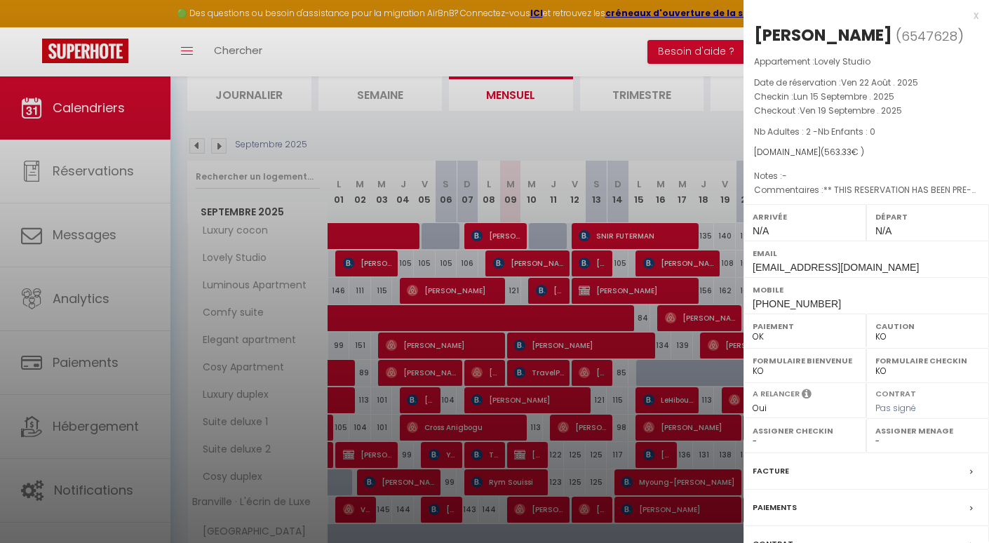
click at [678, 266] on div at bounding box center [494, 271] width 989 height 543
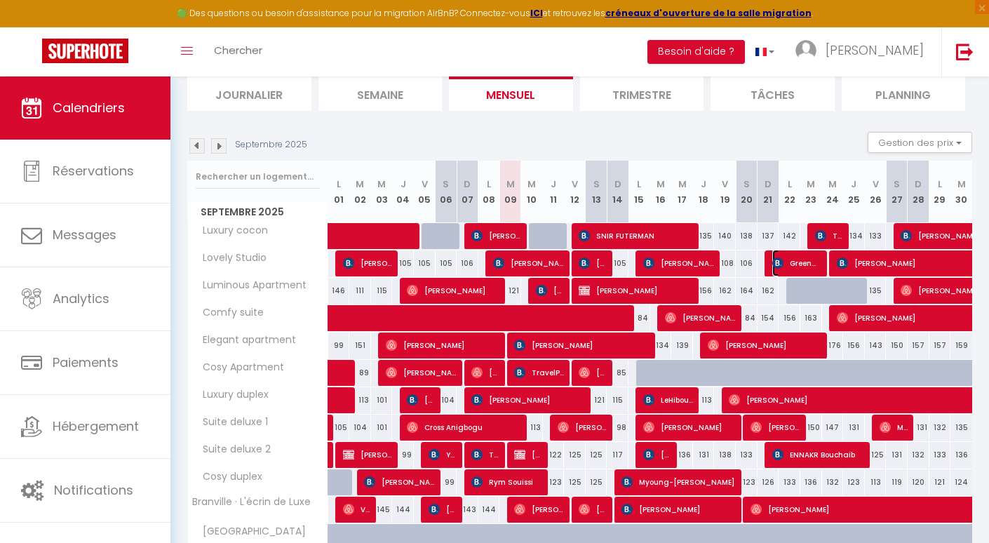
click at [798, 267] on span "Greenman J" at bounding box center [797, 263] width 51 height 27
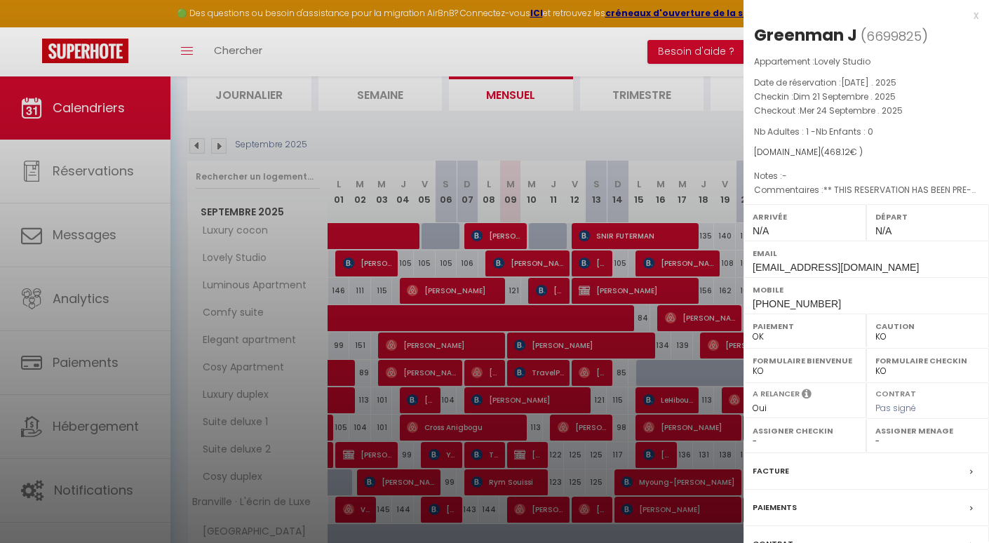
click at [654, 261] on div at bounding box center [494, 271] width 989 height 543
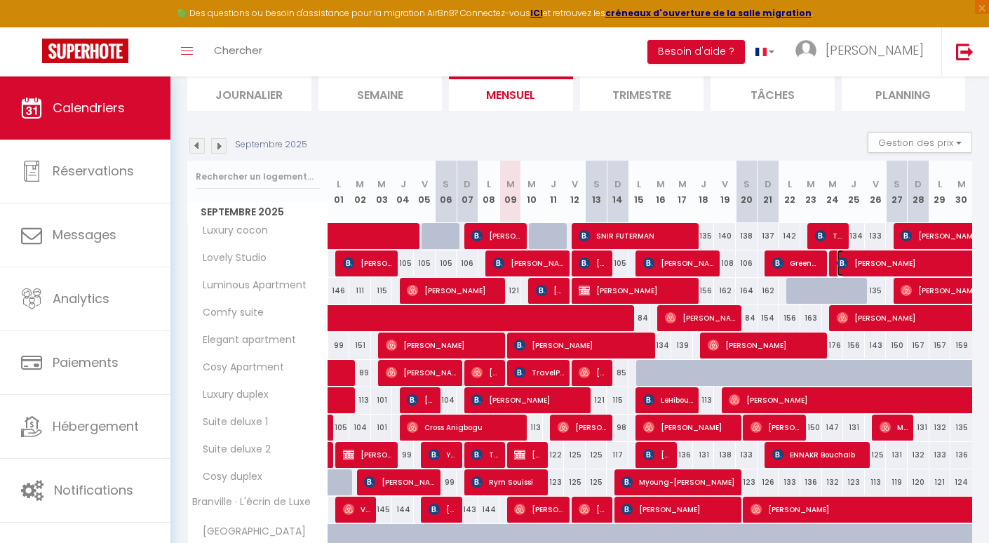
click at [861, 262] on span "[PERSON_NAME]" at bounding box center [982, 263] width 290 height 27
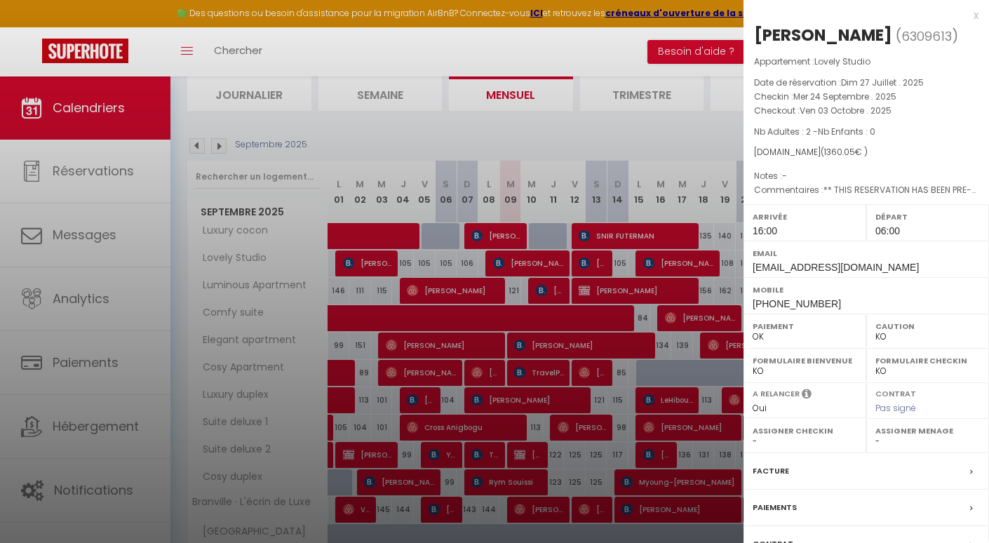
click at [701, 286] on div at bounding box center [494, 271] width 989 height 543
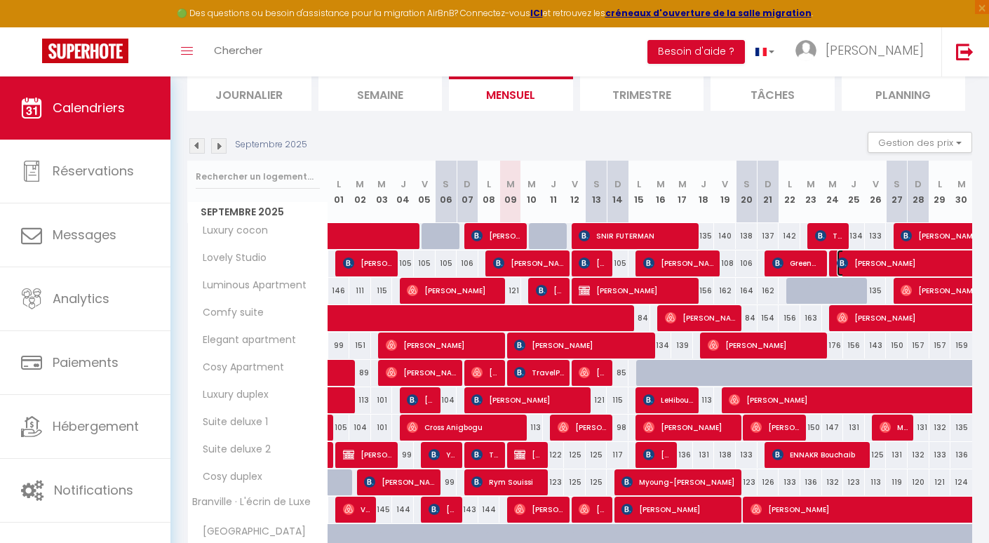
click at [862, 258] on span "[PERSON_NAME]" at bounding box center [982, 263] width 290 height 27
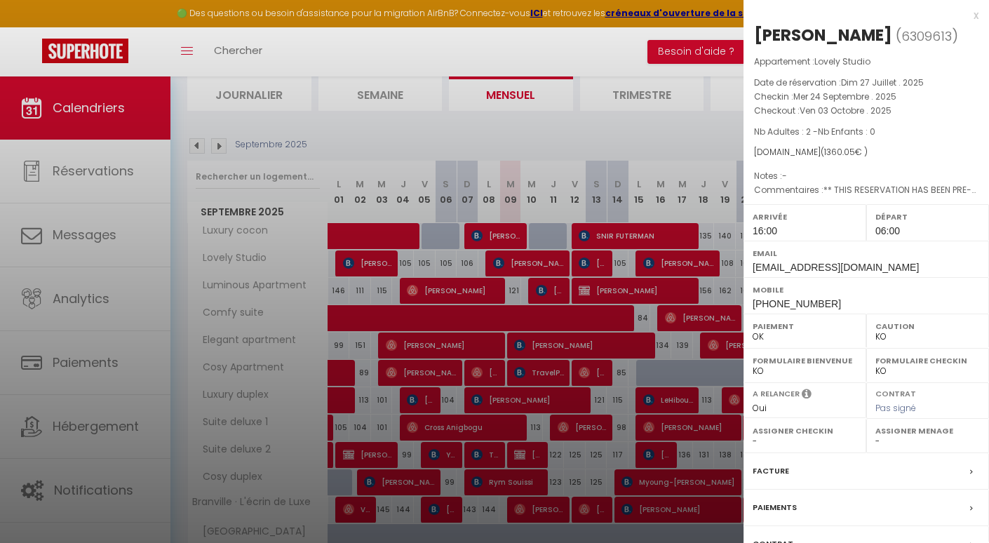
click at [701, 275] on div at bounding box center [494, 271] width 989 height 543
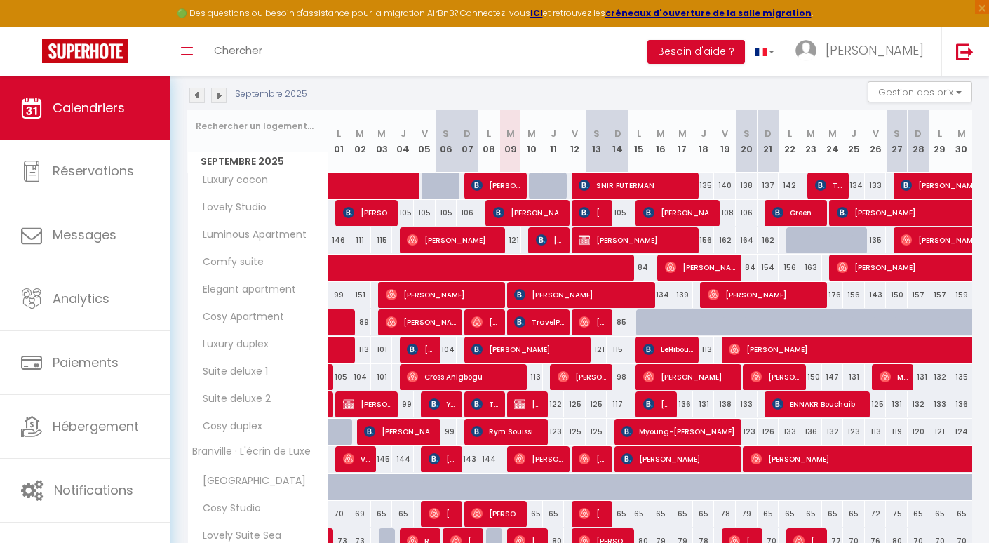
scroll to position [161, 0]
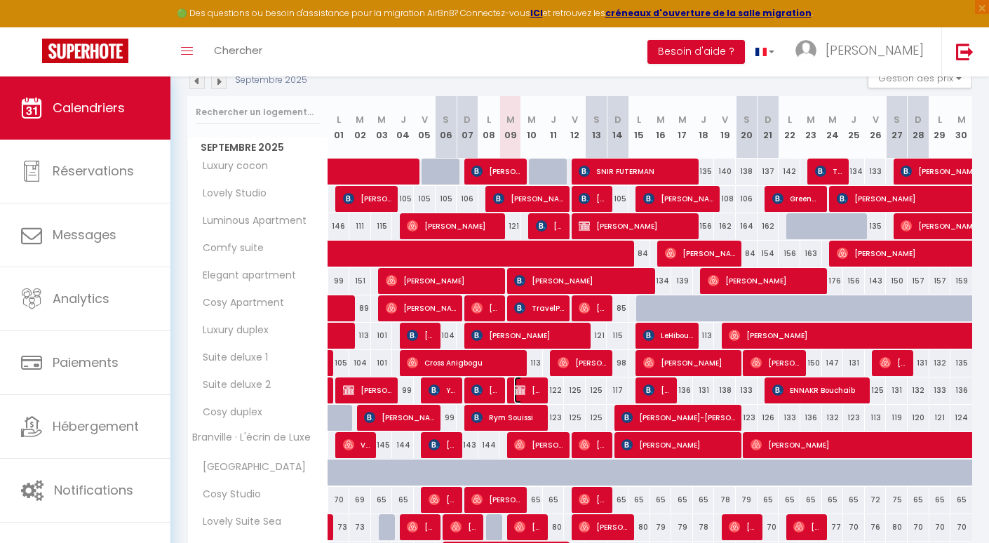
click at [525, 391] on span "[PERSON_NAME]" at bounding box center [528, 390] width 29 height 27
select select "0"
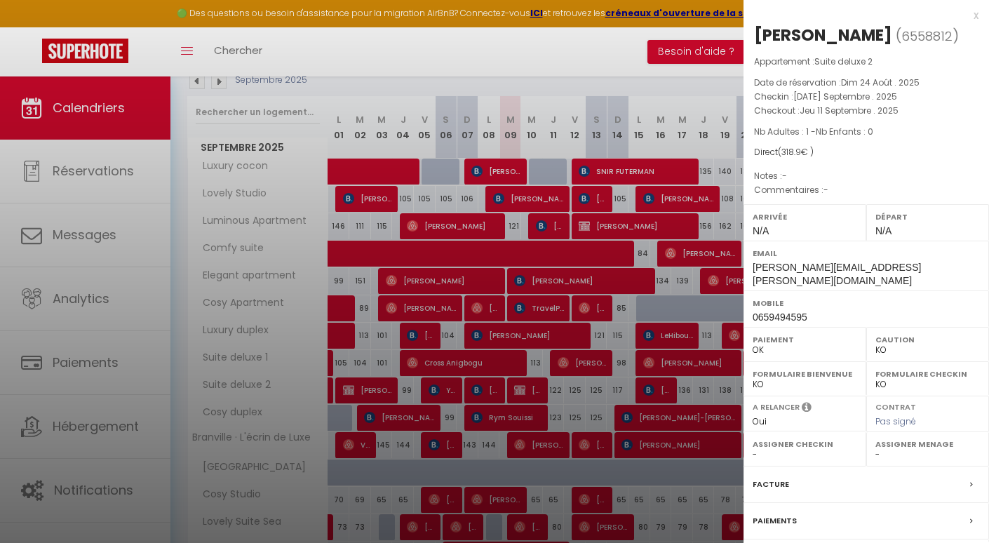
click at [525, 391] on div at bounding box center [494, 271] width 989 height 543
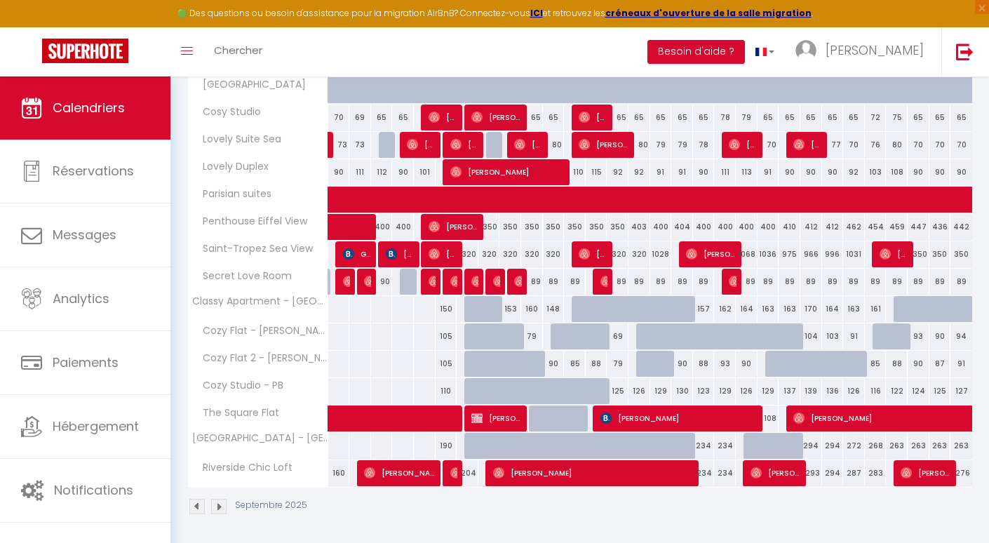
scroll to position [546, 0]
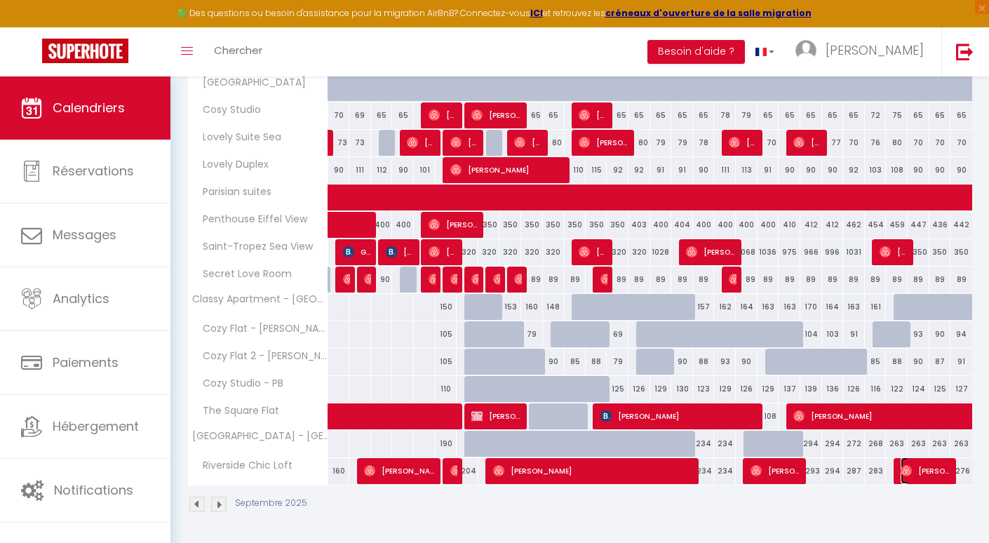
click at [934, 474] on span "[PERSON_NAME]" at bounding box center [926, 470] width 51 height 27
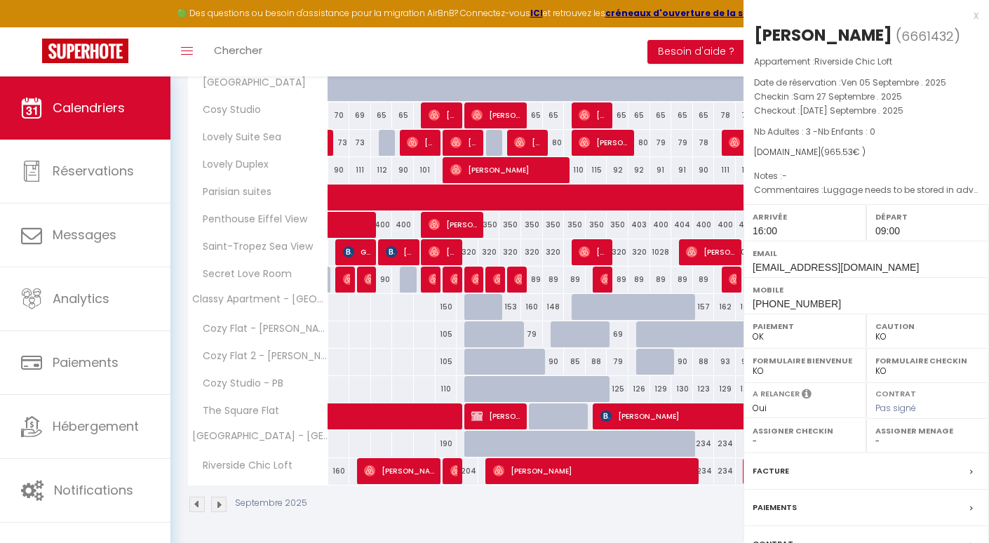
select select "OK"
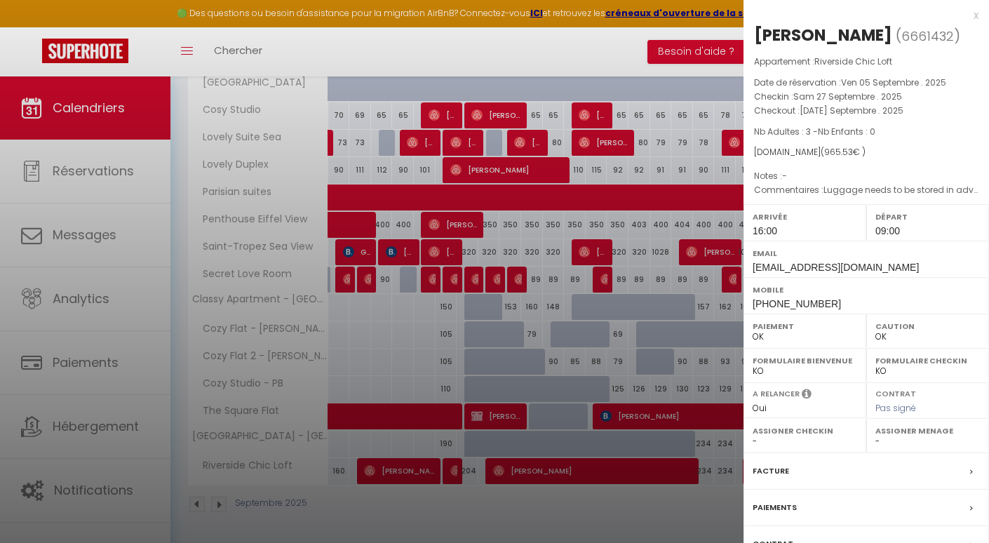
click at [638, 431] on div at bounding box center [494, 271] width 989 height 543
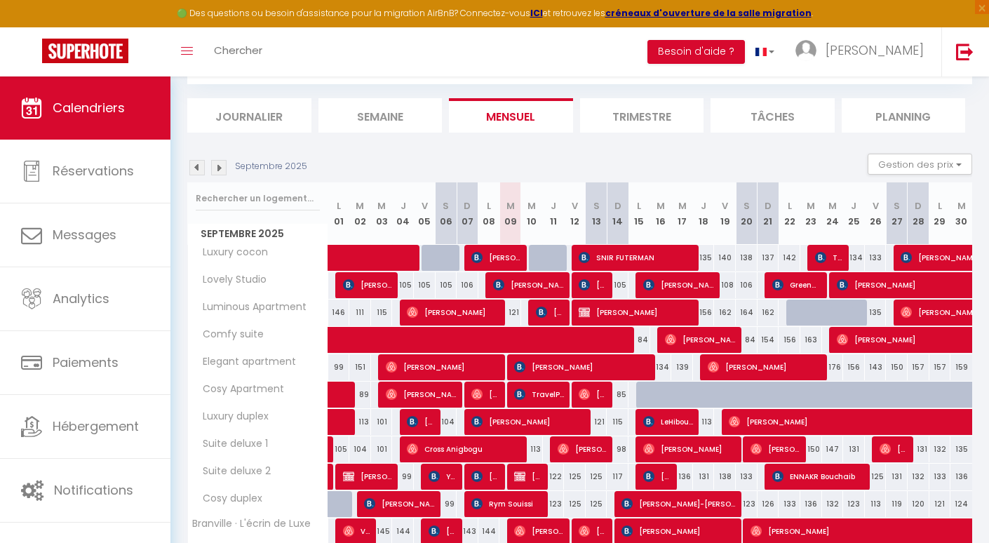
scroll to position [39, 0]
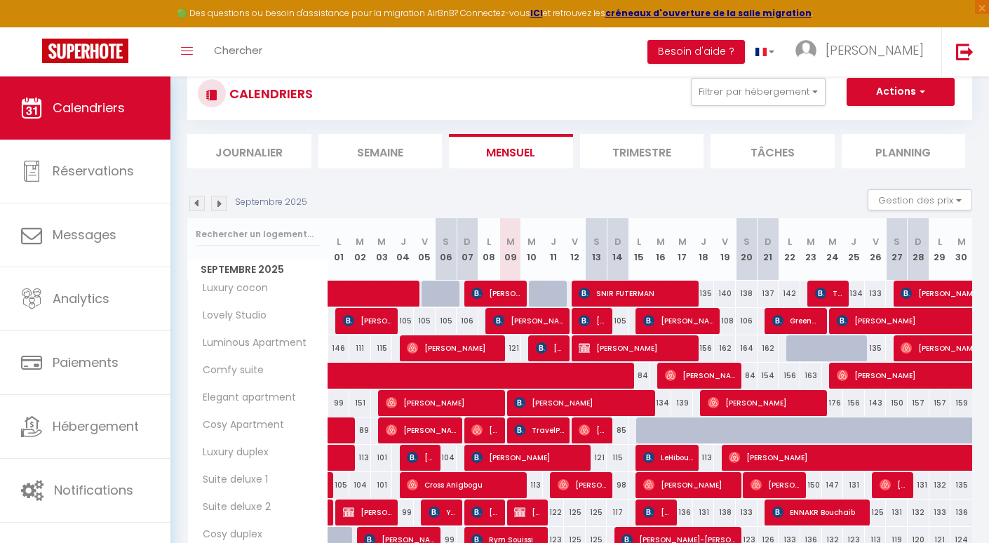
click at [220, 203] on img at bounding box center [218, 203] width 15 height 15
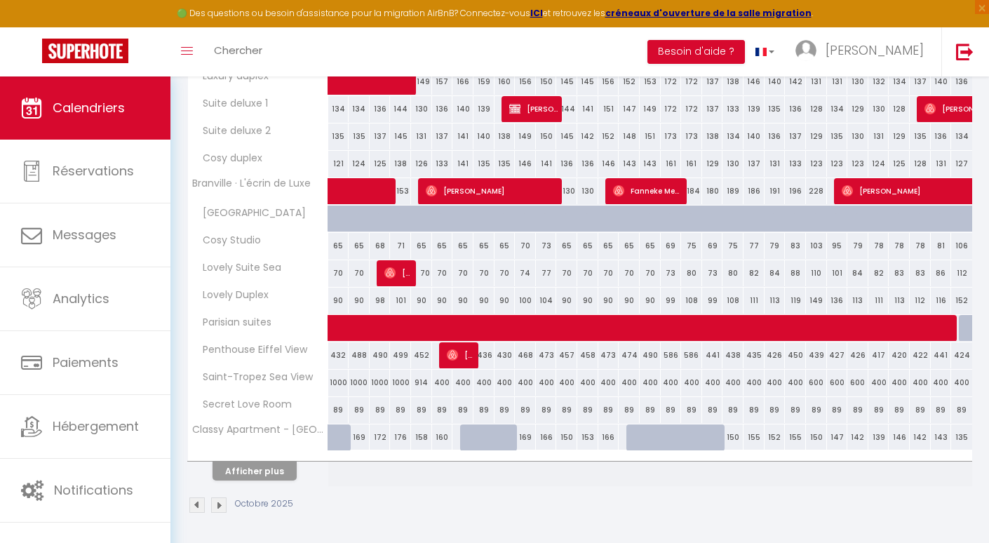
scroll to position [416, 0]
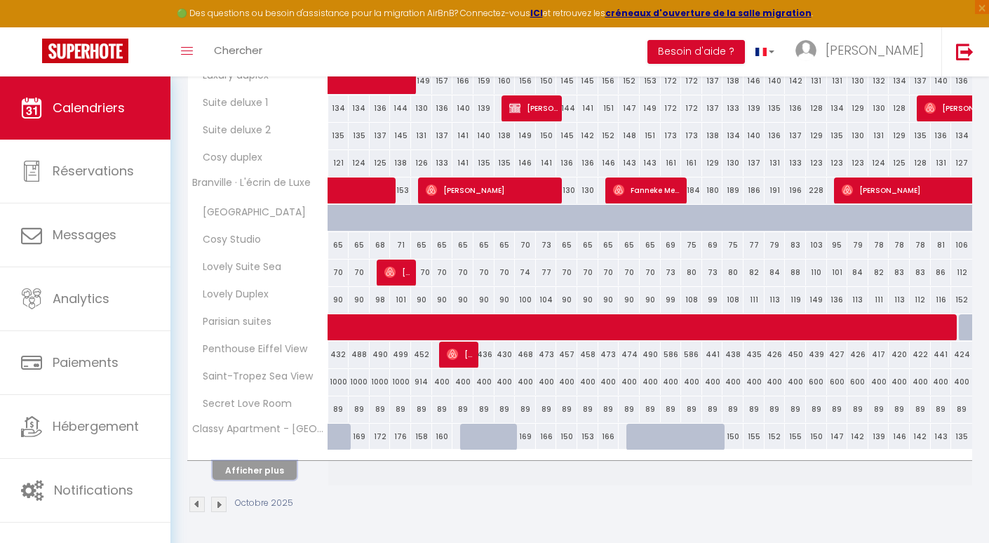
click at [248, 474] on button "Afficher plus" at bounding box center [255, 470] width 84 height 19
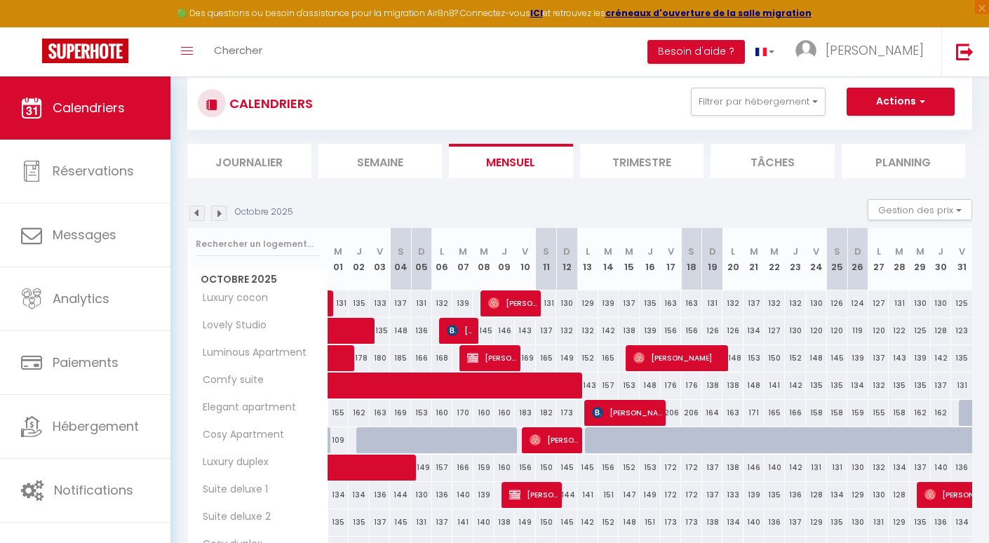
scroll to position [33, 0]
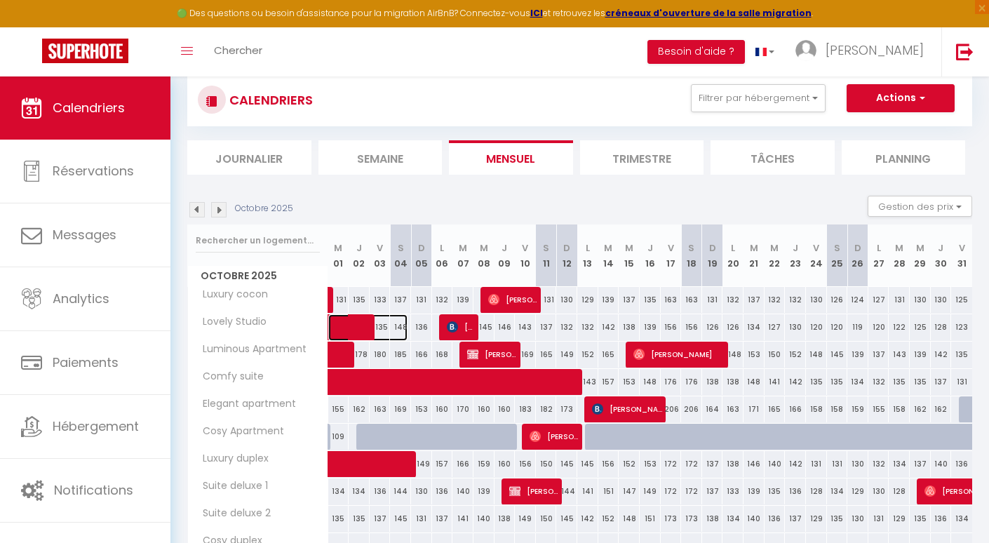
click at [347, 336] on span at bounding box center [375, 327] width 65 height 27
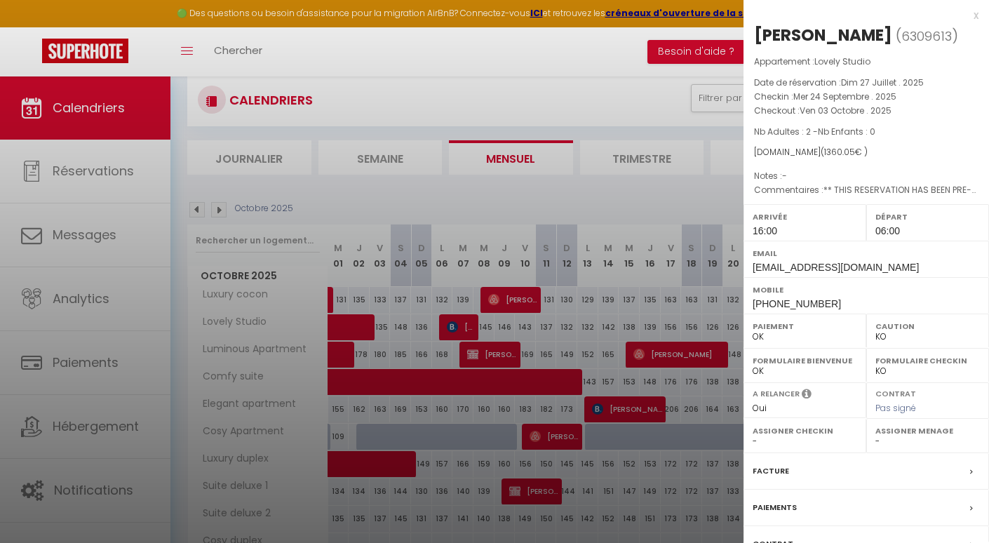
click at [347, 335] on div at bounding box center [494, 271] width 989 height 543
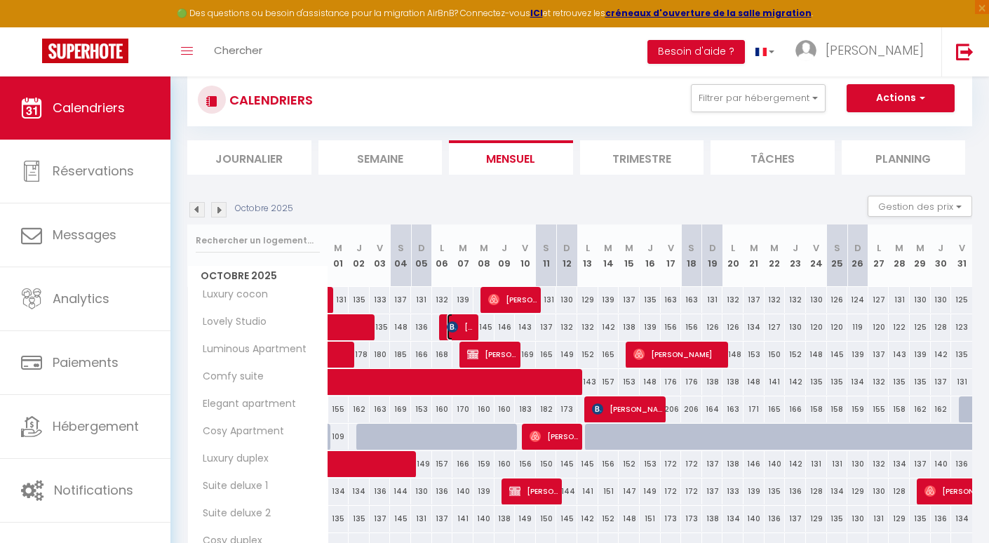
click at [463, 330] on span "Nancy Coquelet" at bounding box center [461, 327] width 28 height 27
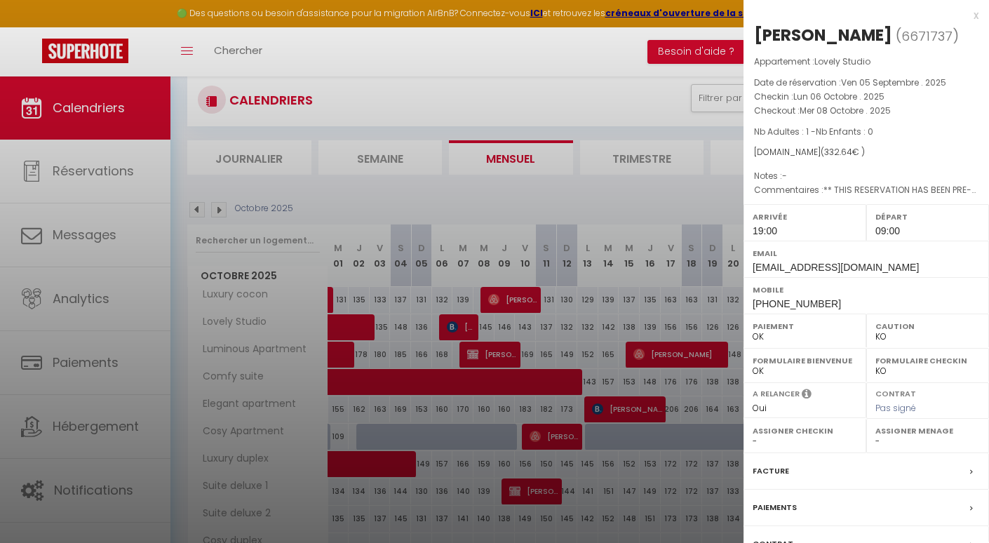
click at [463, 330] on div at bounding box center [494, 271] width 989 height 543
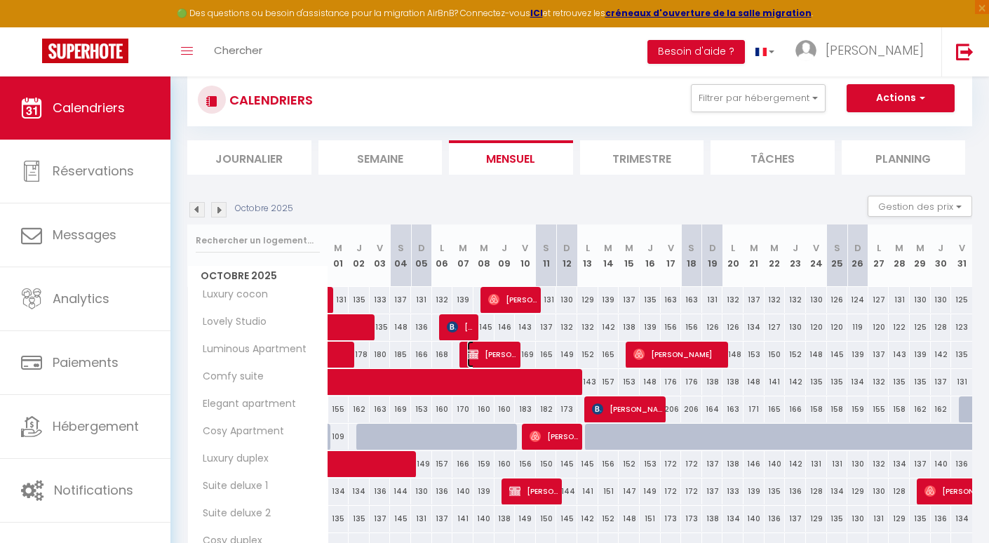
click at [474, 351] on img at bounding box center [472, 354] width 11 height 11
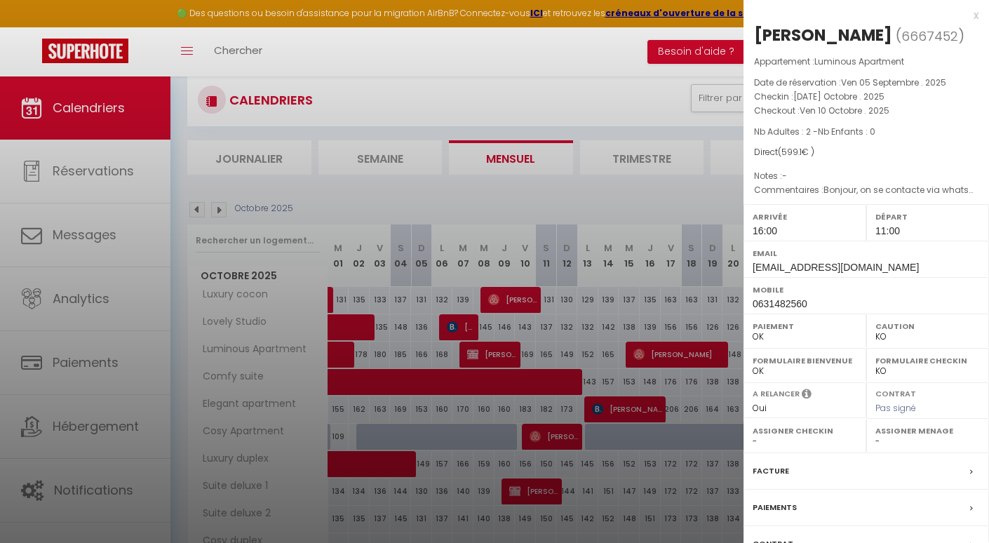
click at [474, 351] on div at bounding box center [494, 271] width 989 height 543
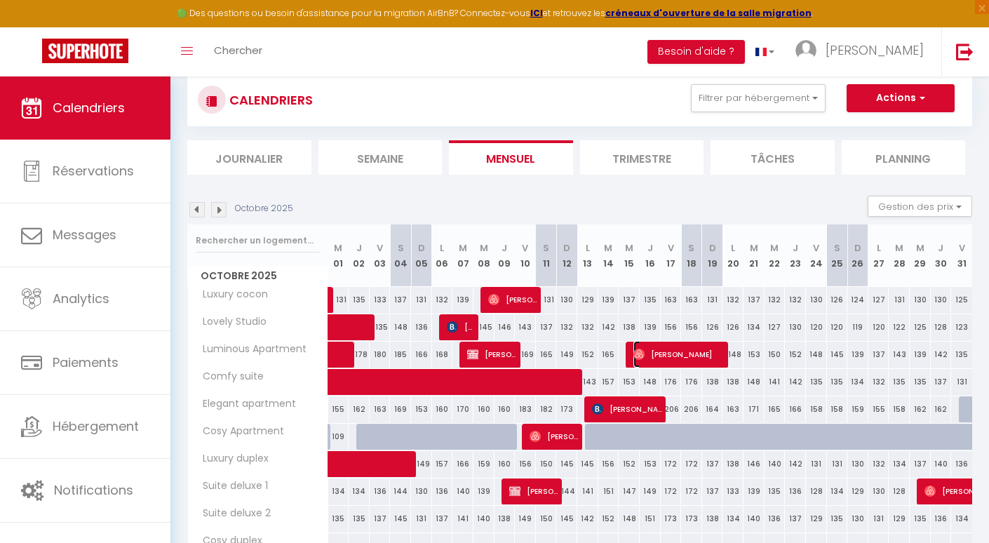
click at [673, 351] on span "Claudia Basso" at bounding box center [678, 354] width 91 height 27
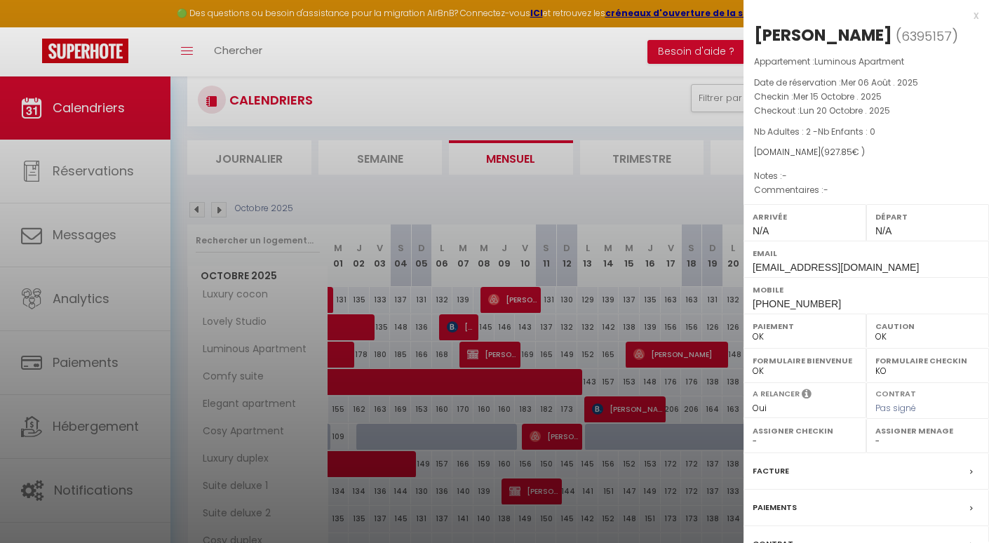
click at [673, 351] on div at bounding box center [494, 271] width 989 height 543
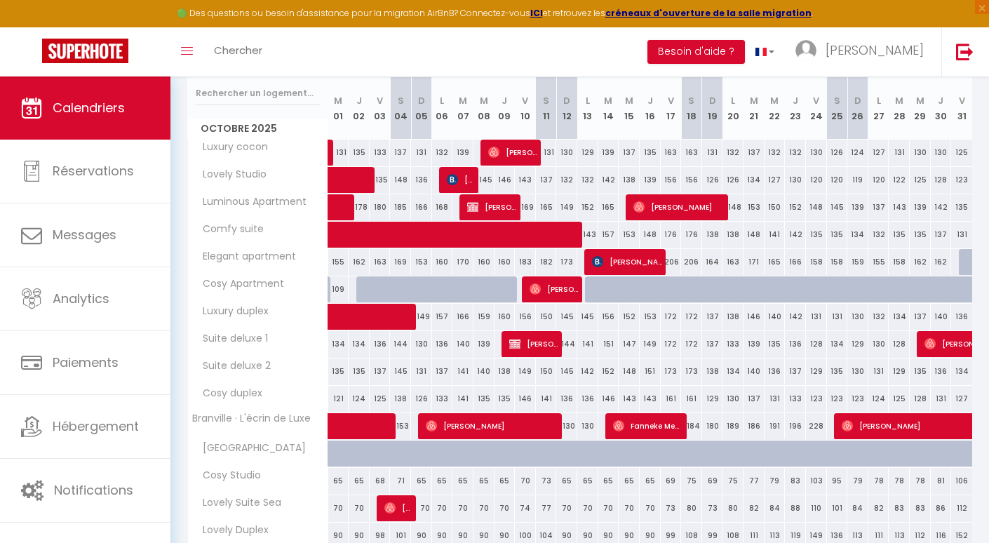
scroll to position [182, 0]
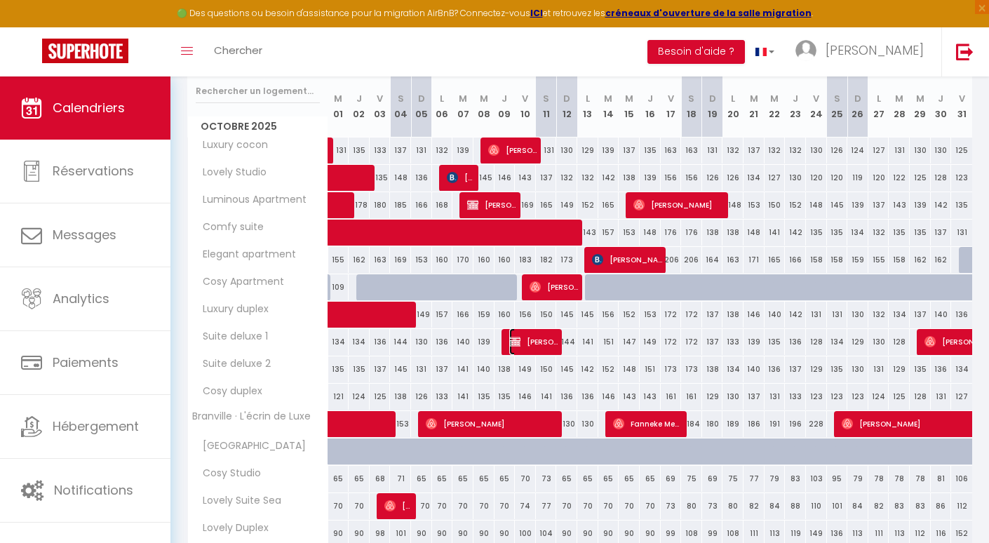
click at [544, 342] on span "Carine Hinchcliffe" at bounding box center [533, 341] width 49 height 27
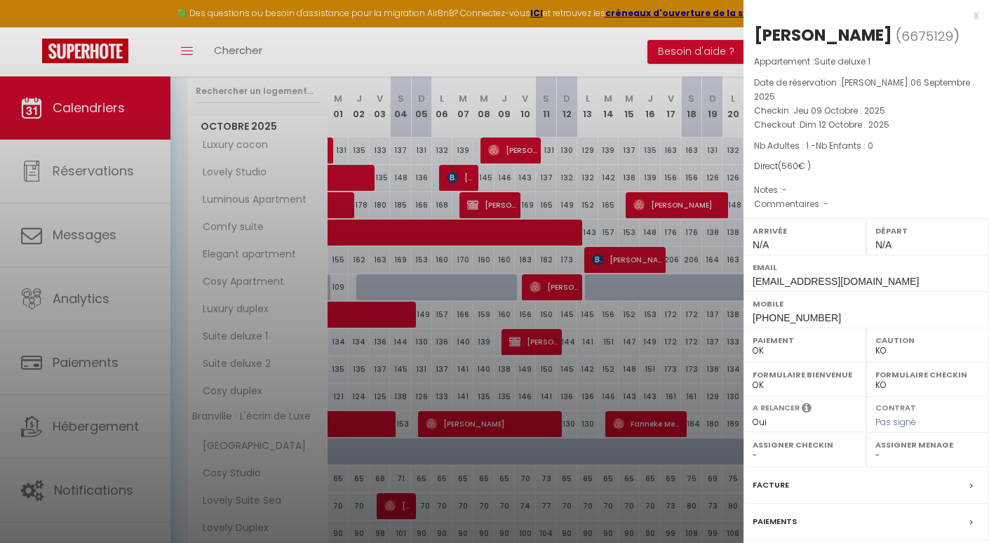
click at [544, 342] on div at bounding box center [494, 271] width 989 height 543
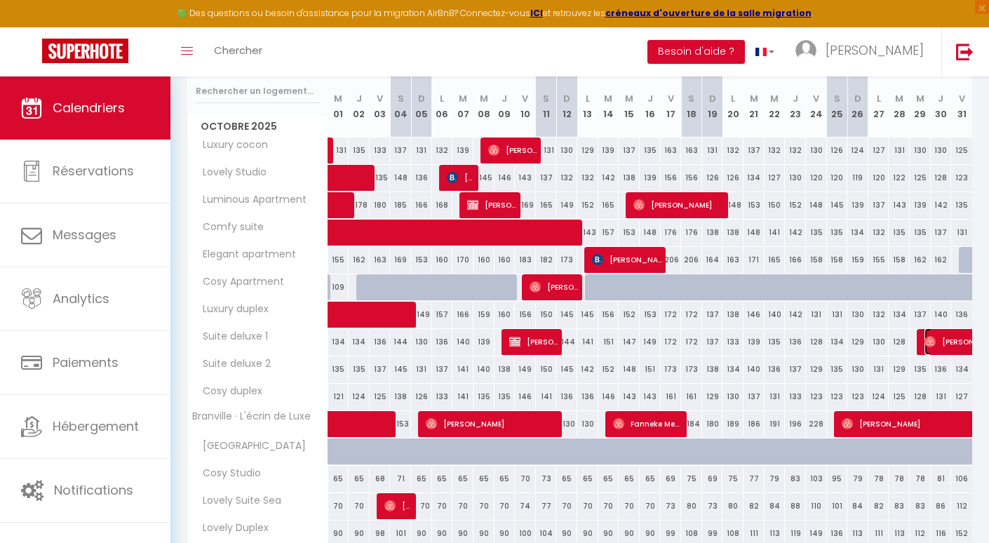
click at [937, 347] on span "Rebecca Rohrbach" at bounding box center [1005, 341] width 161 height 27
select select "OK"
select select "1"
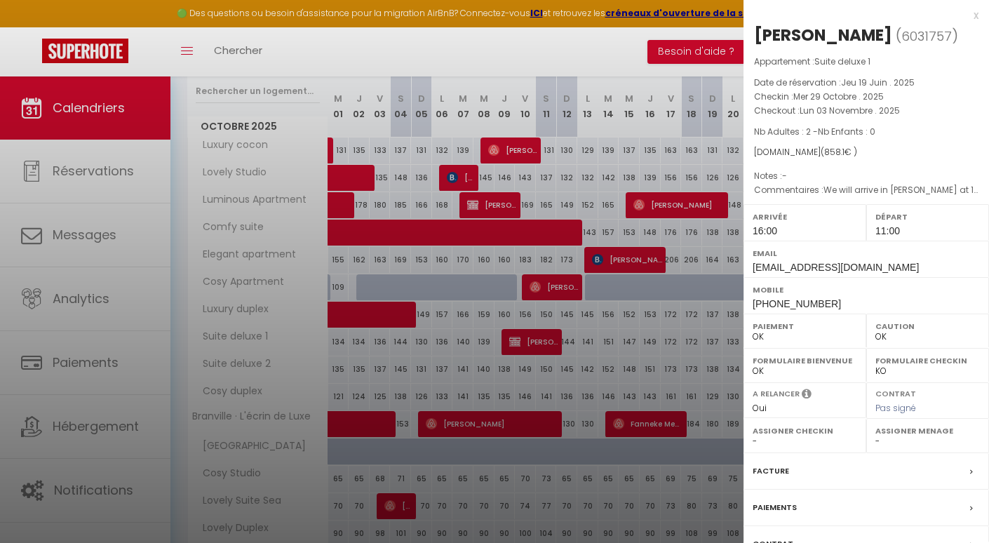
click at [595, 350] on div at bounding box center [494, 271] width 989 height 543
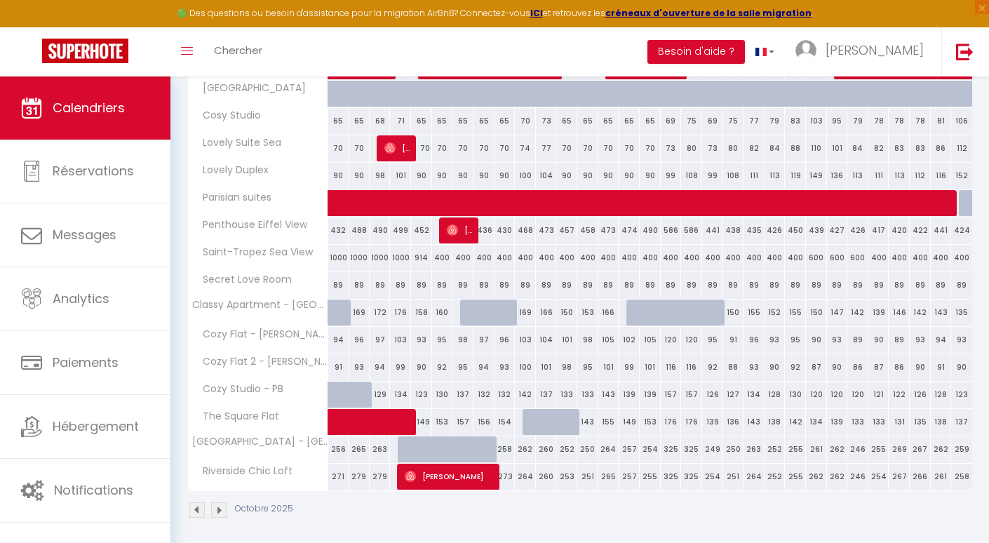
scroll to position [546, 0]
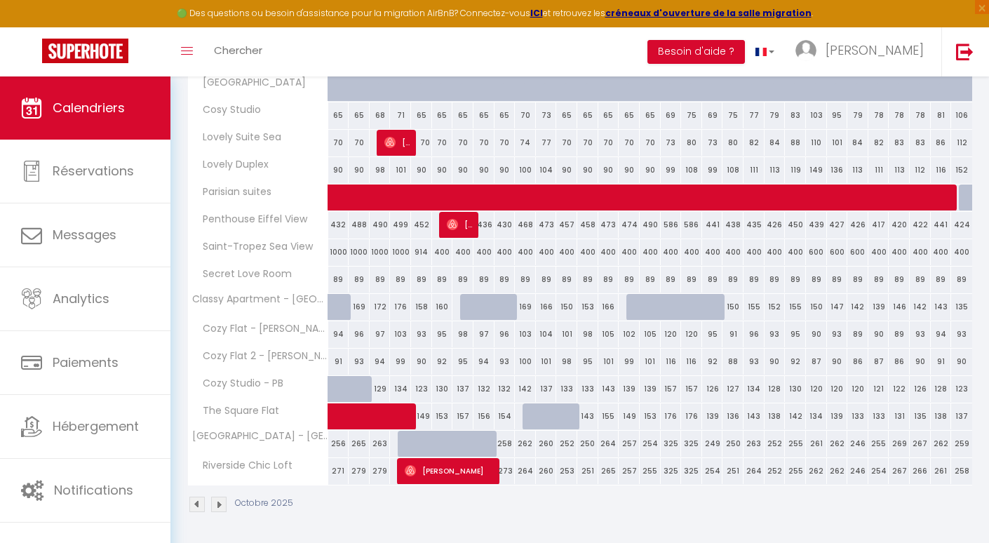
click at [215, 504] on img at bounding box center [218, 504] width 15 height 15
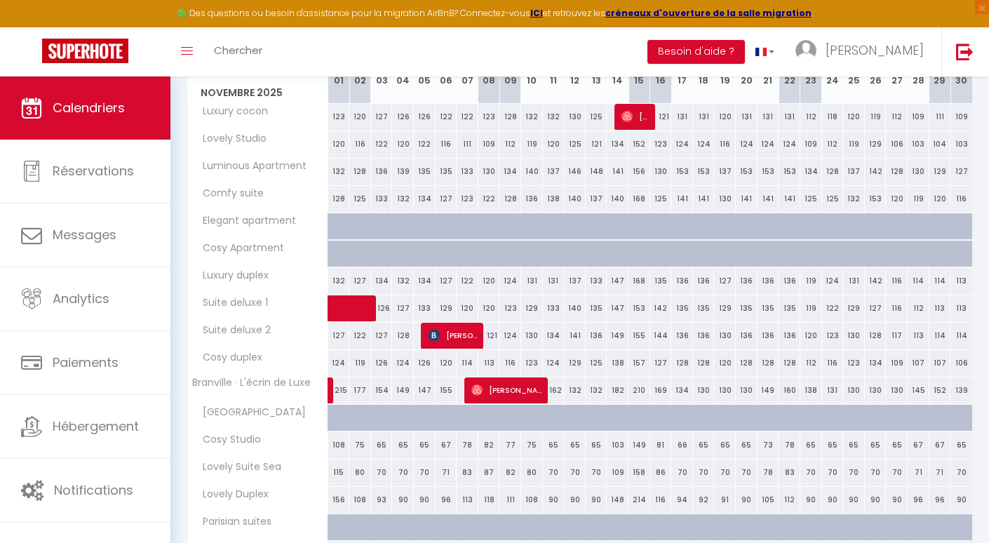
scroll to position [0, 0]
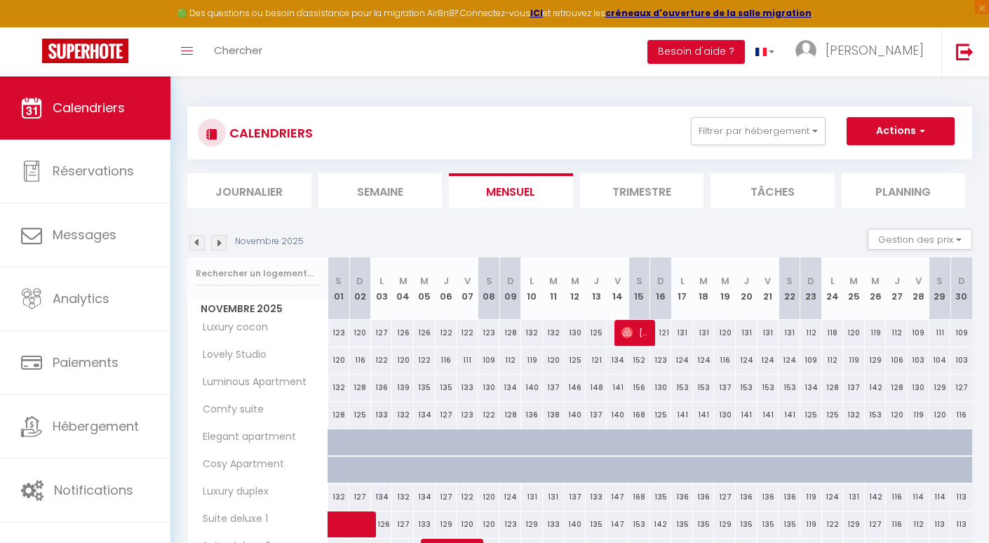
click at [331, 438] on div at bounding box center [339, 442] width 22 height 27
select select "1"
type input "Sam 01 Novembre 2025"
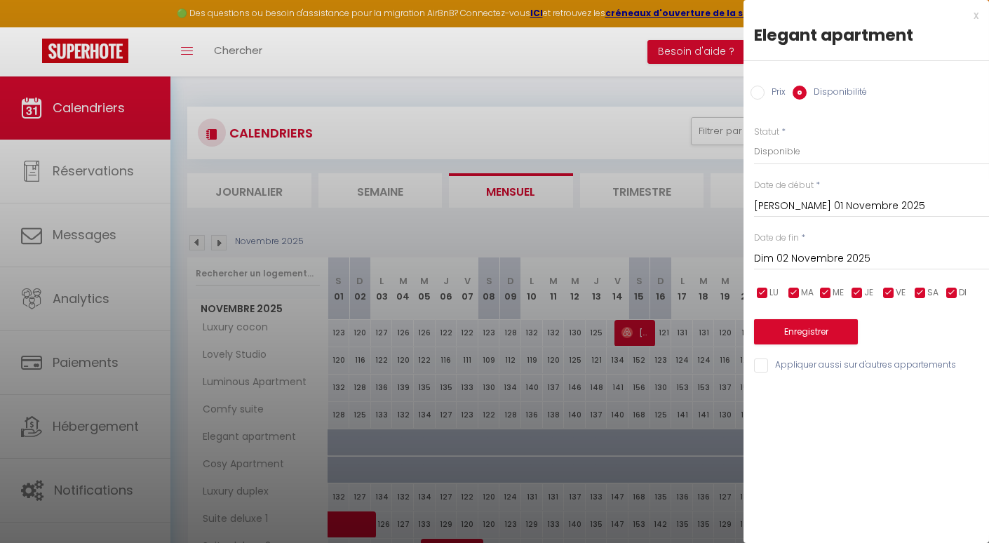
click at [830, 239] on div "Date de fin * Dim 02 Novembre 2025 < Nov 2025 > Dim Lun Mar Mer Jeu Ven Sam 1 2…" at bounding box center [871, 250] width 235 height 39
click at [829, 258] on input "Dim 02 Novembre 2025" at bounding box center [871, 259] width 235 height 18
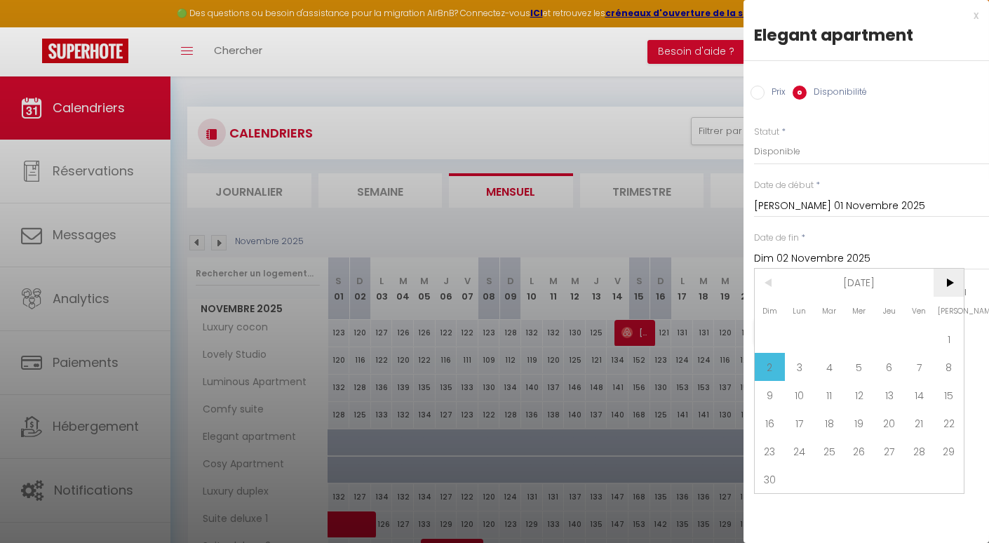
click at [941, 287] on span ">" at bounding box center [949, 283] width 30 height 28
click at [801, 391] on span "15" at bounding box center [800, 395] width 30 height 28
type input "Lun 15 Décembre 2025"
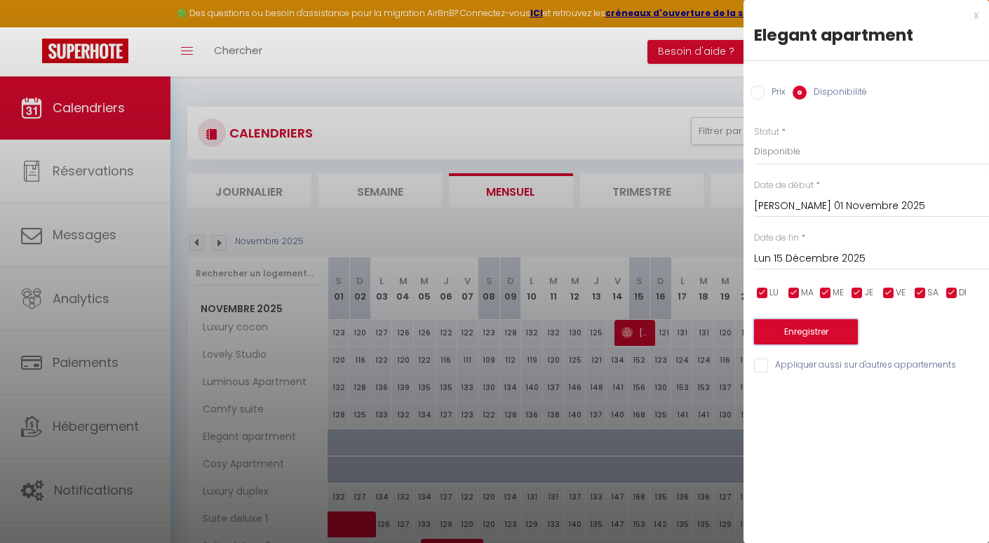
click at [804, 325] on button "Enregistrer" at bounding box center [806, 331] width 104 height 25
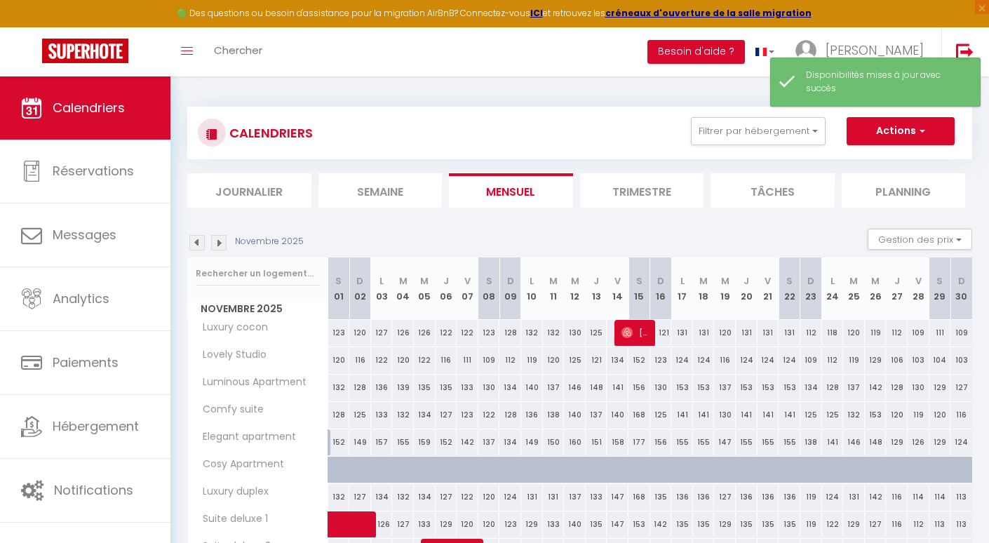
click at [194, 242] on img at bounding box center [196, 242] width 15 height 15
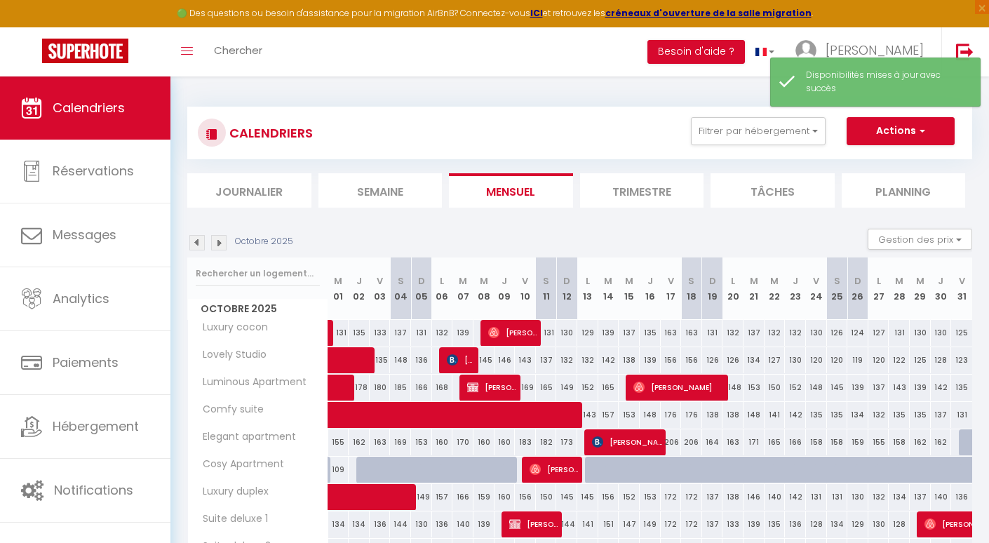
click at [967, 442] on div at bounding box center [969, 442] width 21 height 27
select select "1"
type input "Ven 31 Octobre 2025"
type input "Sam 01 Novembre 2025"
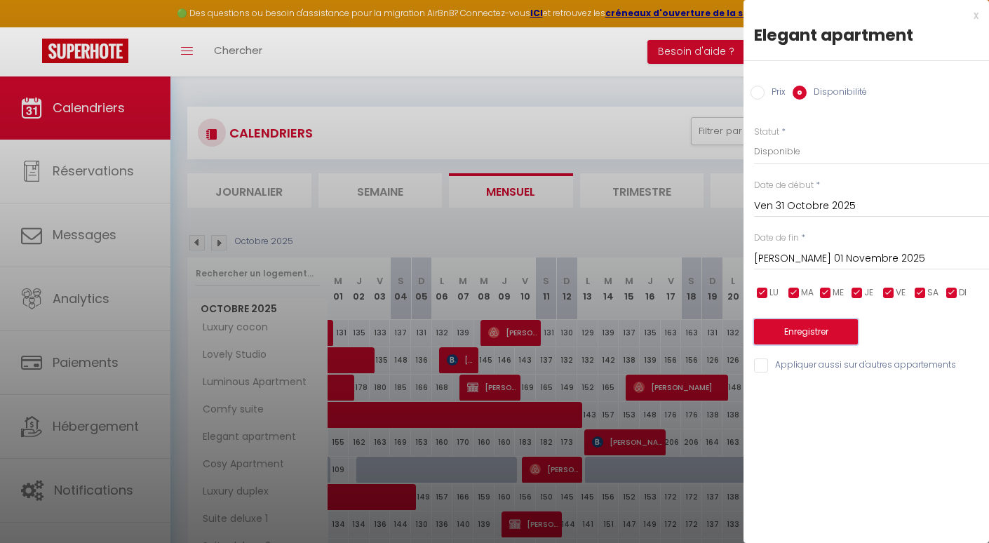
click at [803, 323] on button "Enregistrer" at bounding box center [806, 331] width 104 height 25
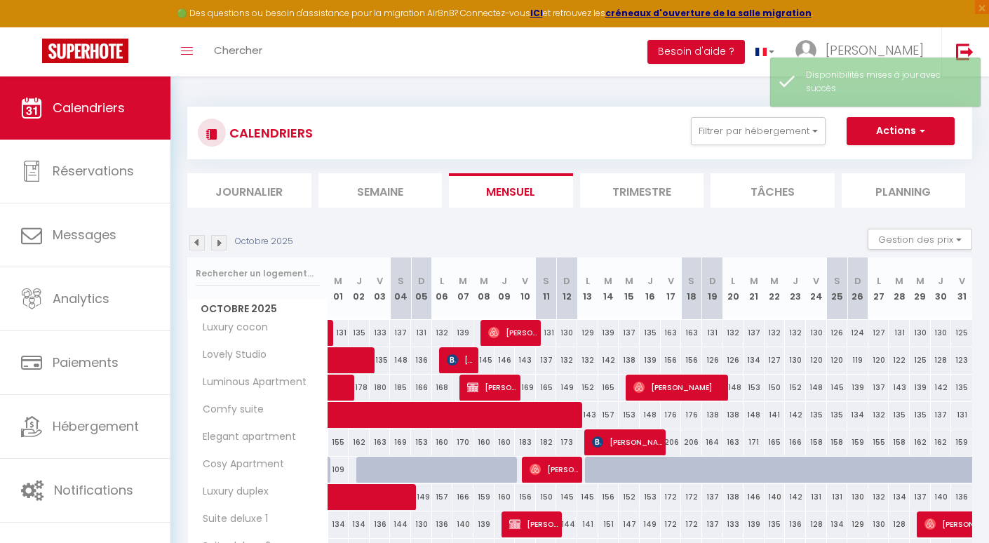
click at [216, 248] on img at bounding box center [218, 242] width 15 height 15
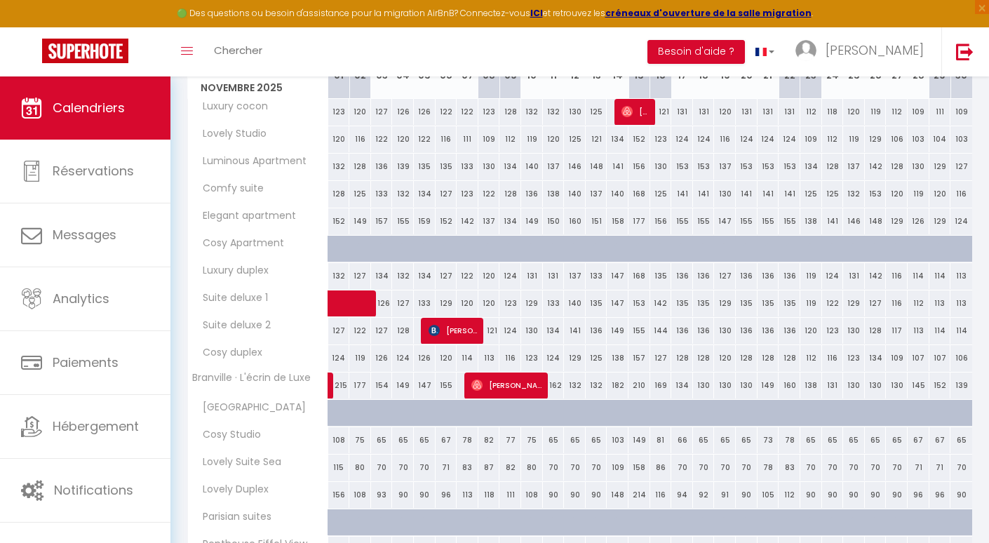
scroll to position [228, 0]
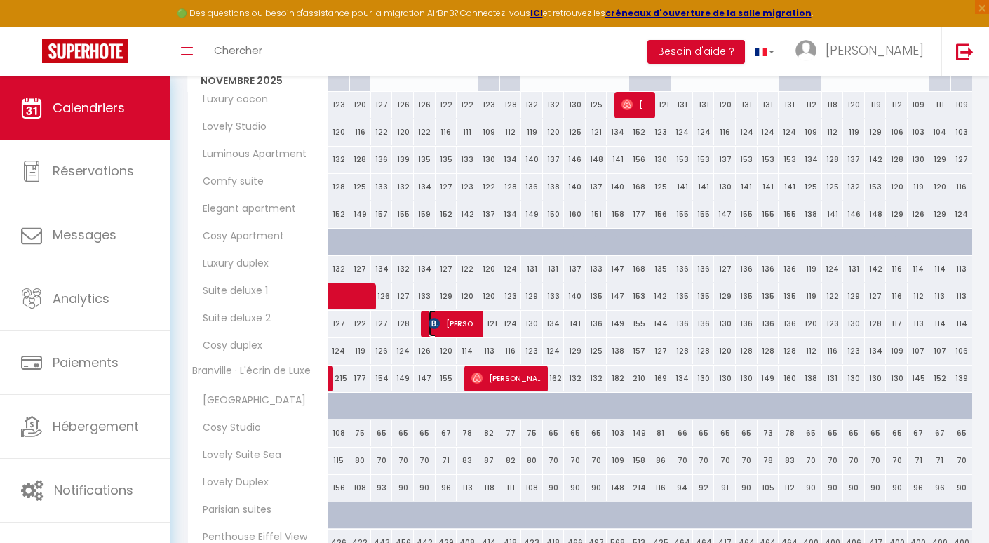
click at [450, 330] on span "Simone Fügli" at bounding box center [454, 323] width 51 height 27
select select "KO"
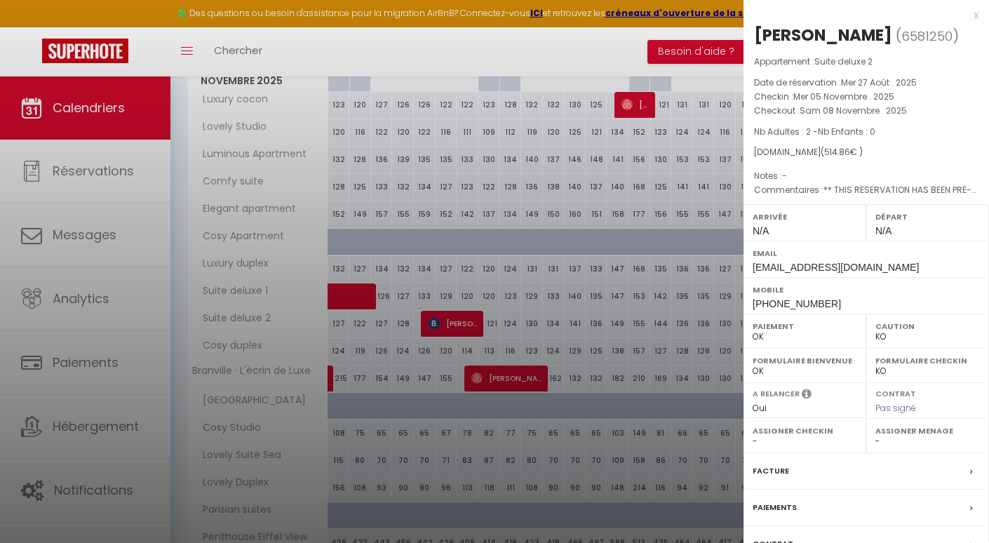
click at [450, 330] on div at bounding box center [494, 271] width 989 height 543
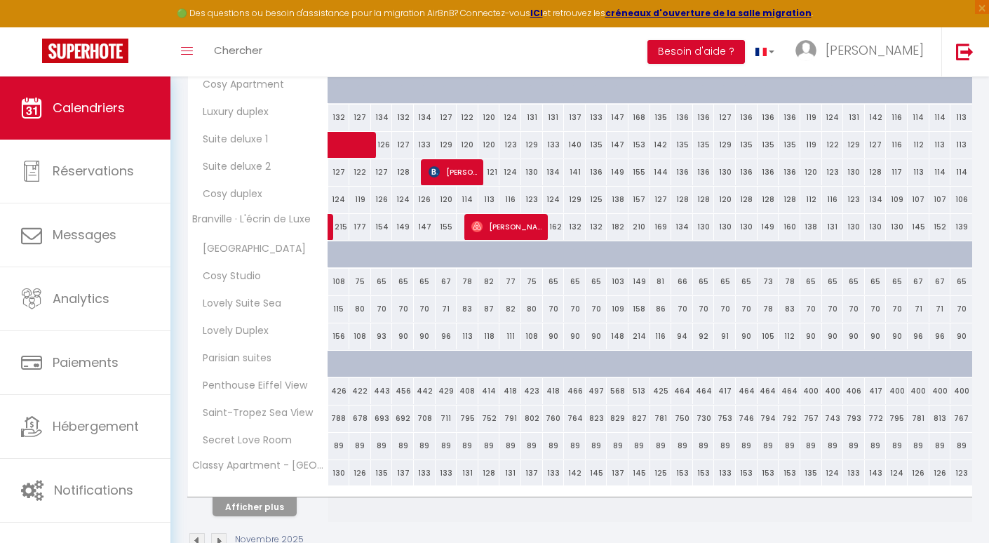
scroll to position [386, 0]
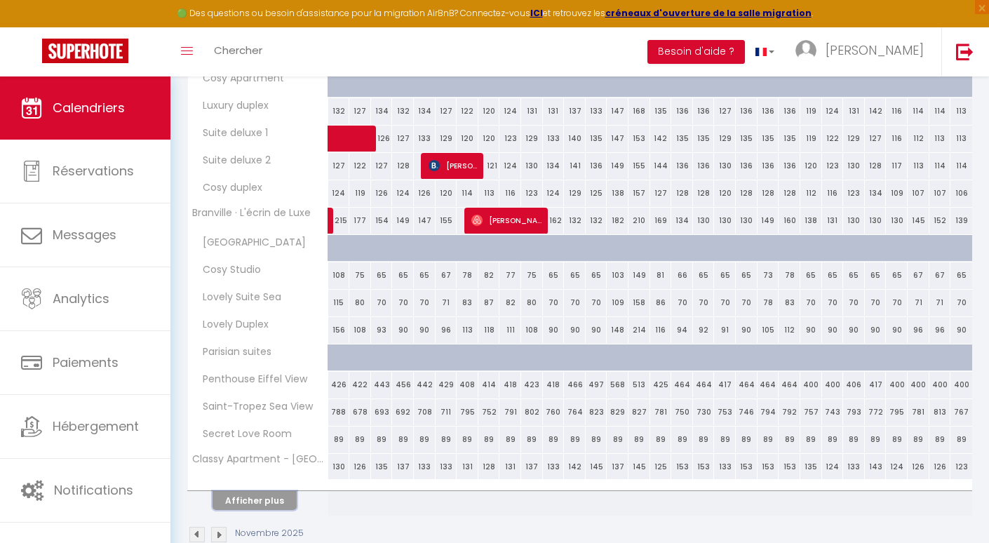
click at [236, 503] on button "Afficher plus" at bounding box center [255, 500] width 84 height 19
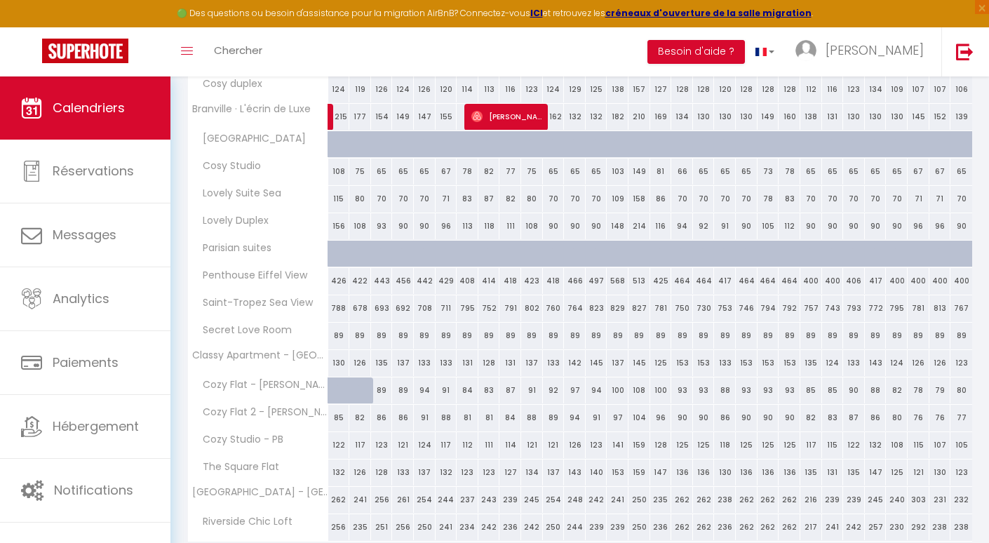
scroll to position [546, 0]
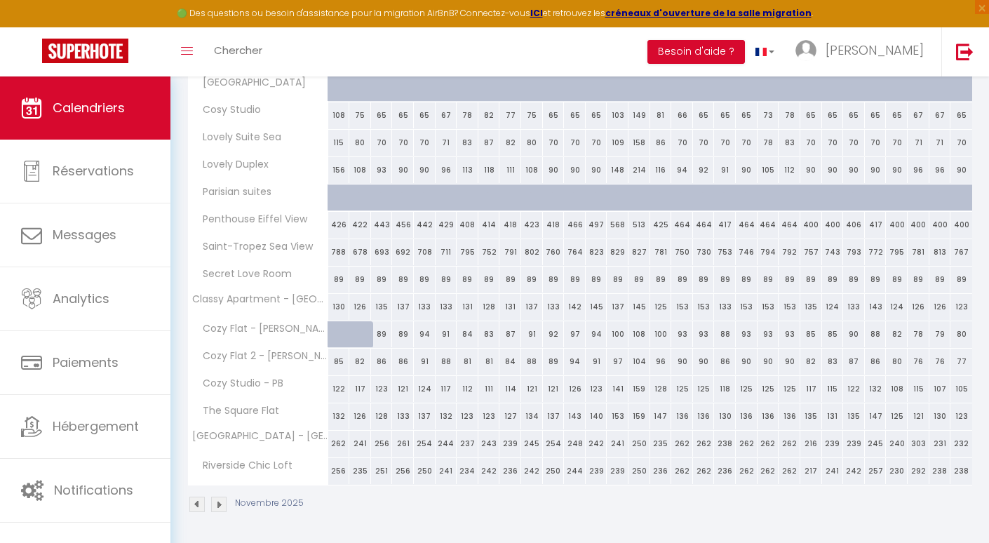
click at [227, 511] on div "Novembre 2025" at bounding box center [247, 504] width 121 height 15
click at [224, 508] on img at bounding box center [218, 504] width 15 height 15
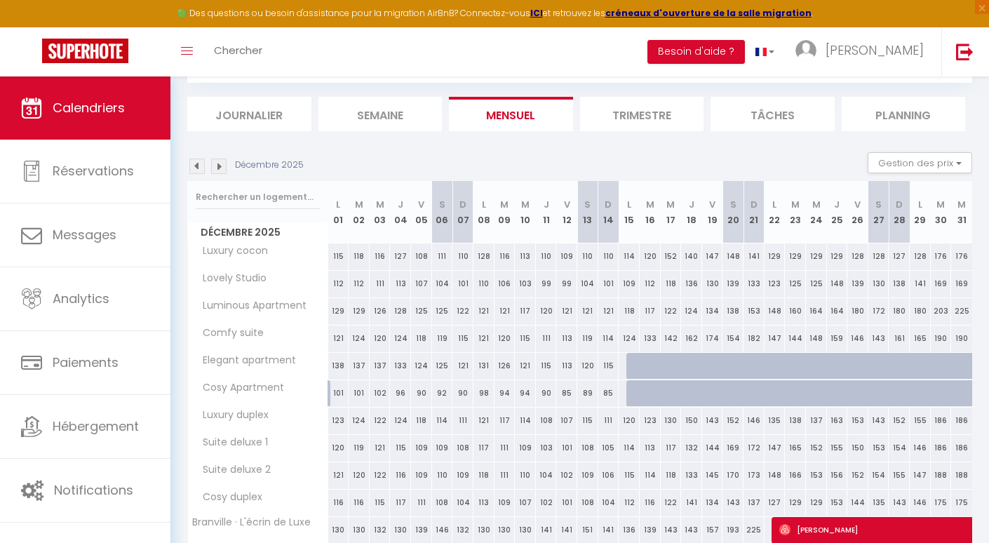
scroll to position [416, 0]
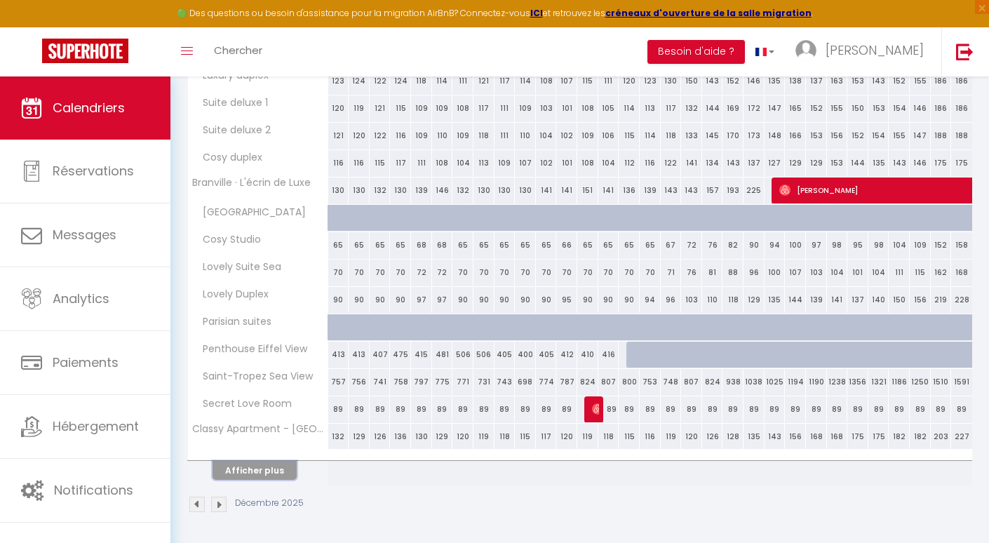
click at [253, 473] on button "Afficher plus" at bounding box center [255, 470] width 84 height 19
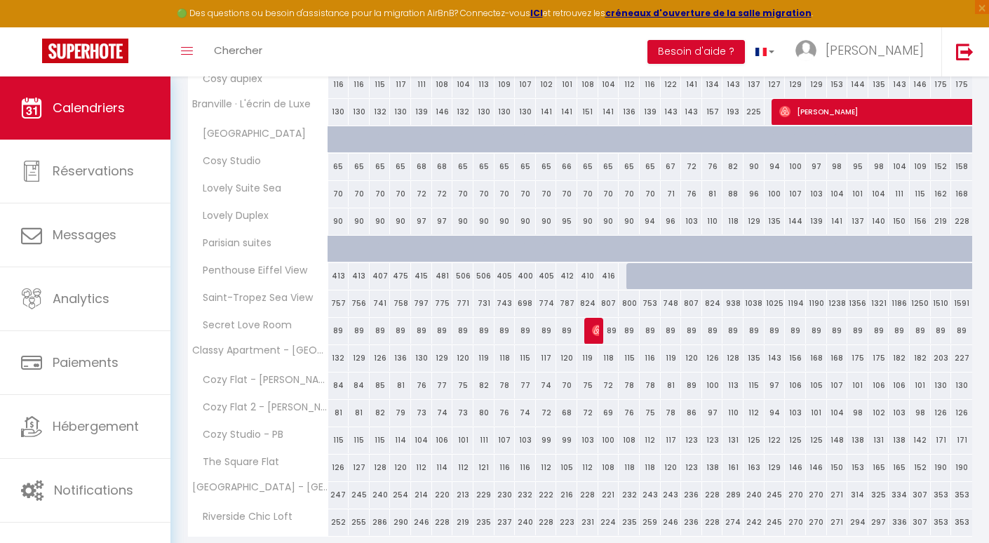
scroll to position [546, 0]
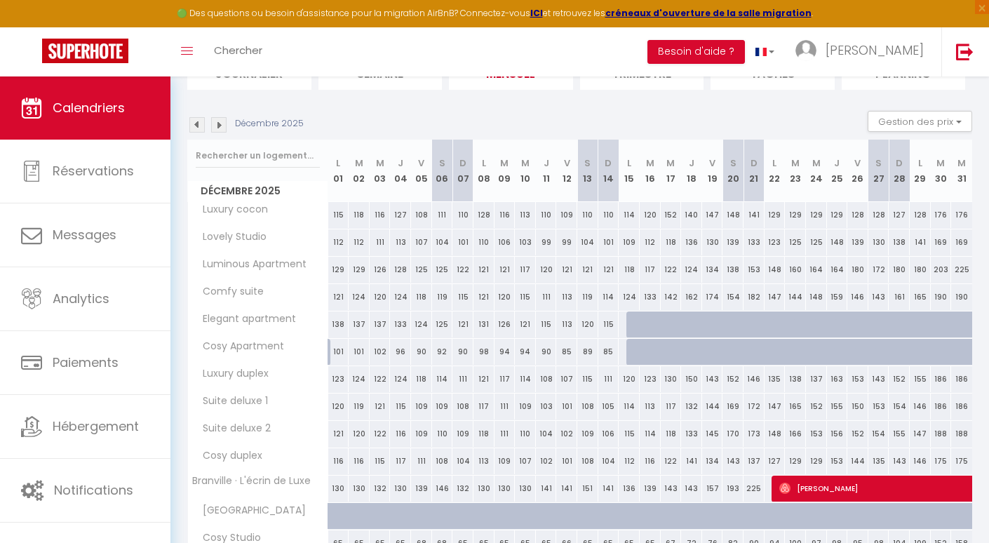
click at [224, 124] on img at bounding box center [218, 124] width 15 height 15
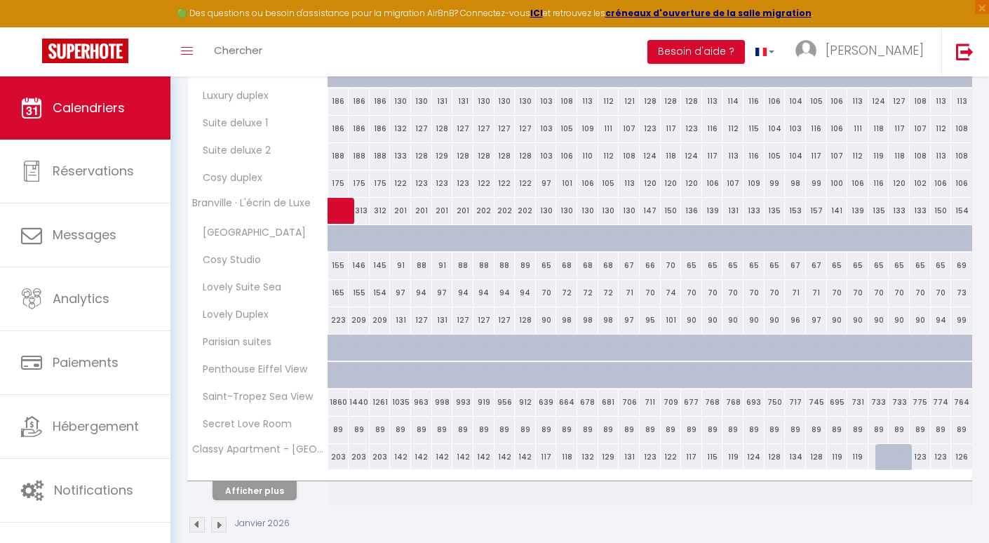
scroll to position [416, 0]
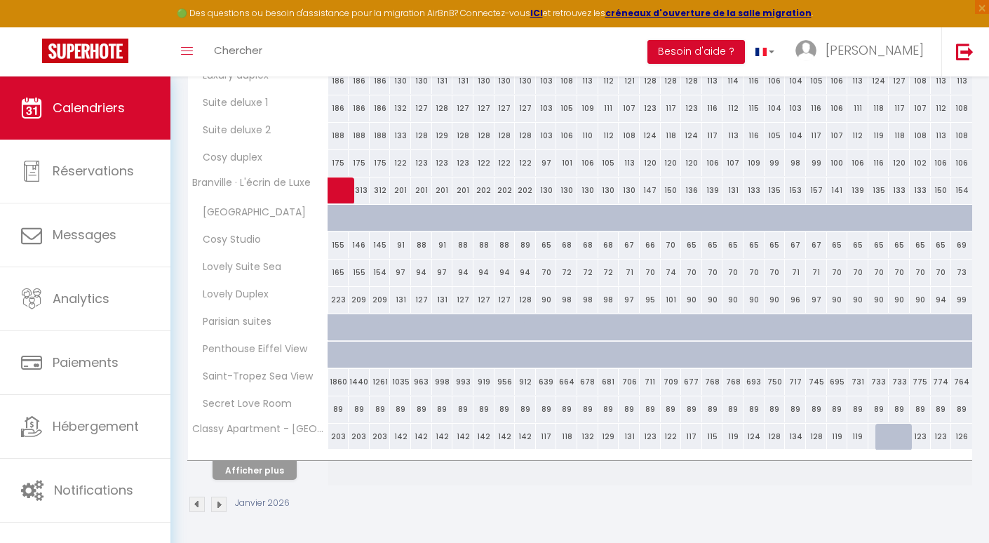
click at [242, 484] on th "Afficher plus" at bounding box center [258, 467] width 140 height 35
click at [247, 479] on button "Afficher plus" at bounding box center [255, 470] width 84 height 19
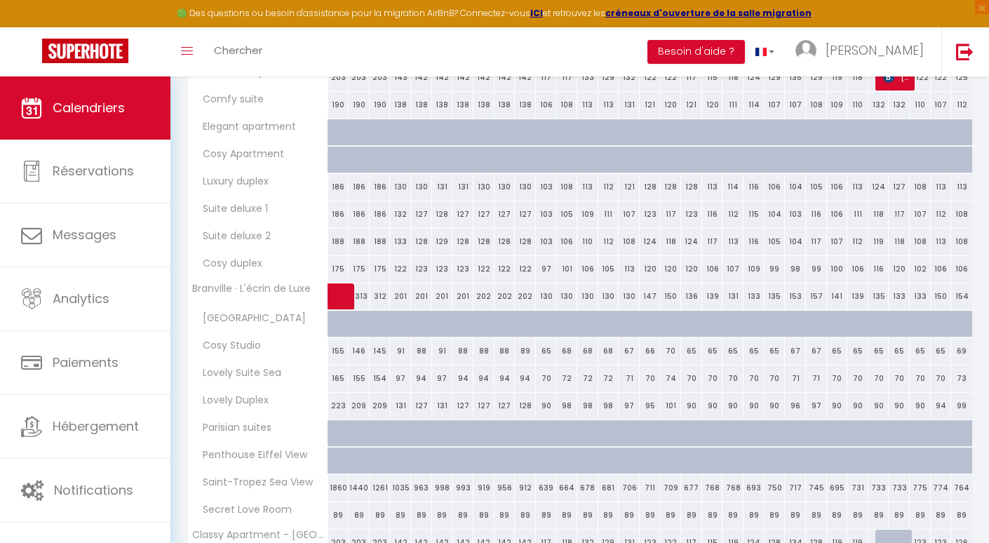
scroll to position [546, 0]
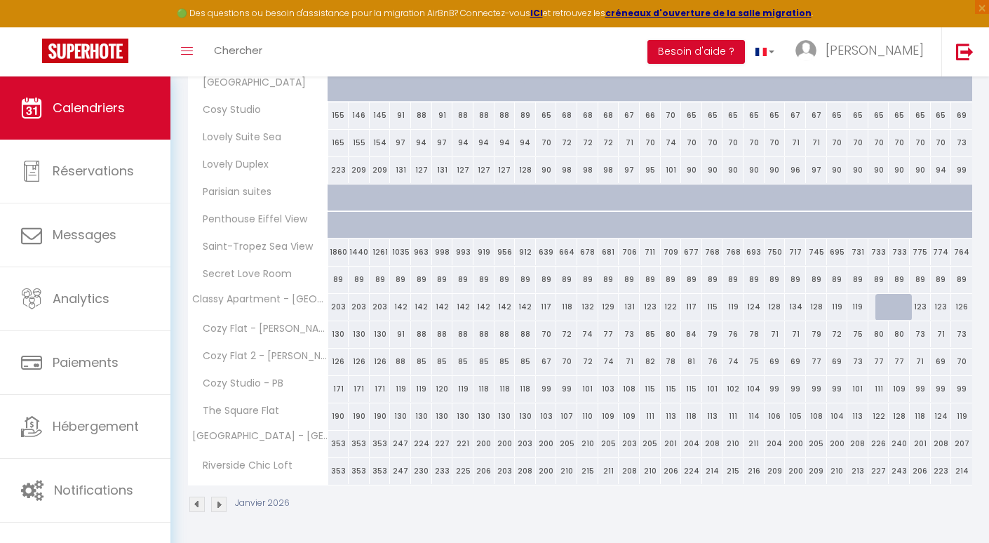
click at [220, 506] on img at bounding box center [218, 504] width 15 height 15
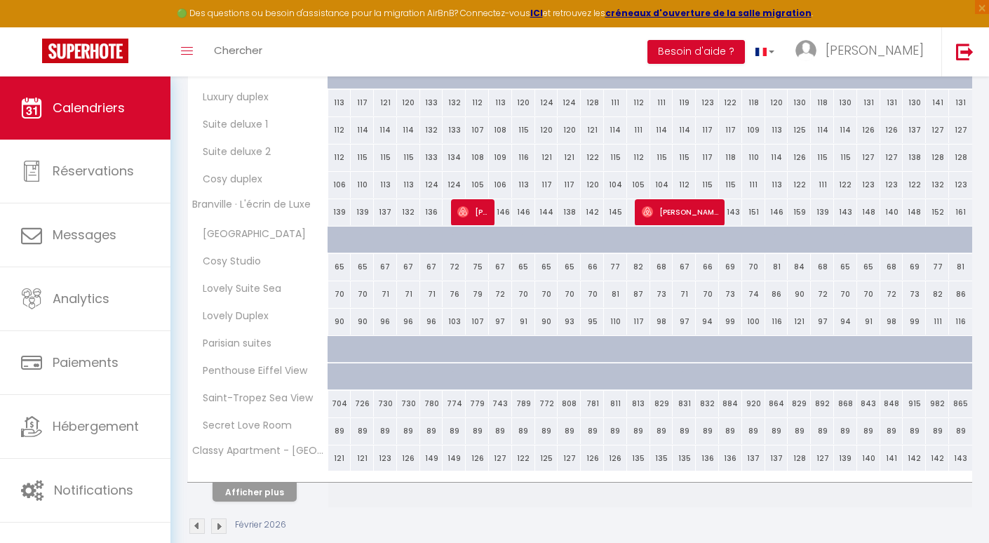
scroll to position [416, 0]
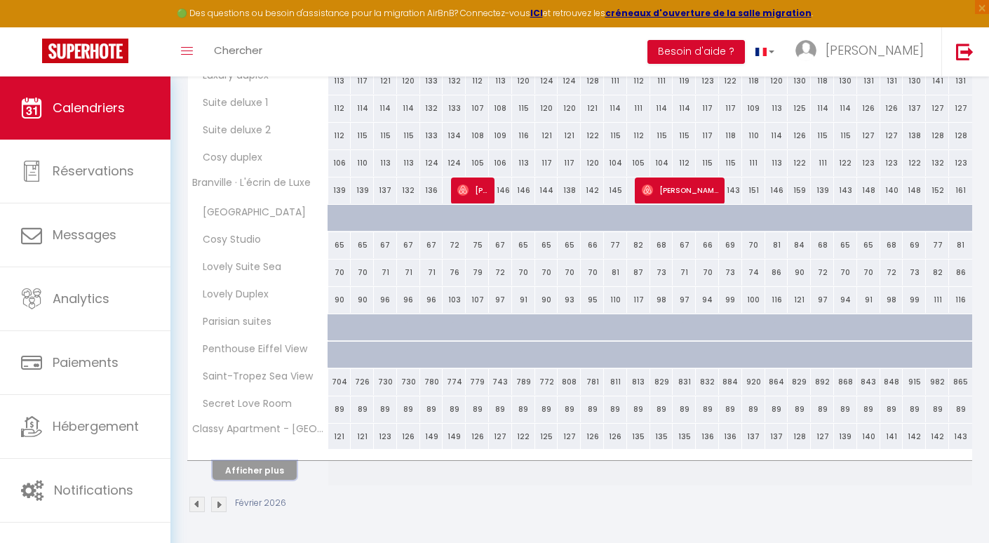
click at [255, 468] on button "Afficher plus" at bounding box center [255, 470] width 84 height 19
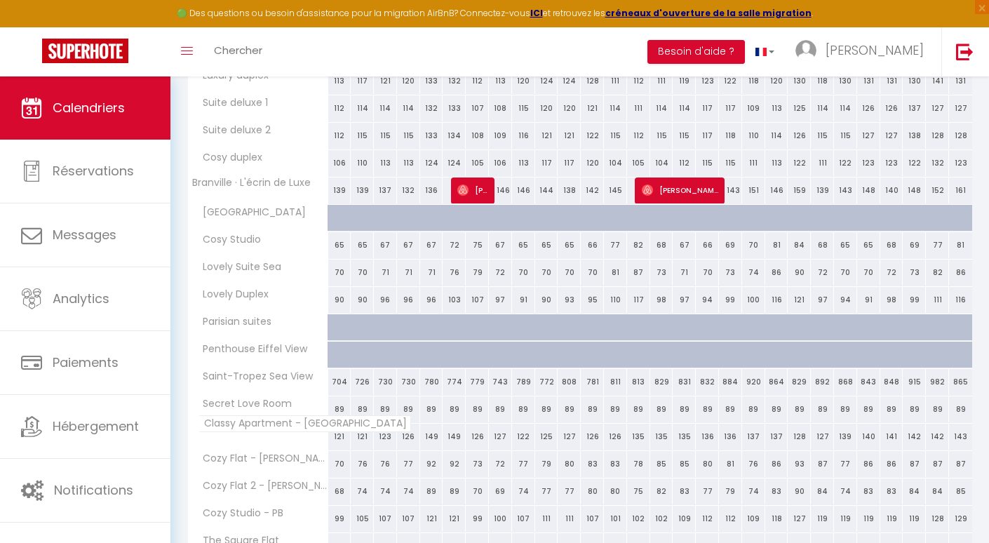
scroll to position [546, 0]
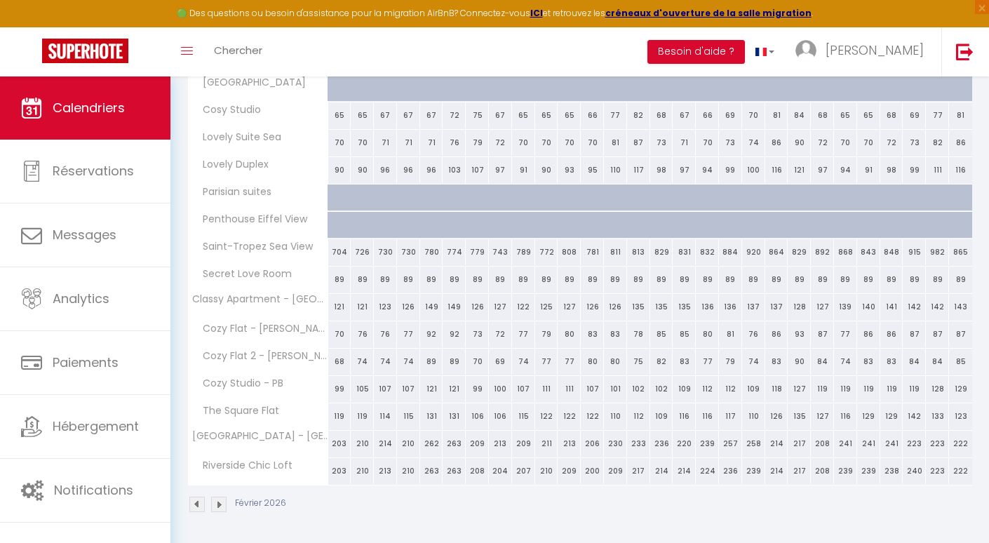
click at [221, 500] on img at bounding box center [218, 504] width 15 height 15
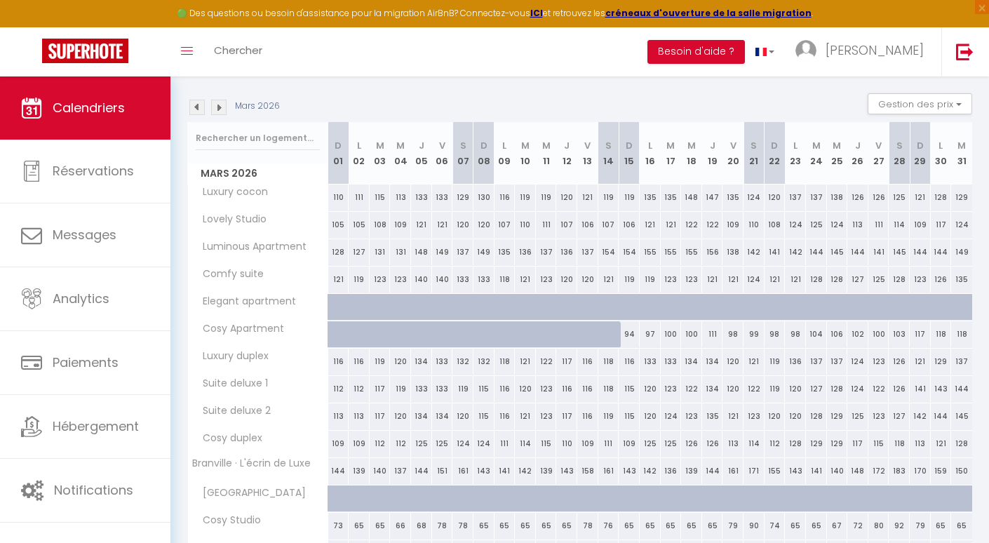
scroll to position [0, 0]
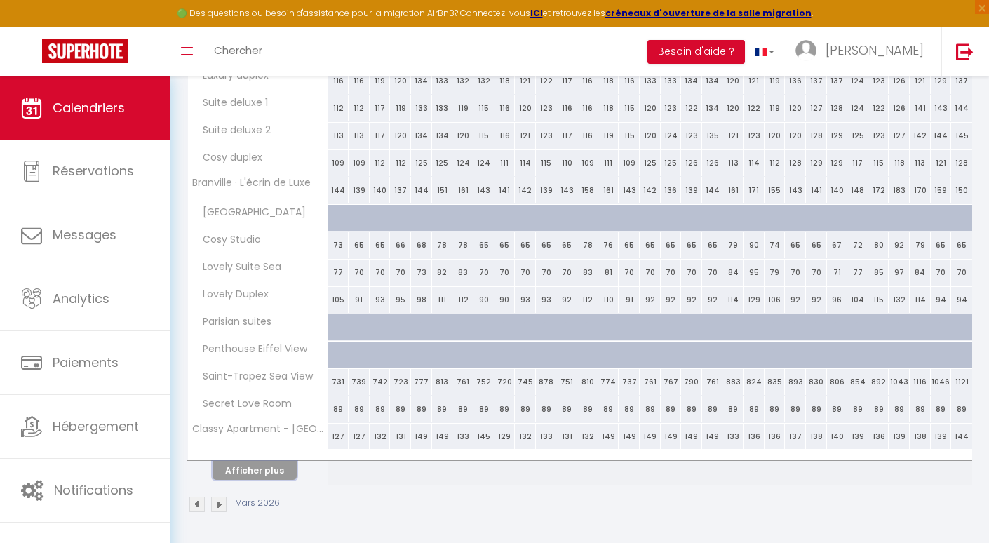
click at [268, 464] on button "Afficher plus" at bounding box center [255, 470] width 84 height 19
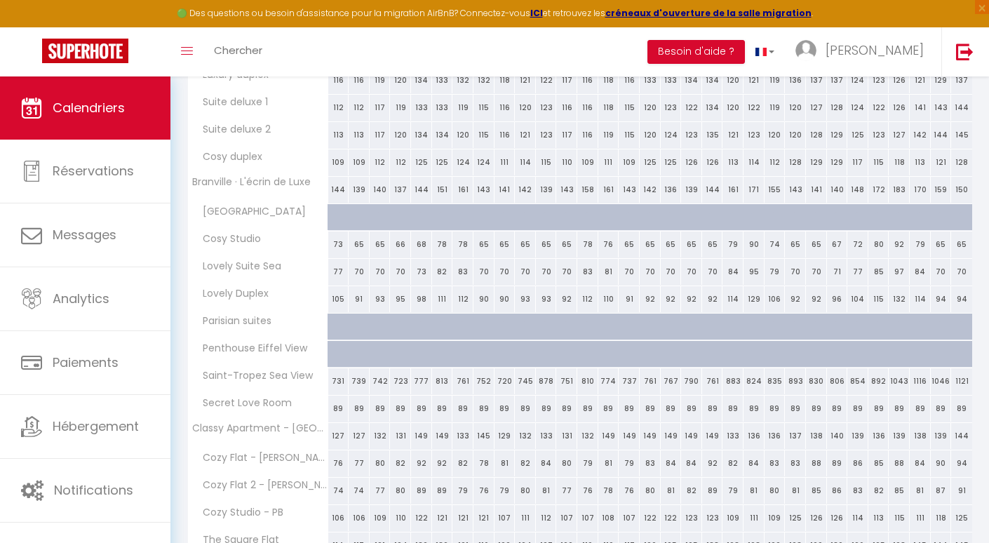
scroll to position [546, 0]
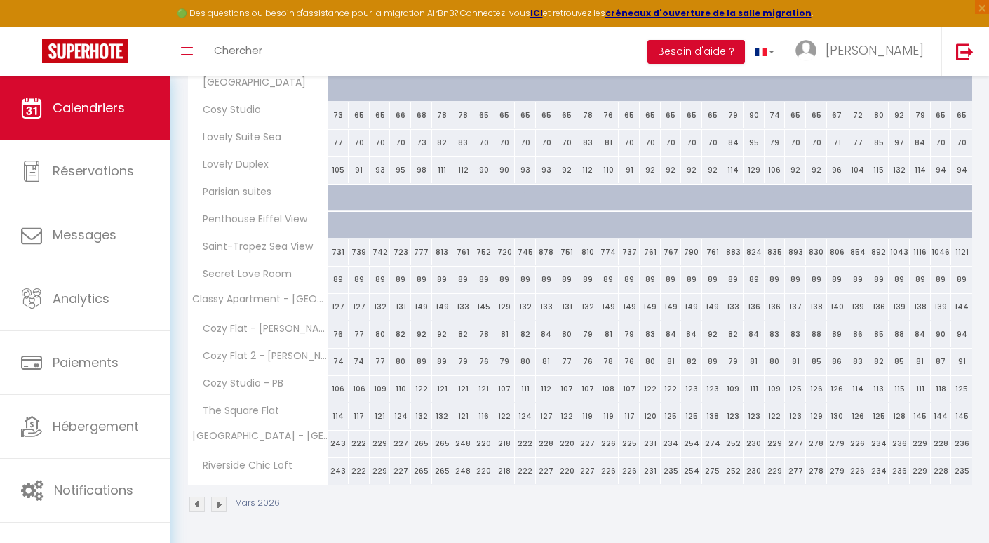
click at [219, 512] on div "Mars 2026" at bounding box center [579, 505] width 785 height 41
click at [219, 511] on img at bounding box center [218, 504] width 15 height 15
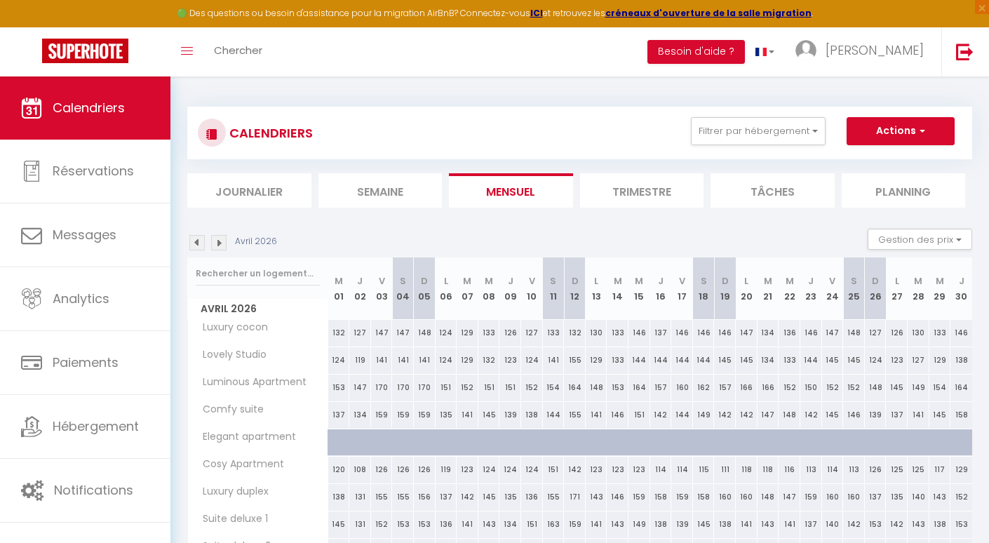
scroll to position [416, 0]
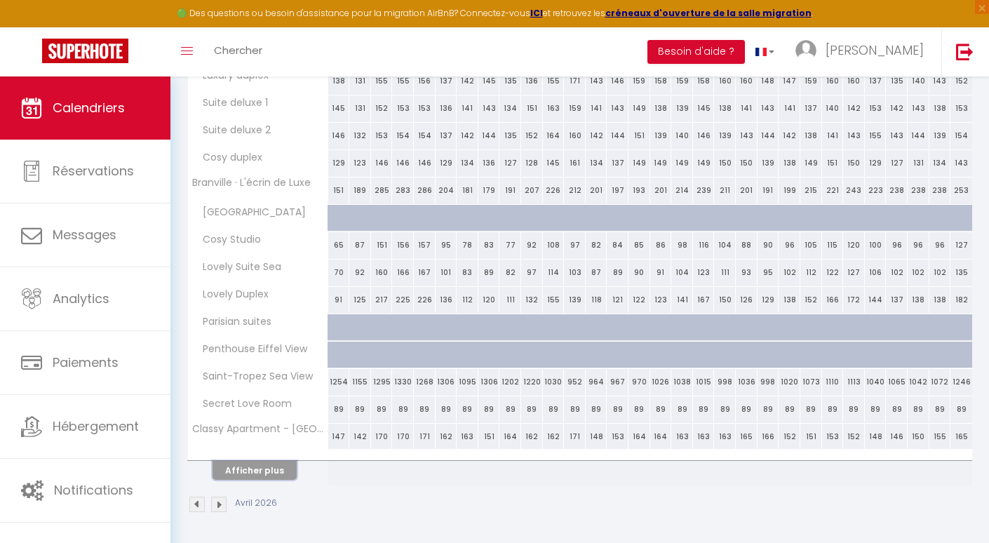
click at [266, 466] on button "Afficher plus" at bounding box center [255, 470] width 84 height 19
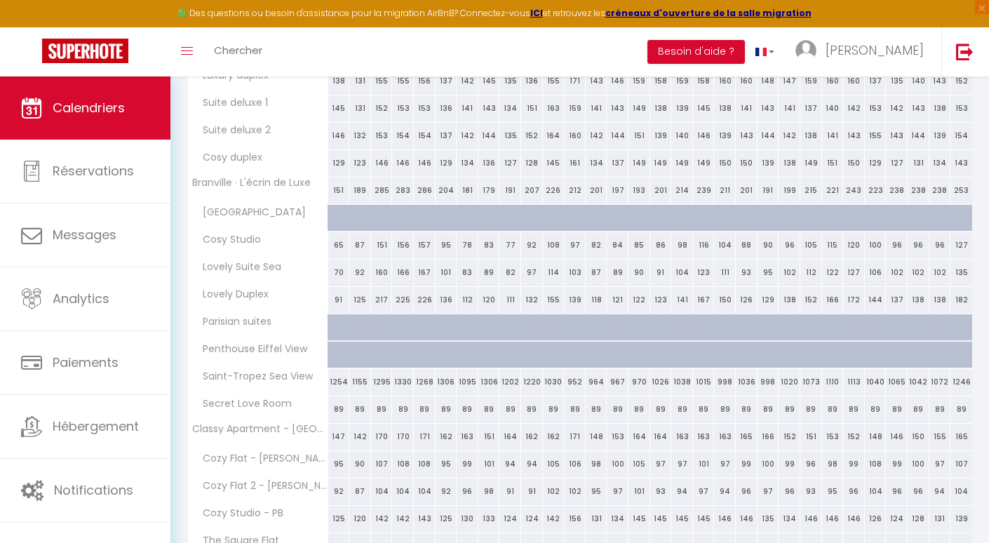
scroll to position [546, 0]
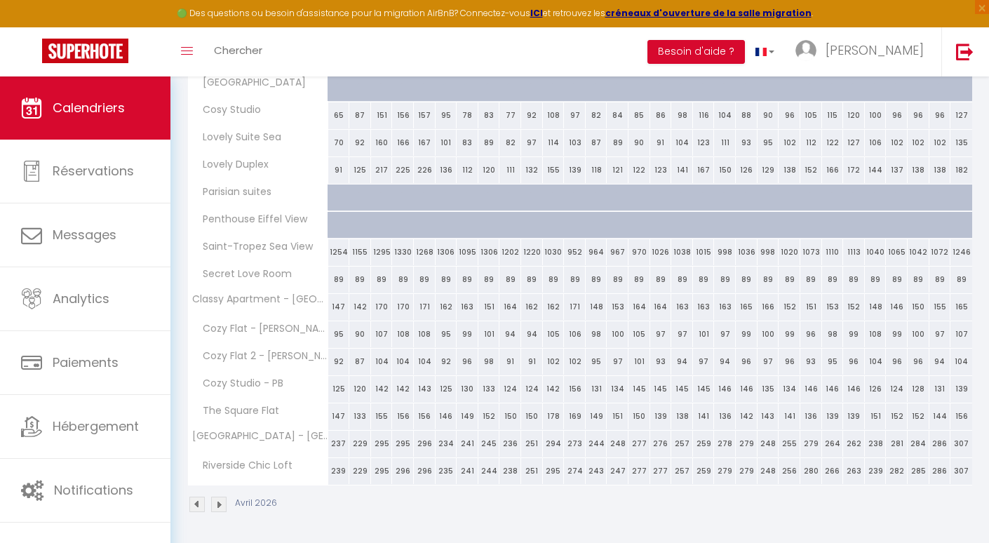
click at [217, 511] on img at bounding box center [218, 504] width 15 height 15
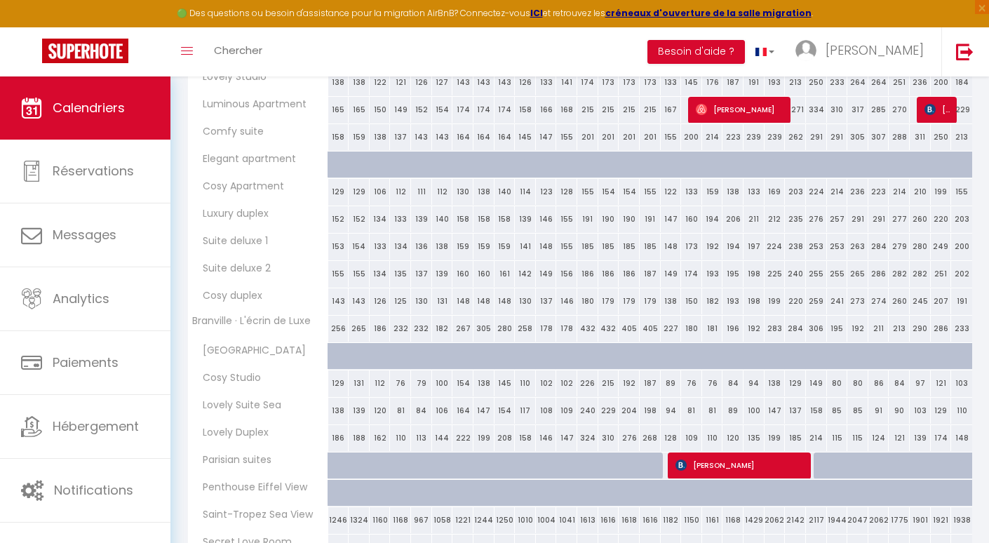
scroll to position [416, 0]
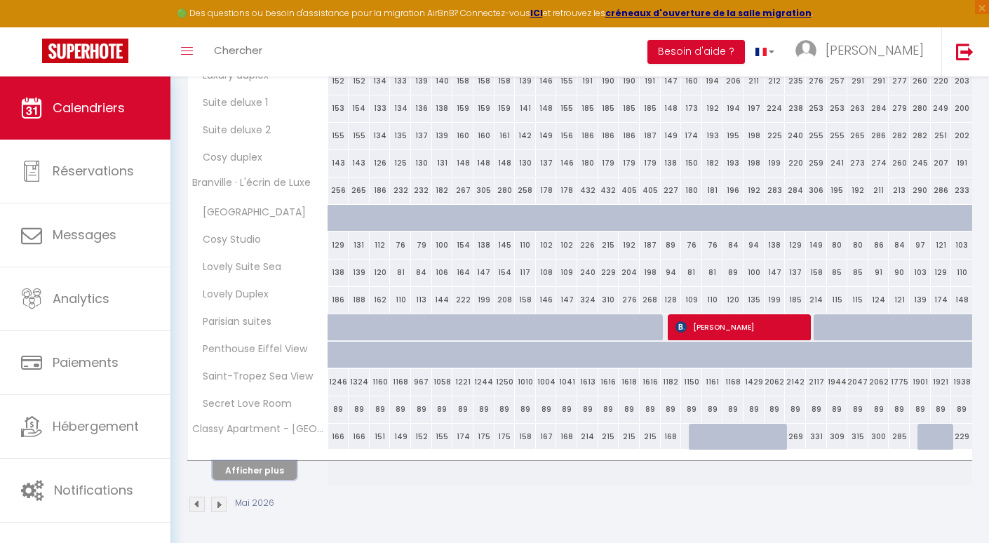
click at [251, 474] on button "Afficher plus" at bounding box center [255, 470] width 84 height 19
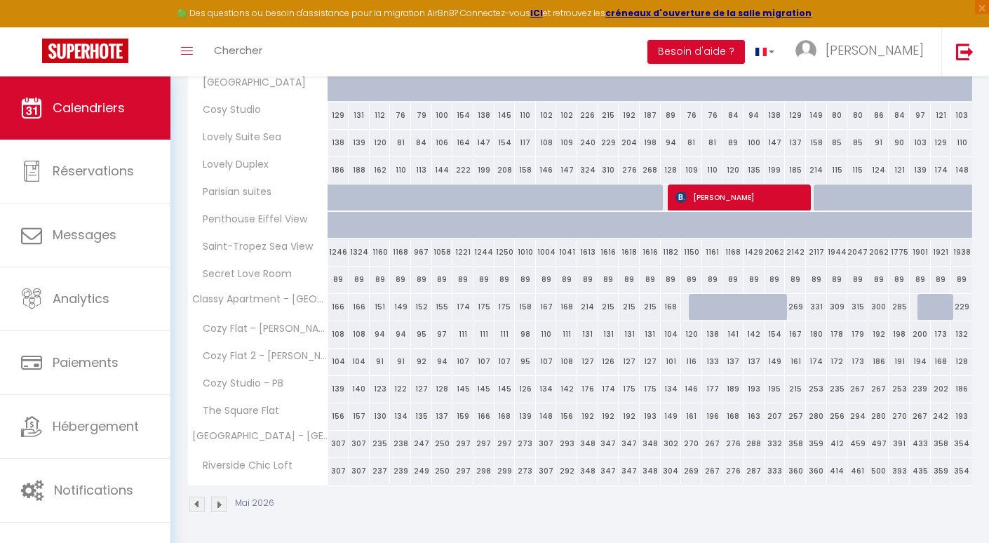
click at [222, 507] on img at bounding box center [218, 504] width 15 height 15
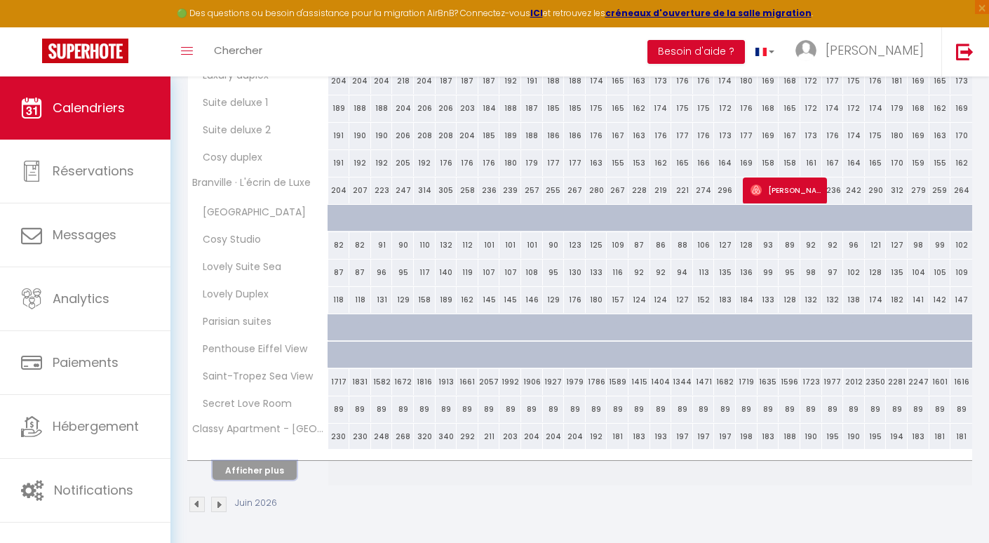
click at [269, 462] on button "Afficher plus" at bounding box center [255, 470] width 84 height 19
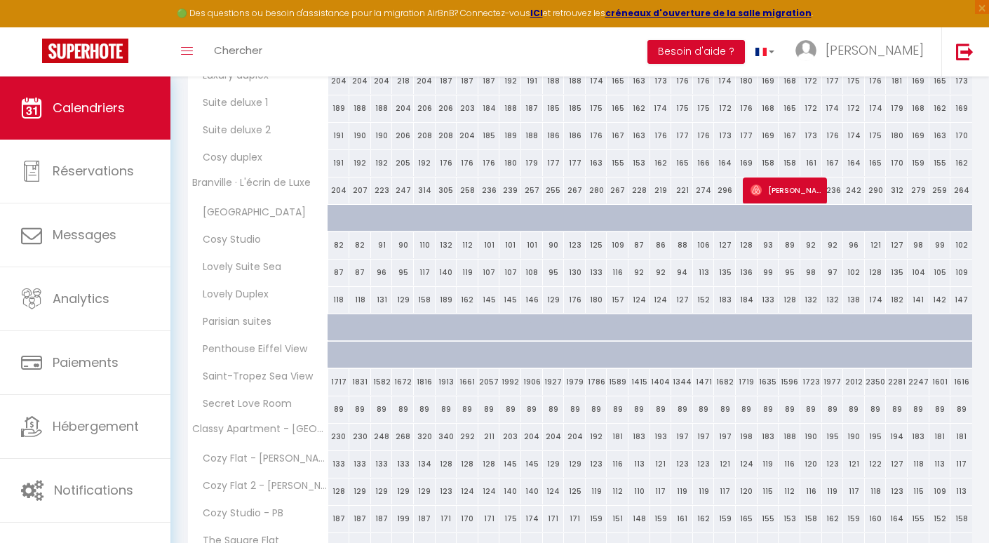
click at [269, 464] on span "Cozy Flat - [PERSON_NAME] 1" at bounding box center [260, 458] width 140 height 15
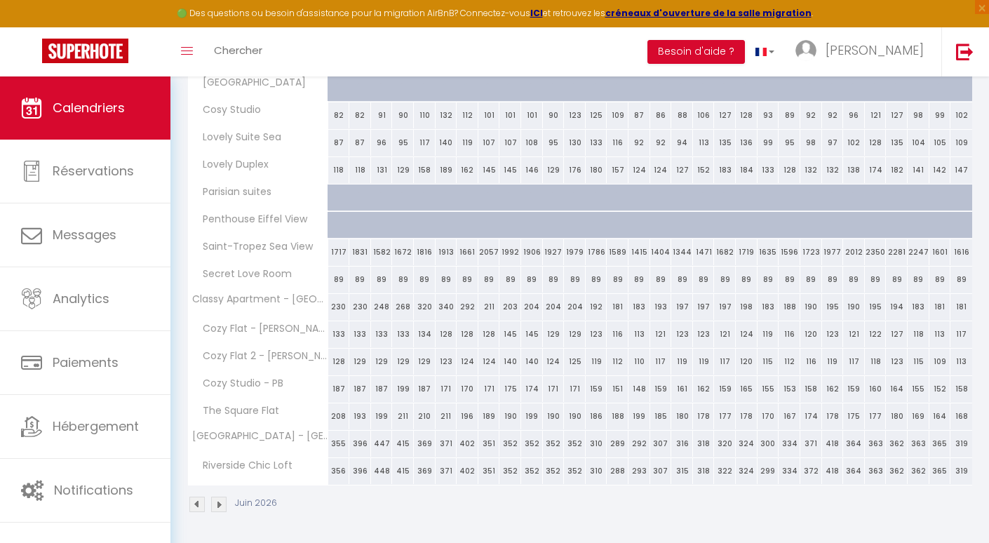
click at [217, 506] on img at bounding box center [218, 504] width 15 height 15
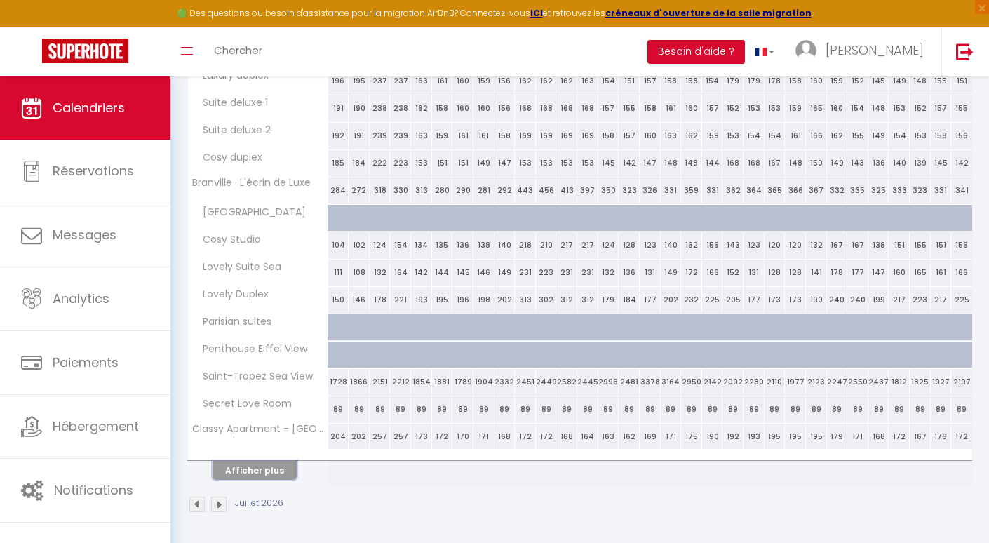
click at [254, 469] on button "Afficher plus" at bounding box center [255, 470] width 84 height 19
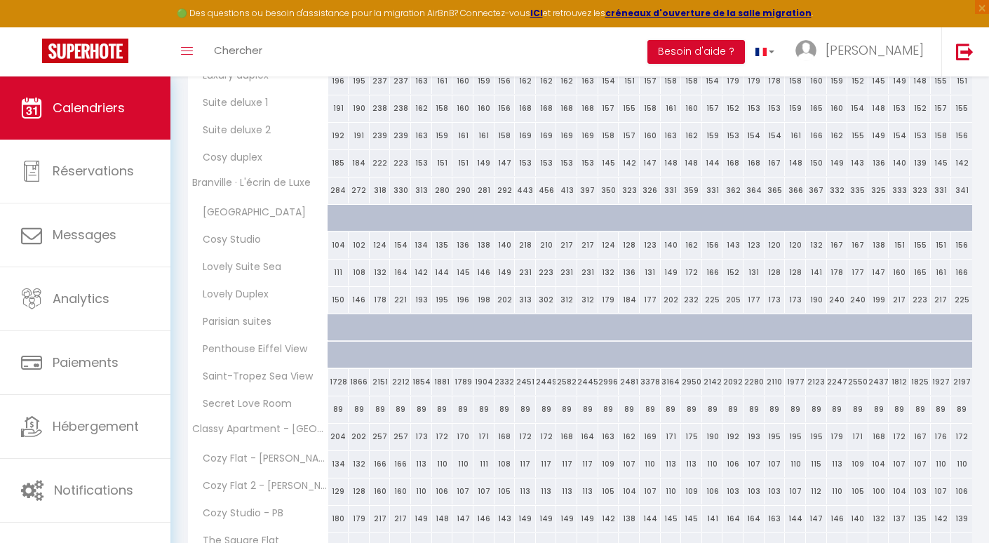
scroll to position [546, 0]
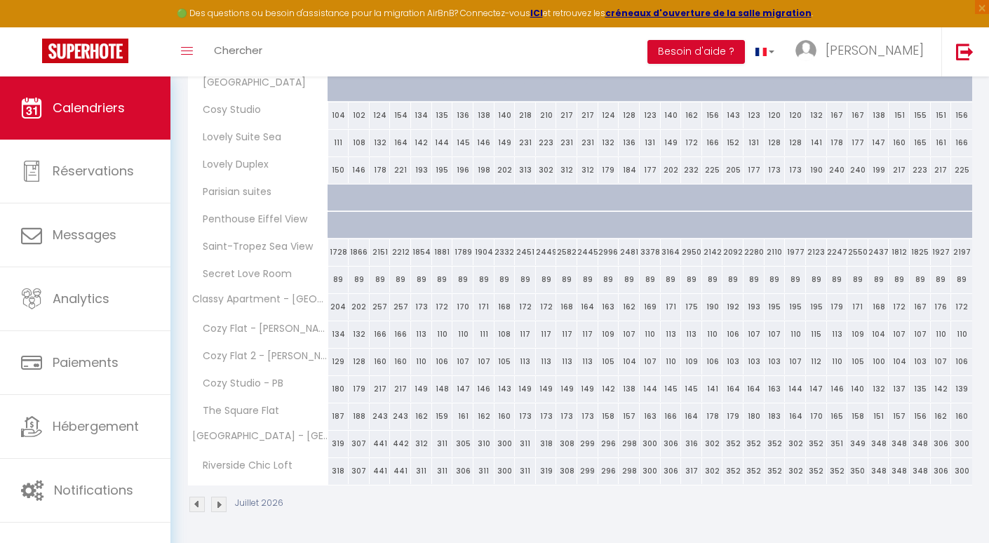
click at [215, 505] on img at bounding box center [218, 504] width 15 height 15
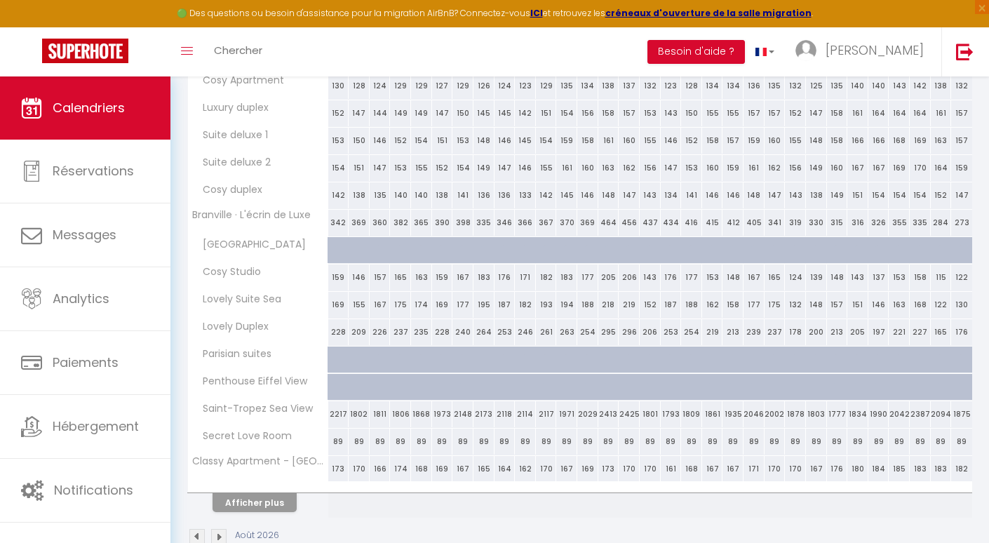
scroll to position [416, 0]
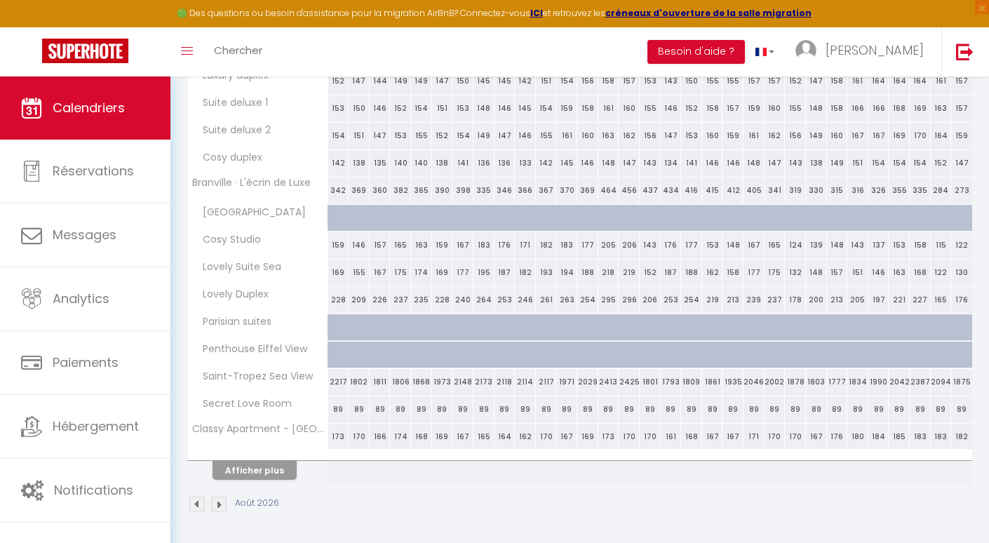
click at [255, 481] on th "Afficher plus" at bounding box center [258, 467] width 140 height 35
click at [255, 476] on button "Afficher plus" at bounding box center [255, 470] width 84 height 19
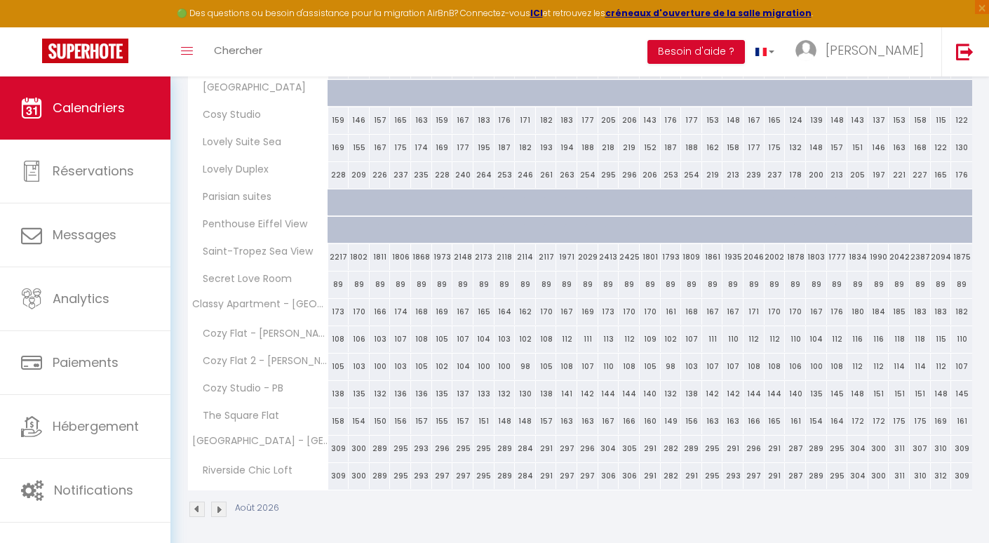
scroll to position [546, 0]
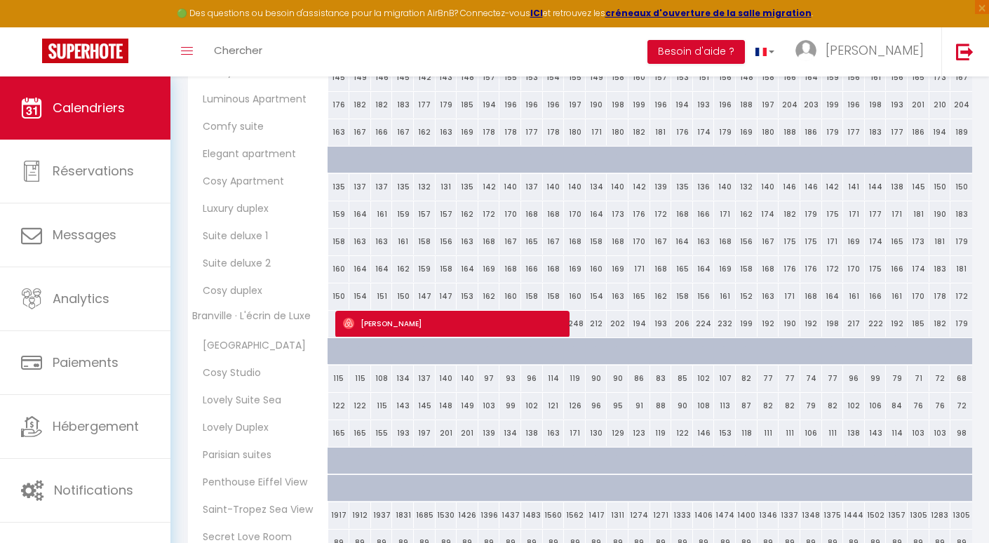
scroll to position [370, 0]
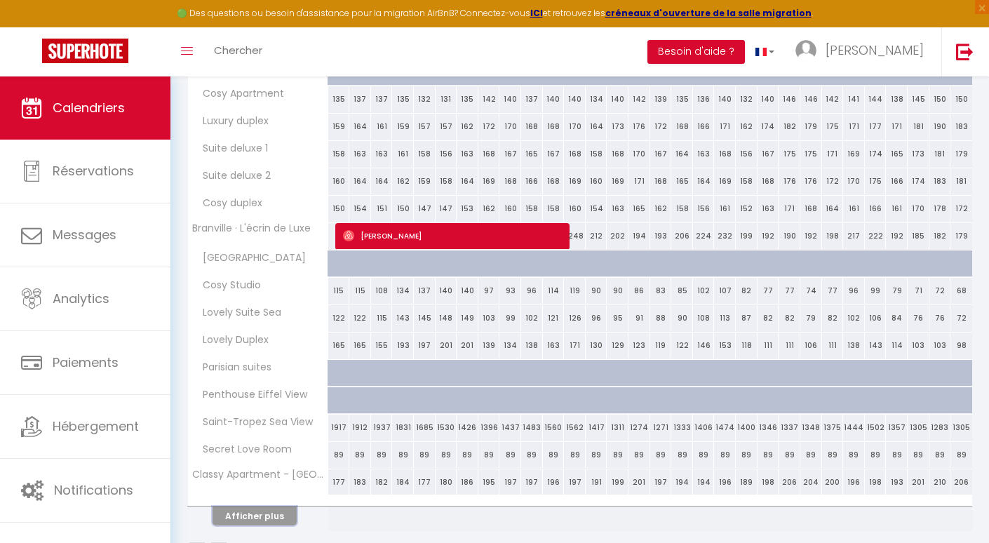
click at [250, 524] on button "Afficher plus" at bounding box center [255, 515] width 84 height 19
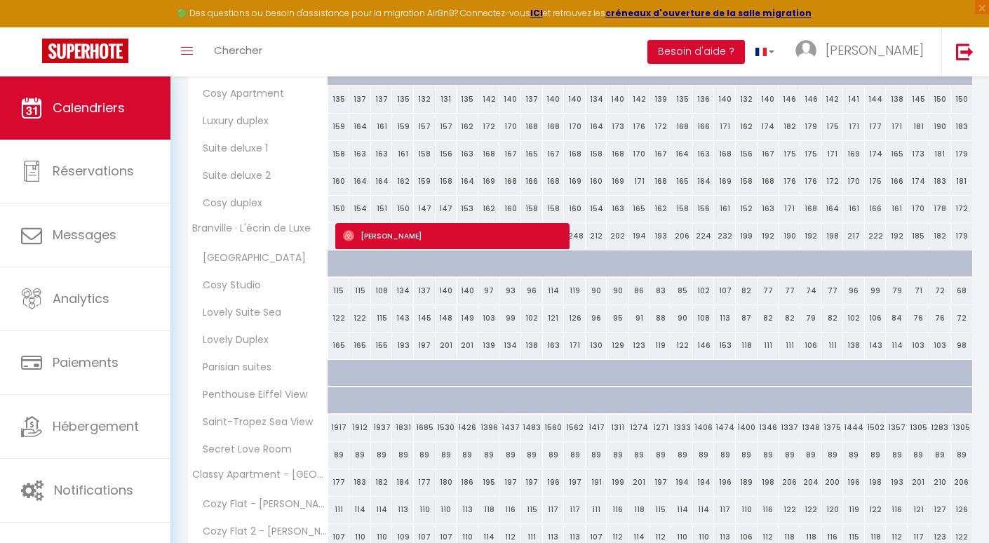
scroll to position [546, 0]
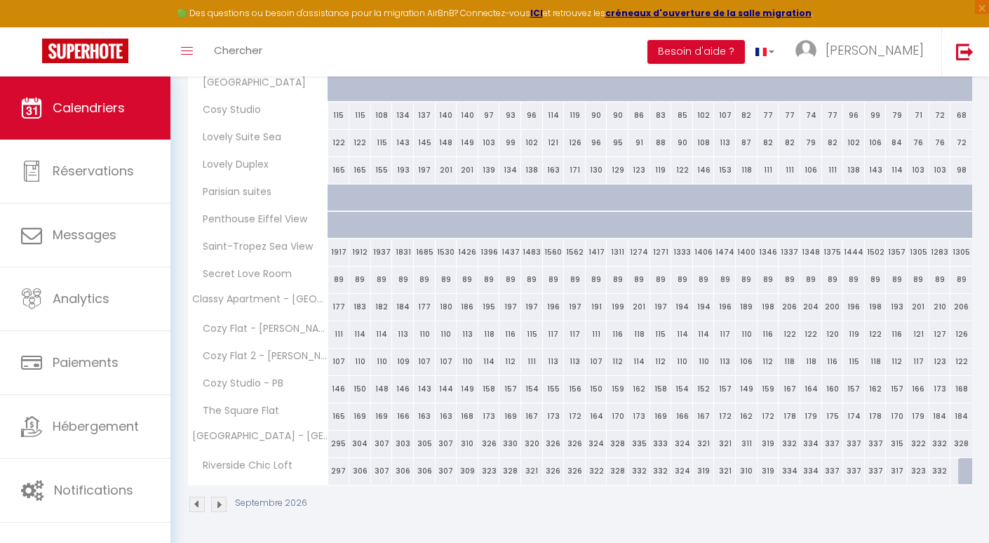
click at [219, 502] on img at bounding box center [218, 504] width 15 height 15
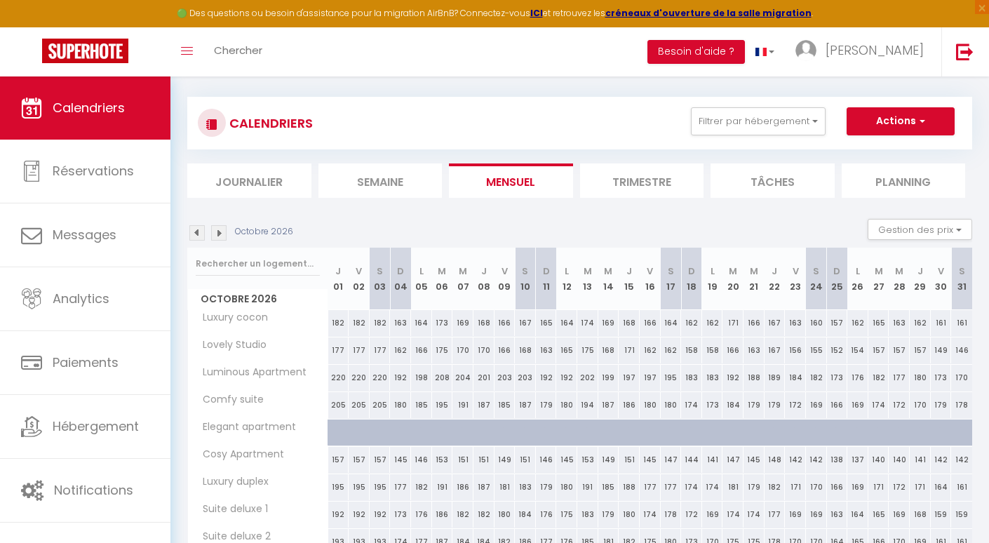
scroll to position [0, 0]
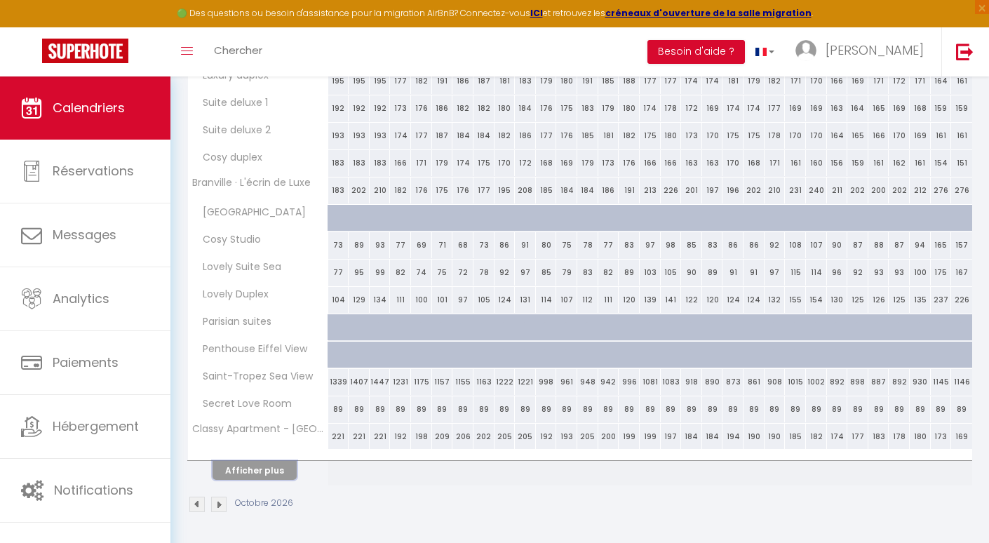
click at [261, 464] on button "Afficher plus" at bounding box center [255, 470] width 84 height 19
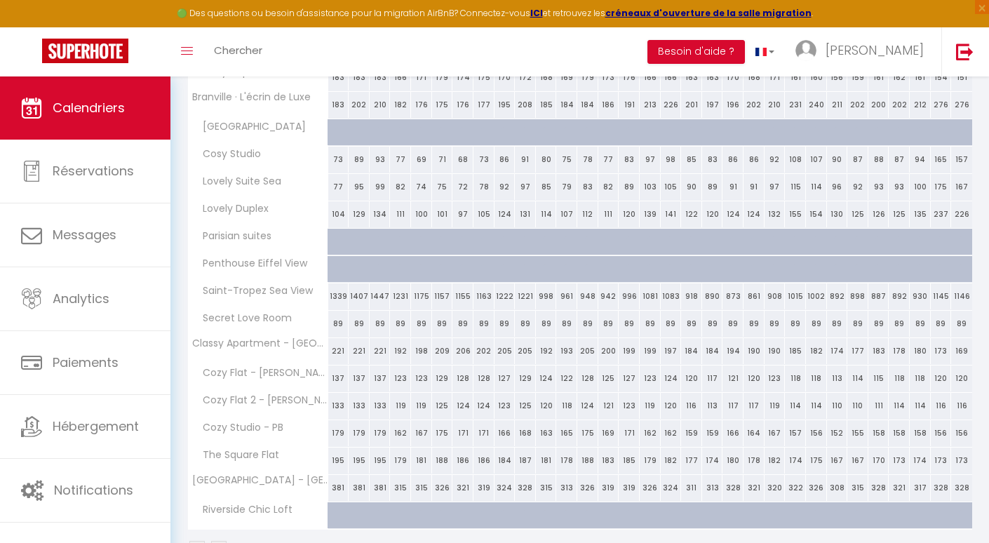
scroll to position [546, 0]
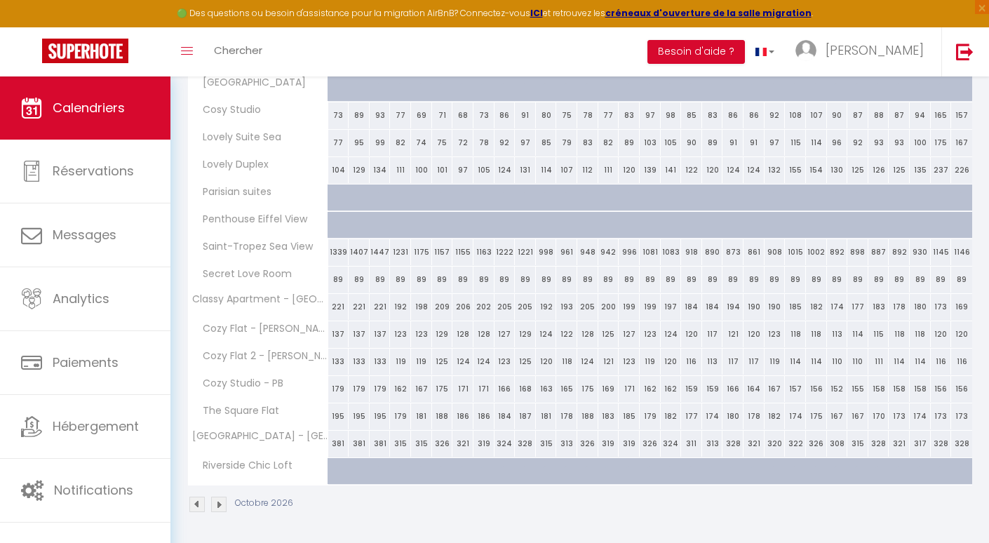
click at [201, 505] on img at bounding box center [196, 504] width 15 height 15
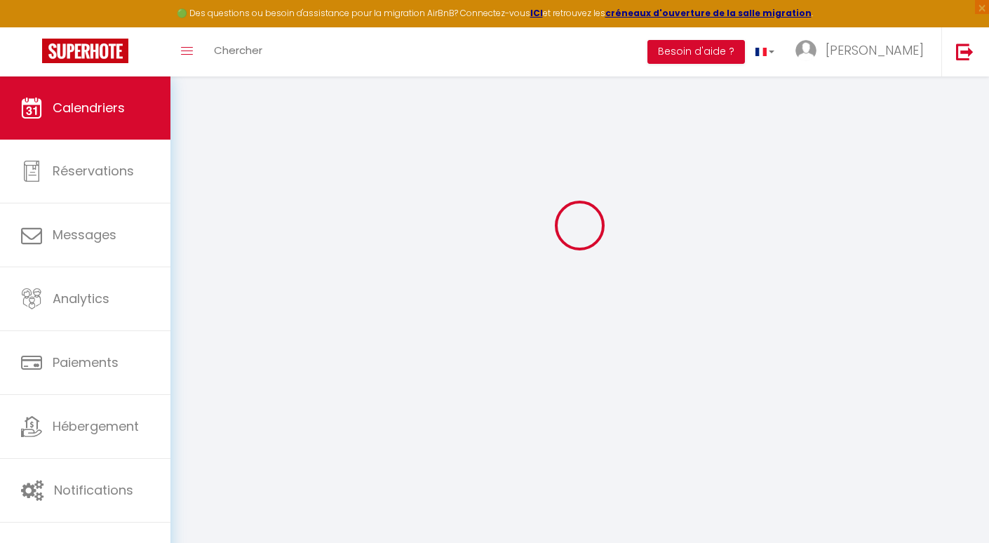
scroll to position [416, 0]
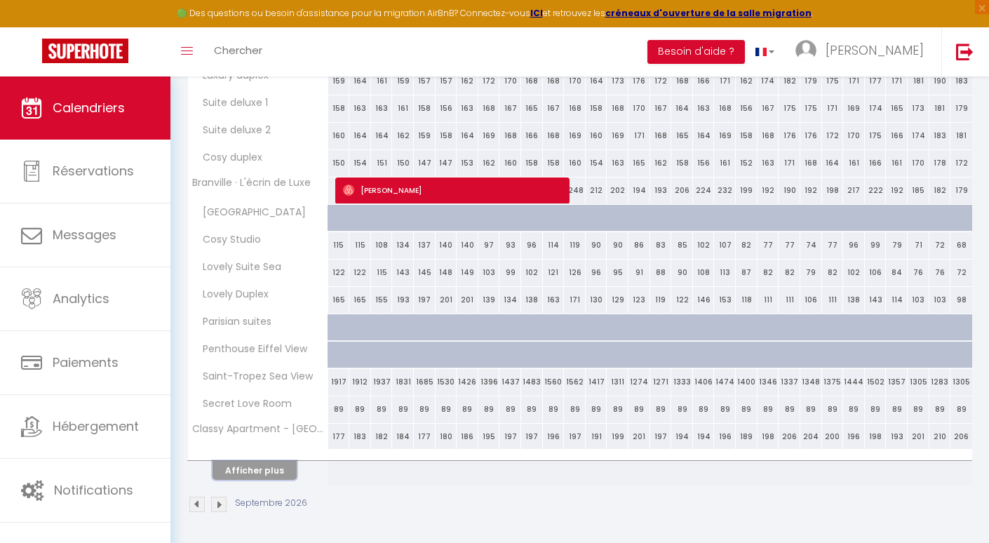
click at [261, 467] on button "Afficher plus" at bounding box center [255, 470] width 84 height 19
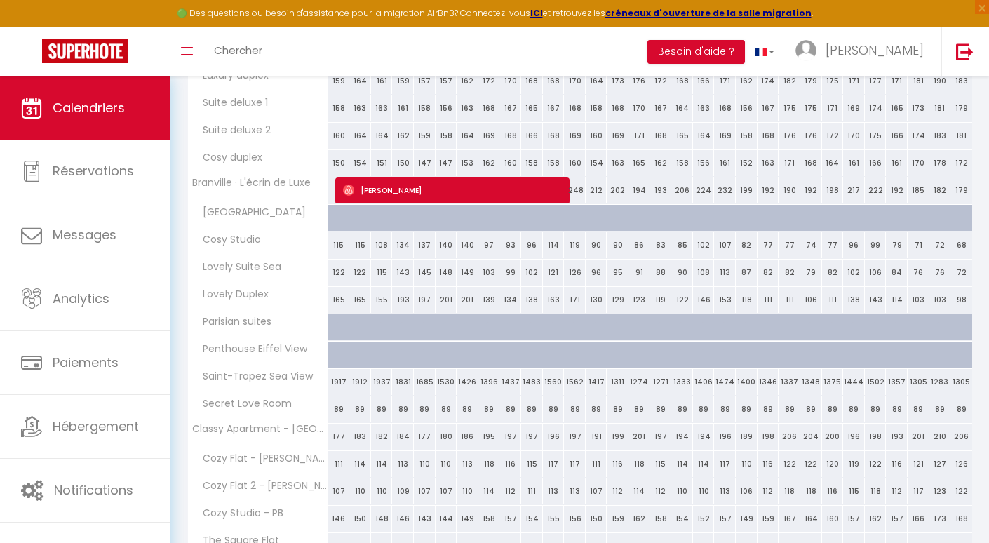
scroll to position [546, 0]
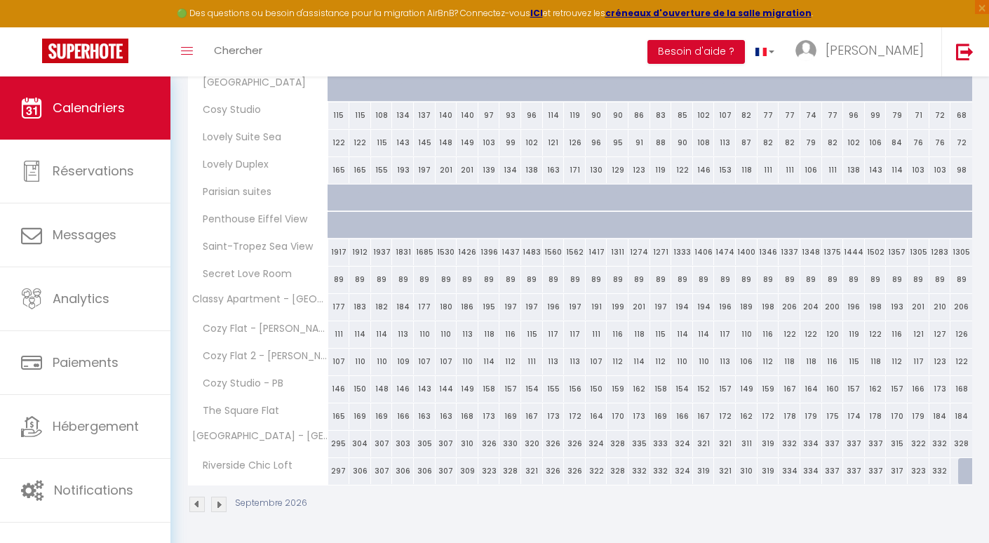
click at [962, 477] on div at bounding box center [969, 471] width 22 height 27
select select "1"
type input "Mer 30 Septembre 2026"
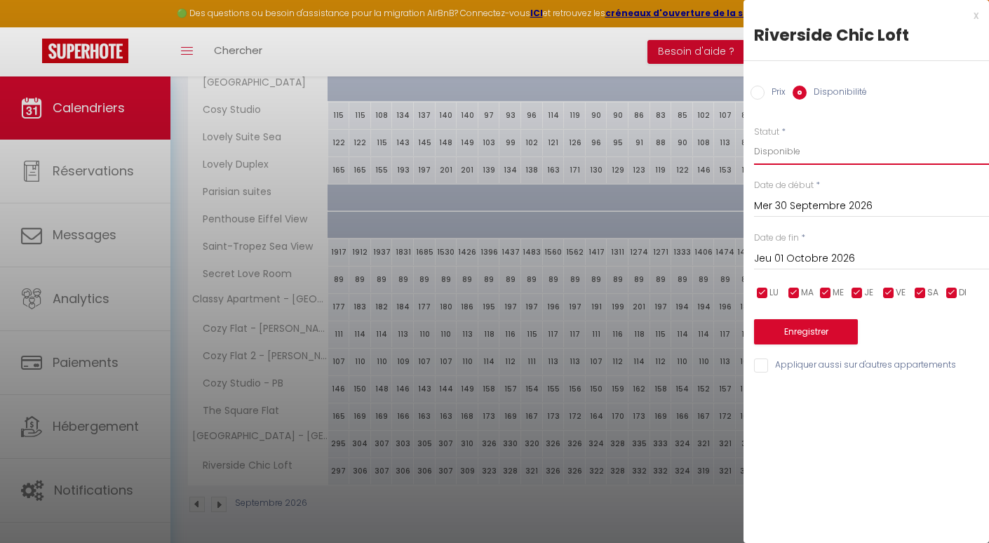
click at [810, 142] on select "Disponible Indisponible" at bounding box center [871, 151] width 235 height 27
click at [822, 253] on input "Jeu 01 Octobre 2026" at bounding box center [871, 259] width 235 height 18
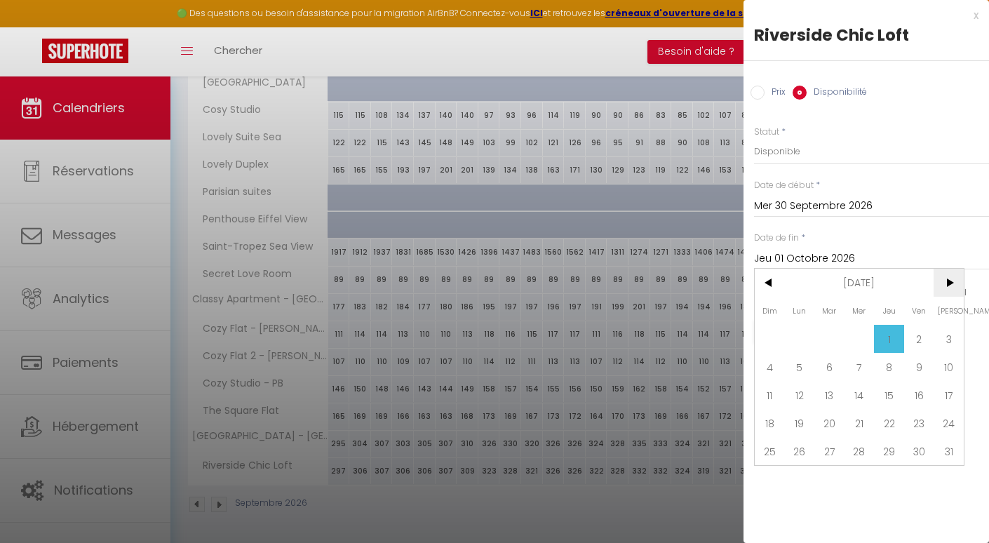
click at [951, 284] on span ">" at bounding box center [949, 283] width 30 height 28
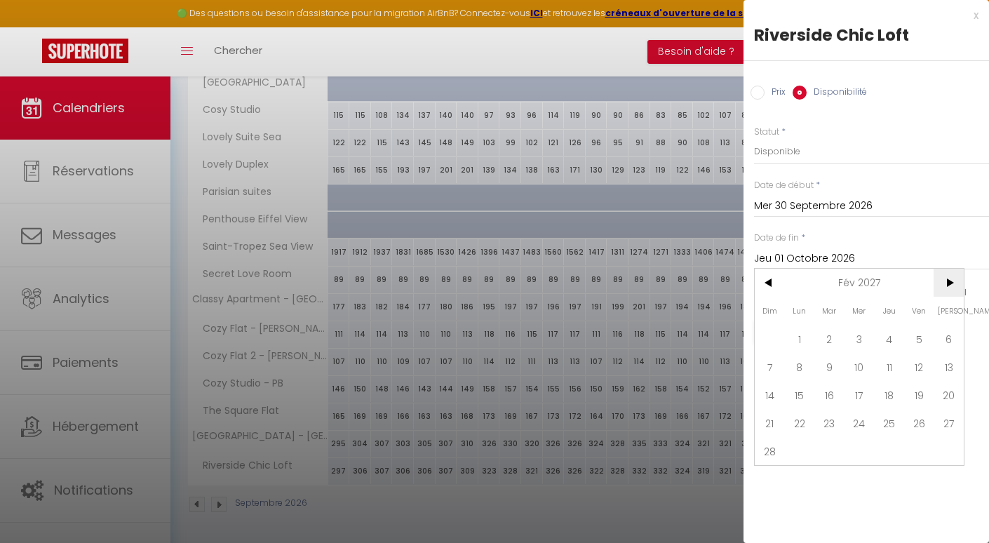
click at [951, 284] on span ">" at bounding box center [949, 283] width 30 height 28
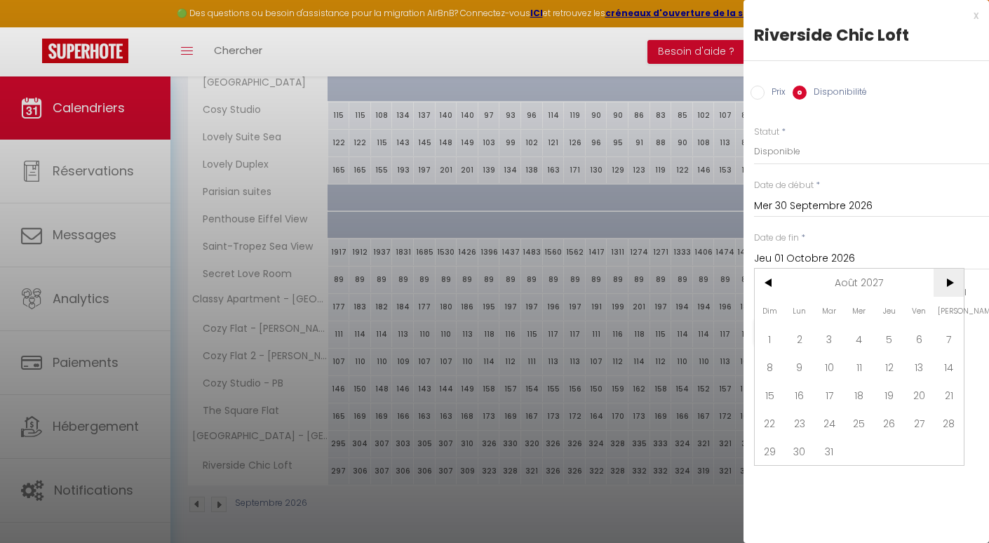
click at [951, 284] on span ">" at bounding box center [949, 283] width 30 height 28
click at [894, 360] on span "9" at bounding box center [889, 367] width 30 height 28
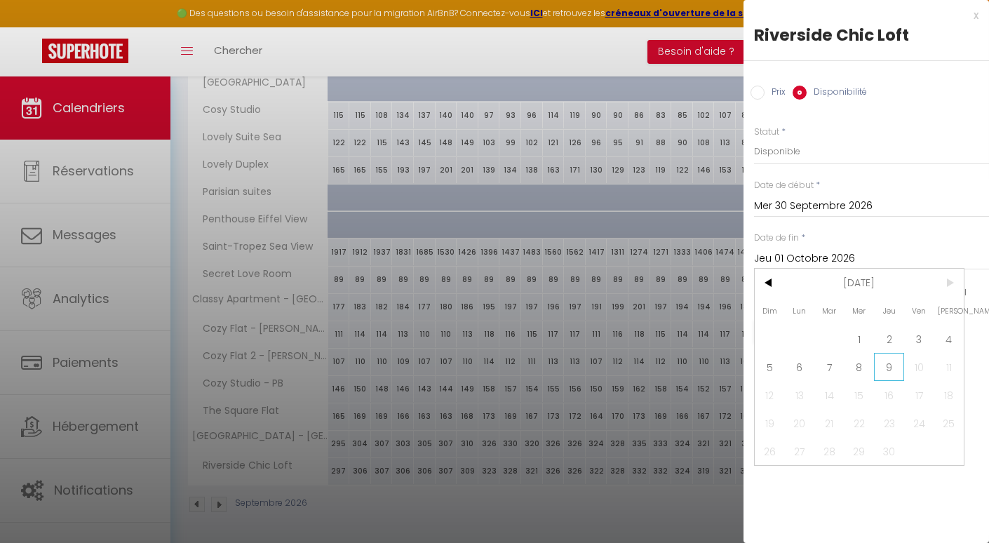
type input "Jeu 09 Septembre 2027"
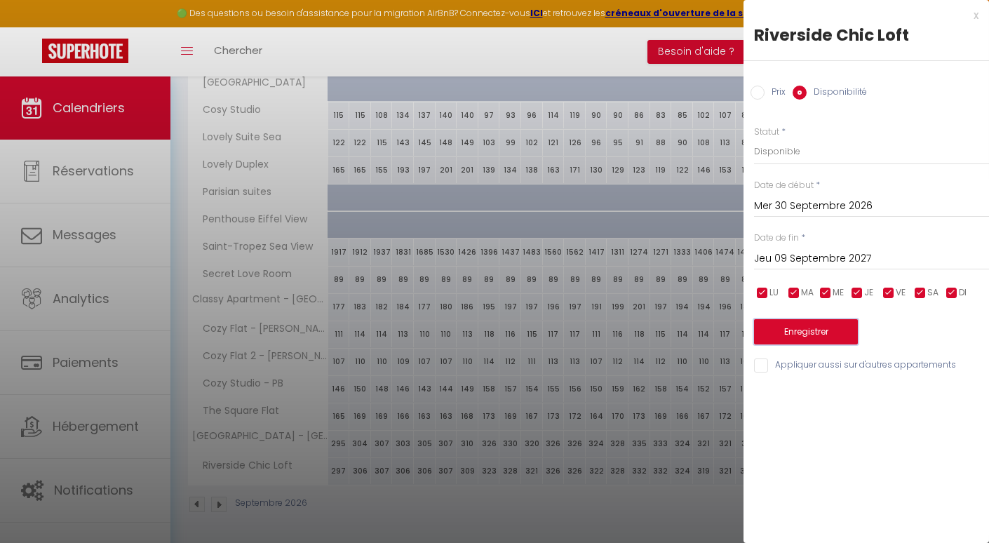
click at [829, 337] on button "Enregistrer" at bounding box center [806, 331] width 104 height 25
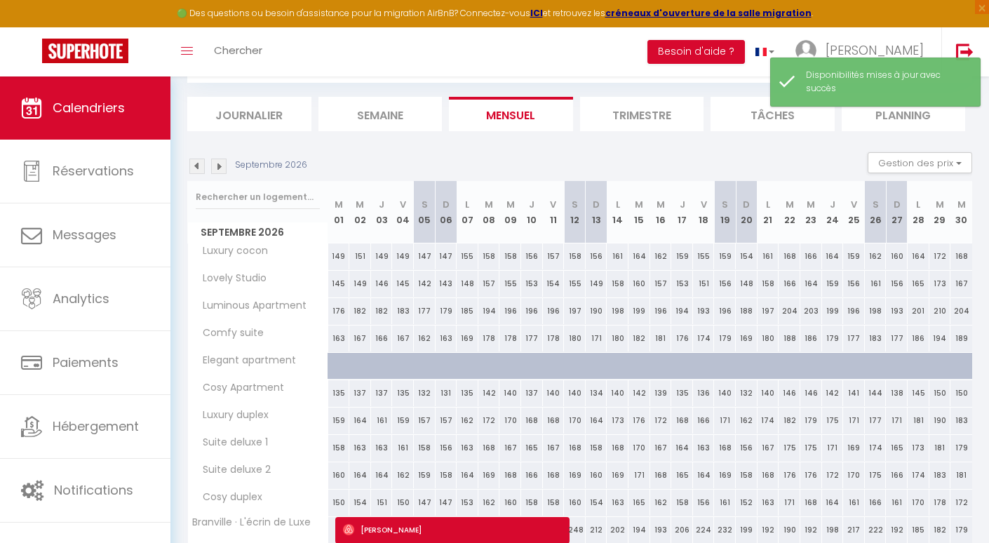
scroll to position [416, 0]
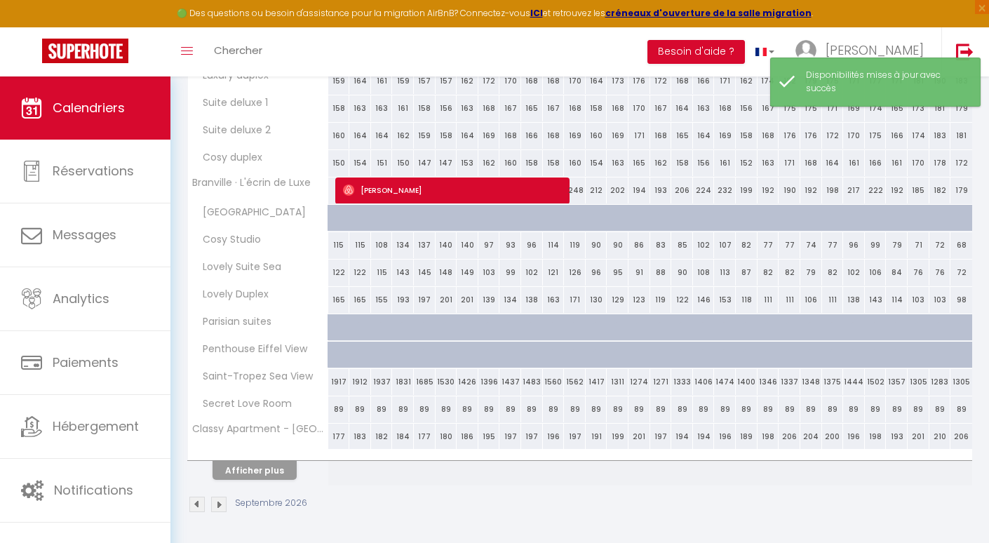
click at [216, 504] on img at bounding box center [218, 504] width 15 height 15
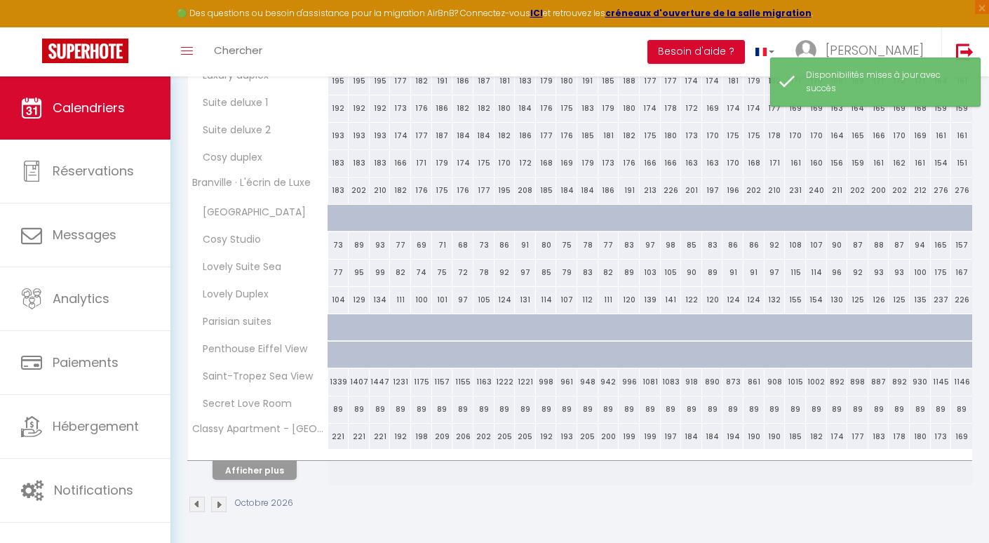
click at [216, 504] on img at bounding box center [218, 504] width 15 height 15
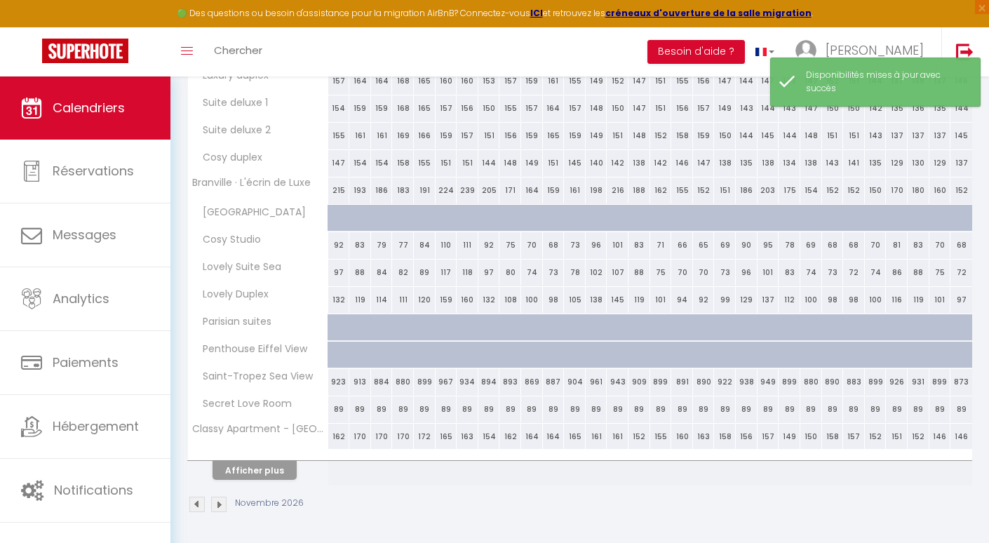
click at [216, 504] on img at bounding box center [218, 504] width 15 height 15
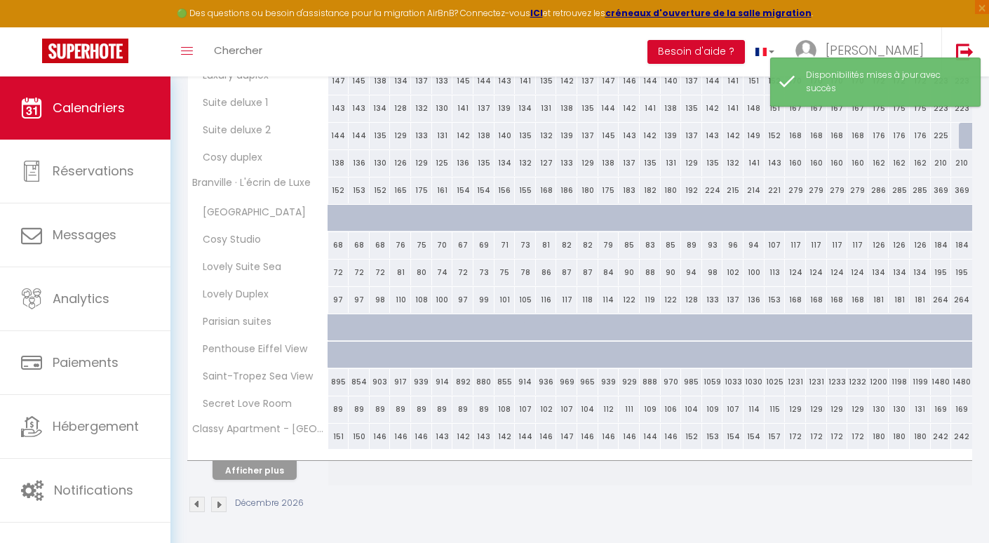
click at [189, 501] on img at bounding box center [196, 504] width 15 height 15
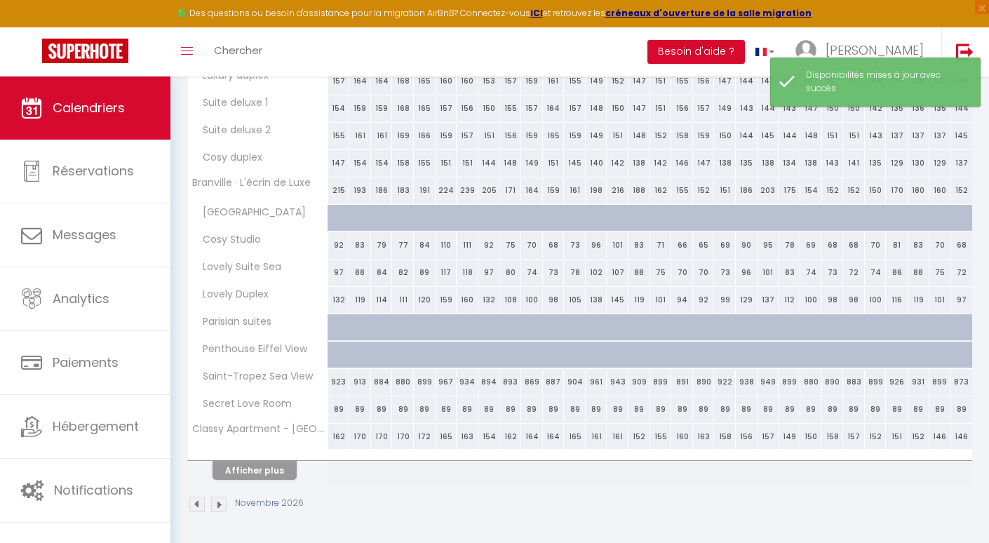
click at [194, 501] on img at bounding box center [196, 504] width 15 height 15
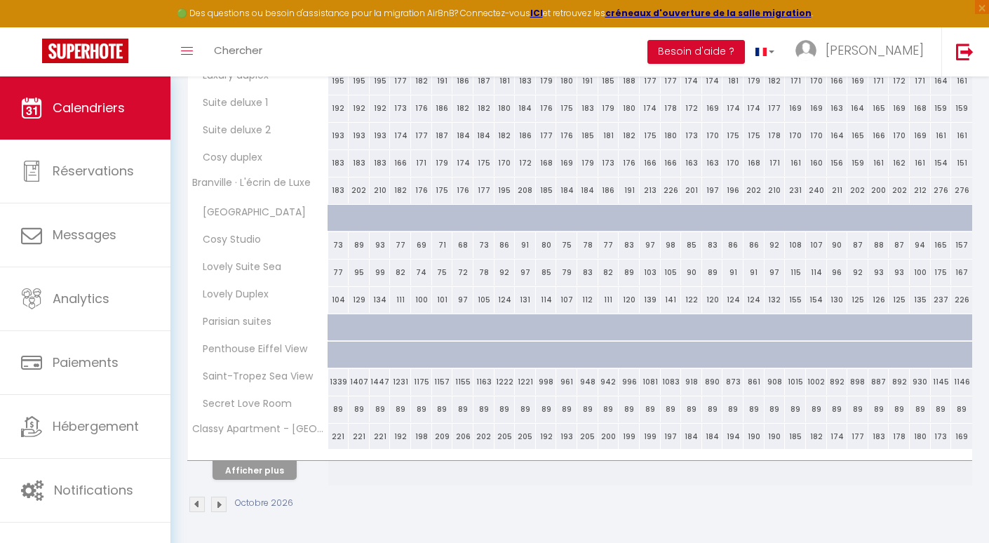
click at [200, 511] on img at bounding box center [196, 504] width 15 height 15
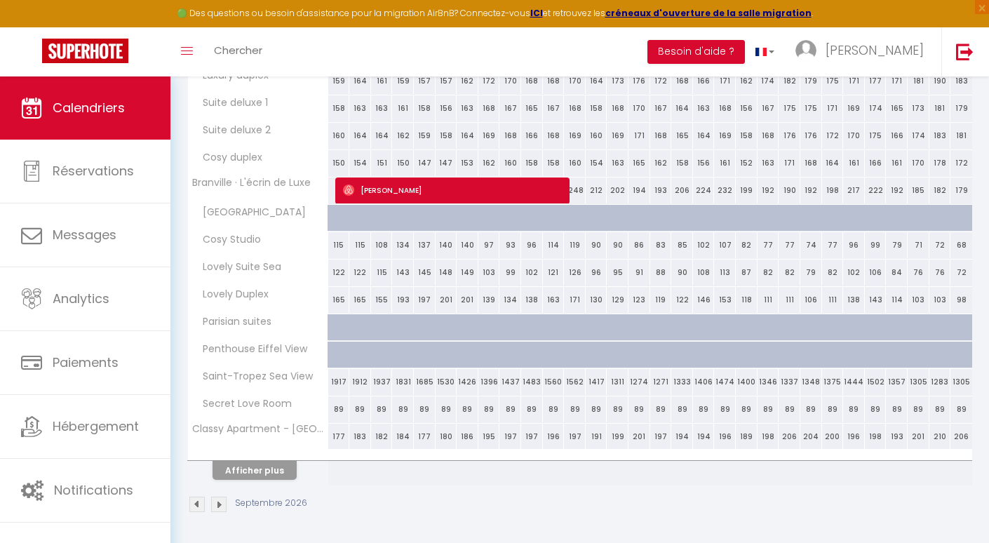
click at [200, 511] on img at bounding box center [196, 504] width 15 height 15
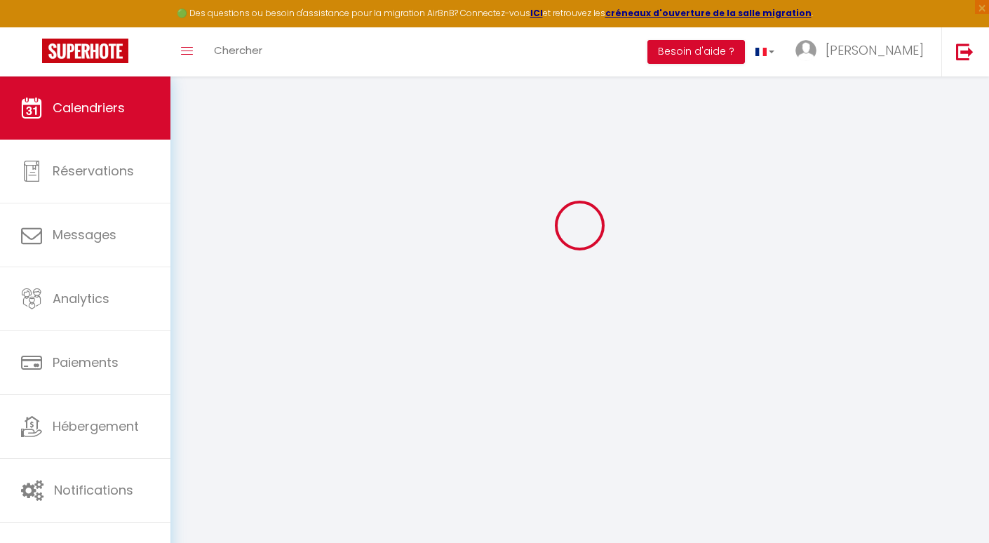
scroll to position [76, 0]
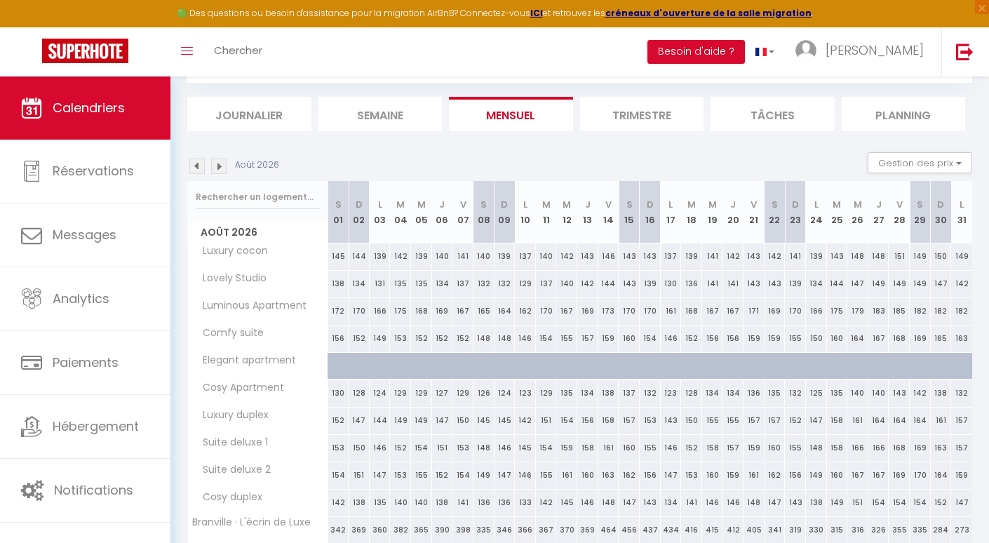
click at [200, 511] on body "🟢 Des questions ou besoin d'assistance pour la migration AirBnB? Connectez-vous…" at bounding box center [494, 441] width 989 height 883
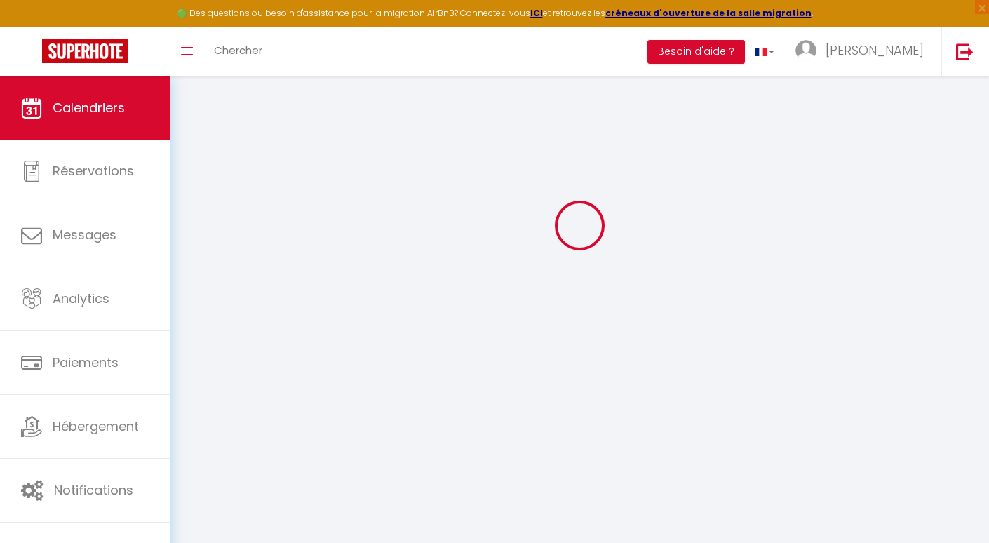
click at [200, 511] on body "🟢 Des questions ou besoin d'assistance pour la migration AirBnB? Connectez-vous…" at bounding box center [494, 271] width 989 height 543
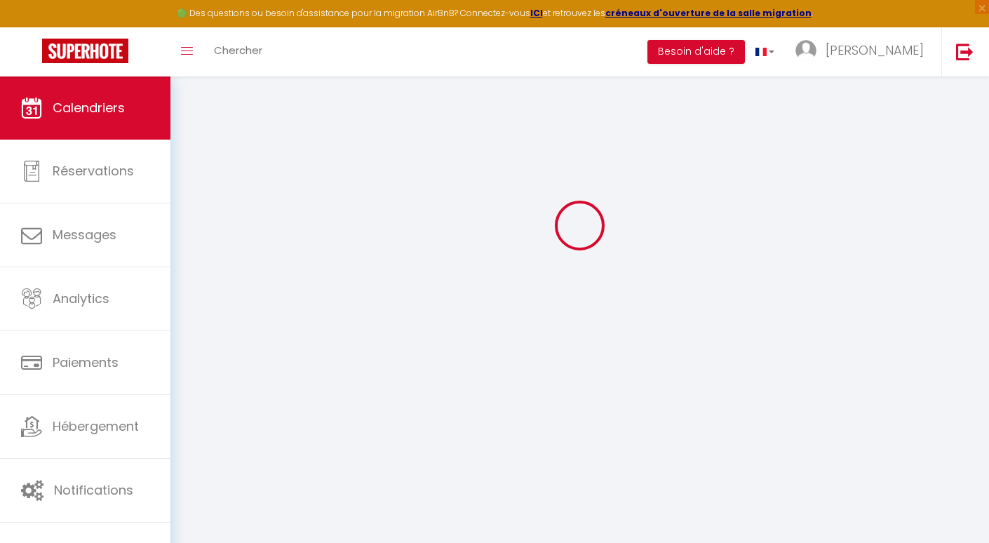
click at [200, 511] on body "🟢 Des questions ou besoin d'assistance pour la migration AirBnB? Connectez-vous…" at bounding box center [494, 271] width 989 height 543
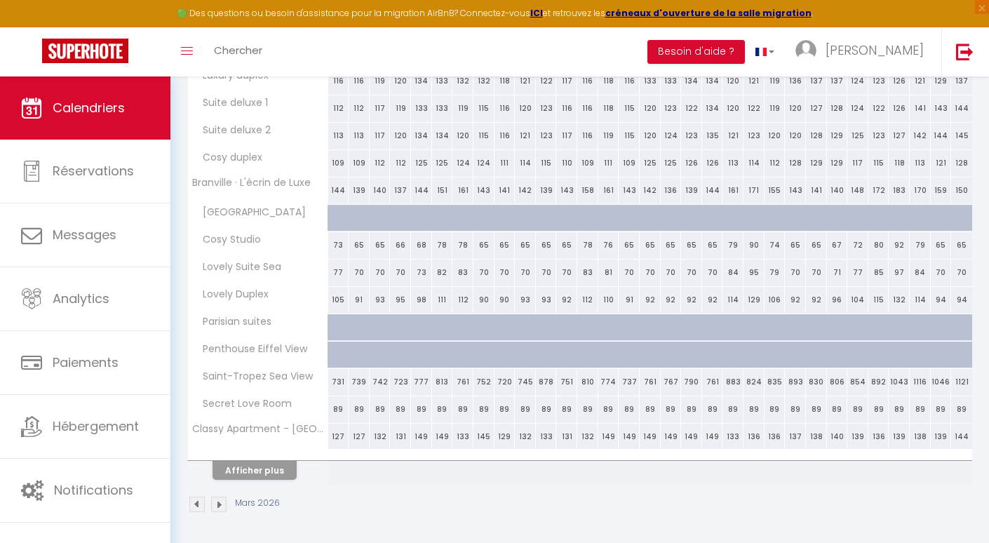
click at [200, 511] on img at bounding box center [196, 504] width 15 height 15
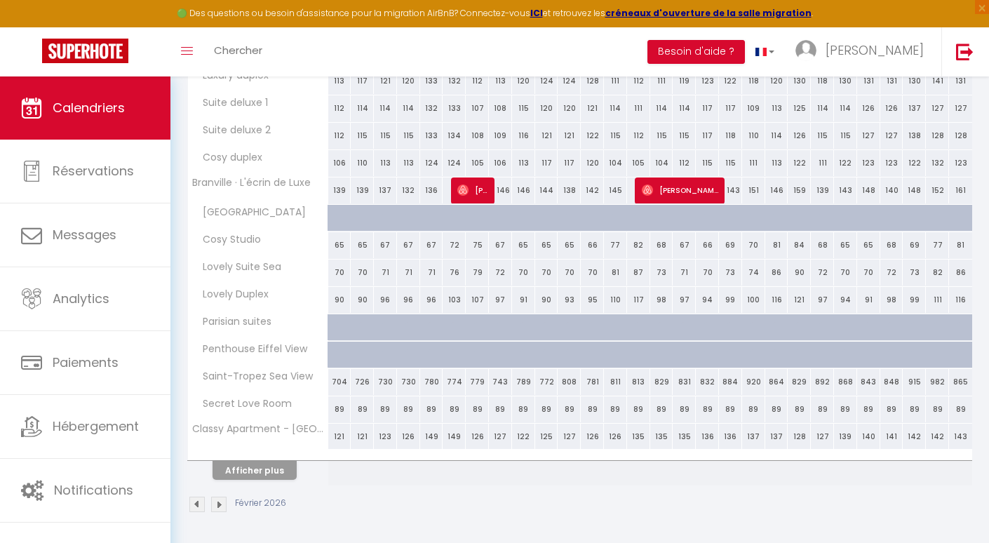
click at [200, 511] on img at bounding box center [196, 504] width 15 height 15
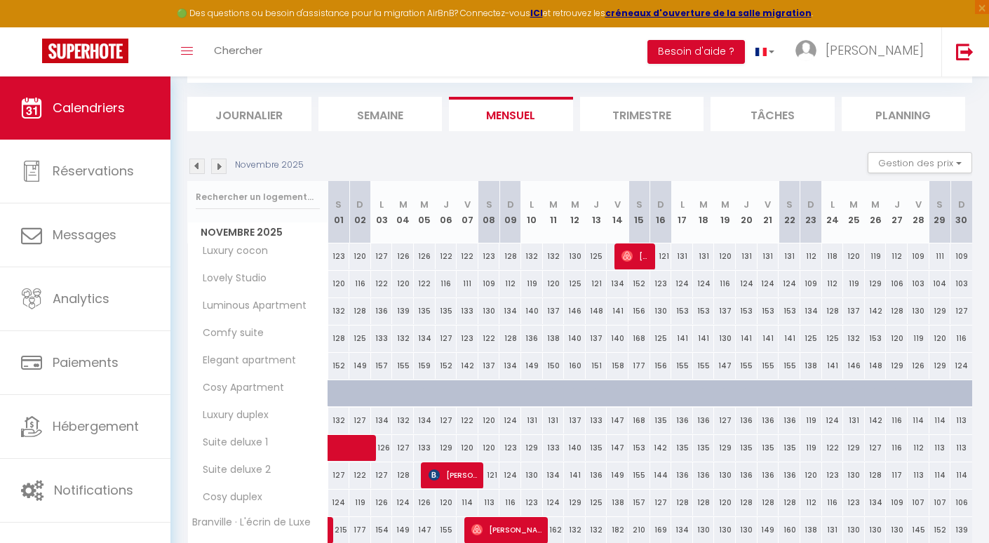
scroll to position [416, 0]
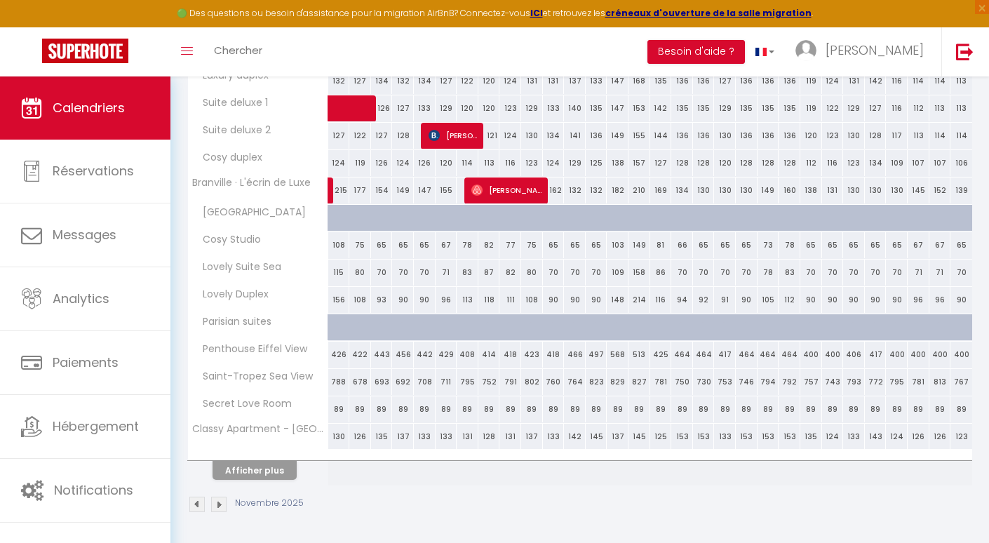
click at [195, 498] on img at bounding box center [196, 504] width 15 height 15
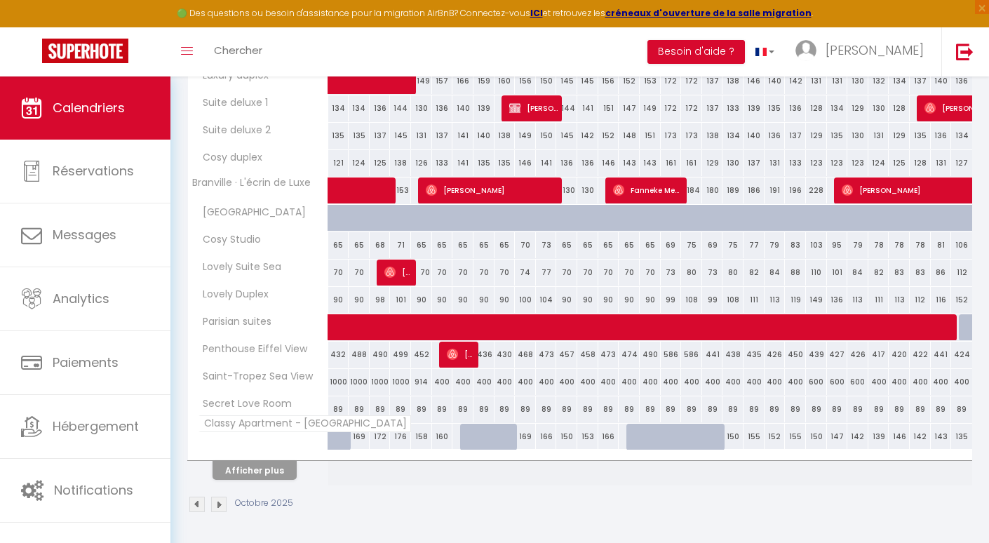
scroll to position [412, 0]
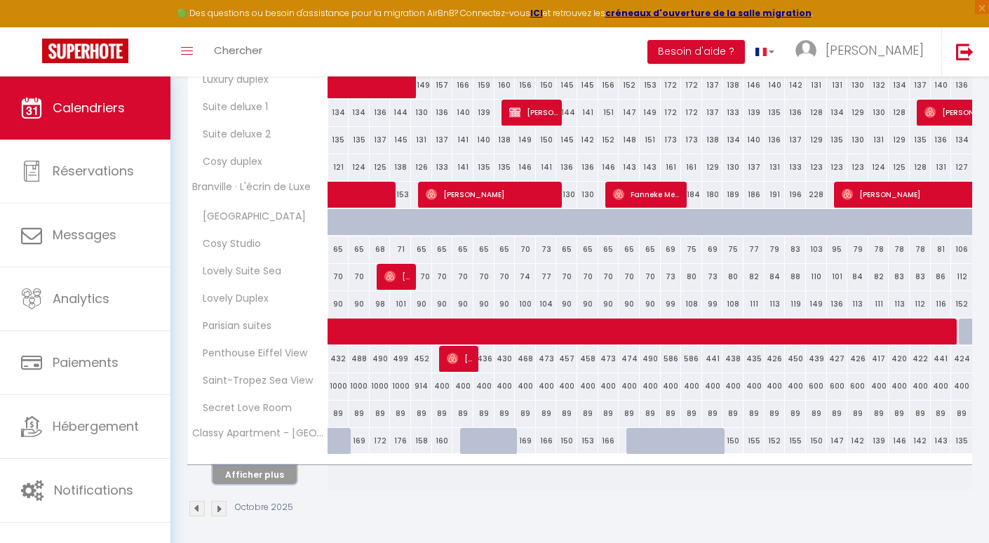
click at [246, 471] on button "Afficher plus" at bounding box center [255, 474] width 84 height 19
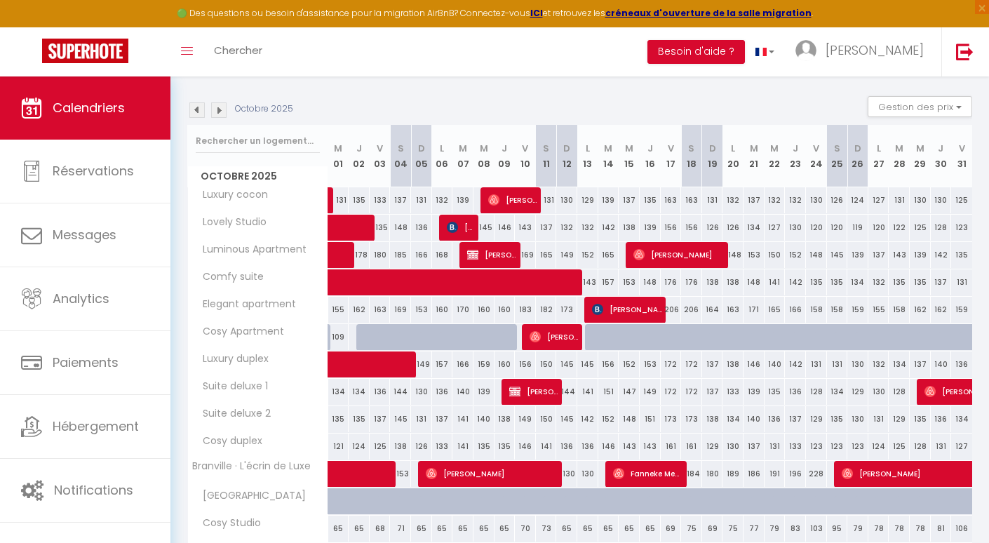
scroll to position [132, 0]
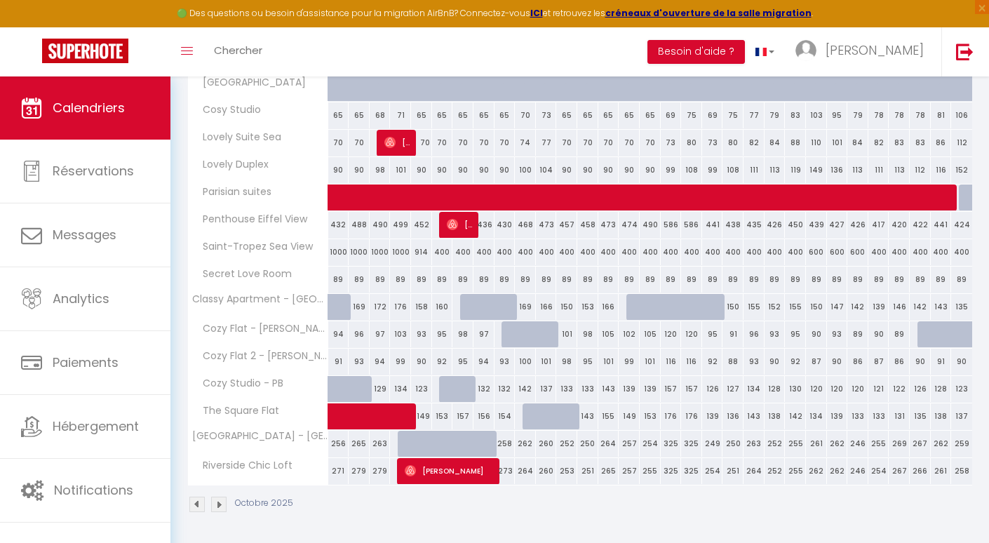
click at [189, 509] on img at bounding box center [196, 504] width 15 height 15
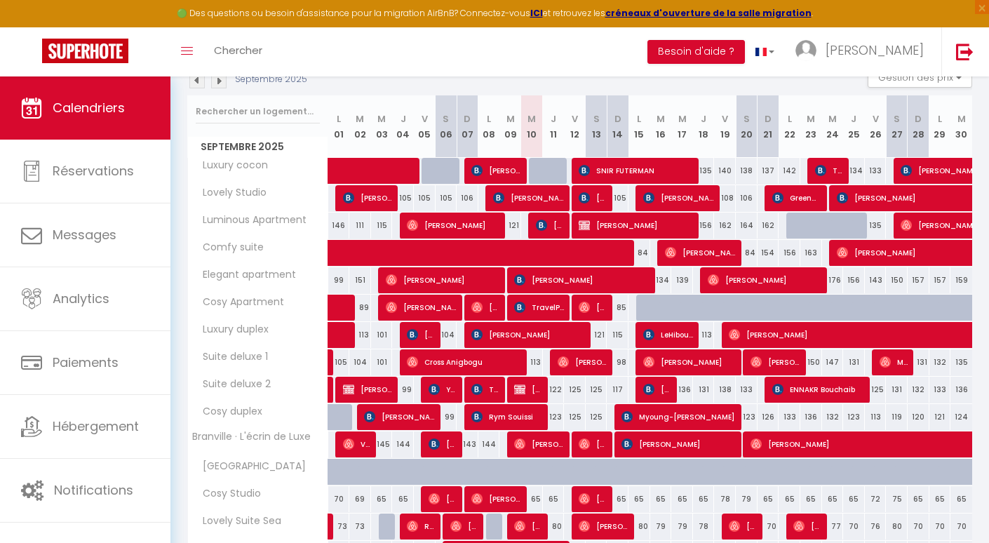
scroll to position [165, 0]
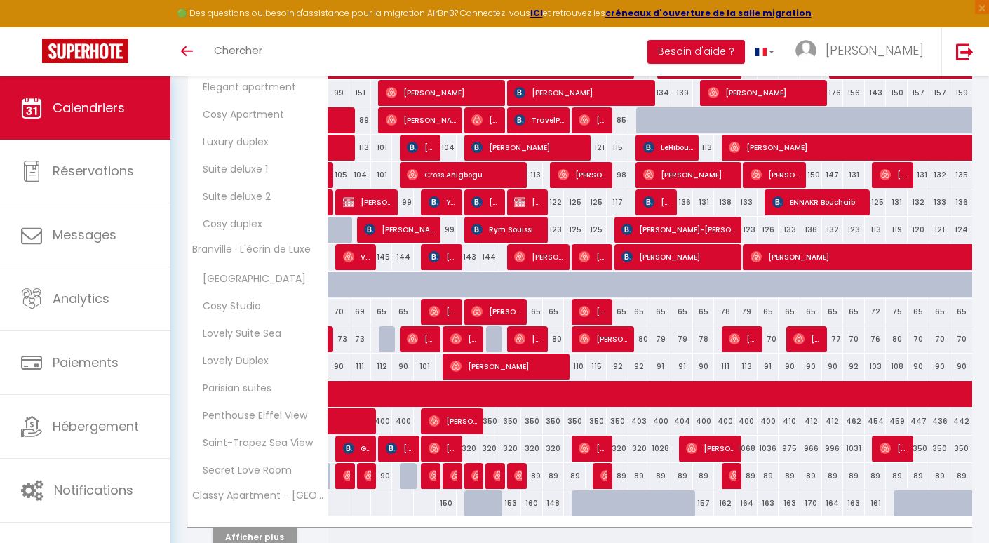
scroll to position [416, 0]
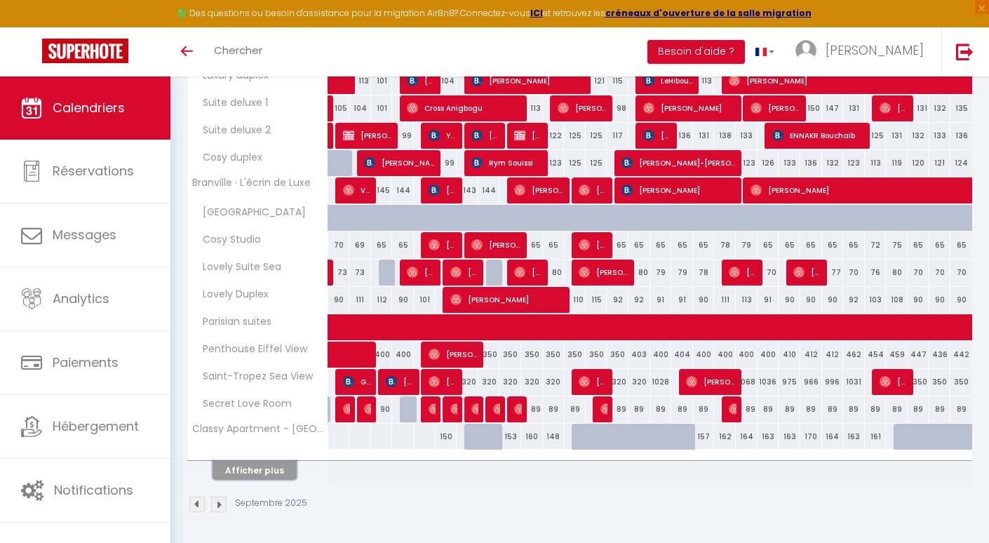
click at [256, 469] on button "Afficher plus" at bounding box center [255, 470] width 84 height 19
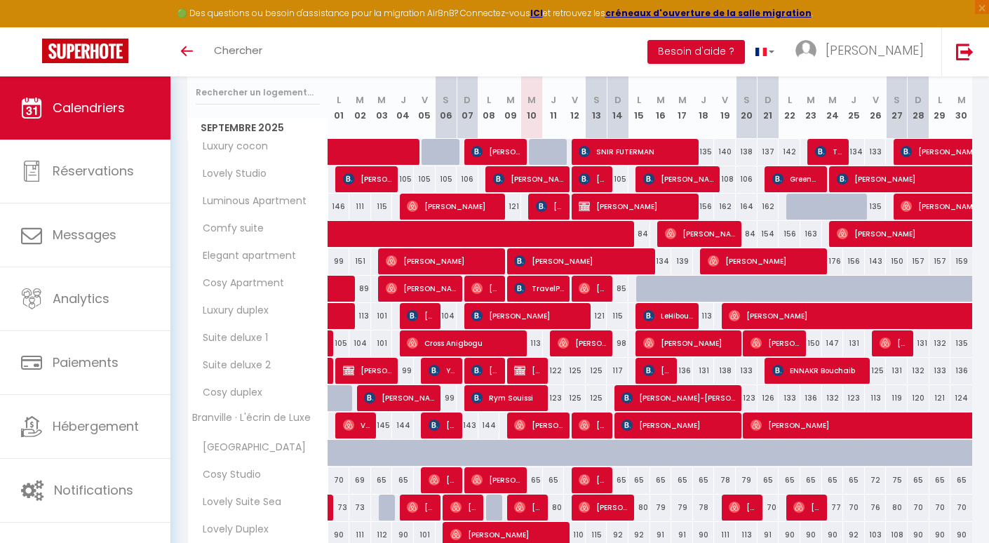
scroll to position [168, 0]
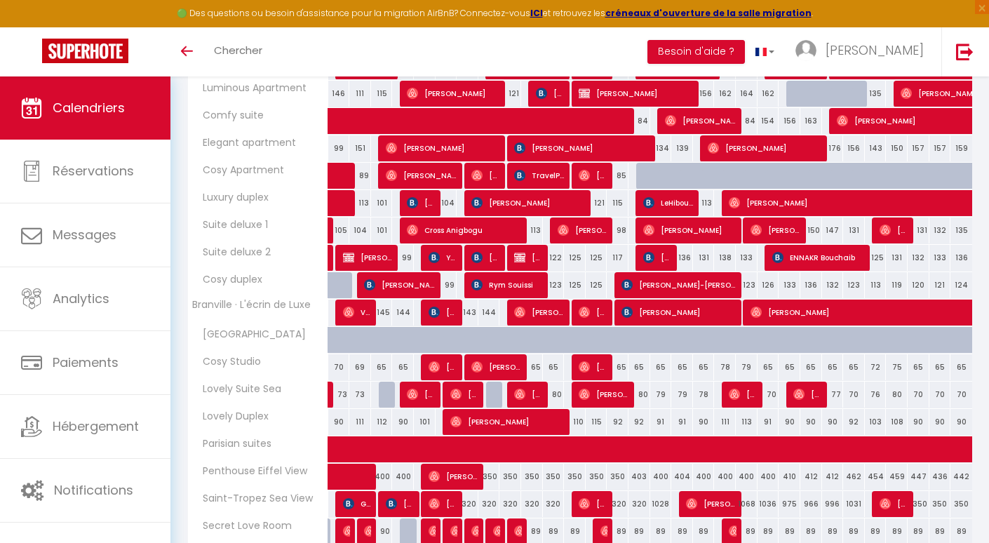
scroll to position [416, 0]
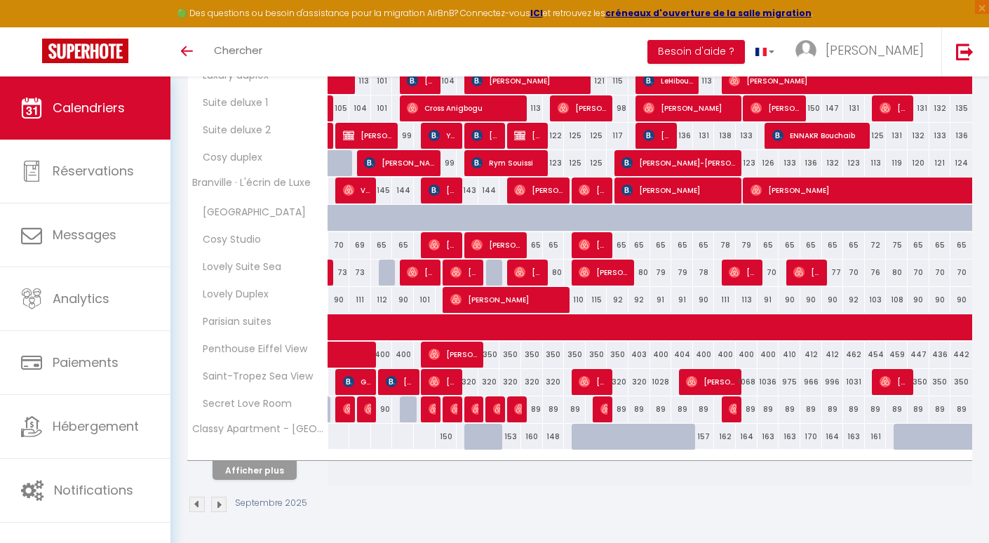
click at [237, 480] on th "Afficher plus" at bounding box center [258, 467] width 140 height 35
click at [241, 473] on button "Afficher plus" at bounding box center [255, 470] width 84 height 19
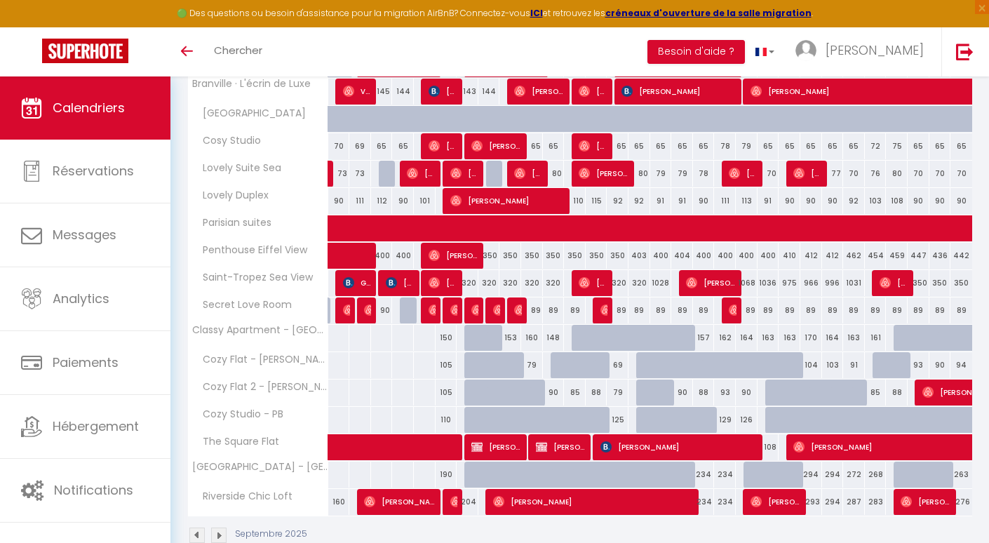
scroll to position [546, 0]
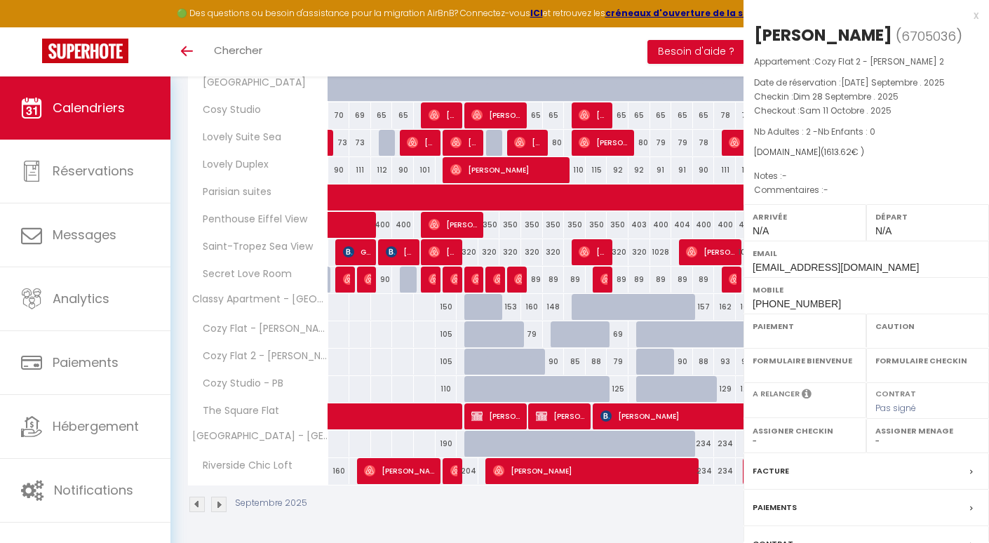
select select "OK"
select select "0"
select select "1"
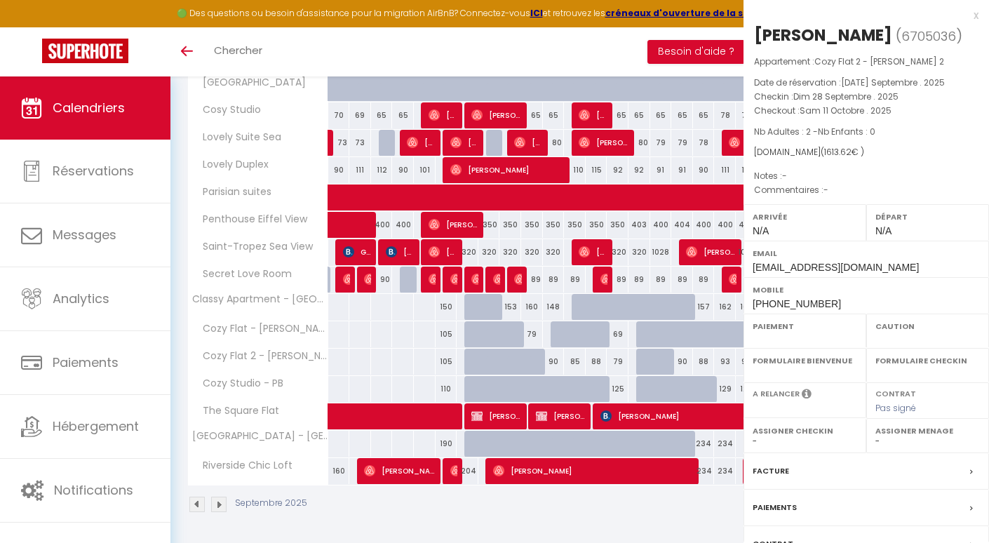
select select
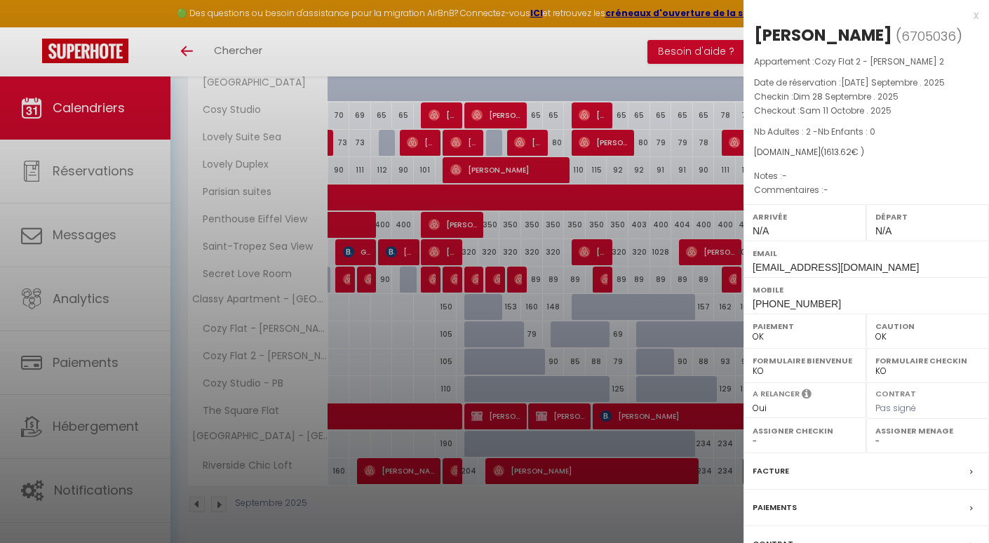
click at [654, 354] on div at bounding box center [494, 271] width 989 height 543
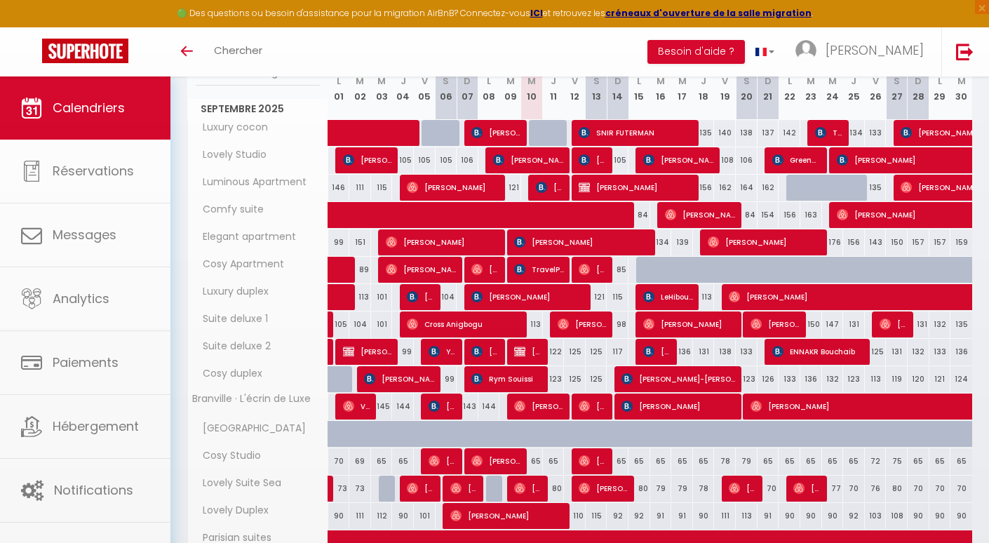
scroll to position [105, 0]
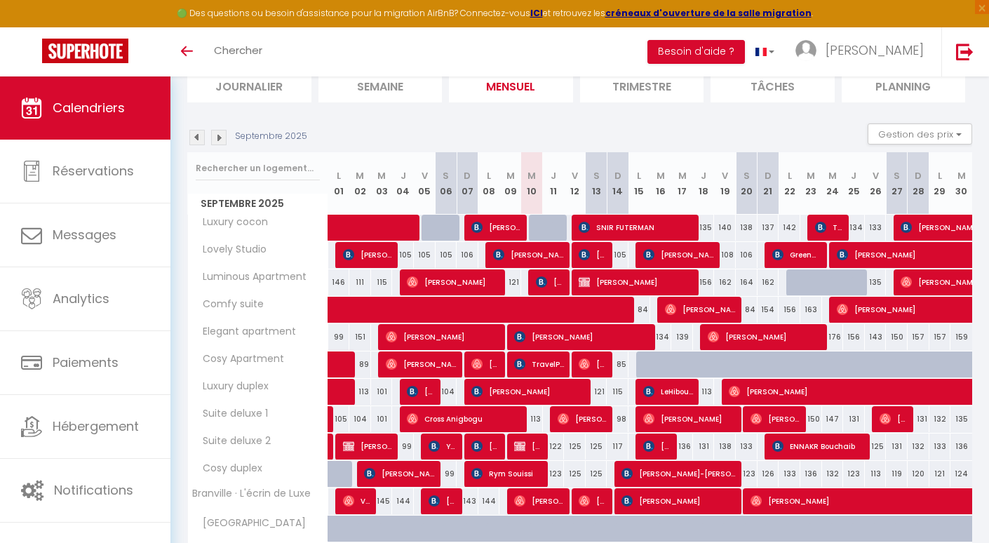
click at [938, 447] on div "133" at bounding box center [940, 447] width 22 height 26
type input "133"
type input "Lun 29 Septembre 2025"
type input "[DATE]"
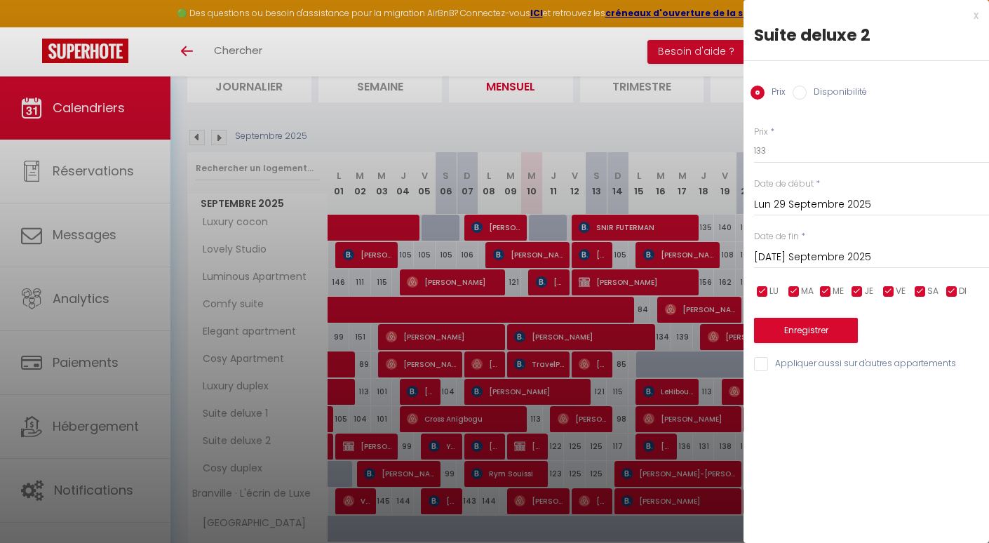
click at [793, 209] on input "Lun 29 Septembre 2025" at bounding box center [871, 205] width 235 height 18
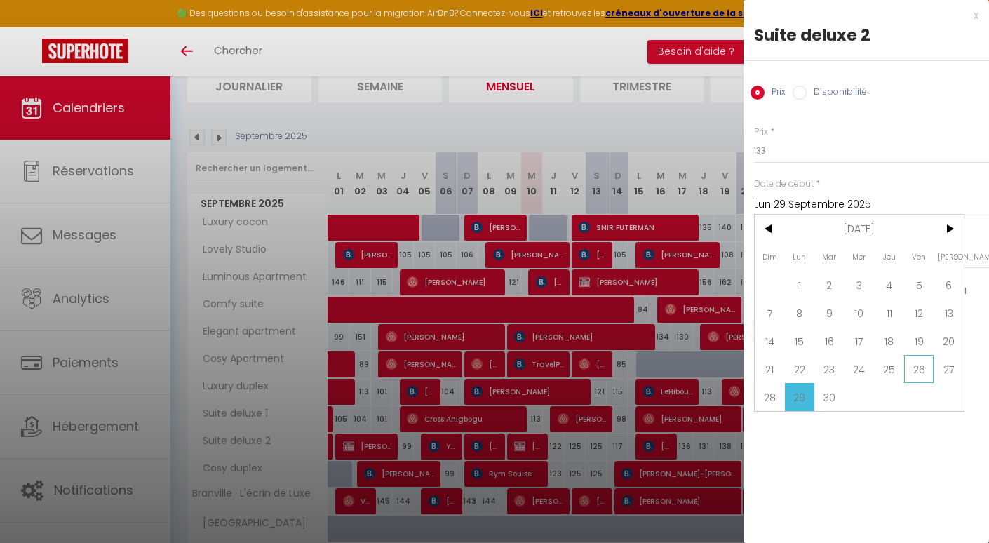
click at [911, 368] on span "26" at bounding box center [919, 369] width 30 height 28
type input "Ven 26 Septembre 2025"
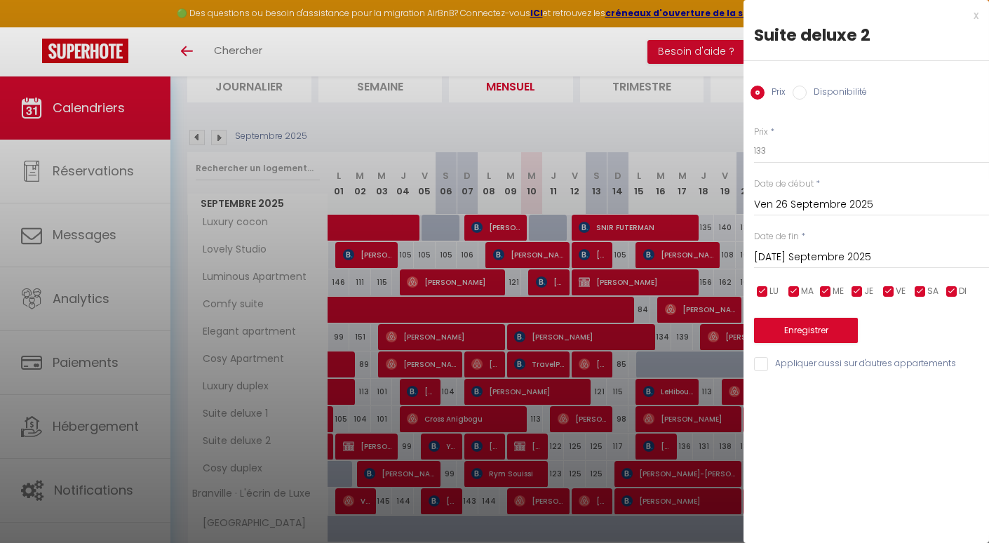
click at [848, 246] on div "[DATE] < [DATE] > Dim Lun Mar Mer Jeu Ven Sam 1 2 3 4 5 6 7 8 9 10 11 12 13 14 …" at bounding box center [871, 255] width 235 height 25
click at [876, 262] on input "[DATE]" at bounding box center [871, 257] width 235 height 18
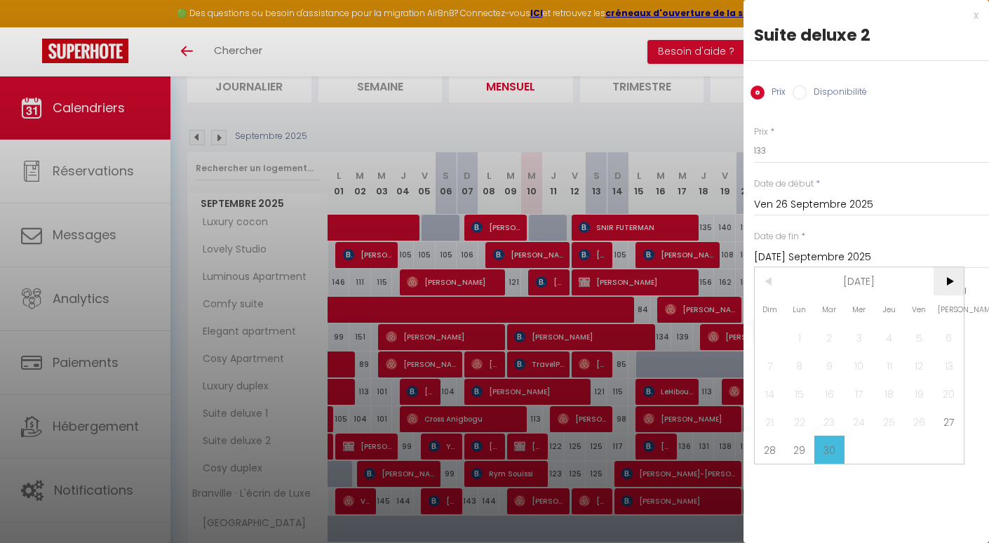
click at [951, 283] on span ">" at bounding box center [949, 281] width 30 height 28
click at [951, 368] on span "11" at bounding box center [949, 365] width 30 height 28
type input "[DATE]"
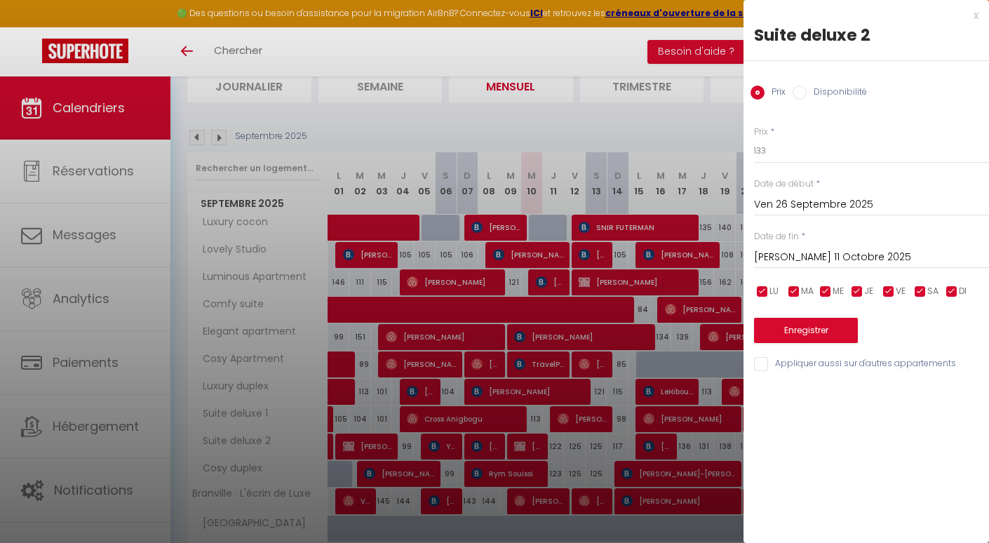
click at [847, 72] on div "Prix Disponibilité" at bounding box center [867, 84] width 246 height 47
click at [845, 86] on label "Disponibilité" at bounding box center [837, 93] width 60 height 15
click at [807, 86] on input "Disponibilité" at bounding box center [800, 93] width 14 height 14
radio input "true"
radio input "false"
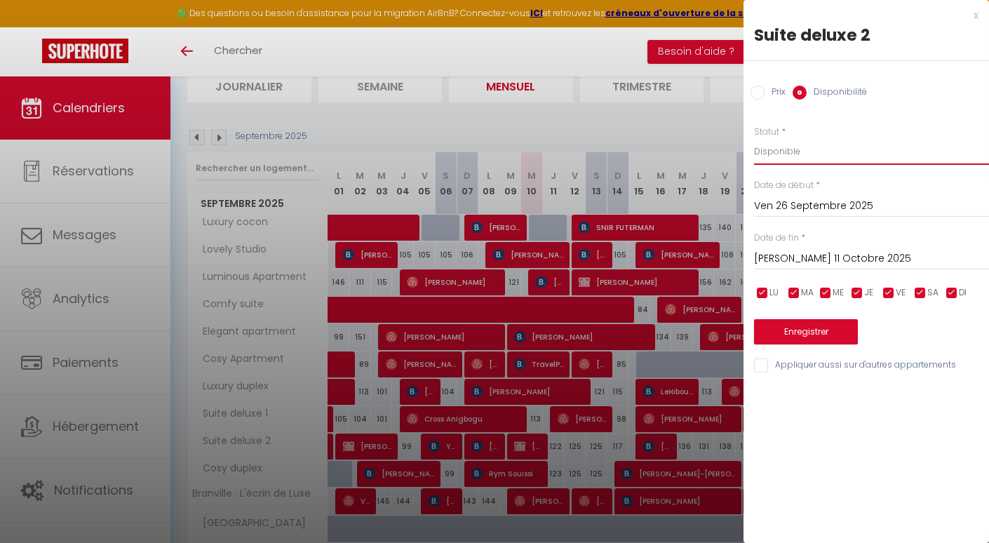
click at [831, 146] on select "Disponible Indisponible" at bounding box center [871, 151] width 235 height 27
select select "0"
click at [806, 330] on button "Enregistrer" at bounding box center [806, 331] width 104 height 25
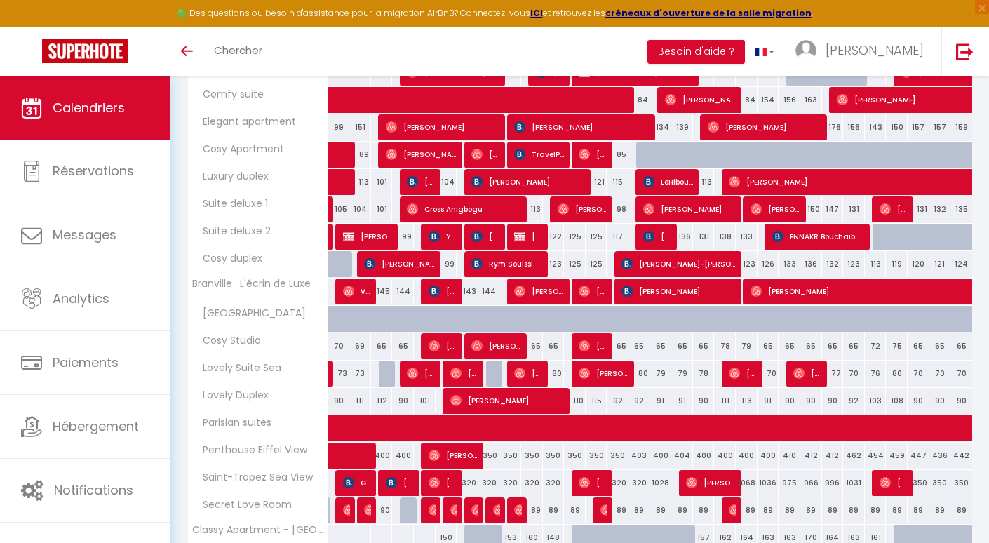
scroll to position [368, 0]
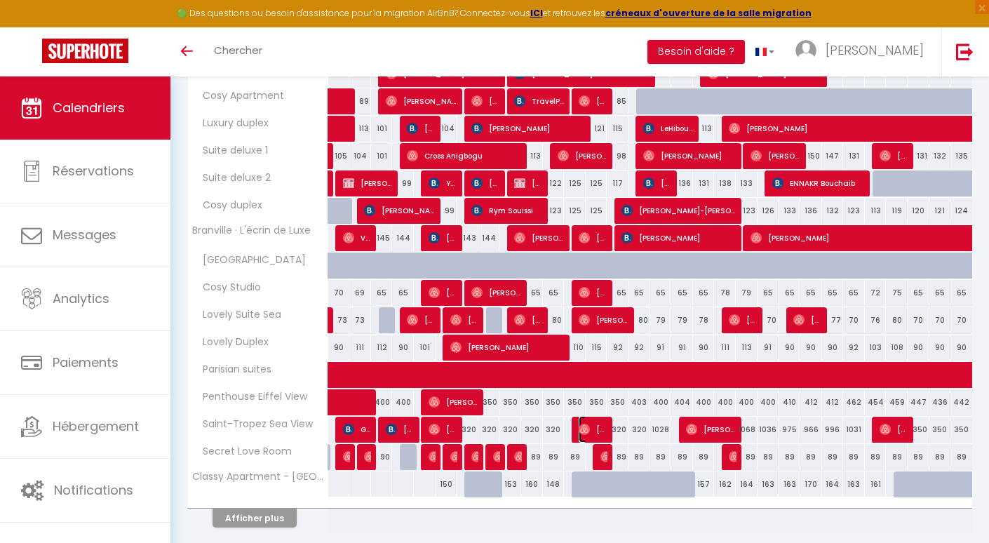
click at [589, 436] on span "[PERSON_NAME]" at bounding box center [593, 429] width 29 height 27
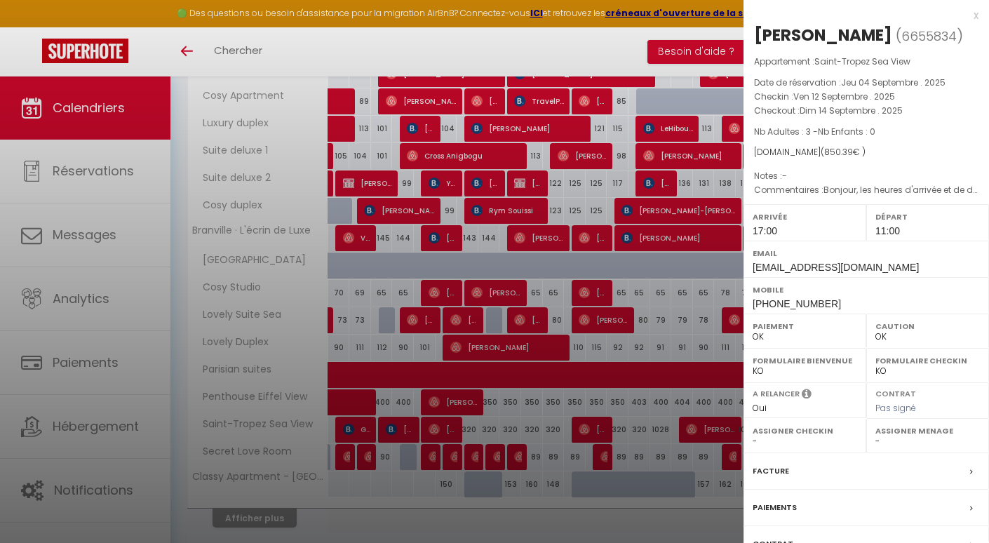
click at [487, 248] on div at bounding box center [494, 271] width 989 height 543
